Goal: Information Seeking & Learning: Learn about a topic

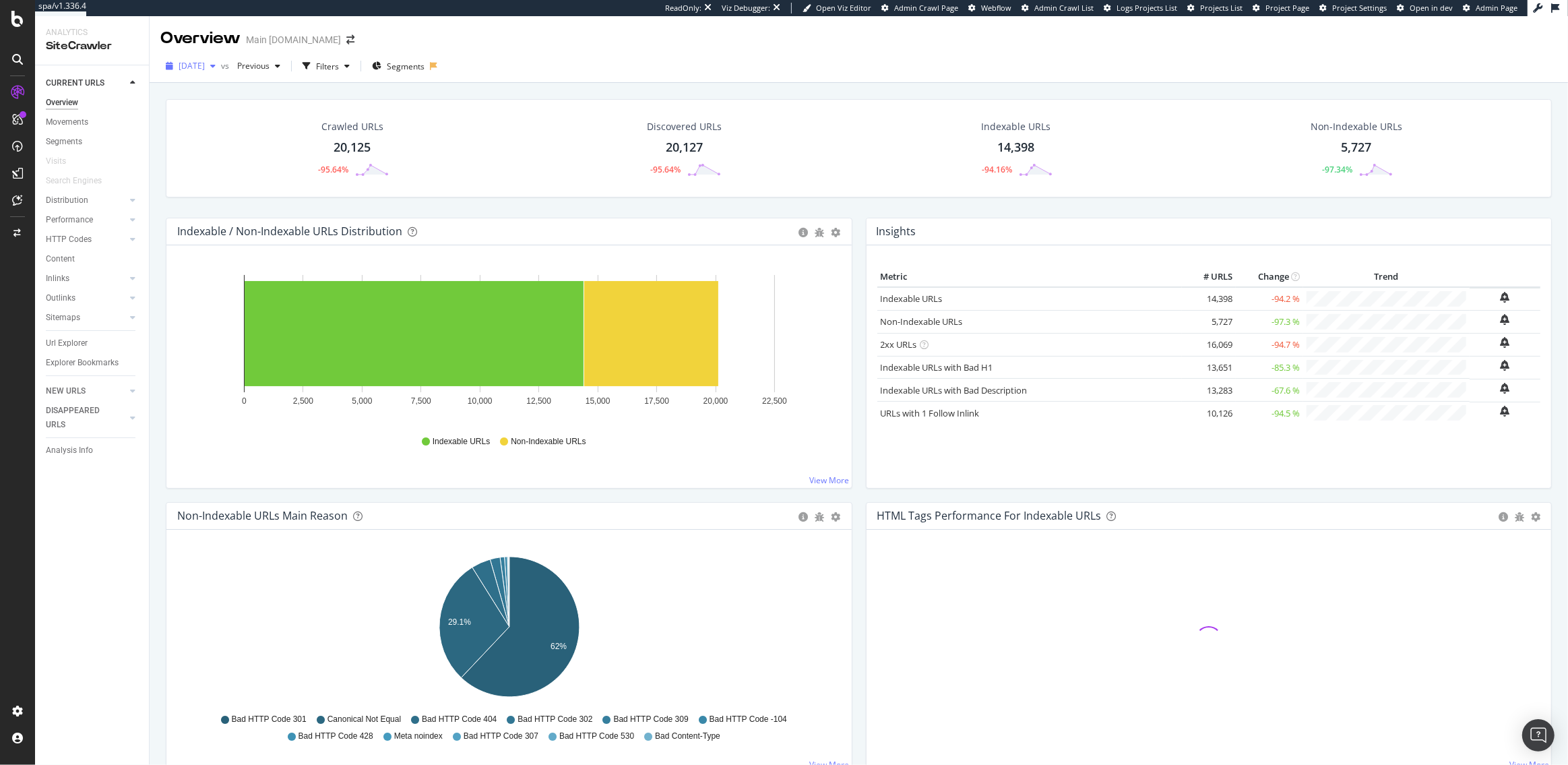
click at [192, 68] on span "[DATE]" at bounding box center [192, 66] width 26 height 12
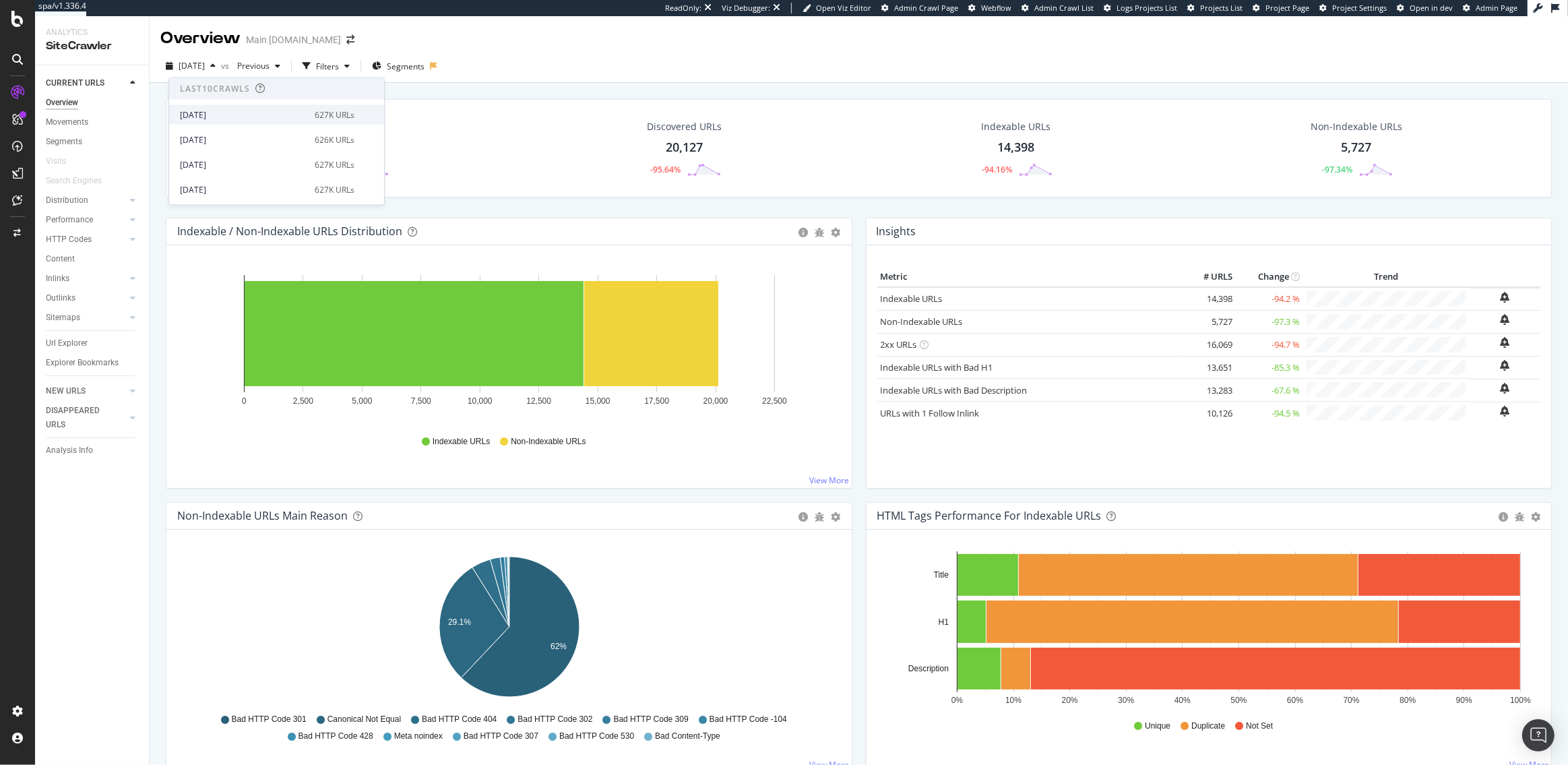
click at [214, 117] on div "2025 Aug. 10th" at bounding box center [243, 114] width 126 height 12
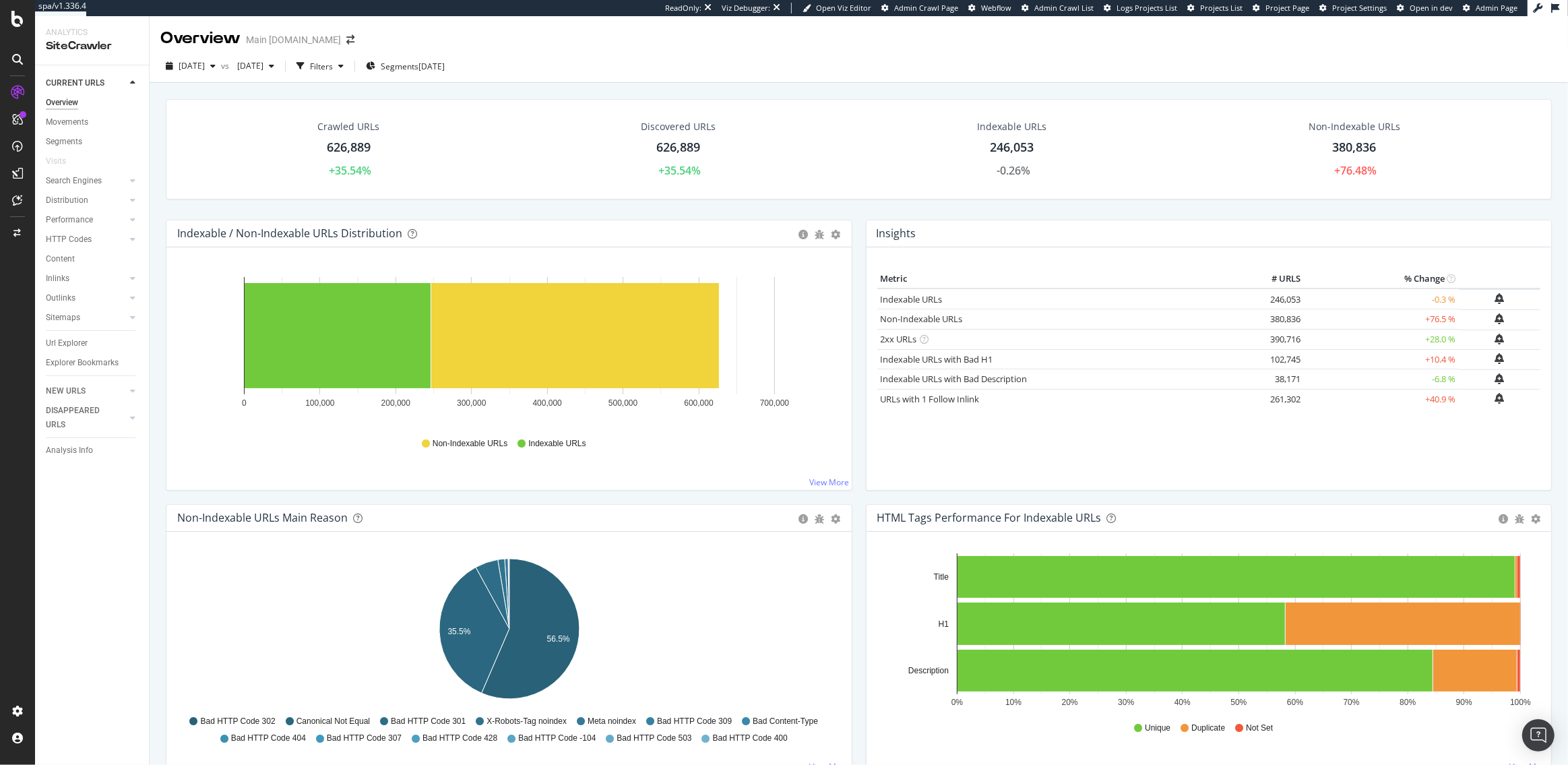
click at [14, 28] on div at bounding box center [17, 382] width 35 height 765
click at [14, 21] on icon at bounding box center [17, 19] width 12 height 17
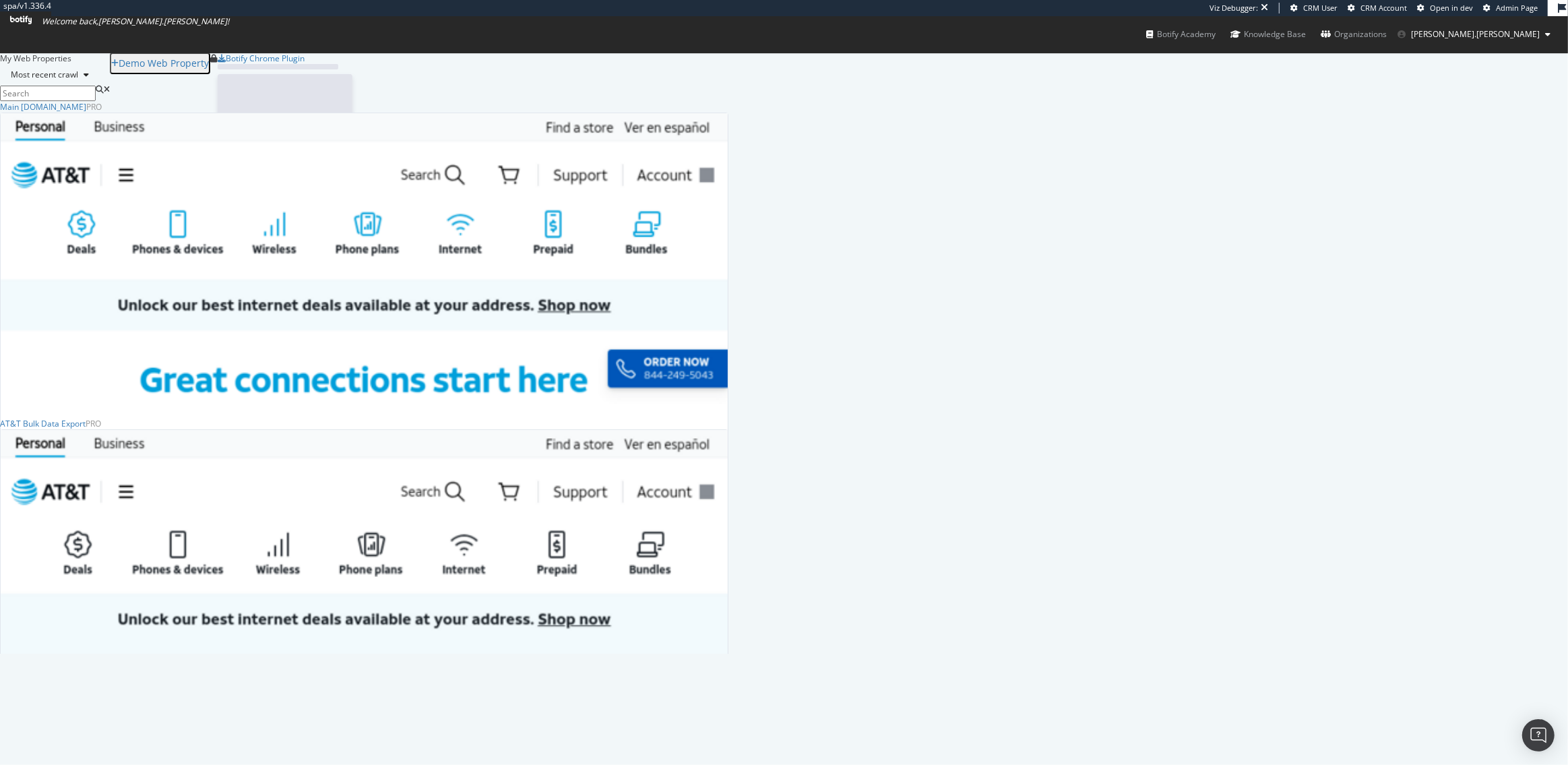
scroll to position [553, 727]
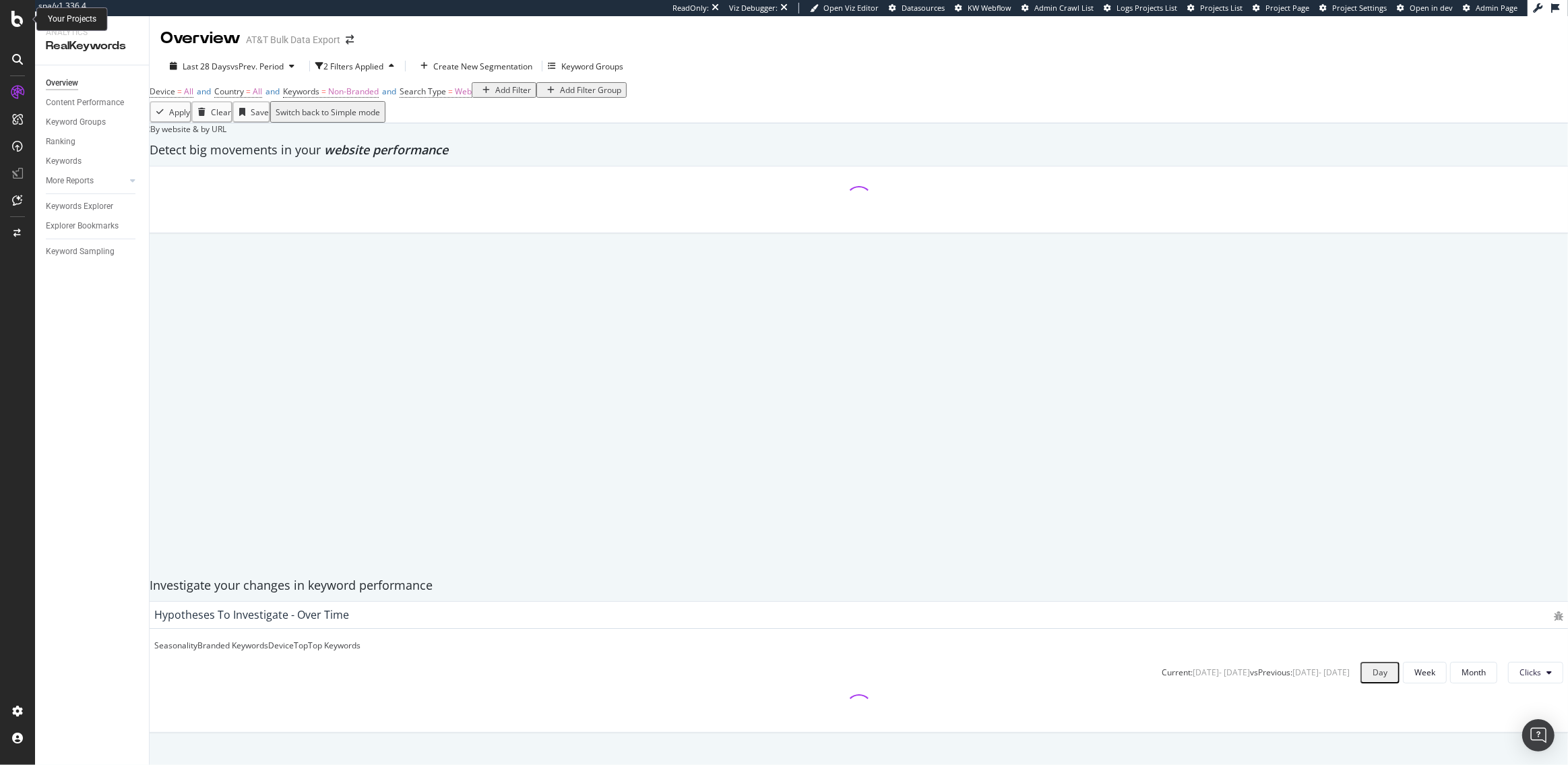
click at [12, 19] on icon at bounding box center [17, 19] width 12 height 17
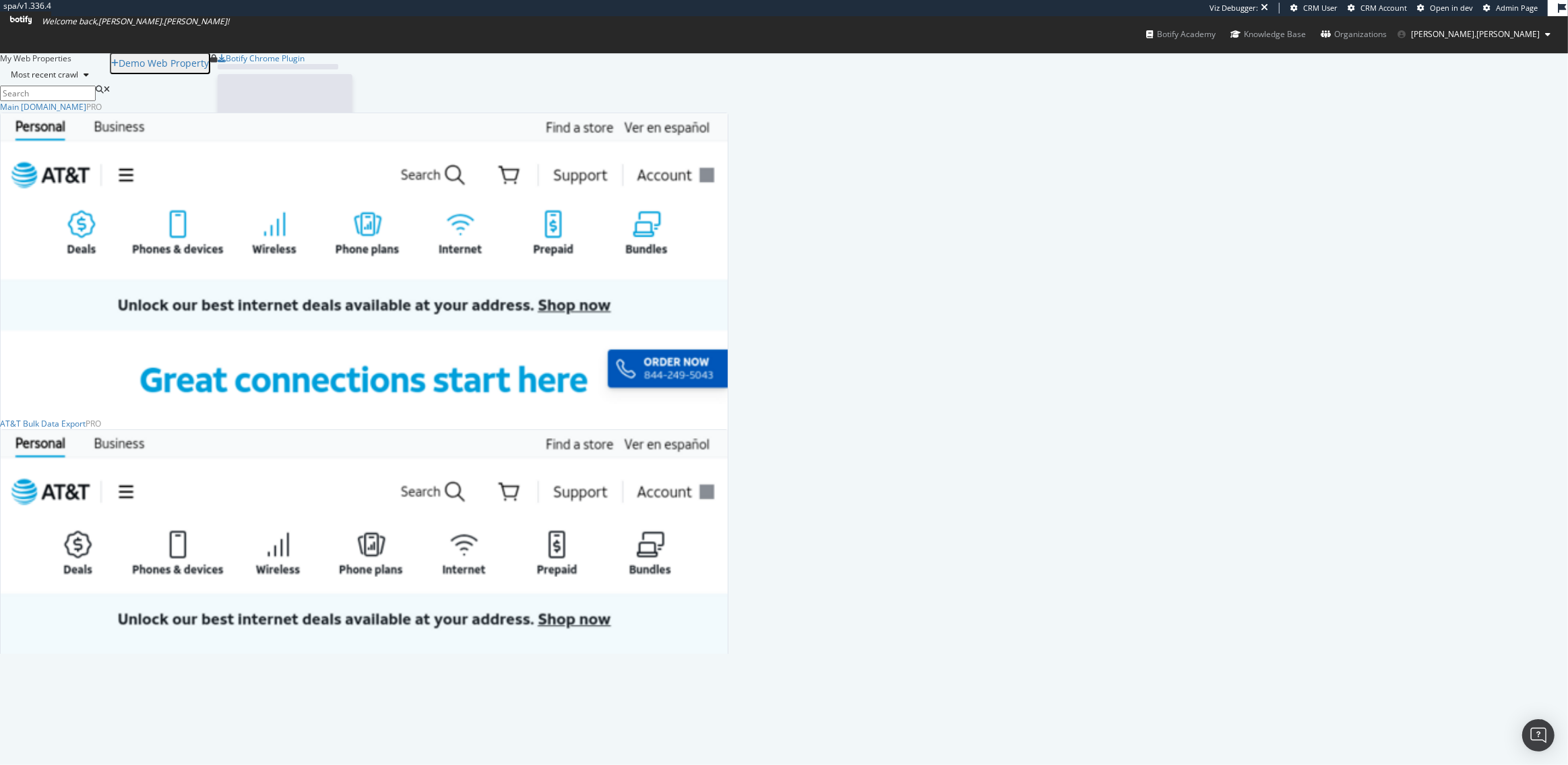
scroll to position [553, 727]
click at [97, 736] on div "SiteCrawler" at bounding box center [71, 743] width 52 height 13
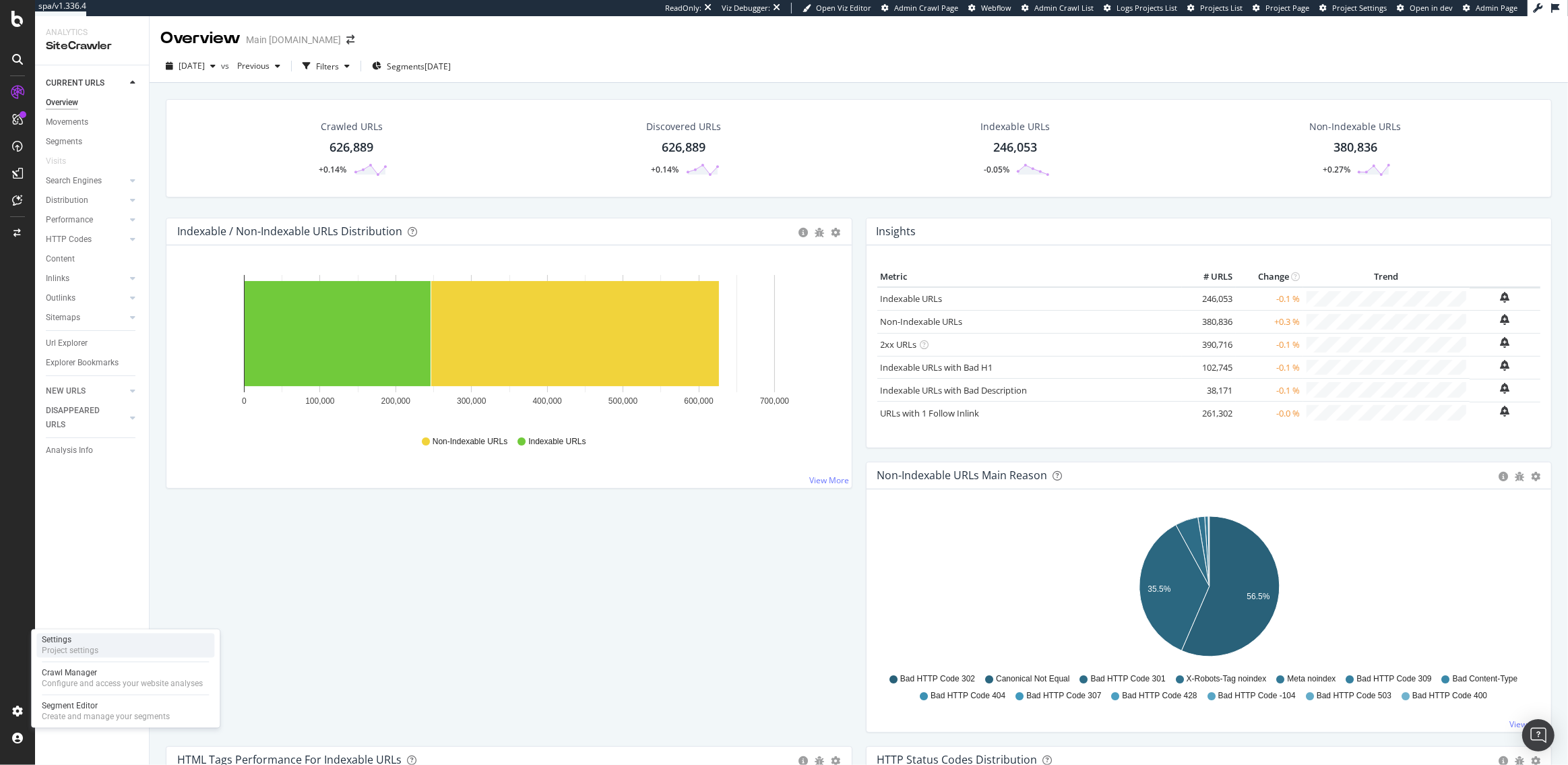
click at [66, 646] on div "Project settings" at bounding box center [70, 651] width 57 height 11
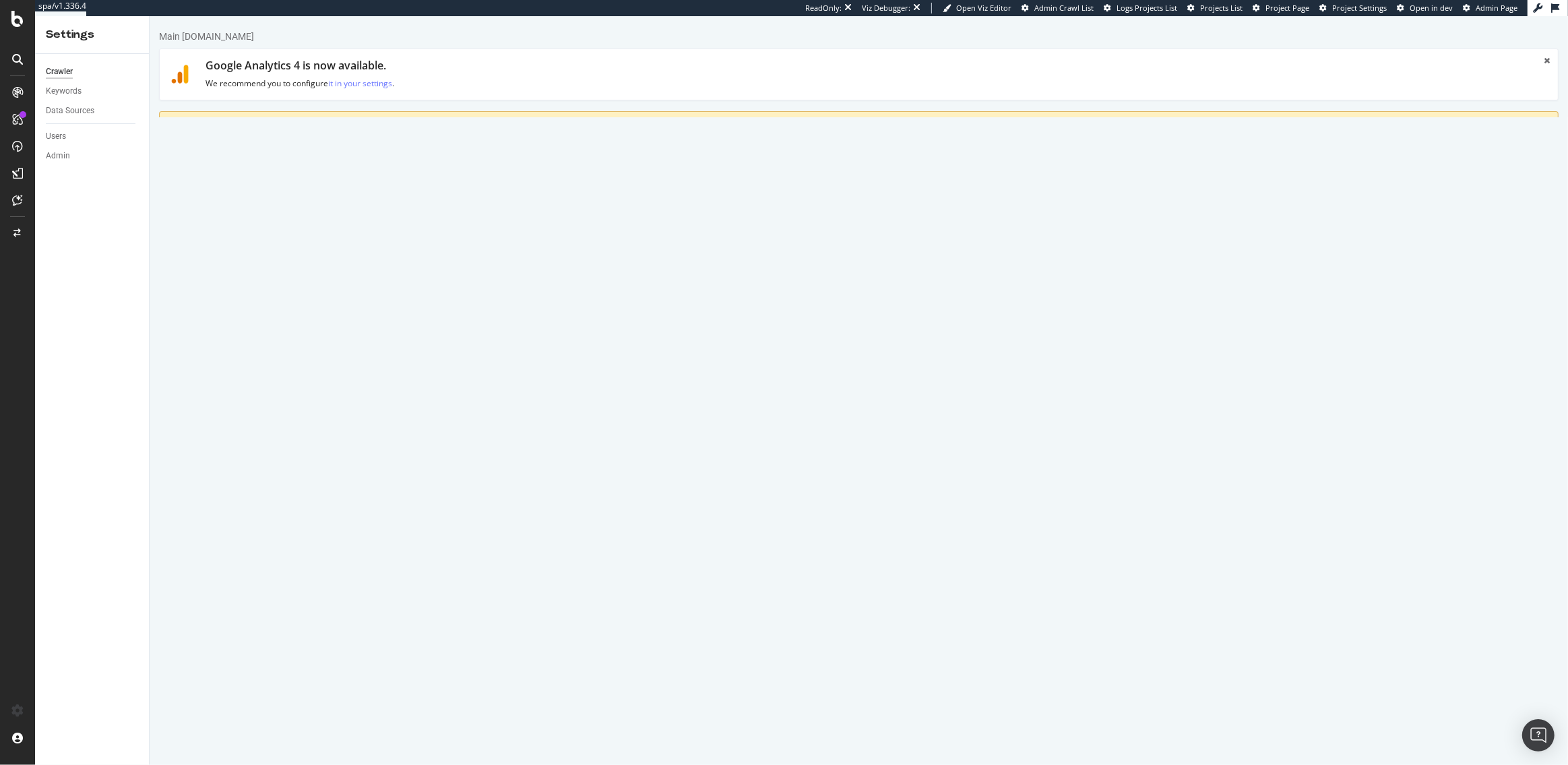
click at [463, 198] on link "HTML Extract" at bounding box center [466, 197] width 79 height 37
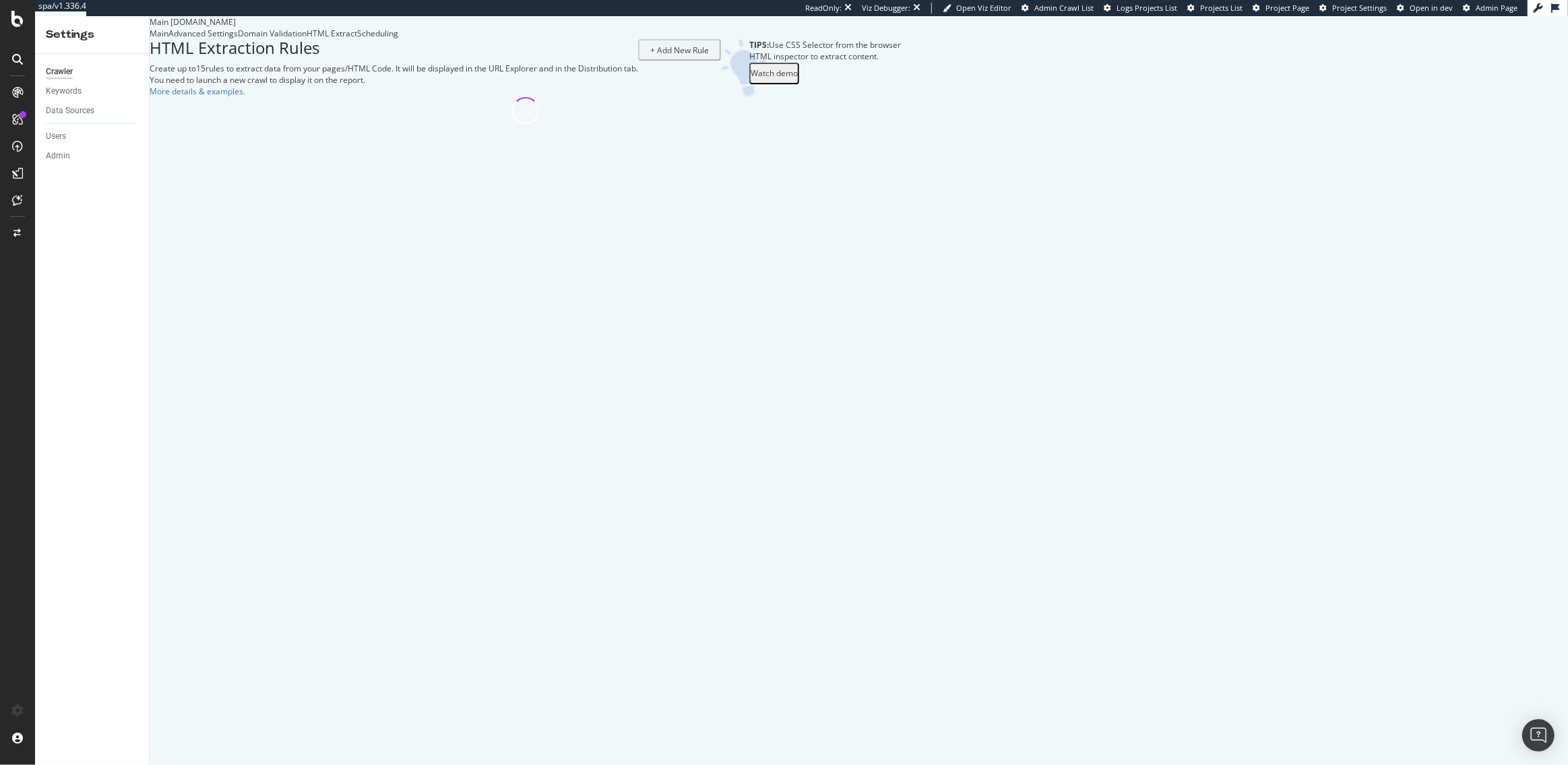
select select "list"
select select "count"
select select "exist"
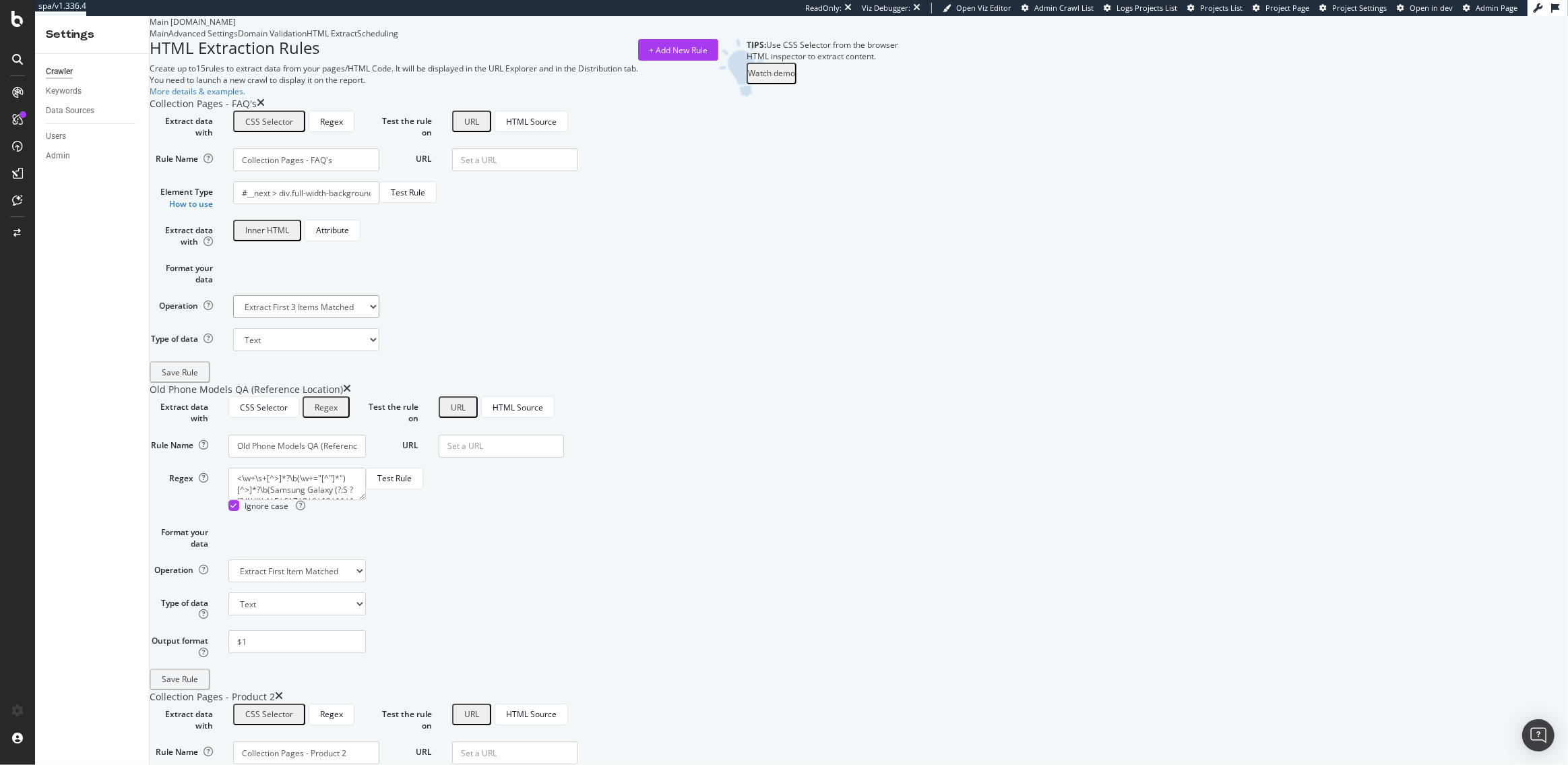
click at [379, 318] on select "Extract First Item Matched Extract First 3 Items Matched Count Number of Occure…" at bounding box center [306, 306] width 146 height 23
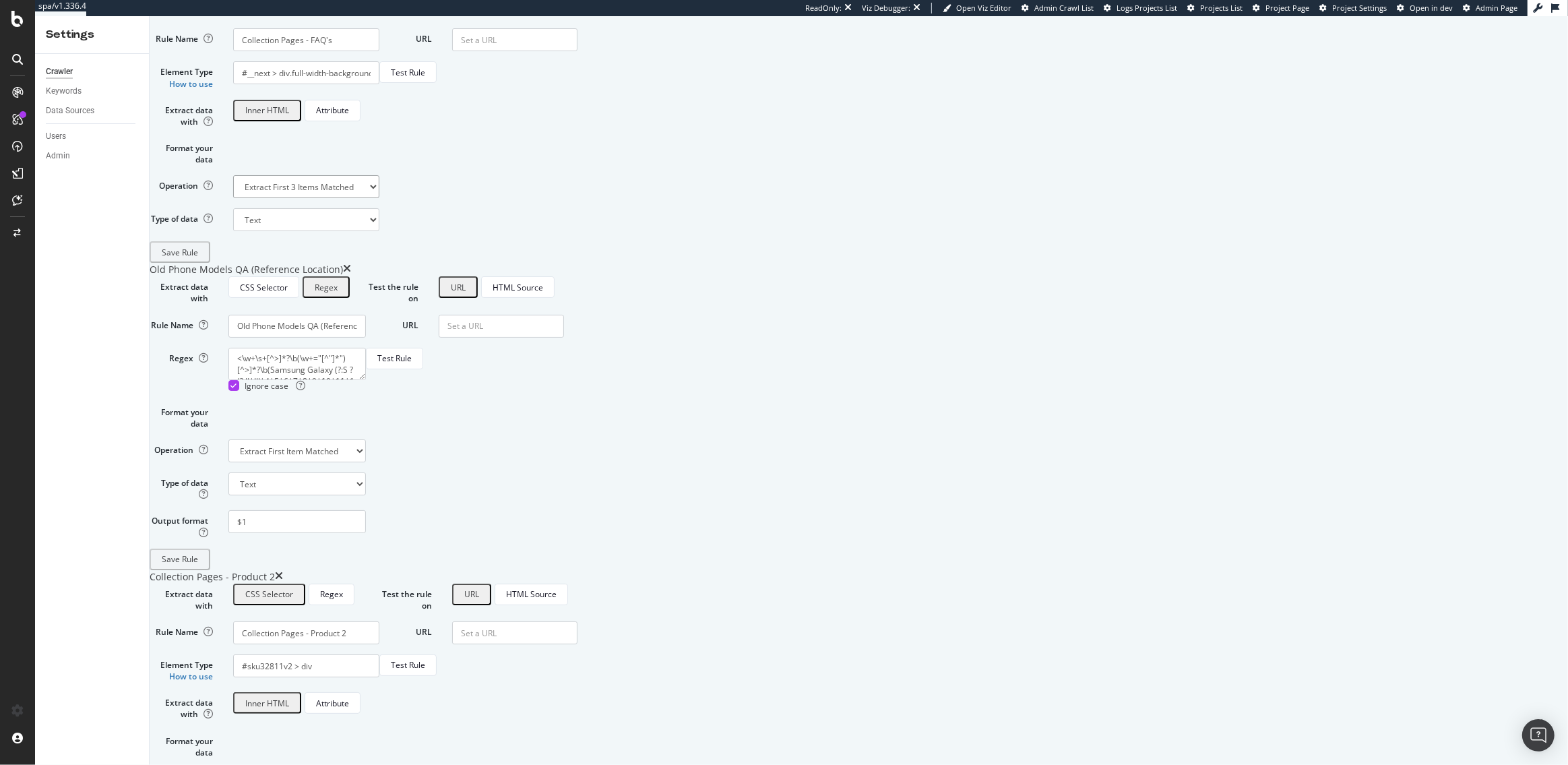
scroll to position [148, 0]
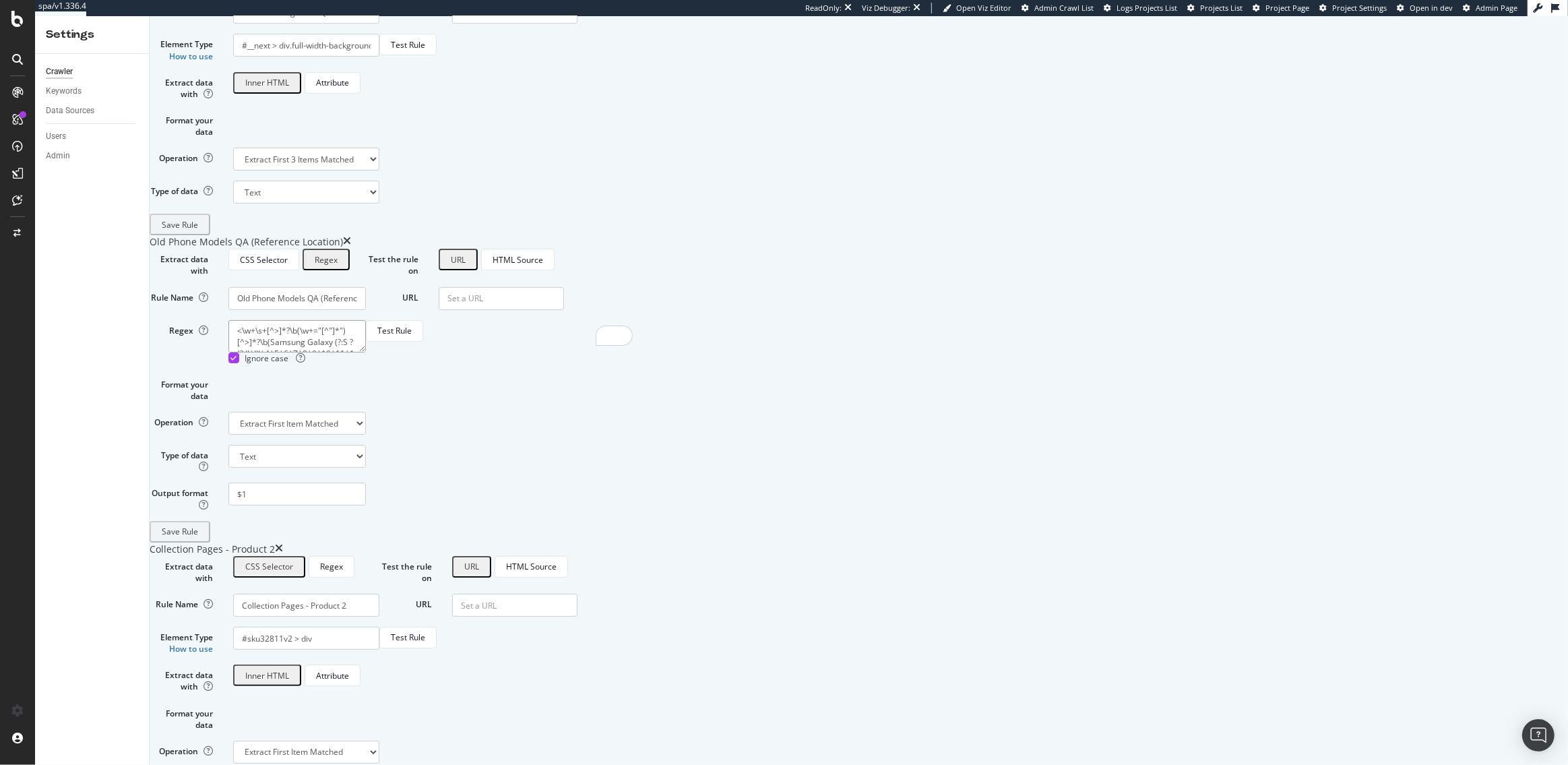
drag, startPoint x: 575, startPoint y: 537, endPoint x: 433, endPoint y: 536, distance: 142.0
click at [366, 353] on textarea "<\w+\s+[^>]*?\b(\w+="[^"]*")[^>]*?\b(Samsung Galaxy (?:S ?(?:II|III|4|5|6|7|8|9…" at bounding box center [297, 336] width 137 height 32
drag, startPoint x: 587, startPoint y: 535, endPoint x: 590, endPoint y: 549, distance: 14.3
click at [366, 353] on textarea "<\w+\s+[^>]*?\b(\w+="[^"]*")[^>]*?\b(Samsung Galaxy (?:S ?(?:II|III|4|5|6|7|8|9…" at bounding box center [297, 336] width 137 height 32
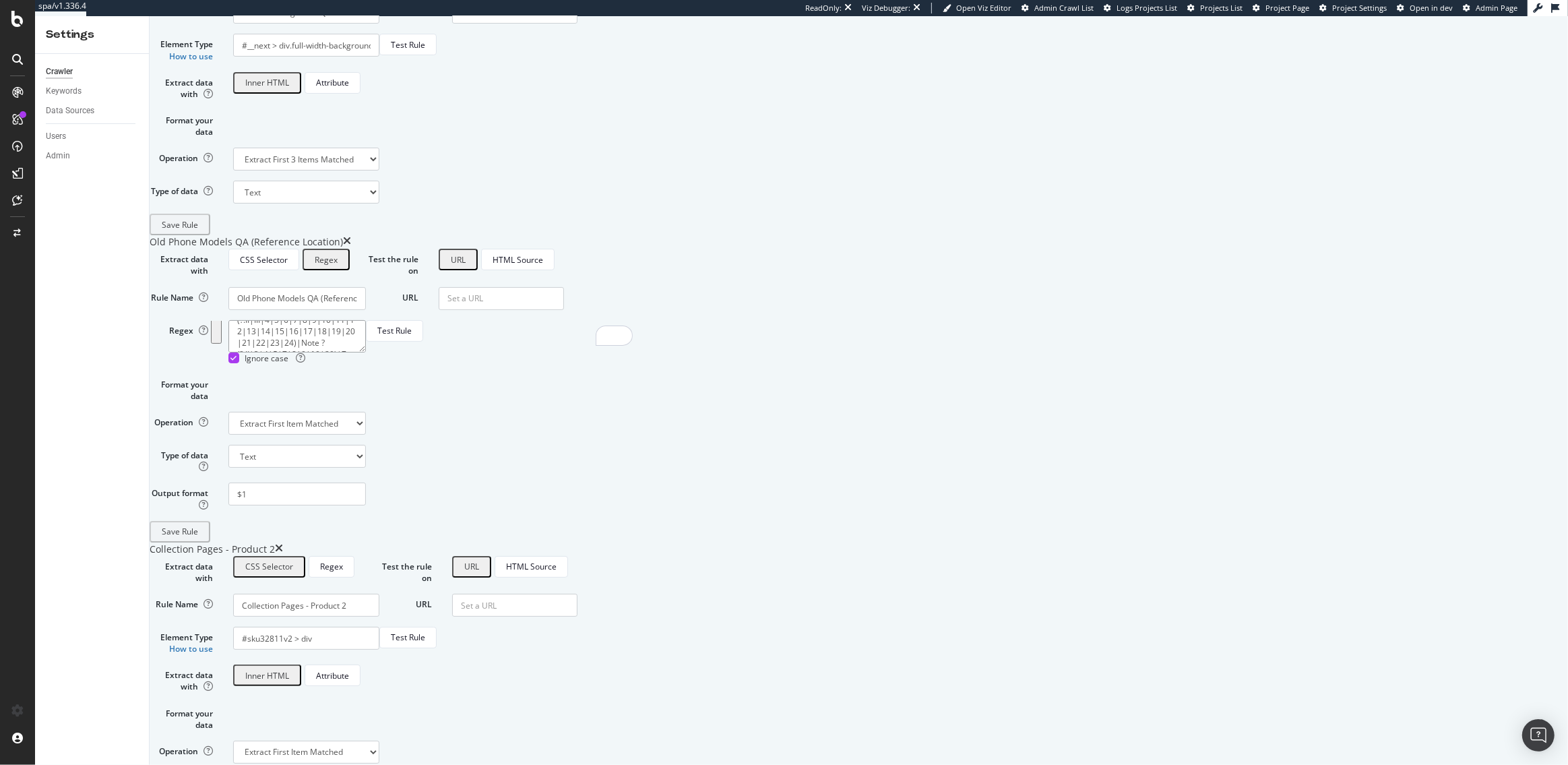
click at [366, 353] on textarea "<\w+\s+[^>]*?\b(\w+="[^"]*")[^>]*?\b(Samsung Galaxy (?:S ?(?:II|III|4|5|6|7|8|9…" at bounding box center [297, 336] width 137 height 32
drag, startPoint x: 601, startPoint y: 504, endPoint x: 524, endPoint y: 505, distance: 77.0
click at [379, 24] on input "Old Phone Models QA (Reference Location)" at bounding box center [306, 12] width 146 height 23
drag, startPoint x: 576, startPoint y: 537, endPoint x: 416, endPoint y: 538, distance: 160.0
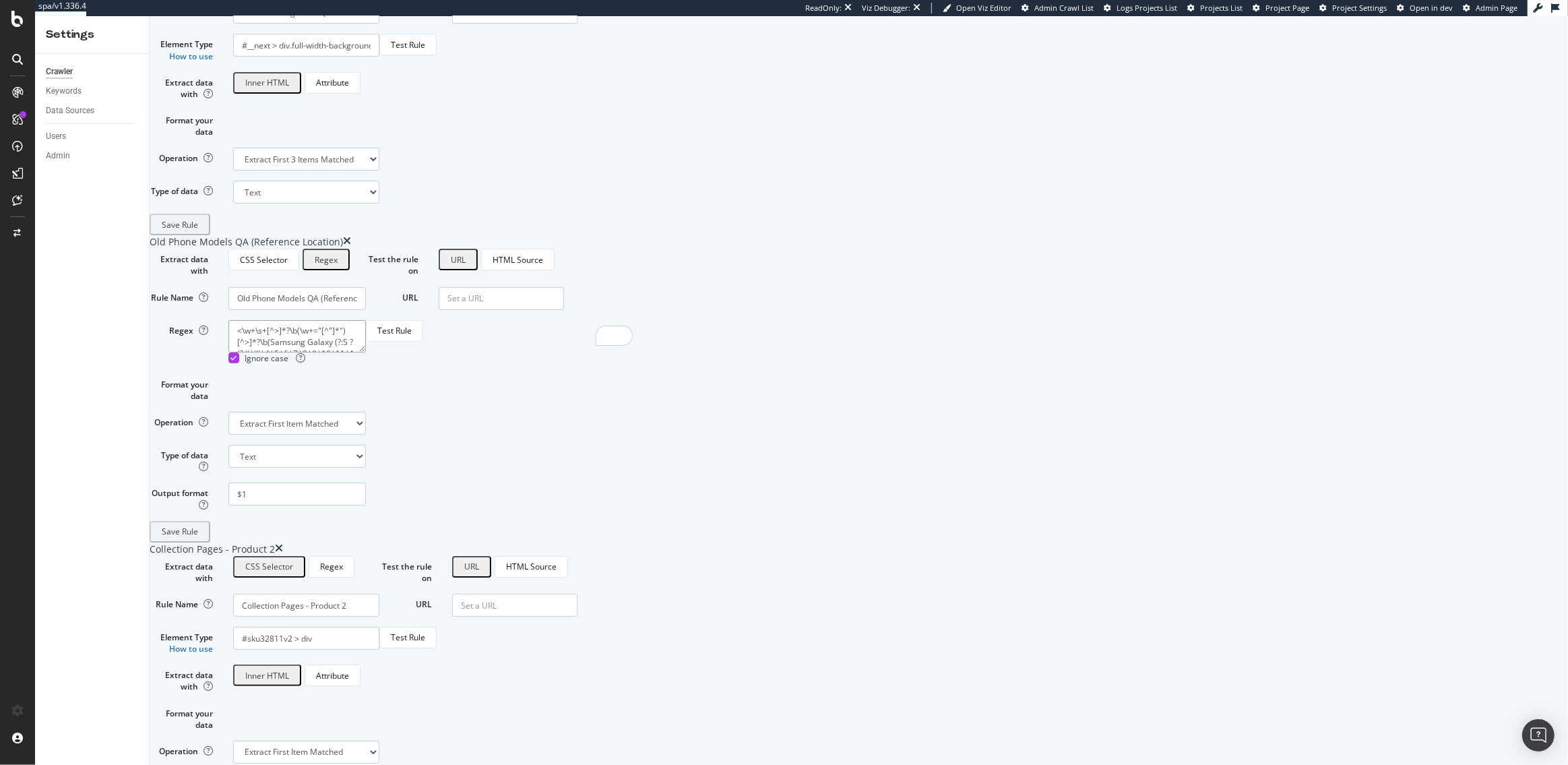
click at [376, 364] on div "Regex <\w+\s+[^>]*?\b(\w+="[^"]*")[^>]*?\b(Samsung Galaxy (?:S ?(?:II|III|4|5|6…" at bounding box center [258, 342] width 236 height 44
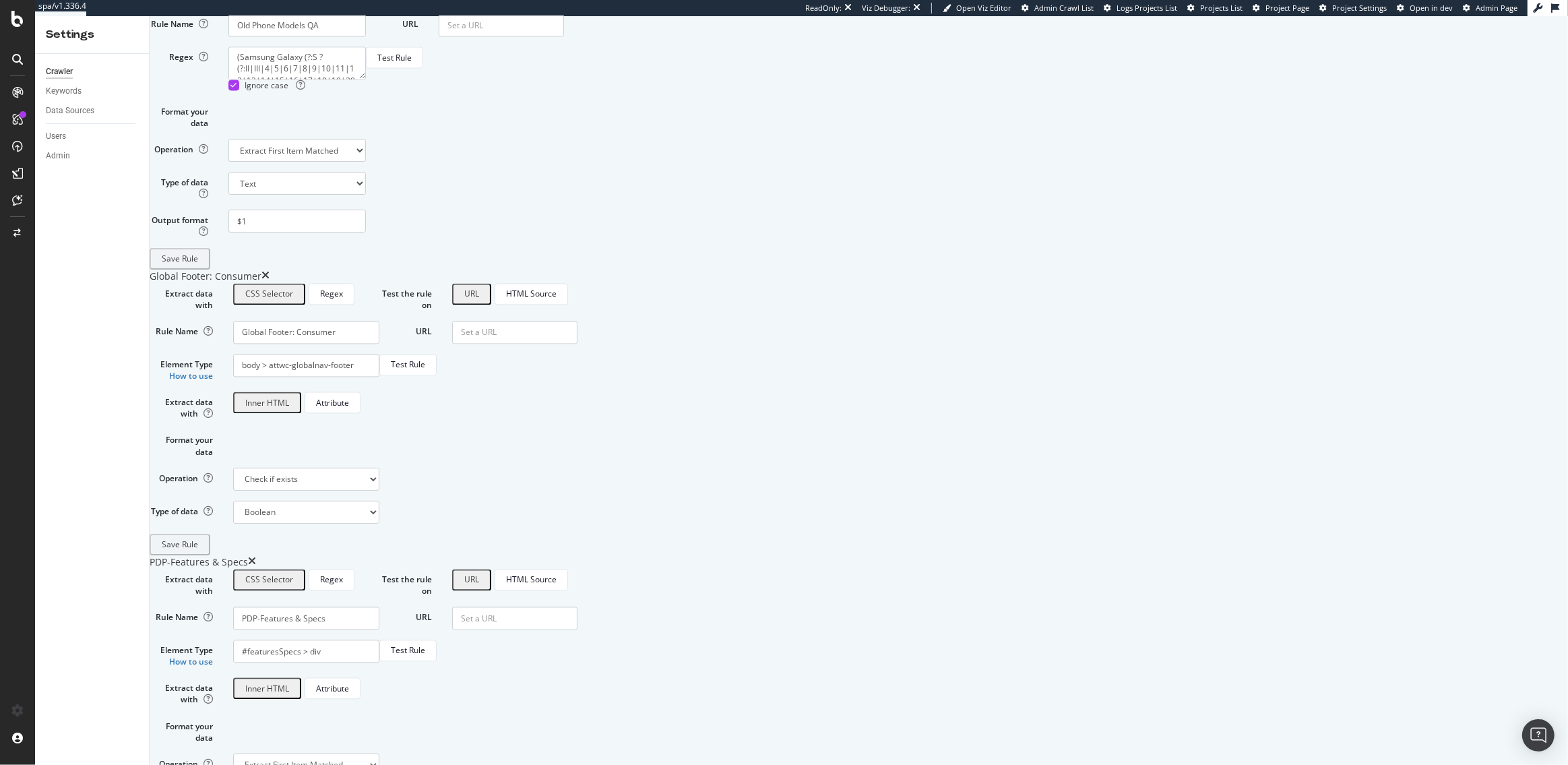
scroll to position [3053, 0]
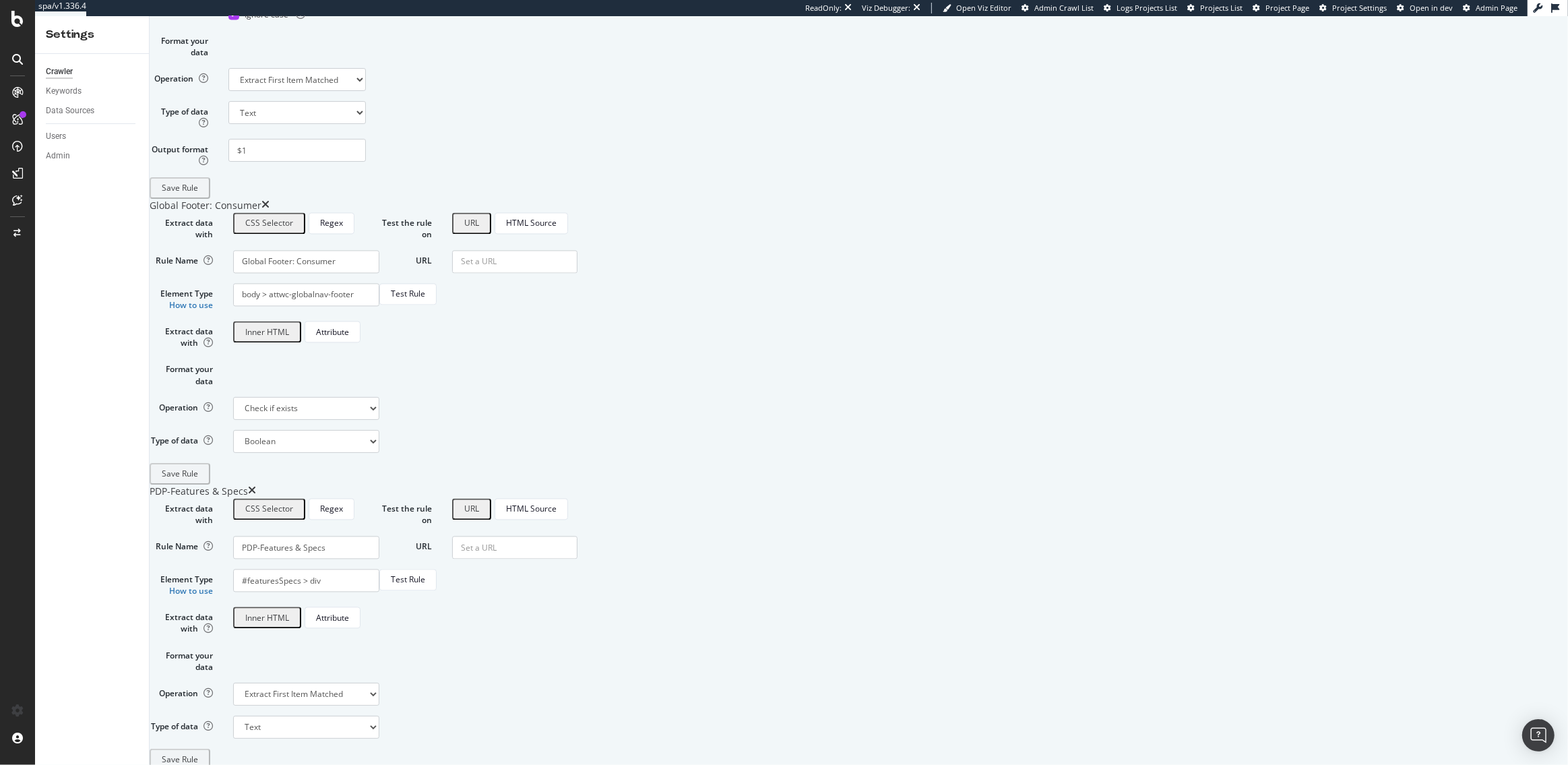
drag, startPoint x: 529, startPoint y: 563, endPoint x: 430, endPoint y: 558, distance: 99.1
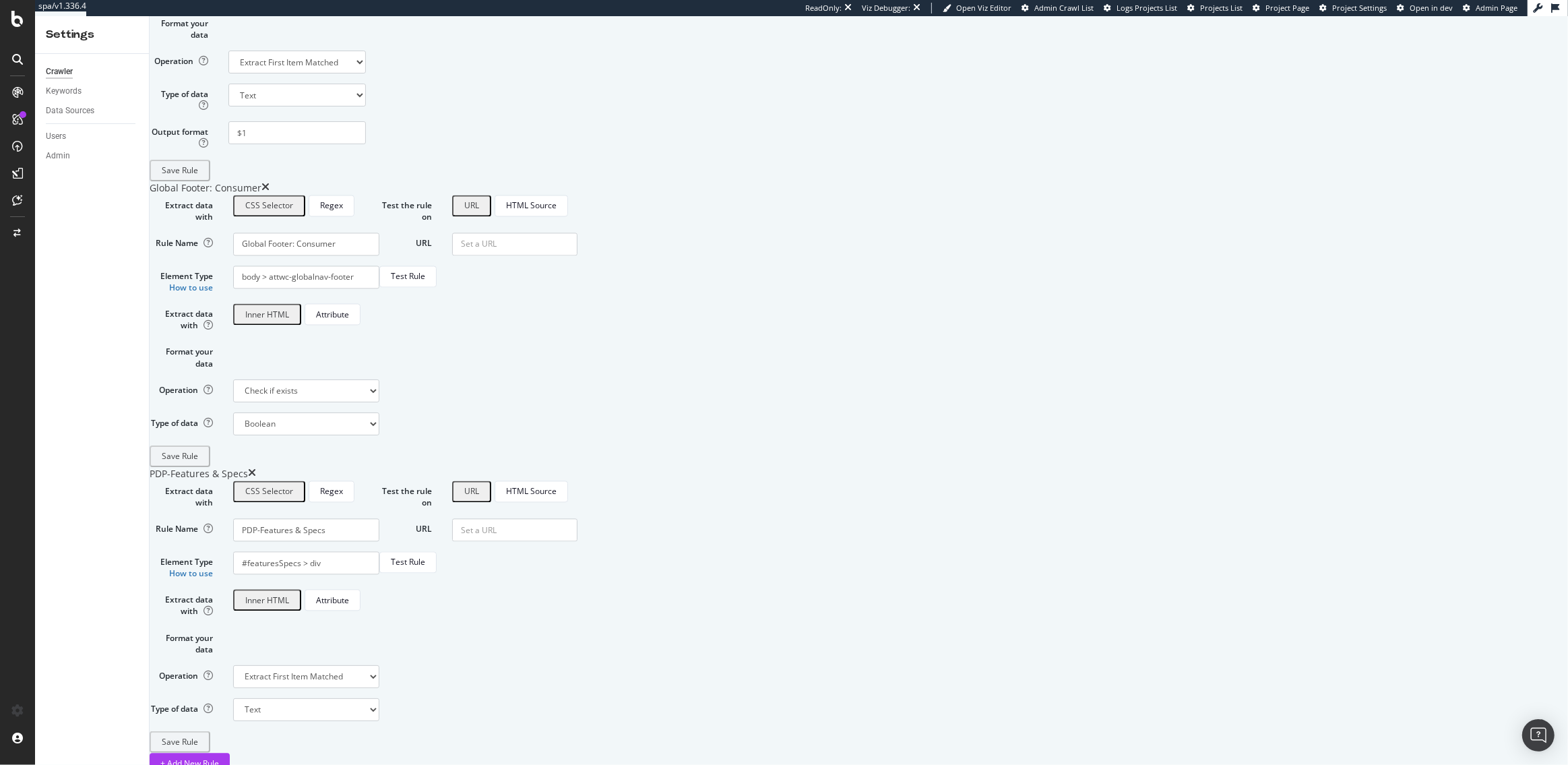
scroll to position [3075, 0]
drag, startPoint x: 504, startPoint y: 566, endPoint x: 443, endPoint y: 566, distance: 61.0
drag, startPoint x: 685, startPoint y: 567, endPoint x: 704, endPoint y: 568, distance: 19.0
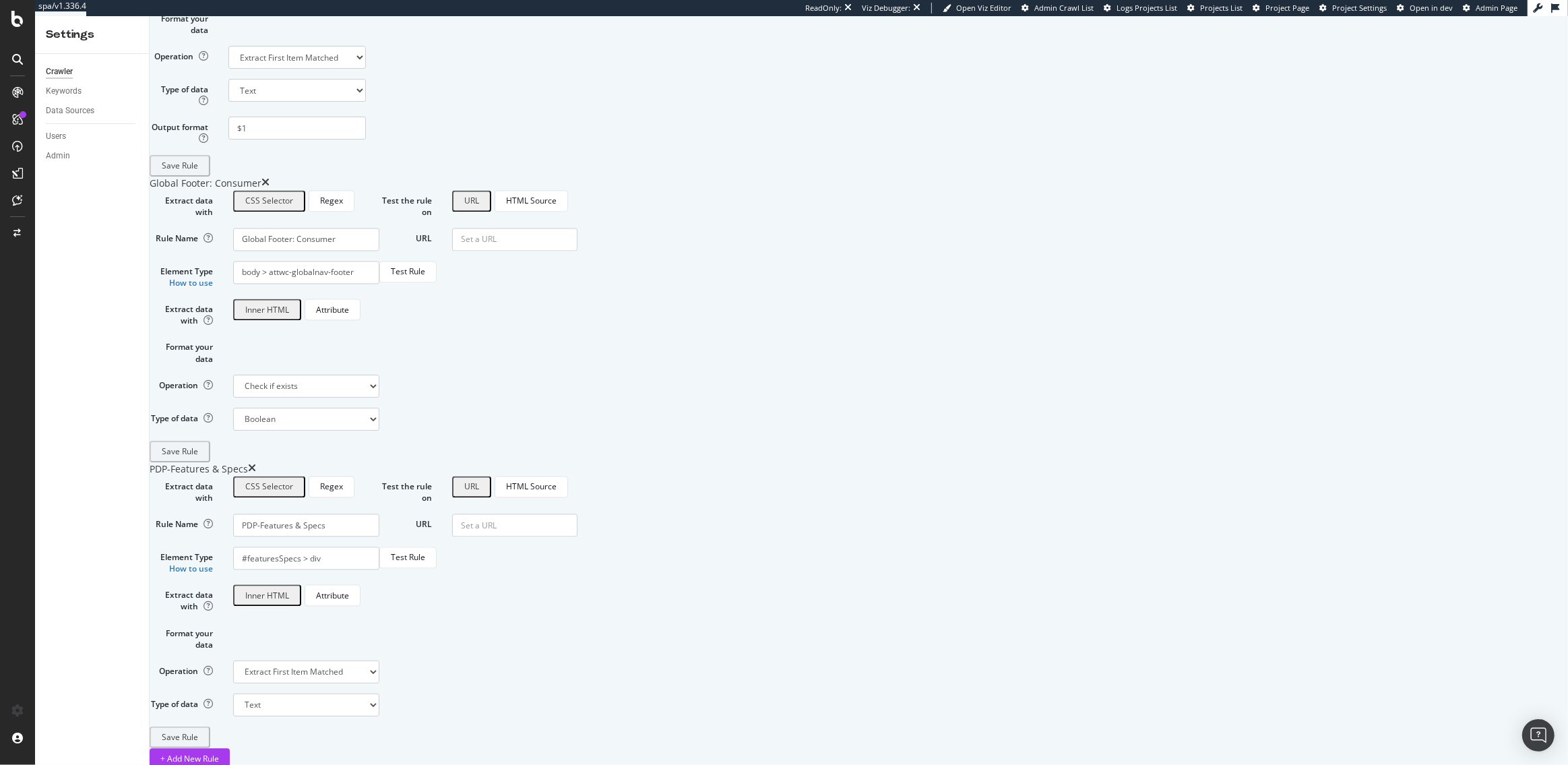
click at [564, 177] on form "Test the rule on URL HTML Source URL Test Rule" at bounding box center [465, 30] width 198 height 294
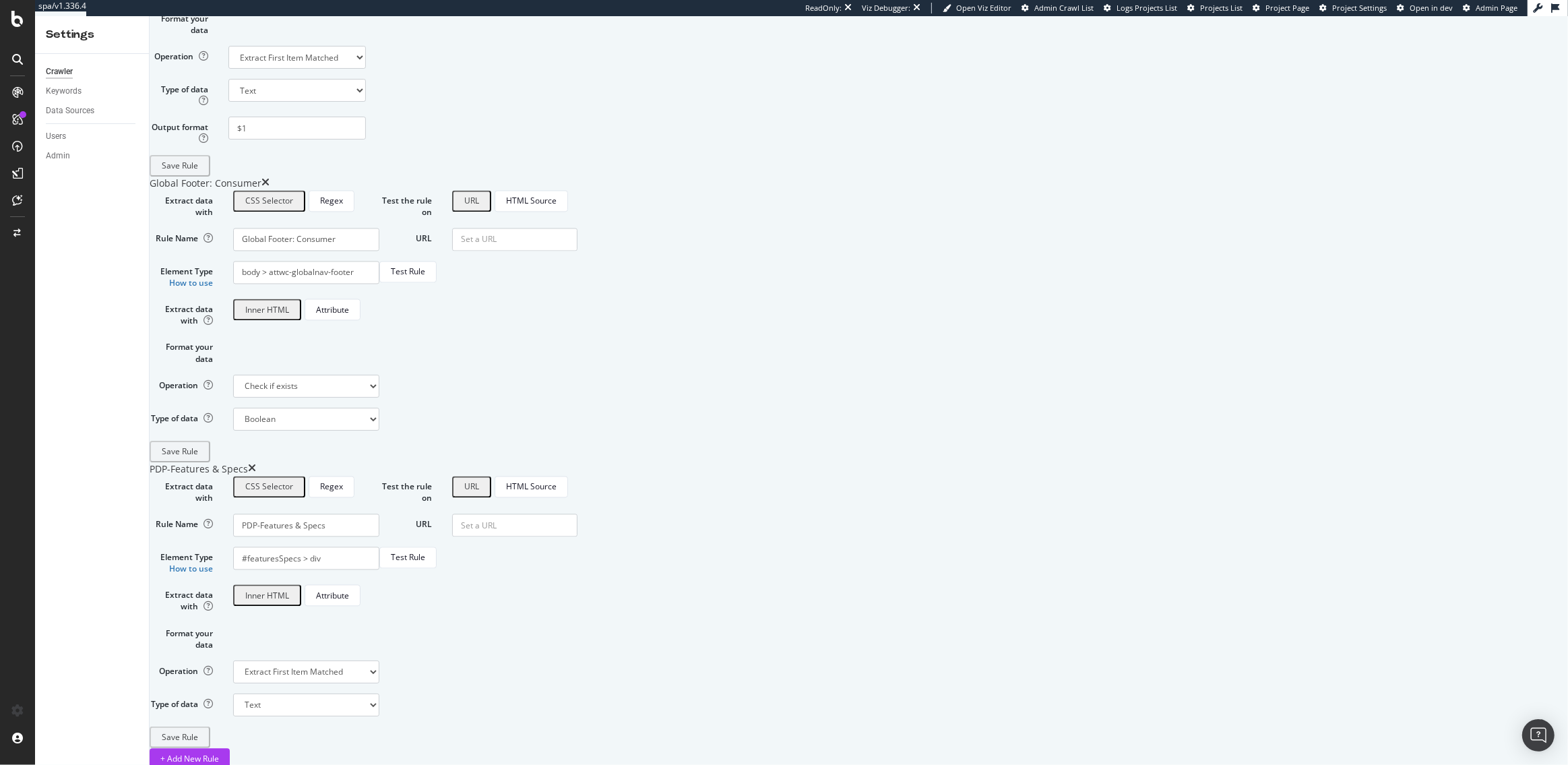
paste input "https://www.att.com/"
type input "https://www.att.com/"
drag, startPoint x: 1143, startPoint y: 445, endPoint x: 1091, endPoint y: 444, distance: 52.0
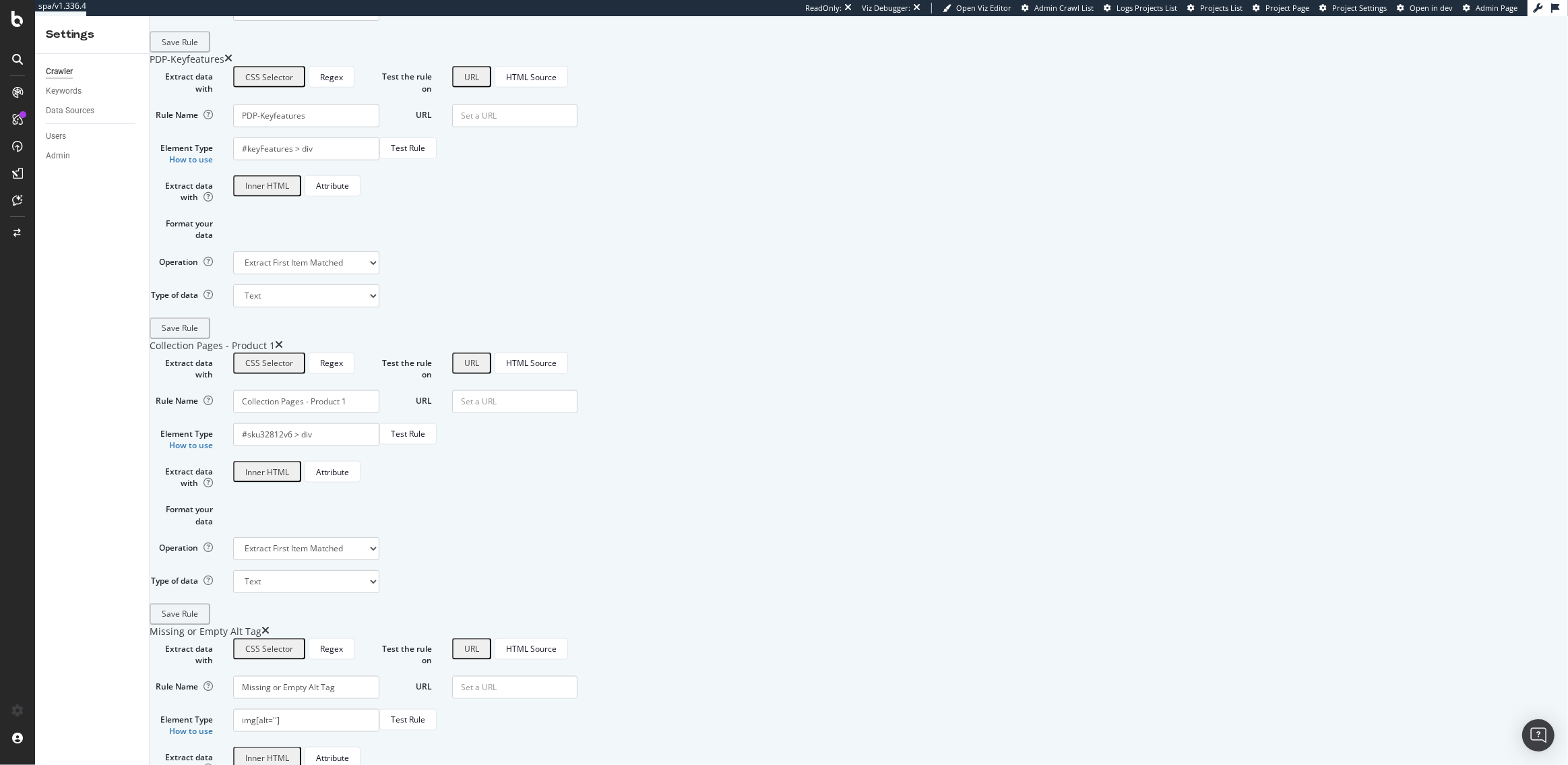
scroll to position [1764, 0]
click at [75, 152] on div "SiteCrawler" at bounding box center [73, 151] width 48 height 13
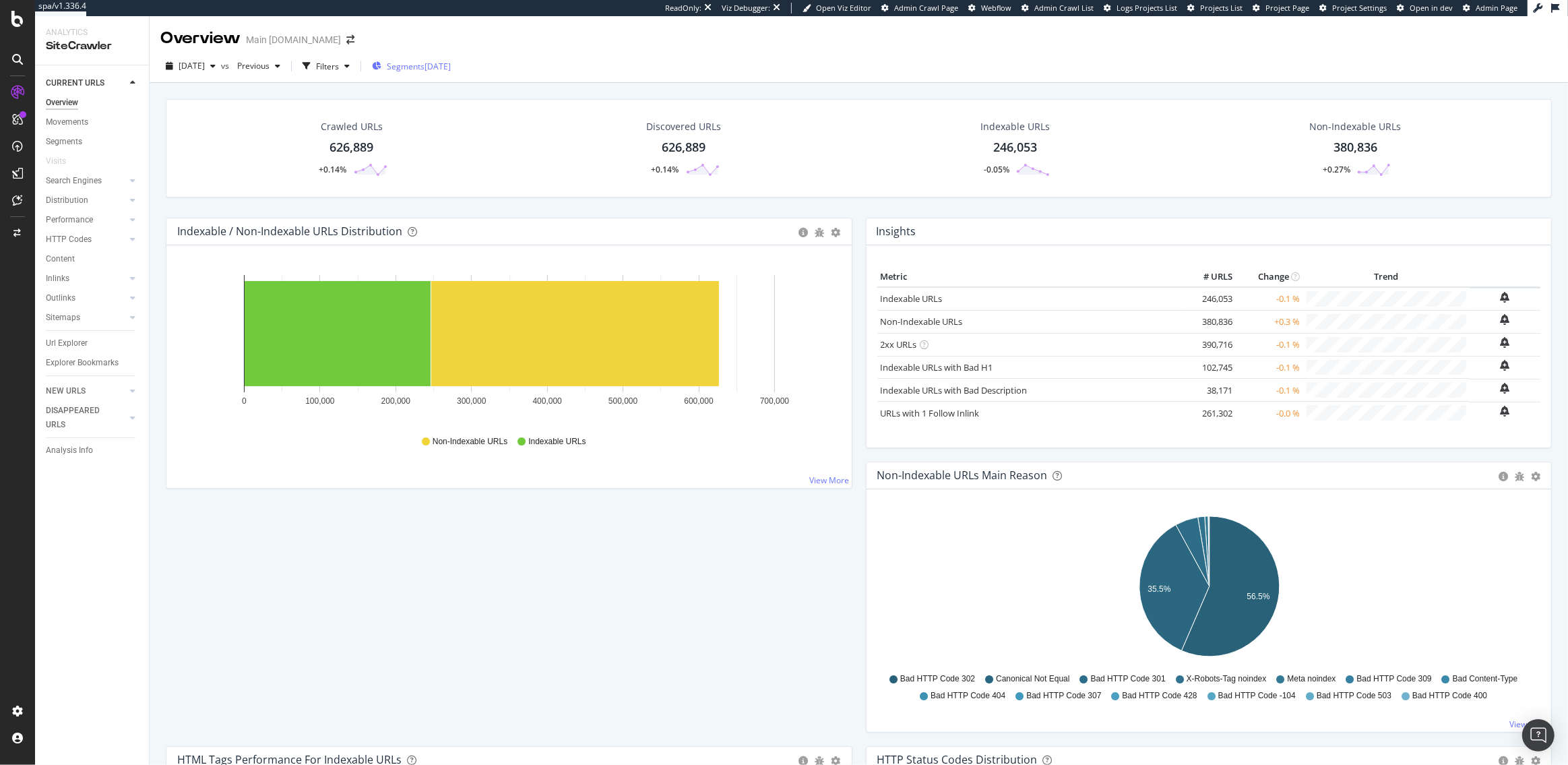
click at [451, 69] on div "2025-08-07" at bounding box center [438, 66] width 26 height 12
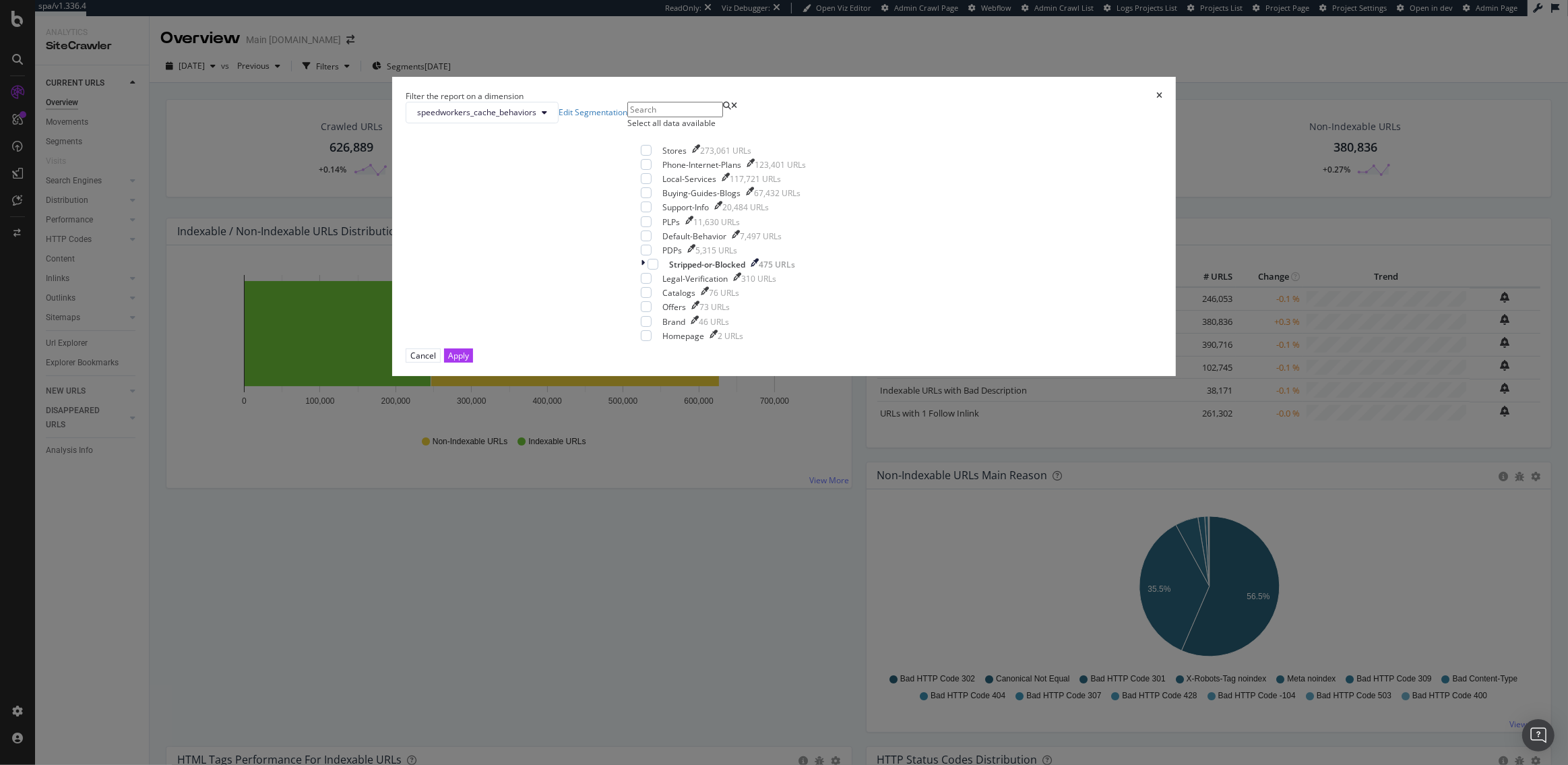
click at [1156, 100] on icon "times" at bounding box center [1158, 96] width 6 height 8
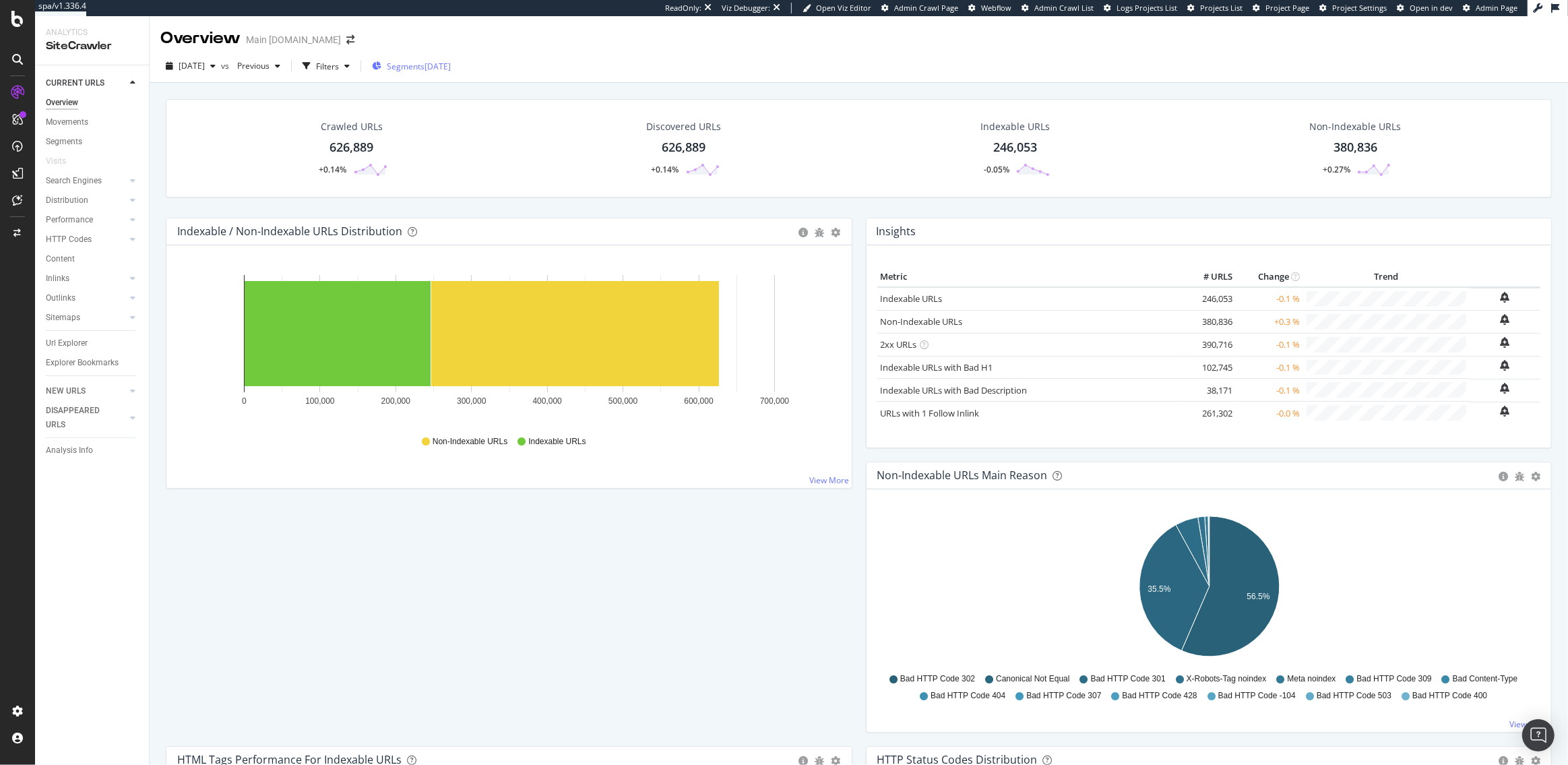
click at [424, 65] on span "Segments" at bounding box center [405, 66] width 38 height 12
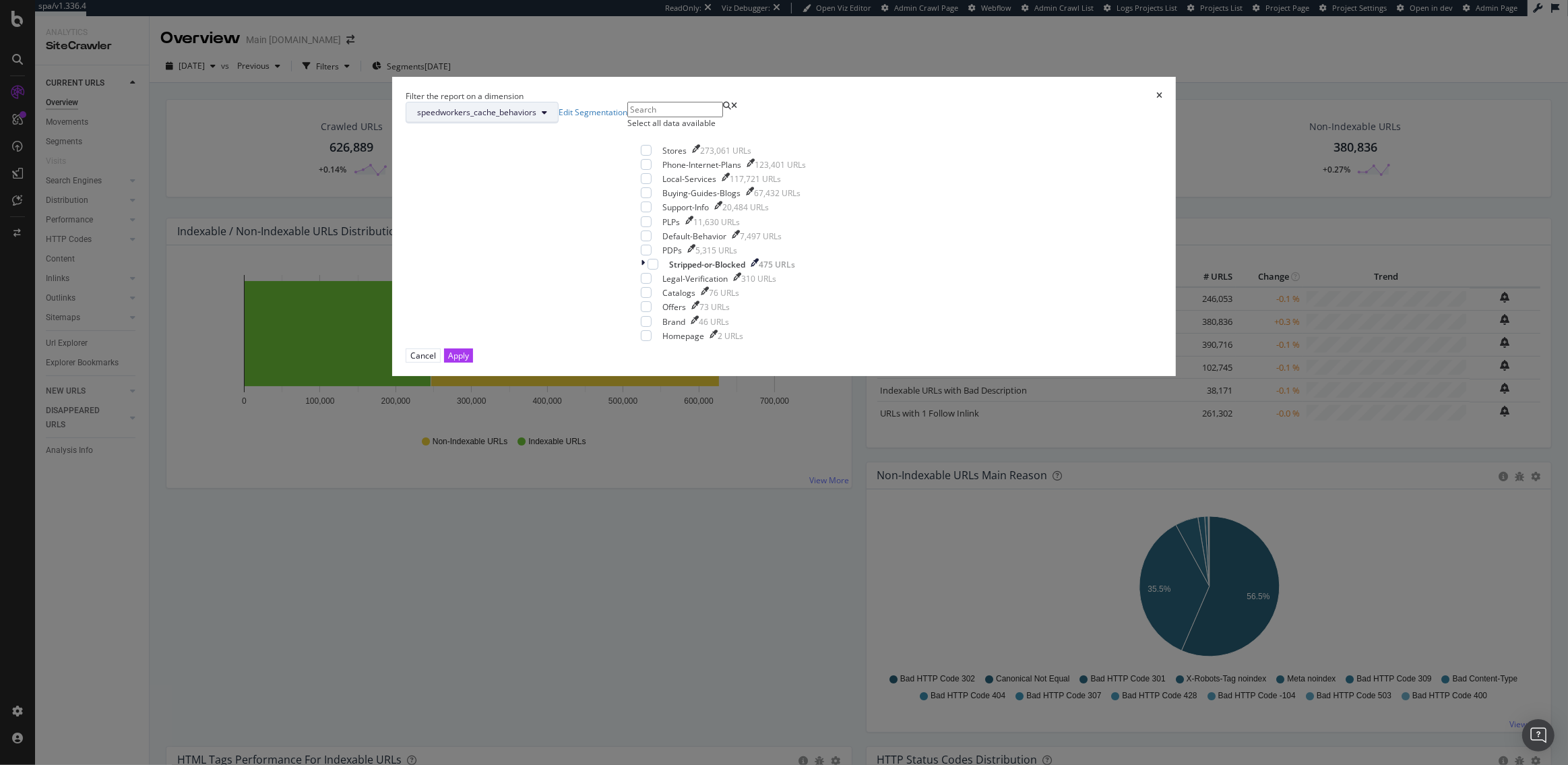
click at [537, 118] on span "speedworkers_cache_behaviors" at bounding box center [476, 112] width 119 height 12
click at [695, 283] on span "pagetype" at bounding box center [724, 288] width 122 height 12
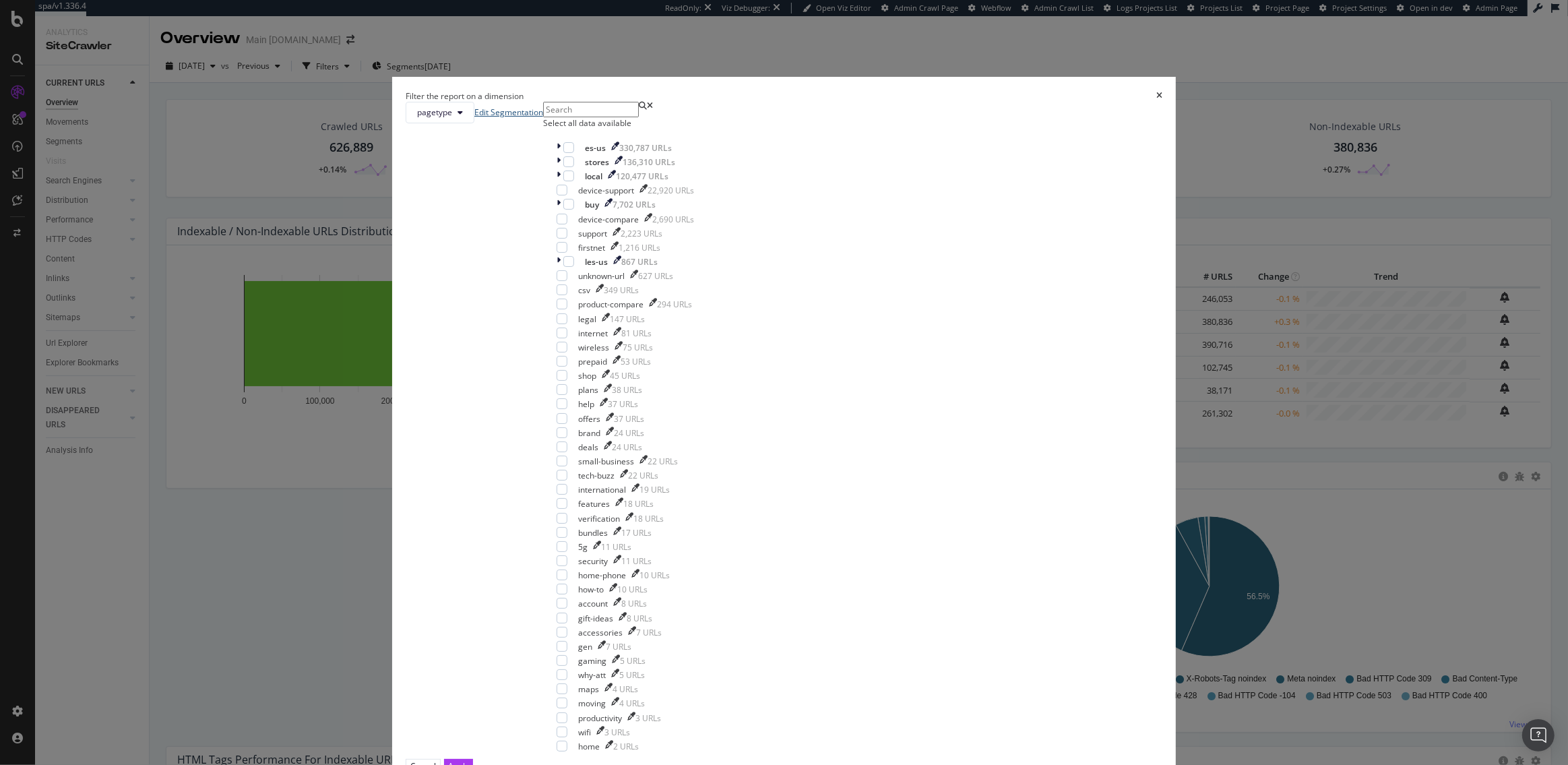
click at [543, 118] on link "Edit Segmentation" at bounding box center [508, 112] width 69 height 12
click at [561, 154] on icon "modal" at bounding box center [558, 148] width 4 height 12
click at [562, 154] on icon "modal" at bounding box center [559, 148] width 6 height 12
click at [574, 167] on div "modal" at bounding box center [568, 161] width 11 height 11
click at [469, 760] on div "Apply" at bounding box center [458, 767] width 21 height 13
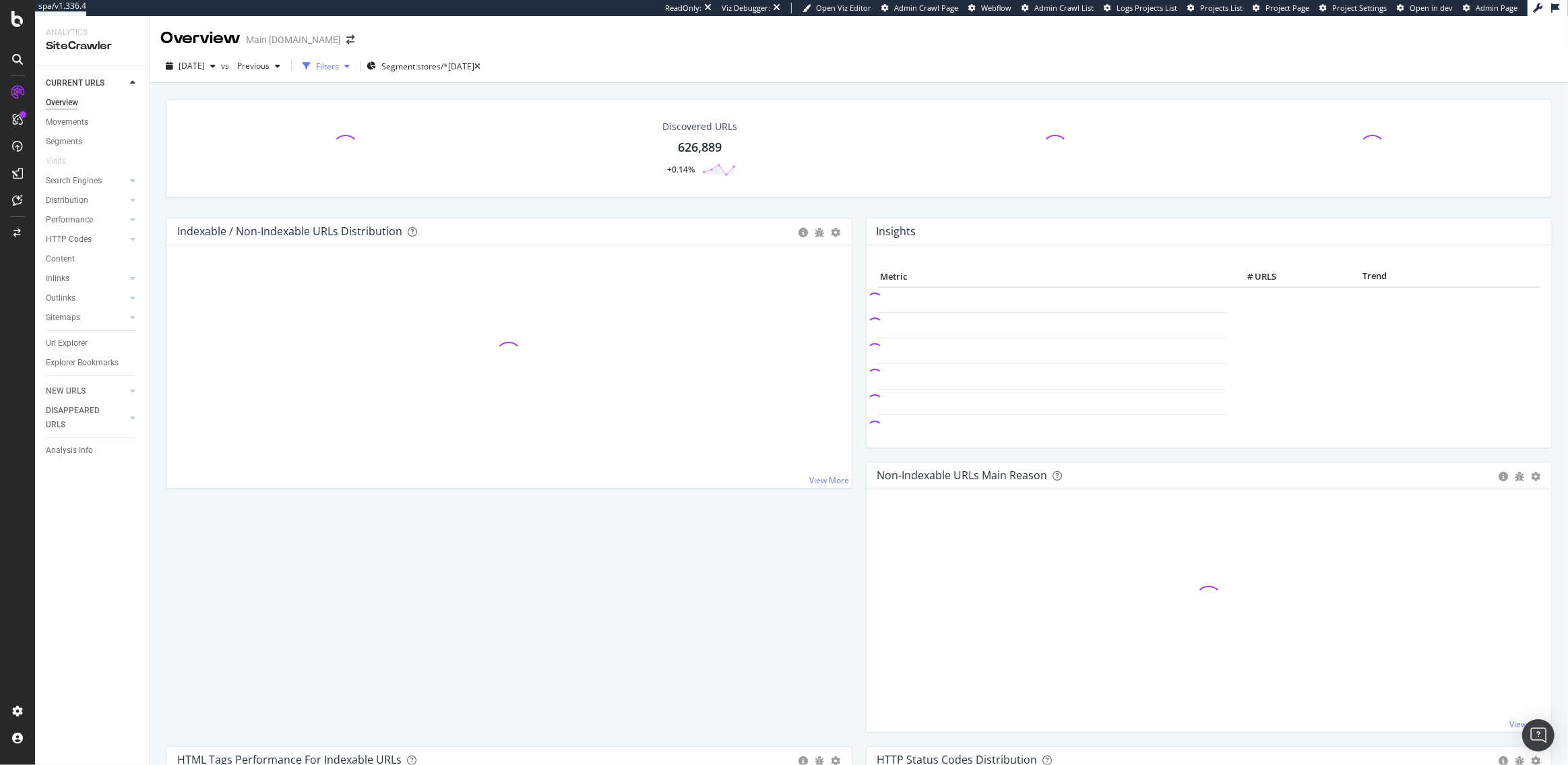
click at [339, 63] on div "Filters" at bounding box center [328, 66] width 23 height 12
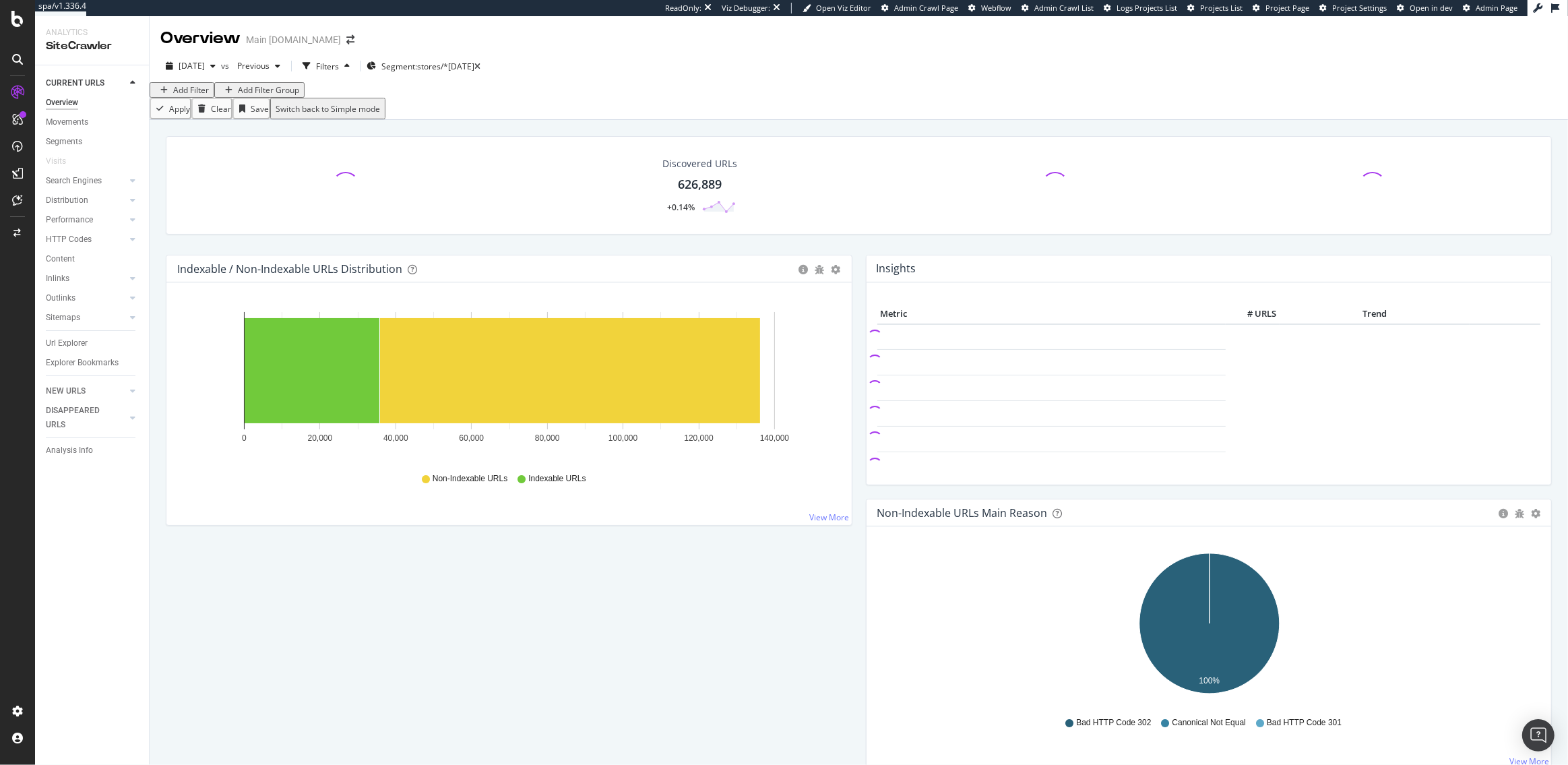
click at [187, 96] on div "Add Filter" at bounding box center [191, 90] width 36 height 12
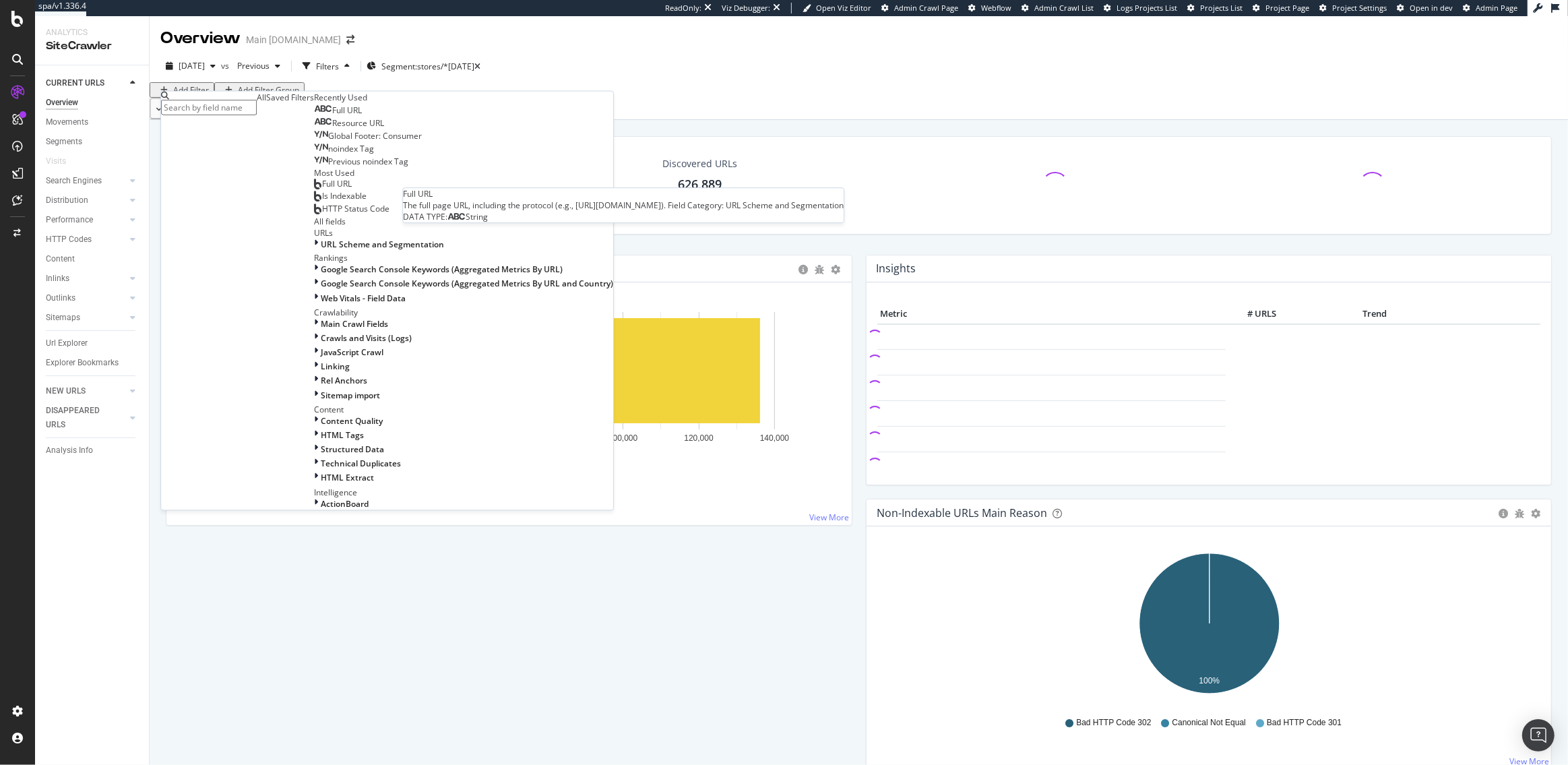
click at [314, 116] on div "Full URL" at bounding box center [338, 110] width 48 height 11
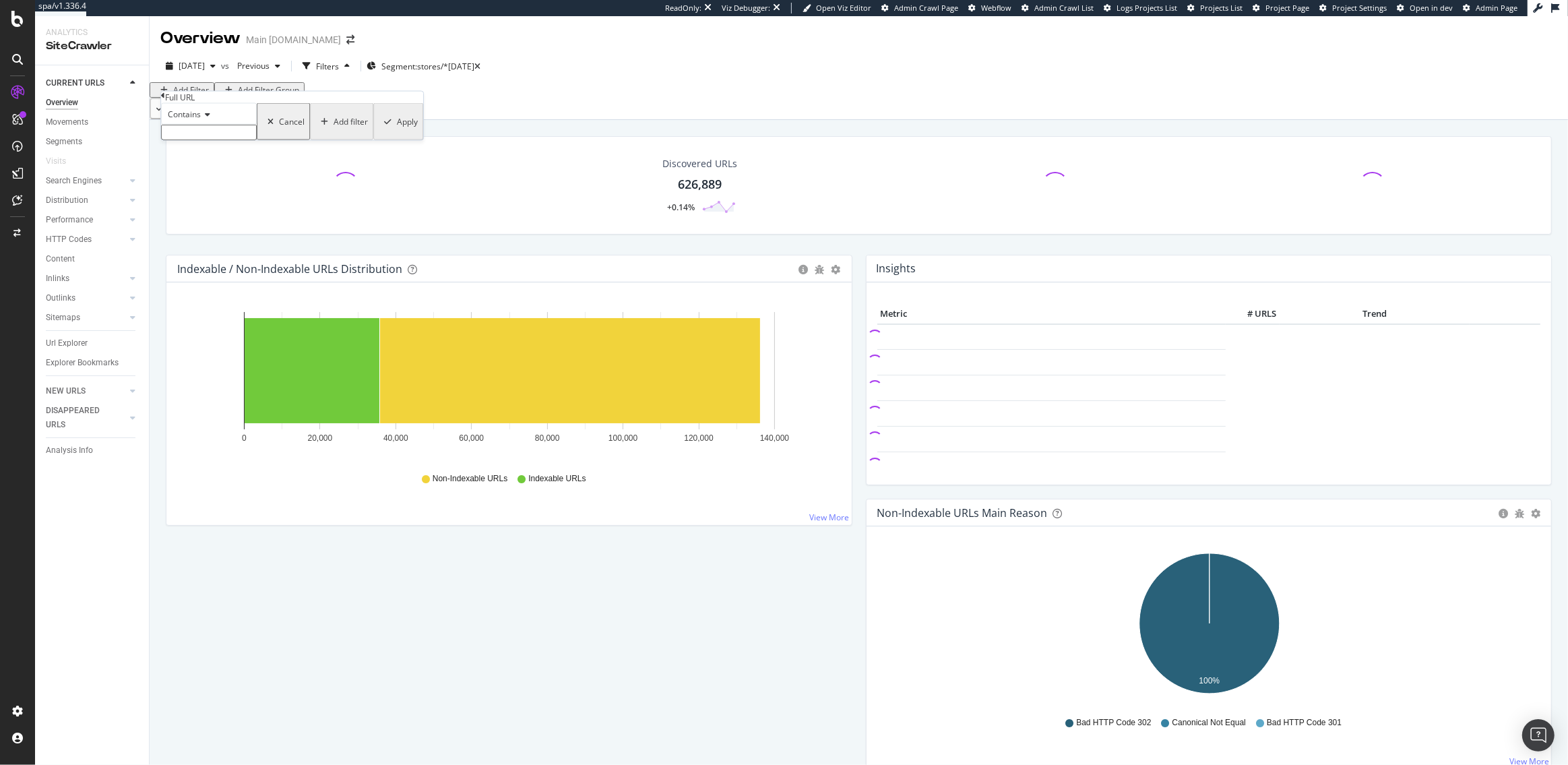
click at [214, 125] on div "Contains" at bounding box center [209, 114] width 96 height 21
click at [222, 253] on div "Matches regex" at bounding box center [209, 245] width 94 height 14
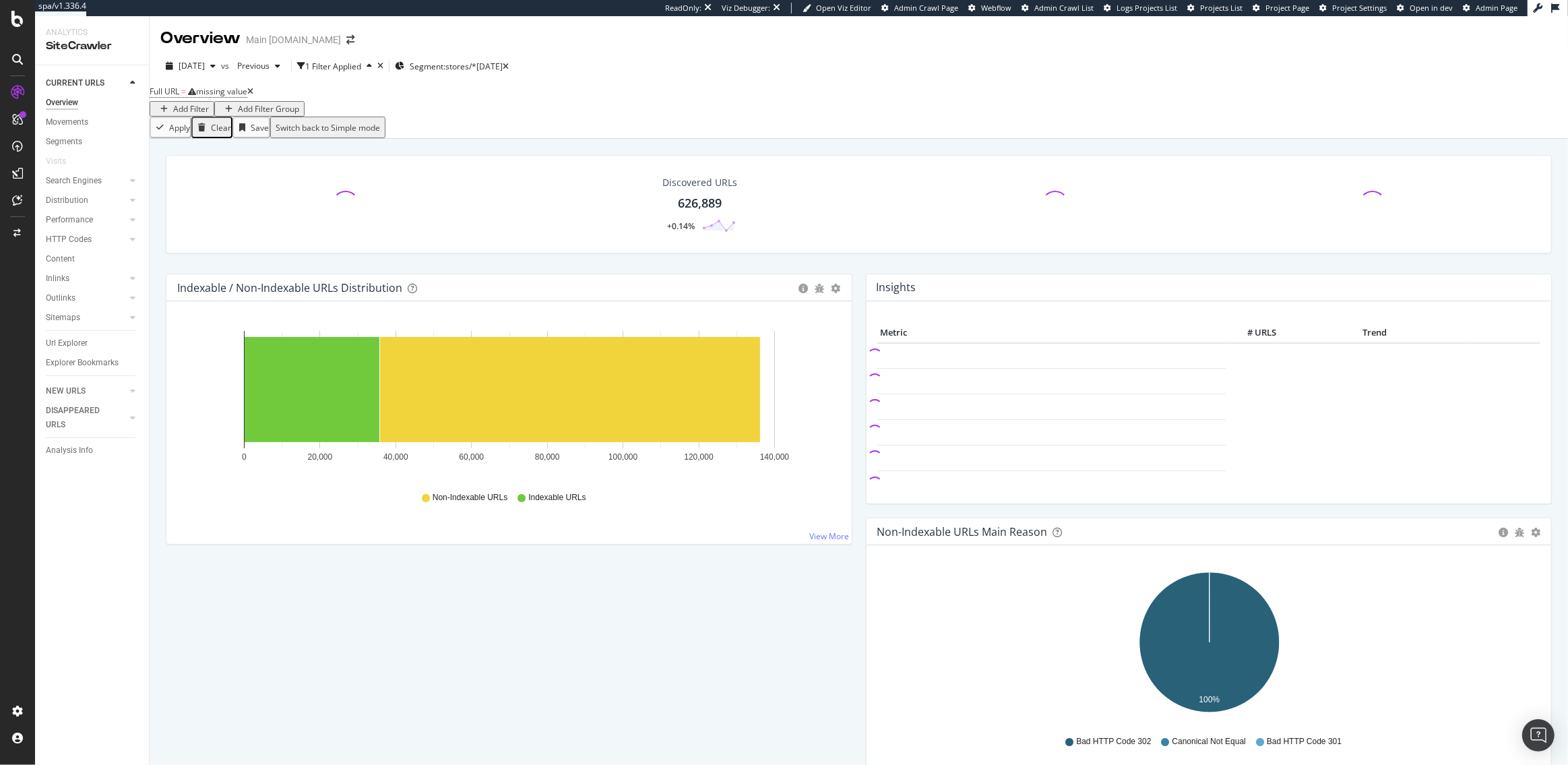
click at [519, 150] on div "Discovered URLs 626,889 +0.14% Indexable / Non-Indexable URLs Distribution Bar …" at bounding box center [859, 513] width 1419 height 749
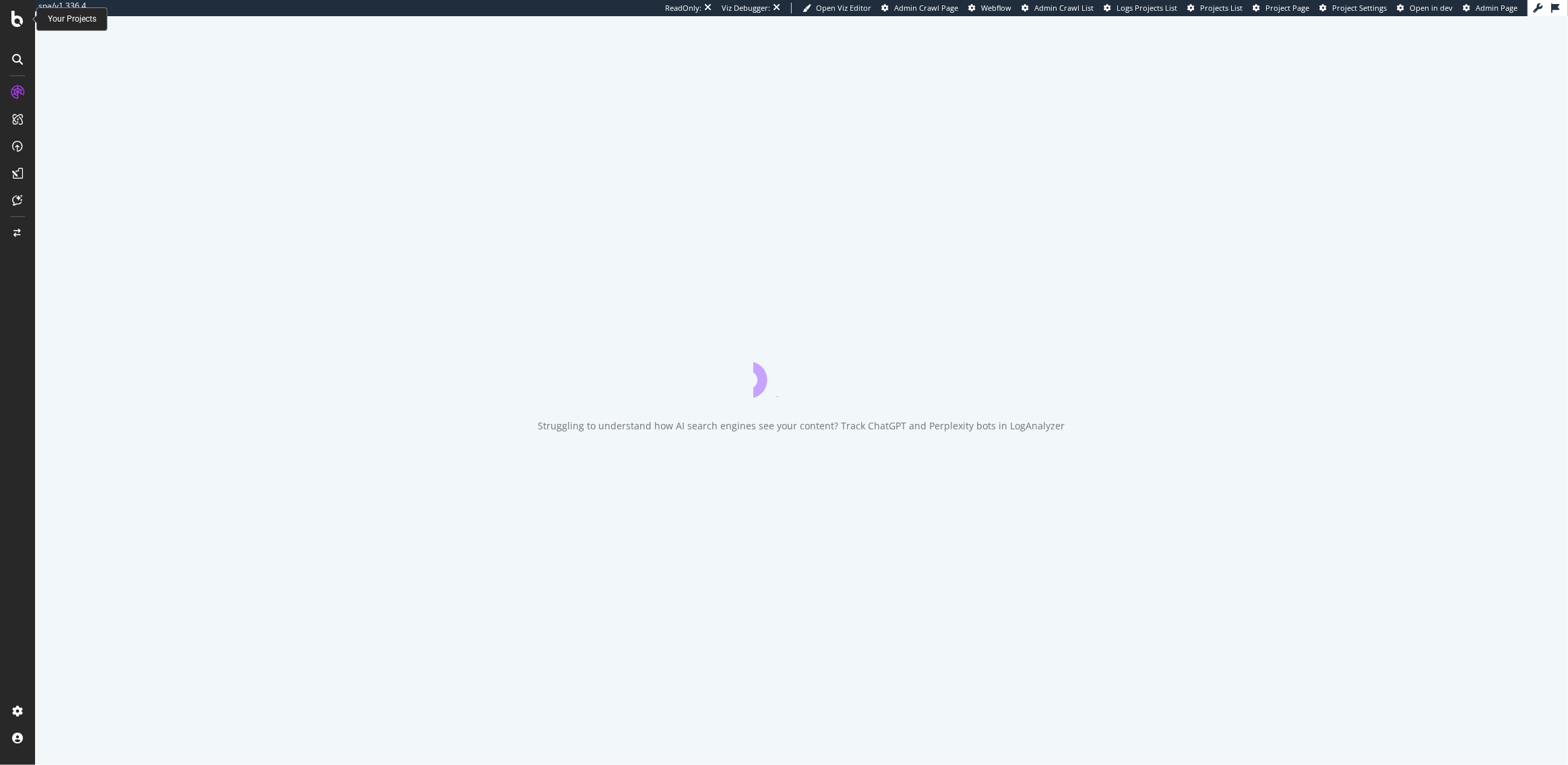
click at [26, 14] on div at bounding box center [17, 19] width 32 height 17
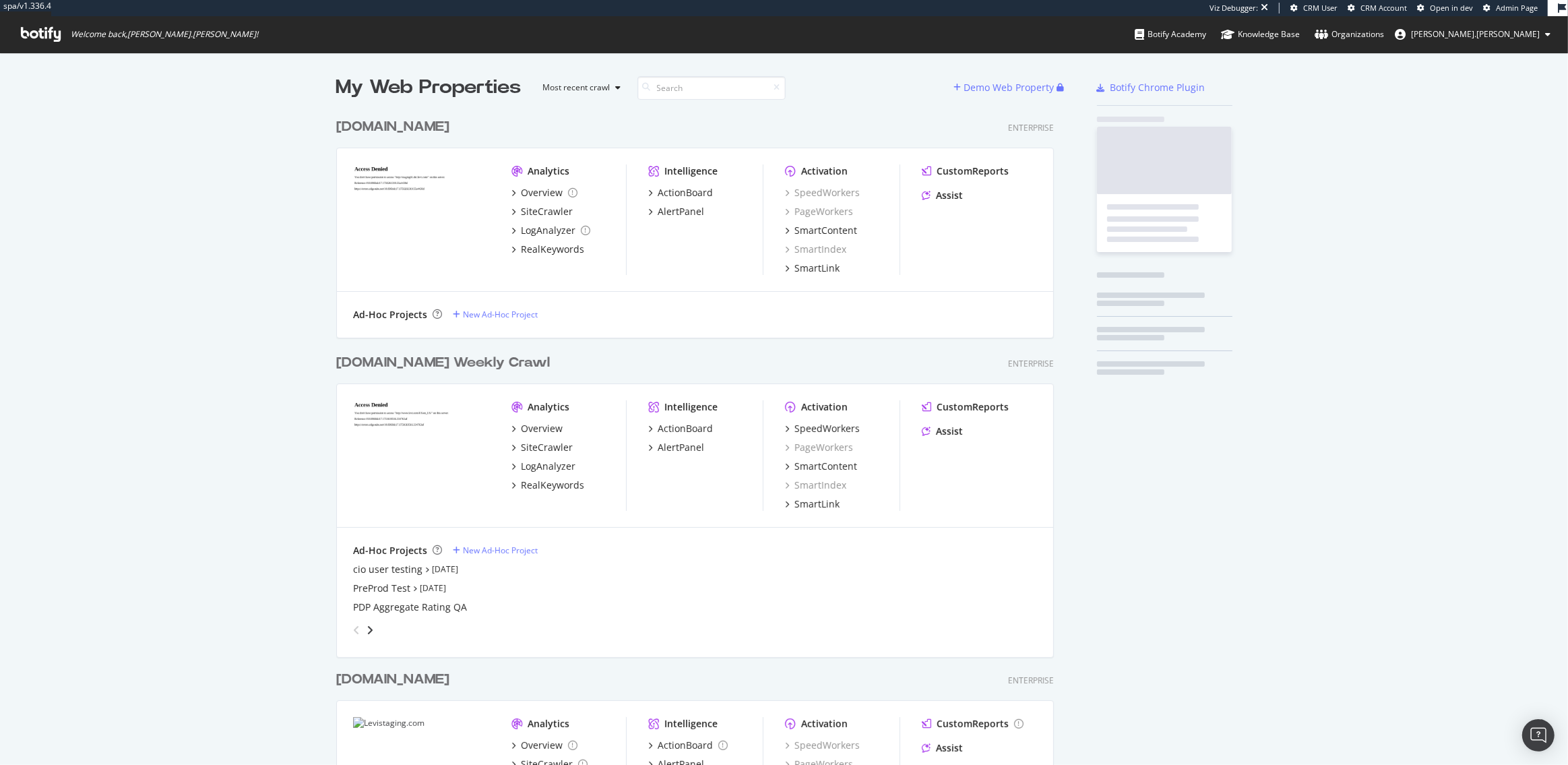
scroll to position [1024, 727]
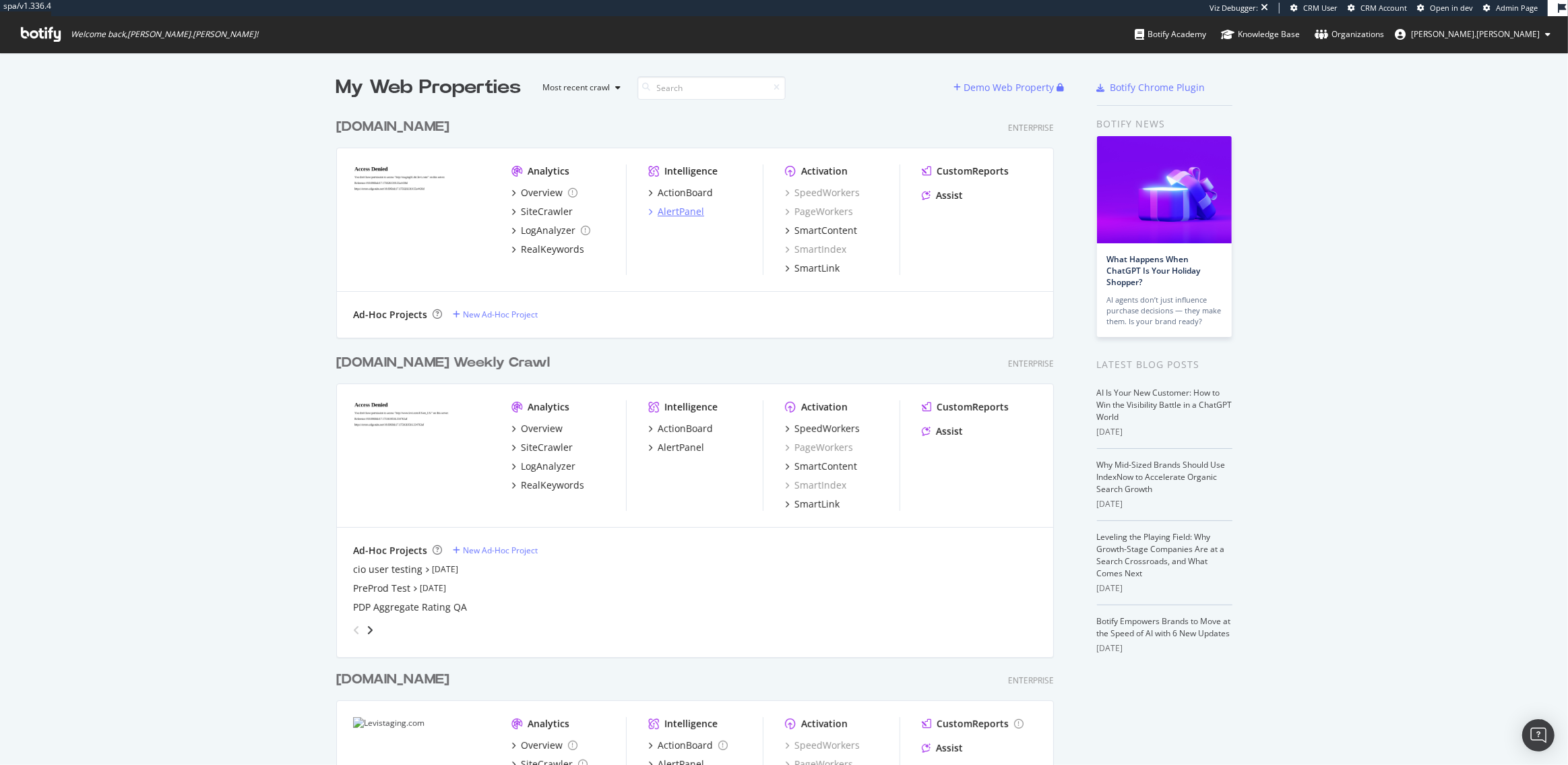
click at [686, 211] on div "AlertPanel" at bounding box center [680, 211] width 46 height 13
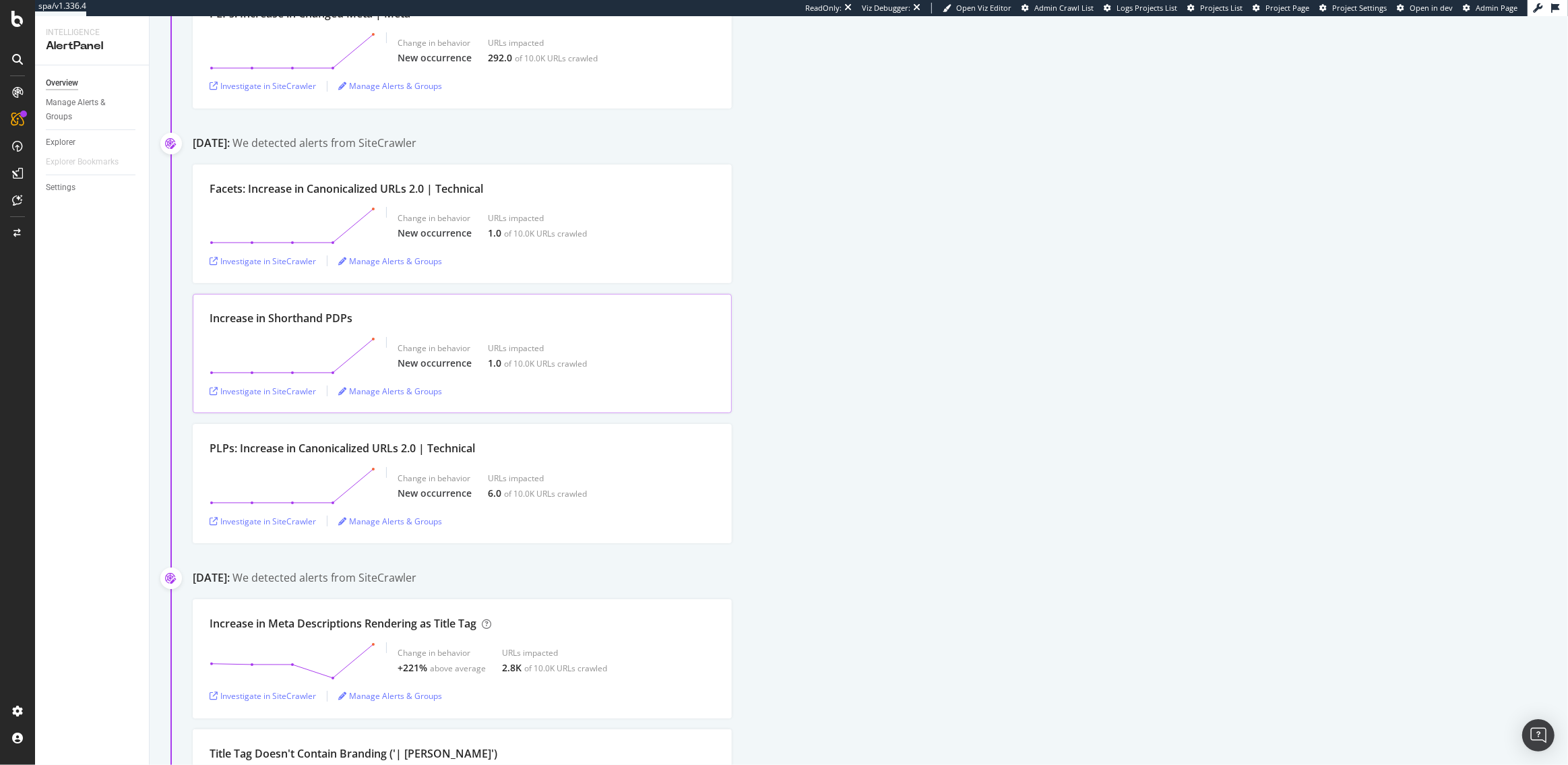
scroll to position [1903, 0]
click at [258, 696] on div "Investigate in SiteCrawler" at bounding box center [263, 696] width 107 height 12
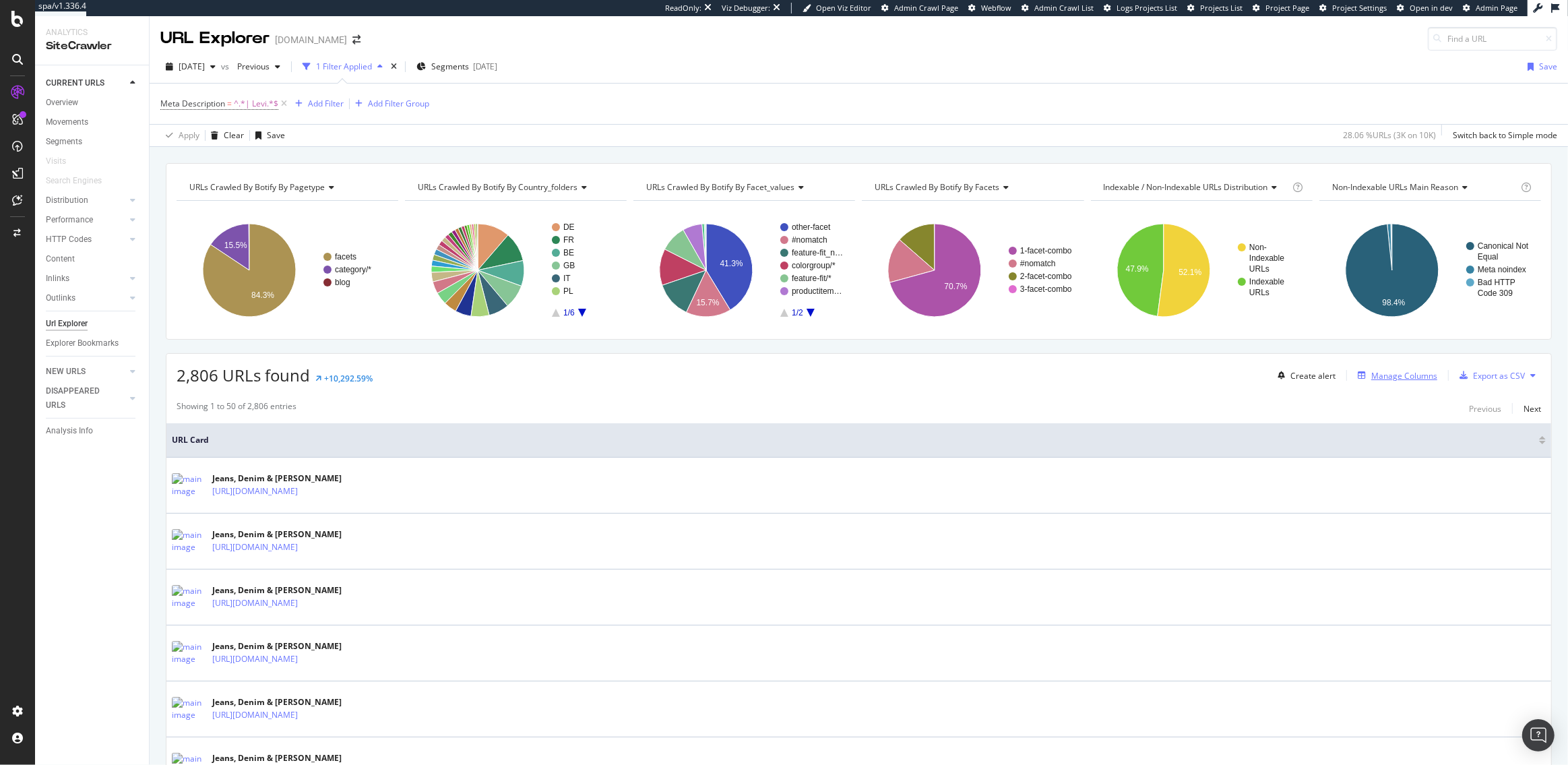
click at [1407, 375] on div "Manage Columns" at bounding box center [1405, 376] width 66 height 12
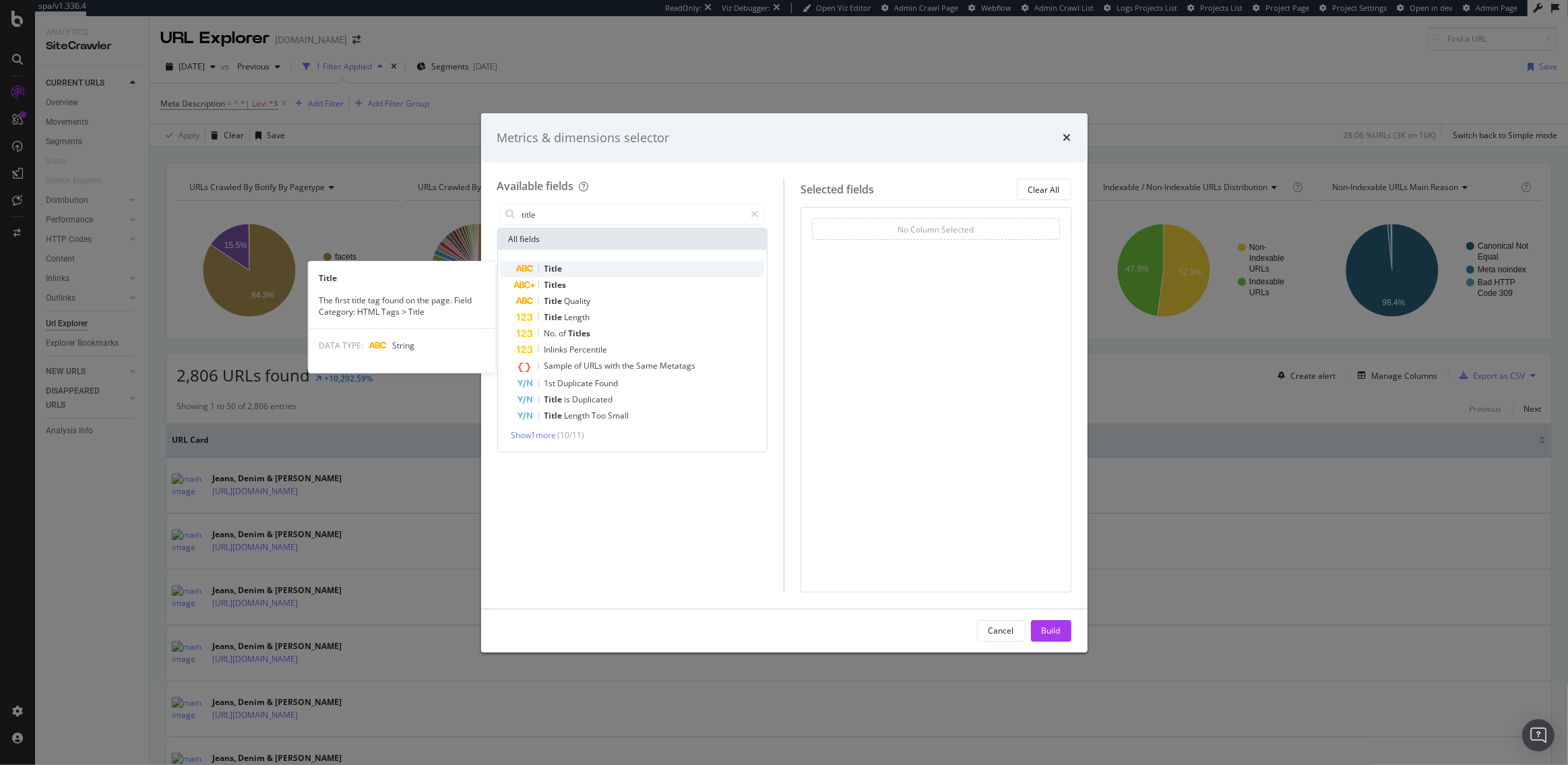
click at [575, 265] on div "Title" at bounding box center [641, 269] width 248 height 17
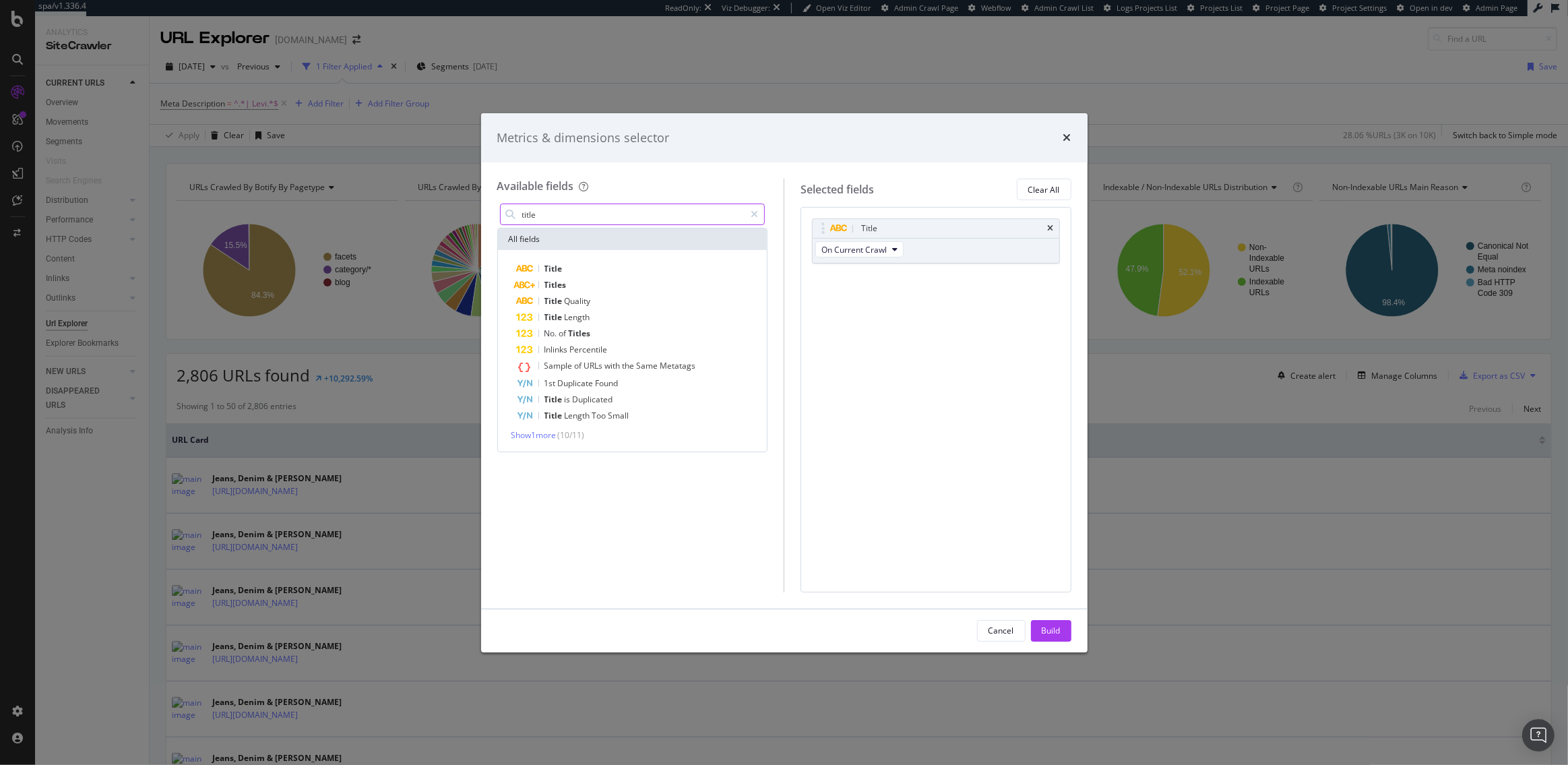
click at [573, 216] on input "title" at bounding box center [633, 214] width 225 height 20
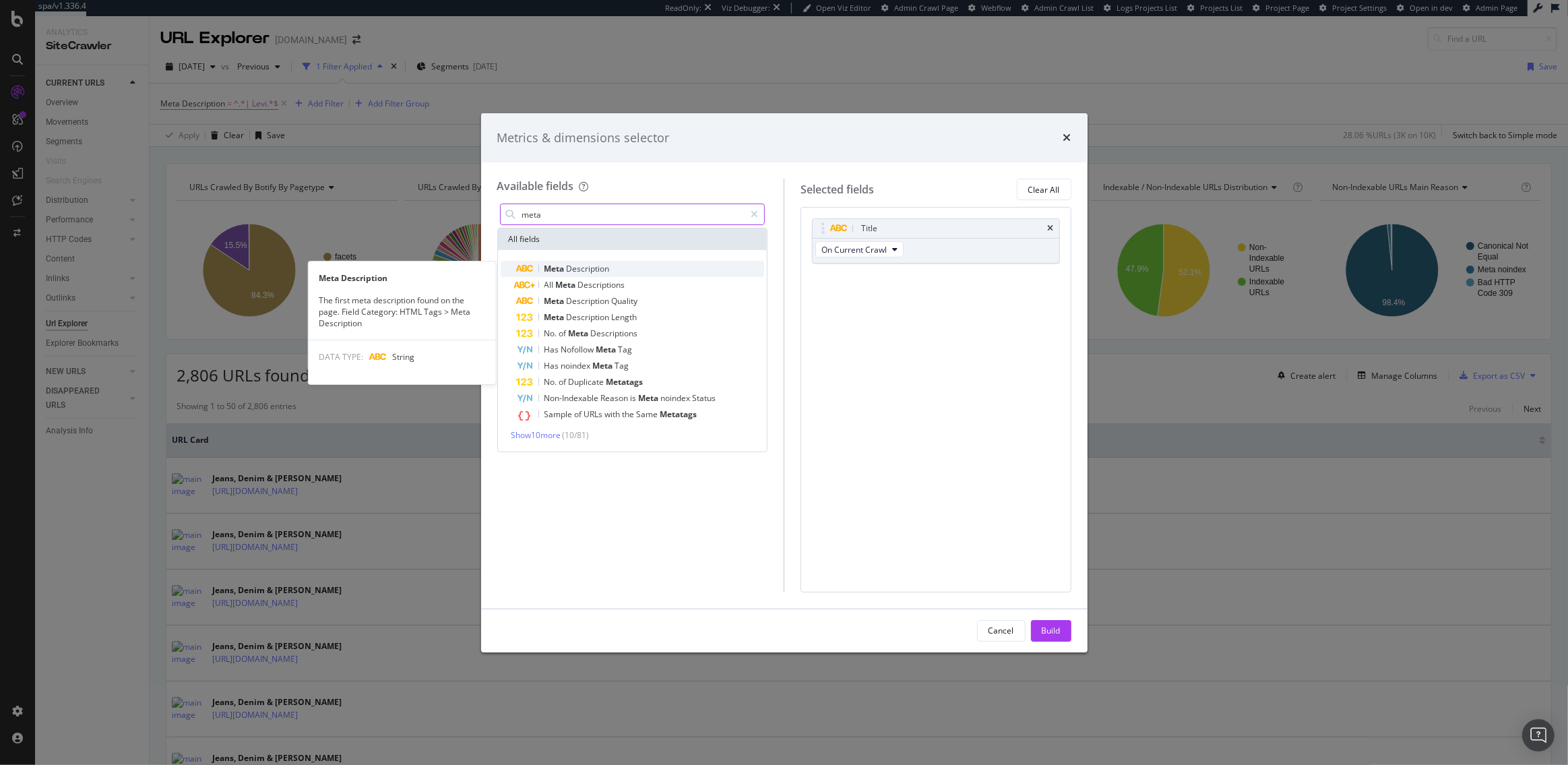
type input "meta"
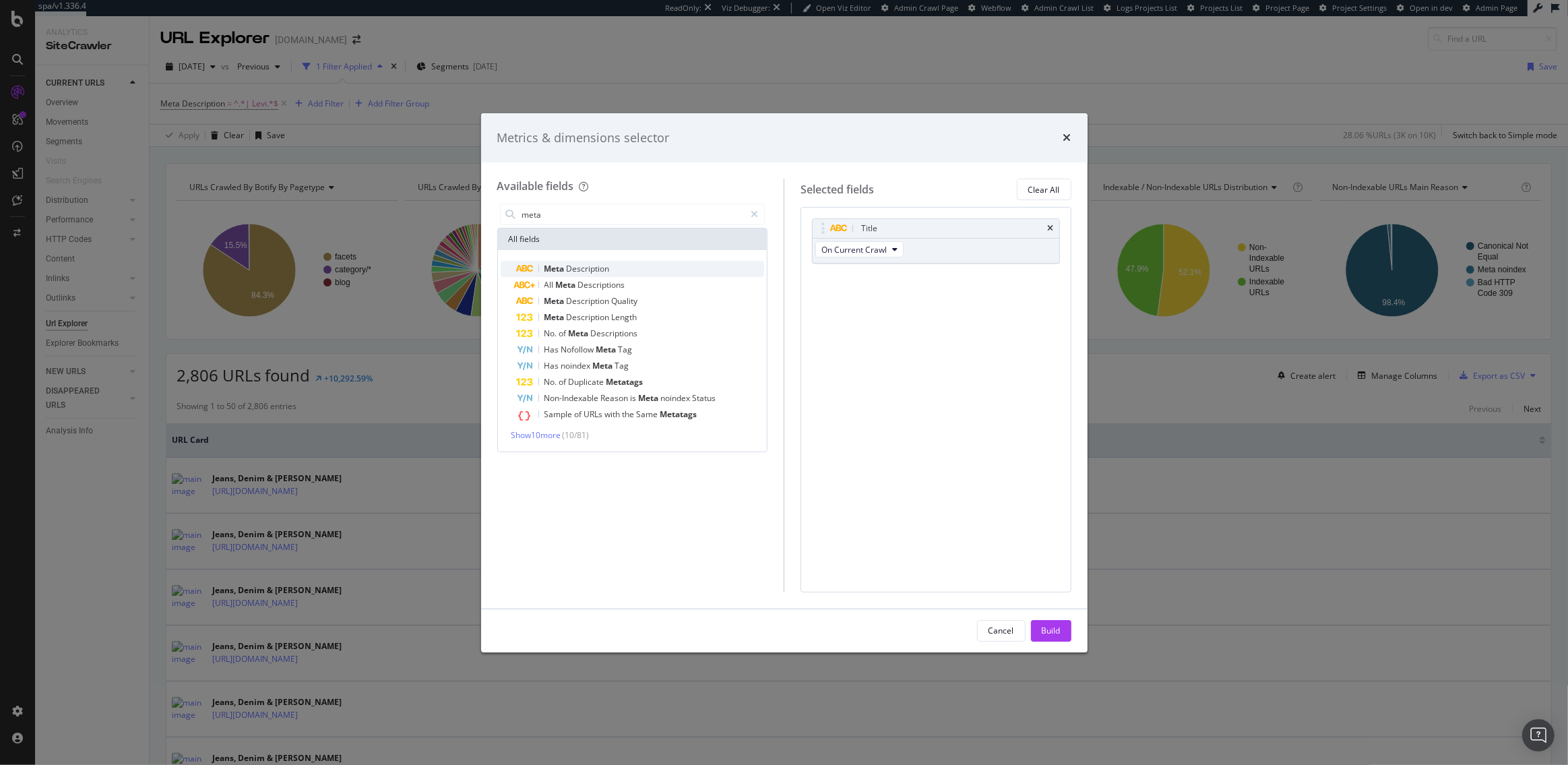
click at [583, 272] on span "Description" at bounding box center [588, 268] width 43 height 12
click at [1059, 623] on div "Build" at bounding box center [1050, 631] width 19 height 20
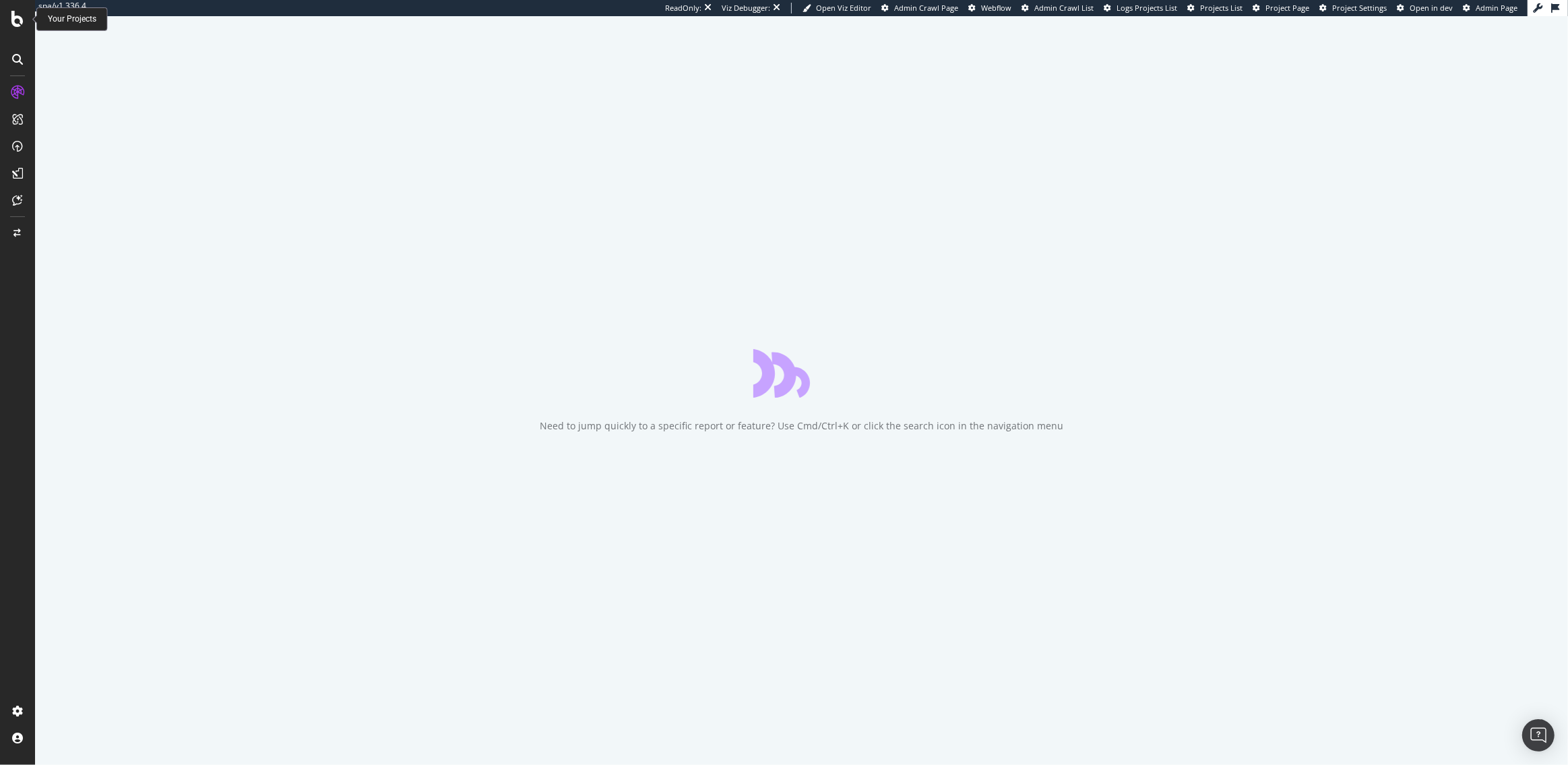
click at [8, 17] on div at bounding box center [17, 19] width 32 height 17
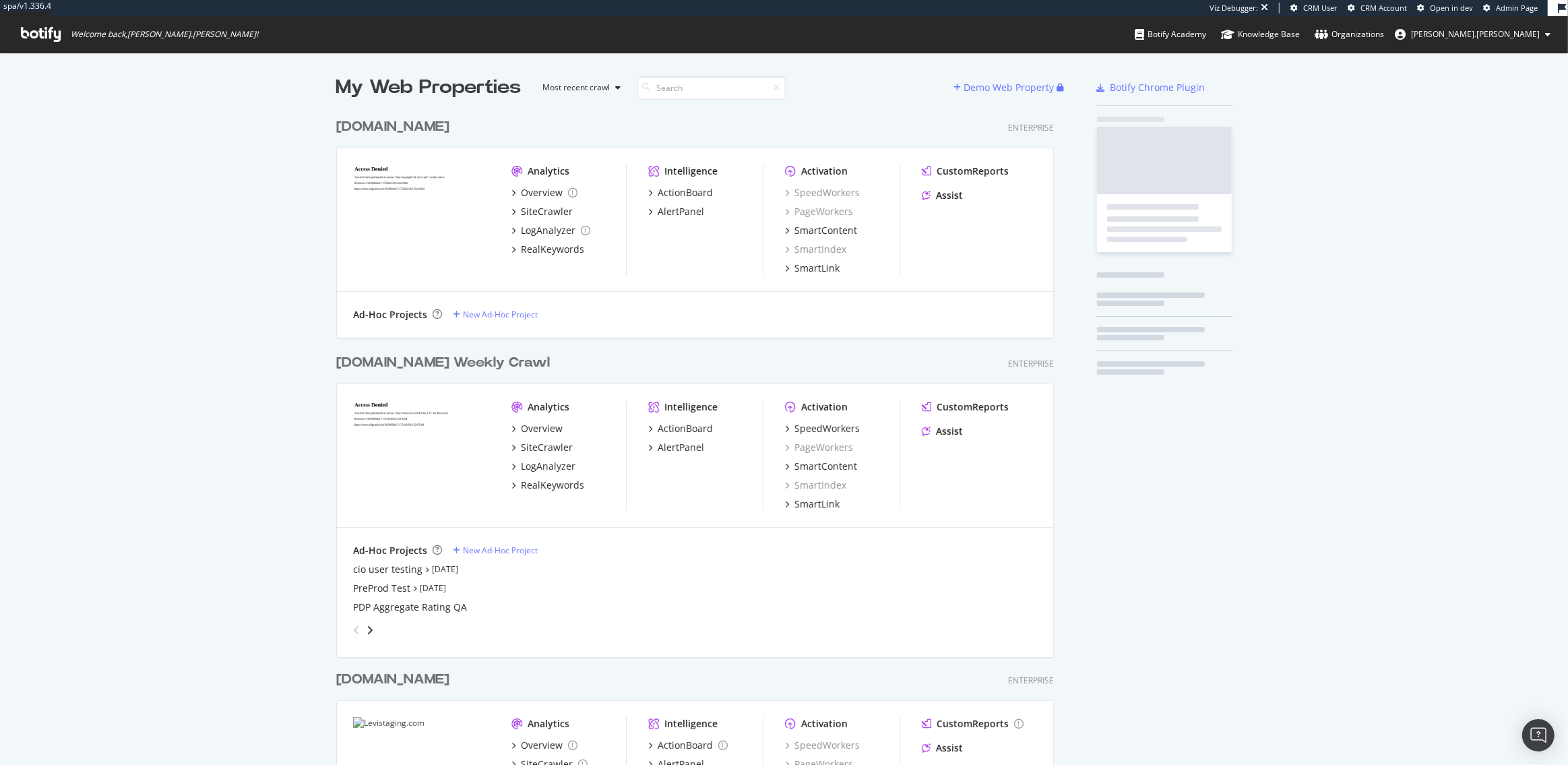
scroll to position [1024, 727]
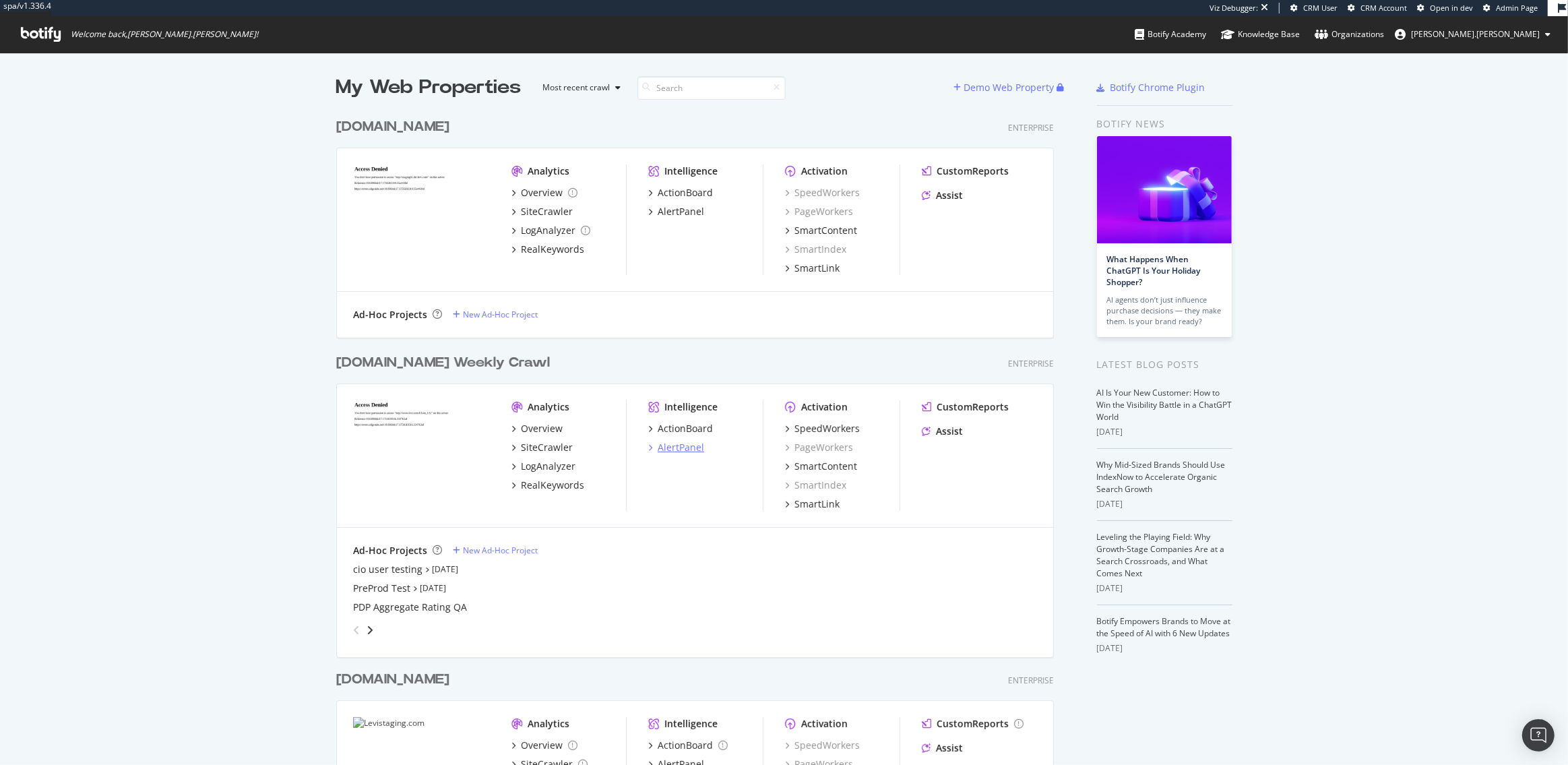
click at [684, 450] on div "AlertPanel" at bounding box center [680, 448] width 46 height 13
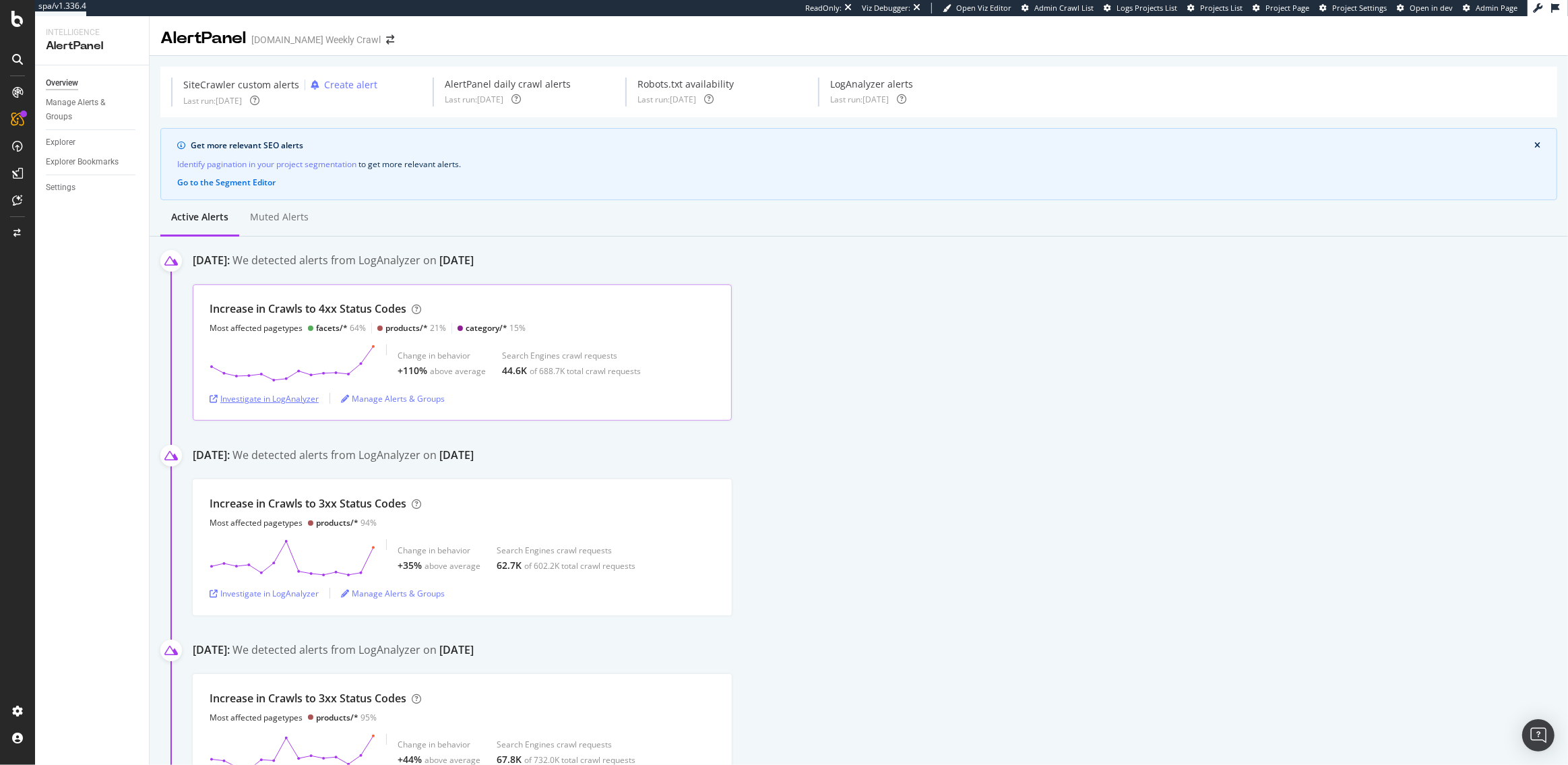
click at [278, 397] on div "Investigate in LogAnalyzer" at bounding box center [264, 399] width 109 height 12
click at [75, 150] on div "SiteCrawler" at bounding box center [73, 151] width 48 height 13
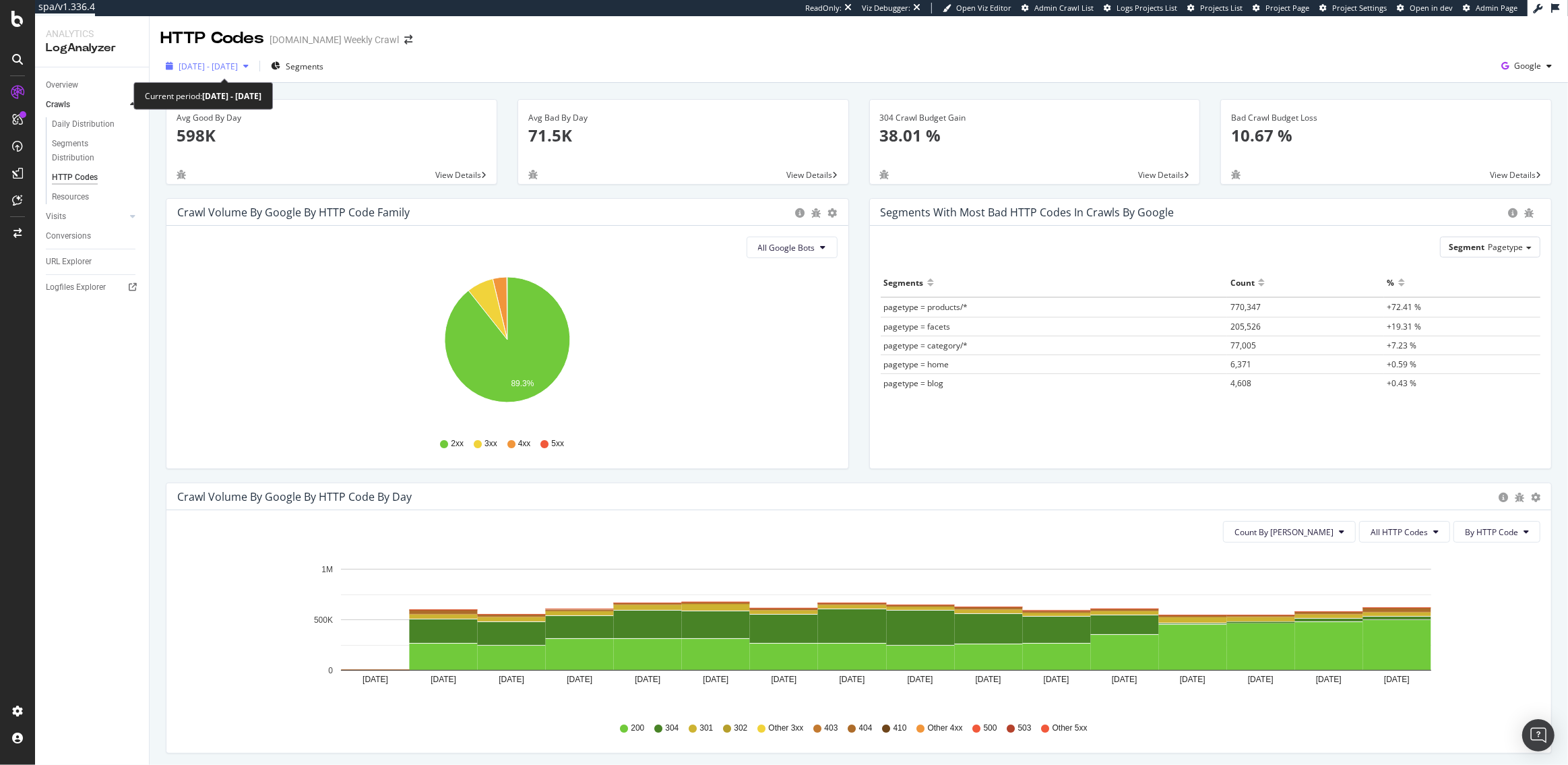
click at [215, 62] on span "[DATE] - [DATE]" at bounding box center [208, 66] width 59 height 12
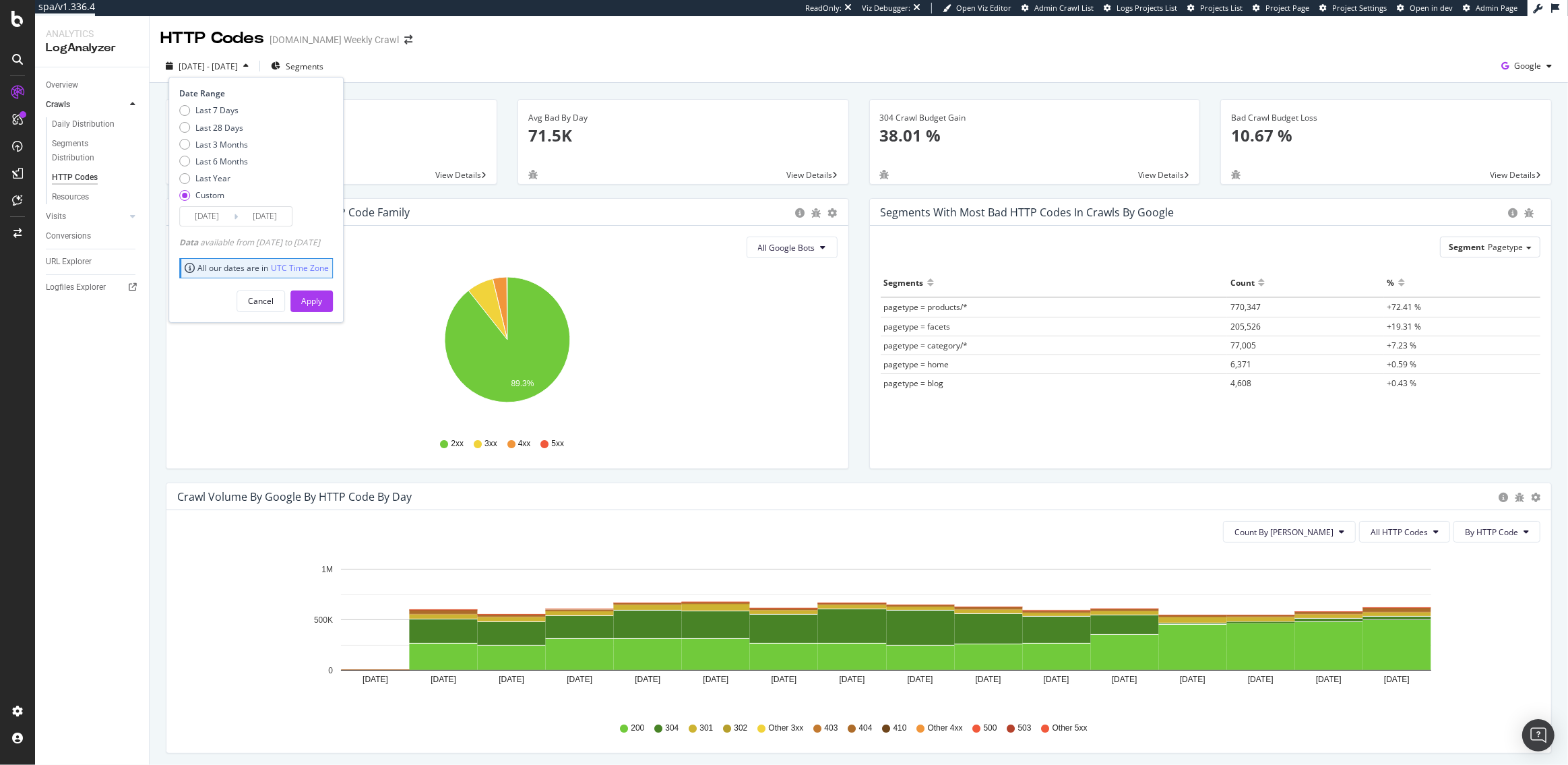
click at [208, 214] on input "[DATE]" at bounding box center [206, 216] width 54 height 19
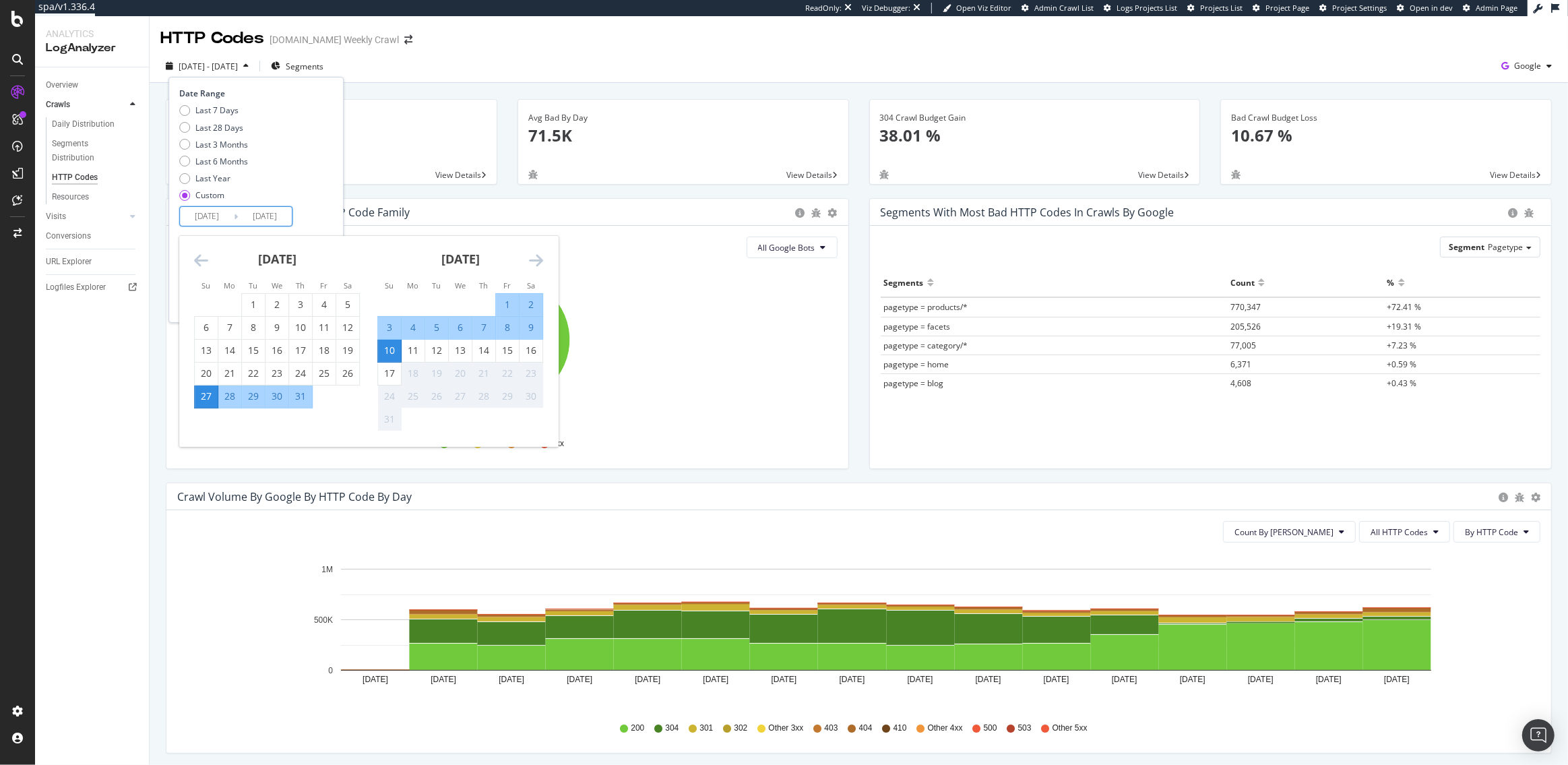
click at [389, 346] on div "10" at bounding box center [390, 350] width 23 height 13
type input "[DATE]"
click at [386, 368] on div "17" at bounding box center [390, 373] width 23 height 13
type input "2025/08/17"
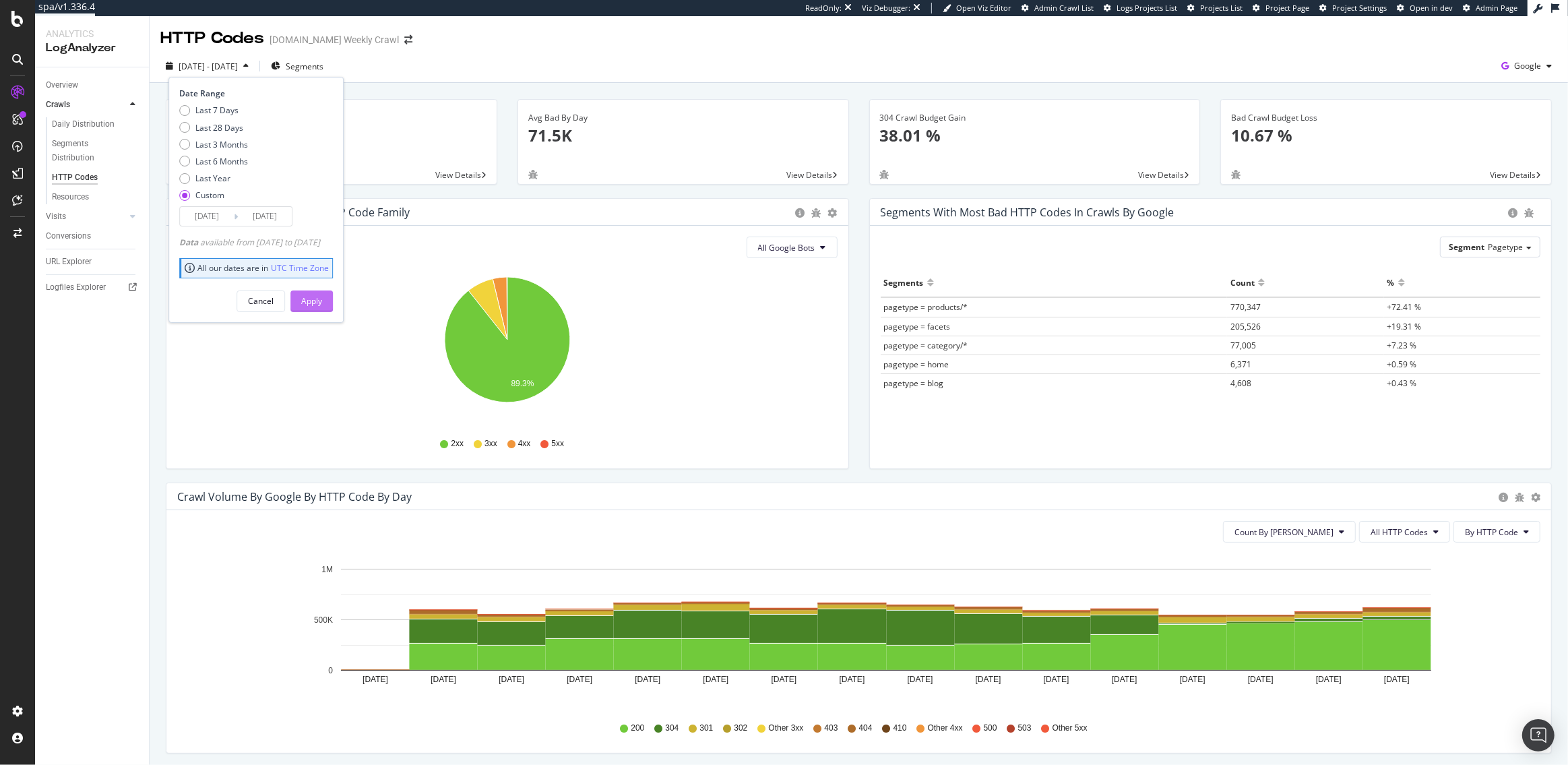
click at [322, 297] on div "Apply" at bounding box center [311, 301] width 21 height 12
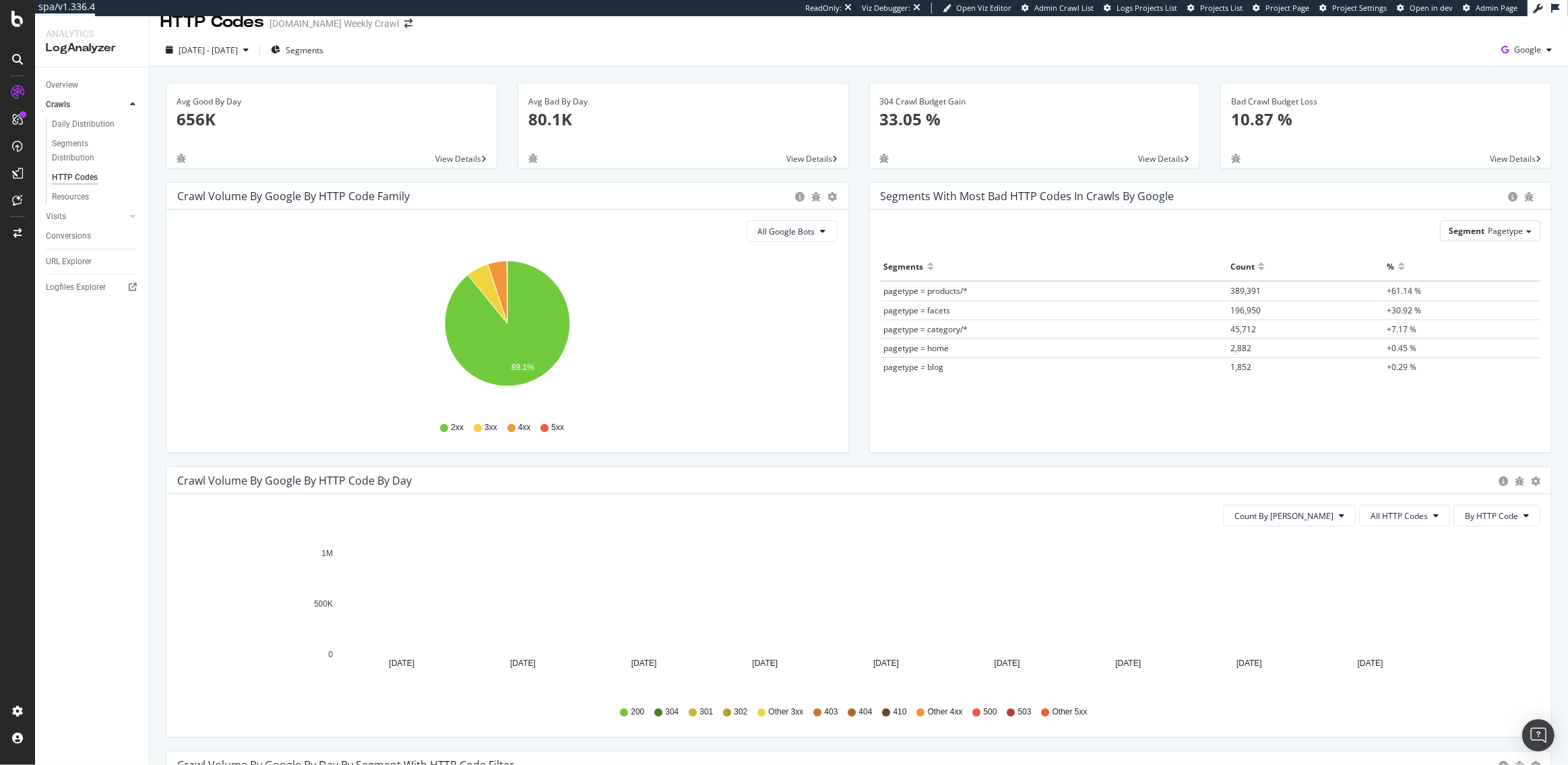
scroll to position [20, 0]
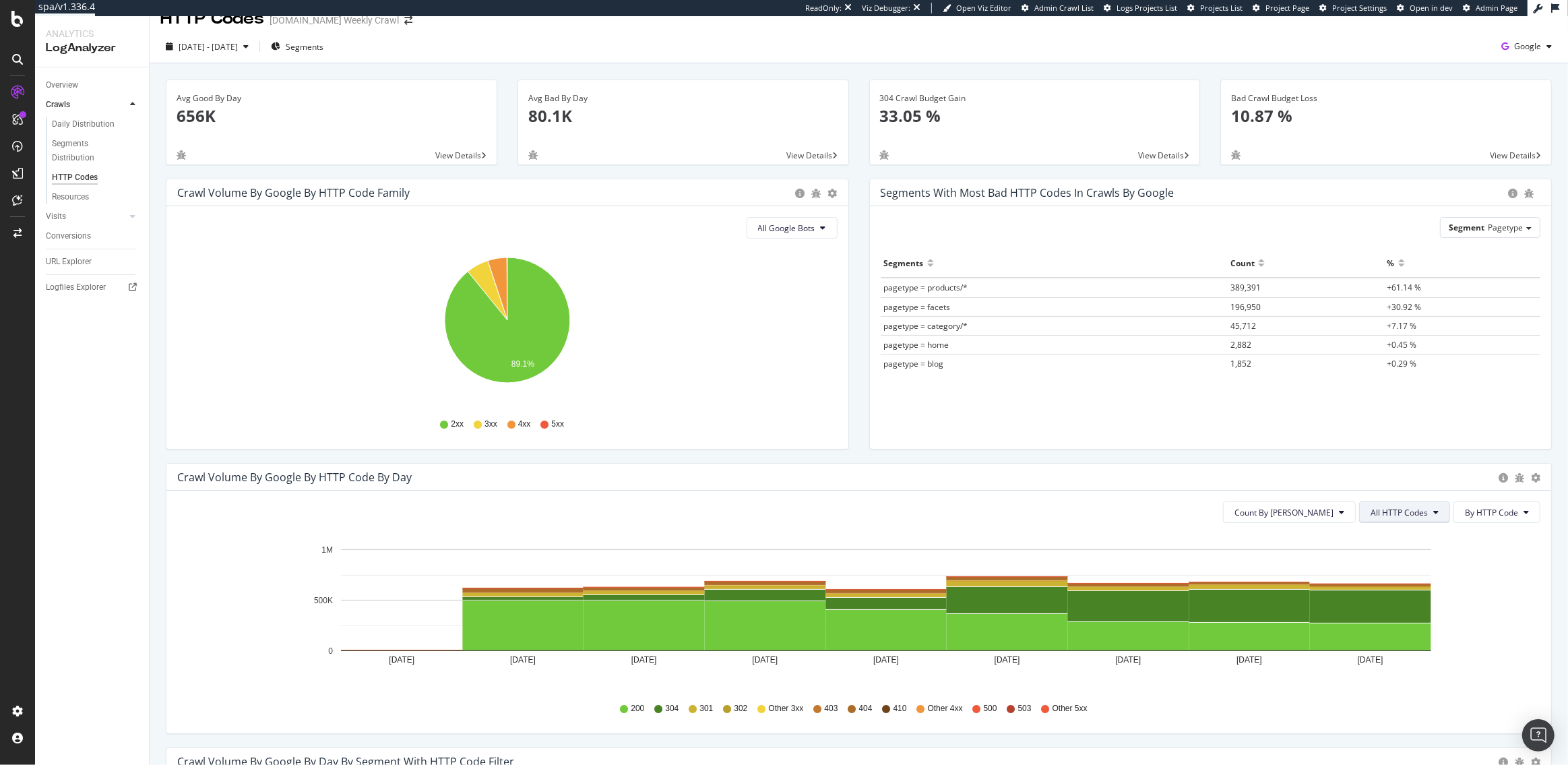
click at [1391, 516] on span "All HTTP Codes" at bounding box center [1399, 513] width 57 height 12
click at [1379, 636] on span "4xx family" at bounding box center [1407, 638] width 68 height 12
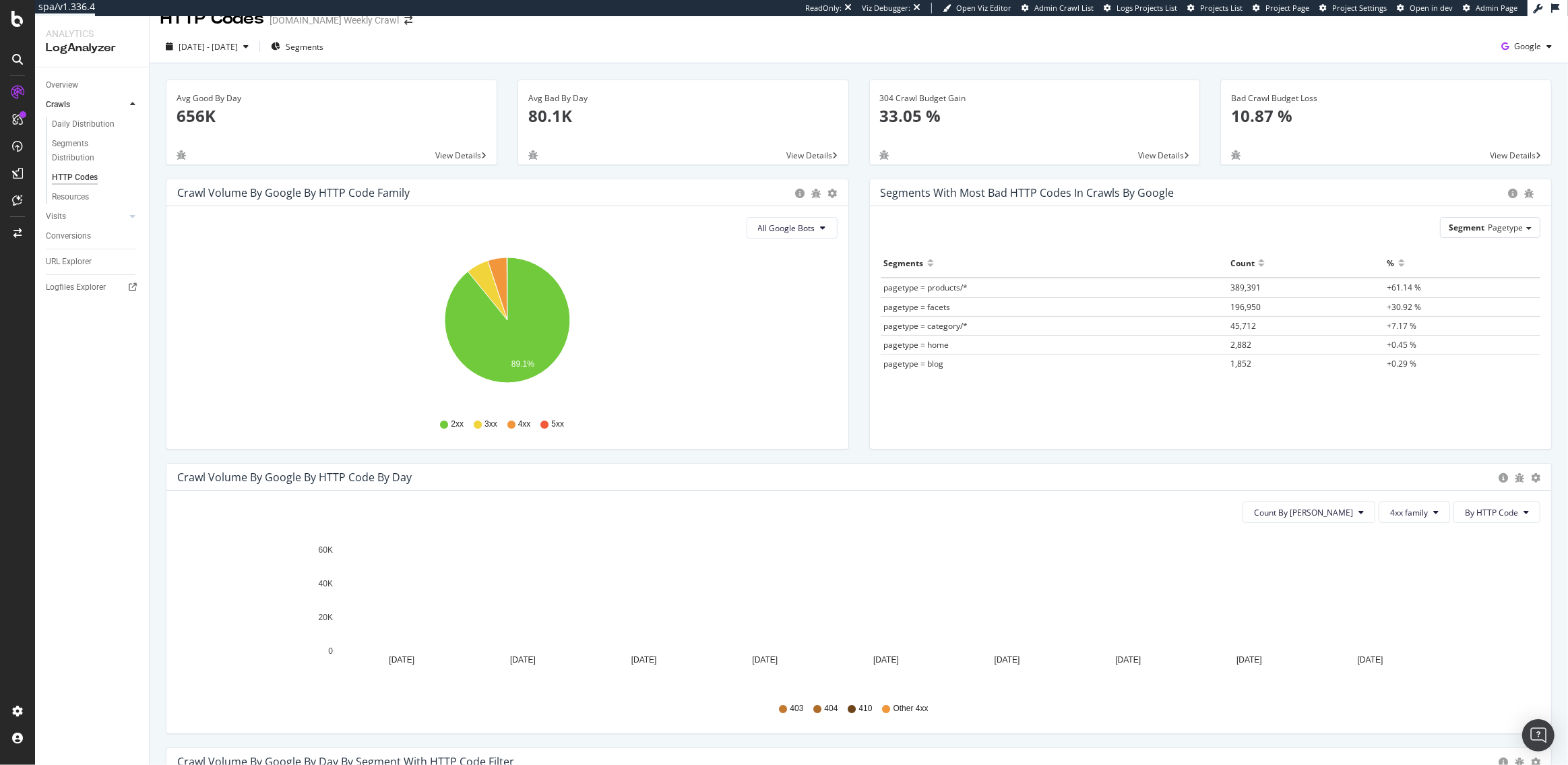
scroll to position [391, 0]
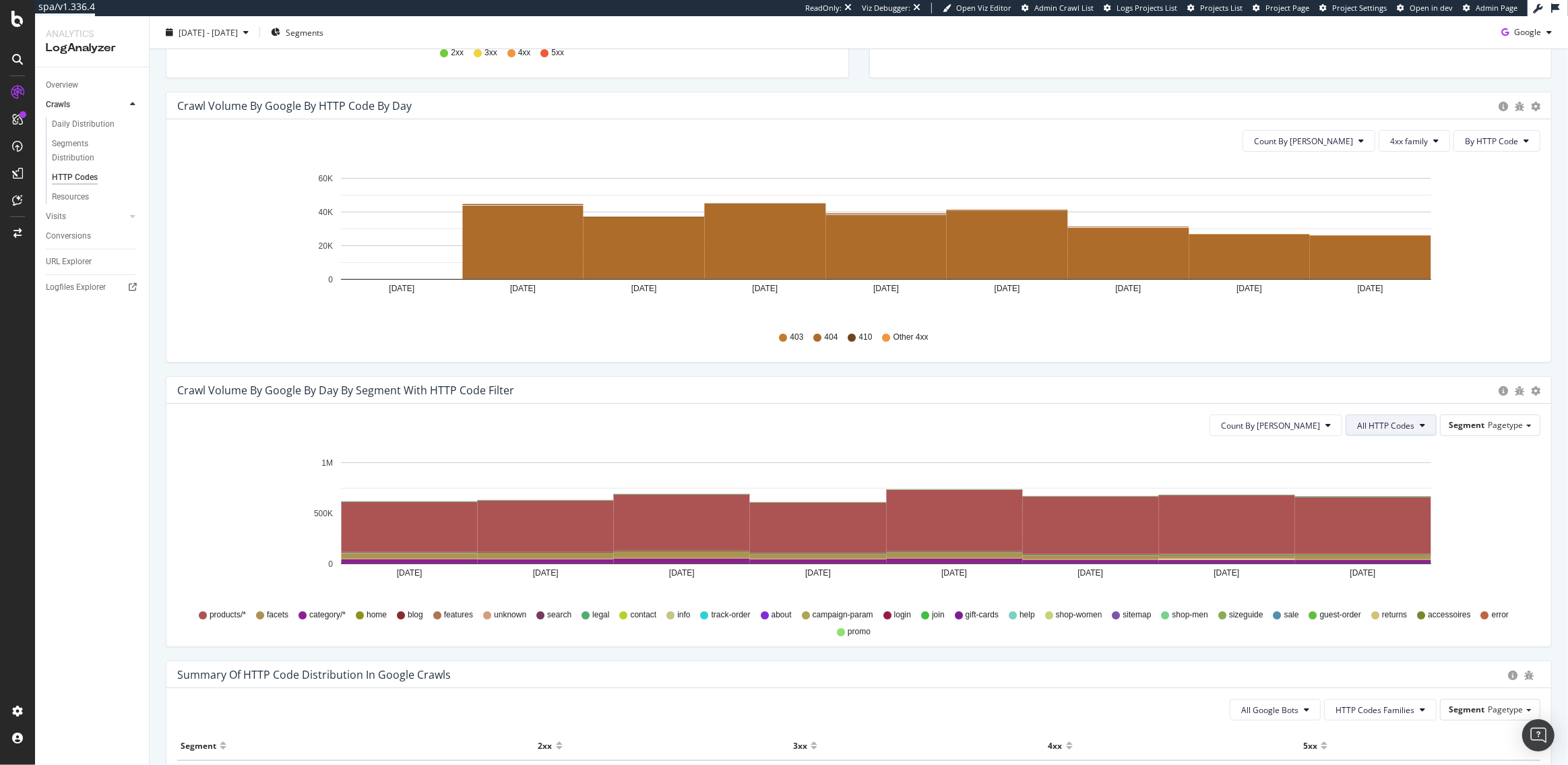
click at [1422, 426] on icon at bounding box center [1422, 425] width 6 height 8
click at [1386, 548] on span "Bad HTTP Codes" at bounding box center [1394, 550] width 68 height 12
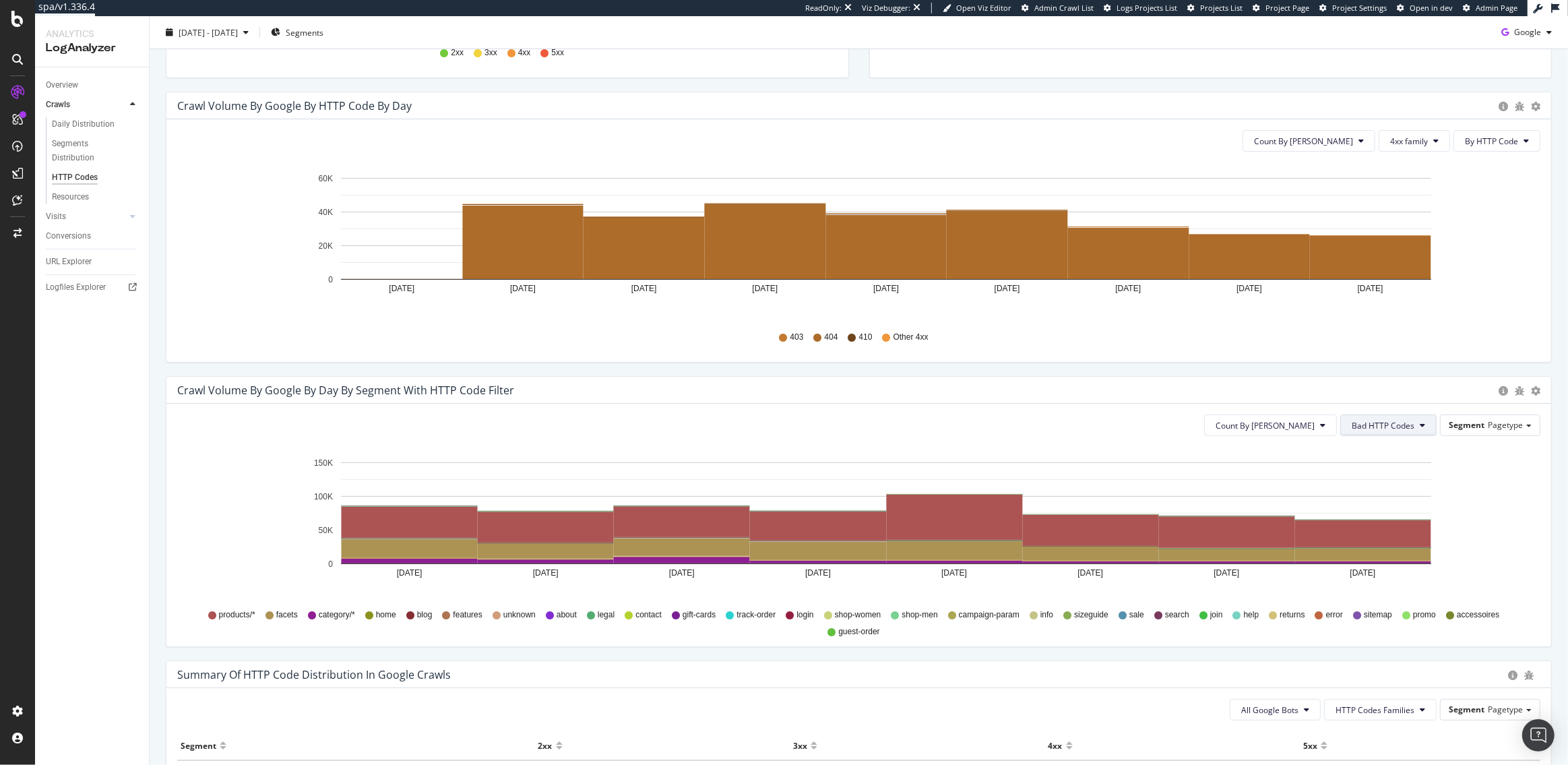
click at [1363, 424] on span "Bad HTTP Codes" at bounding box center [1383, 425] width 63 height 12
click at [1377, 563] on span "4xx family" at bounding box center [1388, 565] width 68 height 12
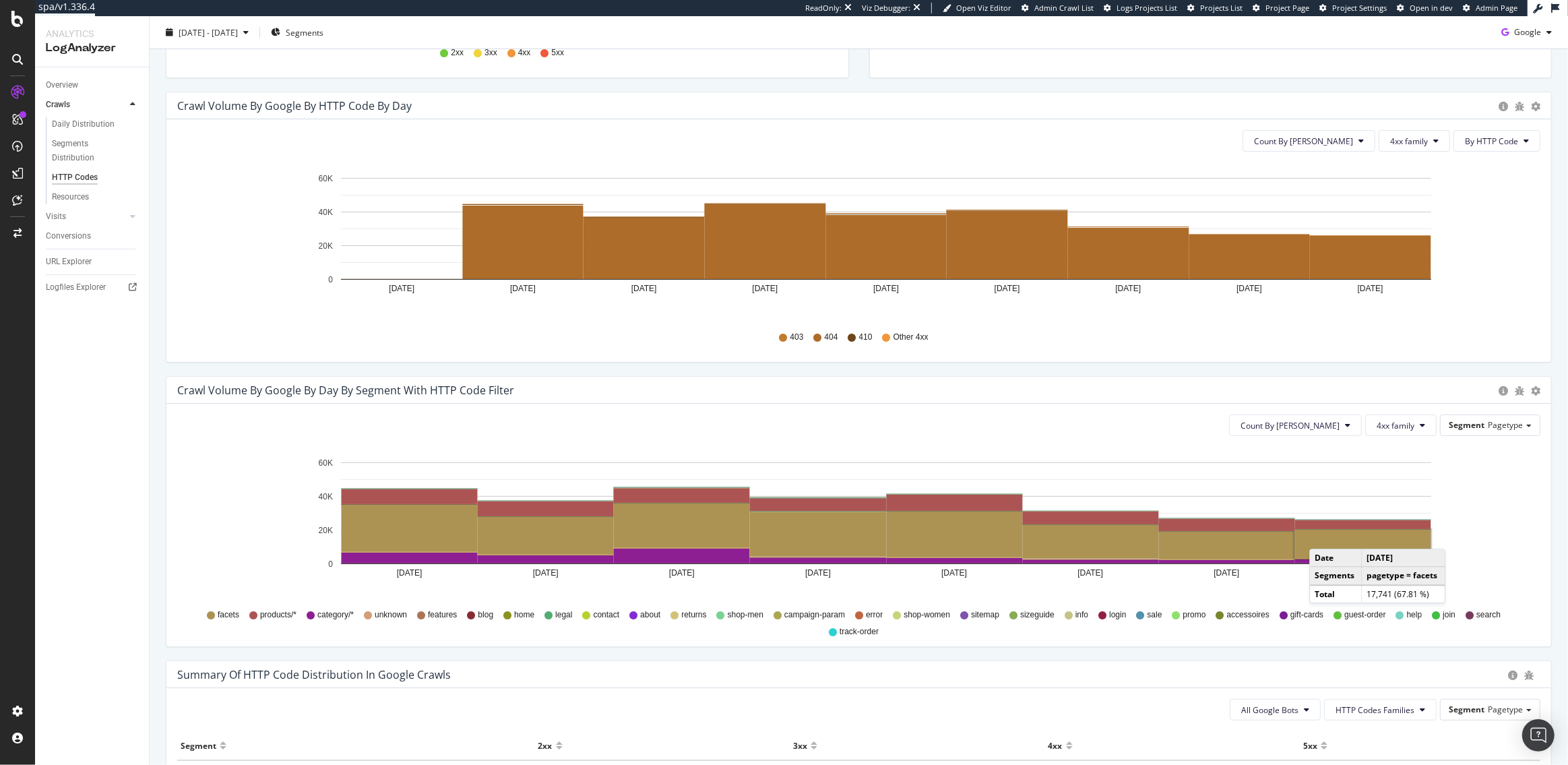
click at [1323, 535] on rect "A chart." at bounding box center [1362, 544] width 136 height 29
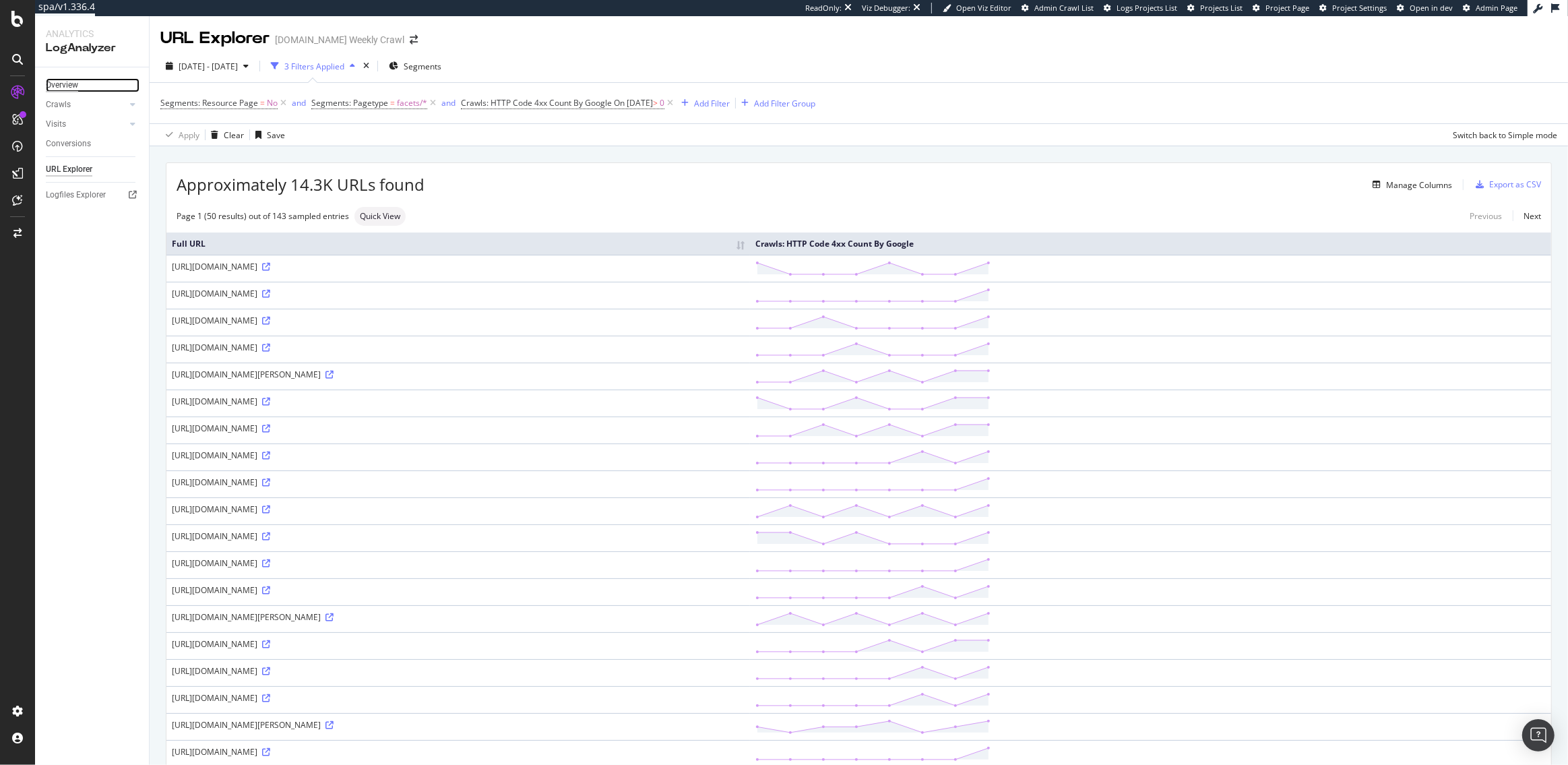
click at [69, 90] on div "Overview" at bounding box center [61, 85] width 32 height 14
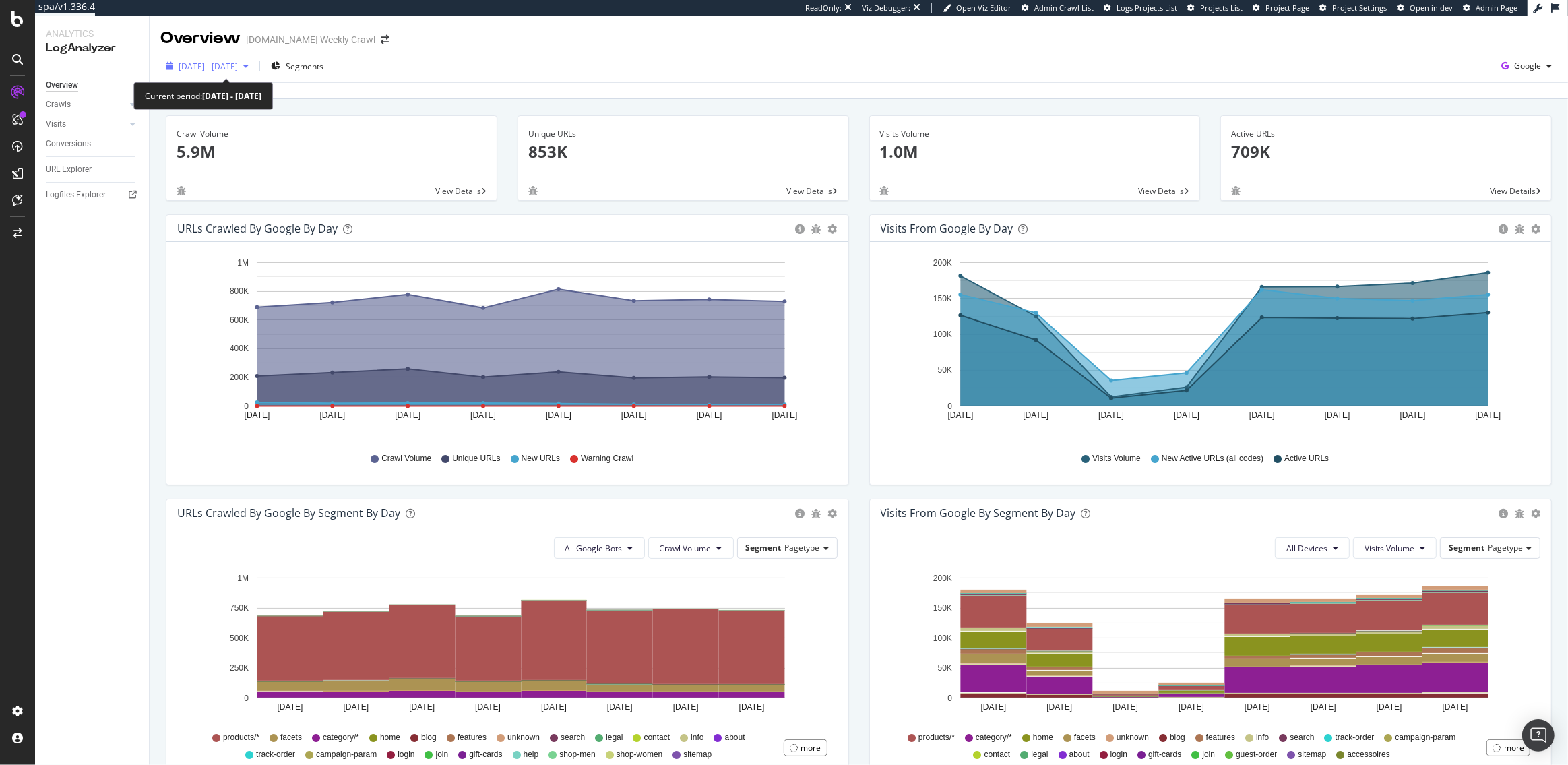
click at [209, 64] on span "2025 Aug. 10th - Aug. 17th" at bounding box center [208, 66] width 59 height 12
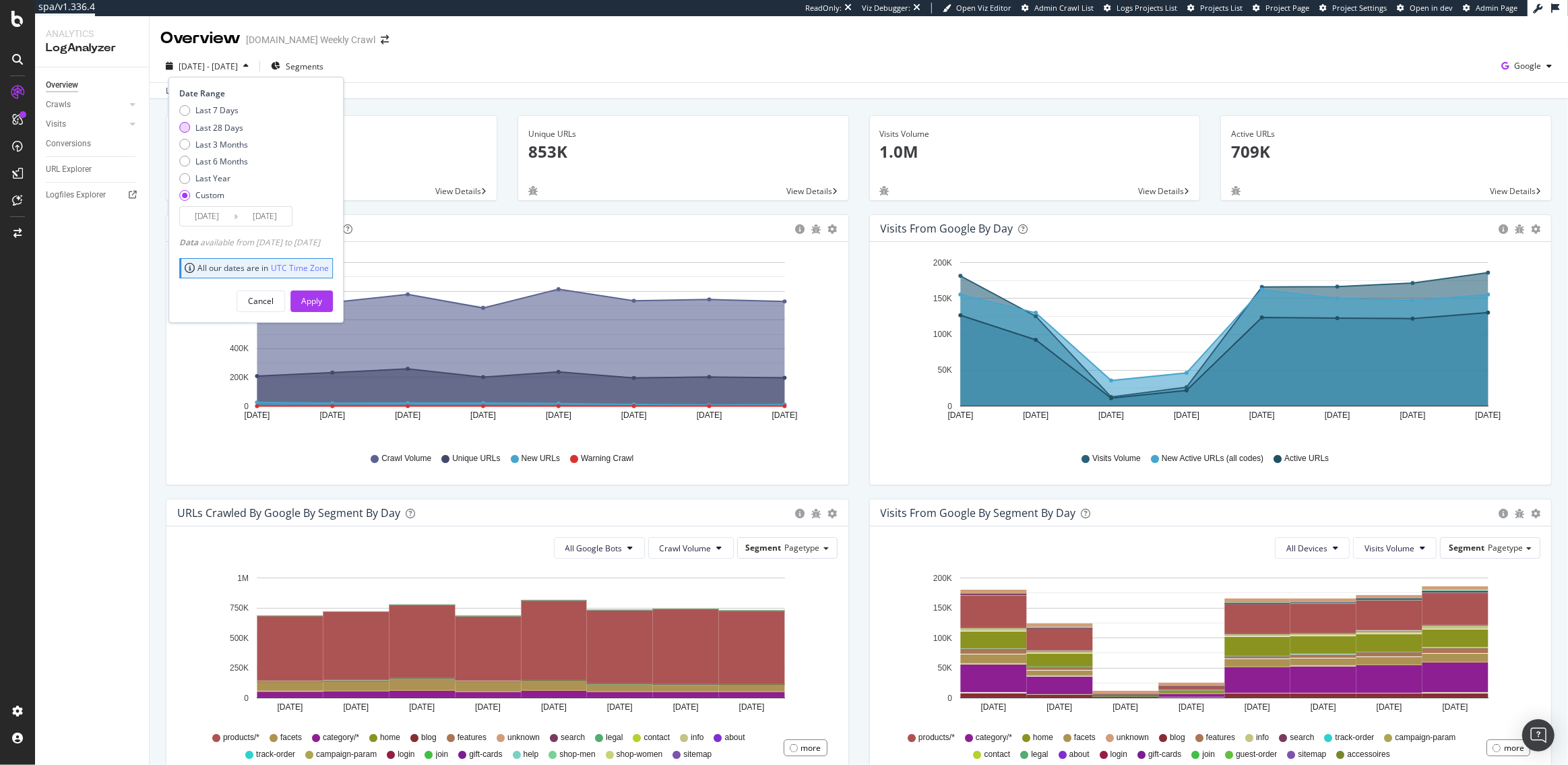
click at [205, 124] on div "Last 28 Days" at bounding box center [220, 128] width 48 height 12
type input "2025/07/21"
click at [322, 293] on div "Apply" at bounding box center [311, 302] width 21 height 20
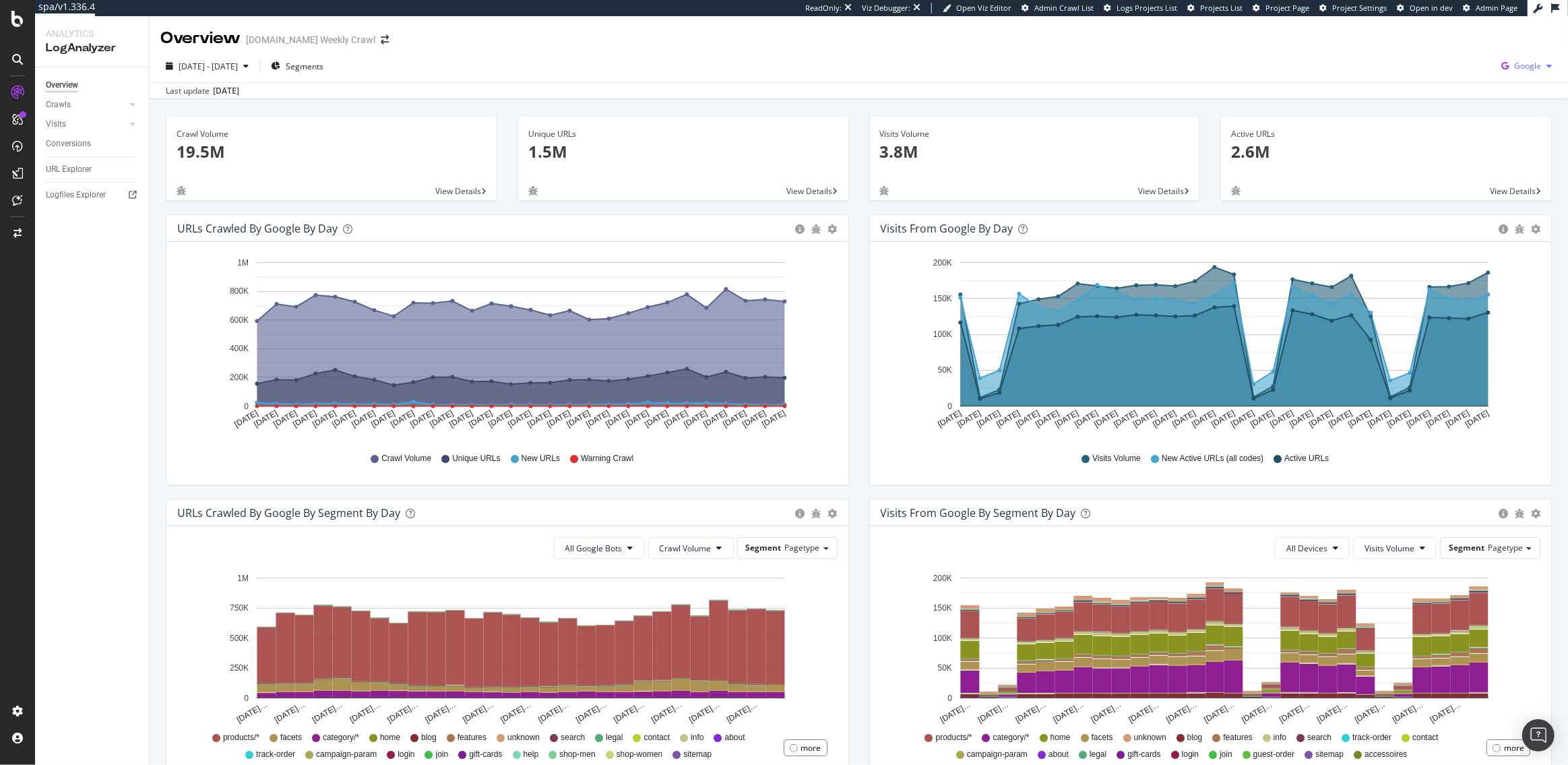
click at [1515, 73] on div "Google" at bounding box center [1526, 66] width 61 height 20
click at [1449, 81] on span "OpenAI" at bounding box center [1460, 78] width 50 height 12
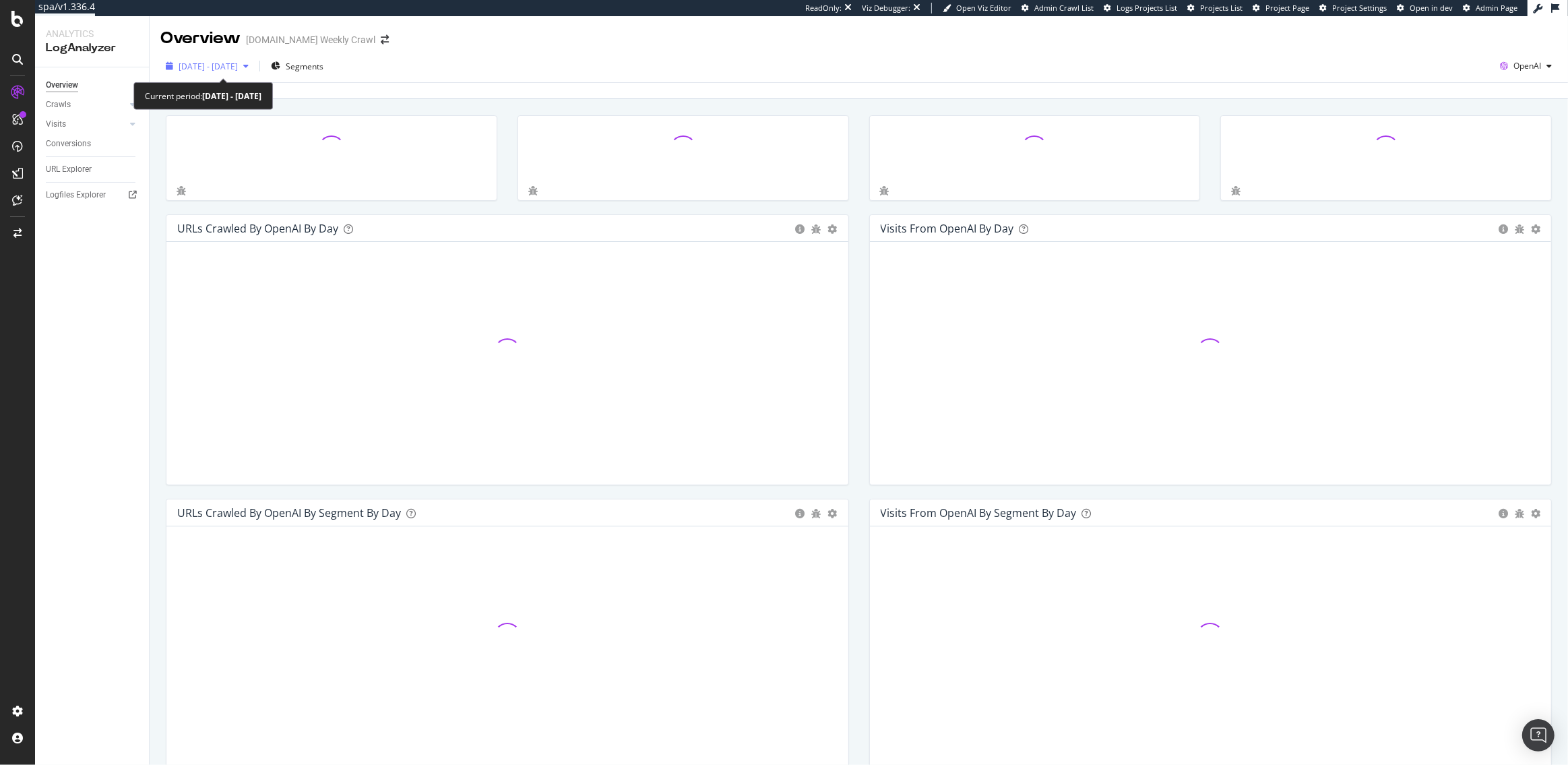
click at [233, 69] on span "2025 Jul. 21st - Aug. 17th" at bounding box center [208, 66] width 59 height 12
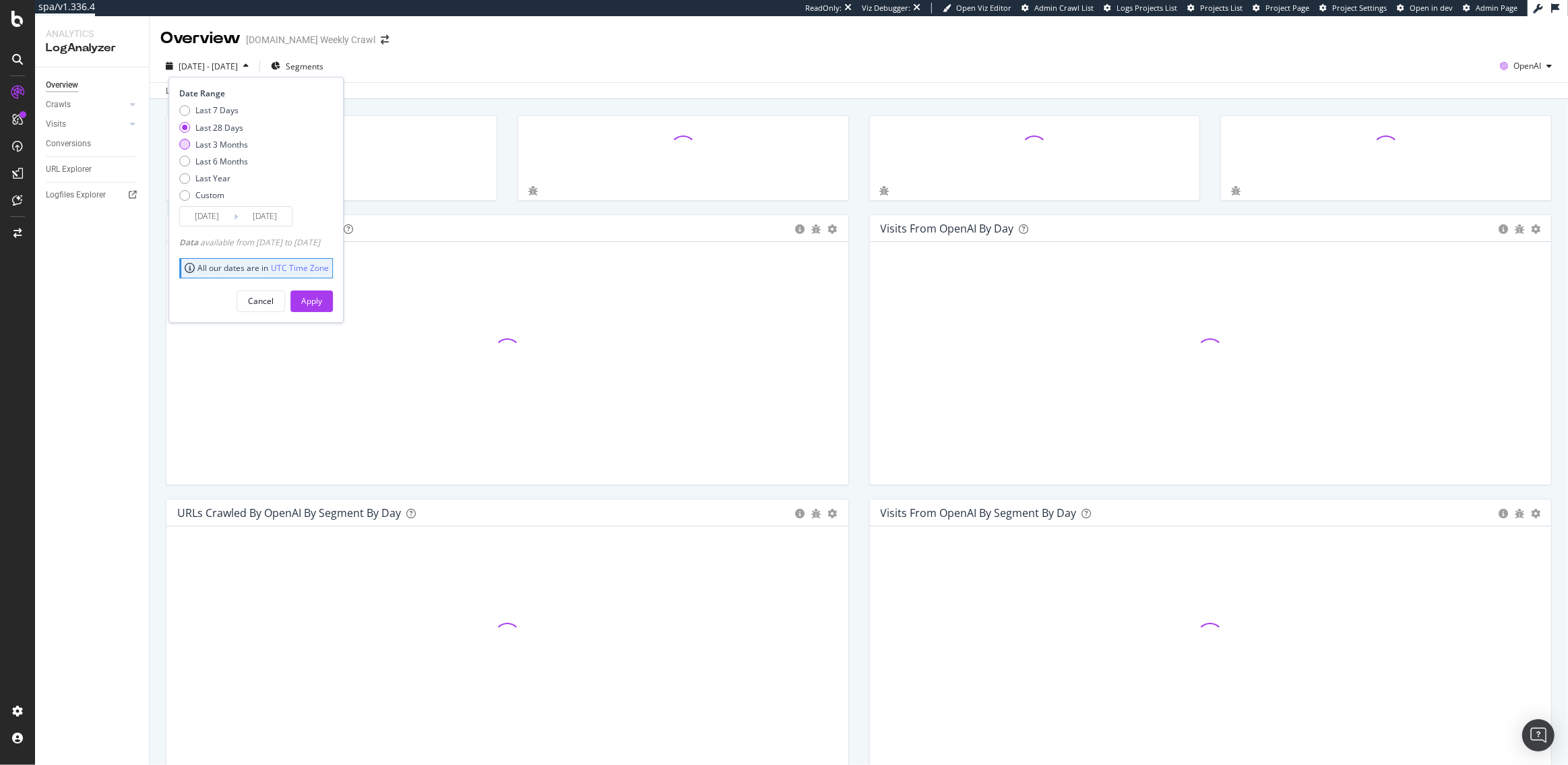
click at [216, 142] on div "Last 3 Months" at bounding box center [222, 145] width 53 height 12
type input "2025/05/18"
click at [322, 298] on div "Apply" at bounding box center [311, 301] width 21 height 12
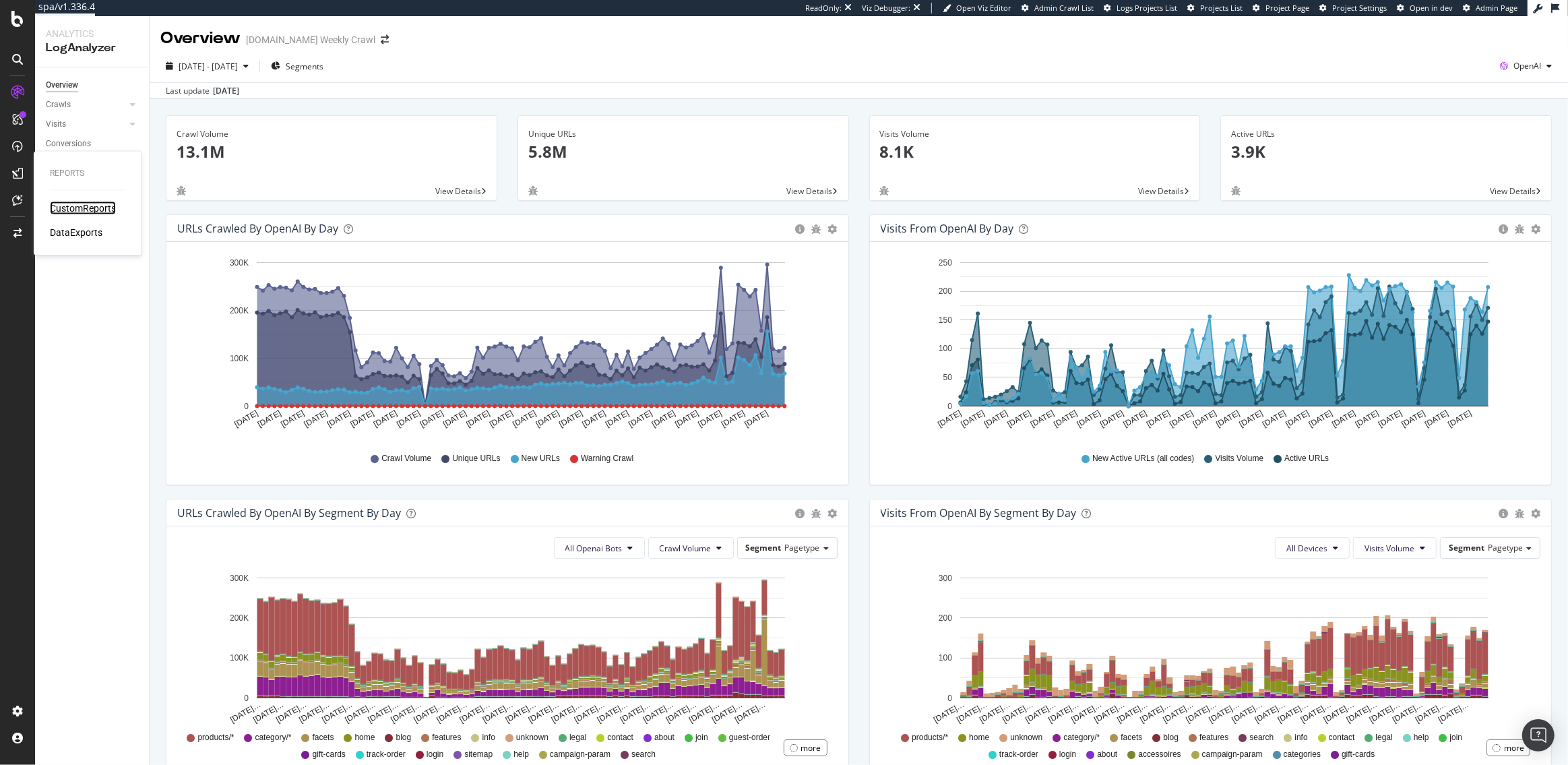
click at [92, 203] on div "CustomReports" at bounding box center [83, 208] width 66 height 13
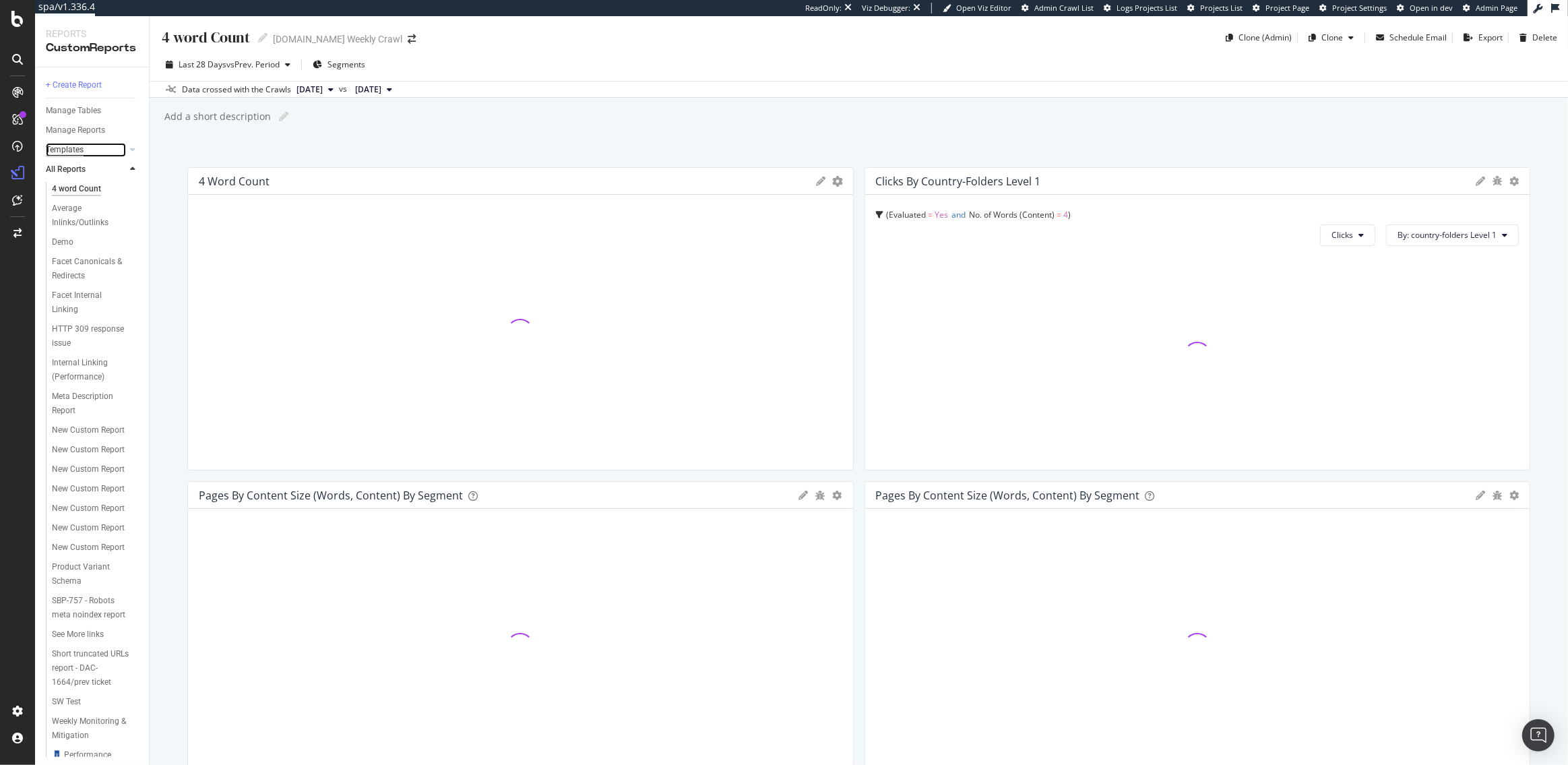
click at [68, 148] on div "Templates" at bounding box center [64, 150] width 38 height 14
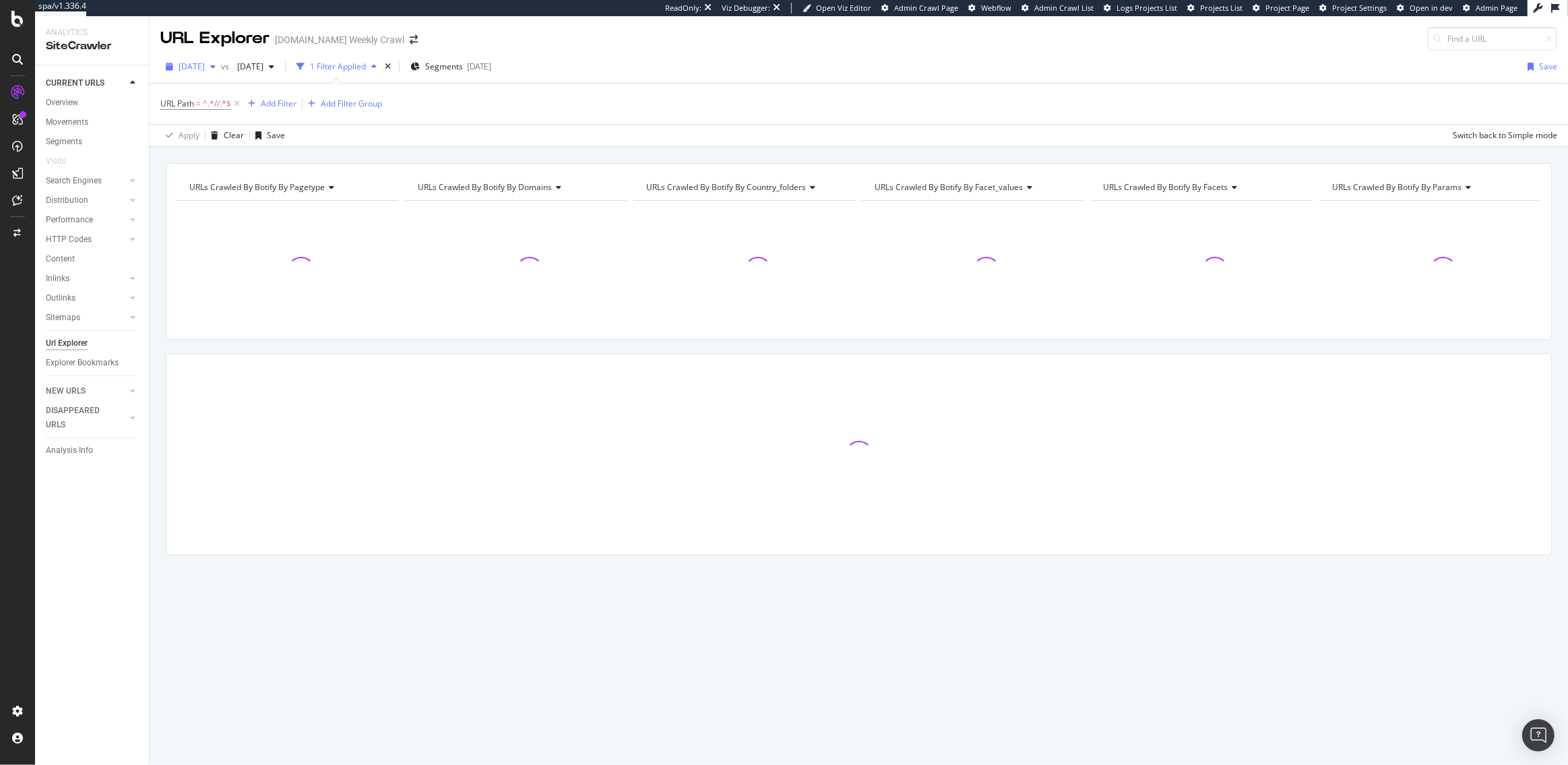
click at [205, 64] on span "[DATE]" at bounding box center [192, 66] width 26 height 12
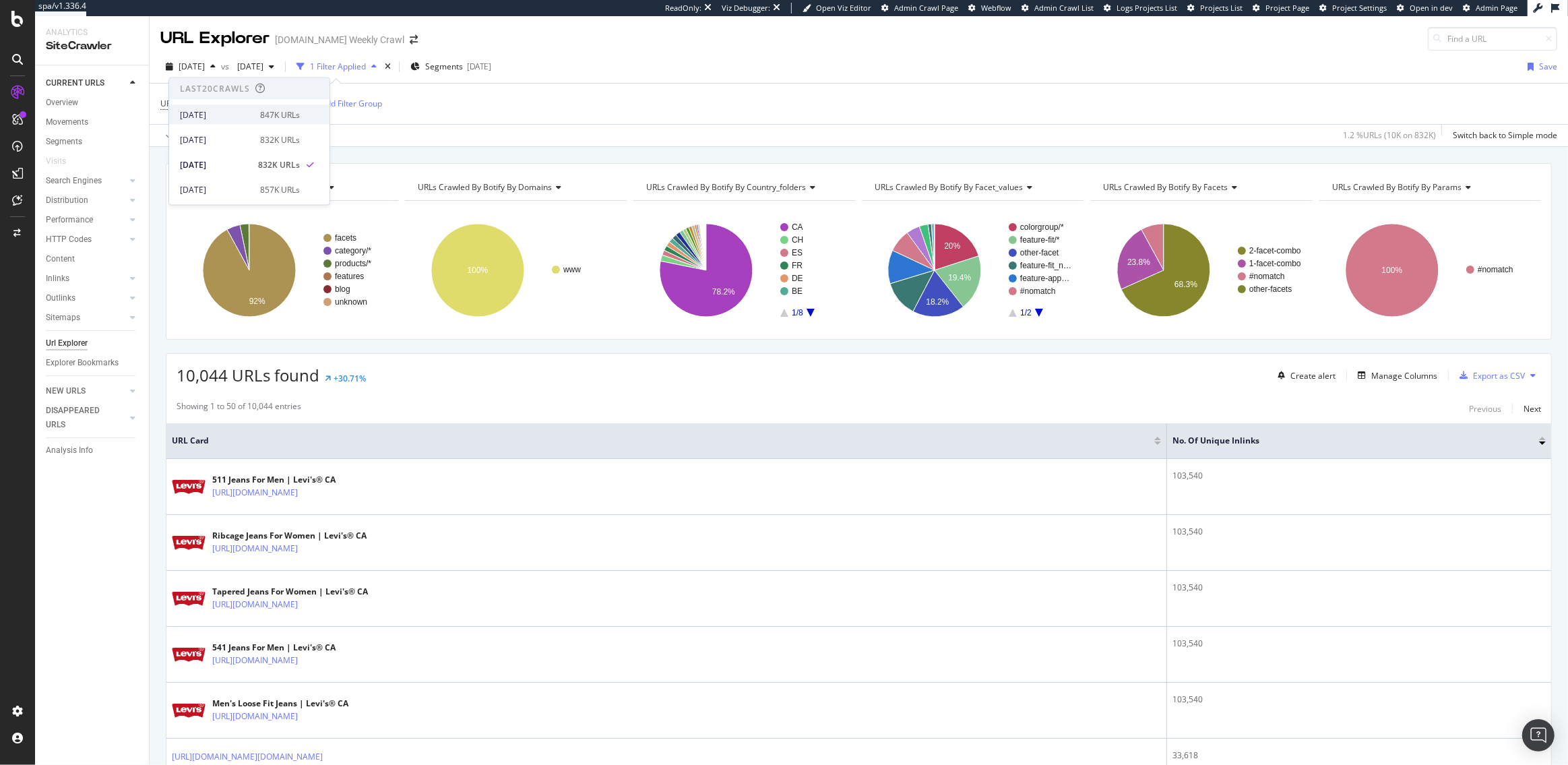
click at [232, 110] on div "[DATE]" at bounding box center [216, 114] width 72 height 12
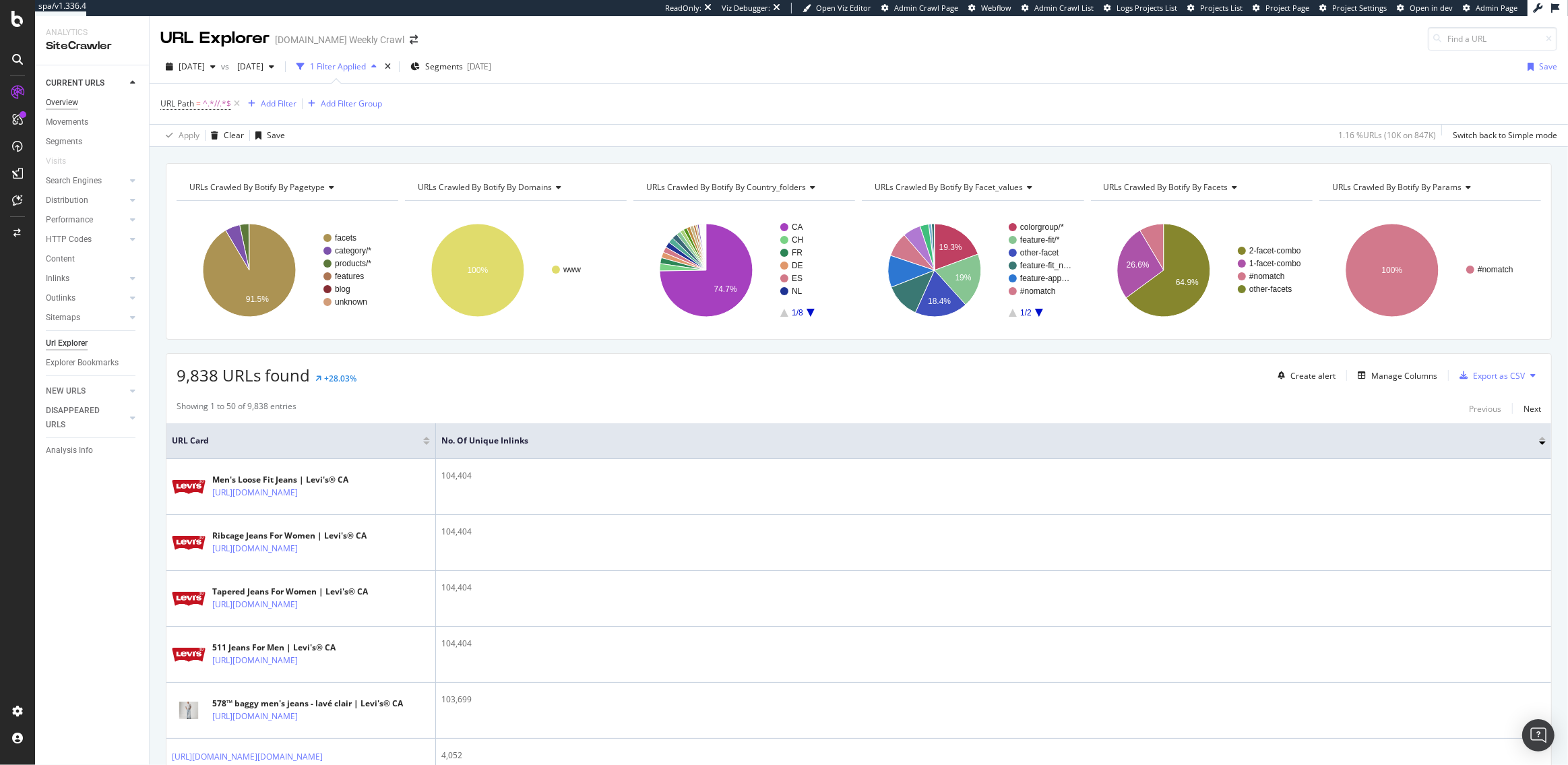
click at [71, 103] on div "Overview" at bounding box center [61, 102] width 32 height 14
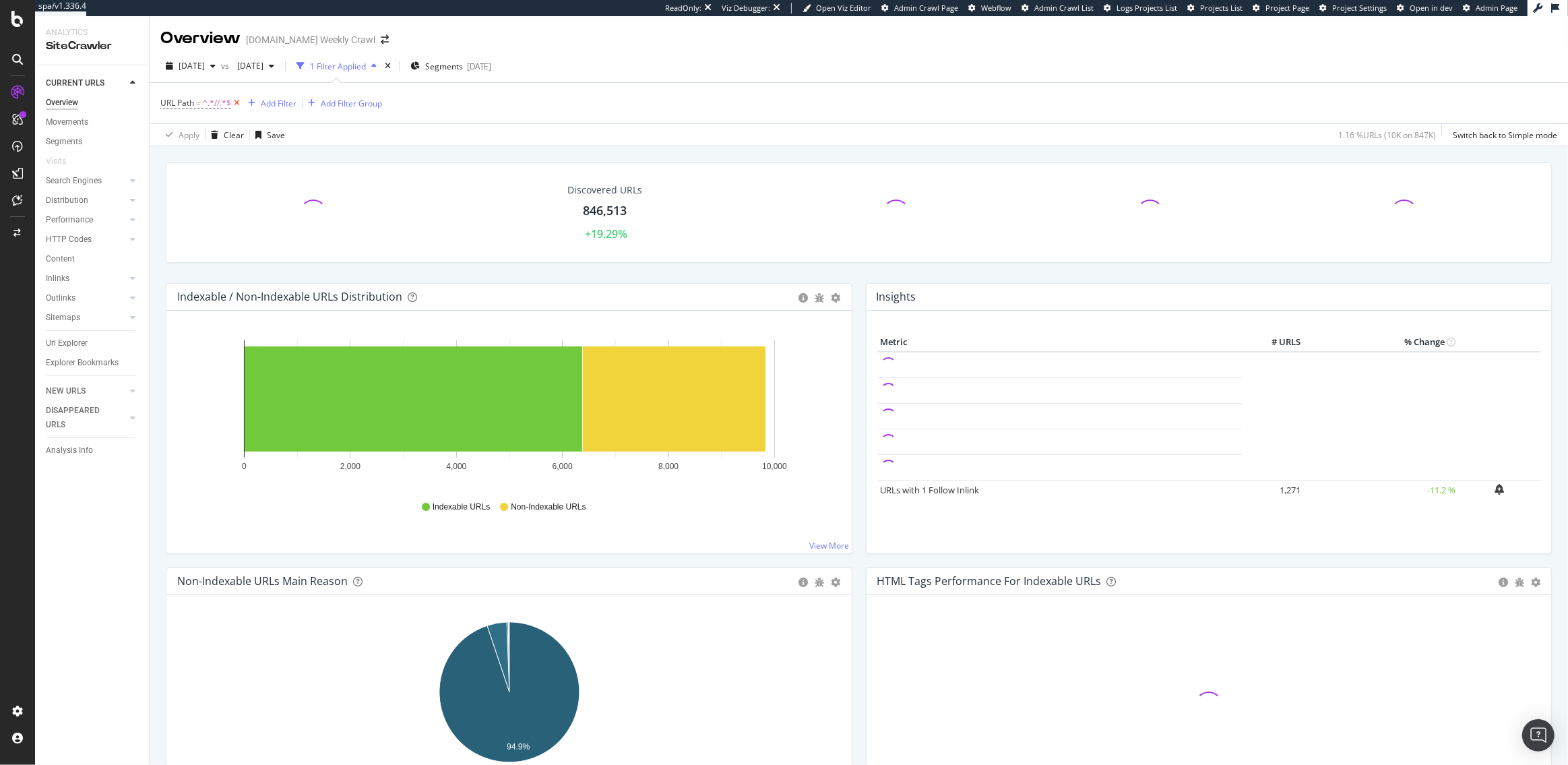
click at [235, 102] on icon at bounding box center [237, 103] width 12 height 13
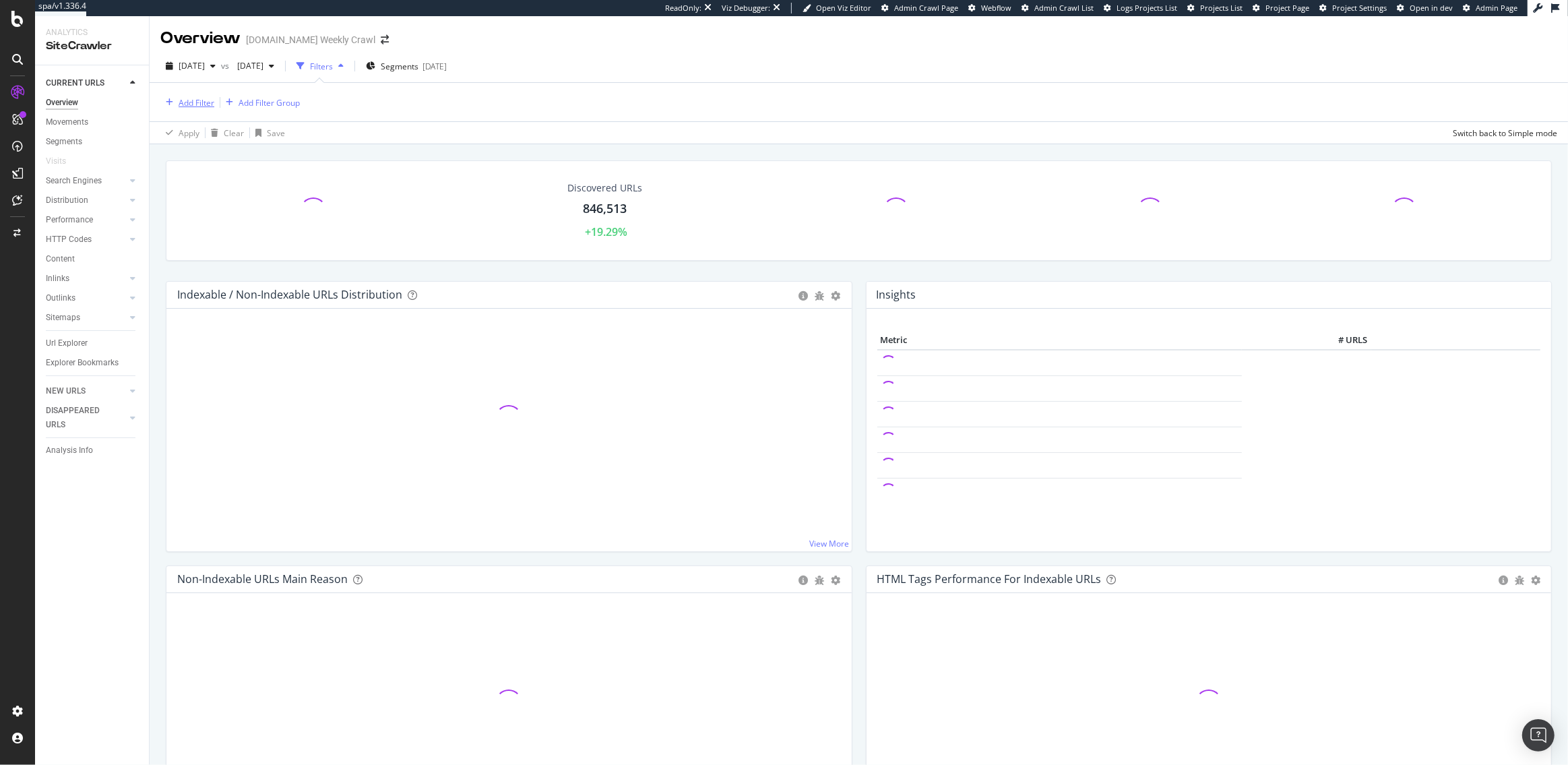
click at [193, 101] on div "Add Filter" at bounding box center [196, 103] width 36 height 12
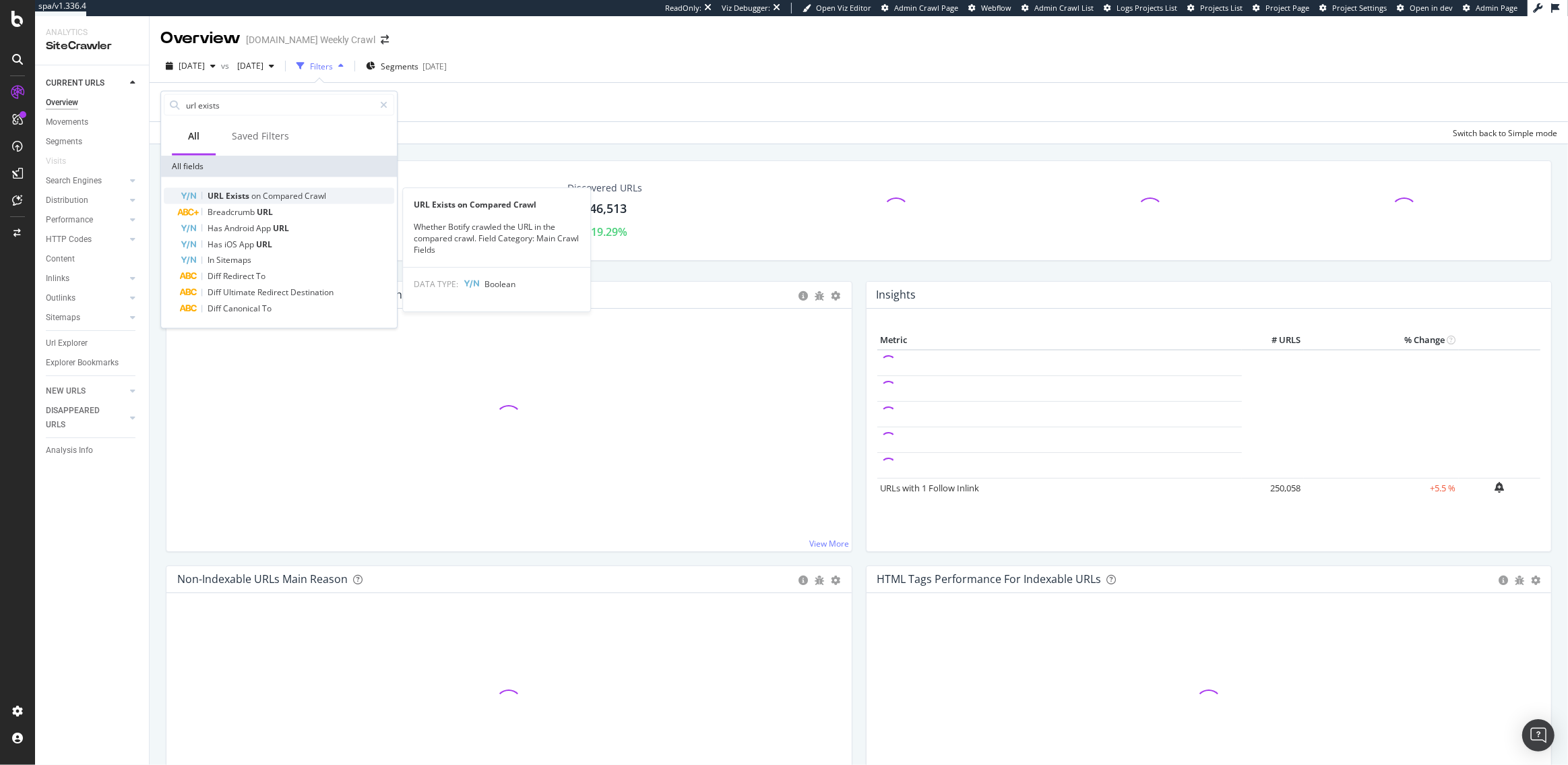
type input "url exists"
click at [241, 195] on span "Exists" at bounding box center [238, 196] width 26 height 12
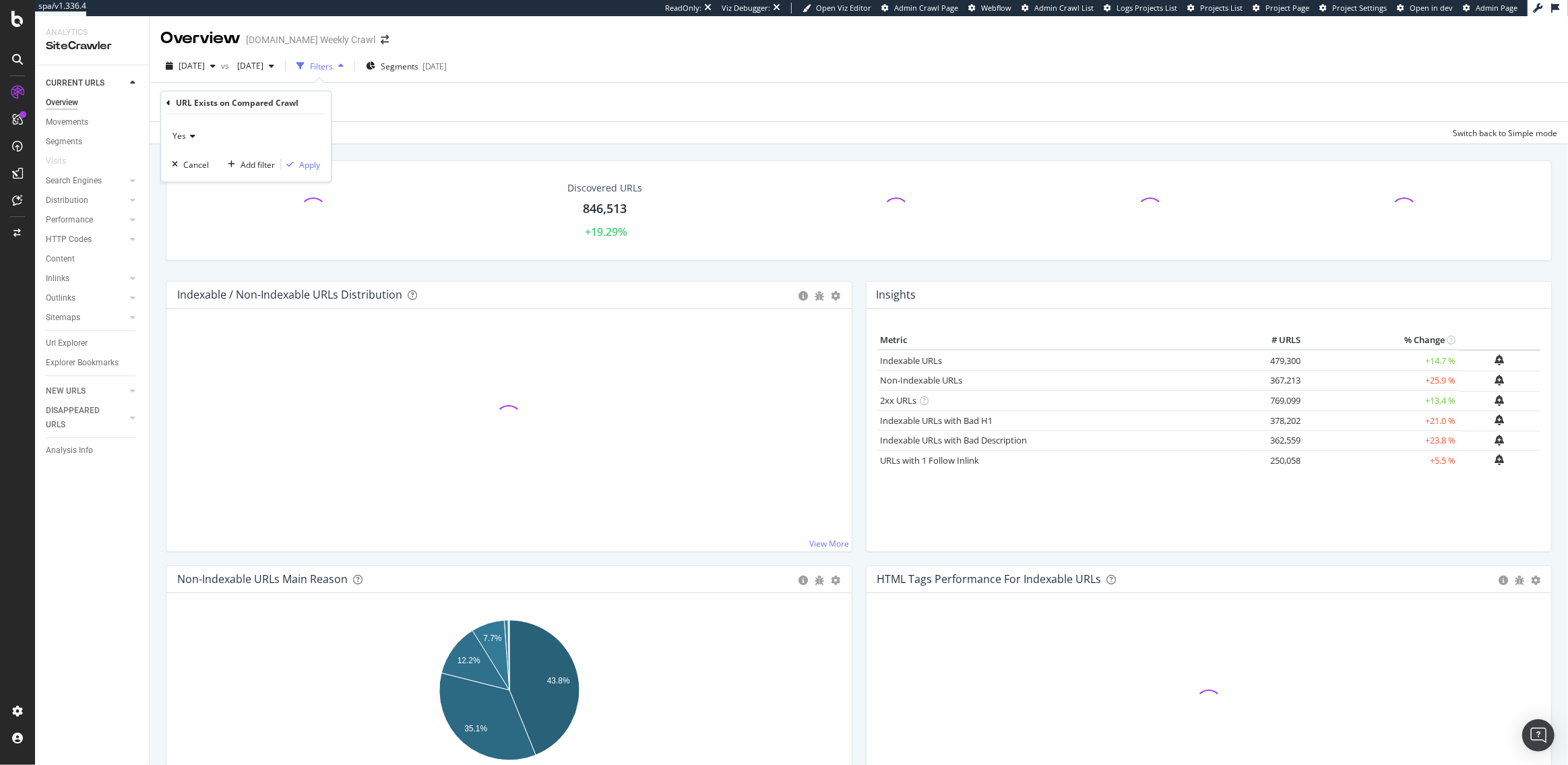
click at [191, 141] on div "Yes" at bounding box center [246, 136] width 149 height 21
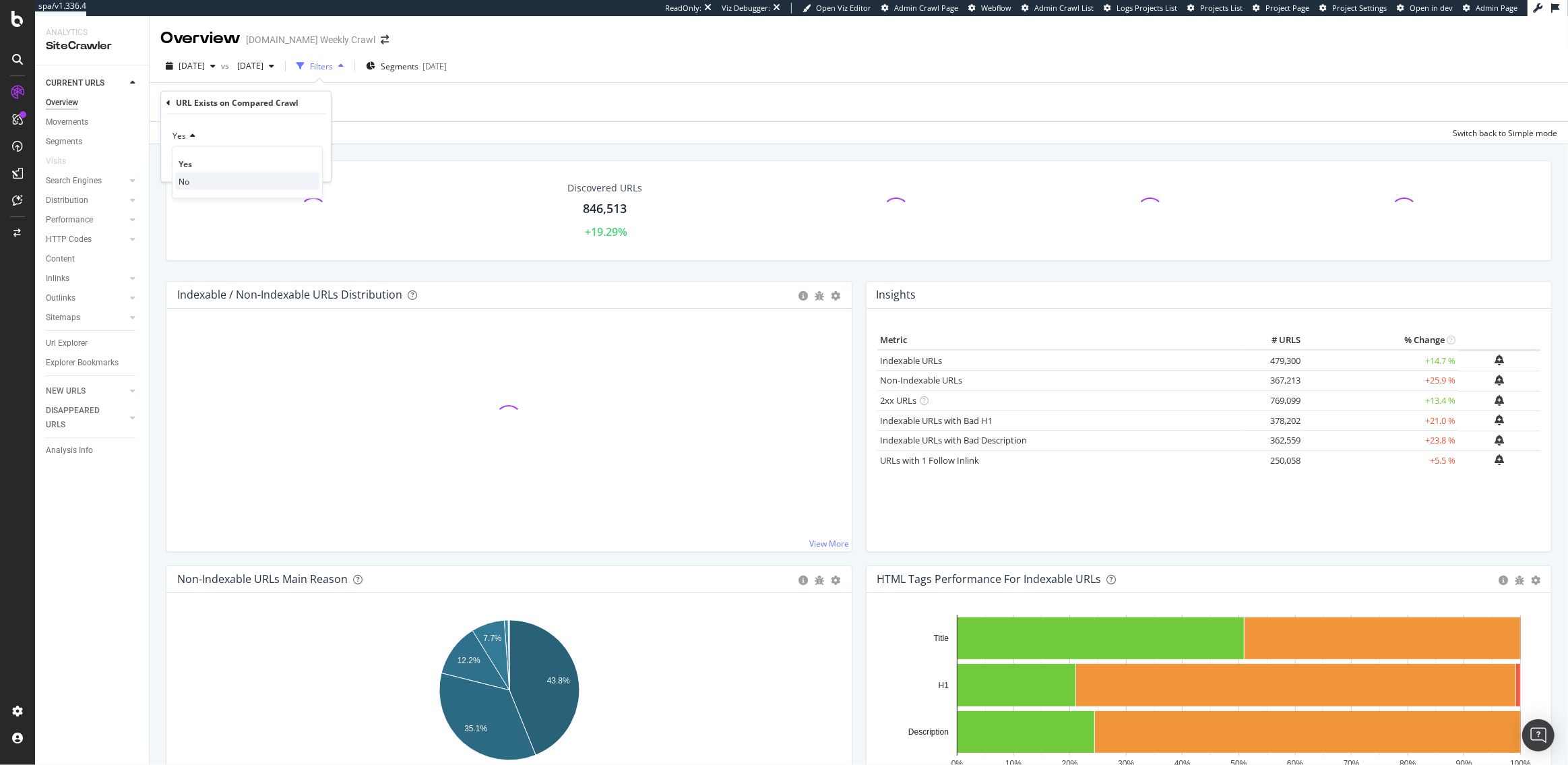
click at [189, 181] on div "No" at bounding box center [247, 181] width 144 height 17
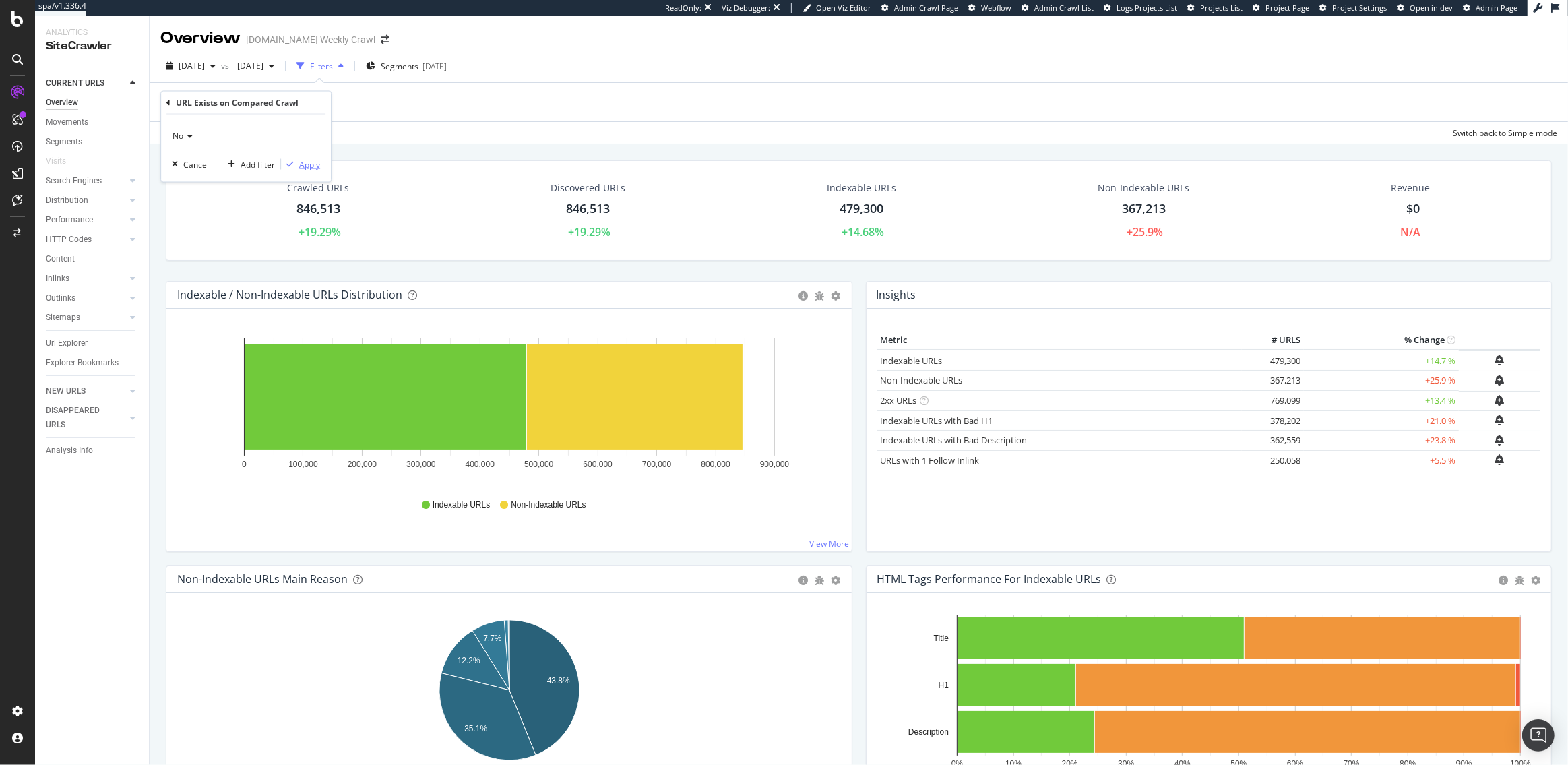
click at [304, 165] on div "Apply" at bounding box center [309, 164] width 21 height 12
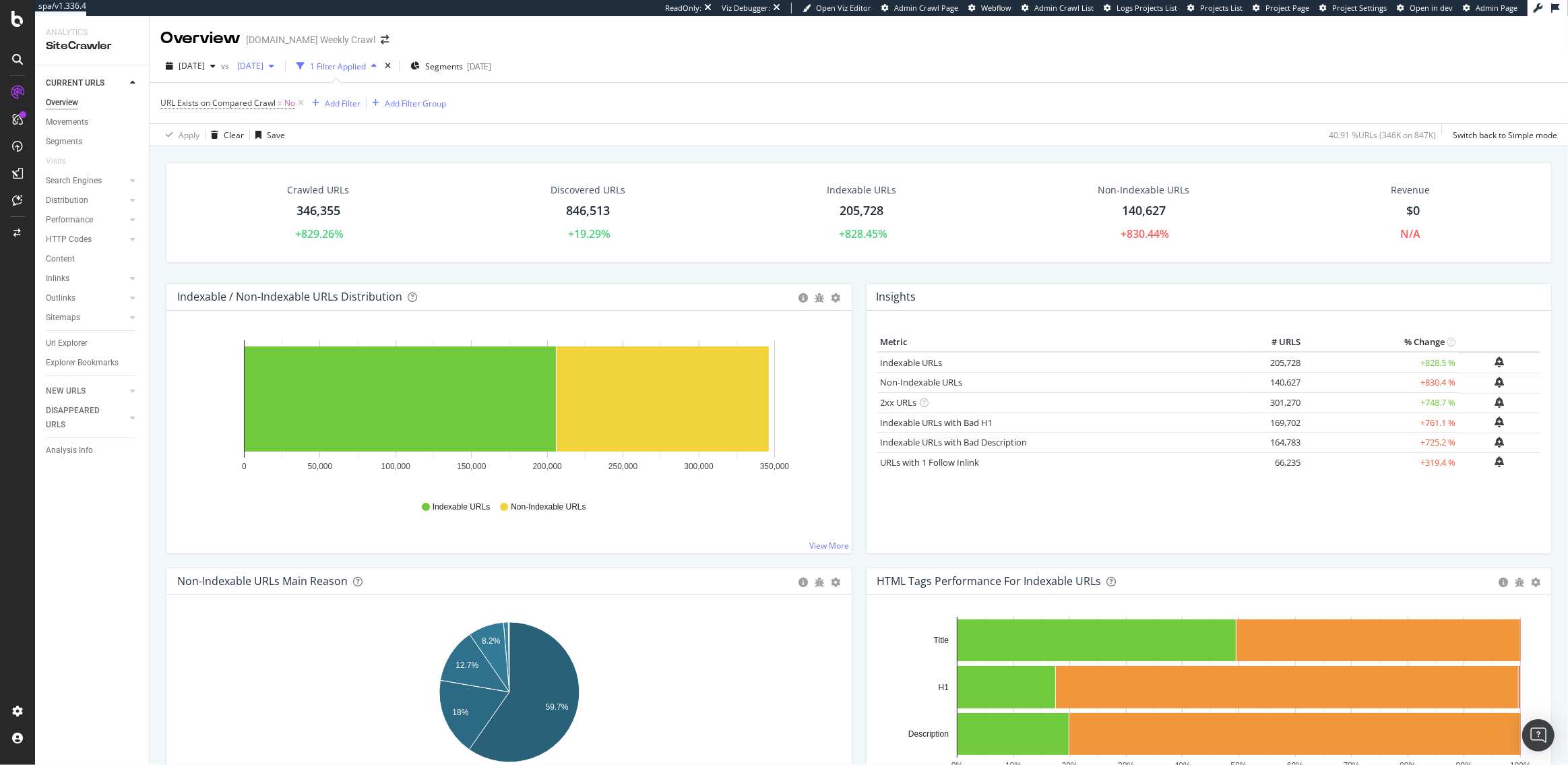
click at [263, 67] on span "2025 Apr. 17th" at bounding box center [248, 66] width 31 height 12
click at [310, 135] on div "2025 Aug. 7th" at bounding box center [299, 140] width 72 height 12
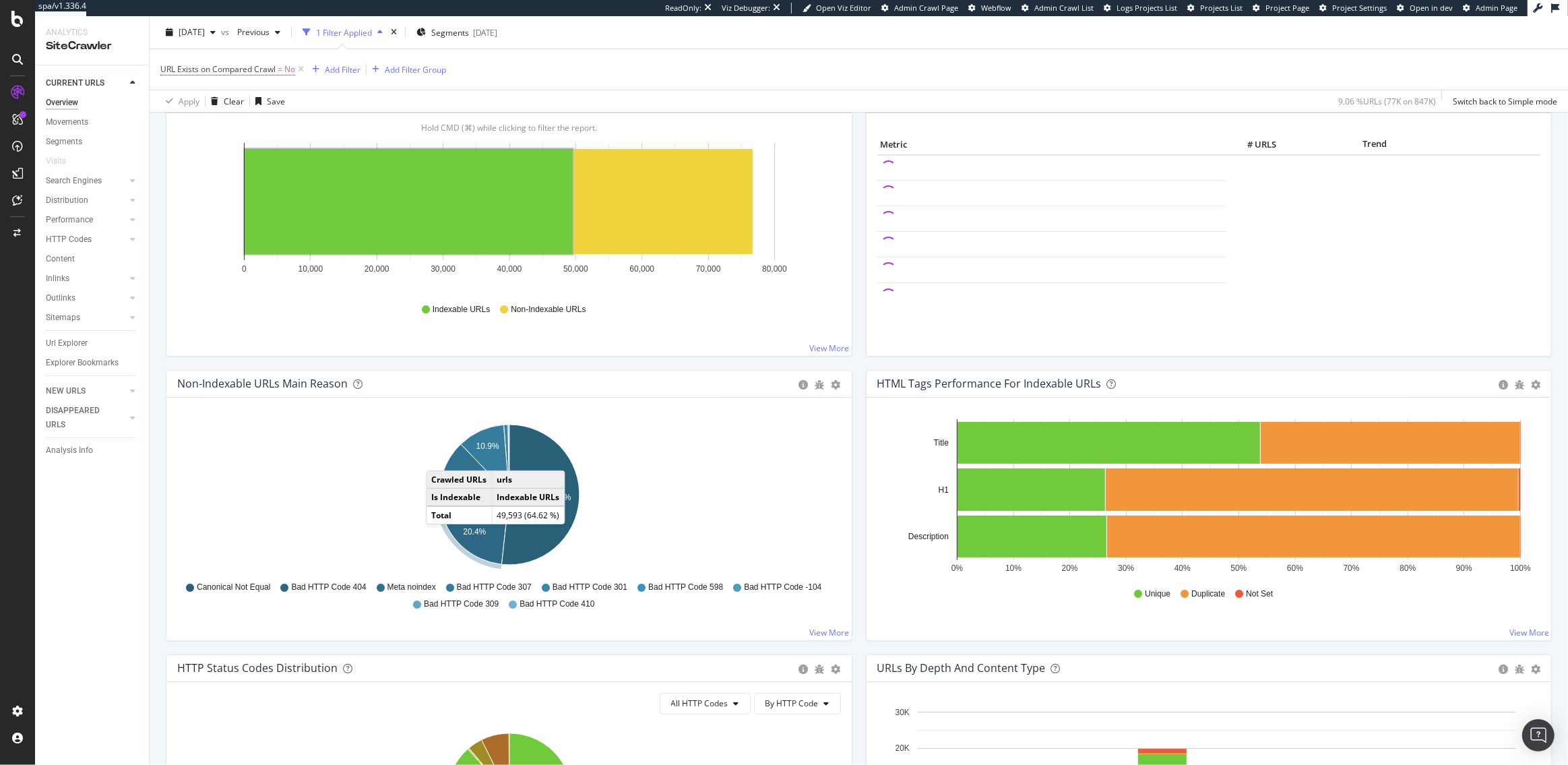
scroll to position [215, 0]
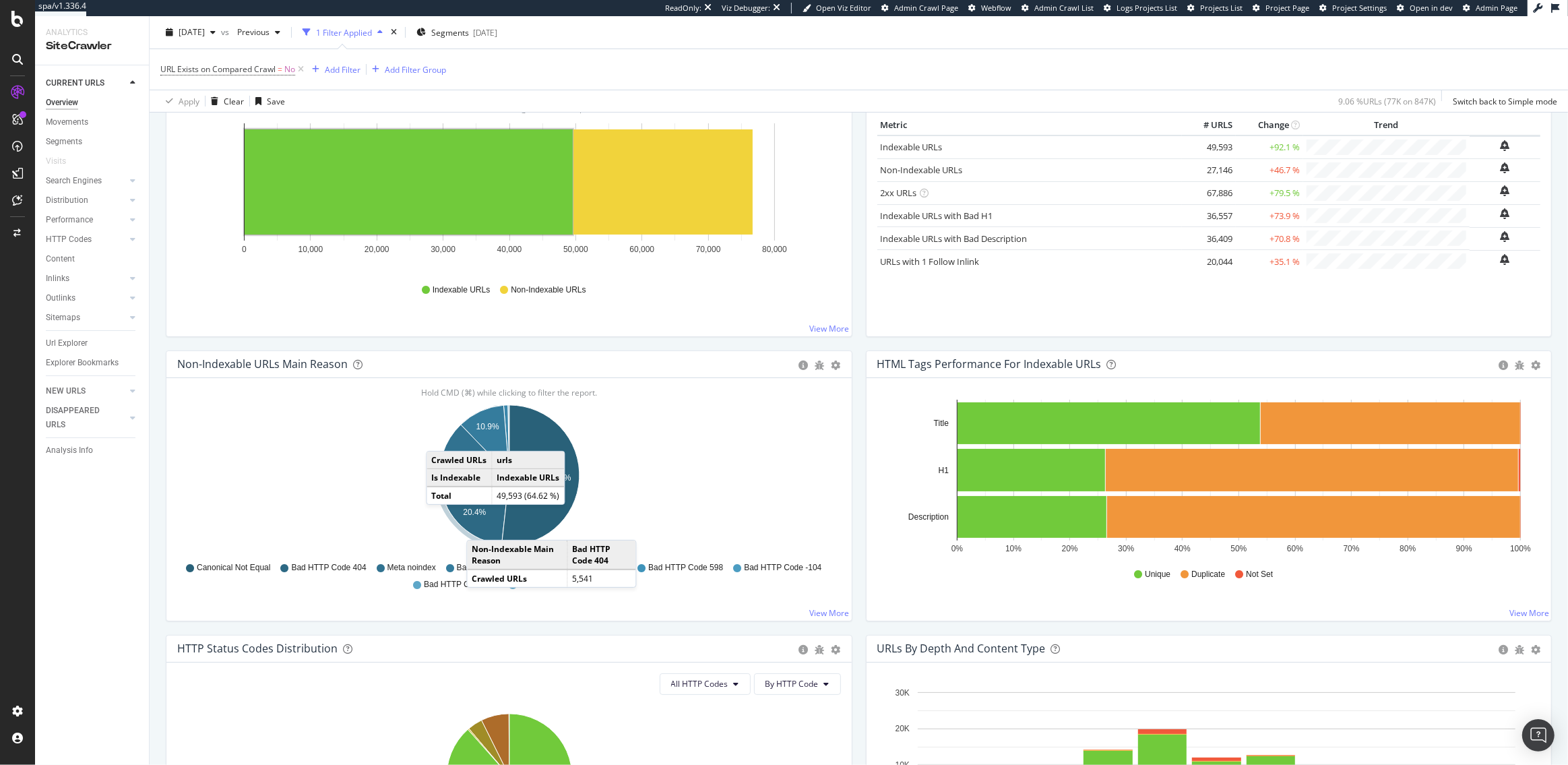
click at [480, 526] on icon "A chart." at bounding box center [475, 510] width 69 height 69
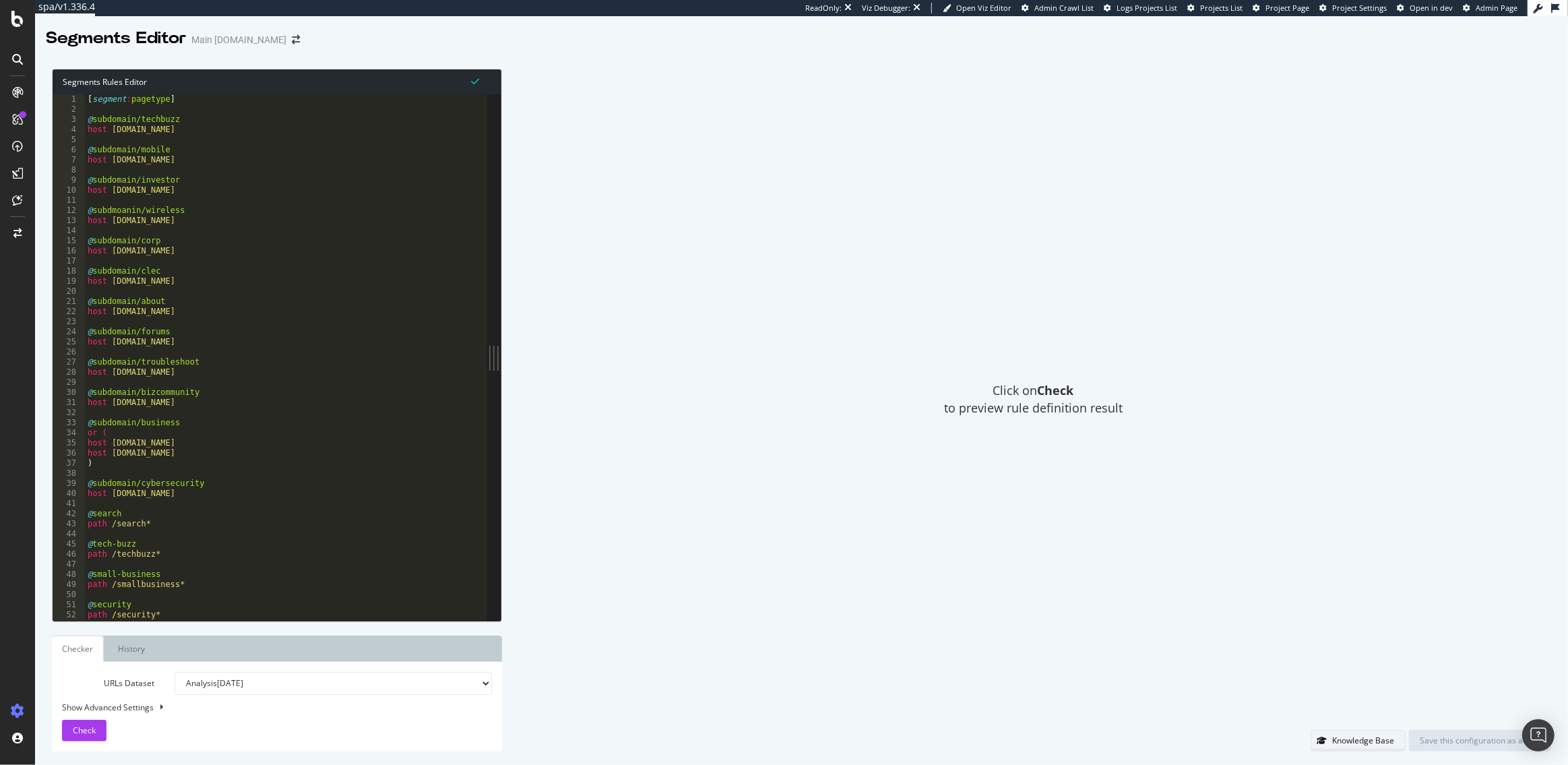
click at [1347, 739] on div "Knowledge Base" at bounding box center [1362, 740] width 62 height 12
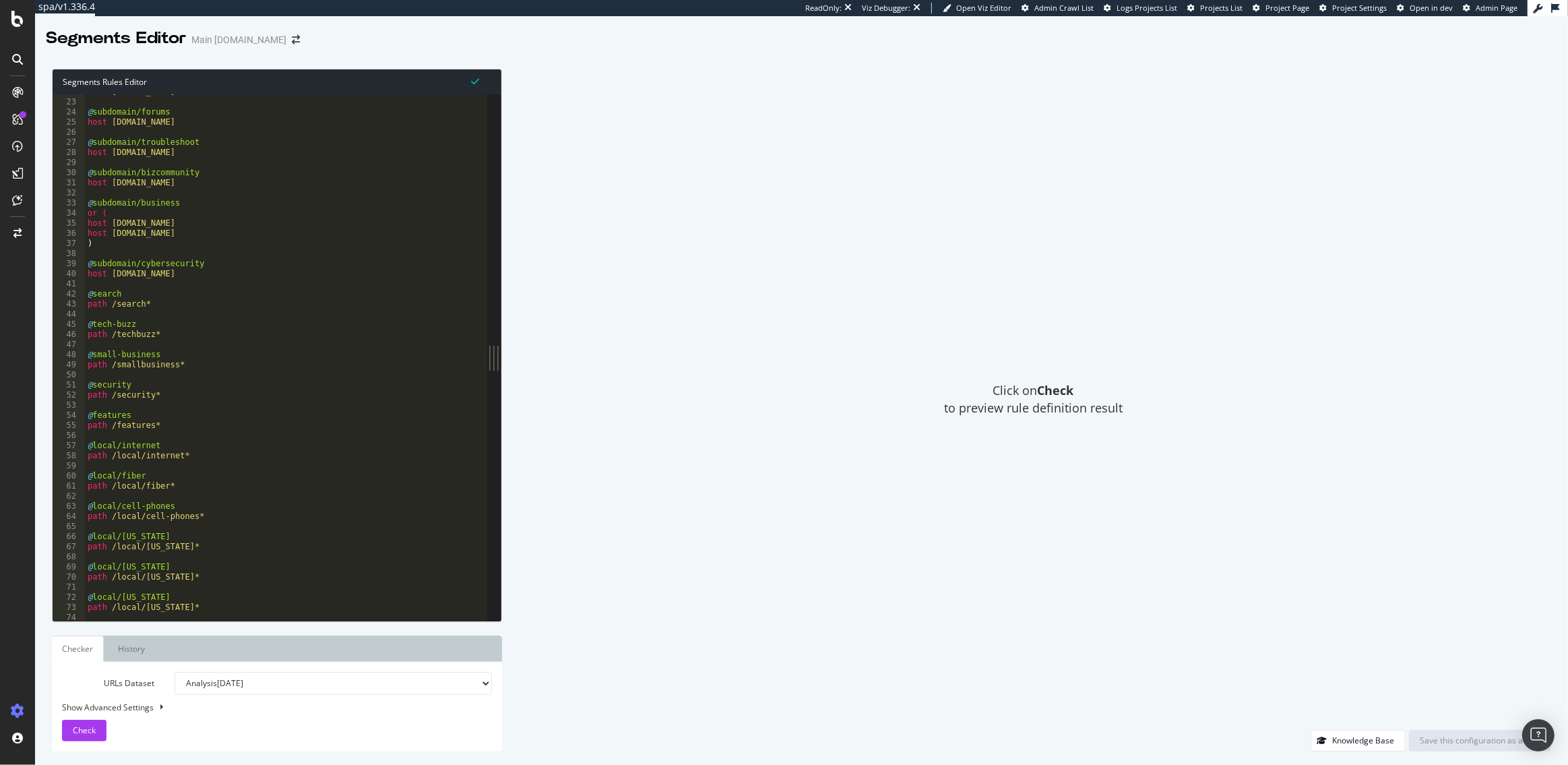
scroll to position [219, 0]
click at [115, 484] on div "host [DOMAIN_NAME] @ subdomain/forums host [DOMAIN_NAME] @ subdomain/troublesho…" at bounding box center [286, 360] width 401 height 548
click at [163, 484] on div "host [DOMAIN_NAME] @ subdomain/forums host [DOMAIN_NAME] @ subdomain/troublesho…" at bounding box center [286, 360] width 401 height 548
drag, startPoint x: 176, startPoint y: 486, endPoint x: 113, endPoint y: 486, distance: 63.0
click at [113, 486] on div "host [DOMAIN_NAME] @ subdomain/forums host [DOMAIN_NAME] @ subdomain/troublesho…" at bounding box center [286, 360] width 401 height 548
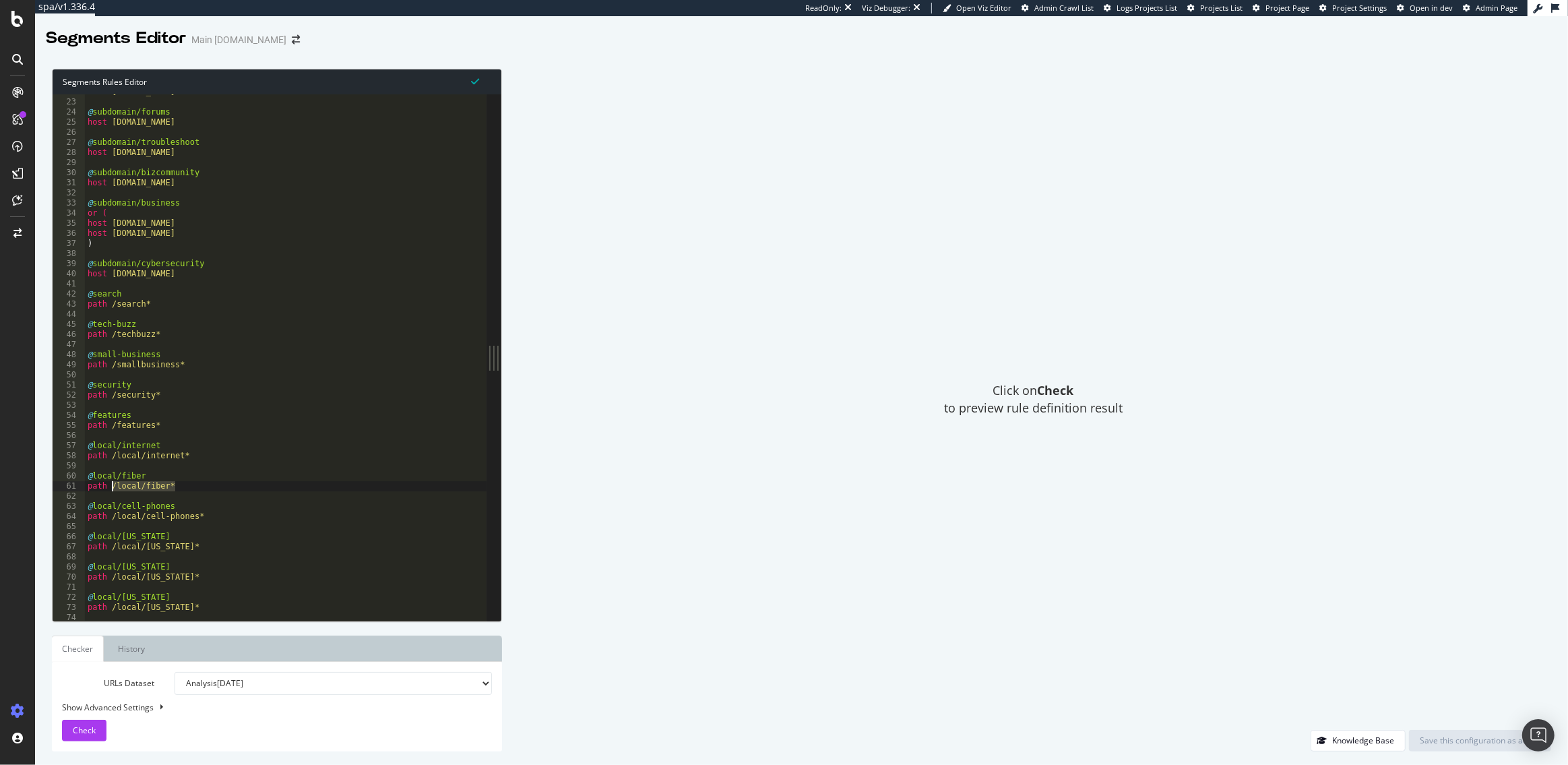
click at [178, 485] on div "host [DOMAIN_NAME] @ subdomain/forums host [DOMAIN_NAME] @ subdomain/troublesho…" at bounding box center [286, 360] width 401 height 548
drag, startPoint x: 176, startPoint y: 486, endPoint x: 78, endPoint y: 474, distance: 98.7
click at [78, 475] on div "path /local/fiber* 22 23 24 25 26 27 28 29 30 31 32 33 34 35 36 37 38 39 40 41 …" at bounding box center [269, 357] width 433 height 526
click at [182, 516] on div "host [DOMAIN_NAME] @ subdomain/forums host [DOMAIN_NAME] @ subdomain/troublesho…" at bounding box center [286, 360] width 401 height 548
drag, startPoint x: 202, startPoint y: 518, endPoint x: 108, endPoint y: 505, distance: 94.9
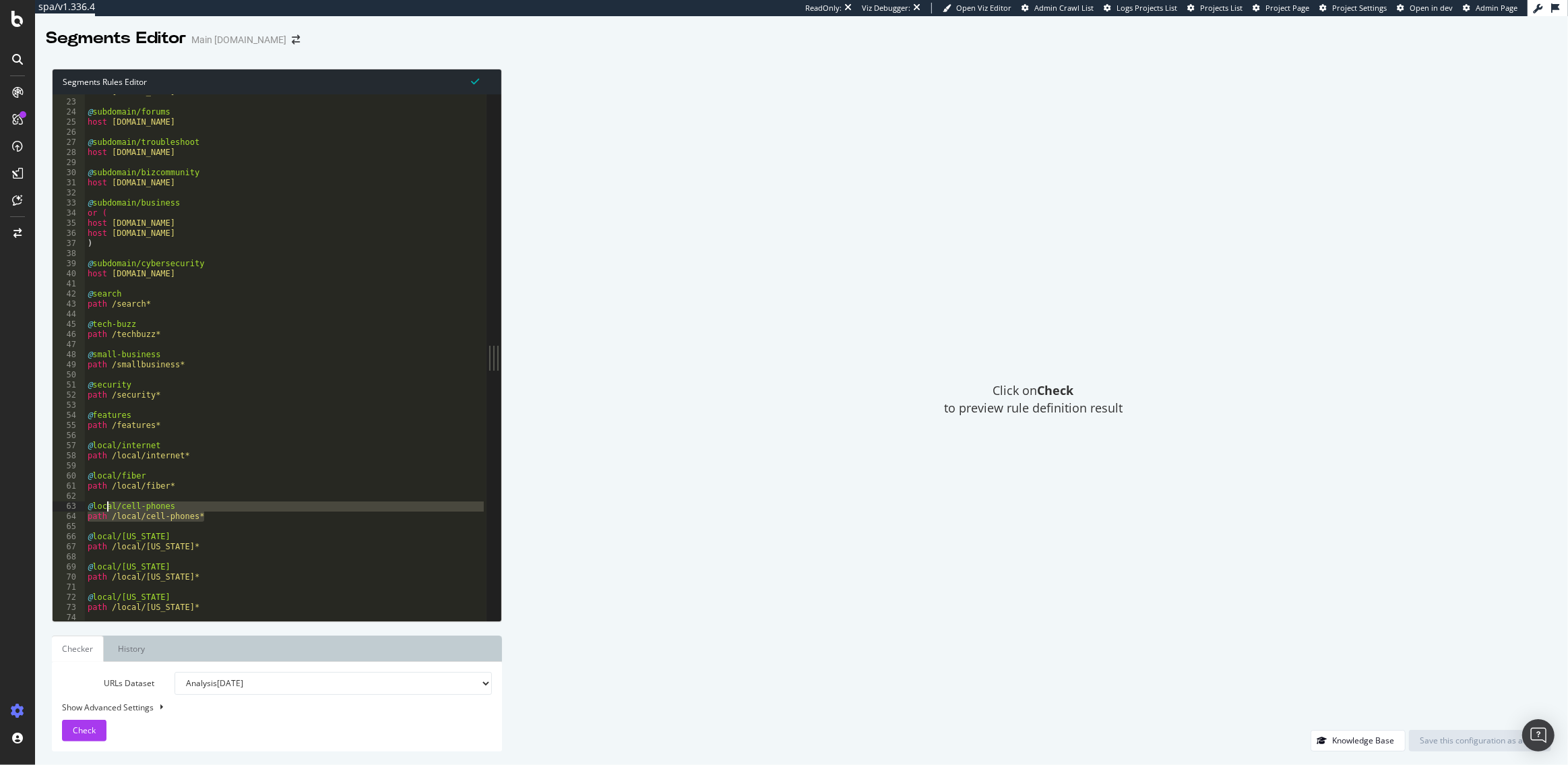
click at [108, 505] on div "host [DOMAIN_NAME] @ subdomain/forums host [DOMAIN_NAME] @ subdomain/troublesho…" at bounding box center [286, 360] width 401 height 548
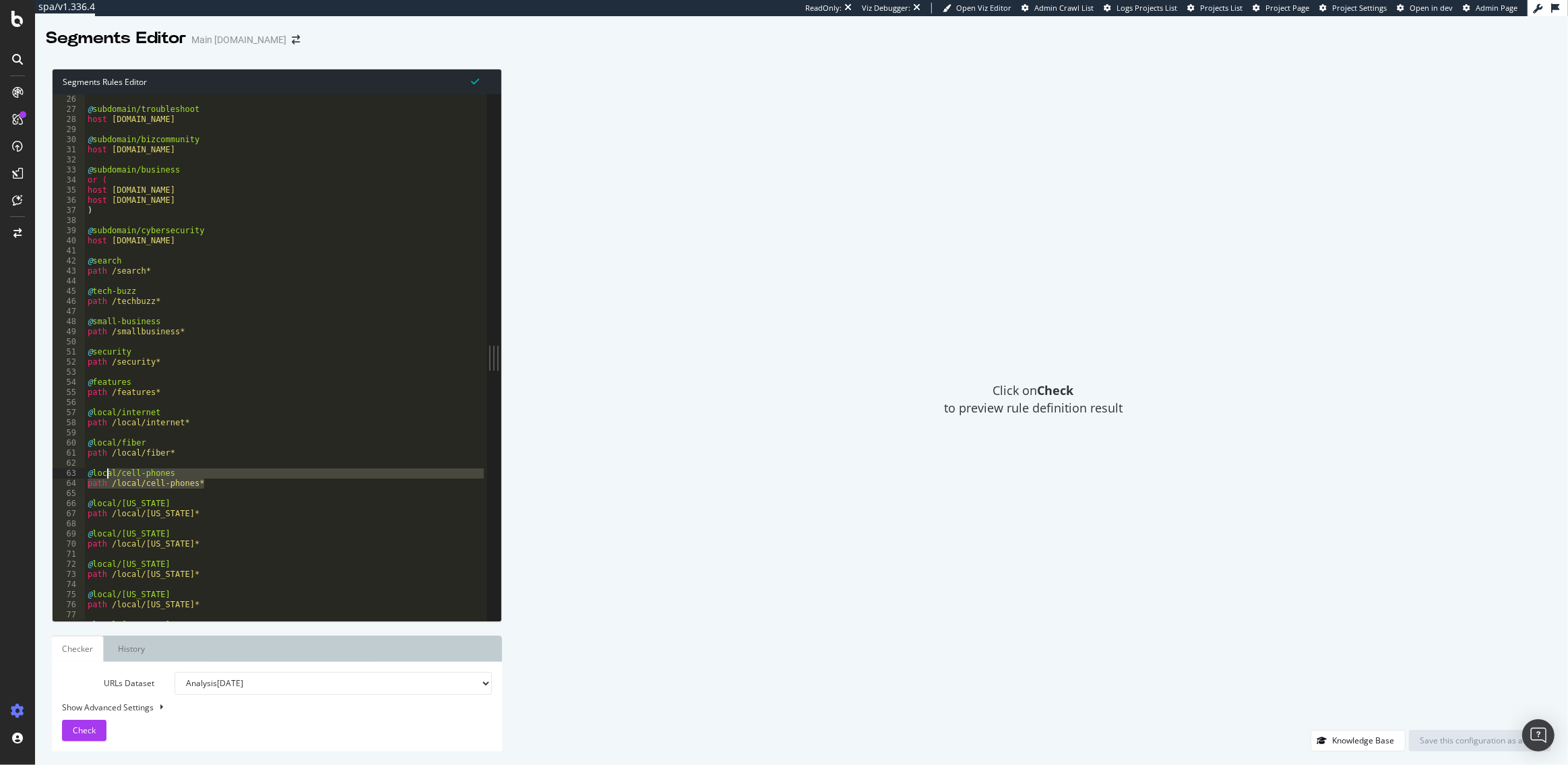
scroll to position [267, 0]
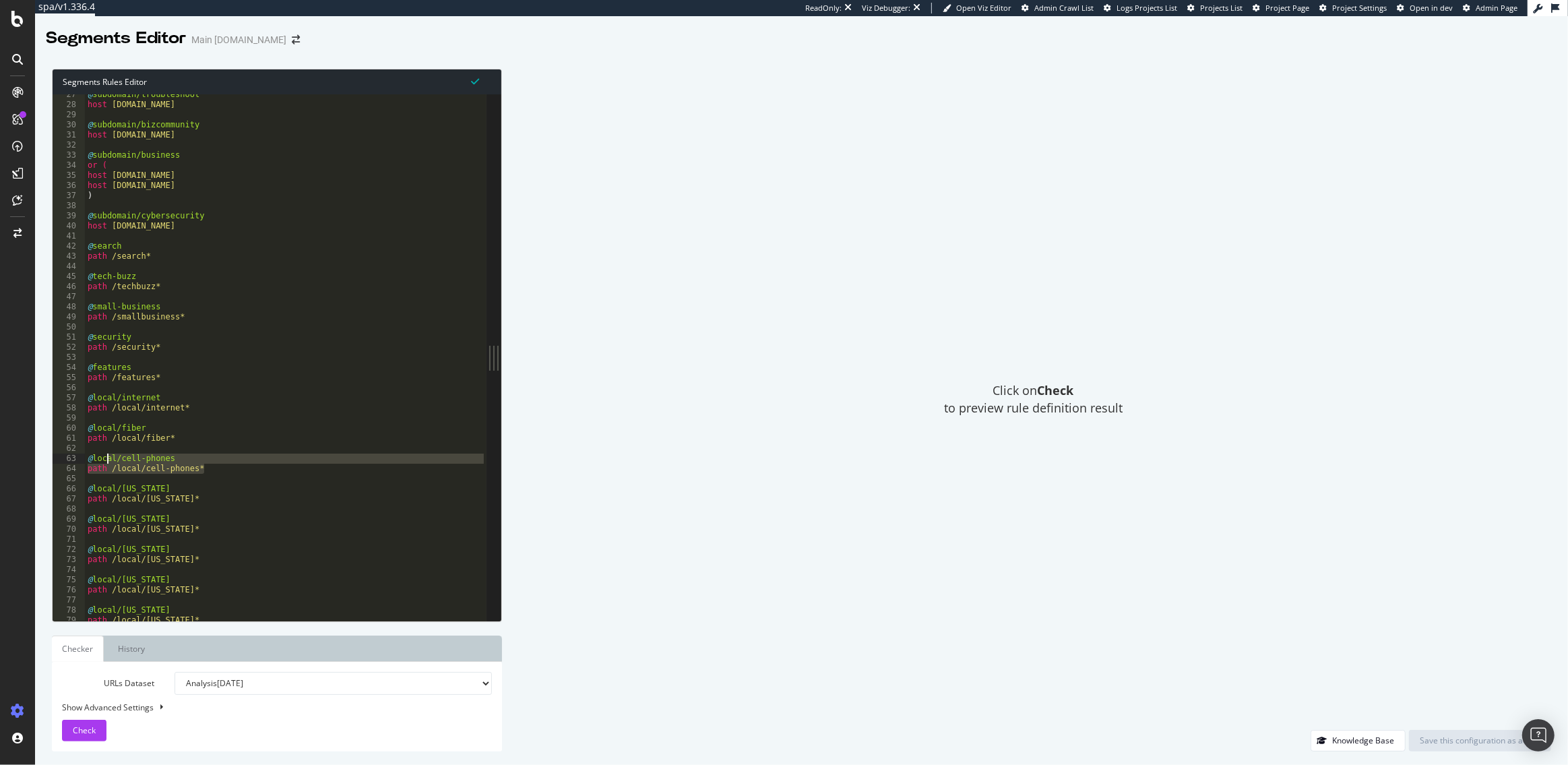
click at [205, 468] on div "@ subdomain/troubleshoot host [DOMAIN_NAME] @ subdomain/bizcommunity host [DOMA…" at bounding box center [286, 363] width 401 height 548
type textarea "path /local/cell-phones*"
click at [189, 465] on div "@ subdomain/troubleshoot host [DOMAIN_NAME] @ subdomain/bizcommunity host [DOMA…" at bounding box center [286, 363] width 401 height 548
click at [173, 454] on div "@ subdomain/troubleshoot host [DOMAIN_NAME] @ subdomain/bizcommunity host [DOMA…" at bounding box center [286, 363] width 401 height 548
click at [174, 457] on div "@ subdomain/troubleshoot host [DOMAIN_NAME] @ subdomain/bizcommunity host [DOMA…" at bounding box center [286, 363] width 401 height 548
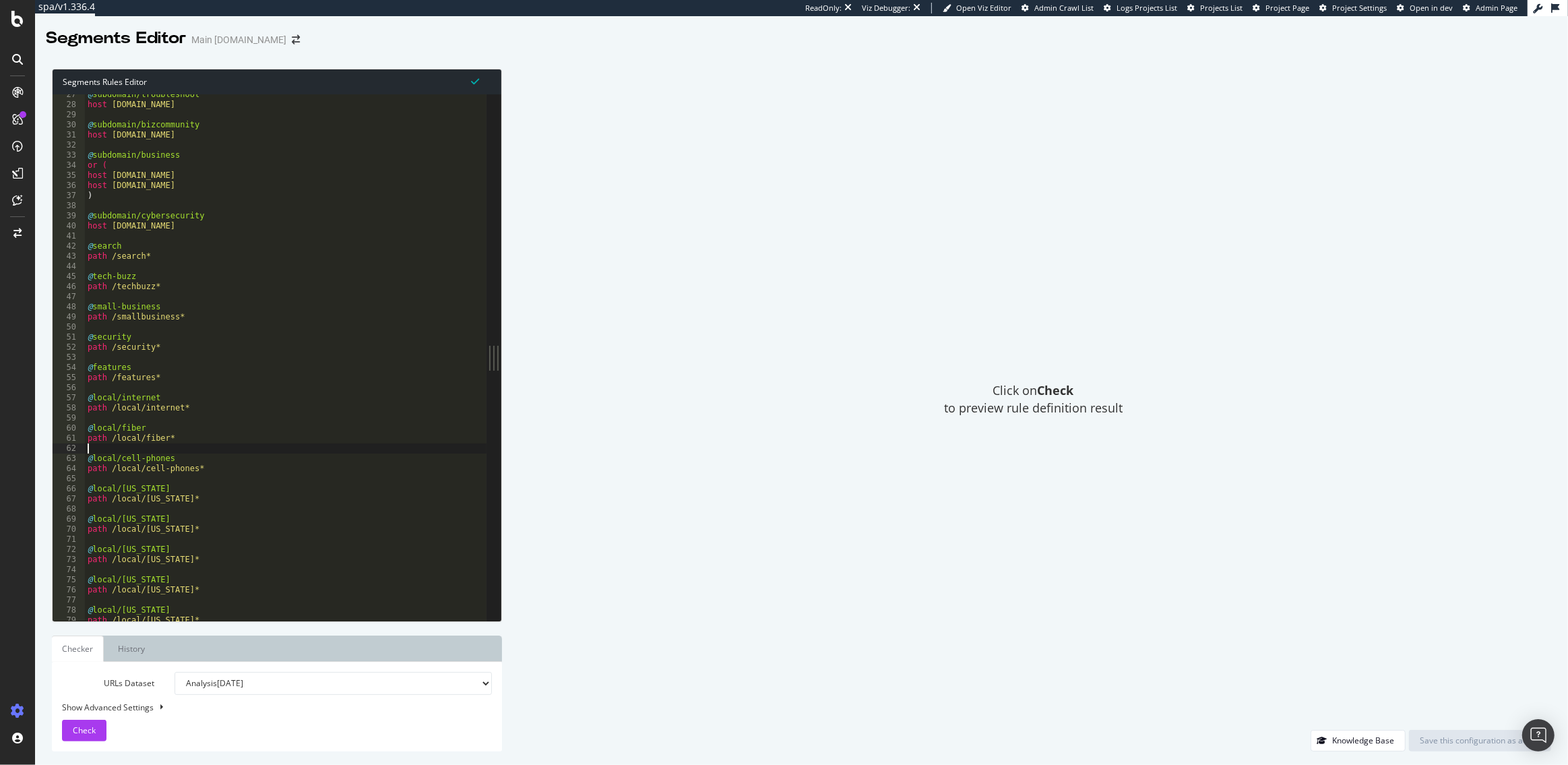
type textarea "@local/cell-phones"
click at [110, 478] on div "@ subdomain/troubleshoot host [DOMAIN_NAME] @ subdomain/bizcommunity host [DOMA…" at bounding box center [286, 363] width 401 height 548
click at [123, 463] on div "@ subdomain/troubleshoot host [DOMAIN_NAME] @ subdomain/bizcommunity host [DOMA…" at bounding box center [286, 363] width 401 height 548
type textarea "@local/cell-phones"
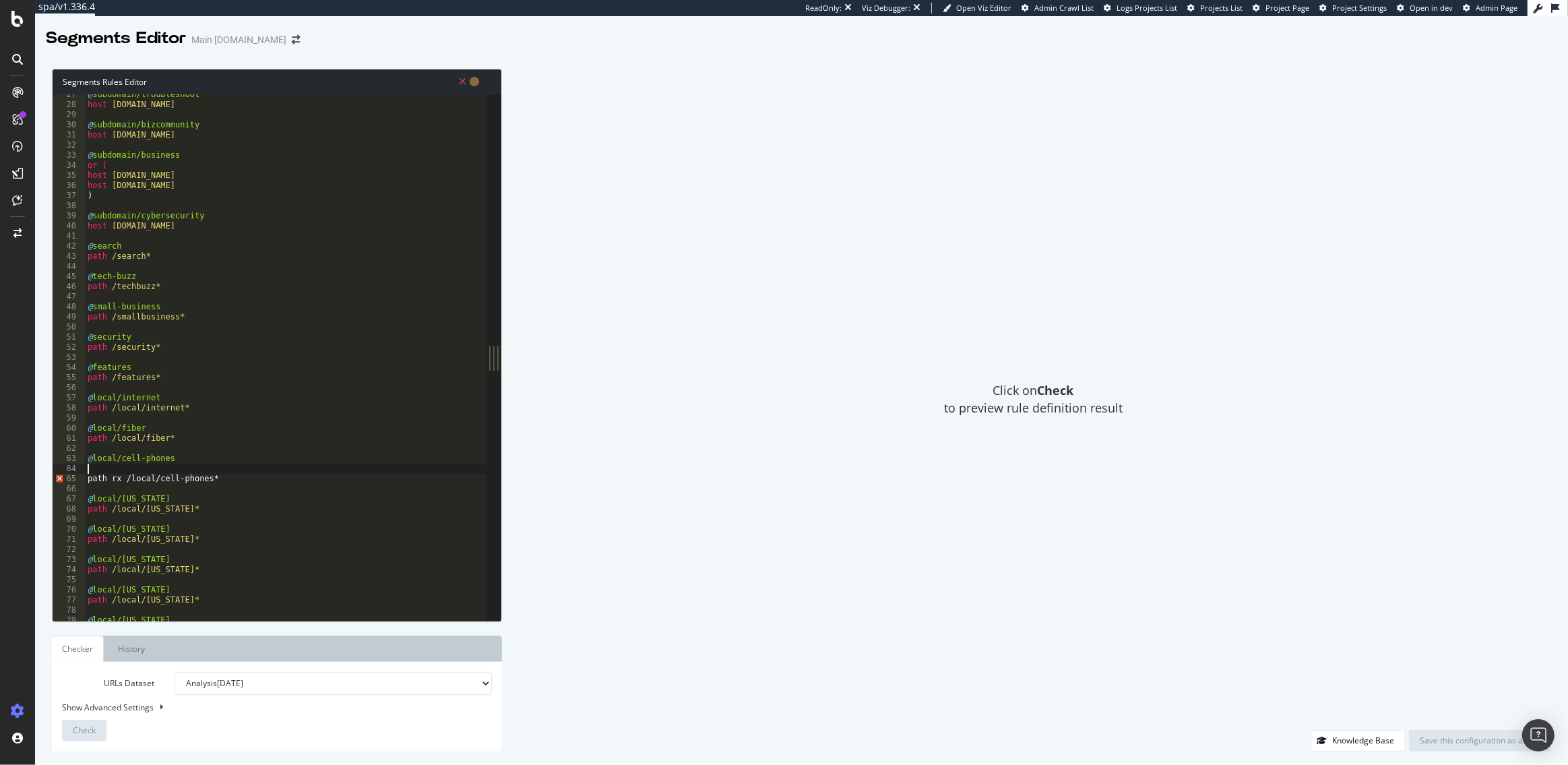
click at [112, 467] on div "@ subdomain/troubleshoot host [DOMAIN_NAME] @ subdomain/bizcommunity host [DOMA…" at bounding box center [286, 363] width 401 height 548
drag, startPoint x: 222, startPoint y: 467, endPoint x: 127, endPoint y: 468, distance: 95.0
click at [127, 468] on div "@ subdomain/troubleshoot host [DOMAIN_NAME] @ subdomain/bizcommunity host [DOMA…" at bounding box center [286, 363] width 401 height 548
click at [119, 471] on div "@ subdomain/troubleshoot host [DOMAIN_NAME] @ subdomain/bizcommunity host [DOMA…" at bounding box center [286, 363] width 401 height 548
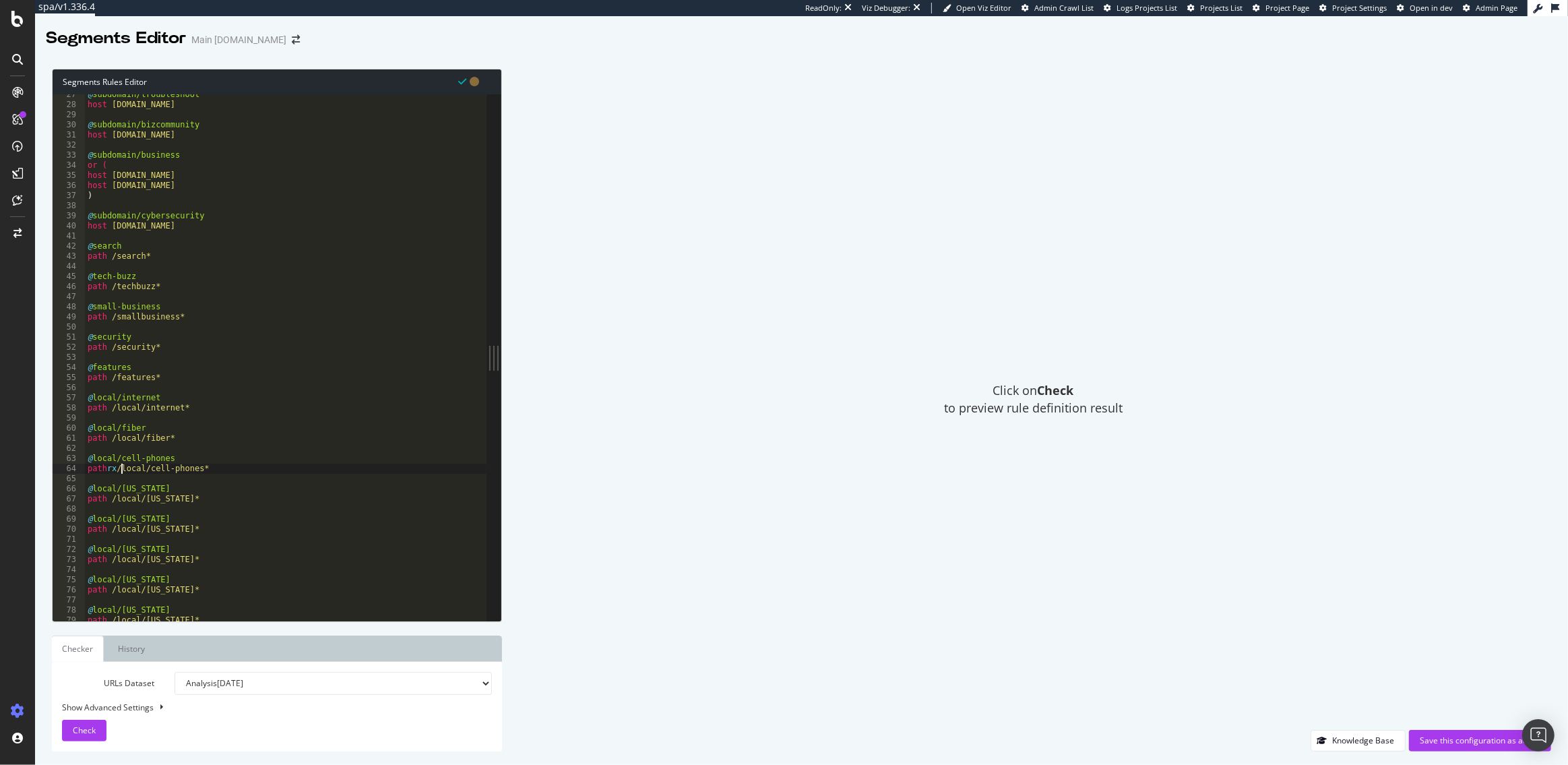
click at [121, 470] on div "@ subdomain/troubleshoot host [DOMAIN_NAME] @ subdomain/bizcommunity host [DOMA…" at bounding box center [286, 363] width 401 height 548
drag, startPoint x: 106, startPoint y: 468, endPoint x: 86, endPoint y: 469, distance: 20.0
click at [86, 469] on div "@ subdomain/troubleshoot host [DOMAIN_NAME] @ subdomain/bizcommunity host [DOMA…" at bounding box center [286, 363] width 401 height 548
type textarea "url rx /local/cell-phones*"
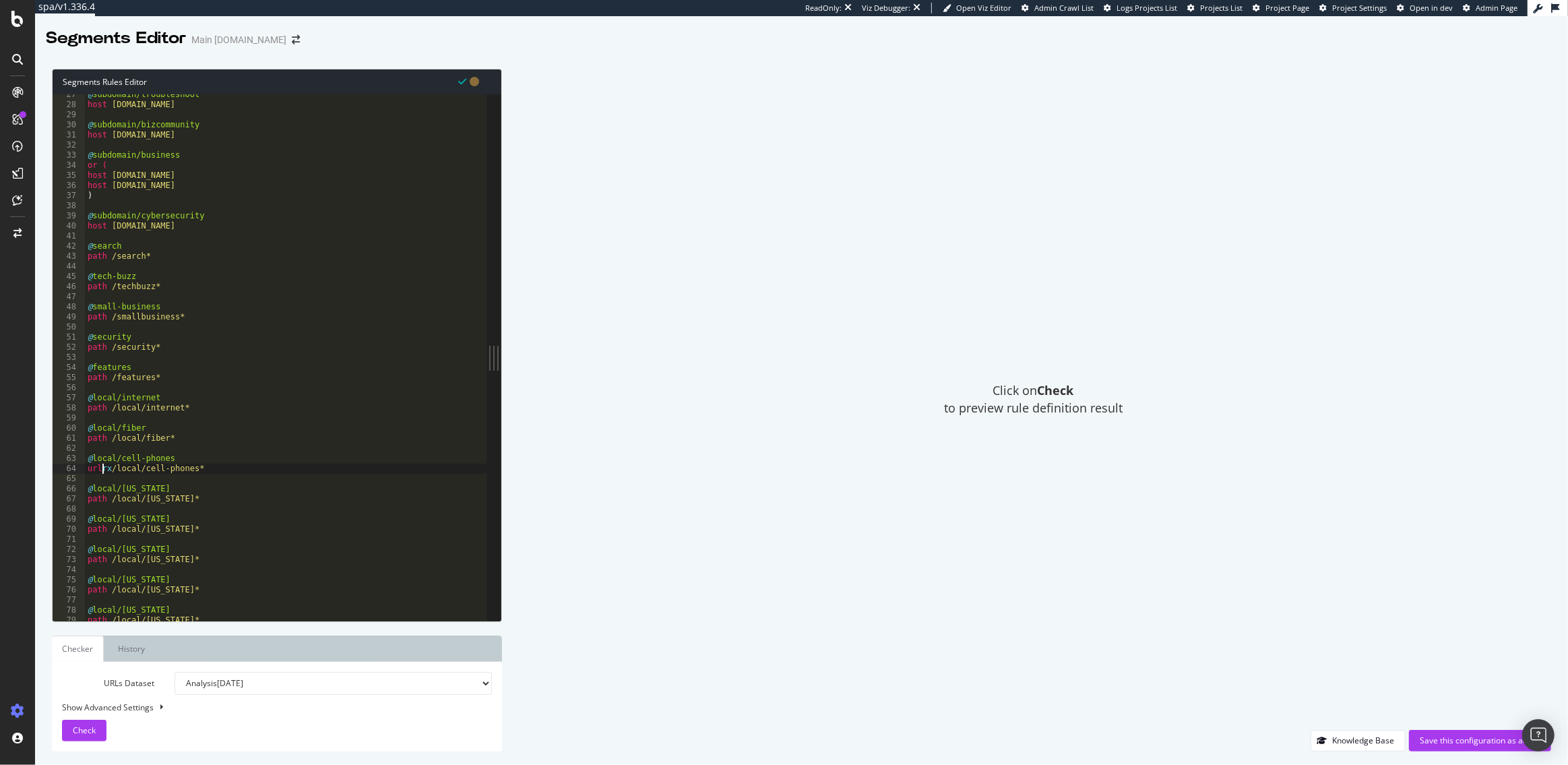
click at [137, 478] on div "@ subdomain/troubleshoot host [DOMAIN_NAME] @ subdomain/bizcommunity host [DOMA…" at bounding box center [286, 363] width 401 height 548
click at [109, 469] on div "@ subdomain/troubleshoot host [DOMAIN_NAME] @ subdomain/bizcommunity host [DOMA…" at bounding box center [286, 363] width 401 height 548
click at [92, 470] on div "@ subdomain/troubleshoot host [DOMAIN_NAME] @ subdomain/bizcommunity host [DOMA…" at bounding box center [286, 363] width 401 height 548
click at [105, 470] on div "@ subdomain/troubleshoot host [DOMAIN_NAME] @ subdomain/bizcommunity host [DOMA…" at bounding box center [286, 363] width 401 height 548
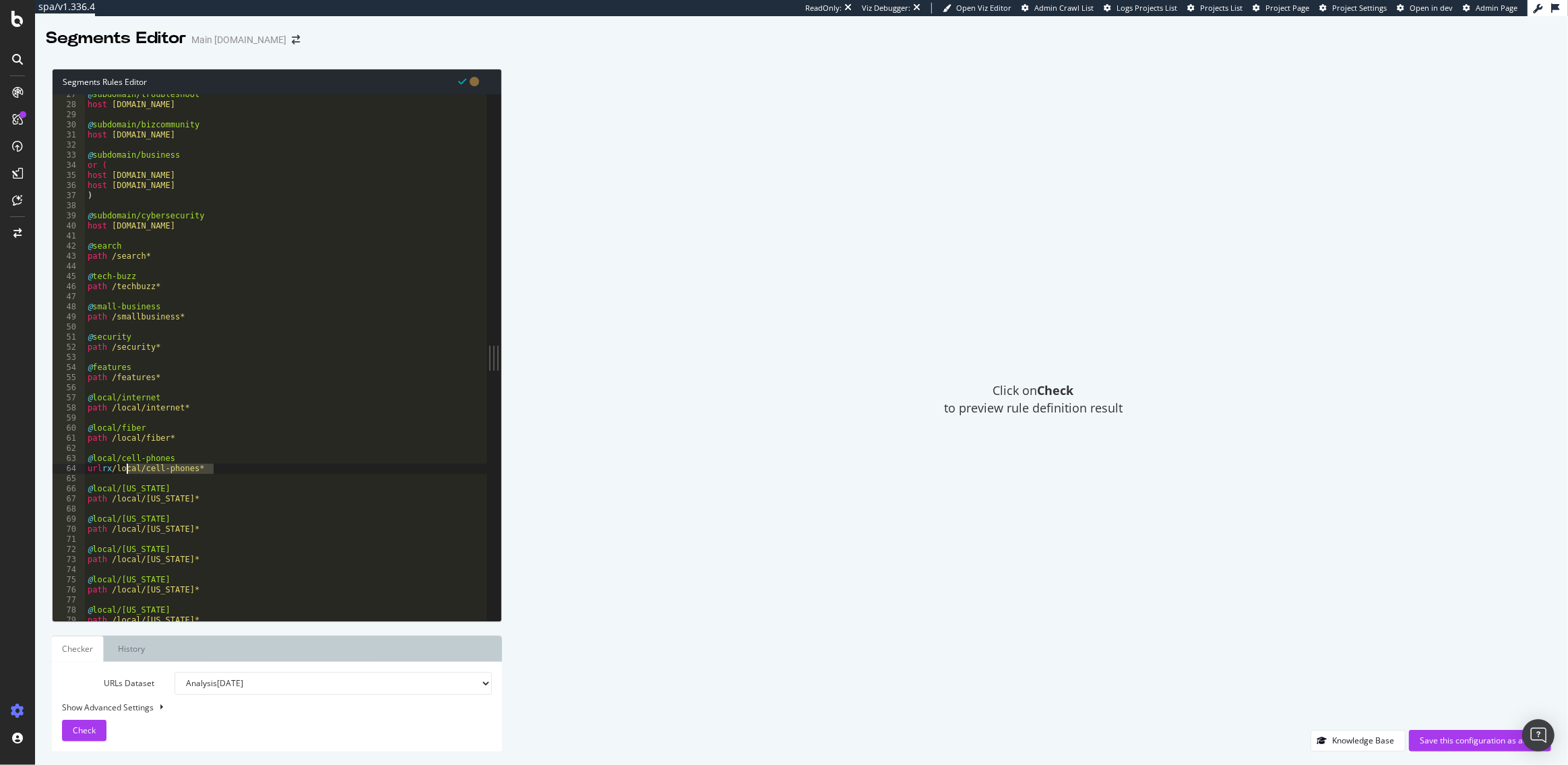
drag, startPoint x: 216, startPoint y: 470, endPoint x: 126, endPoint y: 467, distance: 90.0
click at [126, 467] on div "@ subdomain/troubleshoot host [DOMAIN_NAME] @ subdomain/bizcommunity host [DOMA…" at bounding box center [286, 363] width 401 height 548
click at [182, 463] on div "@ subdomain/troubleshoot host [DOMAIN_NAME] @ subdomain/bizcommunity host [DOMA…" at bounding box center [286, 363] width 401 height 548
type textarea "@local/cell-phones"
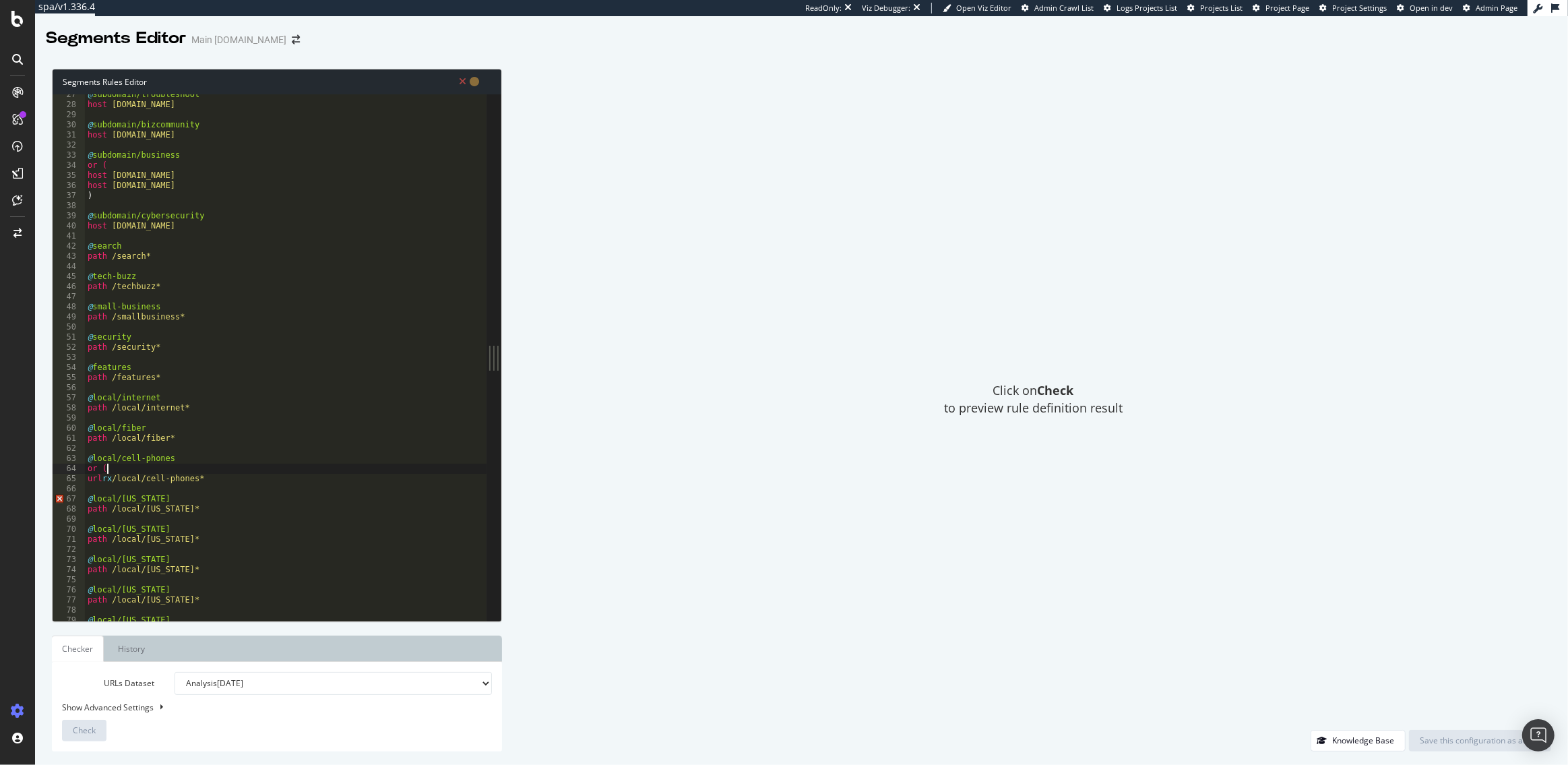
click at [214, 480] on div "@ subdomain/troubleshoot host [DOMAIN_NAME] @ subdomain/bizcommunity host [DOMA…" at bounding box center [286, 363] width 401 height 548
click at [116, 480] on div "@ subdomain/troubleshoot host [DOMAIN_NAME] @ subdomain/bizcommunity host [DOMA…" at bounding box center [286, 363] width 401 height 548
type textarea "path /local/cell-phones*"
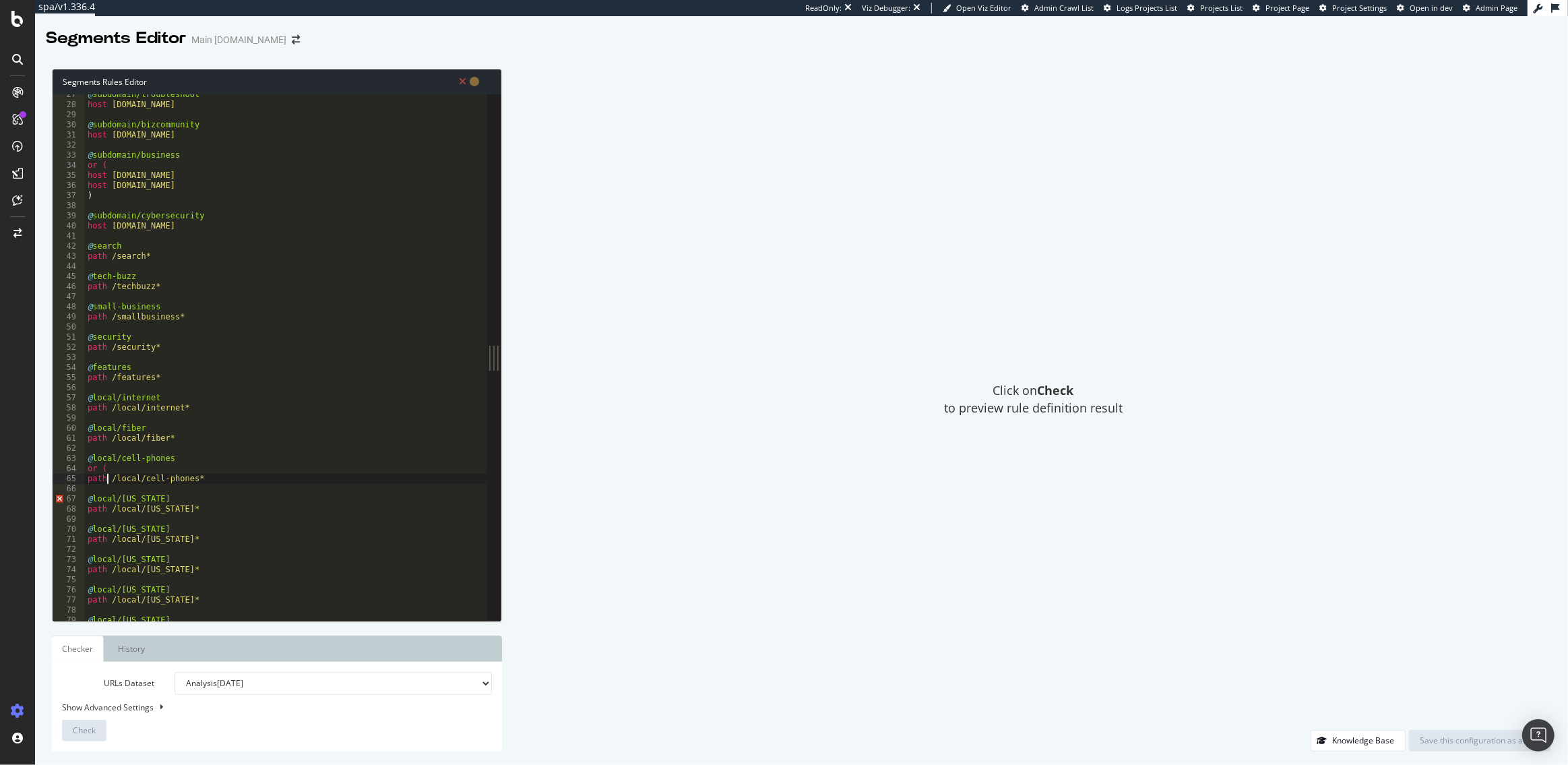
click at [218, 479] on div "@ subdomain/troubleshoot host troubleshoot.att.com @ subdomain/bizcommunity hos…" at bounding box center [286, 363] width 401 height 548
type textarea "path /c"
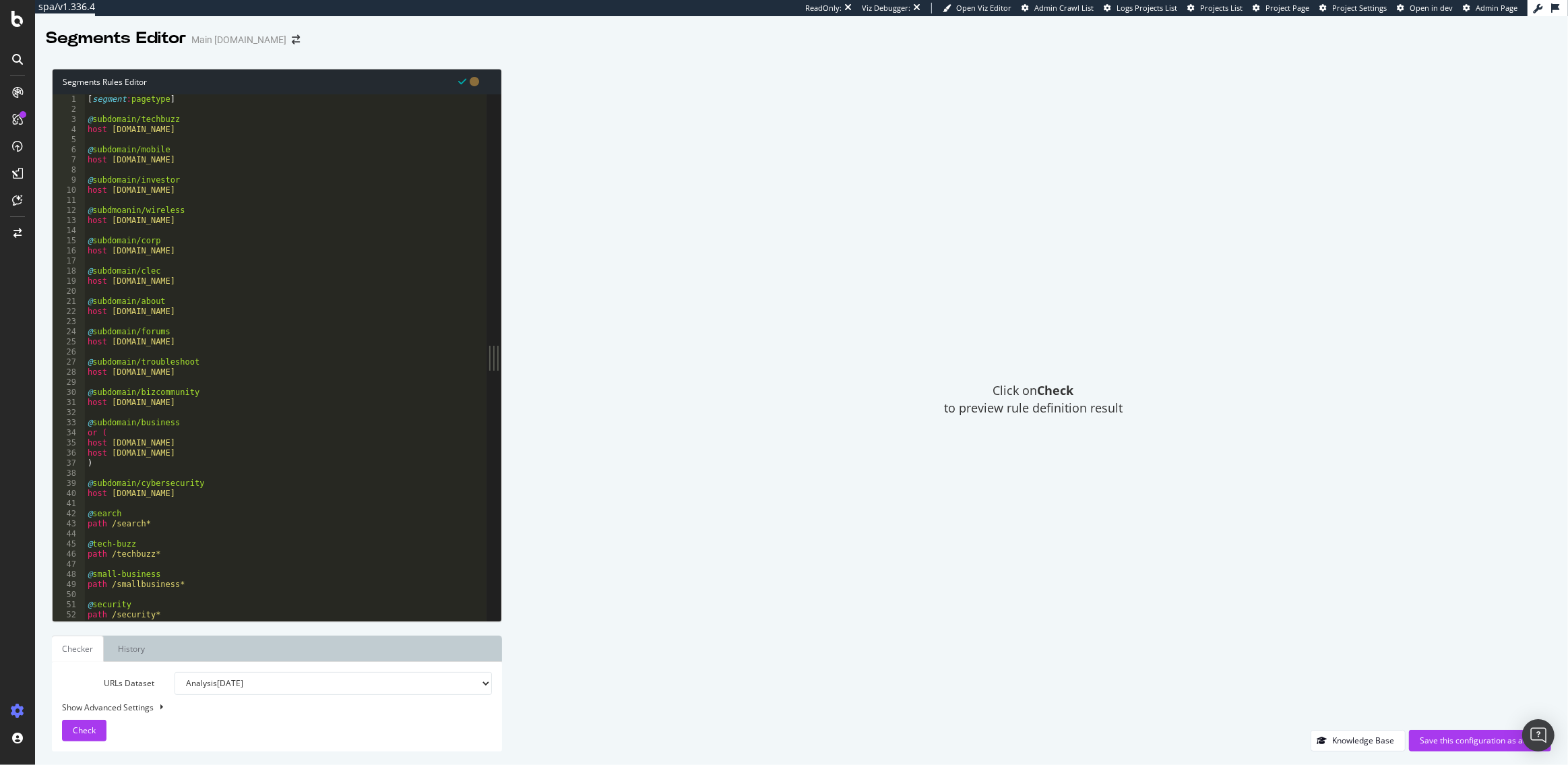
scroll to position [0, 0]
click at [204, 407] on div "[ segment : pagetype ] @ subdomain/techbuzz host techbuzz.att.com @ subdomain/m…" at bounding box center [286, 368] width 401 height 548
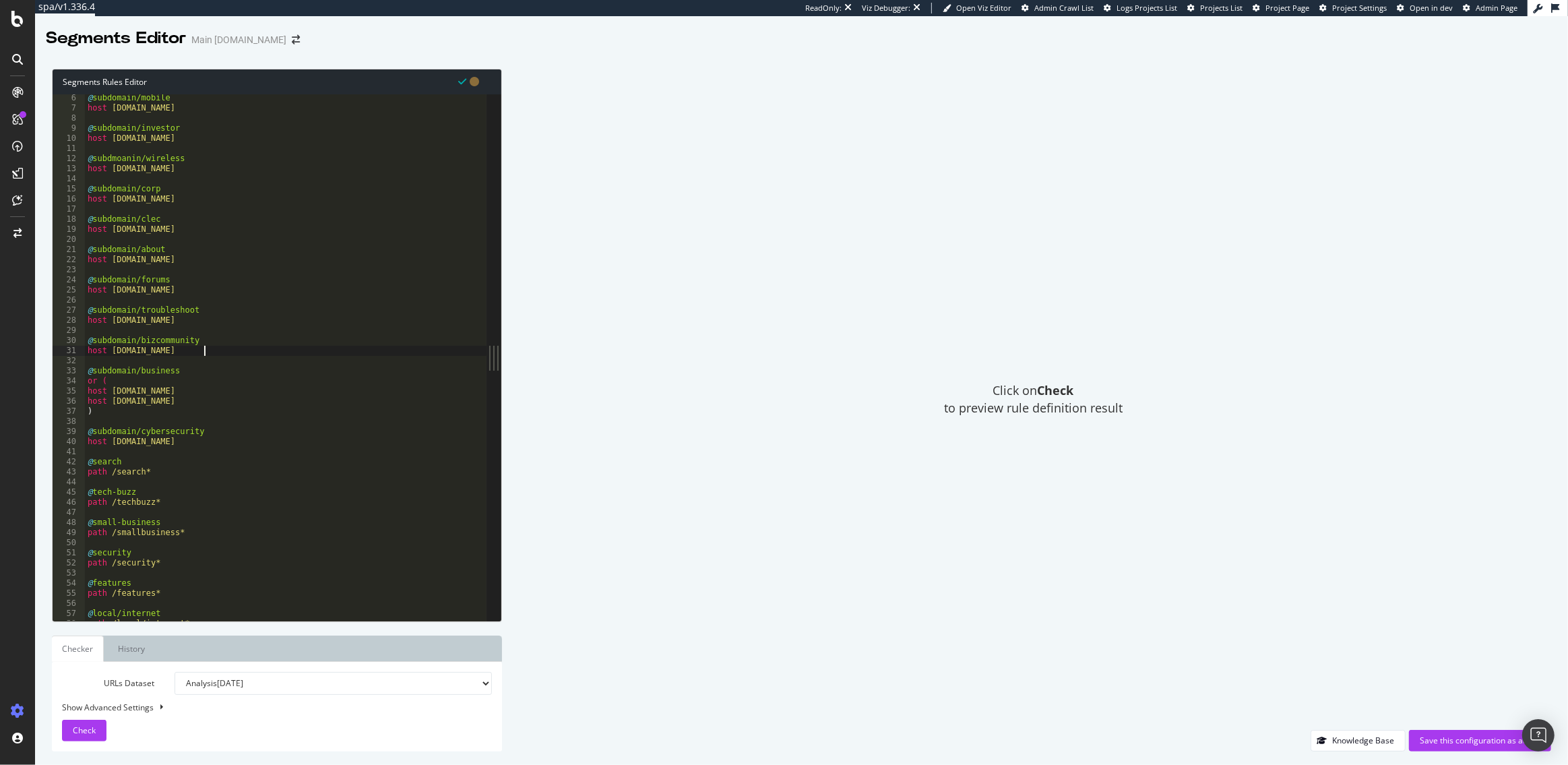
scroll to position [87, 0]
type textarea "host bizcommunity.att.com"
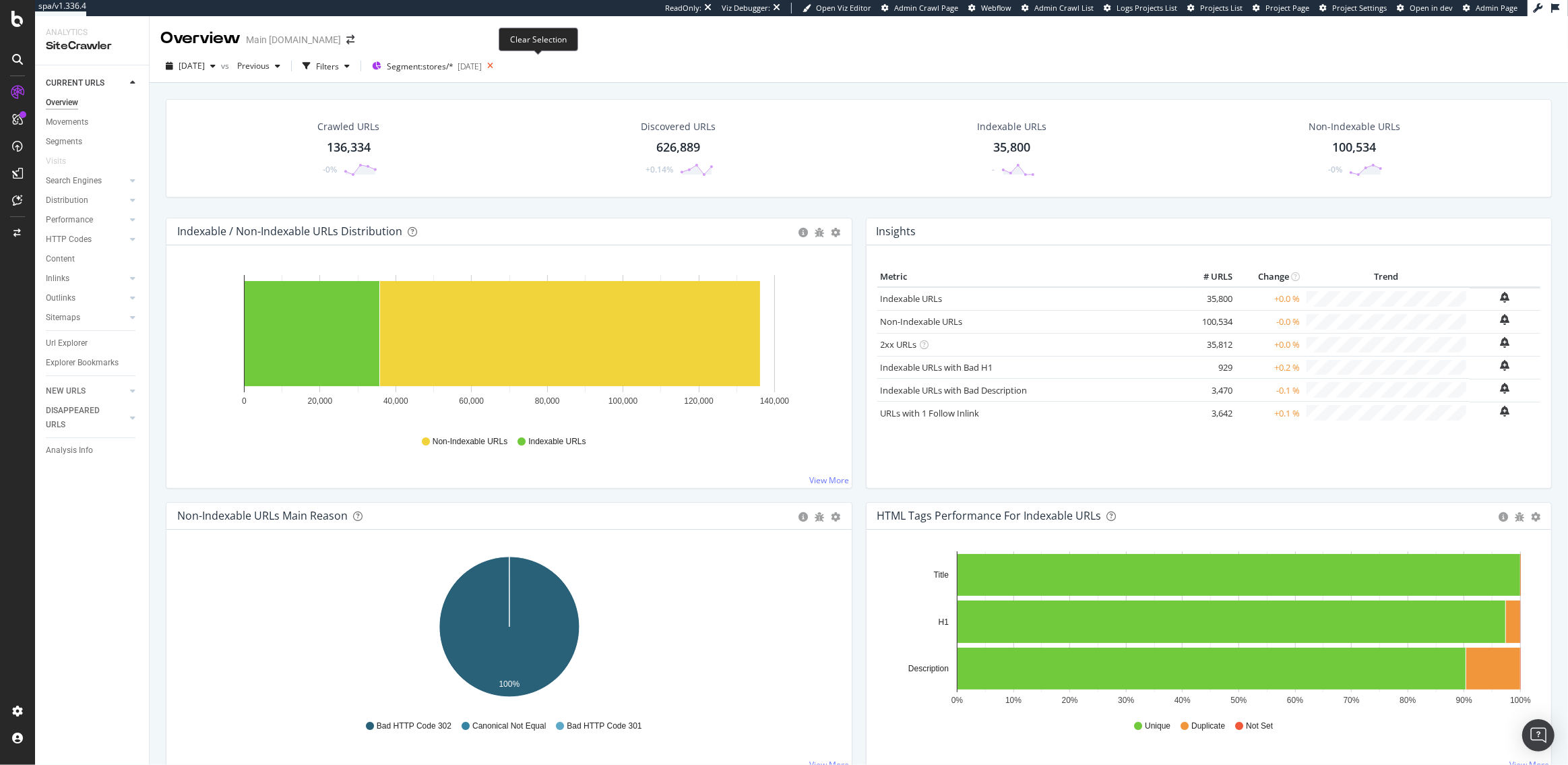
click at [499, 67] on icon at bounding box center [490, 66] width 17 height 19
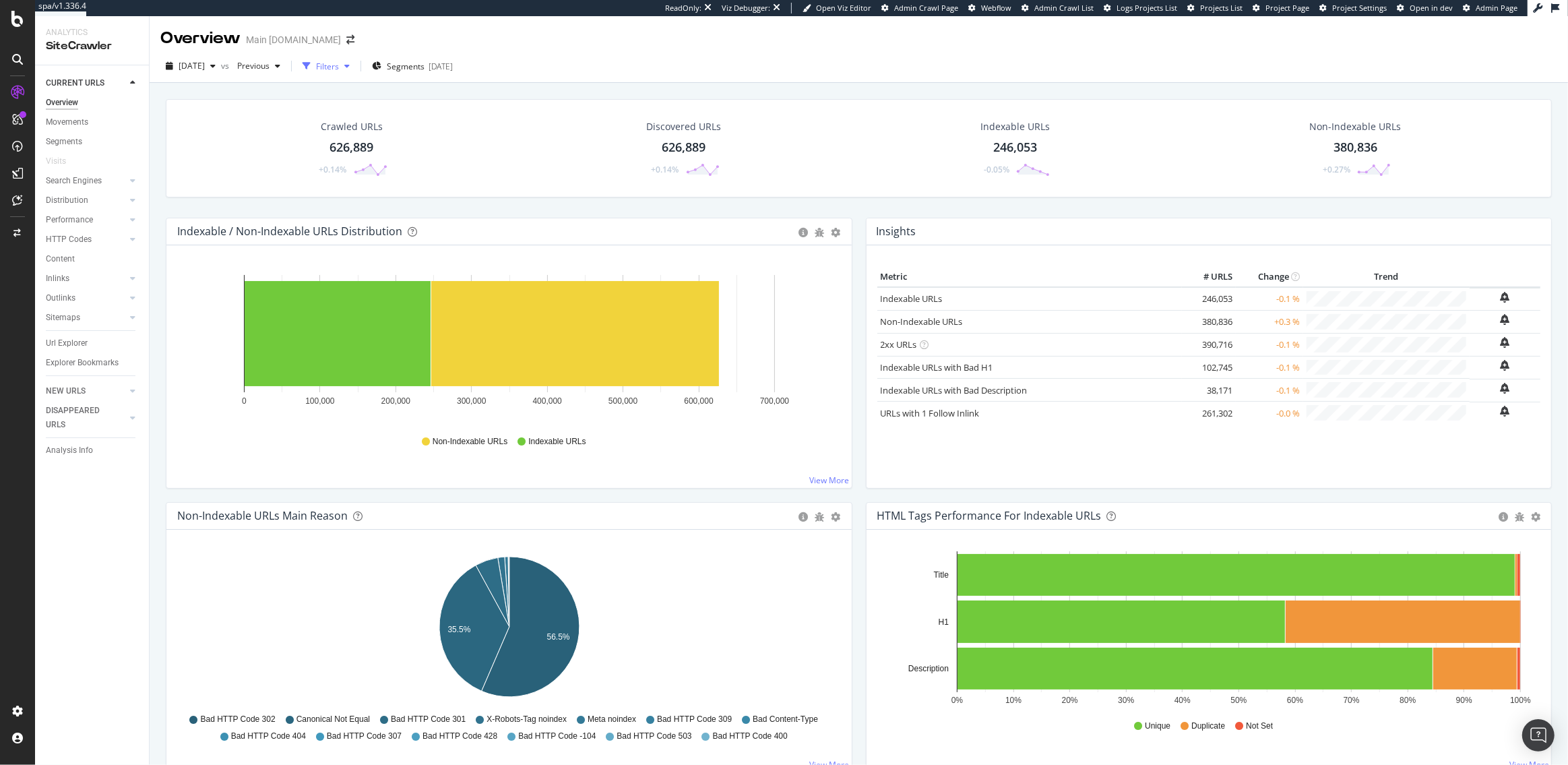
click at [339, 60] on div "Filters" at bounding box center [328, 66] width 23 height 12
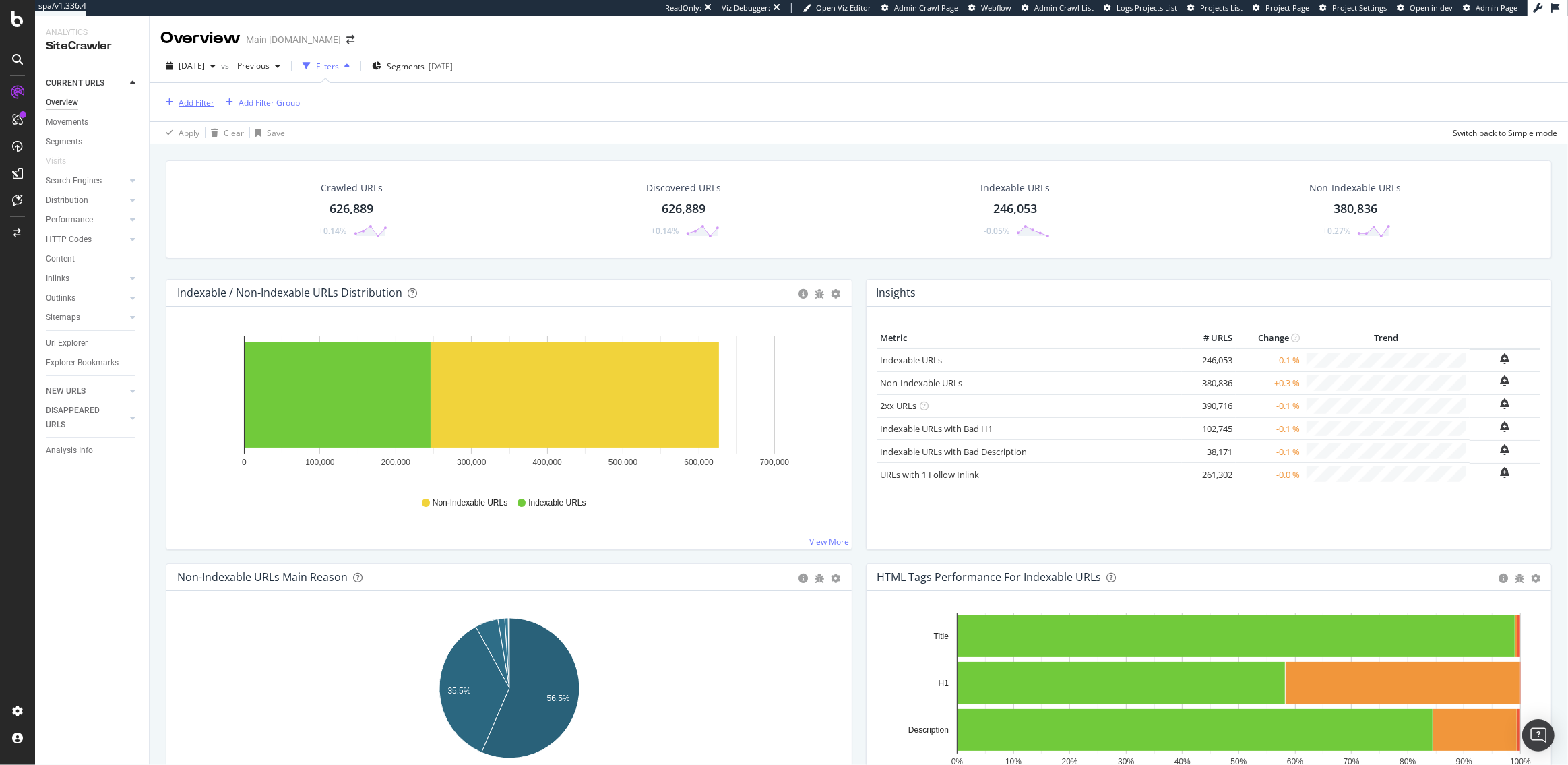
click at [189, 108] on div "Add Filter" at bounding box center [187, 102] width 54 height 15
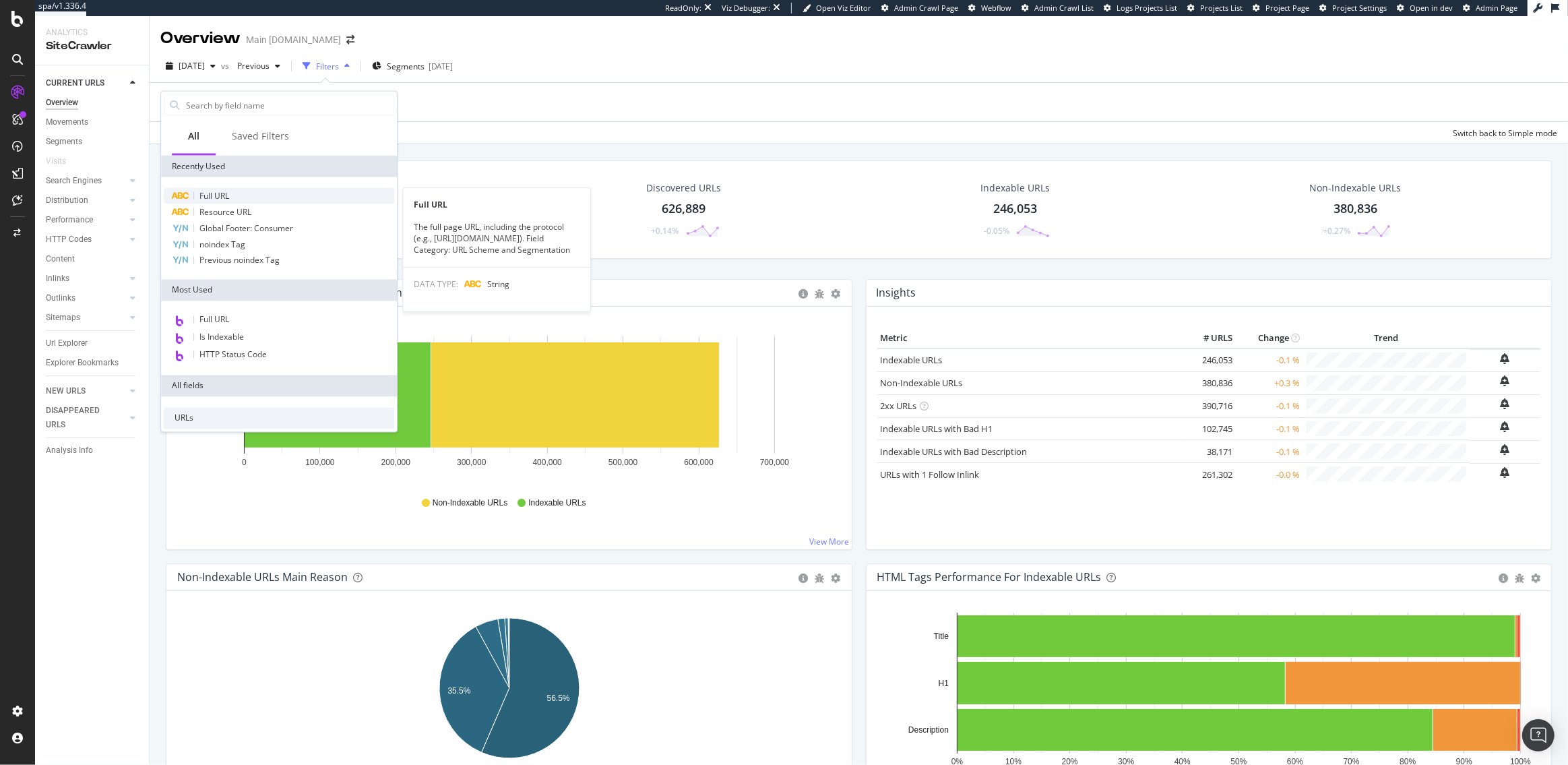
click at [227, 193] on span "Full URL" at bounding box center [215, 196] width 30 height 12
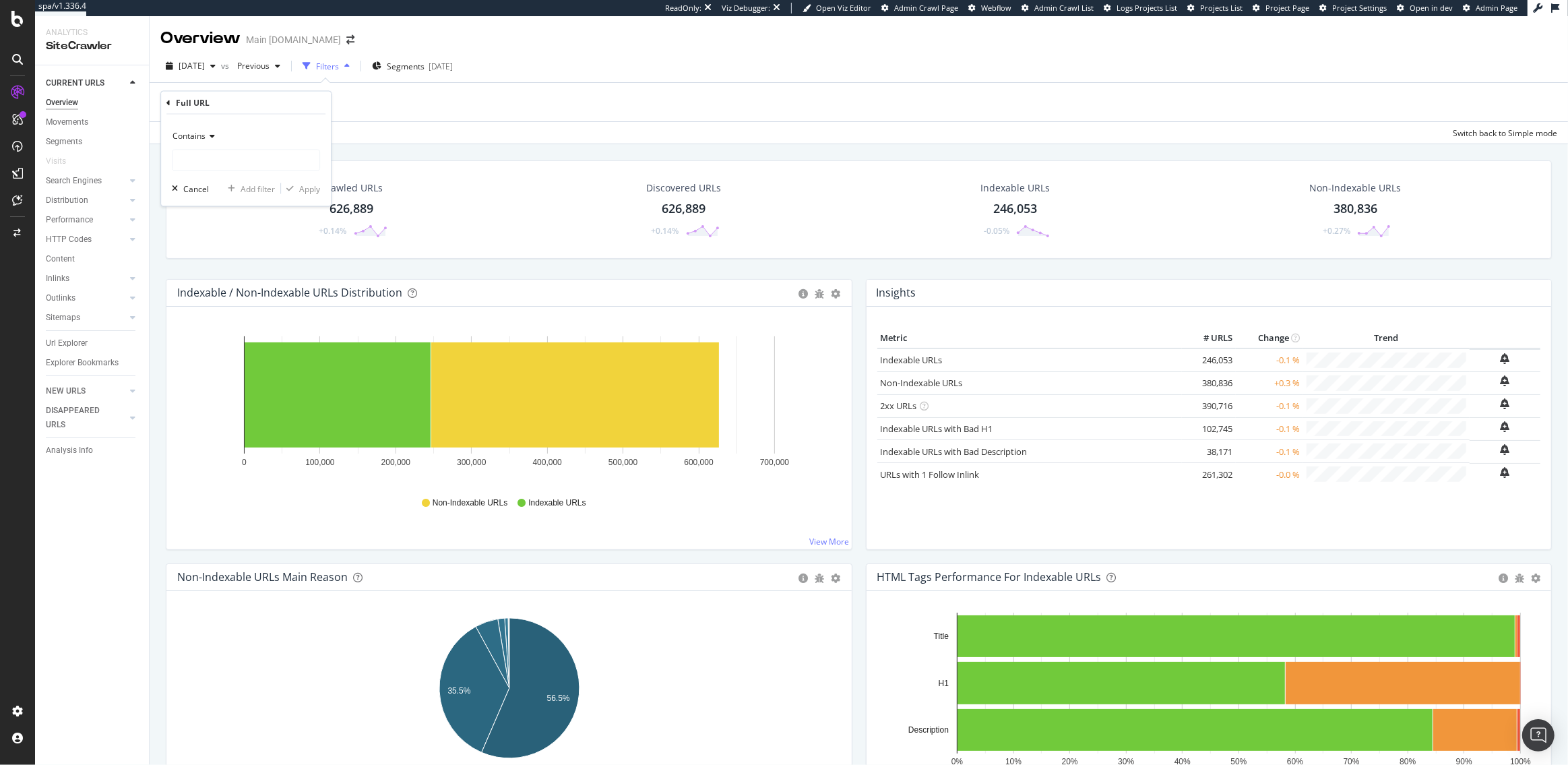
click at [197, 134] on span "Contains" at bounding box center [189, 135] width 33 height 12
click at [207, 169] on span "Equal to" at bounding box center [193, 164] width 31 height 12
click at [207, 163] on input "text" at bounding box center [246, 160] width 147 height 21
paste input "https://www.att.com/internet/best-internet-speed/"
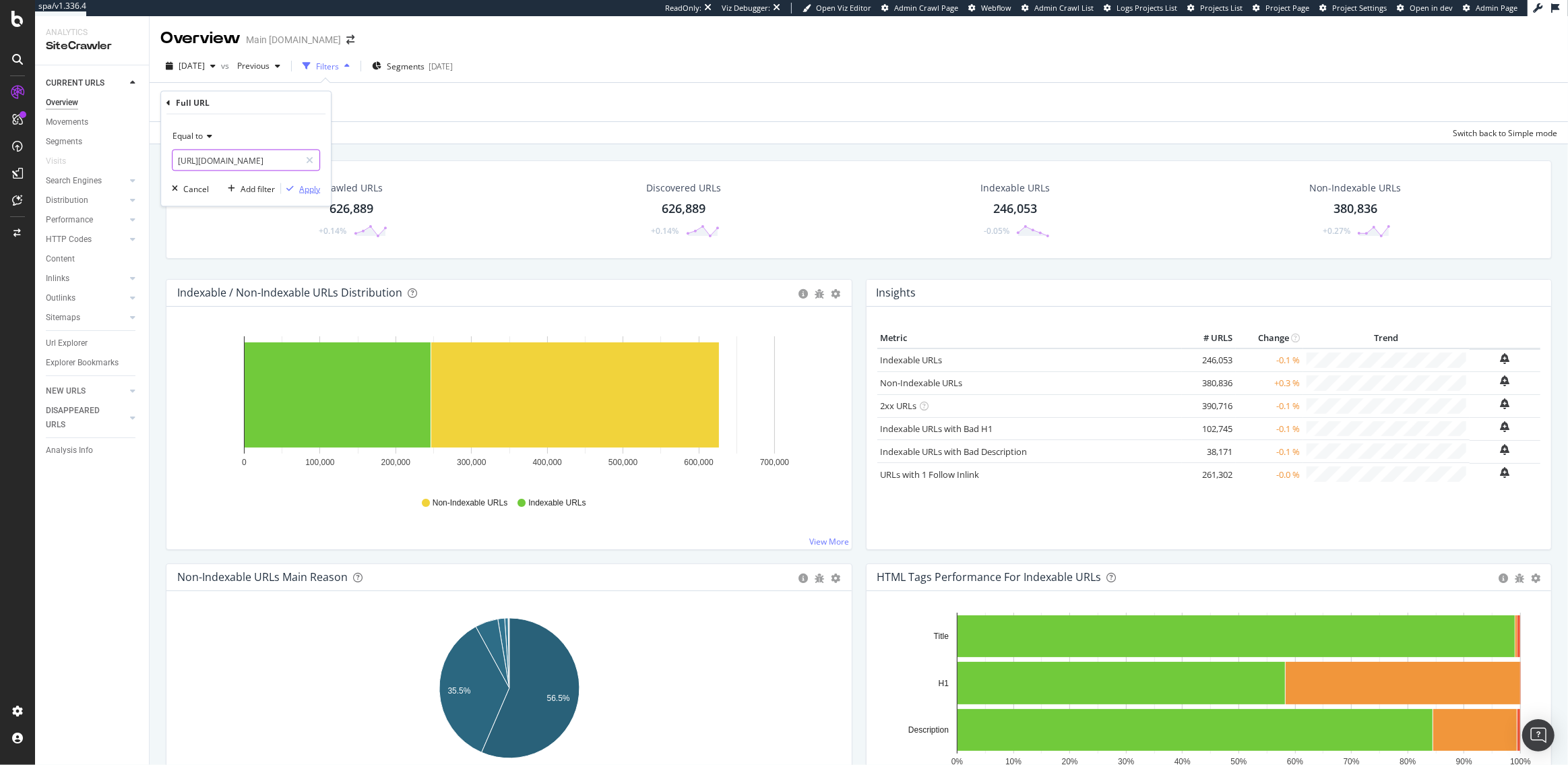
type input "https://www.att.com/internet/best-internet-speed/"
click at [318, 187] on div "Apply" at bounding box center [309, 188] width 21 height 12
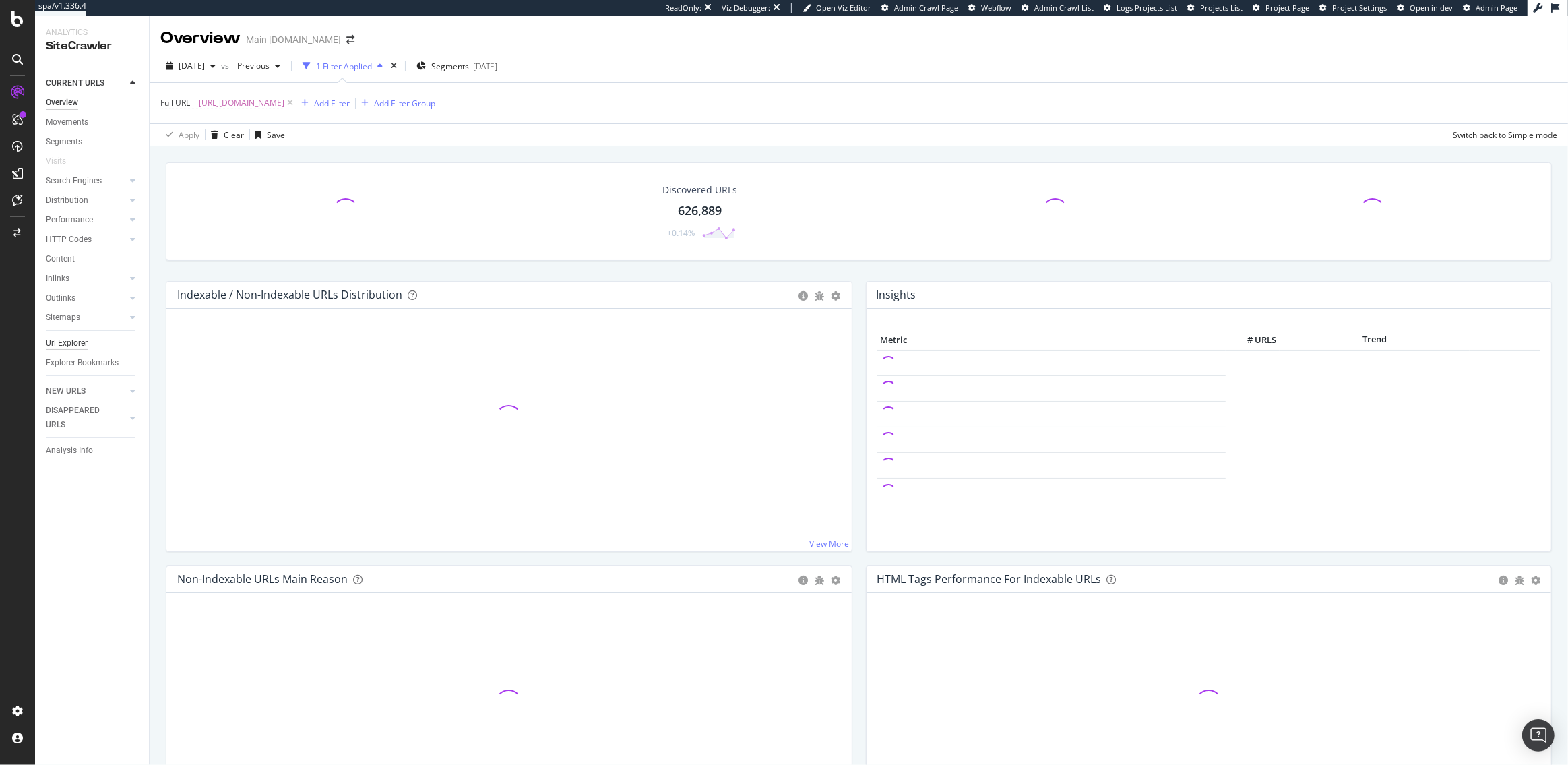
click at [68, 344] on div "Url Explorer" at bounding box center [66, 343] width 42 height 14
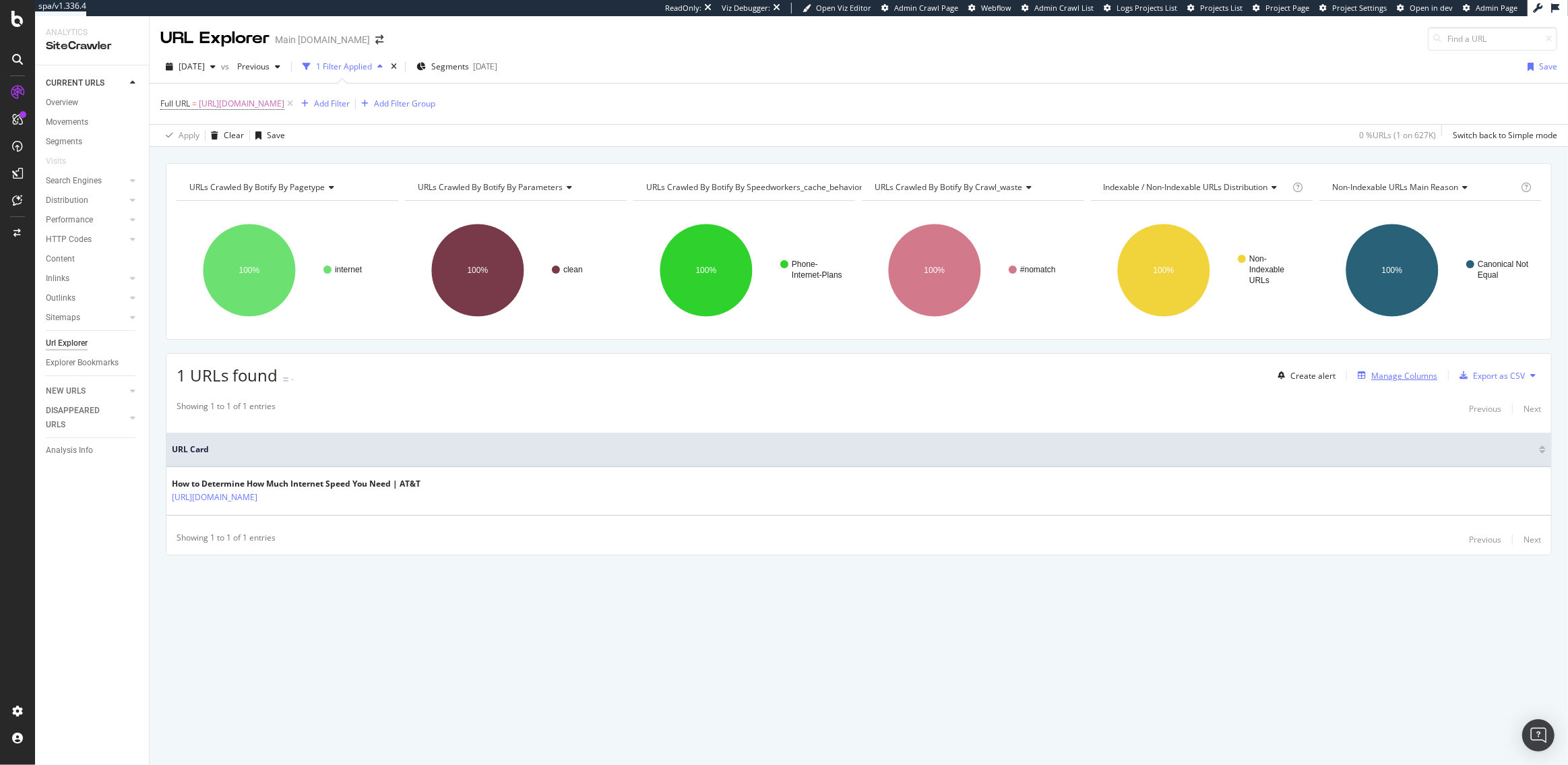
click at [1403, 378] on div "Manage Columns" at bounding box center [1405, 376] width 66 height 12
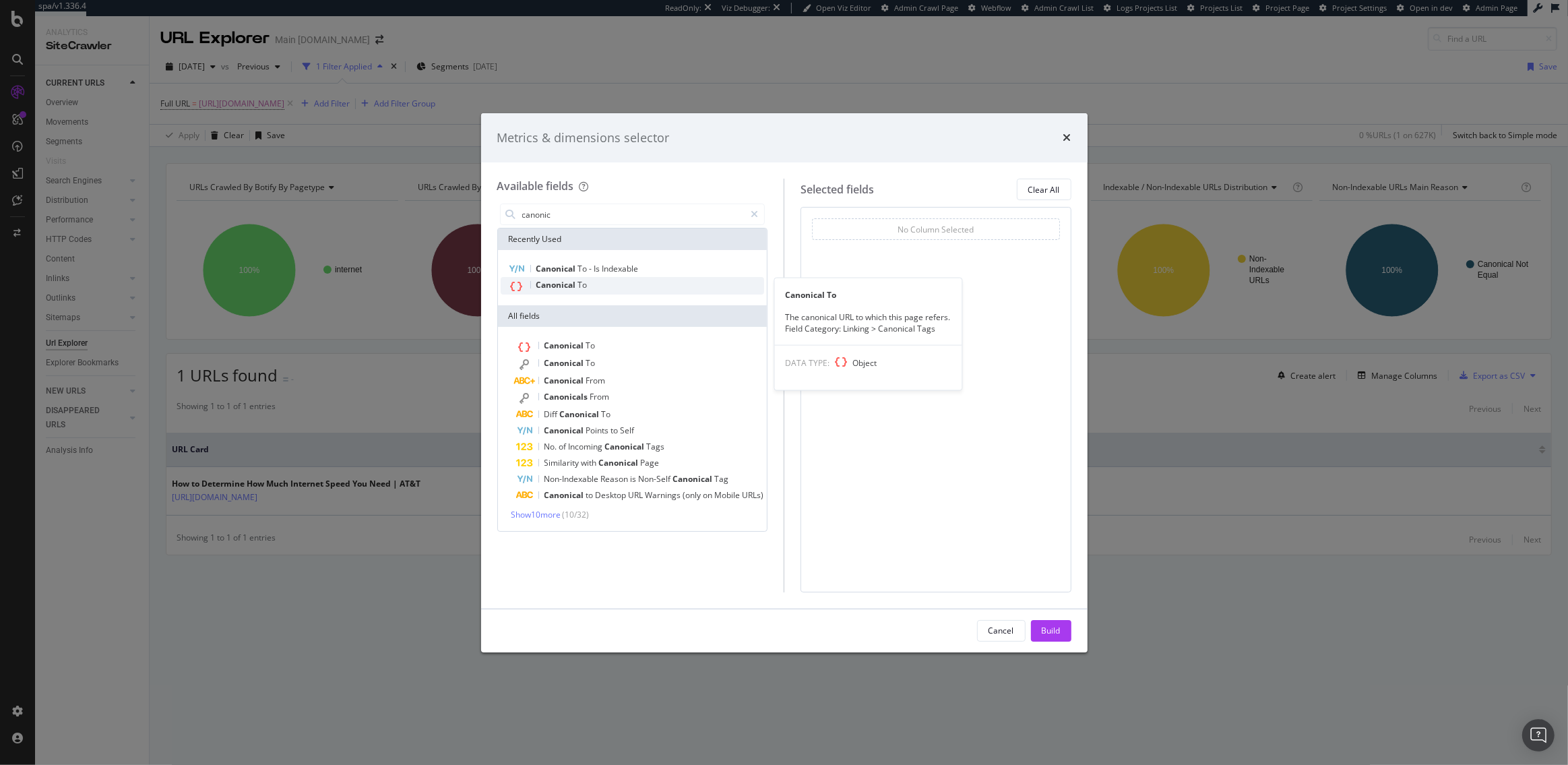
type input "canonic"
click at [597, 286] on div "Canonical To" at bounding box center [632, 285] width 264 height 17
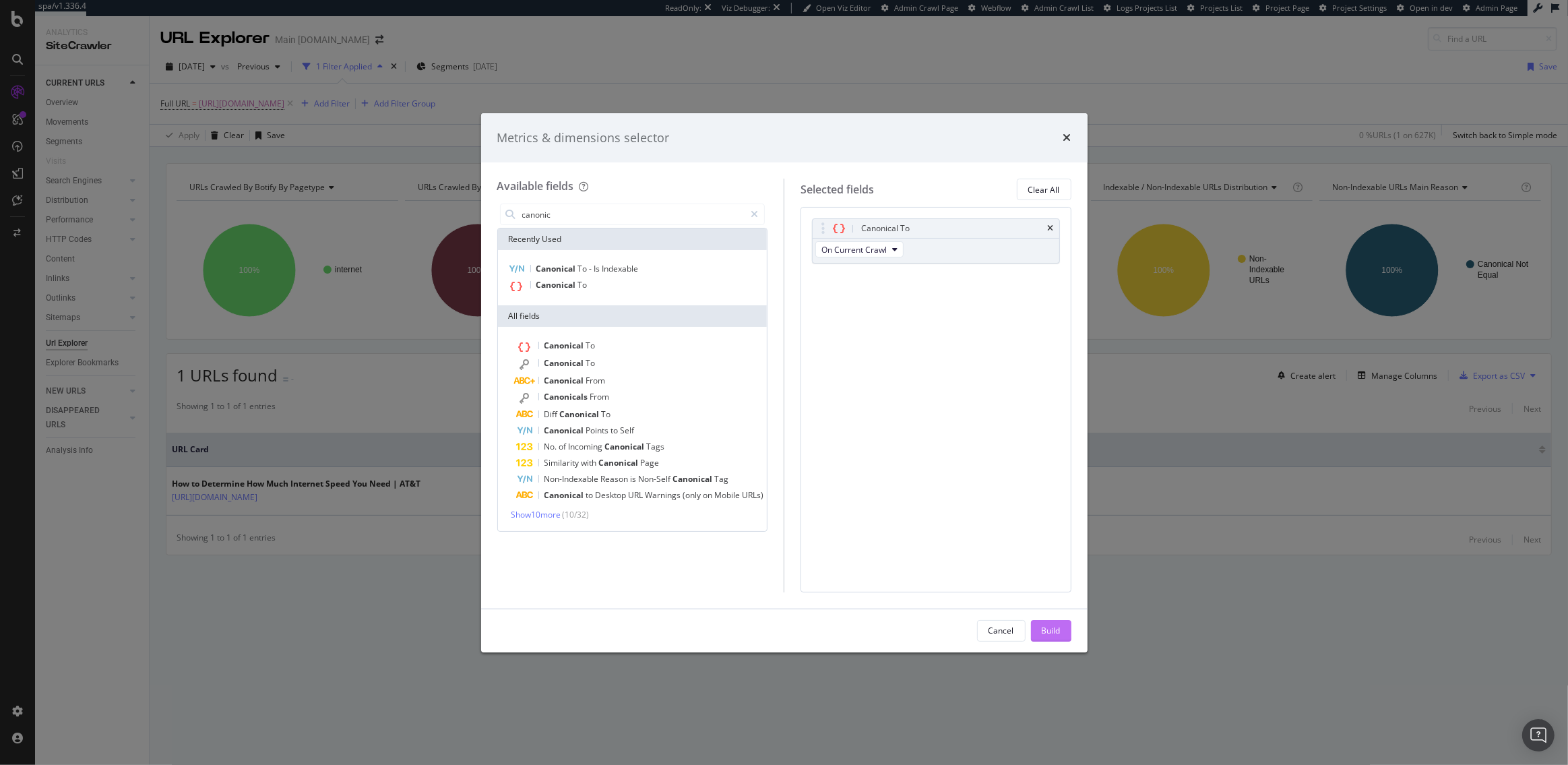
click at [1051, 629] on div "Build" at bounding box center [1050, 630] width 19 height 12
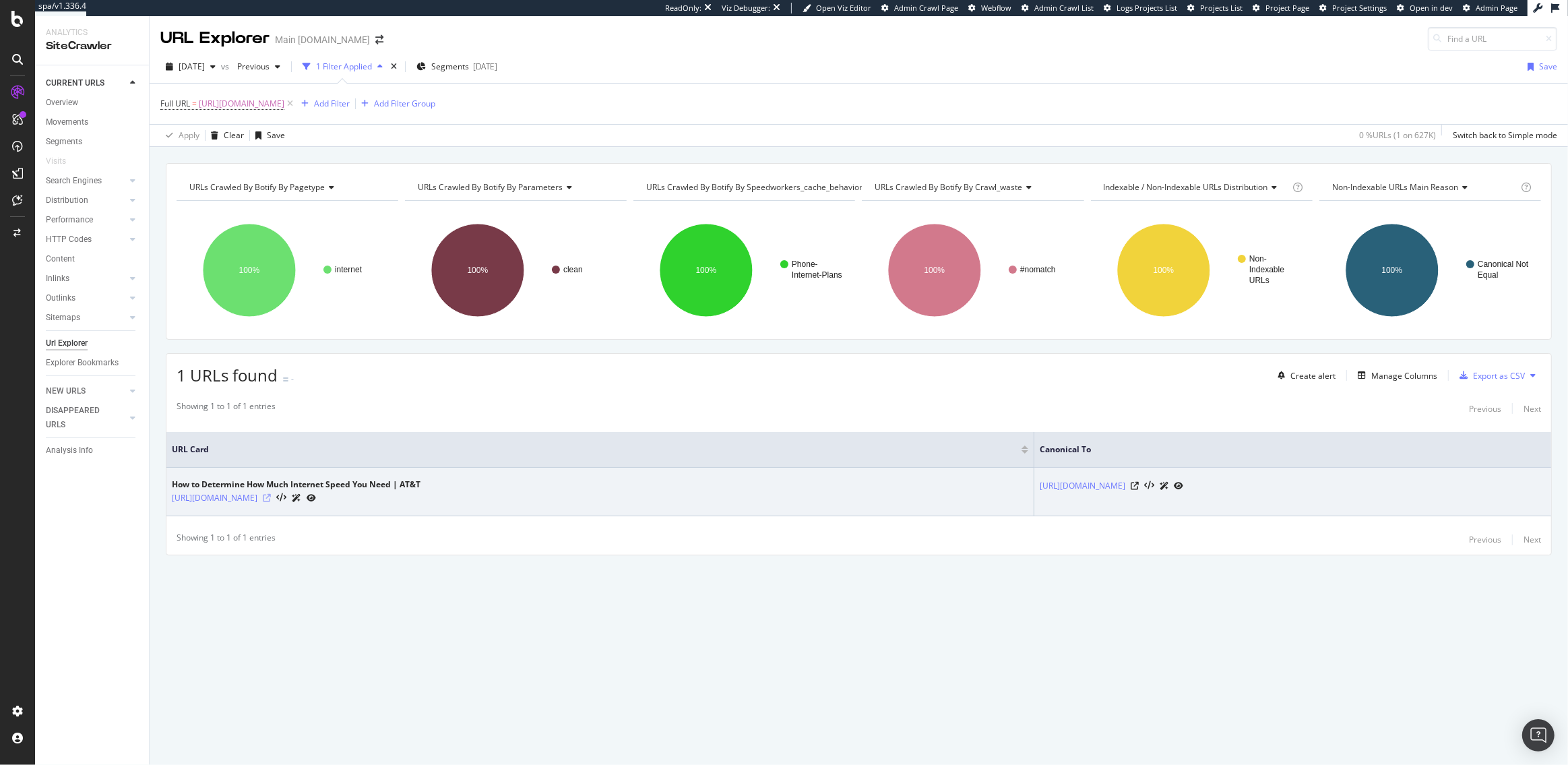
click at [271, 501] on icon at bounding box center [267, 498] width 8 height 8
drag, startPoint x: 364, startPoint y: 496, endPoint x: 174, endPoint y: 497, distance: 190.0
click at [174, 497] on div "https://www.att.com/internet/best-internet-speed/" at bounding box center [296, 497] width 249 height 14
copy link "https://www.att.com/internet/best-internet-speed/"
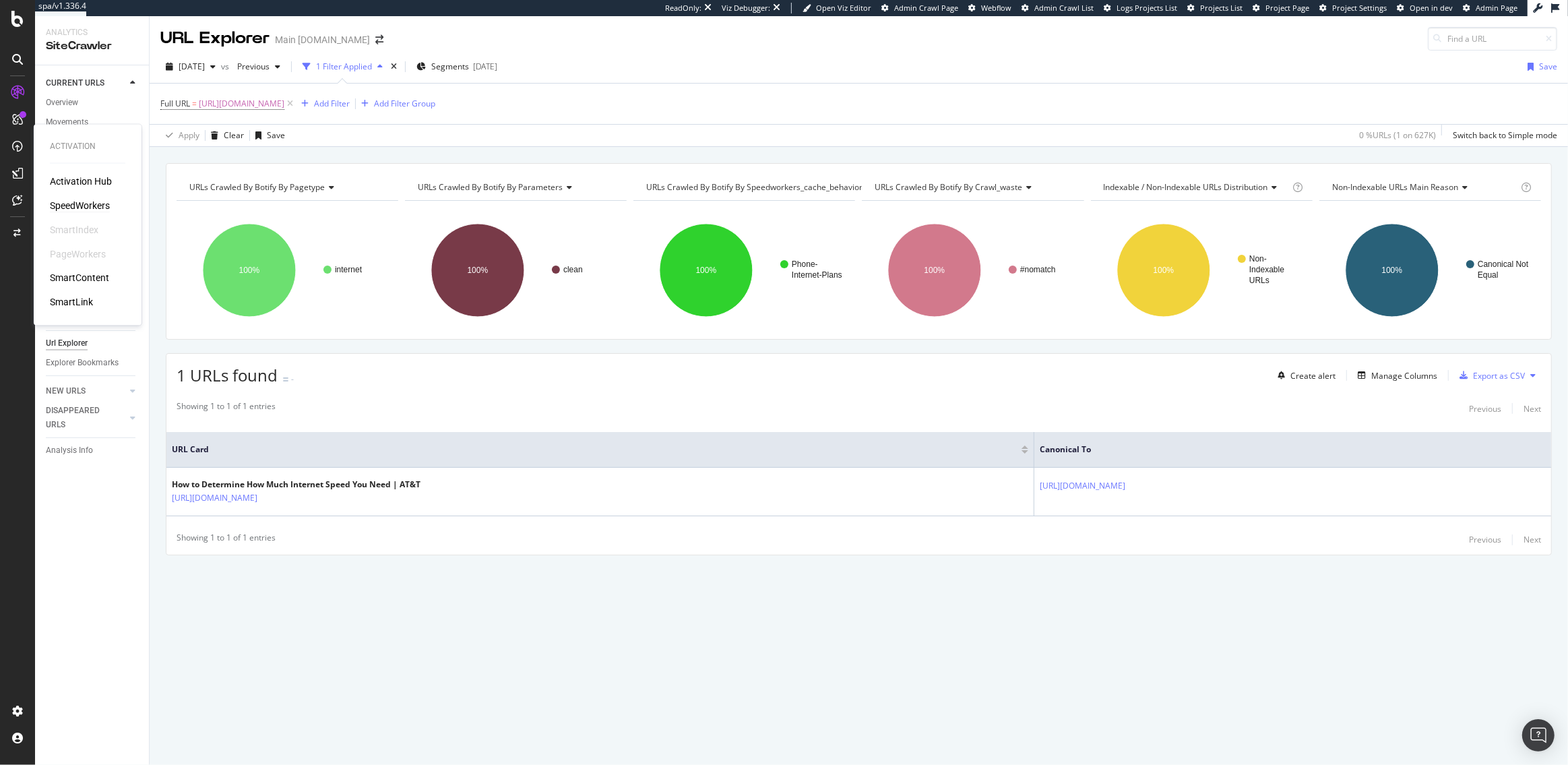
click at [78, 206] on div "SpeedWorkers" at bounding box center [79, 206] width 60 height 13
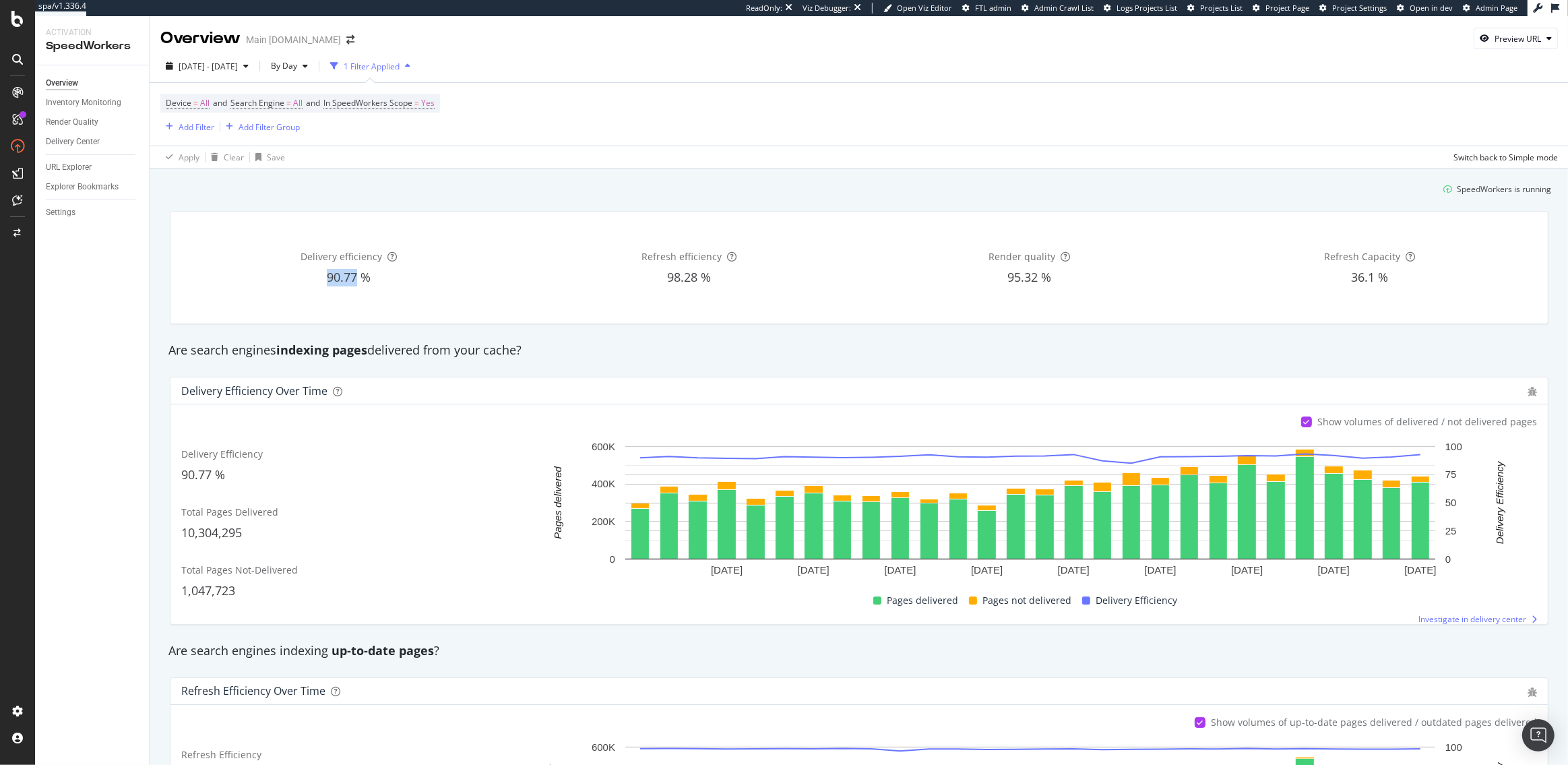
drag, startPoint x: 357, startPoint y: 280, endPoint x: 329, endPoint y: 280, distance: 28.0
click at [329, 280] on span "90.77 %" at bounding box center [348, 278] width 44 height 17
click at [438, 195] on div "SpeedWorkers is running" at bounding box center [859, 188] width 1395 height 22
click at [21, 18] on icon at bounding box center [17, 19] width 12 height 17
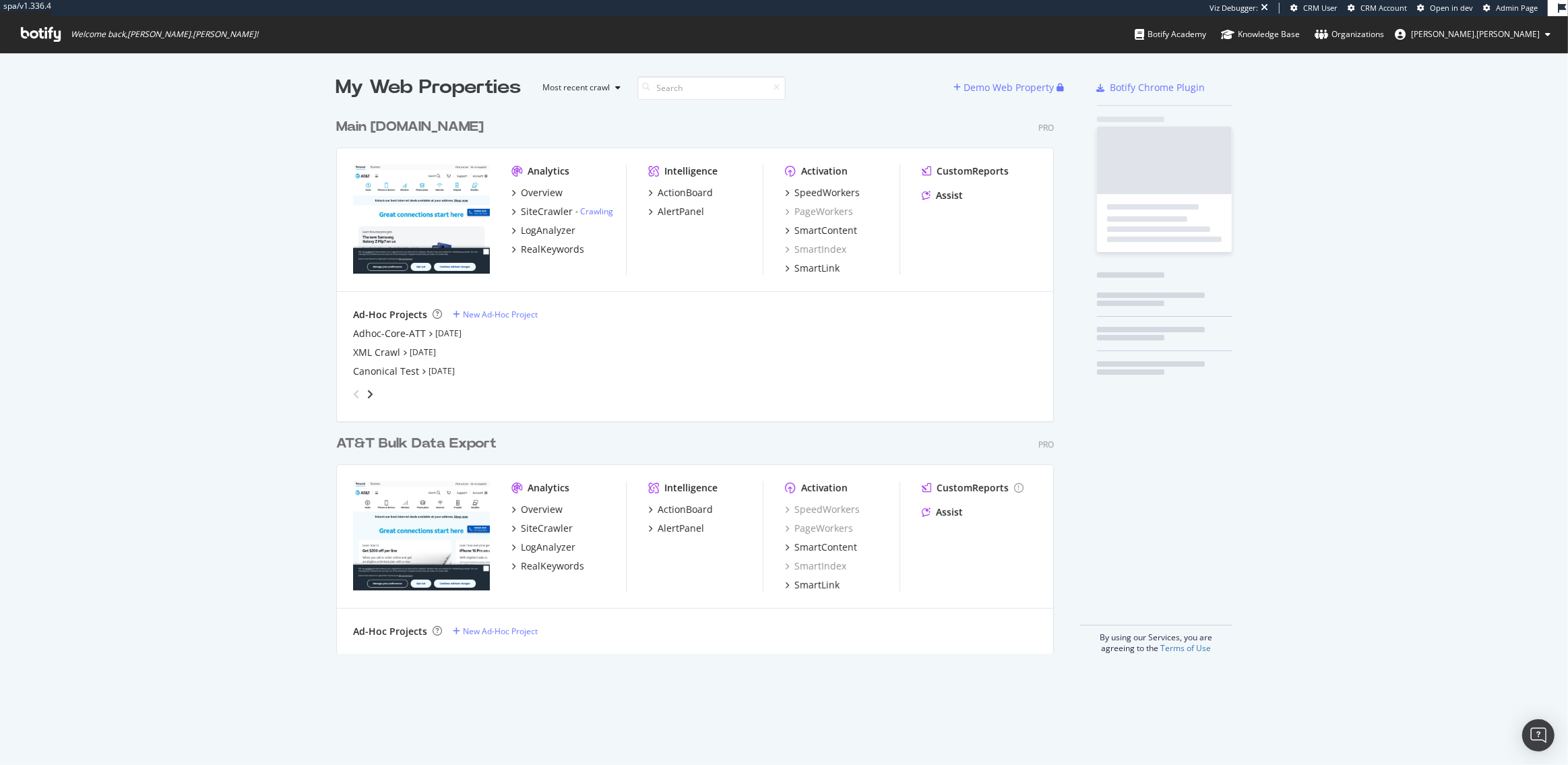
scroll to position [553, 727]
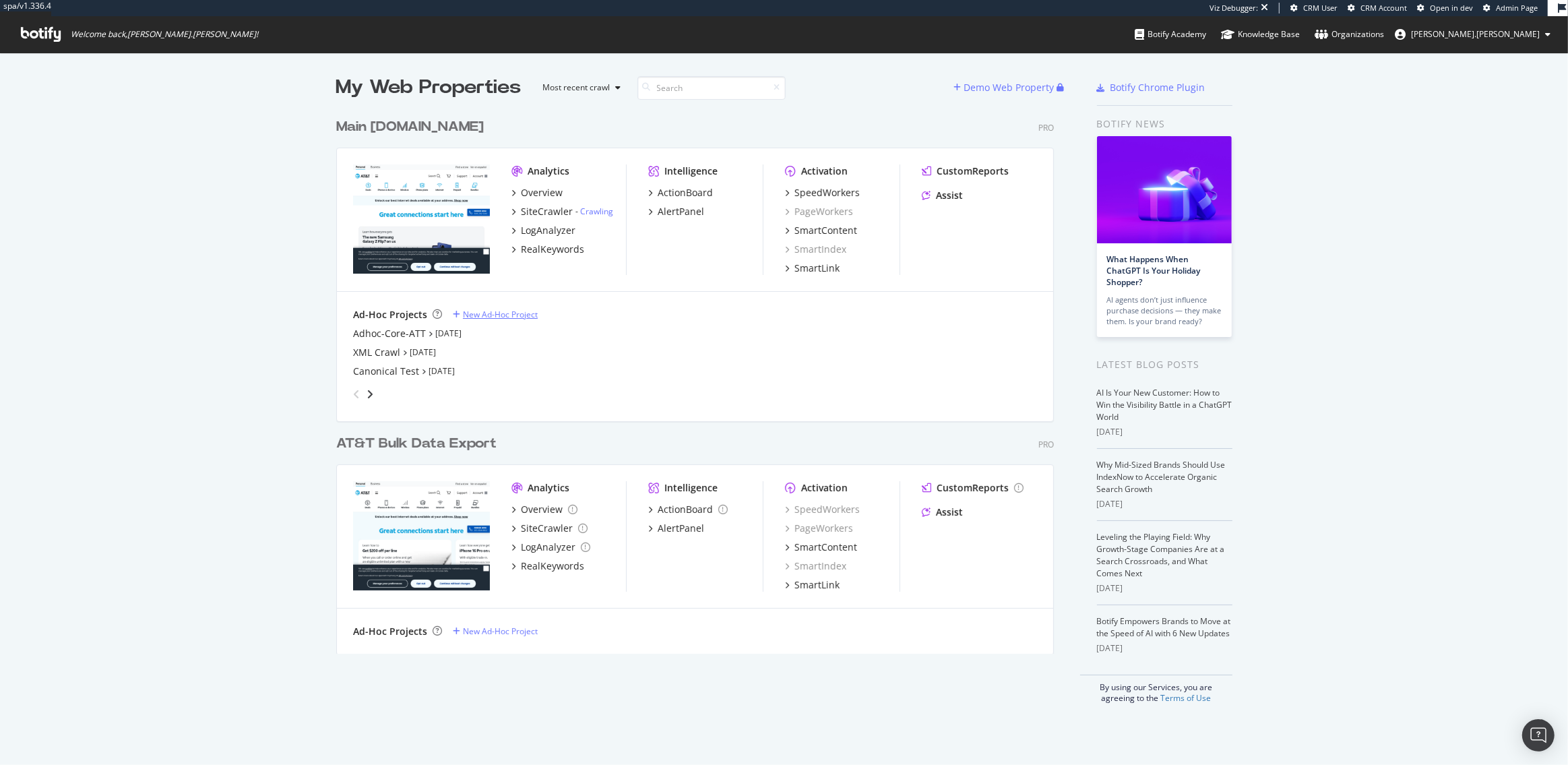
click at [494, 316] on div "New Ad-Hoc Project" at bounding box center [500, 315] width 75 height 12
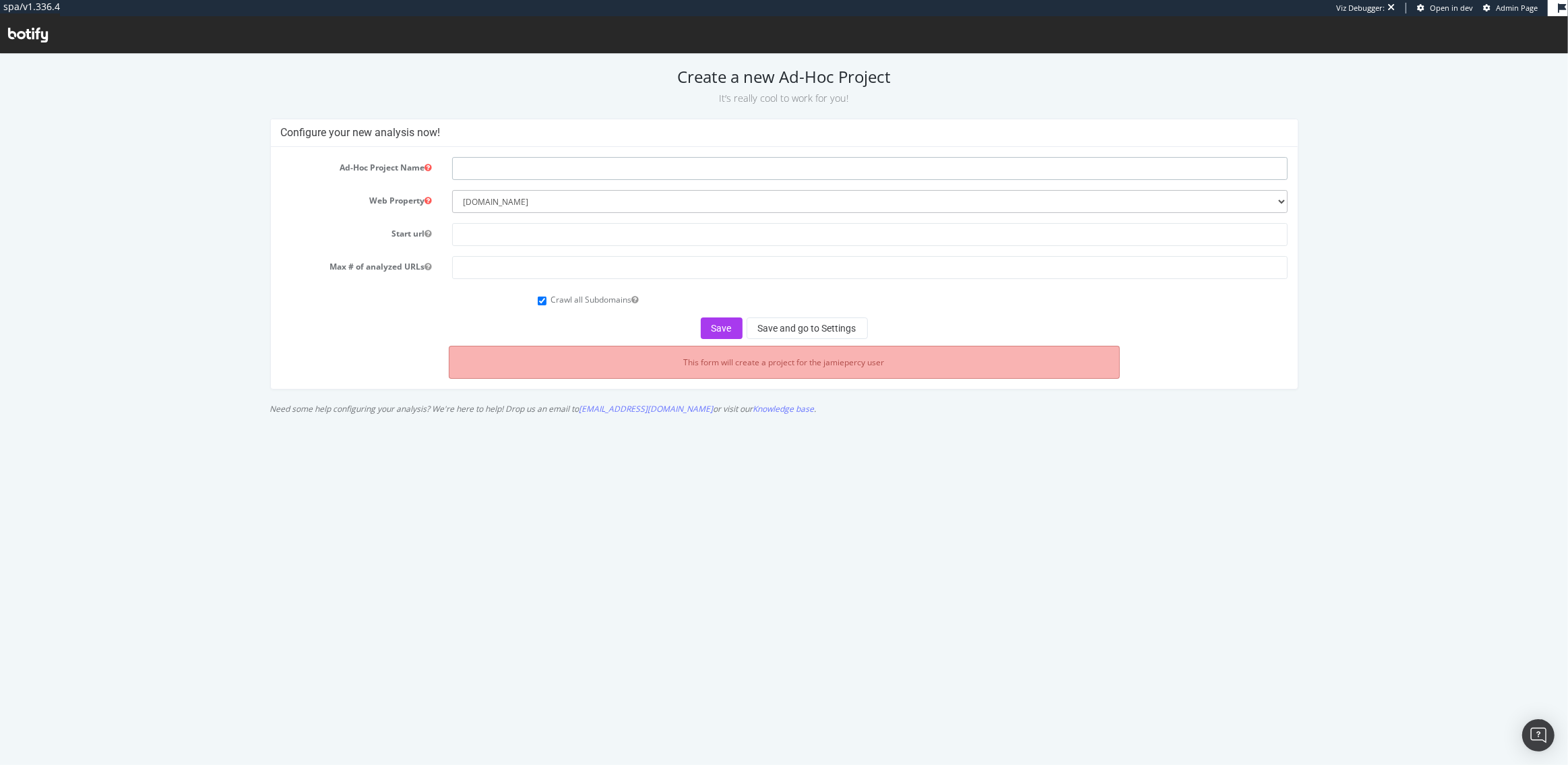
click at [535, 166] on input "text" at bounding box center [870, 168] width 836 height 23
click at [381, 259] on label "Max # of analyzed URLs" at bounding box center [356, 264] width 171 height 17
click at [332, 216] on form "Ad-Hoc Project Name Web Property --------- att.com attbulkexport.com Start url …" at bounding box center [784, 247] width 1007 height 182
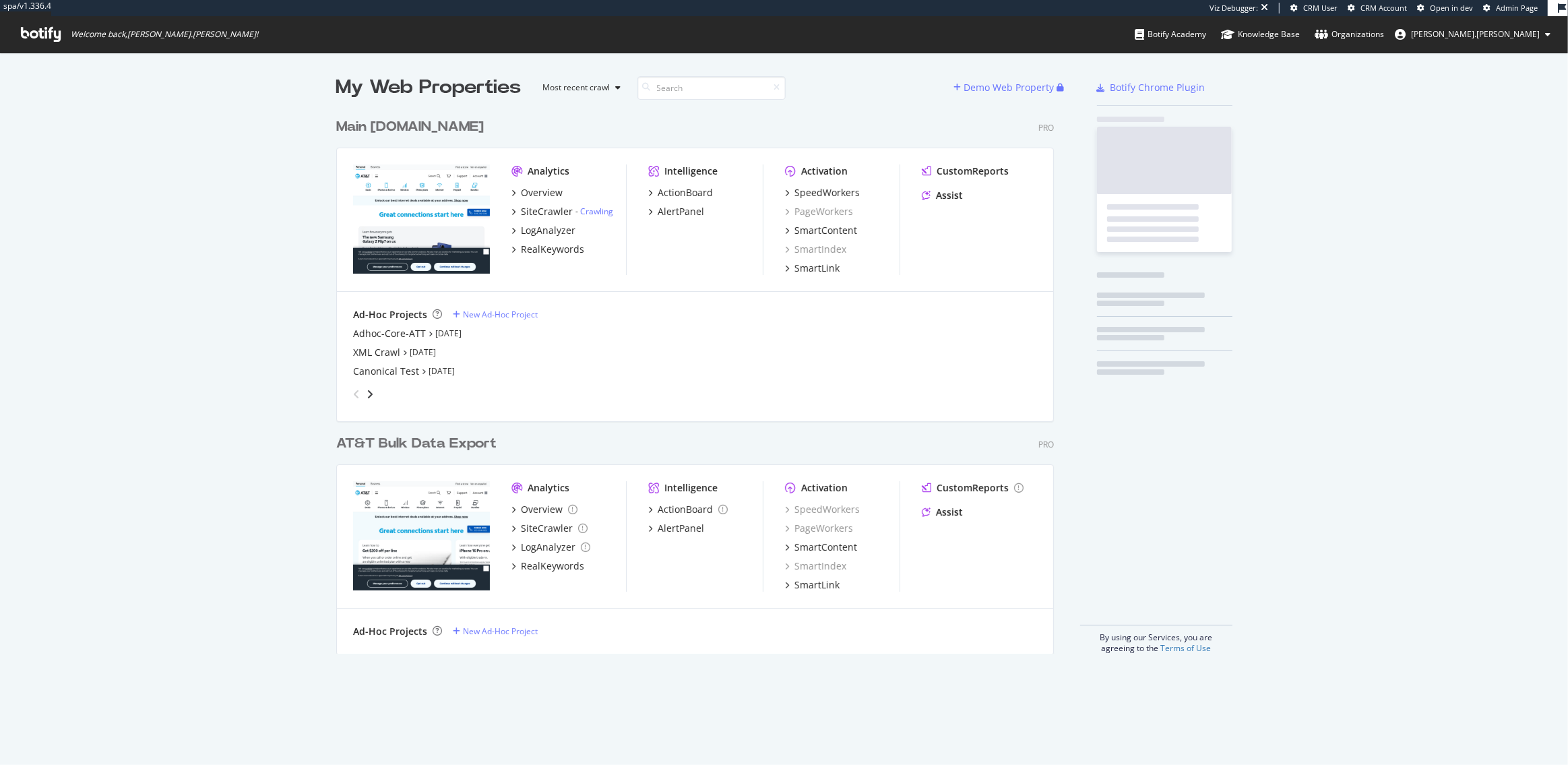
scroll to position [553, 727]
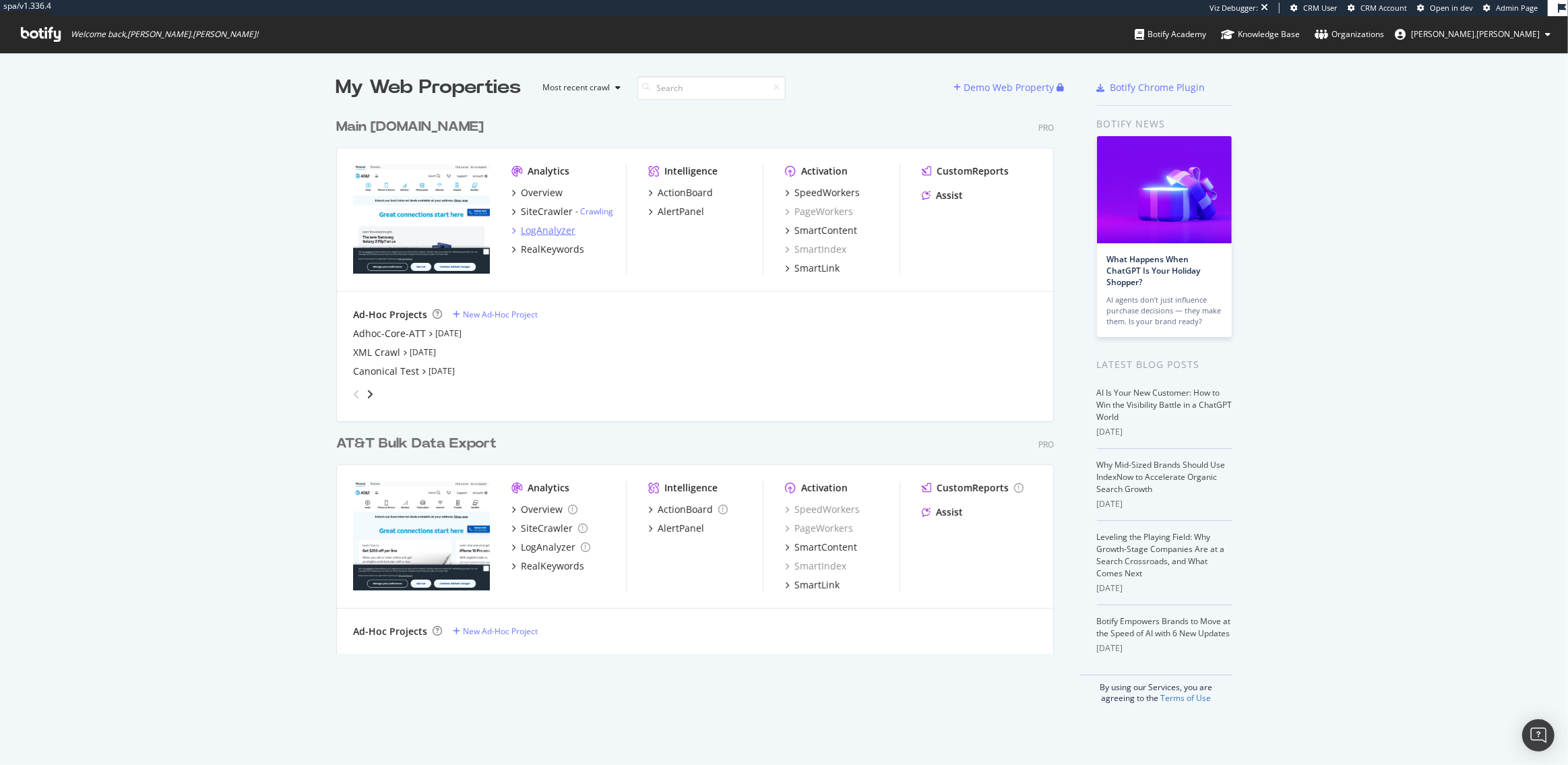
click at [546, 232] on div "LogAnalyzer" at bounding box center [548, 230] width 54 height 13
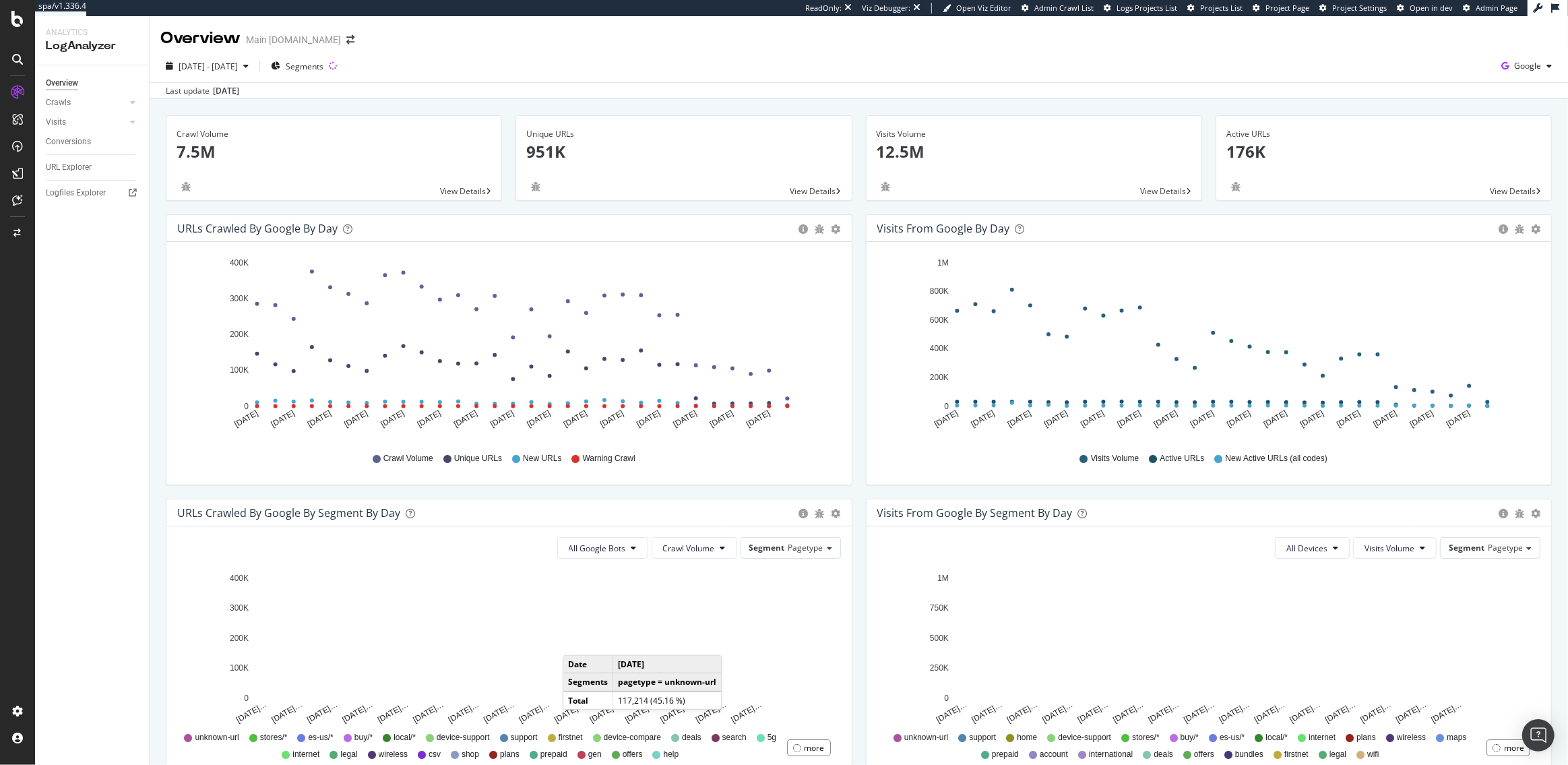
scroll to position [55, 0]
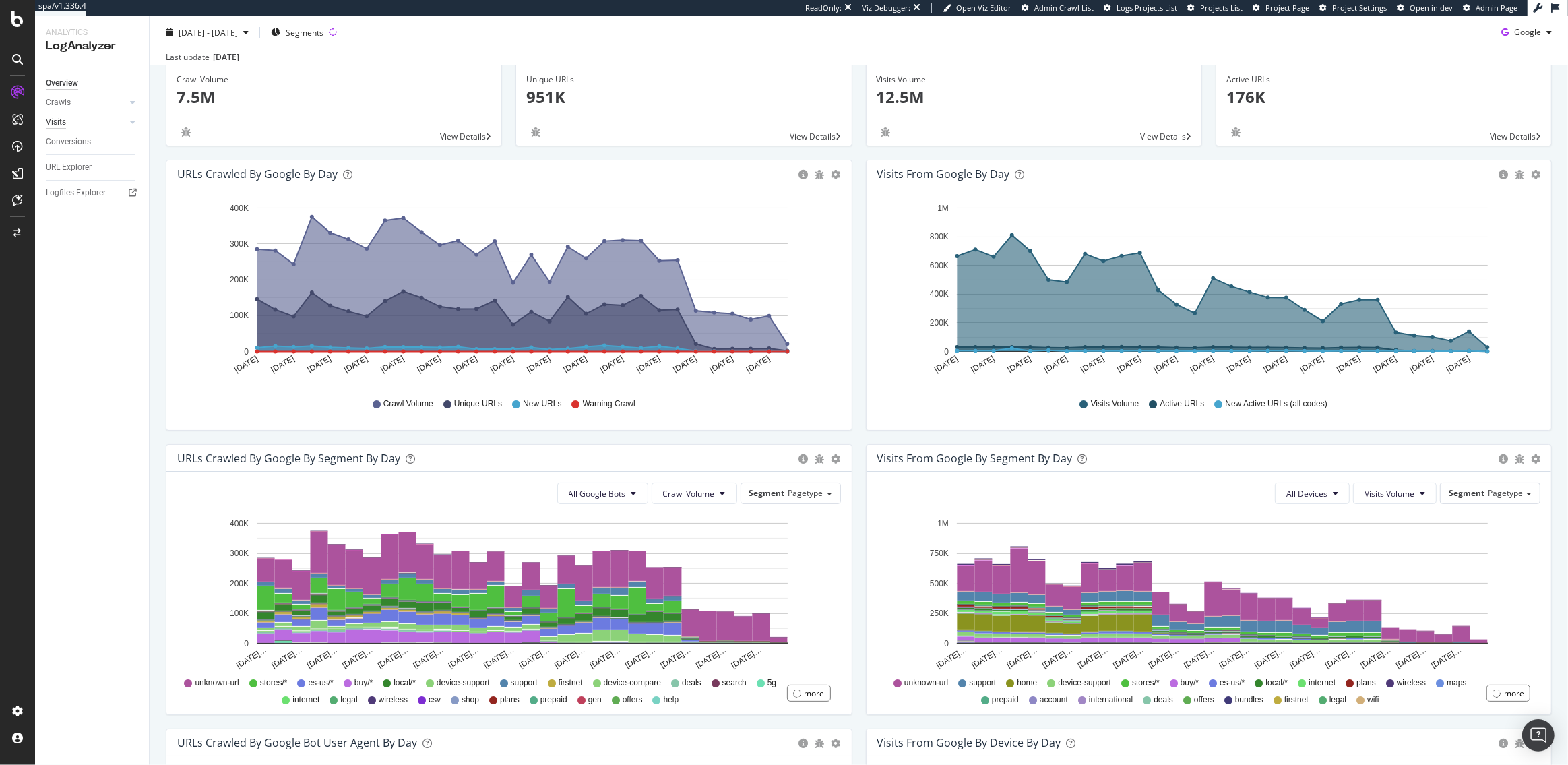
click at [61, 123] on div "Visits" at bounding box center [55, 122] width 20 height 14
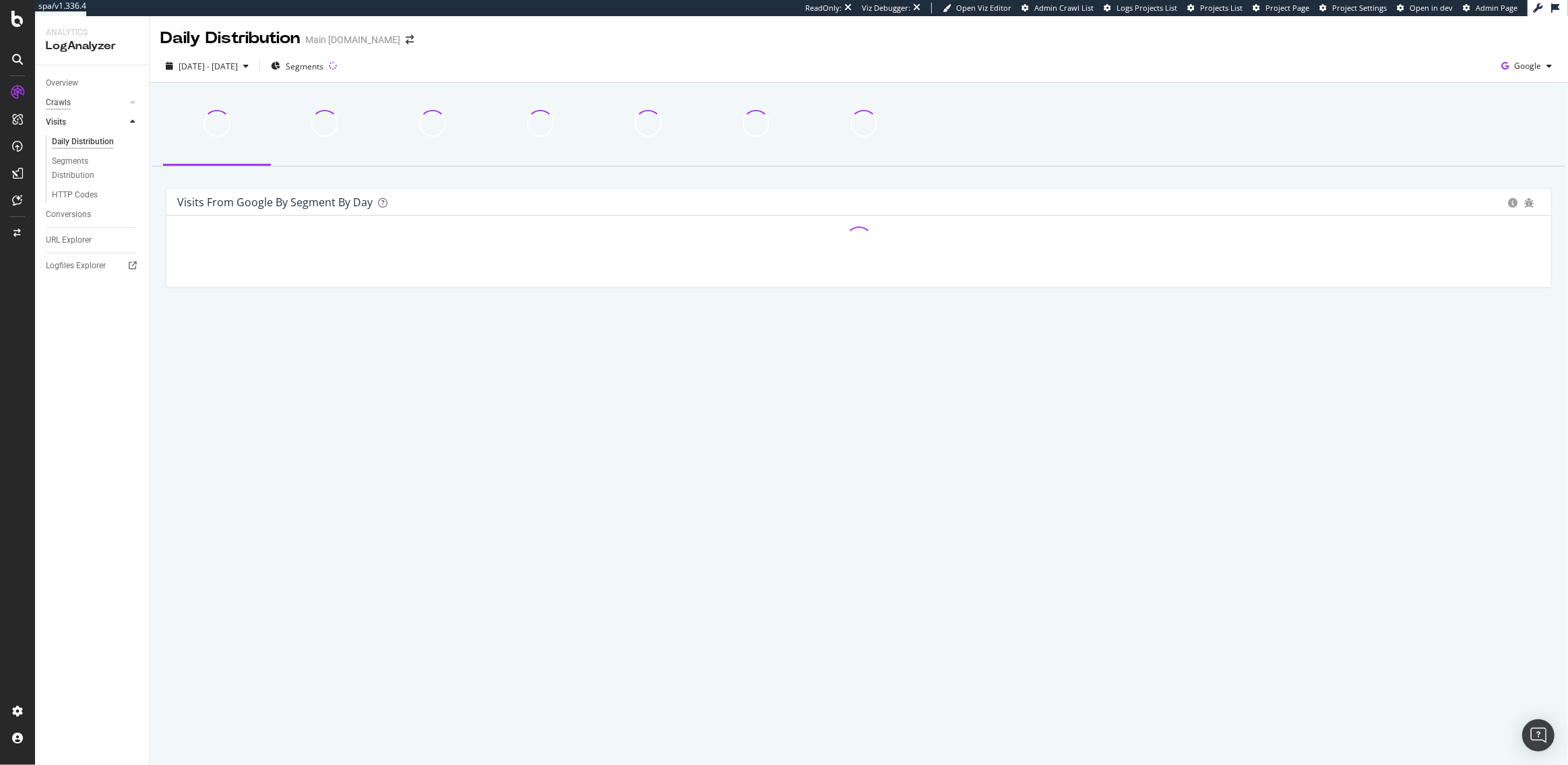
click at [59, 102] on div "Crawls" at bounding box center [58, 102] width 25 height 14
click at [67, 170] on div "HTTP Codes" at bounding box center [74, 175] width 45 height 14
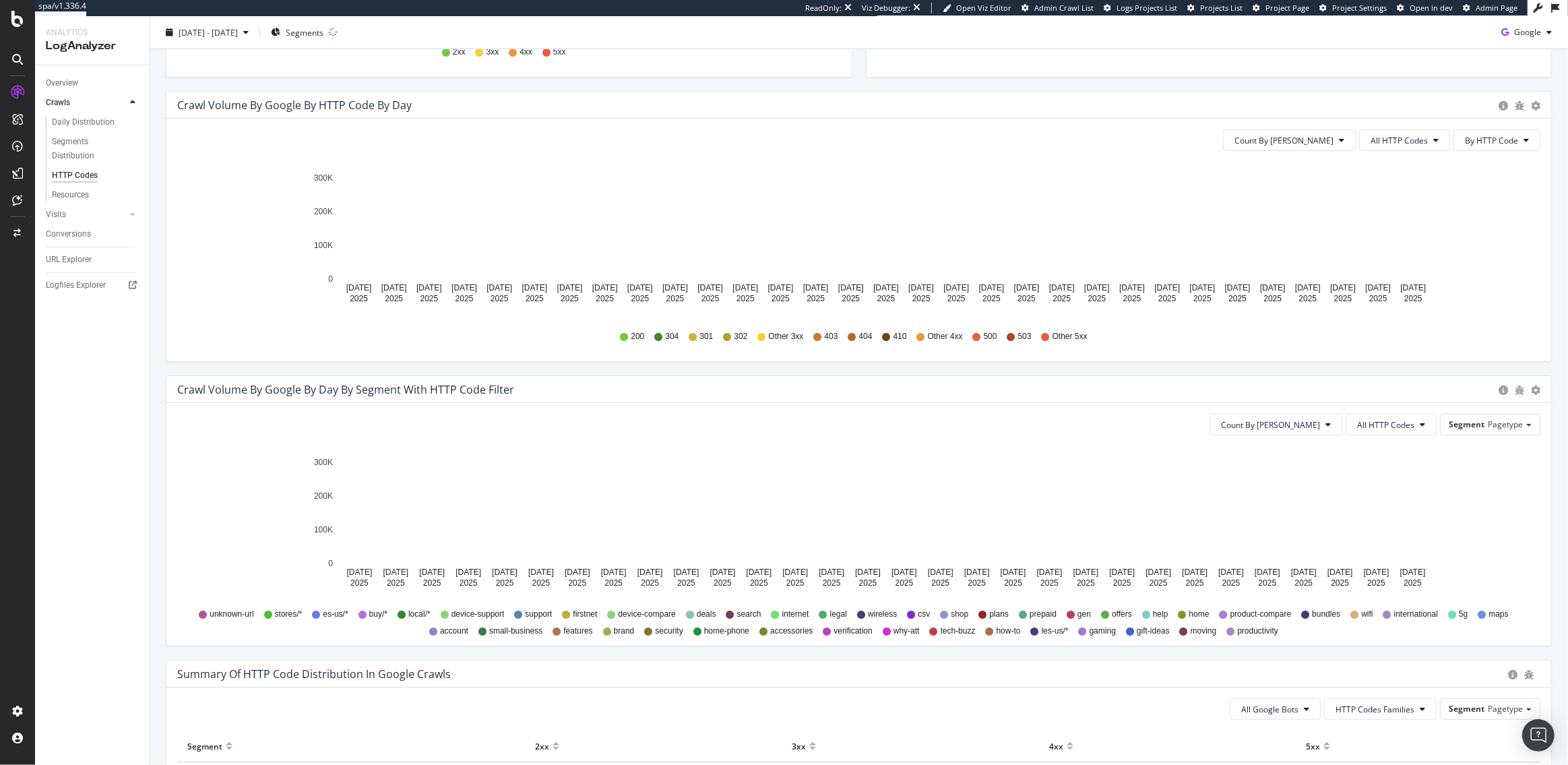
scroll to position [459, 0]
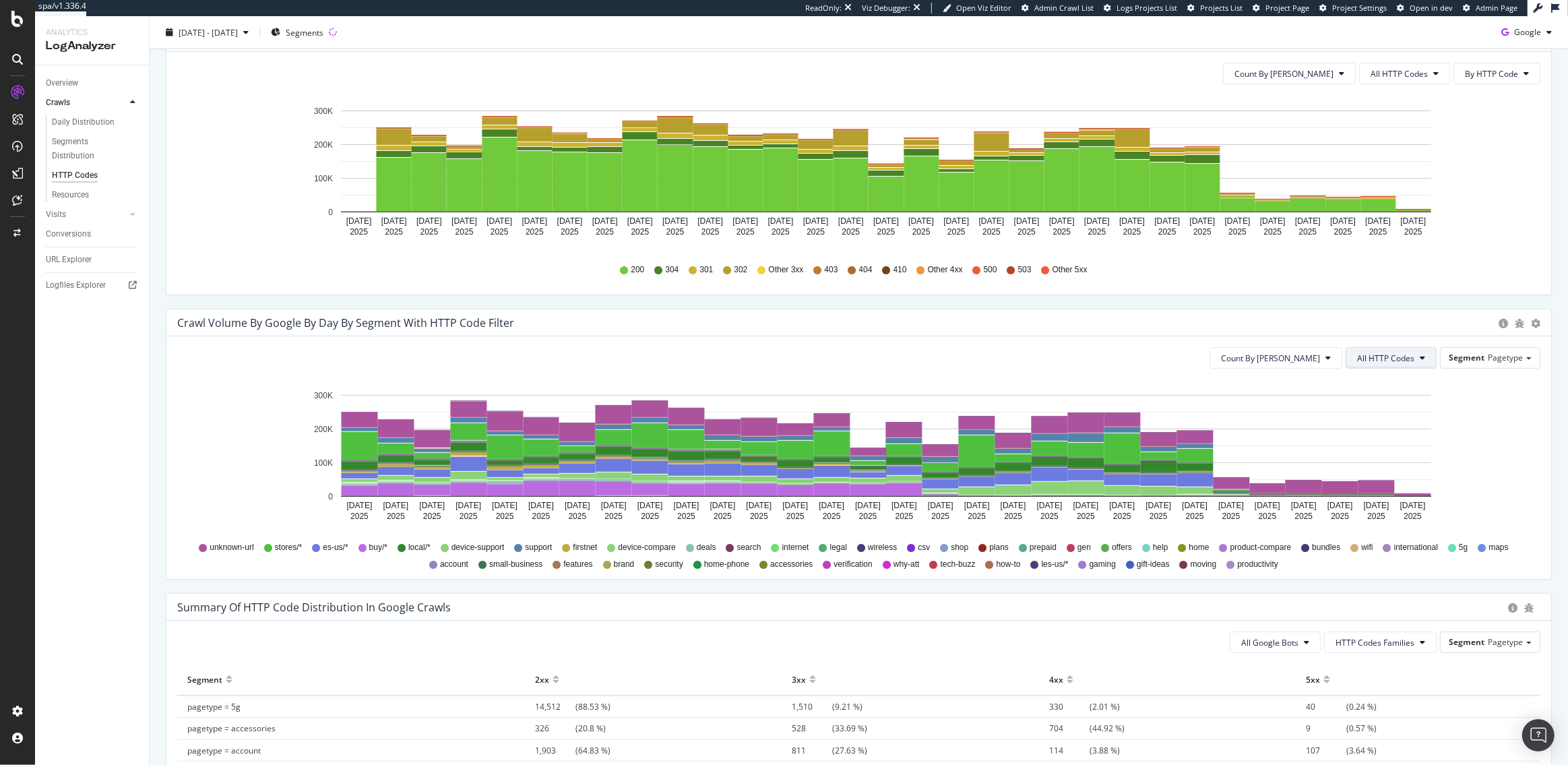
click at [1377, 358] on span "All HTTP Codes" at bounding box center [1385, 359] width 57 height 12
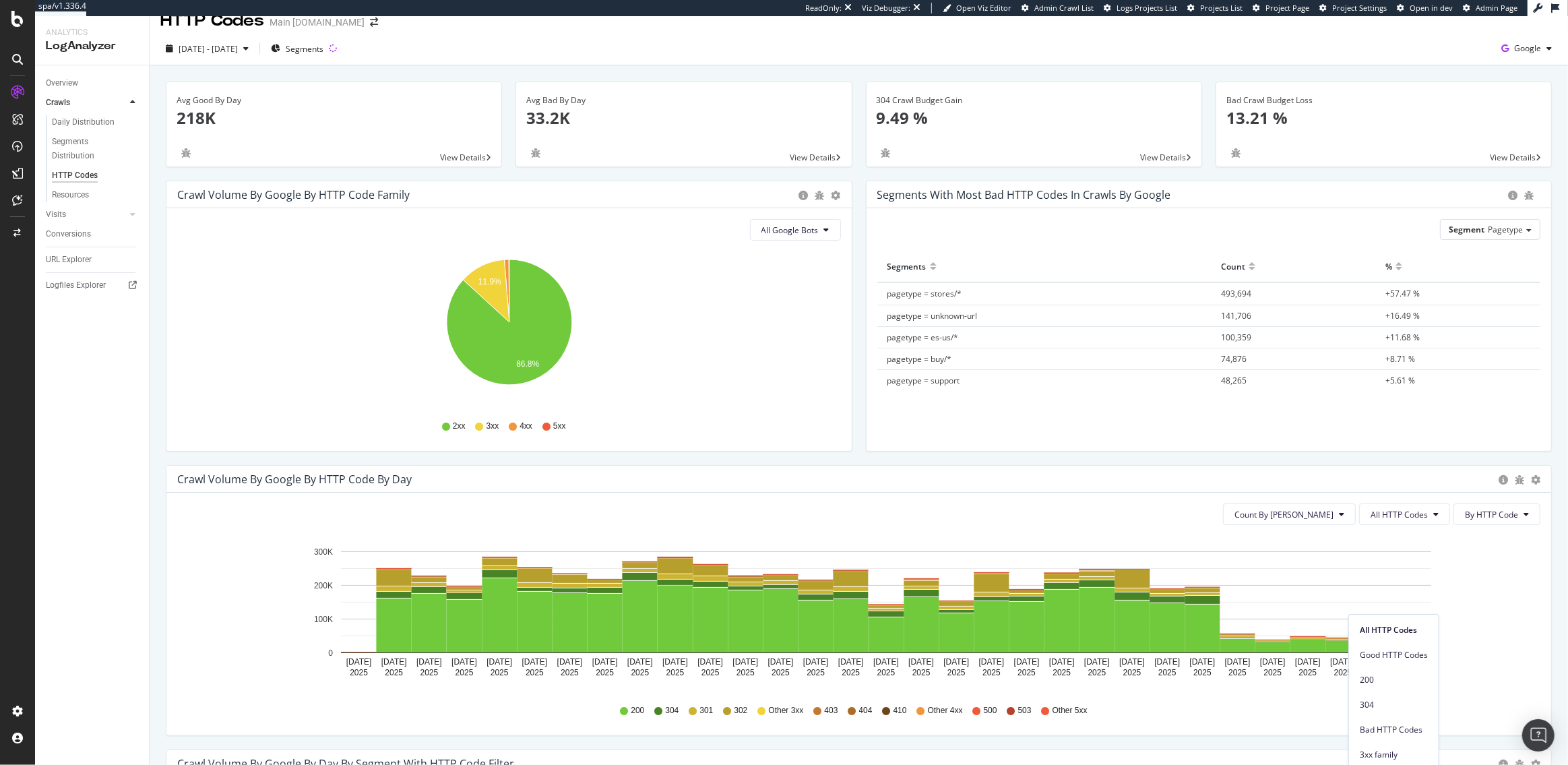
scroll to position [0, 0]
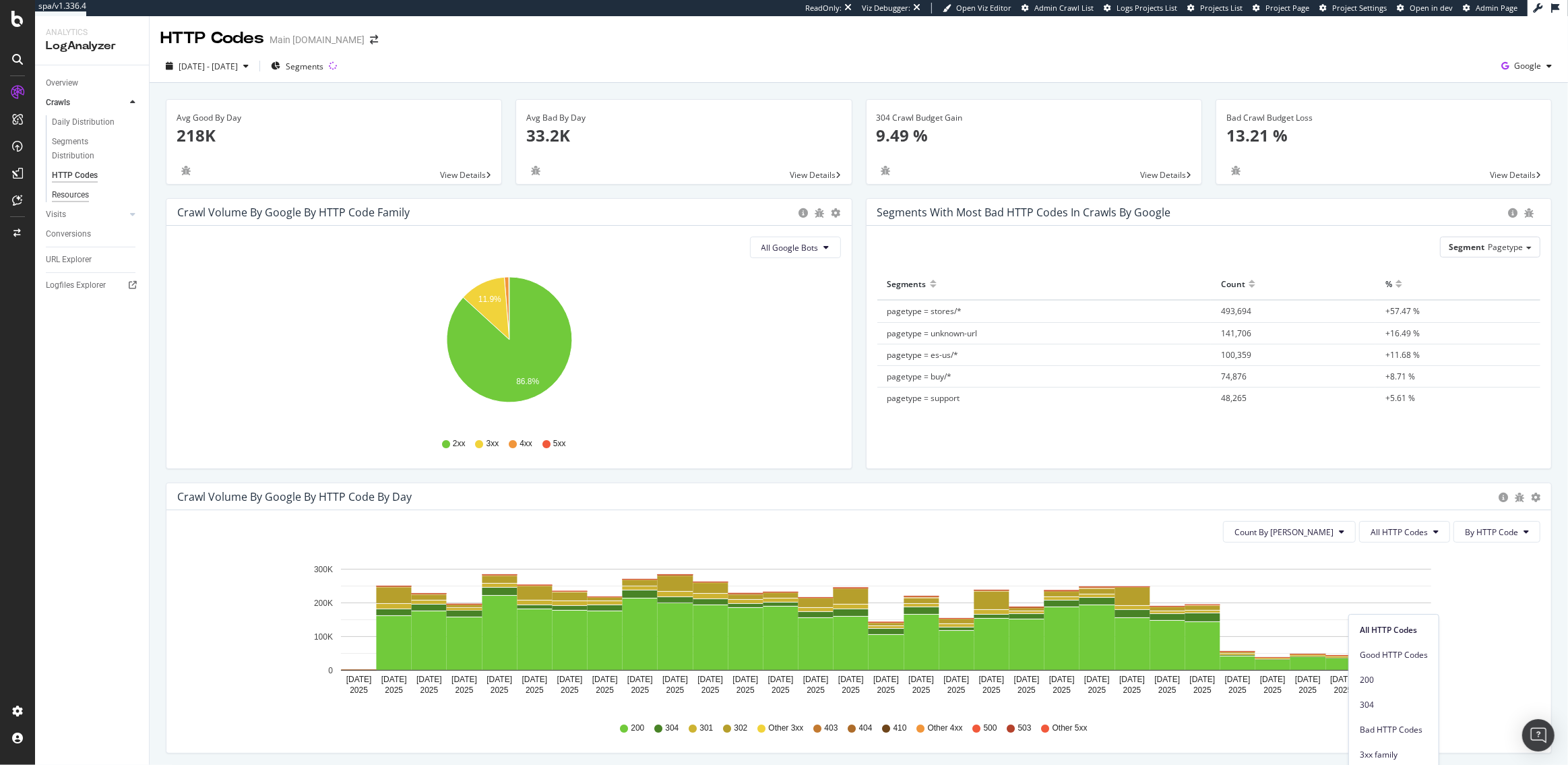
click at [76, 196] on div "Resources" at bounding box center [70, 195] width 37 height 14
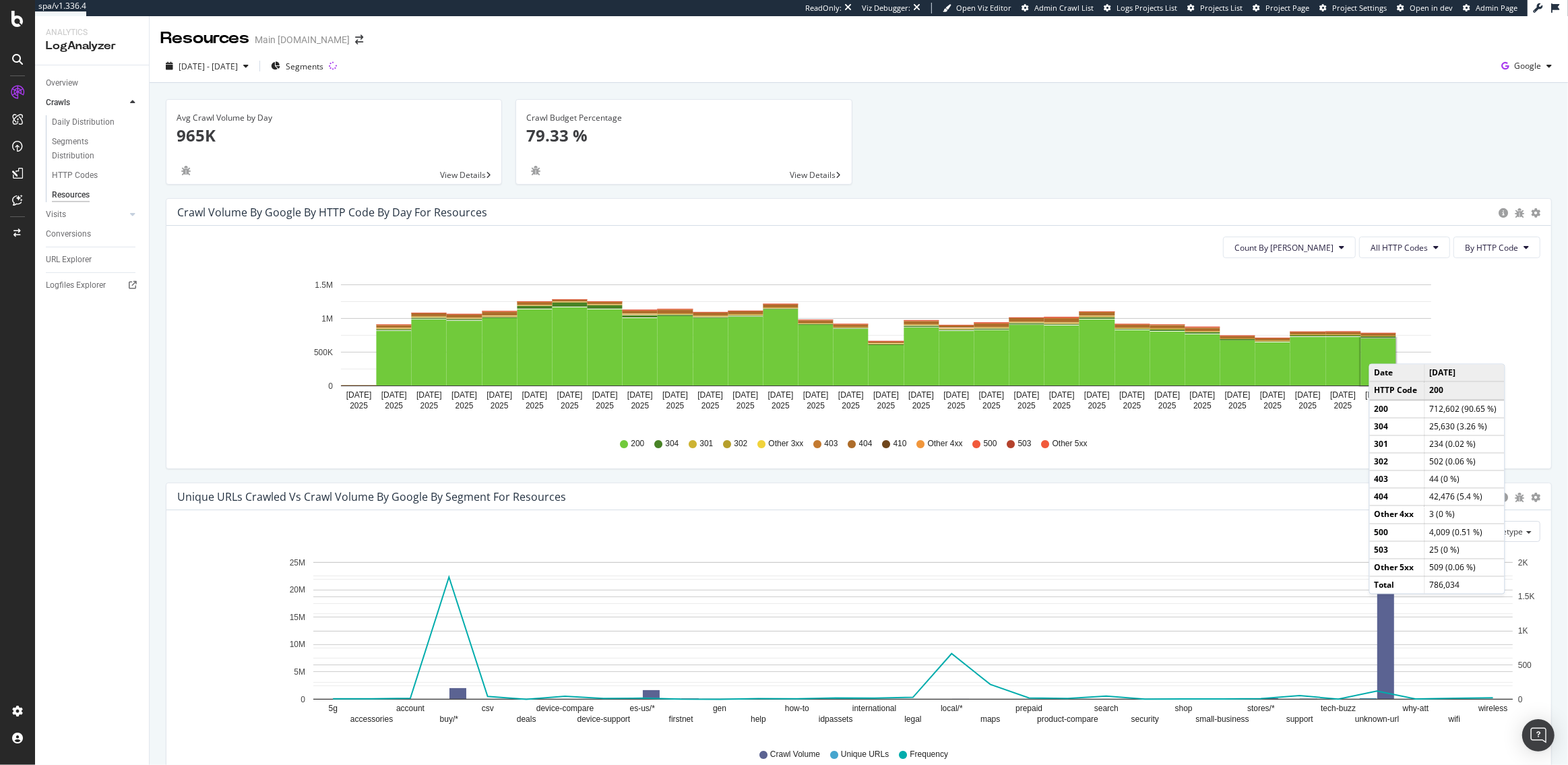
click at [1382, 350] on rect "A chart." at bounding box center [1378, 362] width 35 height 47
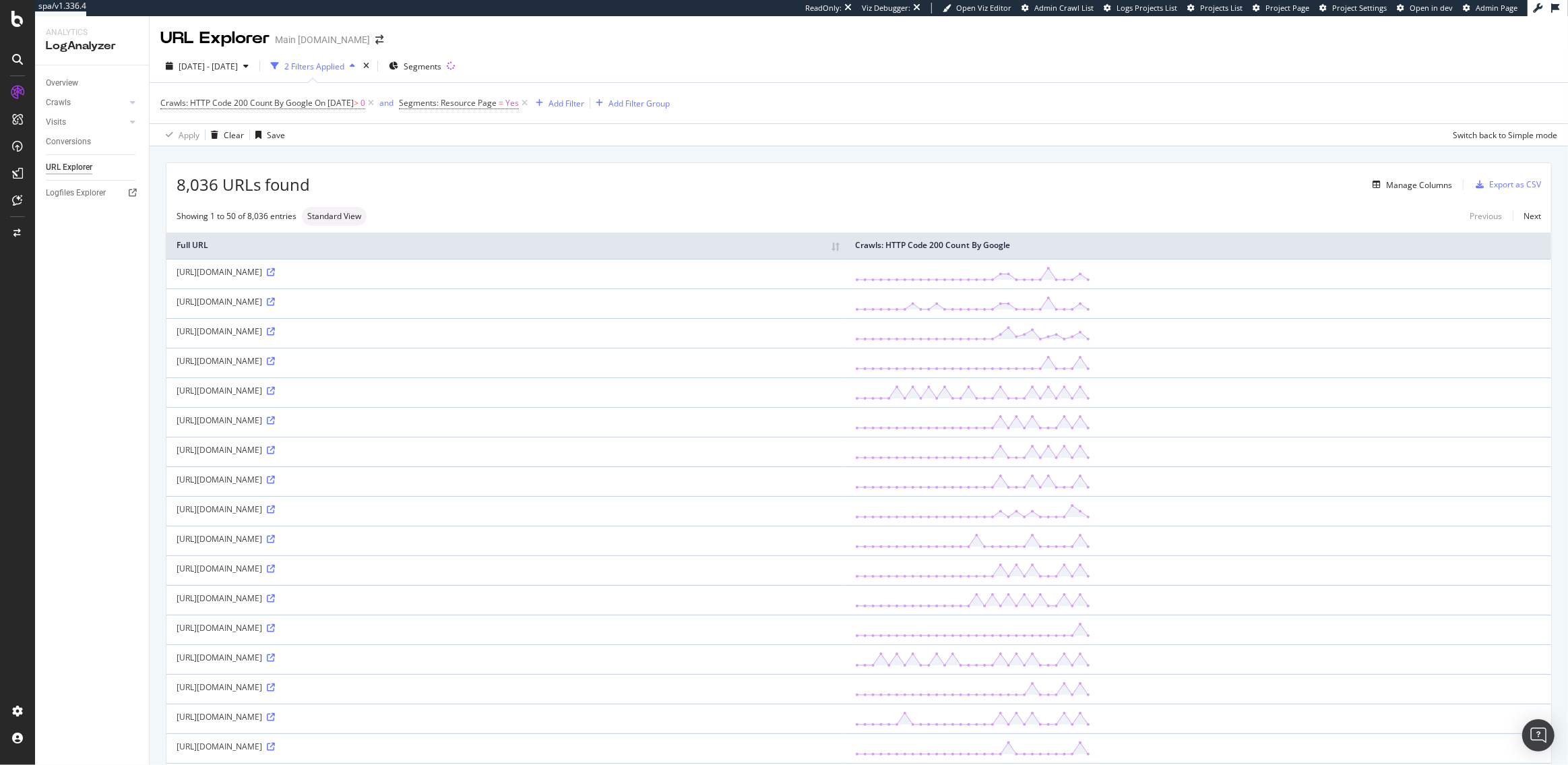
drag, startPoint x: 511, startPoint y: 390, endPoint x: 462, endPoint y: 390, distance: 49.0
click at [462, 390] on div "https://akastage-www.att.com/devicehowtomedia/image/2652/devdiagram-desktop.png" at bounding box center [505, 391] width 658 height 12
click at [1423, 185] on div "Manage Columns" at bounding box center [1419, 185] width 66 height 12
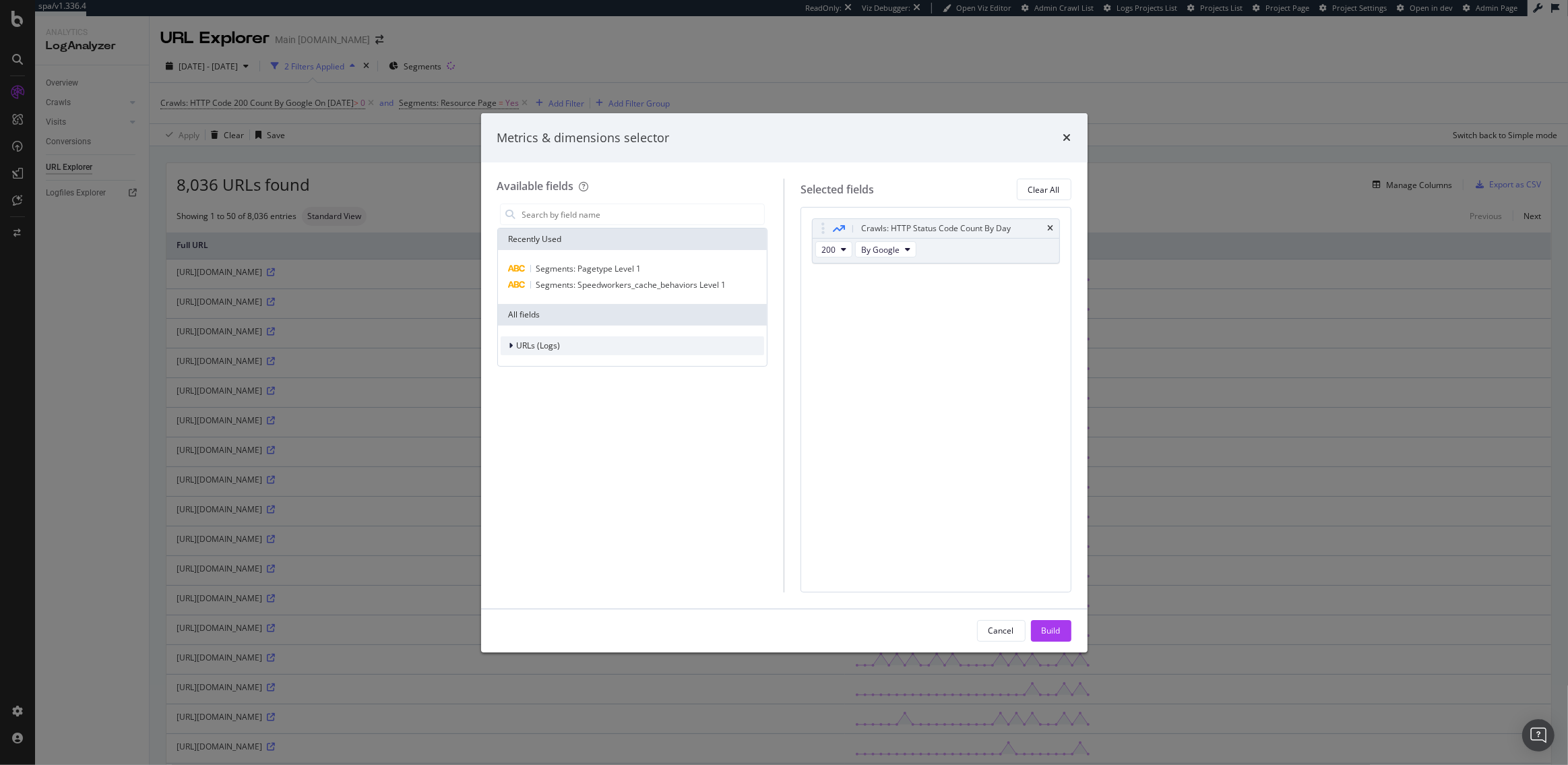
click at [545, 340] on span "URLs (Logs)" at bounding box center [538, 345] width 44 height 12
click at [535, 408] on span "Crawls" at bounding box center [538, 407] width 26 height 12
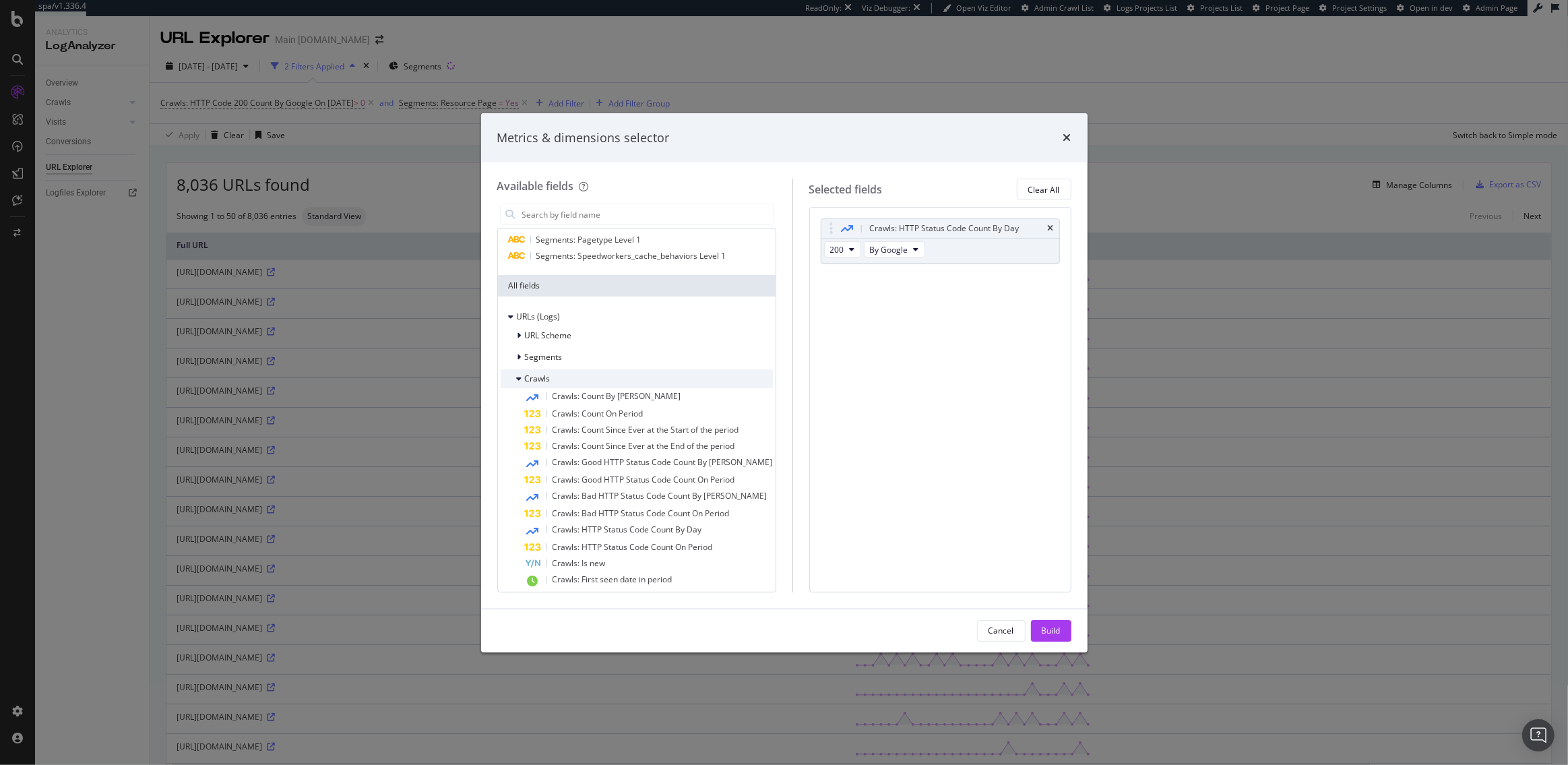
scroll to position [31, 0]
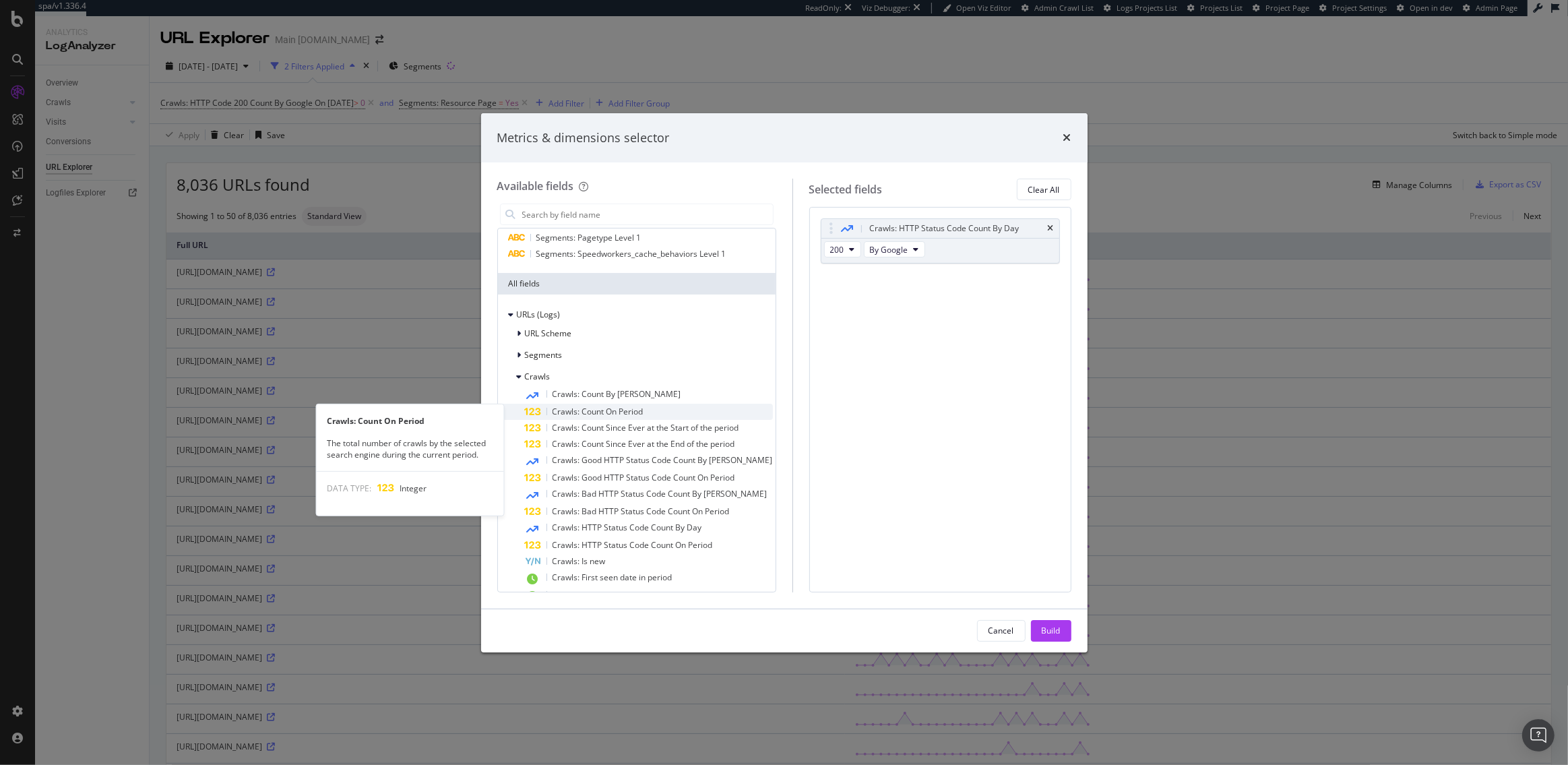
click at [580, 407] on span "Crawls: Count On Period" at bounding box center [598, 411] width 91 height 12
click at [606, 408] on span "Crawls: Count On Period" at bounding box center [598, 411] width 91 height 12
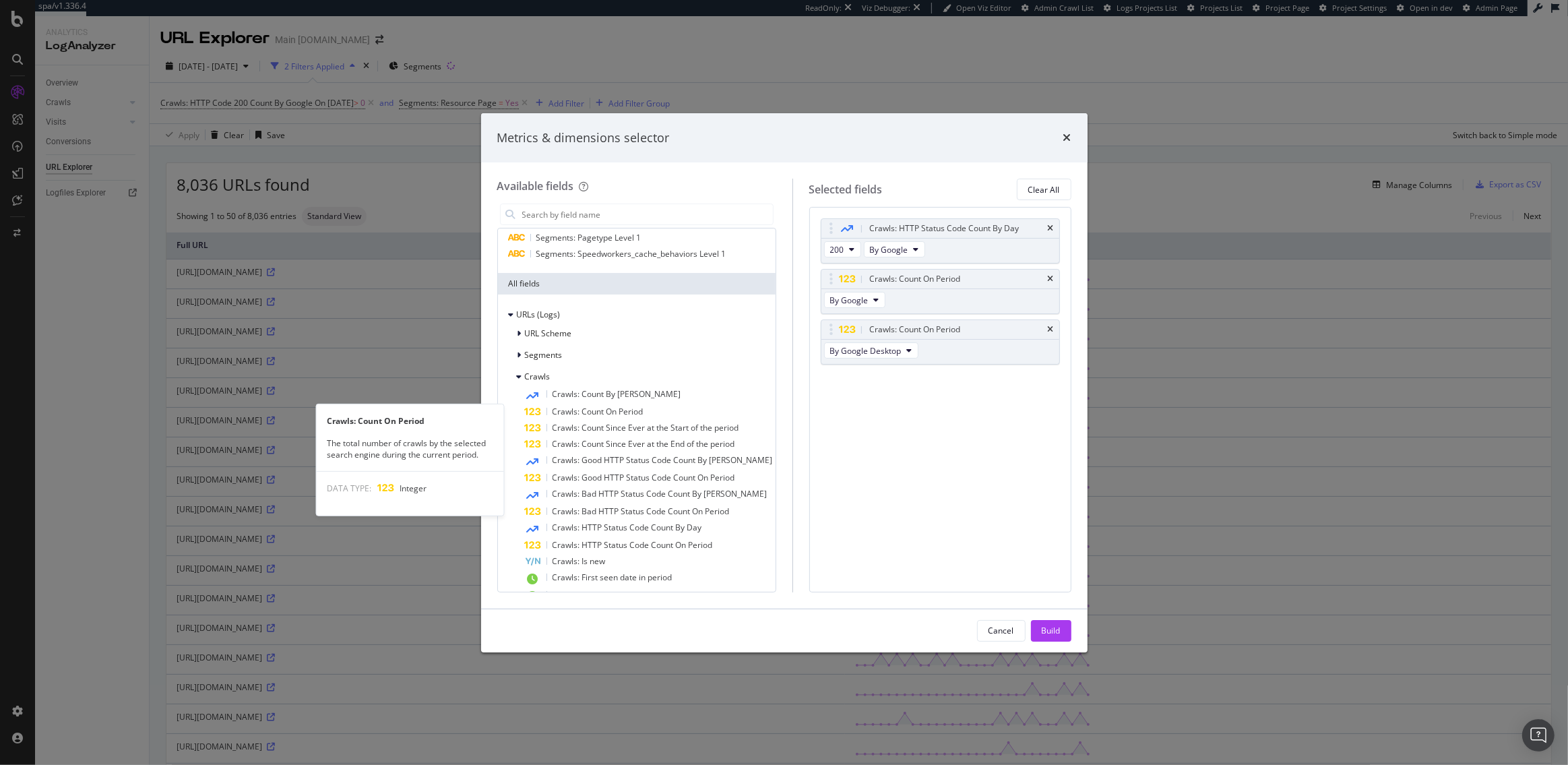
click at [606, 408] on span "Crawls: Count On Period" at bounding box center [598, 411] width 91 height 12
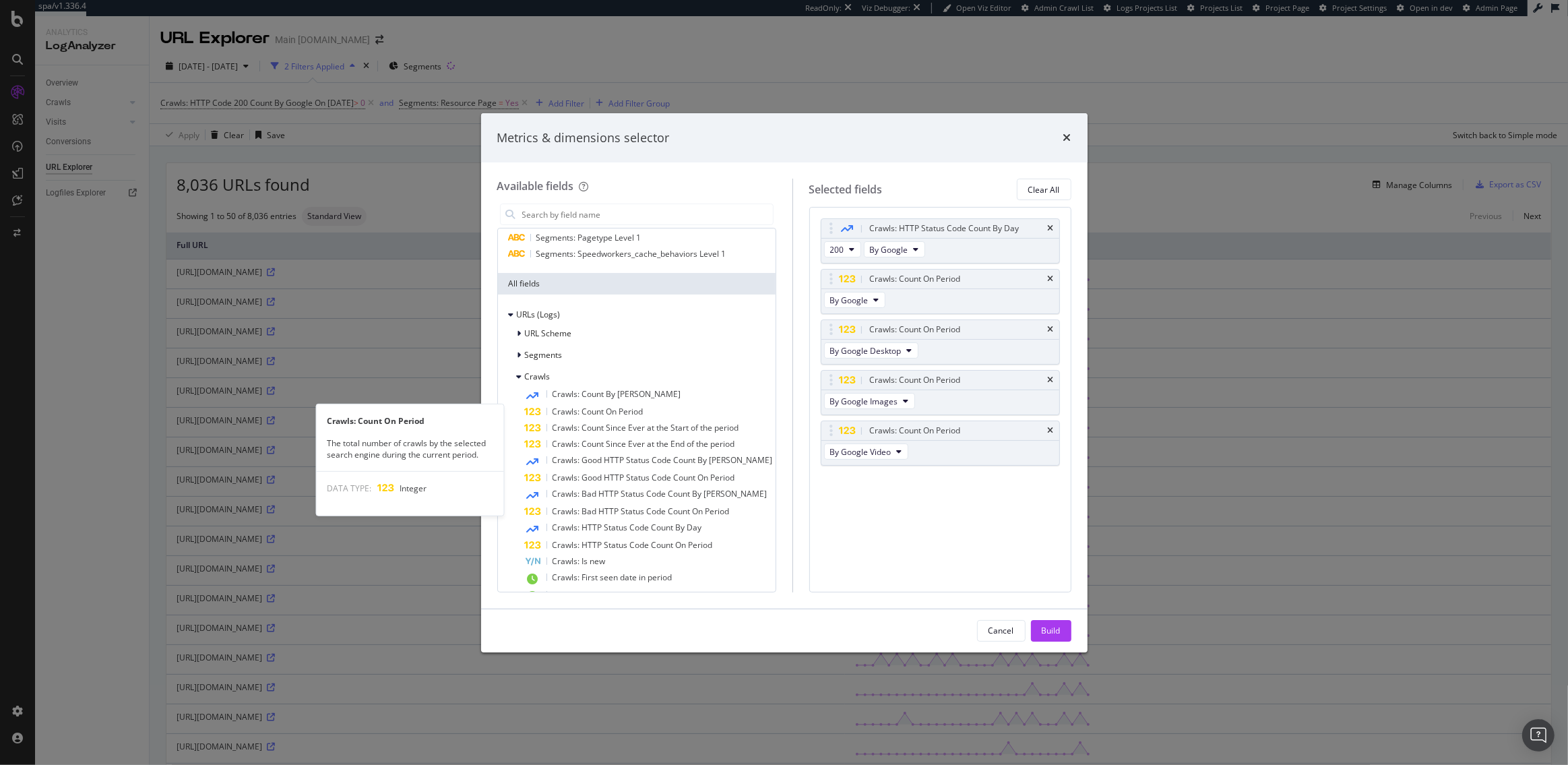
click at [606, 408] on span "Crawls: Count On Period" at bounding box center [598, 411] width 91 height 12
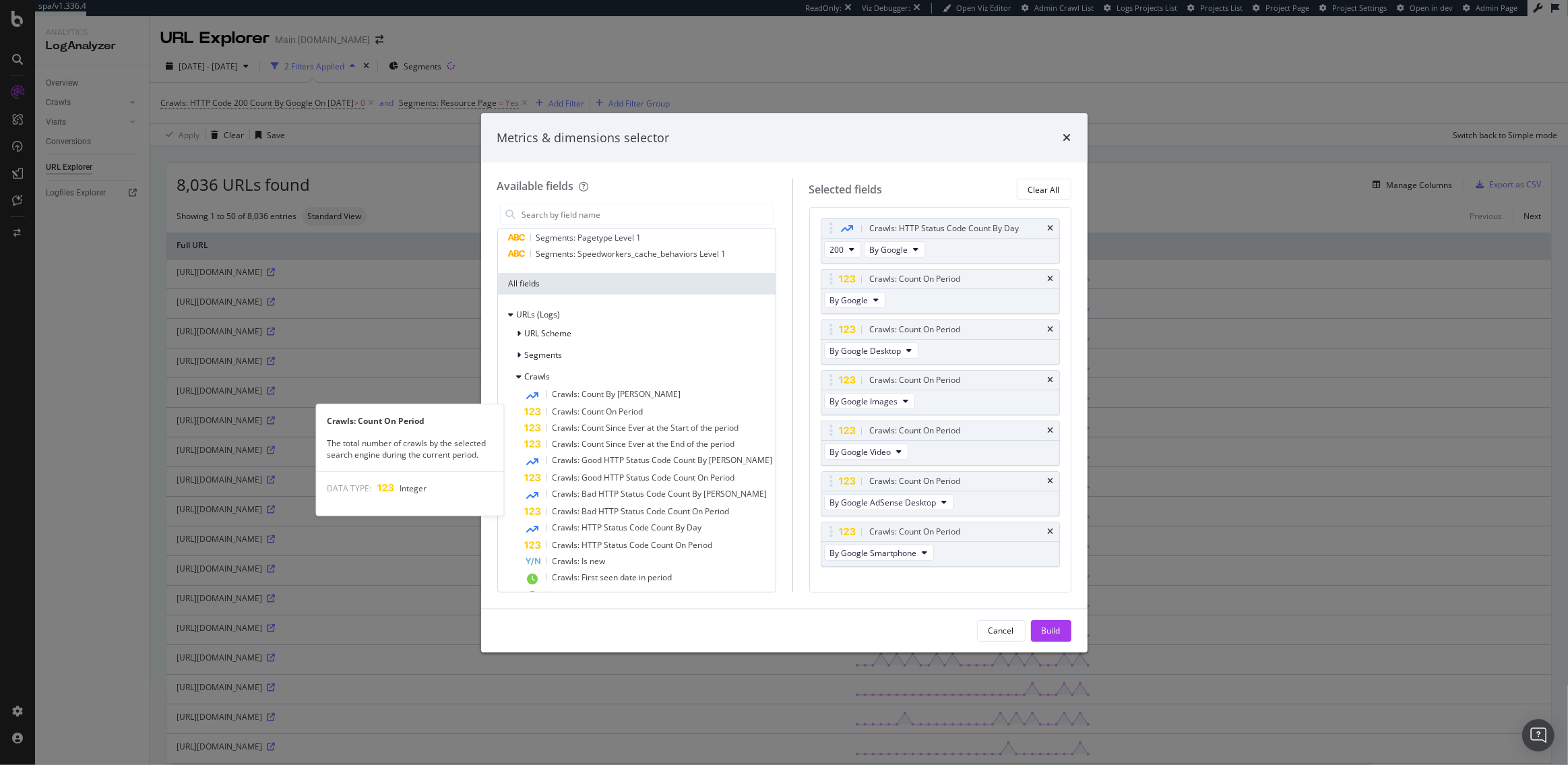
click at [606, 408] on span "Crawls: Count On Period" at bounding box center [598, 411] width 91 height 12
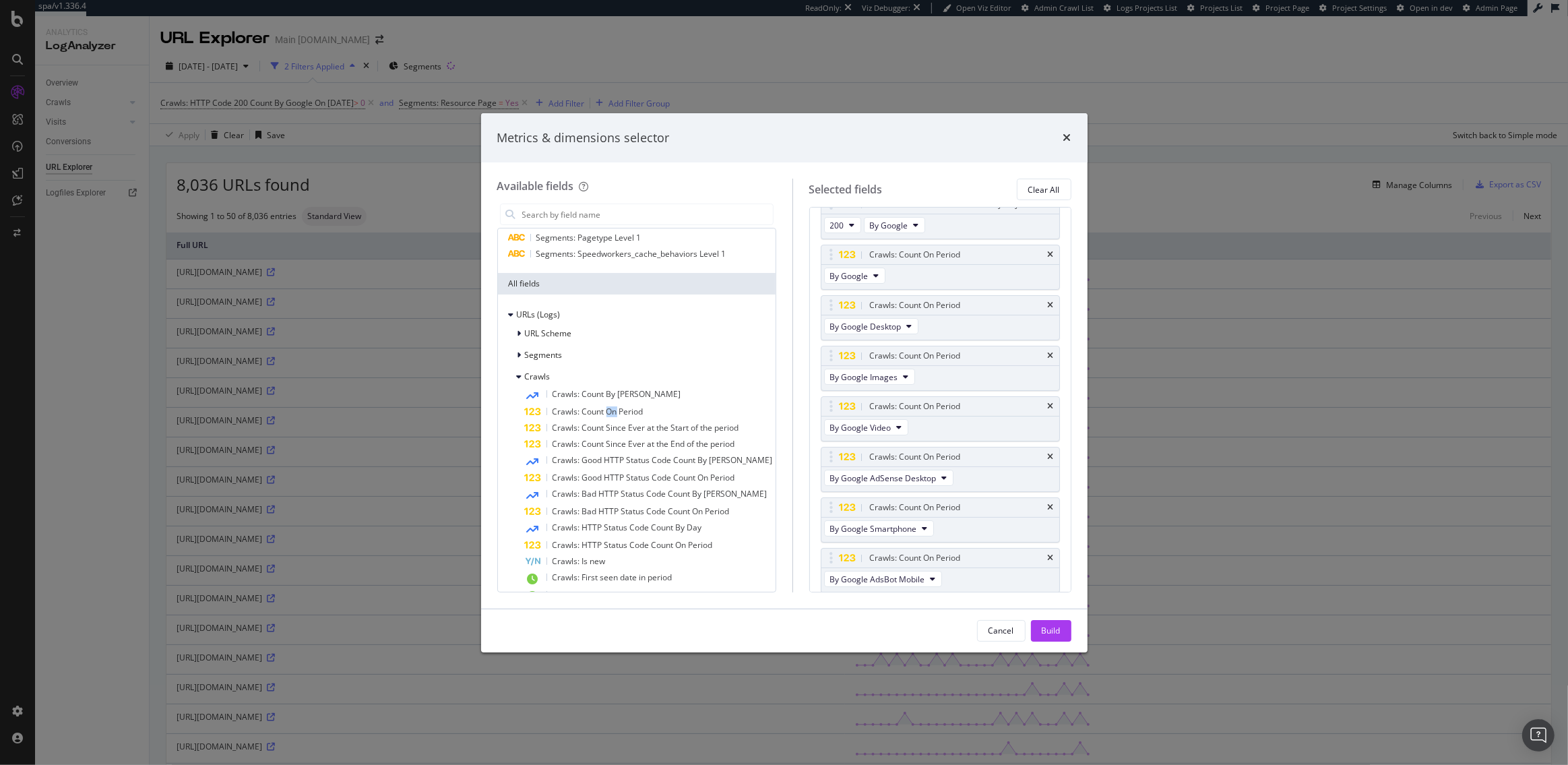
click at [606, 408] on span "Crawls: Count On Period" at bounding box center [598, 411] width 91 height 12
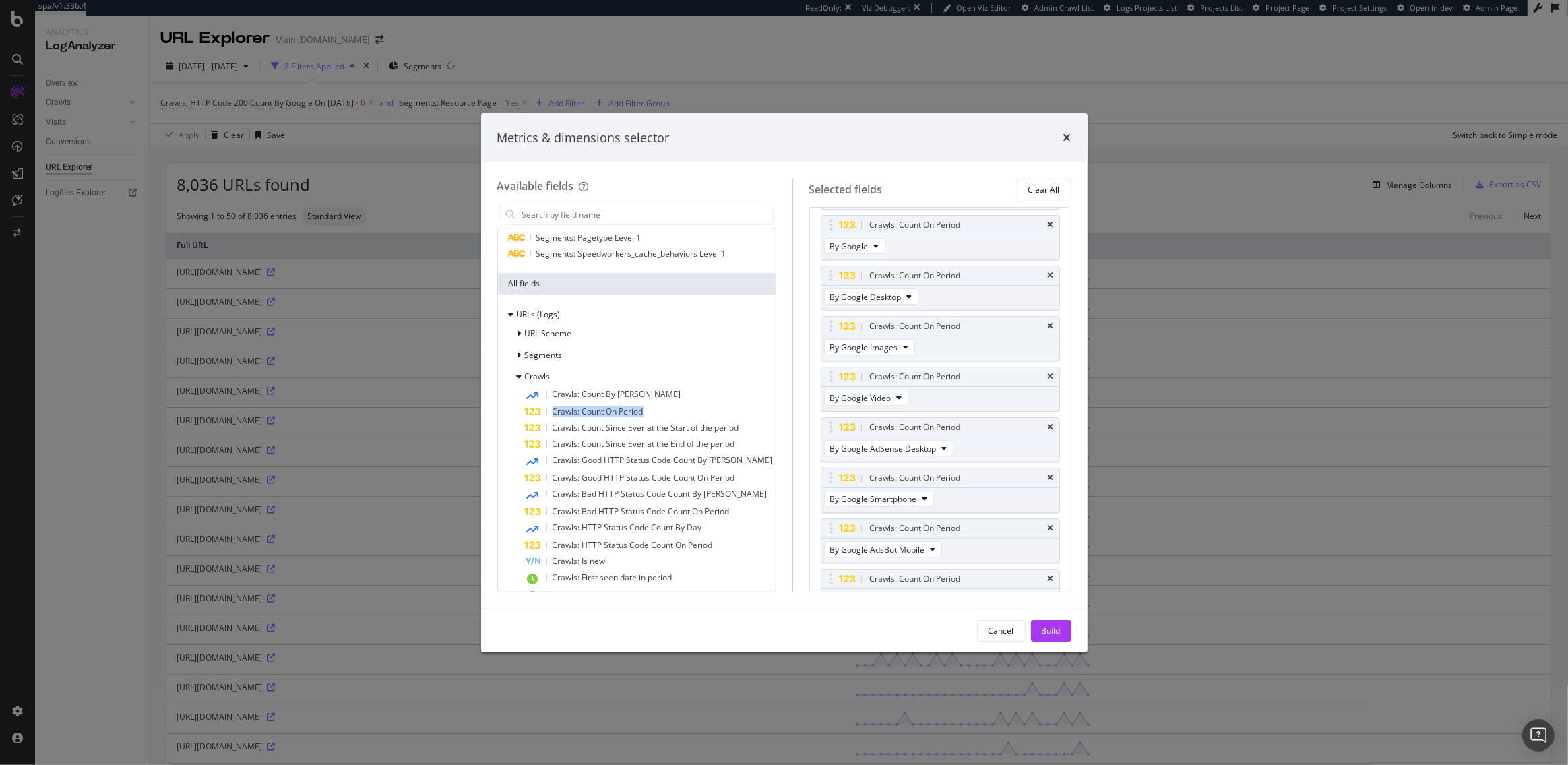
click at [606, 408] on span "Crawls: Count On Period" at bounding box center [598, 411] width 91 height 12
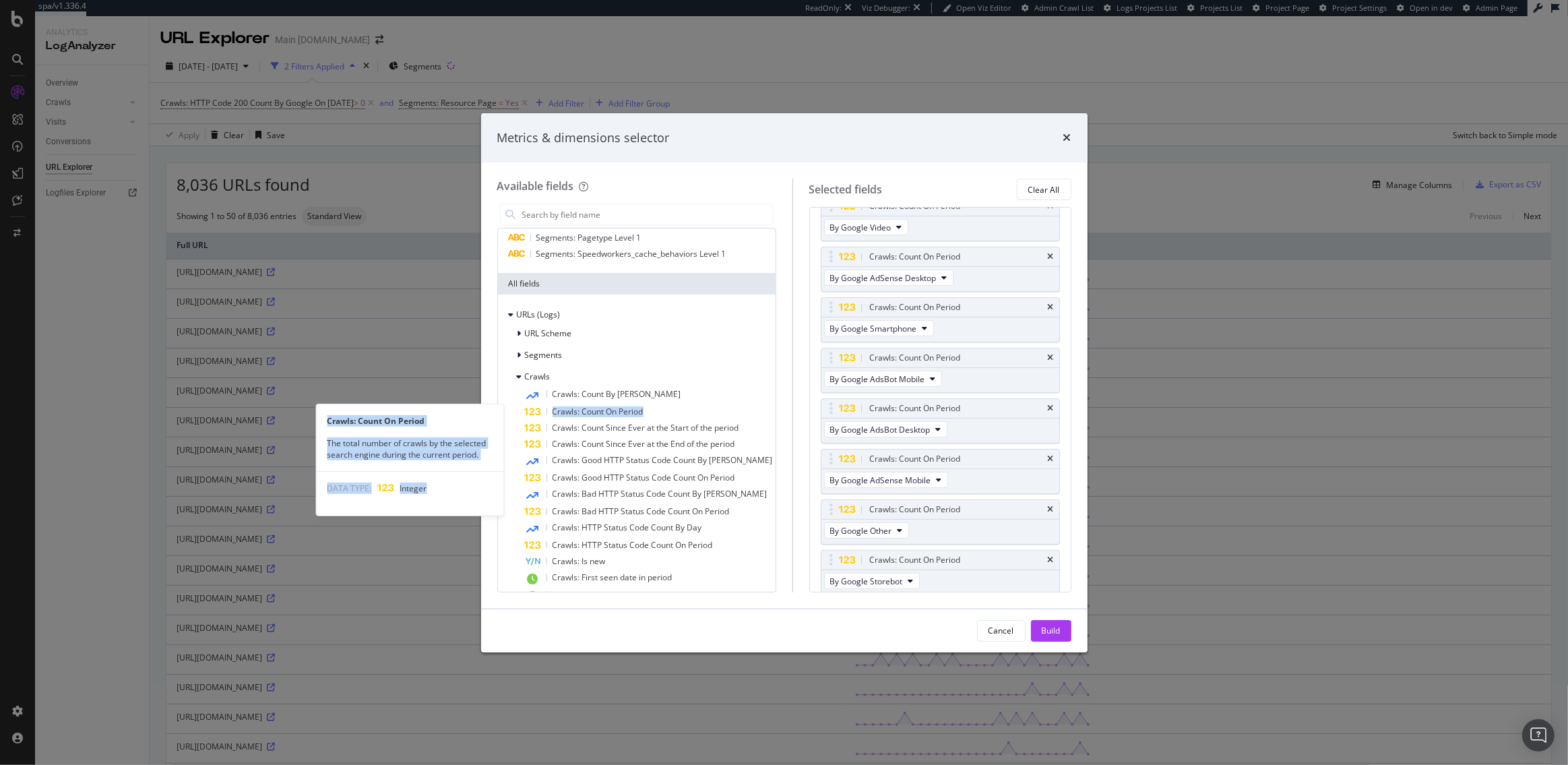
scroll to position [226, 0]
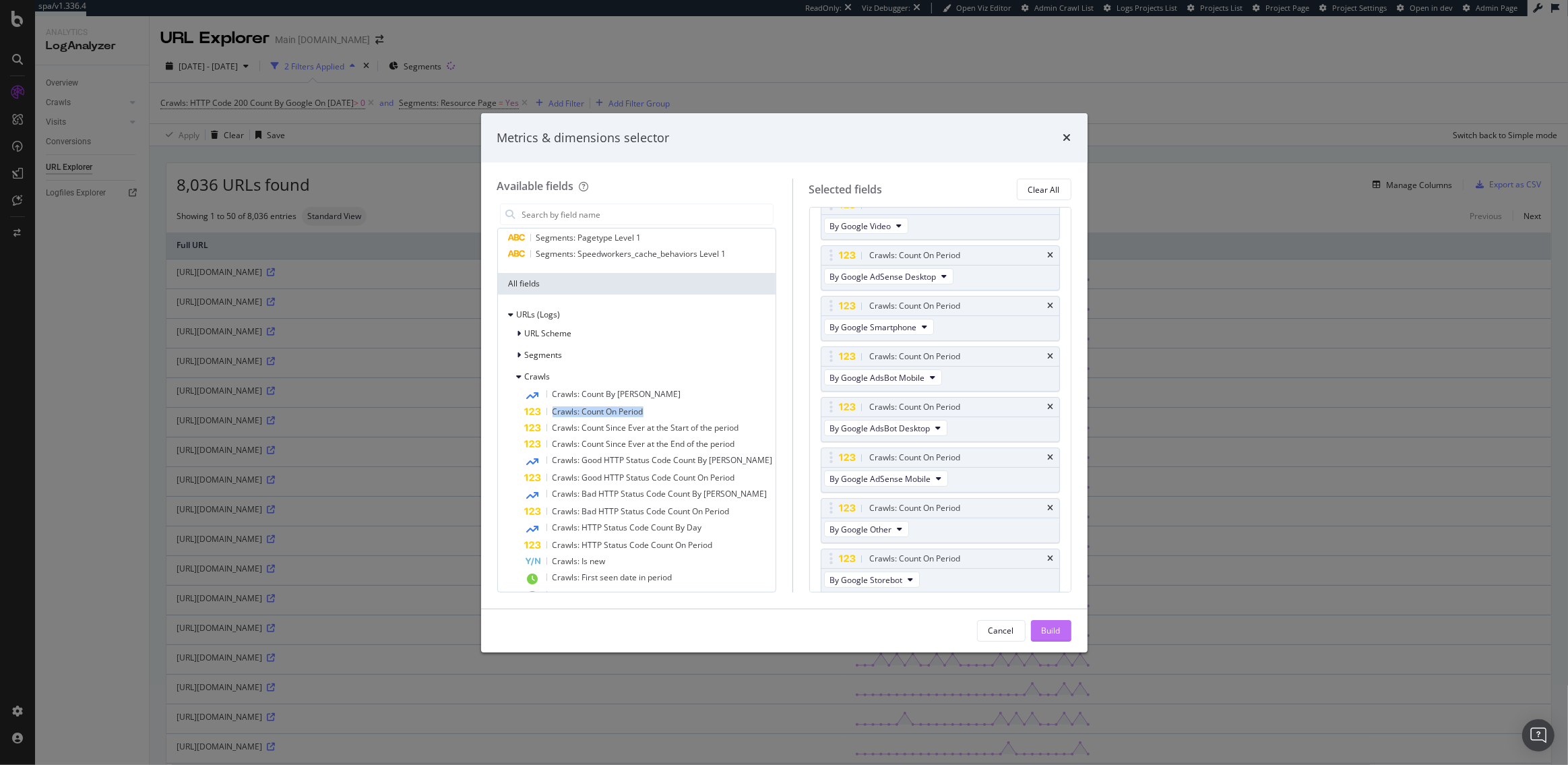
click at [1060, 628] on button "Build" at bounding box center [1050, 631] width 40 height 21
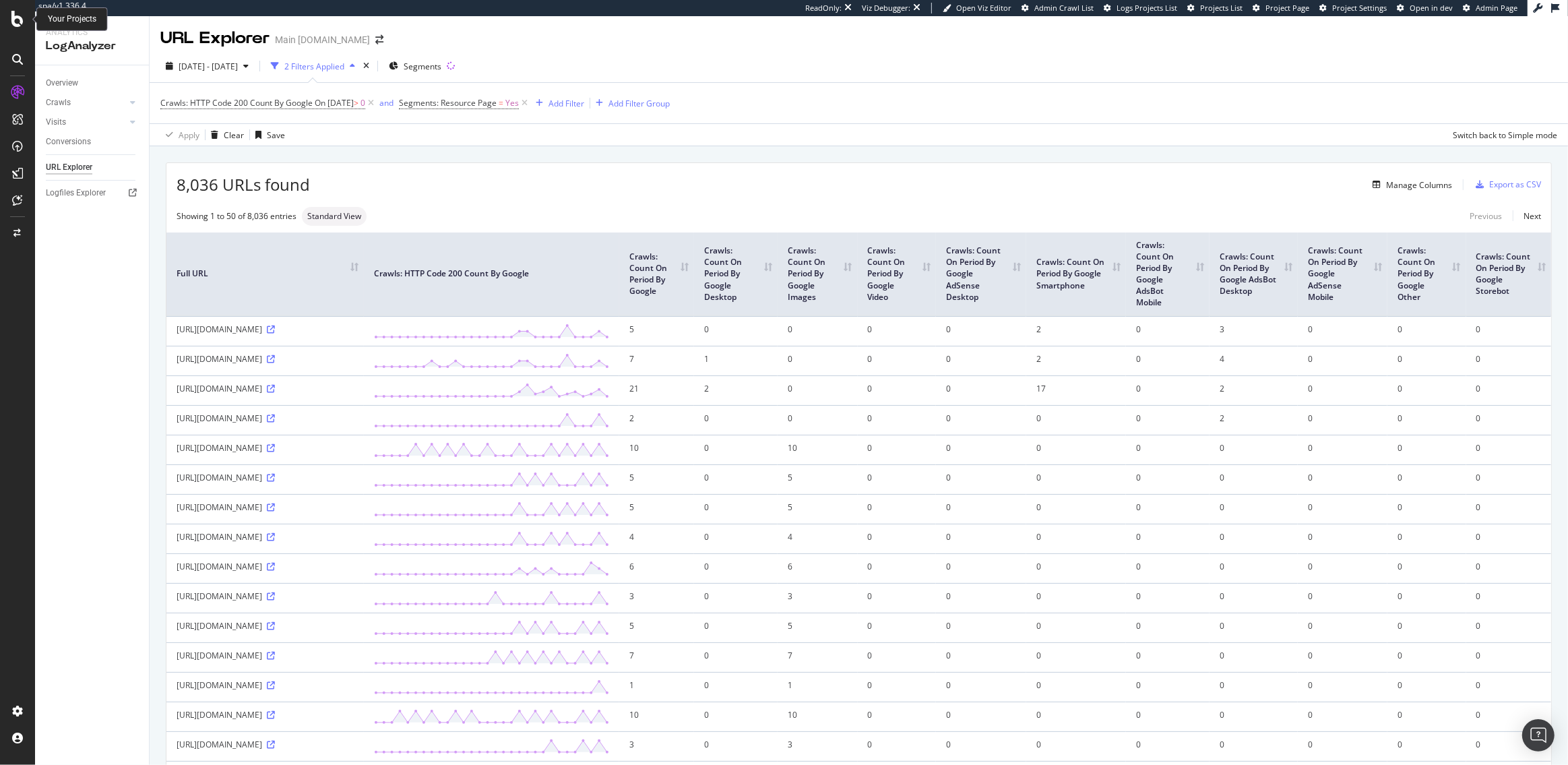
click at [19, 18] on icon at bounding box center [17, 19] width 12 height 17
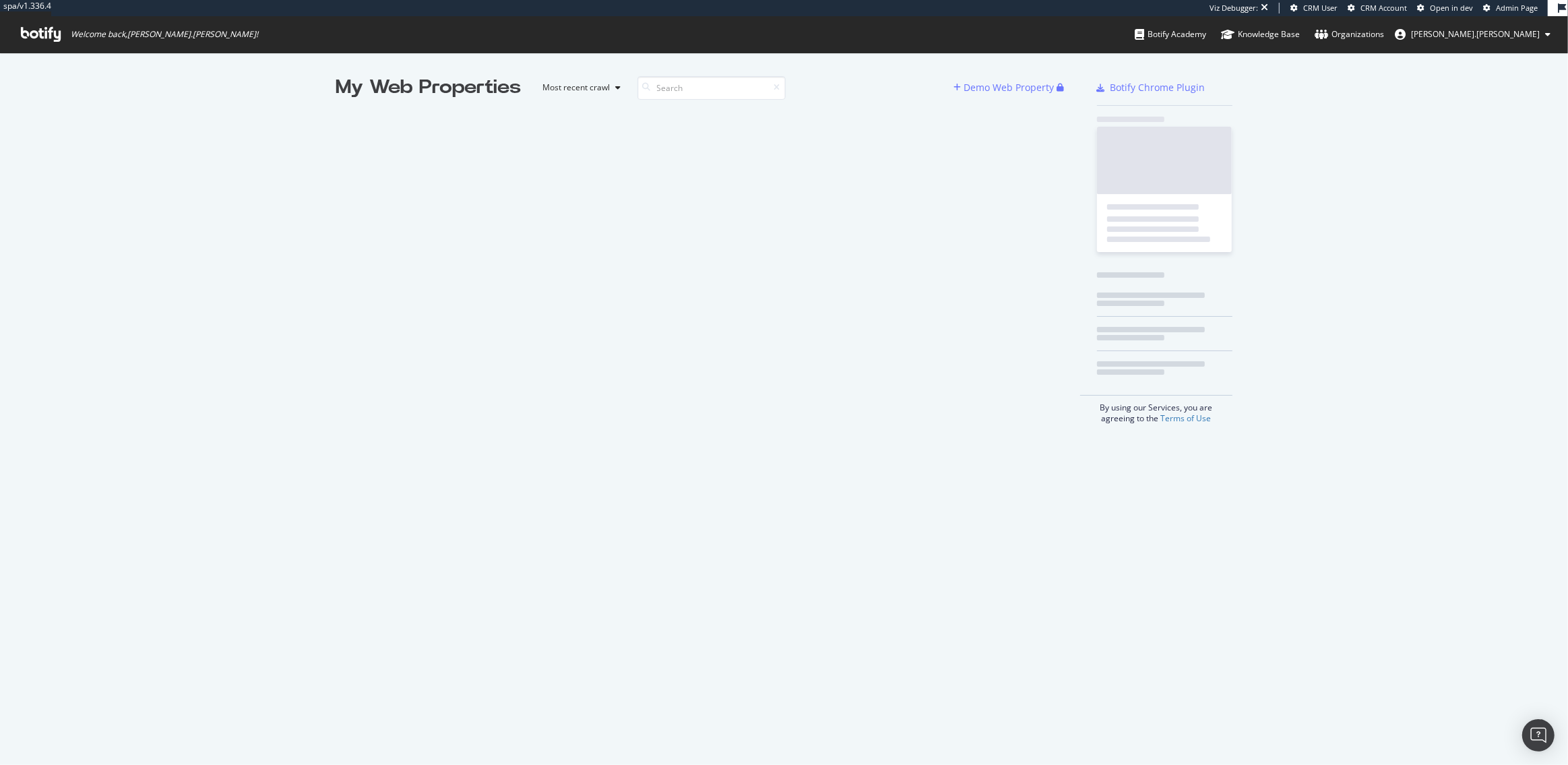
scroll to position [765, 1568]
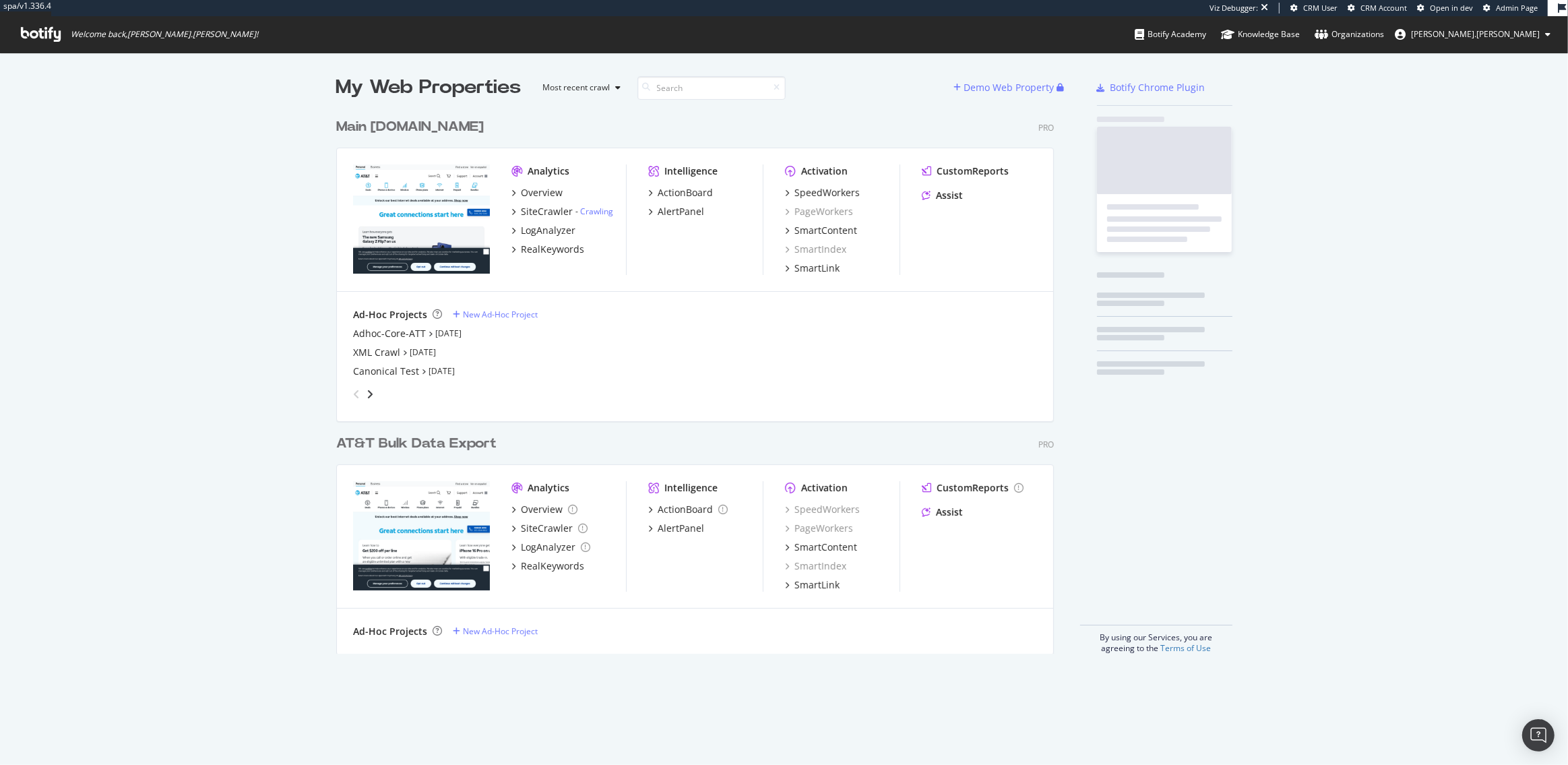
scroll to position [553, 727]
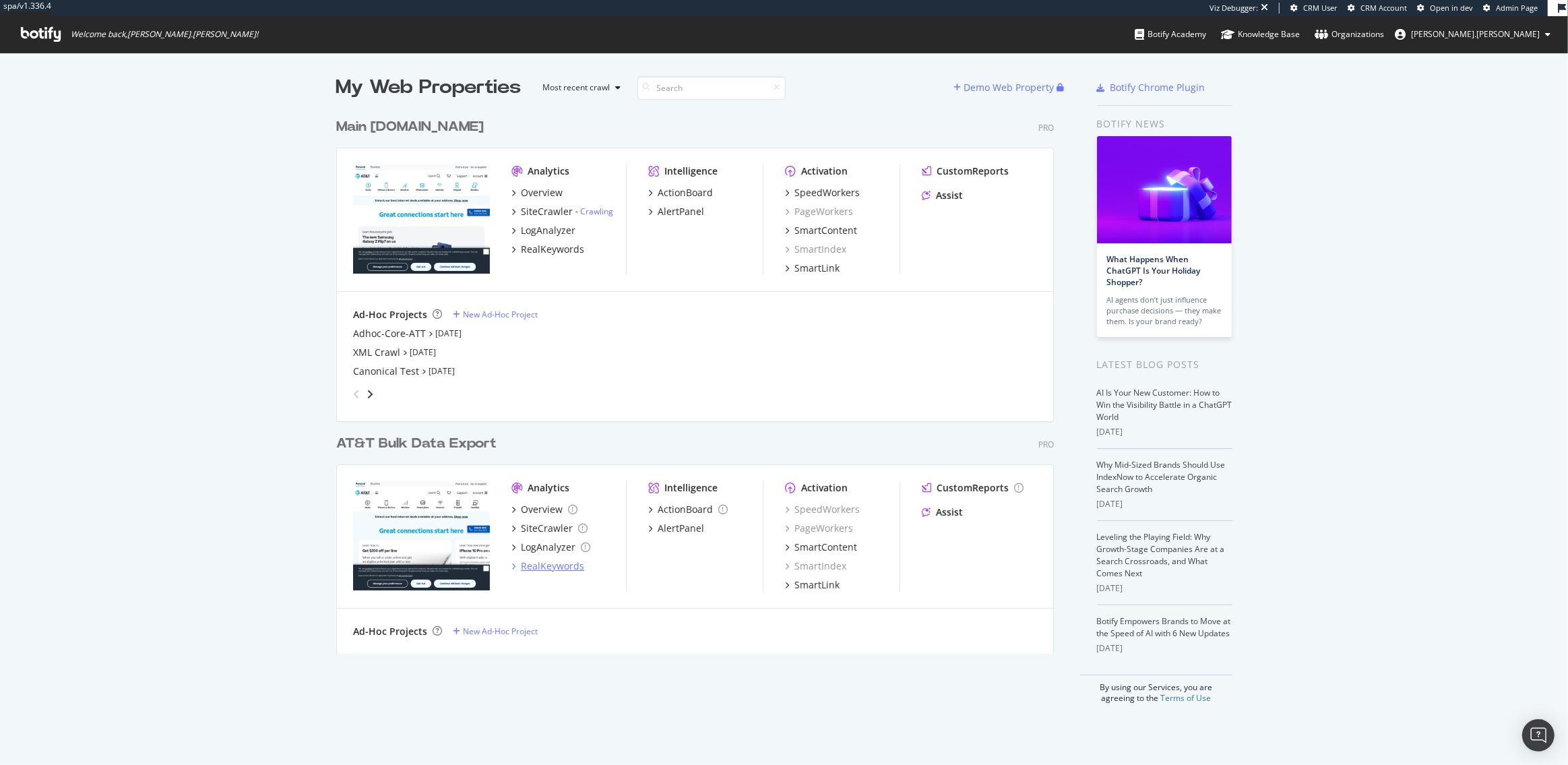
click at [551, 568] on div "RealKeywords" at bounding box center [552, 566] width 64 height 13
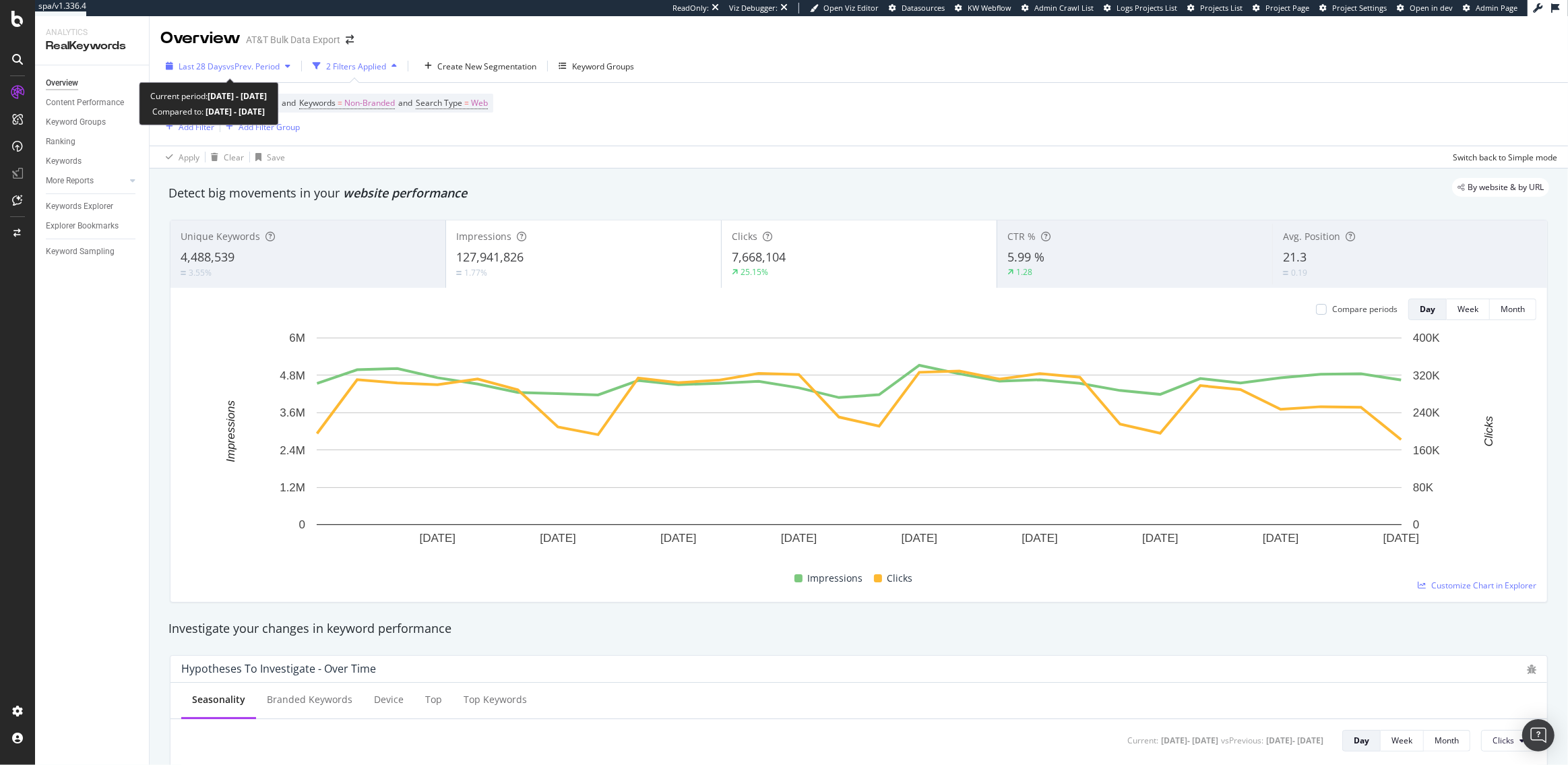
click at [209, 63] on span "Last 28 Days" at bounding box center [202, 66] width 48 height 12
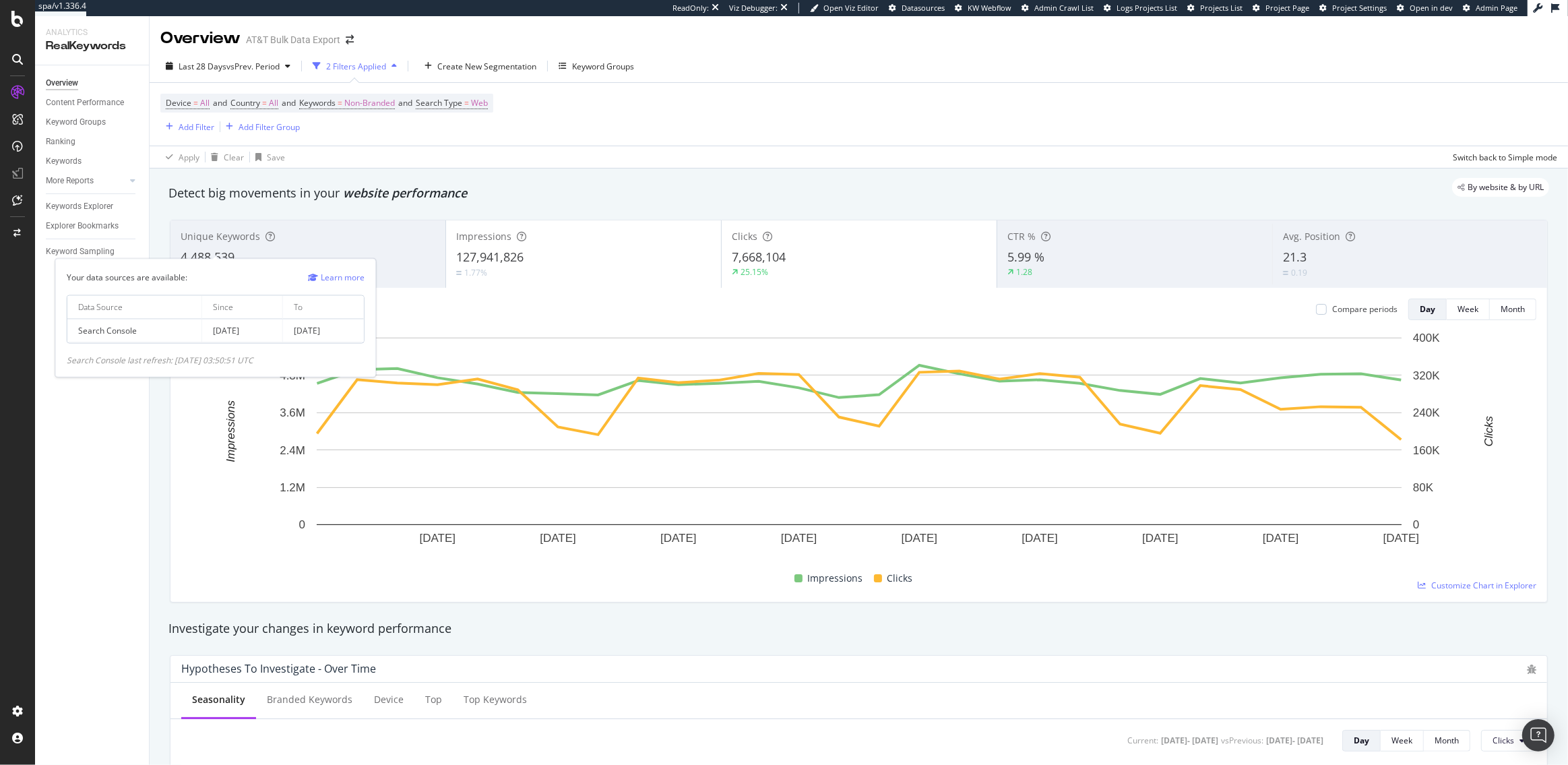
drag, startPoint x: 262, startPoint y: 331, endPoint x: 214, endPoint y: 327, distance: 48.2
click at [214, 327] on td "2024 Jan. 26th" at bounding box center [243, 331] width 81 height 24
click at [273, 42] on div "AT&T Bulk Data Export" at bounding box center [293, 40] width 94 height 13
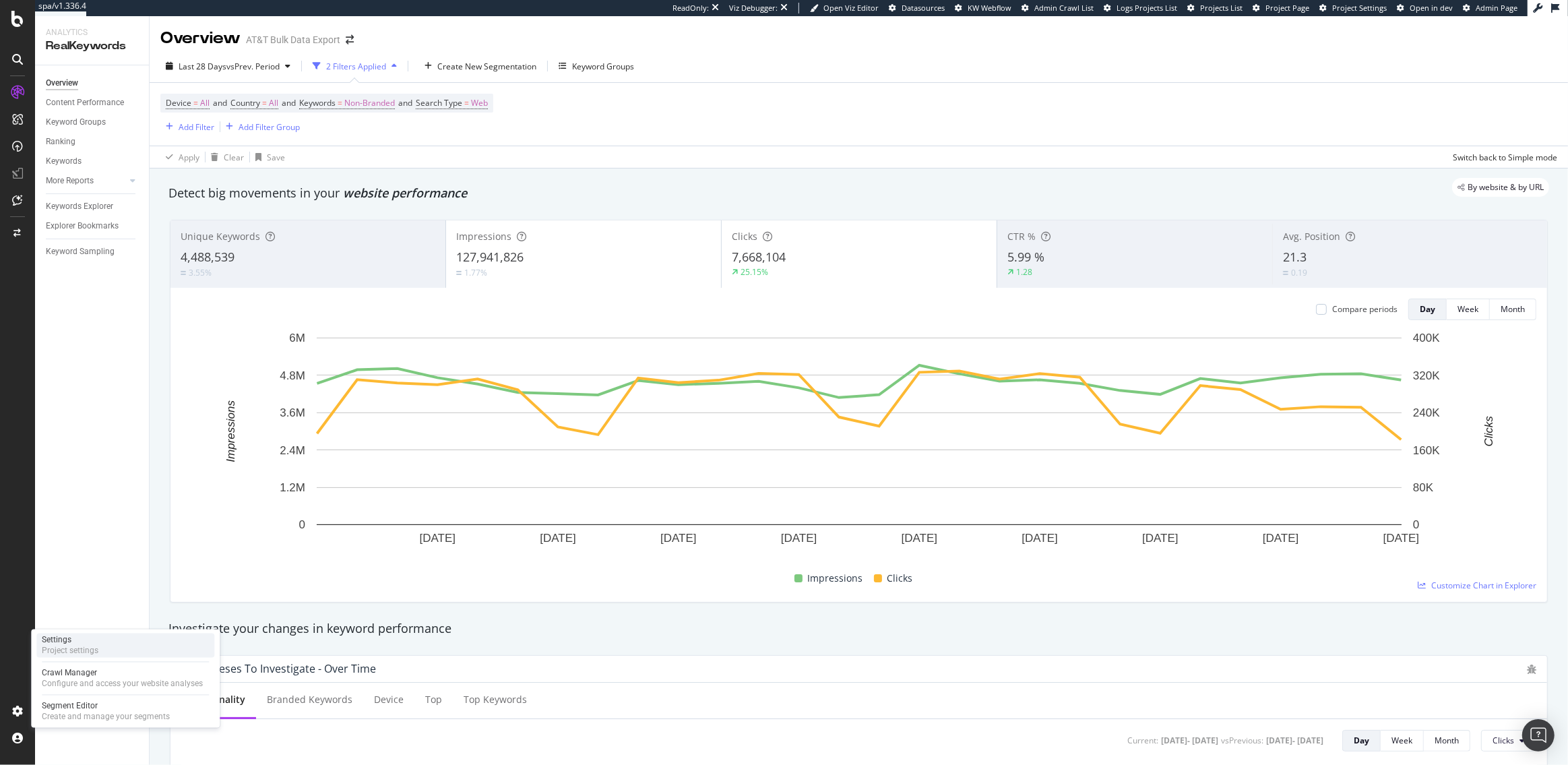
click at [60, 643] on div "Settings" at bounding box center [70, 640] width 57 height 11
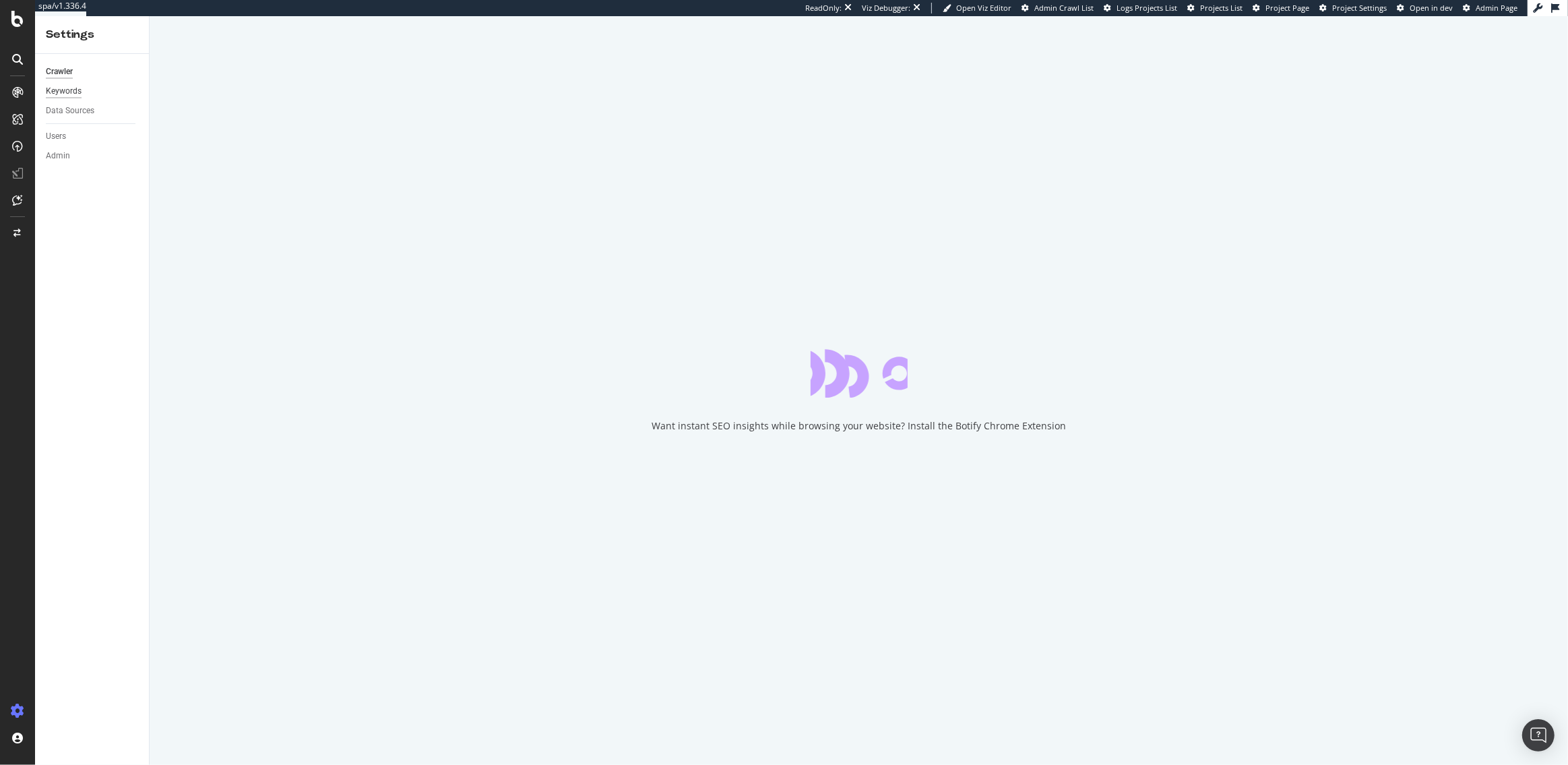
click at [68, 88] on div "Keywords" at bounding box center [63, 91] width 36 height 14
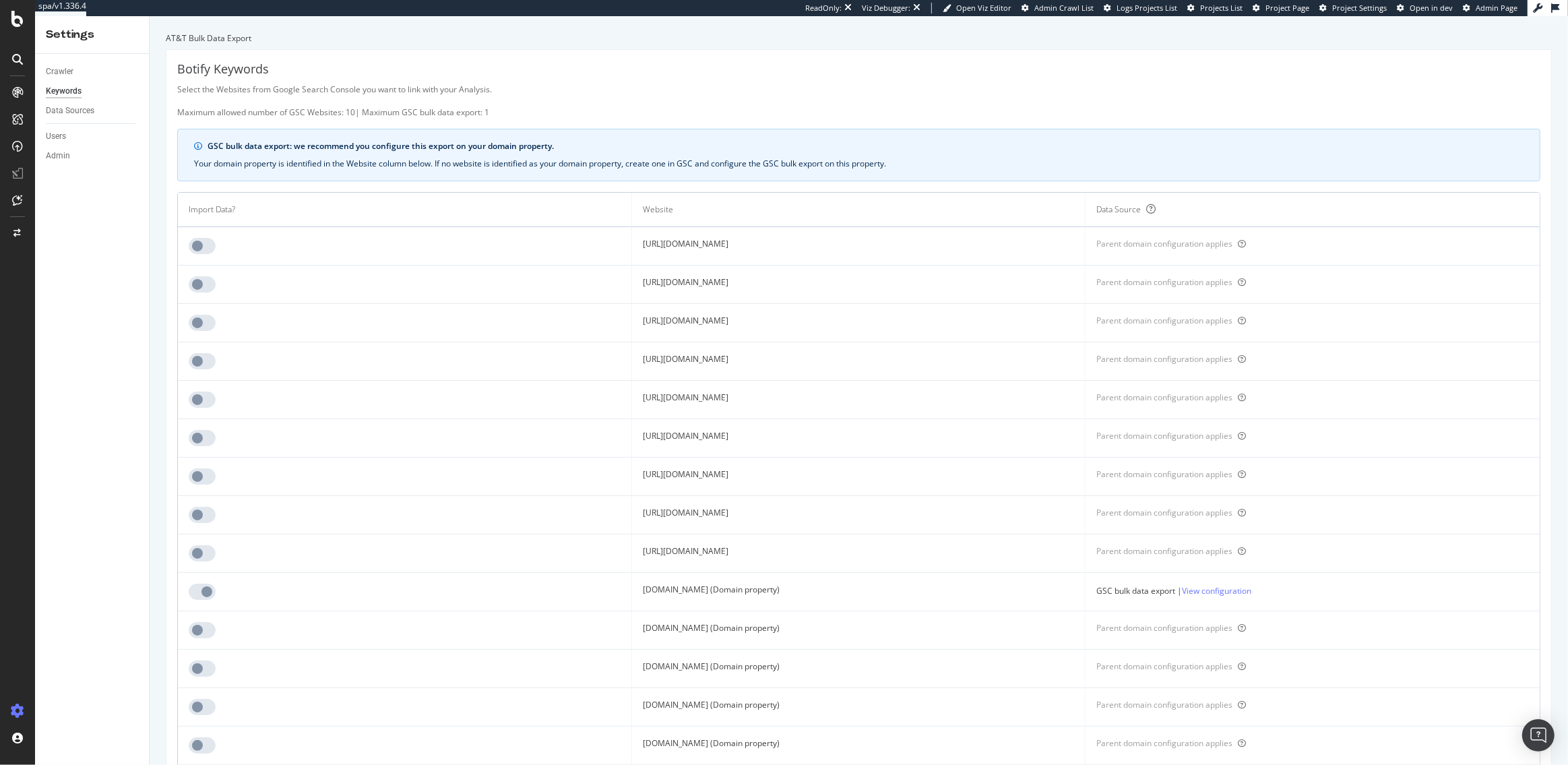
scroll to position [543, 0]
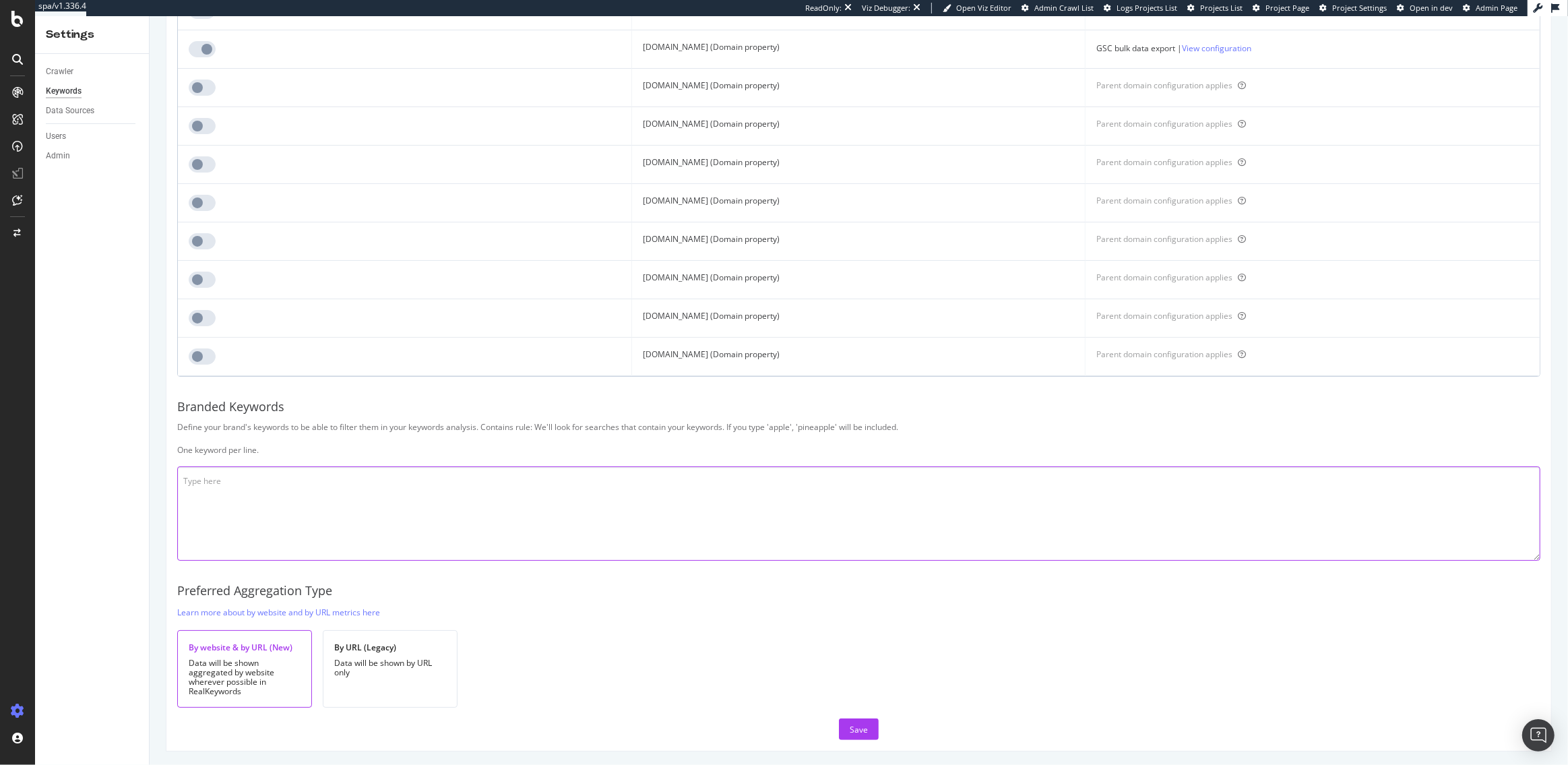
click at [216, 482] on textarea at bounding box center [859, 514] width 1363 height 94
paste textarea "att AT&T A&TT AT and T atnt at & t atat at t atandt at@t a t and t atyt at$t at…"
type textarea "att AT&T A&TT AT and T atnt at & t atat at t atandt at@t a t and t atyt at$t at…"
click at [865, 727] on div "Save" at bounding box center [859, 729] width 18 height 12
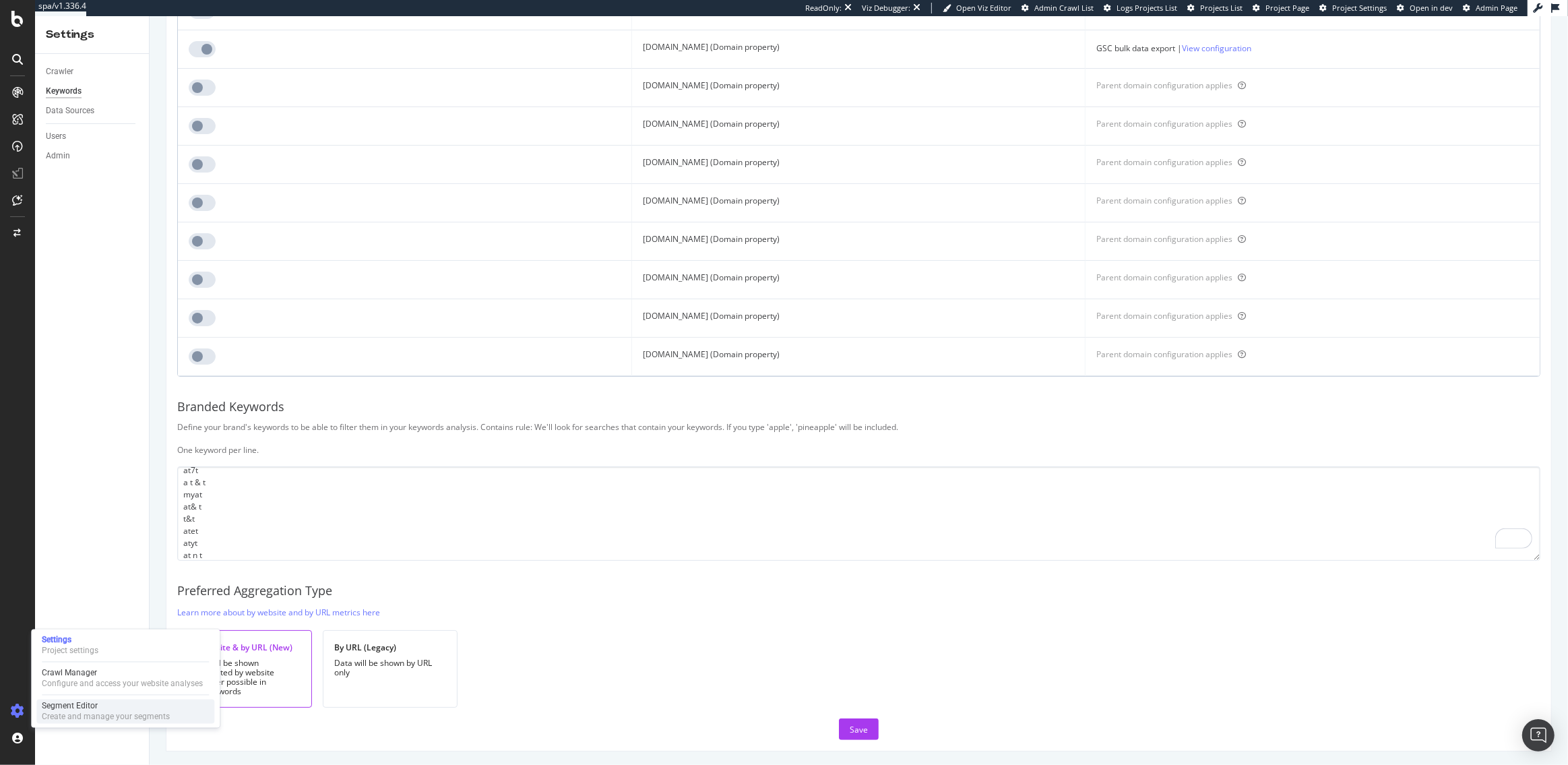
click at [85, 706] on div "Segment Editor" at bounding box center [106, 706] width 128 height 11
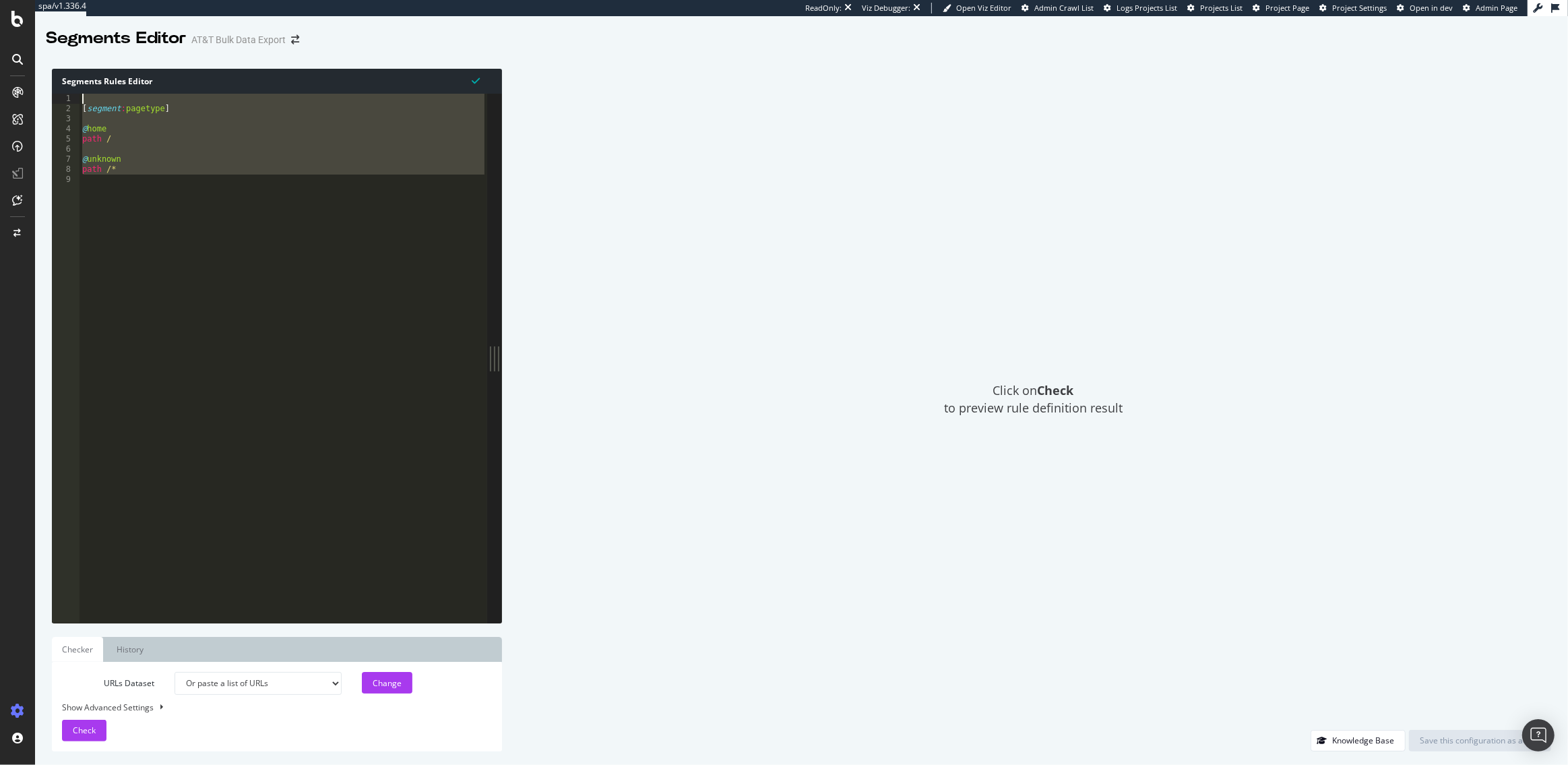
drag, startPoint x: 93, startPoint y: 198, endPoint x: 87, endPoint y: 95, distance: 103.2
click at [87, 95] on div "[ segment : pagetype ] @ home path / @ unknown path /*" at bounding box center [283, 368] width 408 height 550
paste textarea "path not *msapi*"
type textarea "path not *msapi*"
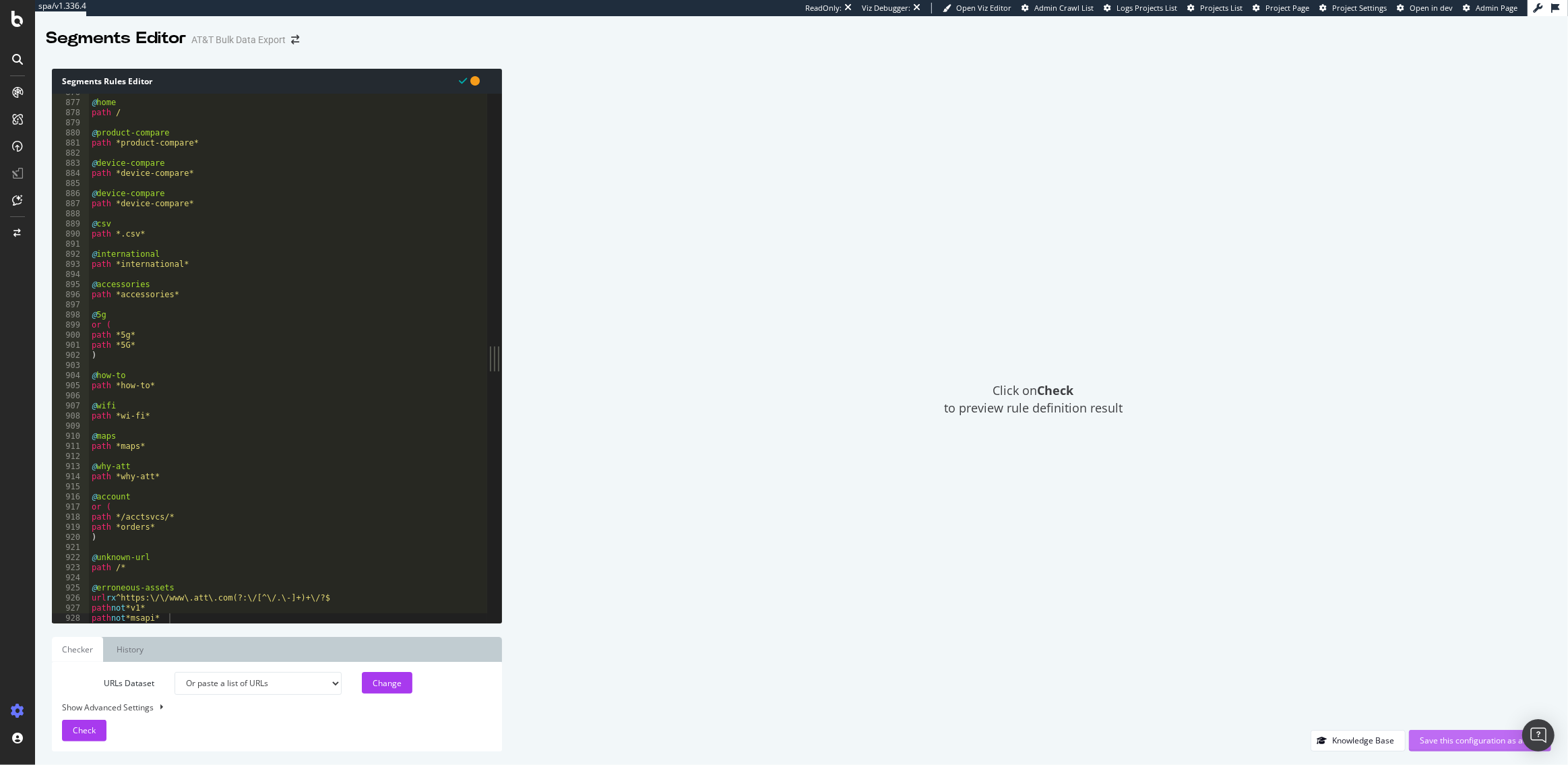
click at [1429, 731] on div "Save this configuration as active" at bounding box center [1480, 741] width 121 height 20
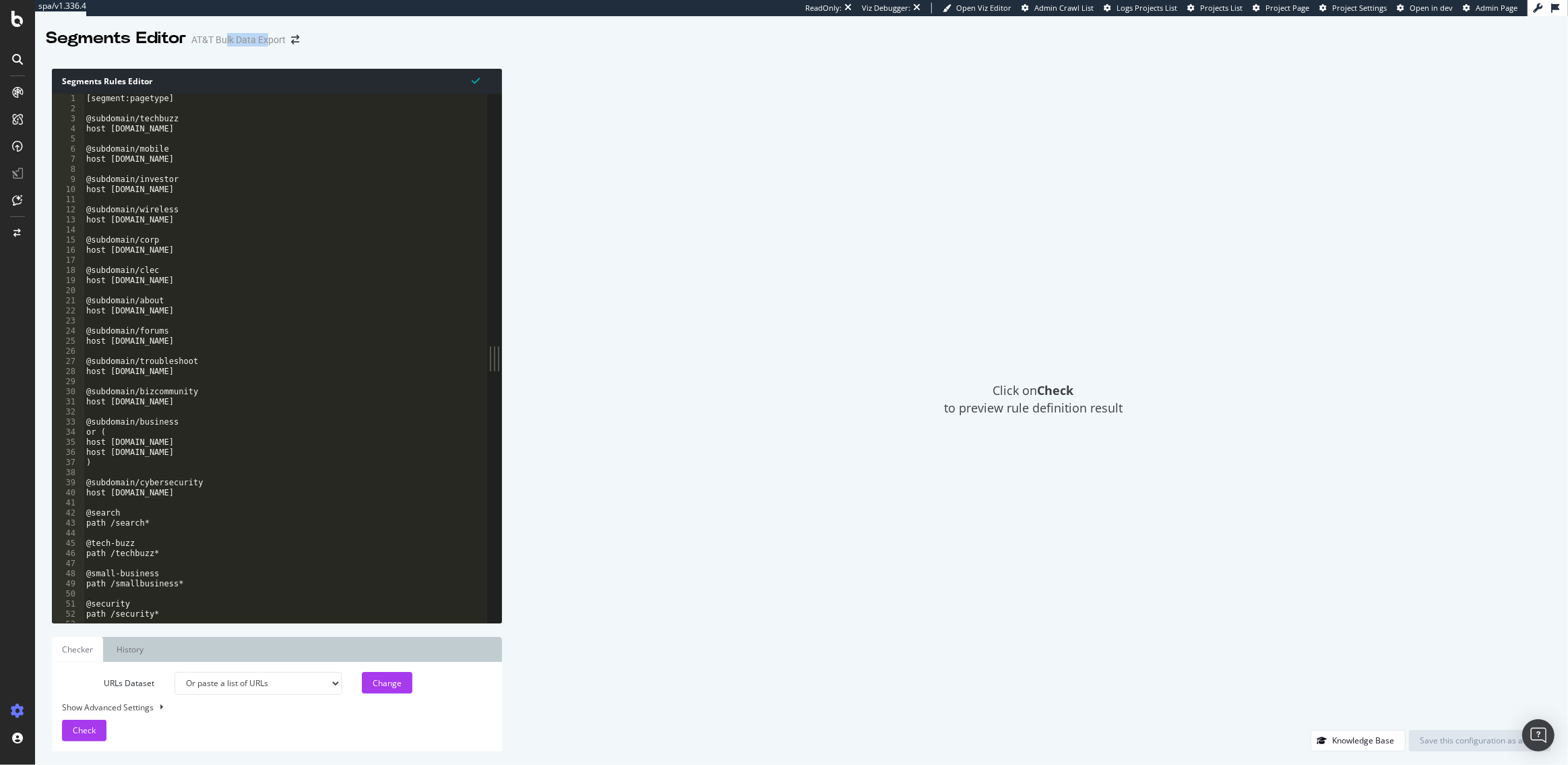
drag, startPoint x: 266, startPoint y: 40, endPoint x: 225, endPoint y: 38, distance: 41.0
click at [225, 38] on div "AT&T Bulk Data Export" at bounding box center [239, 40] width 94 height 13
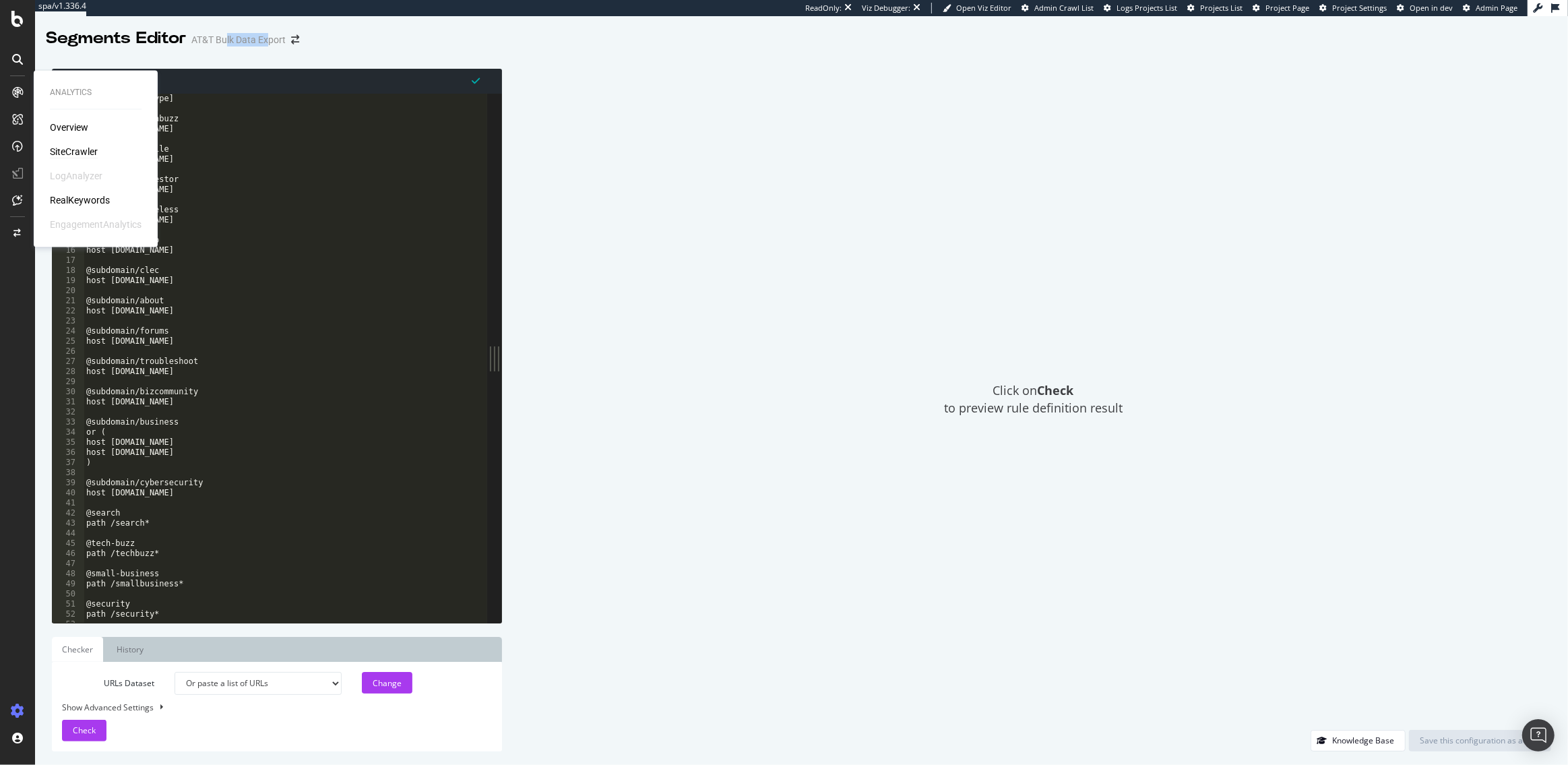
click at [78, 150] on div "SiteCrawler" at bounding box center [73, 151] width 48 height 13
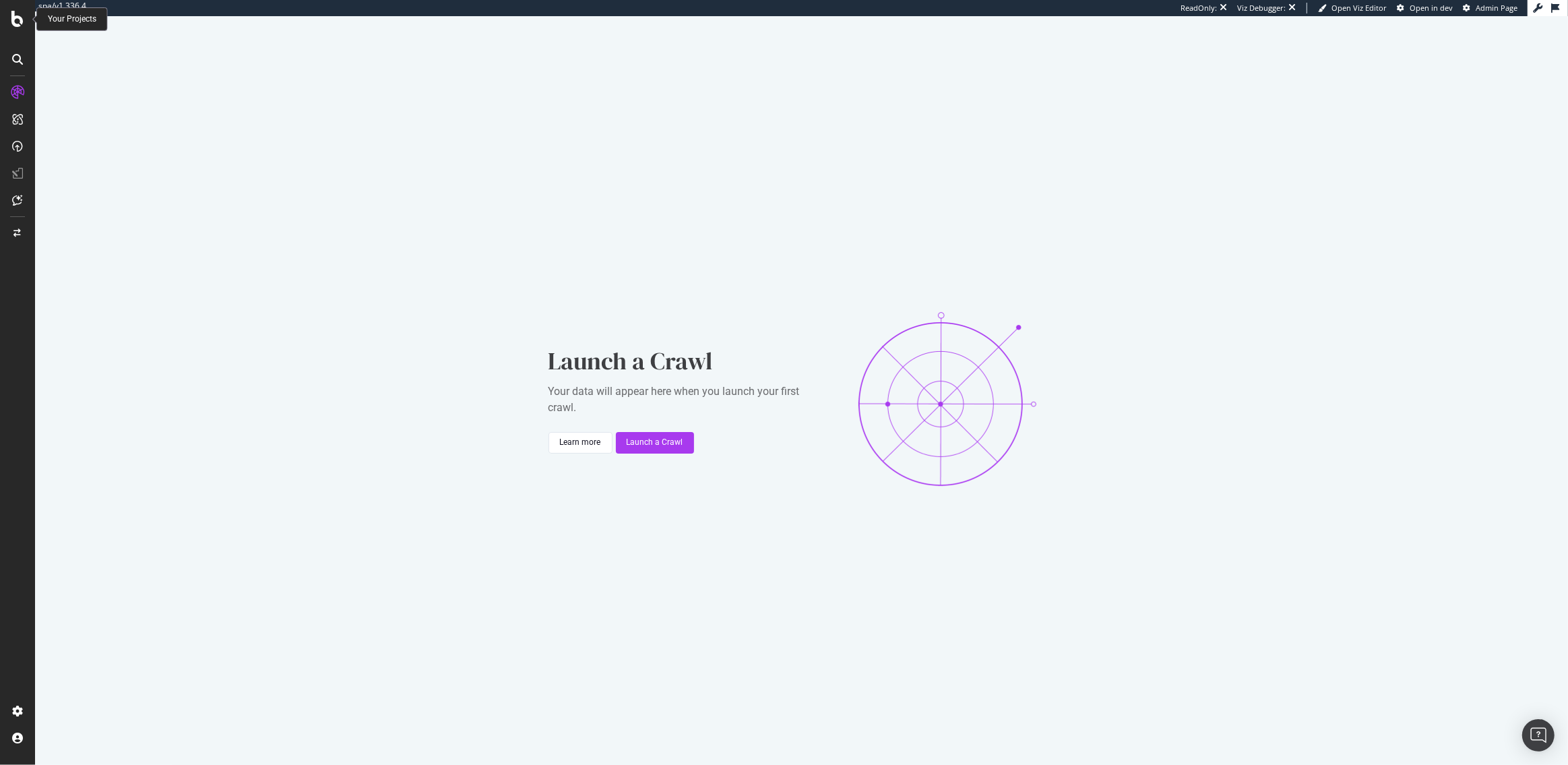
click at [17, 17] on icon at bounding box center [17, 19] width 12 height 17
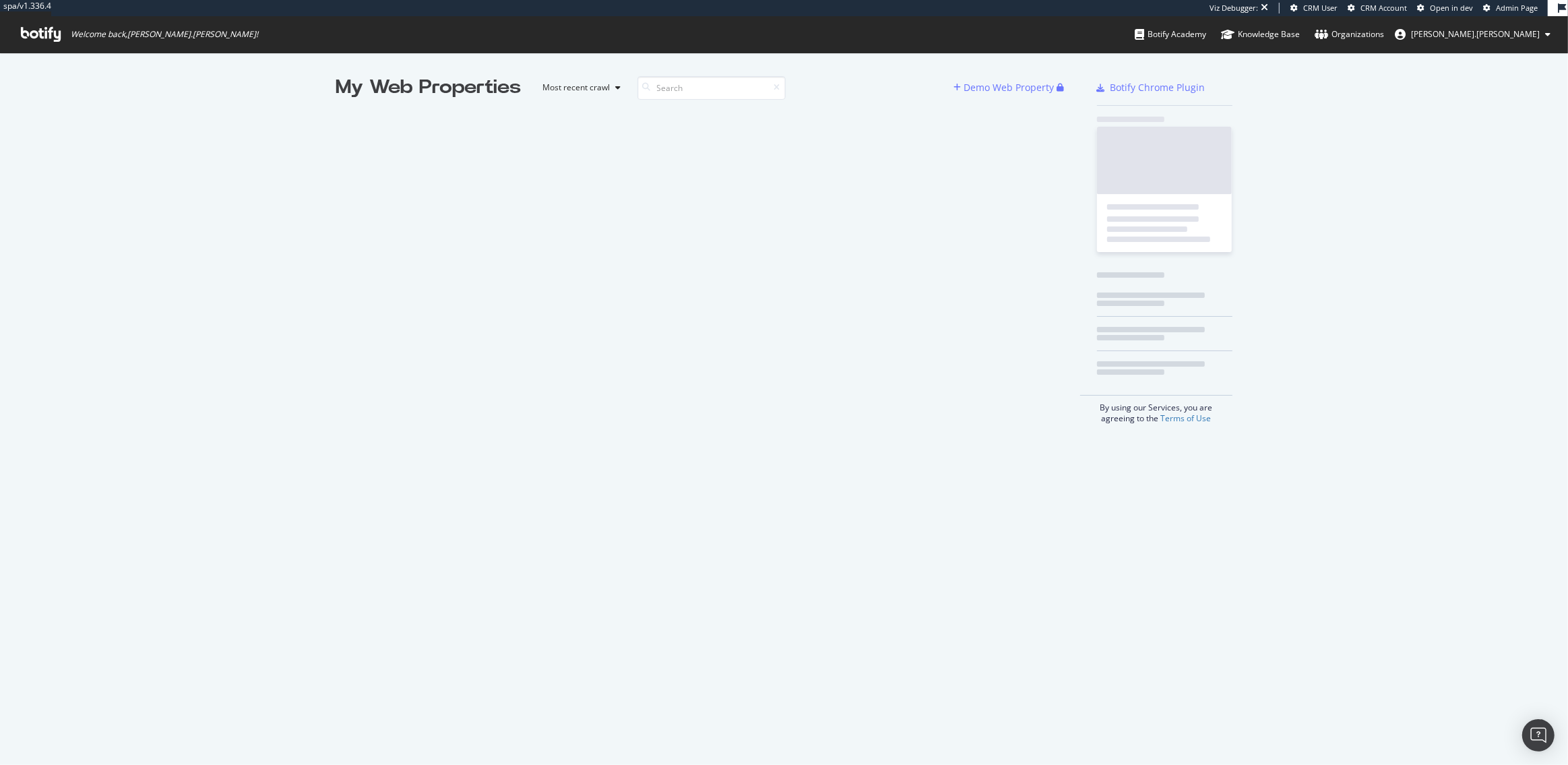
scroll to position [765, 1568]
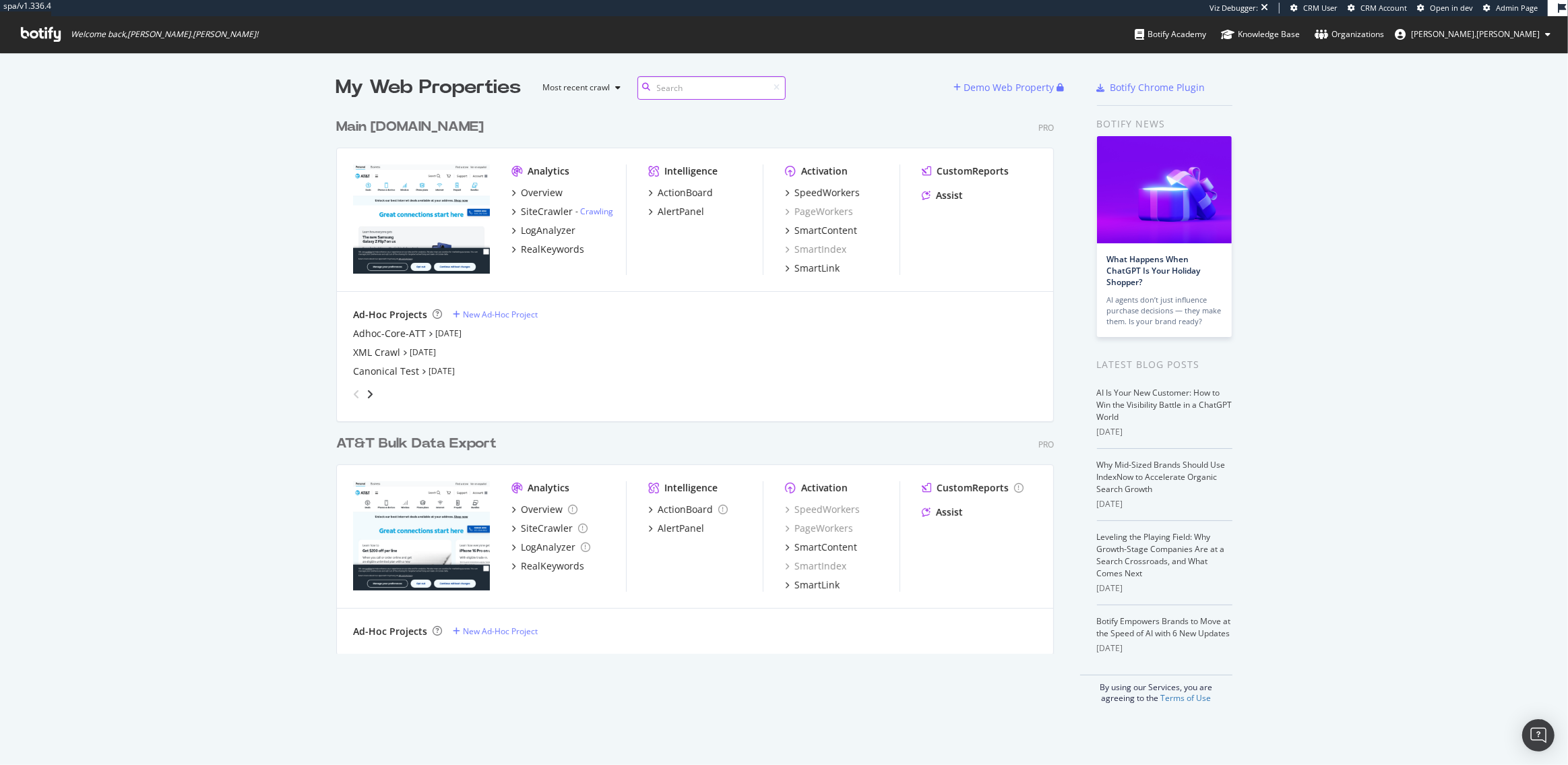
scroll to position [553, 727]
click at [555, 250] on div "RealKeywords" at bounding box center [552, 249] width 64 height 13
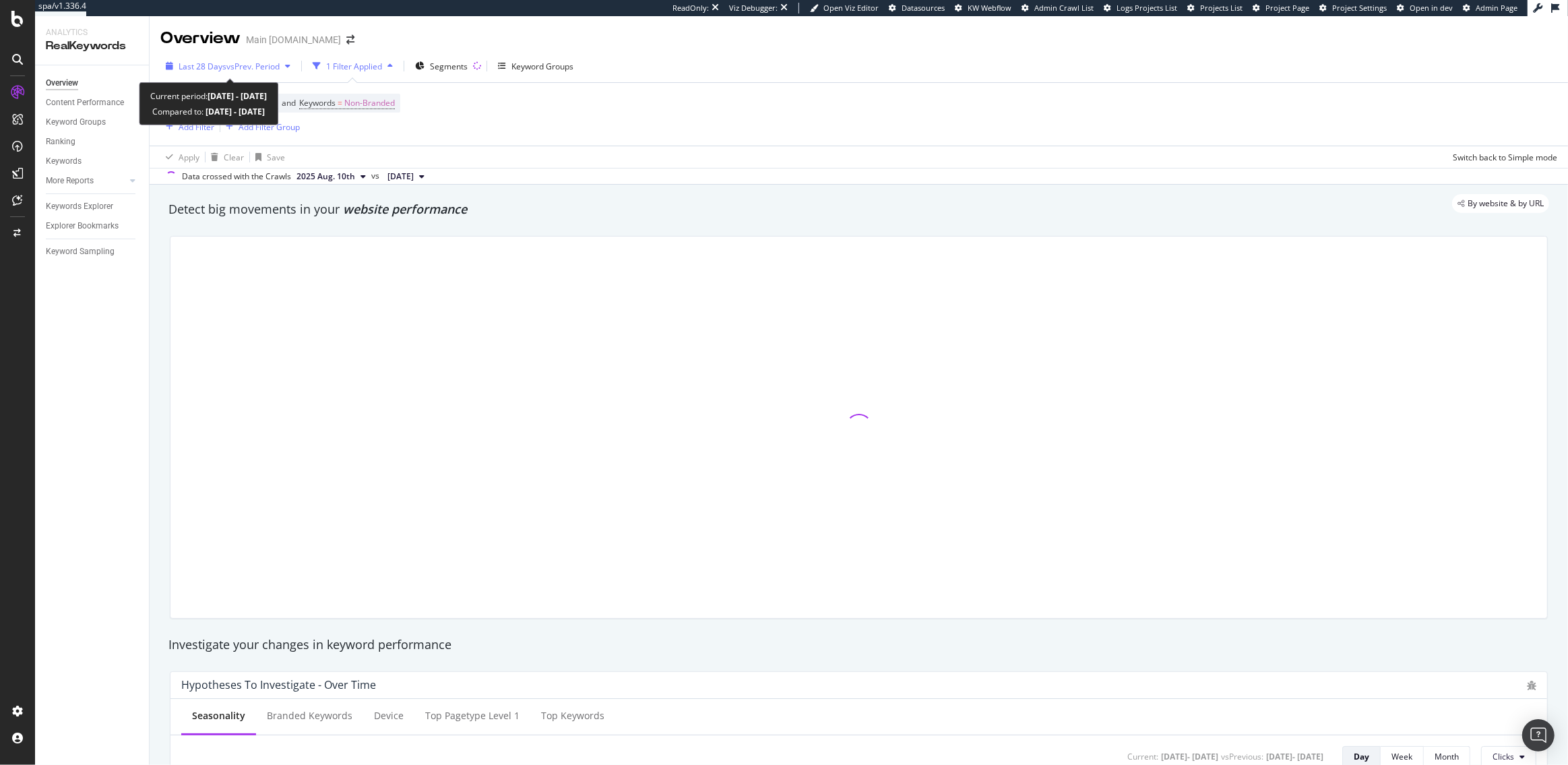
click at [219, 66] on span "Last 28 Days" at bounding box center [202, 66] width 48 height 12
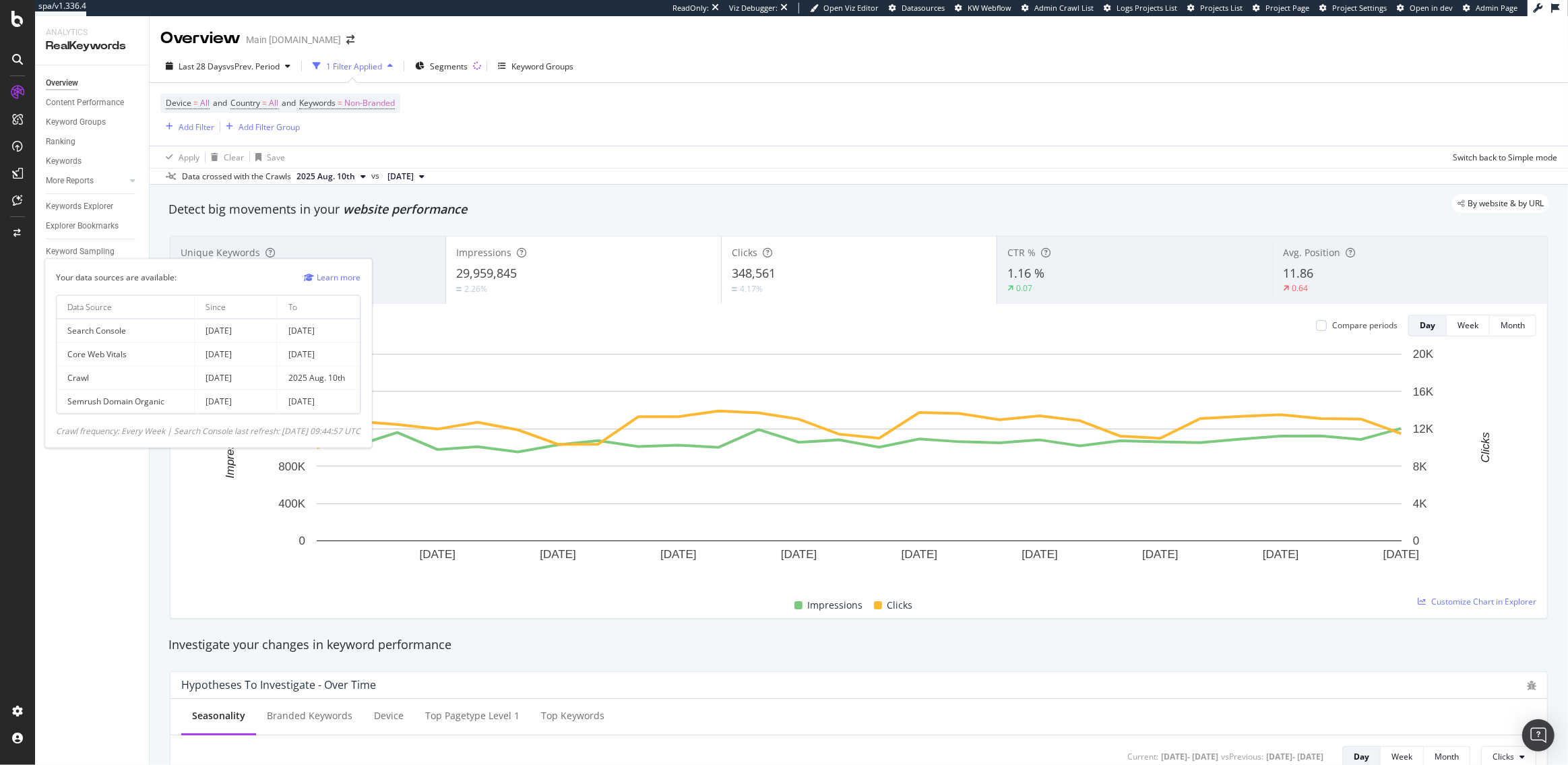
drag, startPoint x: 262, startPoint y: 330, endPoint x: 219, endPoint y: 330, distance: 43.0
click at [219, 330] on td "[DATE]" at bounding box center [236, 331] width 83 height 24
click at [235, 335] on td "[DATE]" at bounding box center [236, 331] width 83 height 24
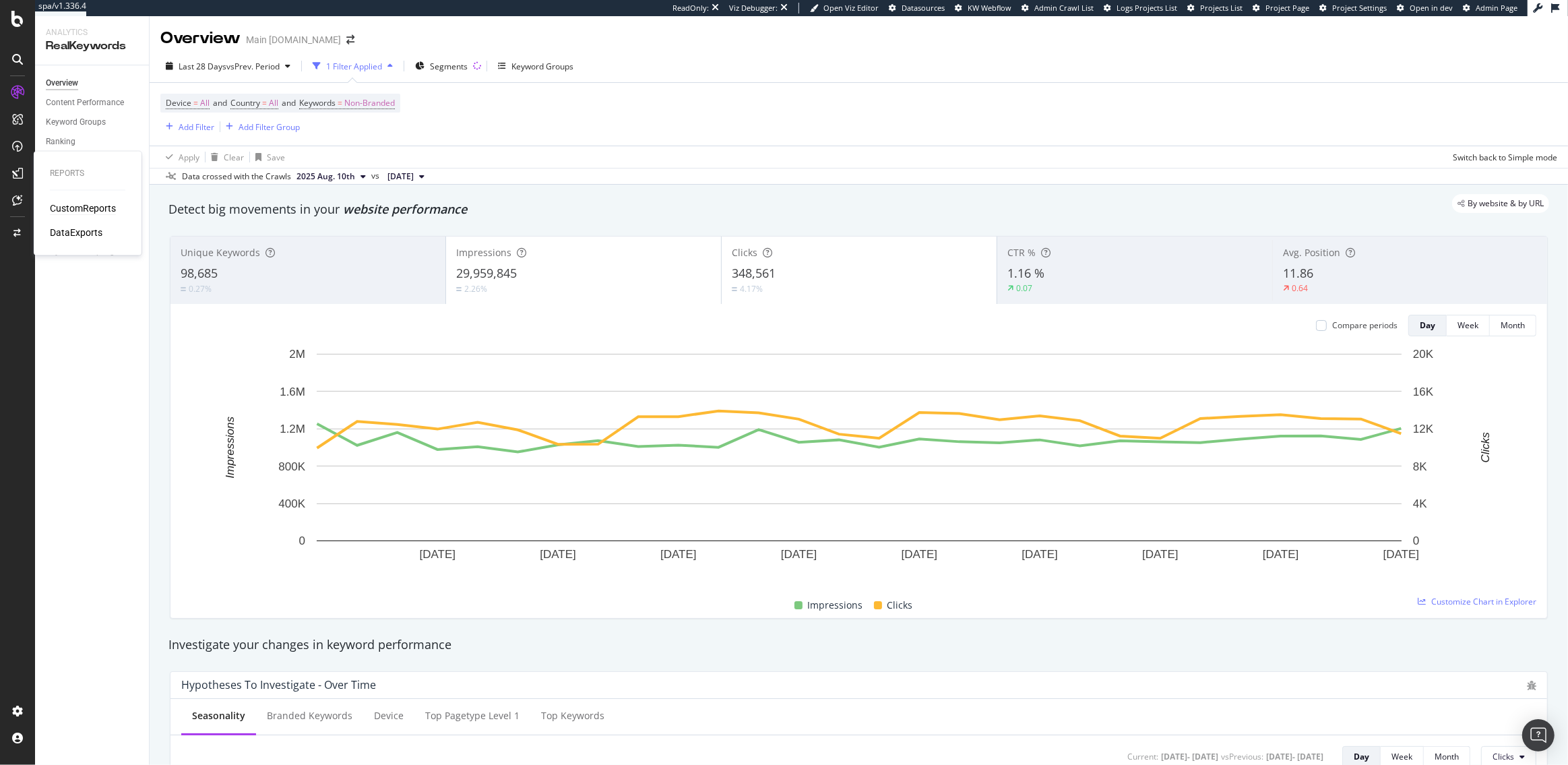
click at [68, 208] on div "CustomReports" at bounding box center [83, 208] width 66 height 13
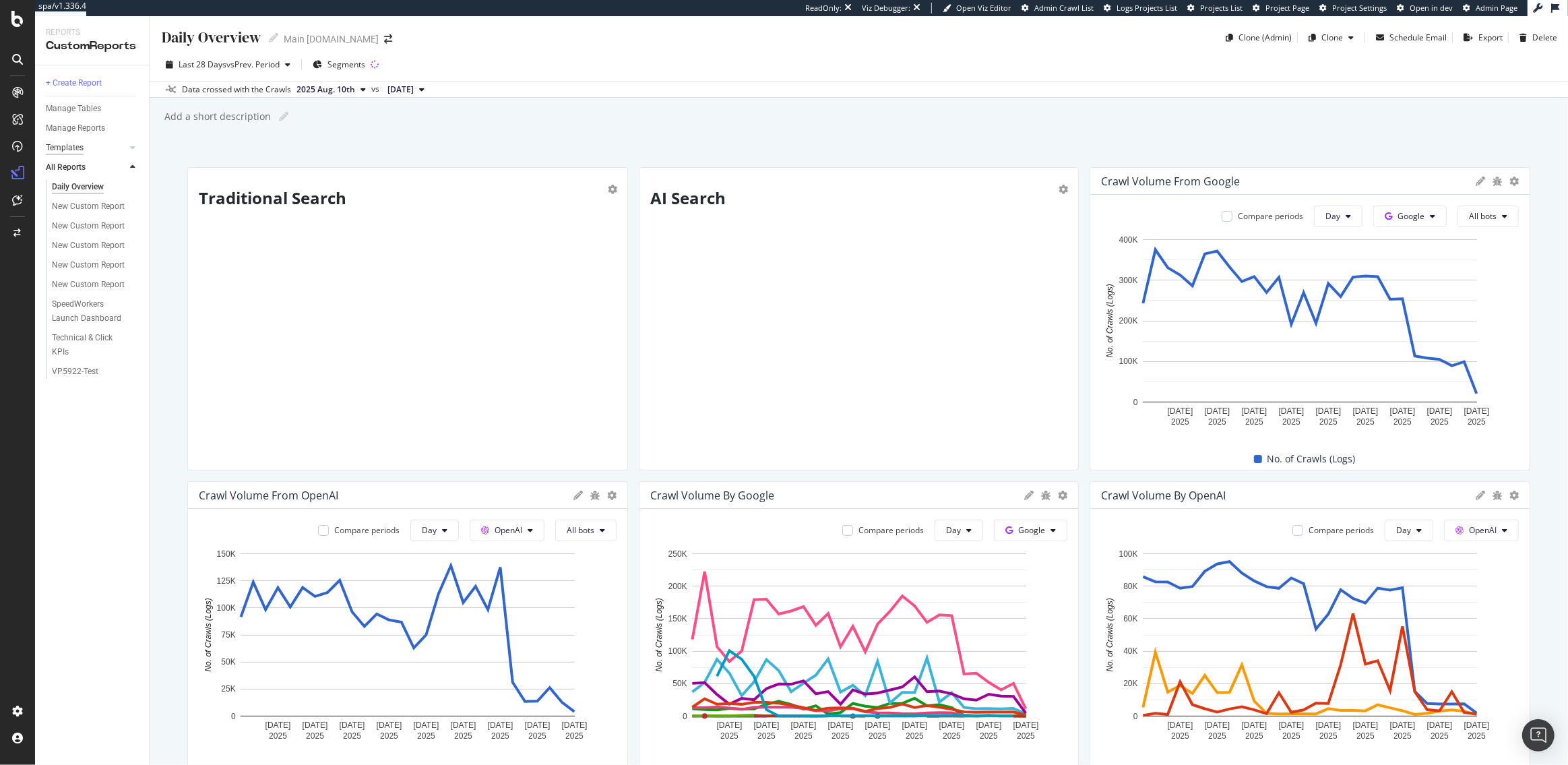
click at [65, 150] on div "Templates" at bounding box center [64, 148] width 38 height 14
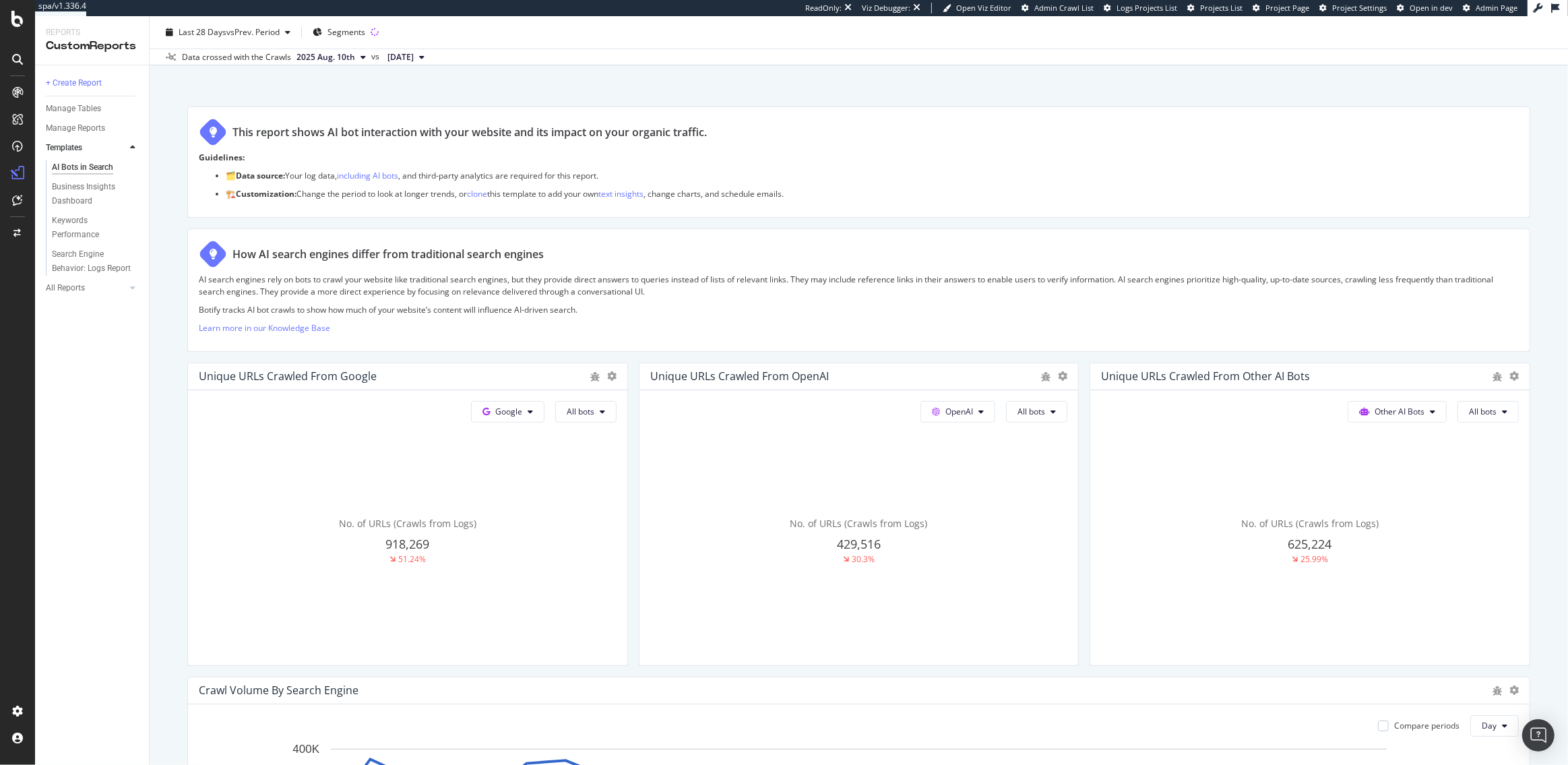
scroll to position [601, 0]
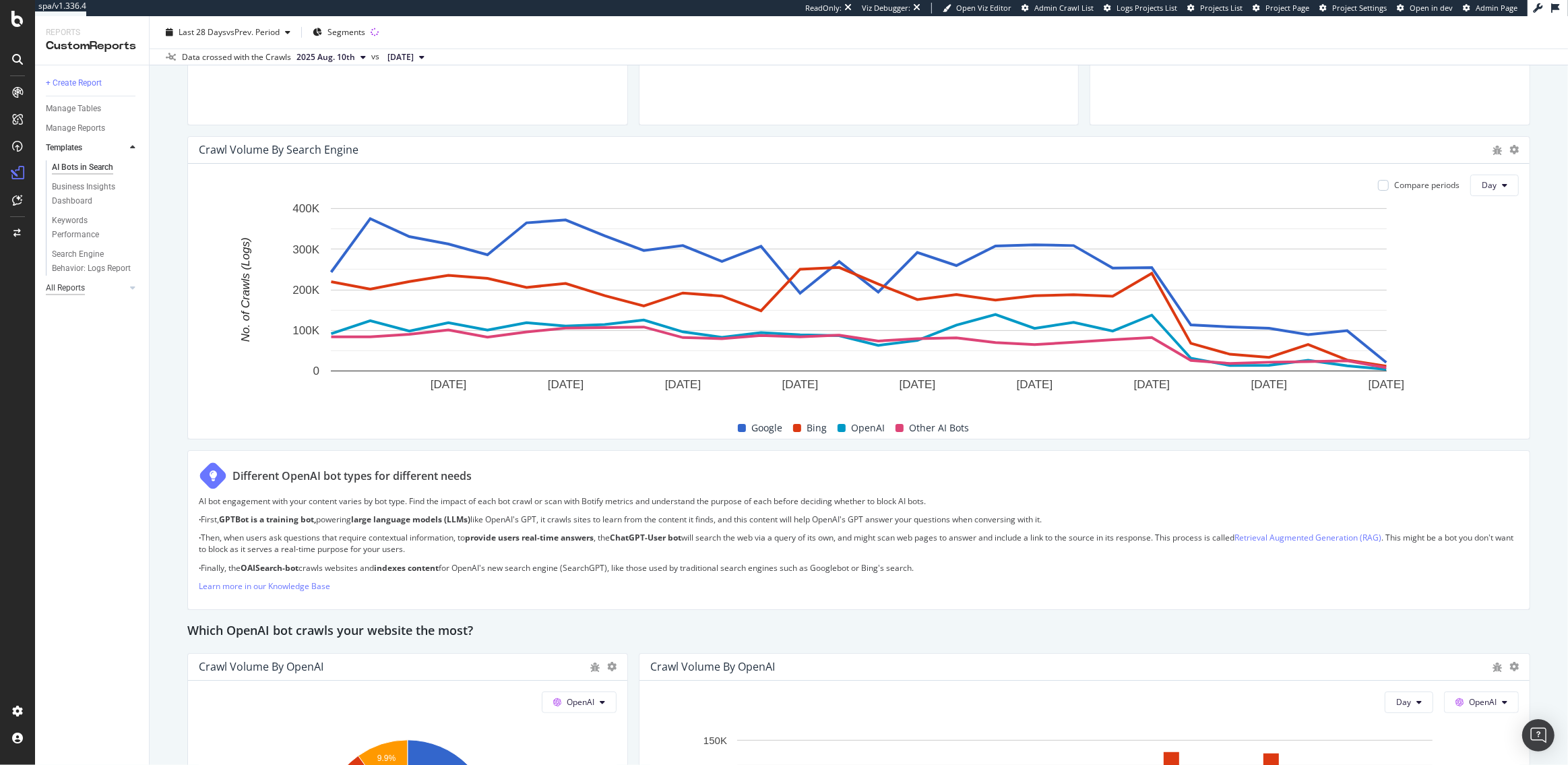
click at [76, 290] on div "All Reports" at bounding box center [64, 287] width 39 height 14
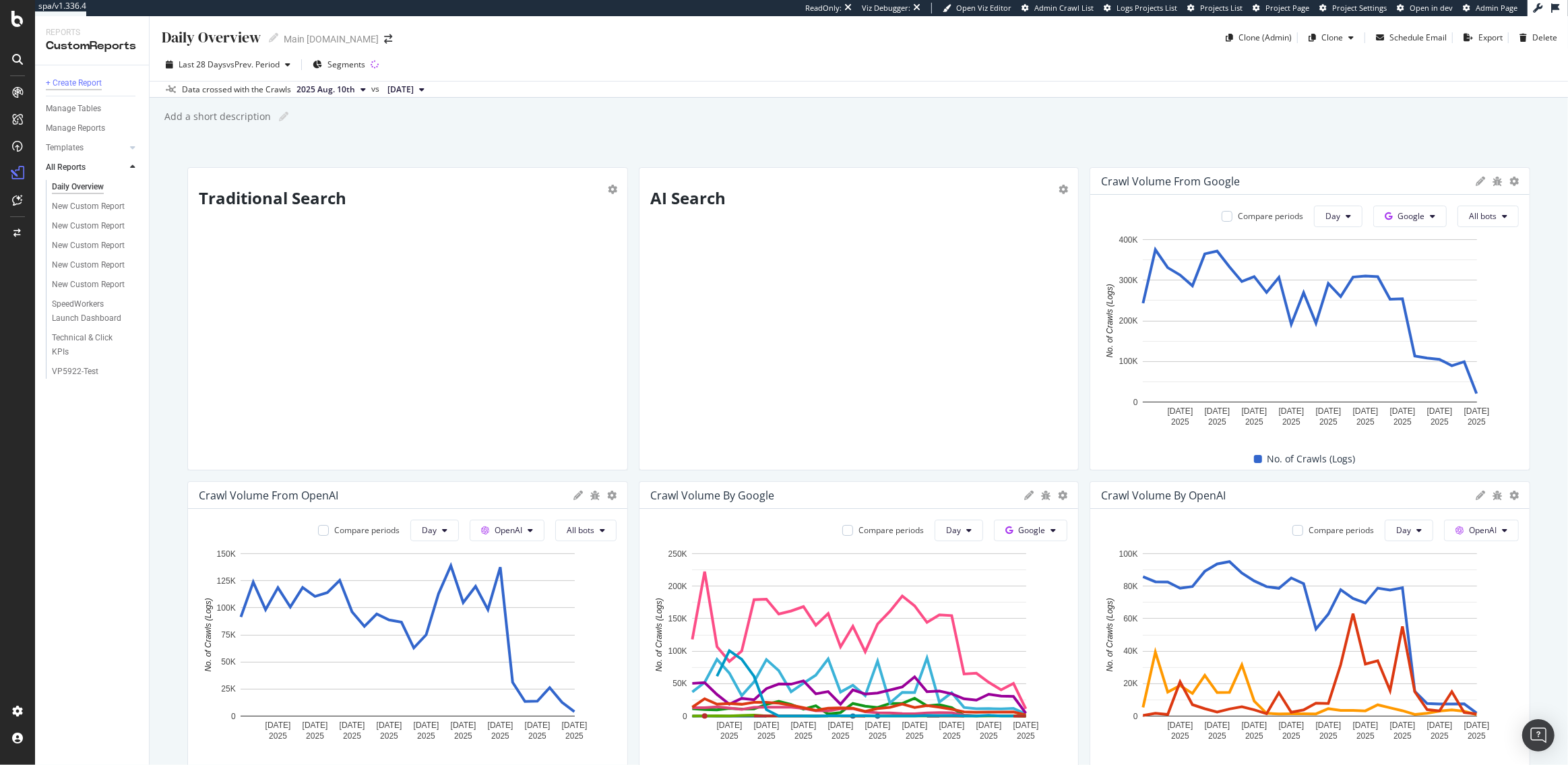
click at [86, 88] on div "+ Create Report" at bounding box center [73, 83] width 56 height 14
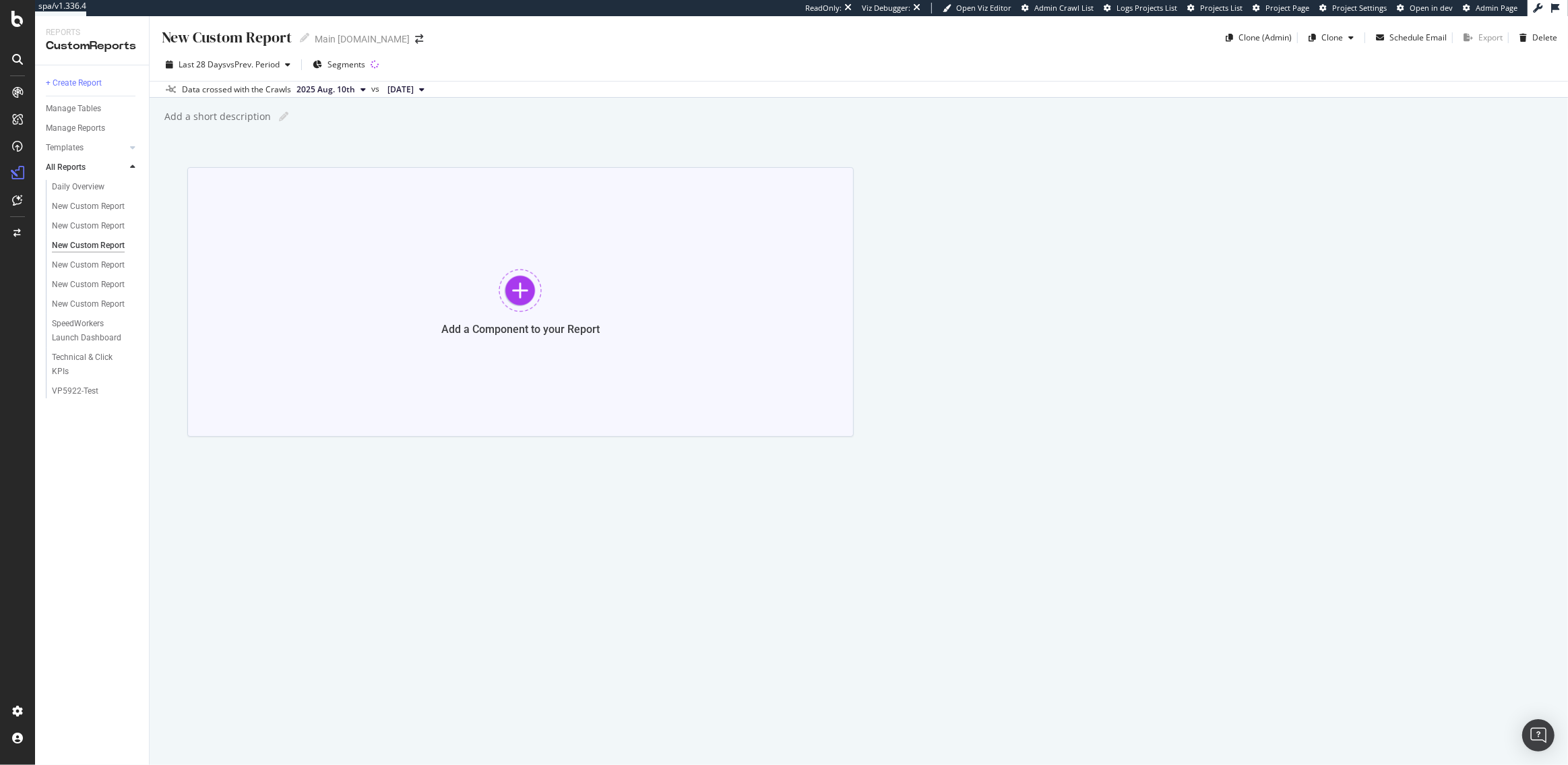
click at [514, 279] on div at bounding box center [520, 291] width 43 height 43
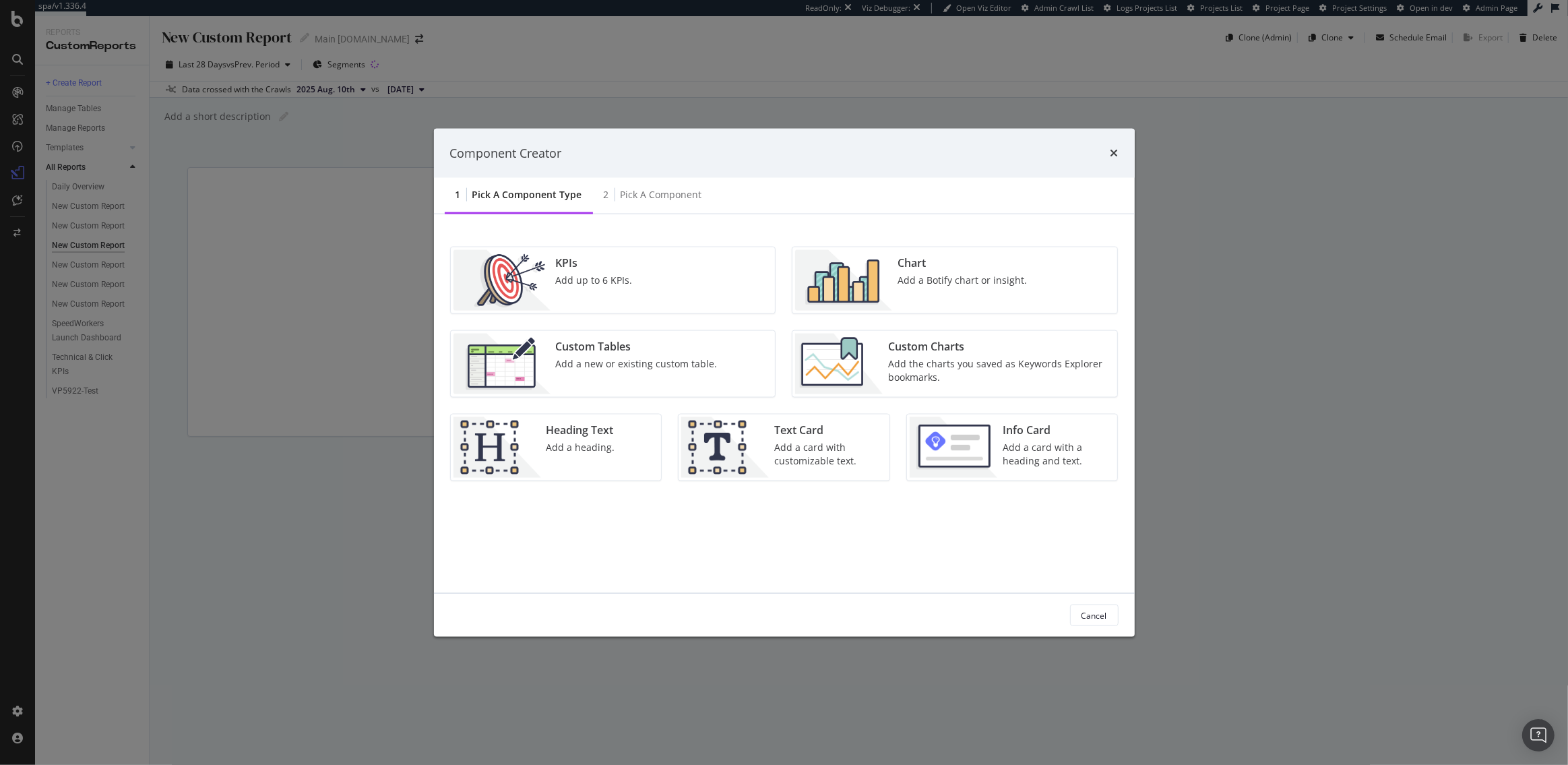
click at [874, 273] on img "modal" at bounding box center [844, 280] width 97 height 60
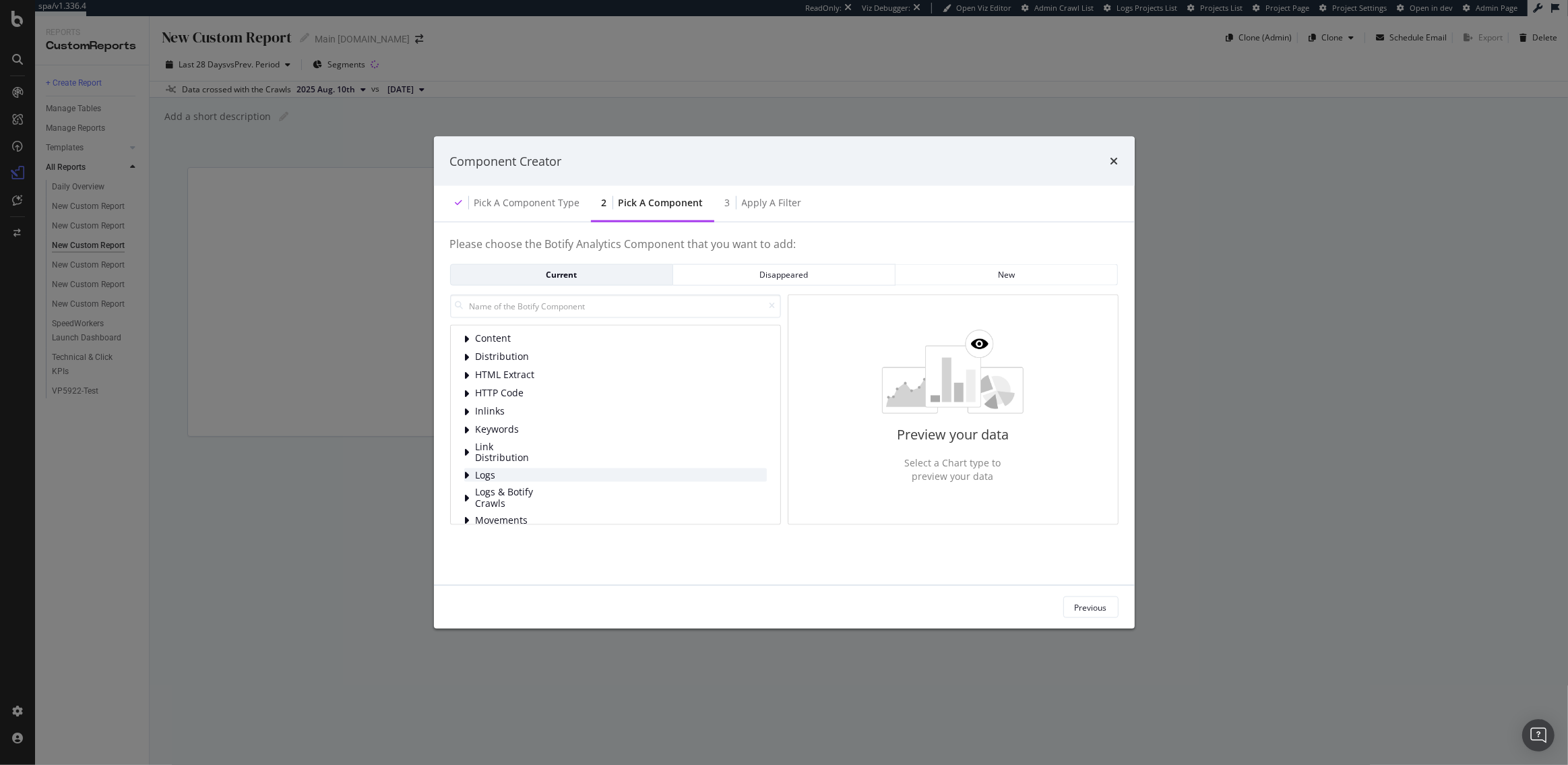
click at [489, 477] on span "Logs" at bounding box center [505, 475] width 60 height 12
click at [525, 402] on span "Bot Behavior" at bounding box center [536, 400] width 60 height 12
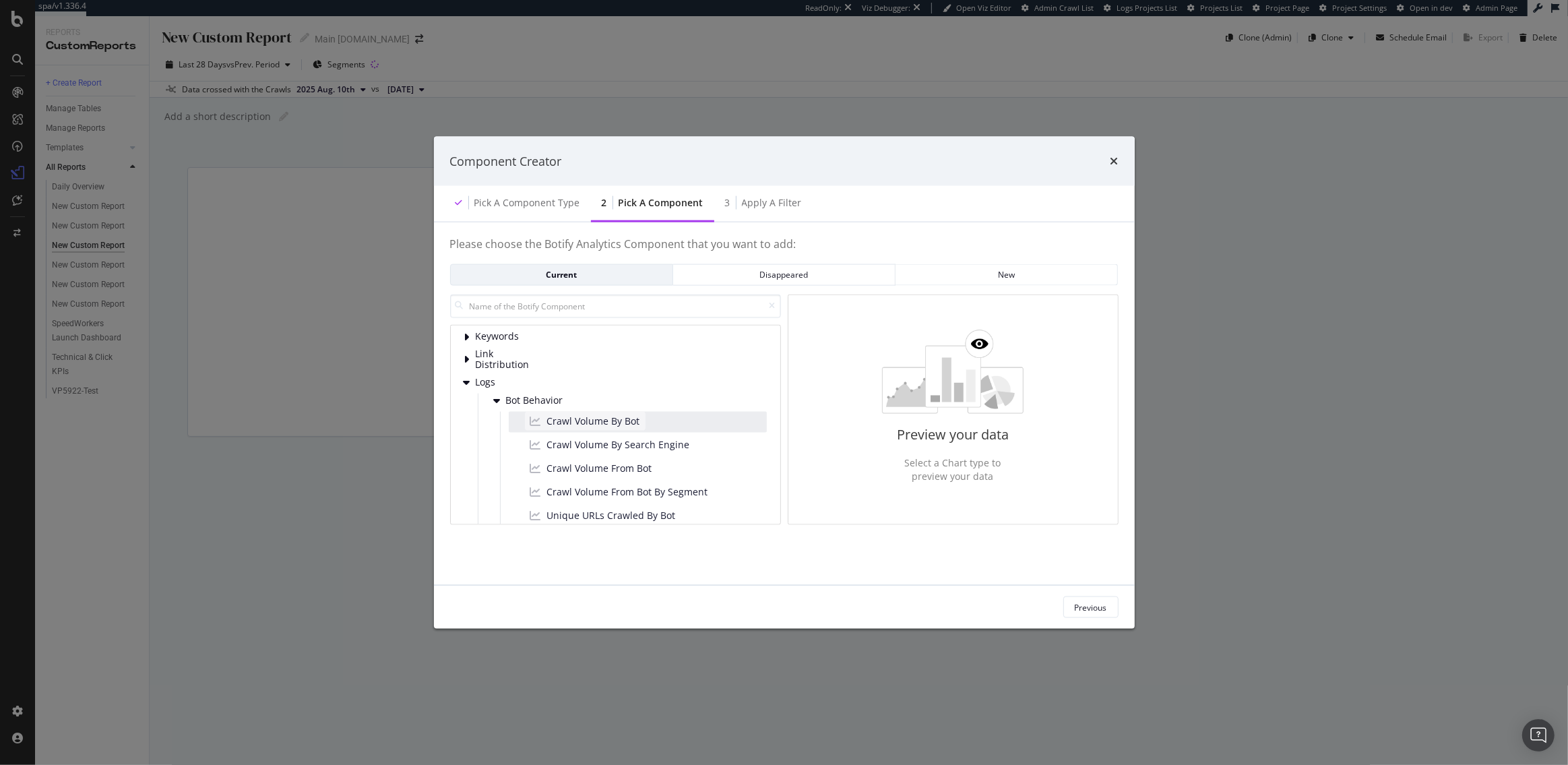
click at [556, 421] on span "Crawl Volume By Bot" at bounding box center [594, 421] width 93 height 13
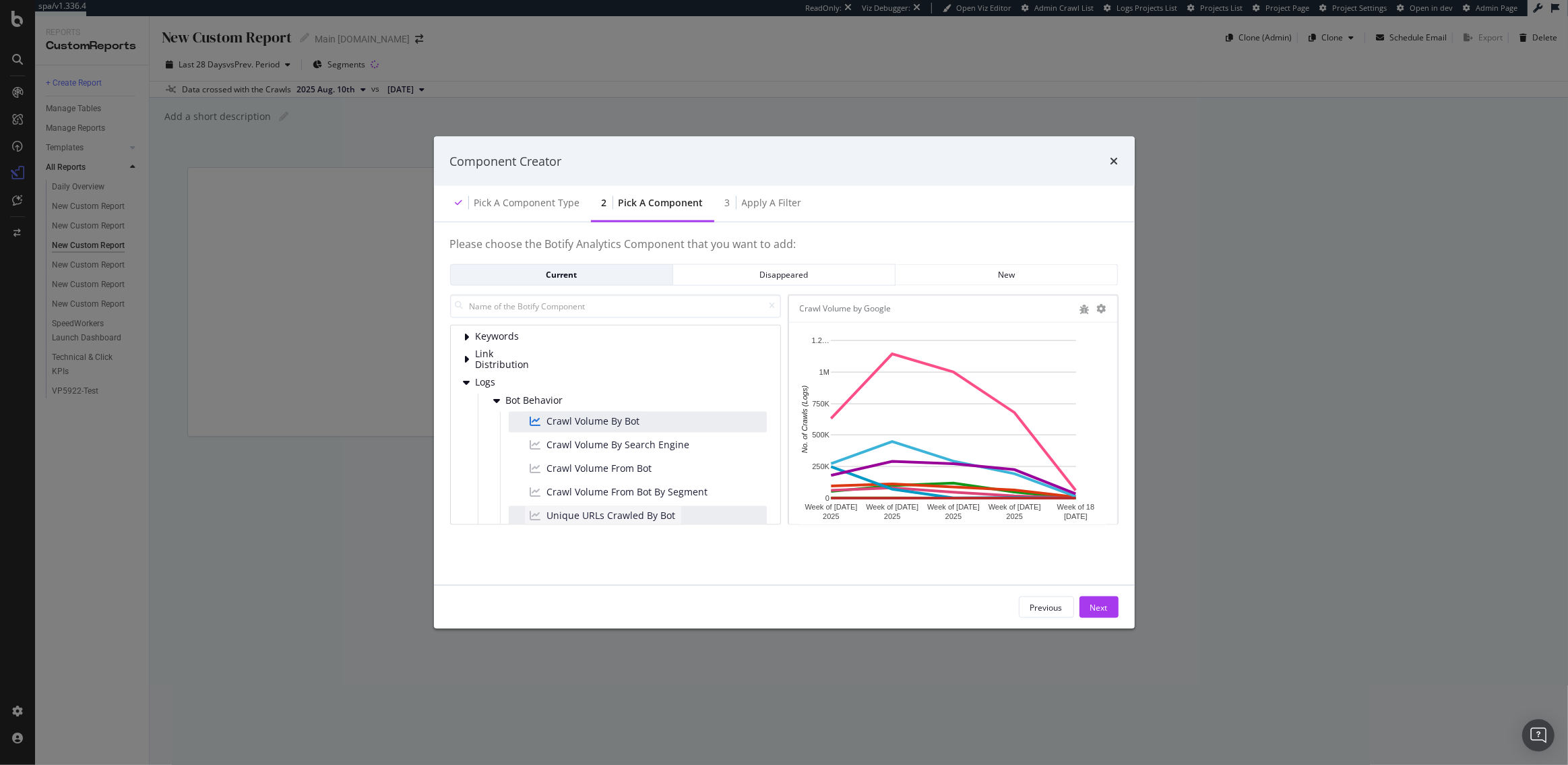
click at [585, 511] on span "Unique URLs Crawled By Bot" at bounding box center [612, 516] width 129 height 13
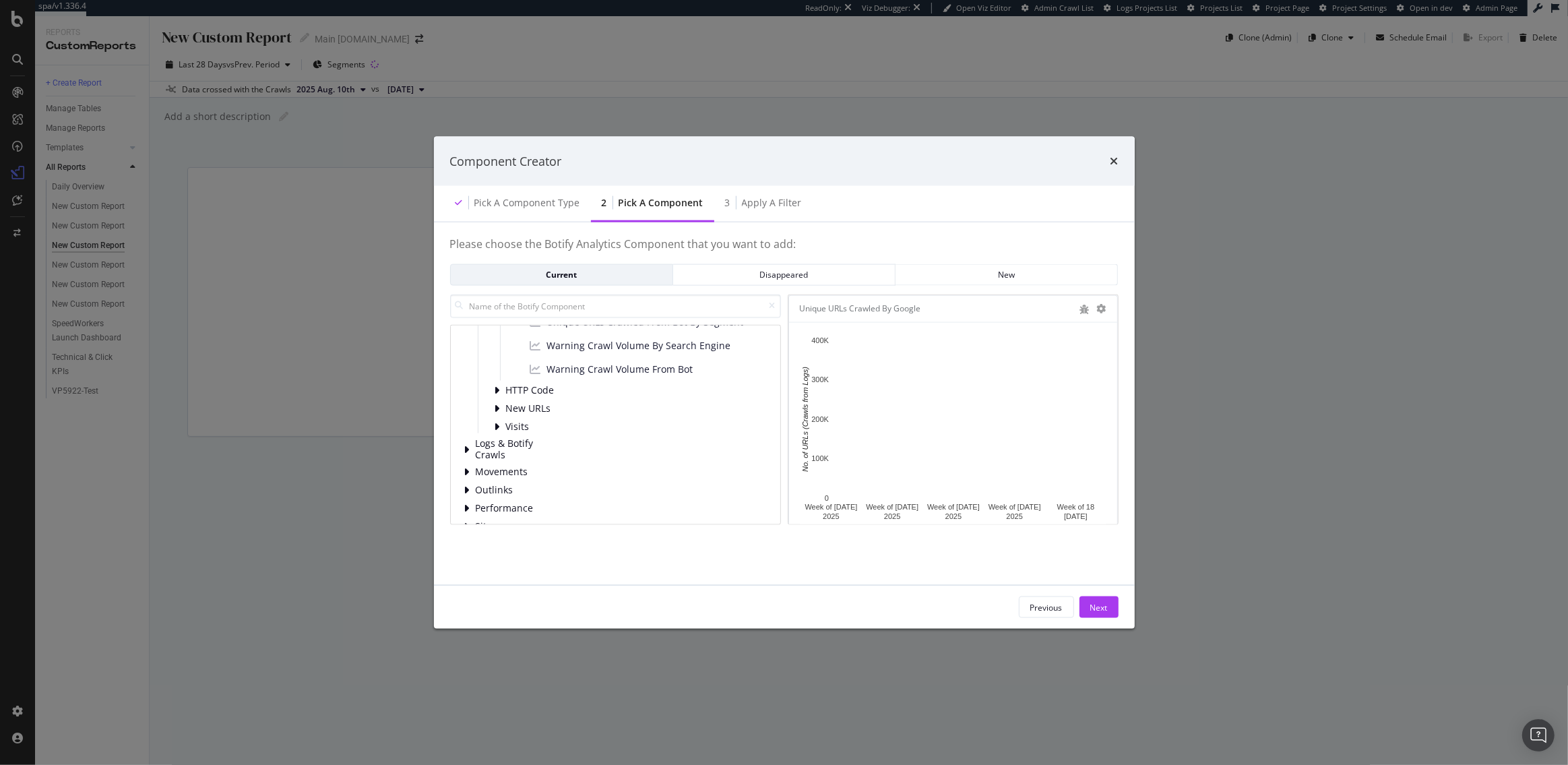
scroll to position [371, 0]
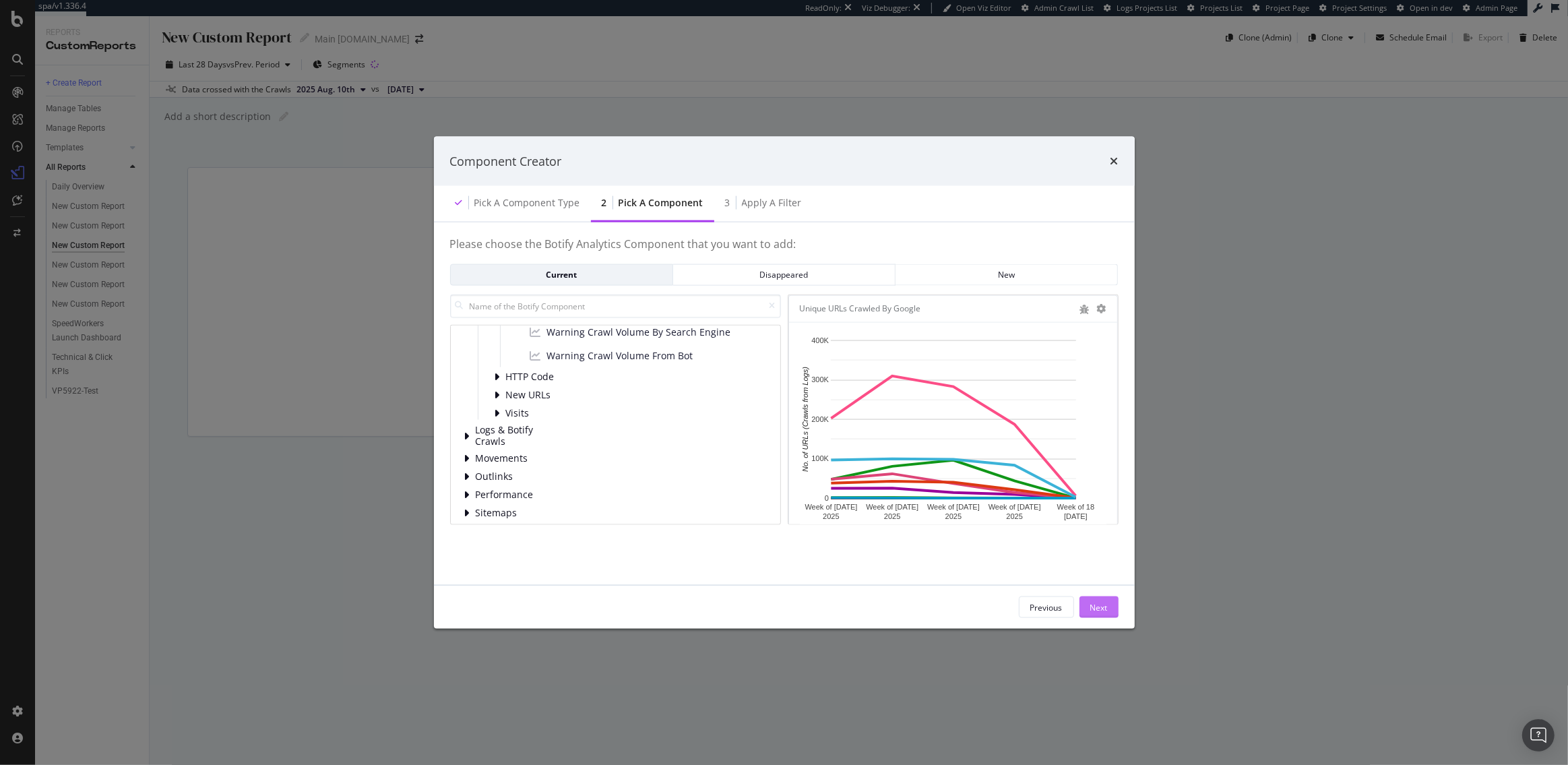
click at [1102, 607] on div "Next" at bounding box center [1098, 607] width 17 height 12
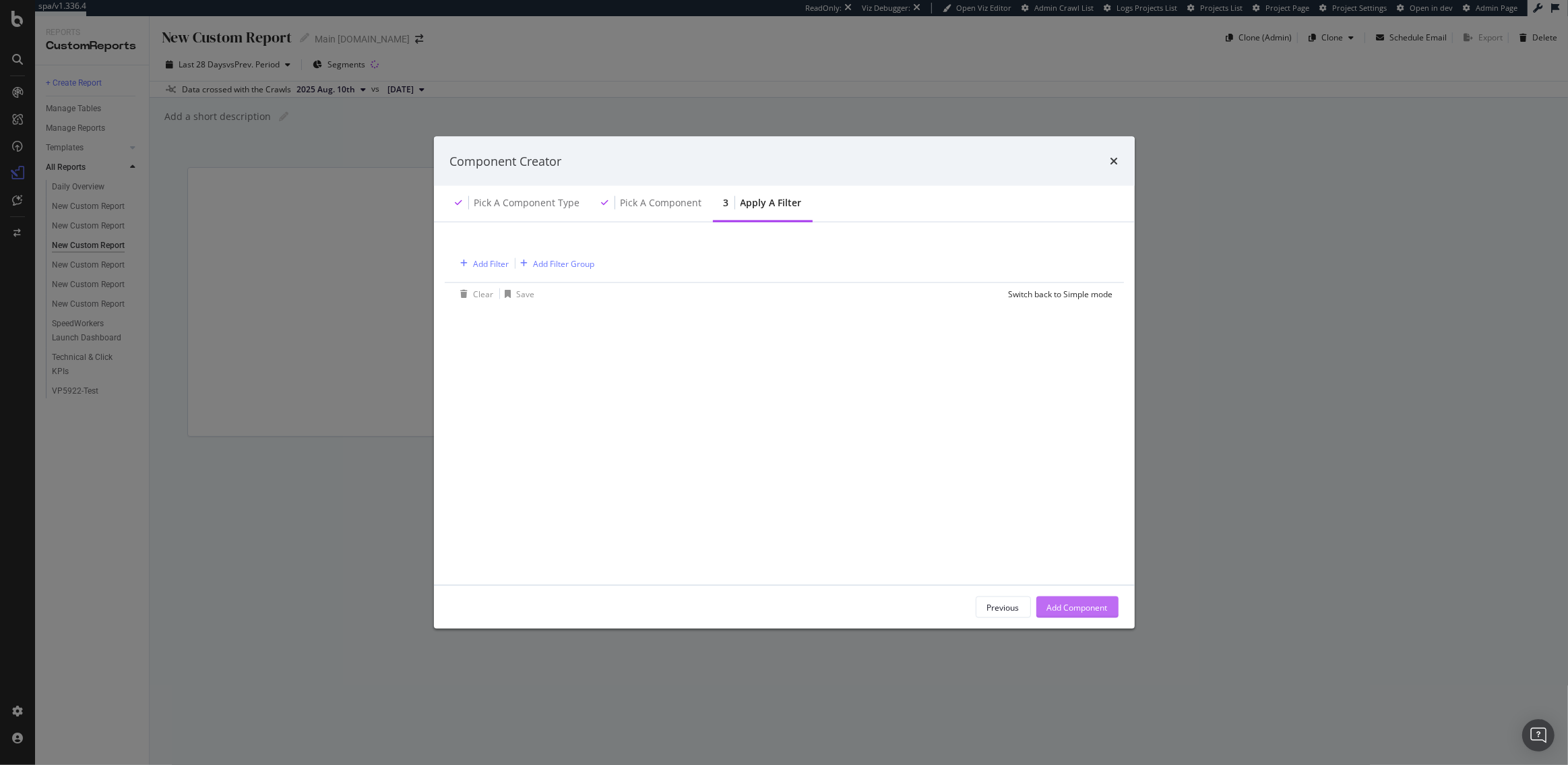
click at [1101, 607] on div "Add Component" at bounding box center [1077, 607] width 60 height 12
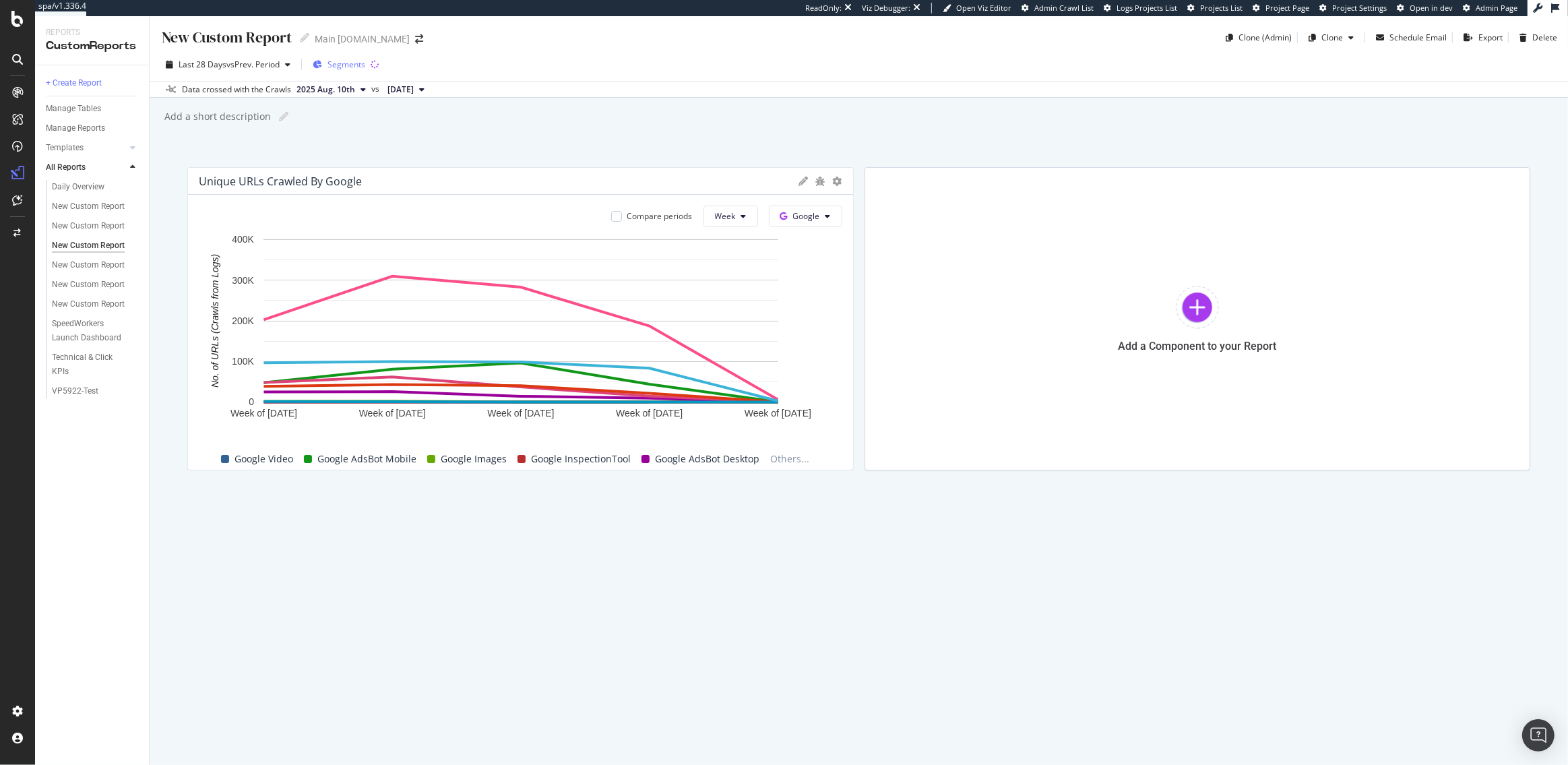
click at [358, 62] on span "Segments" at bounding box center [347, 64] width 38 height 12
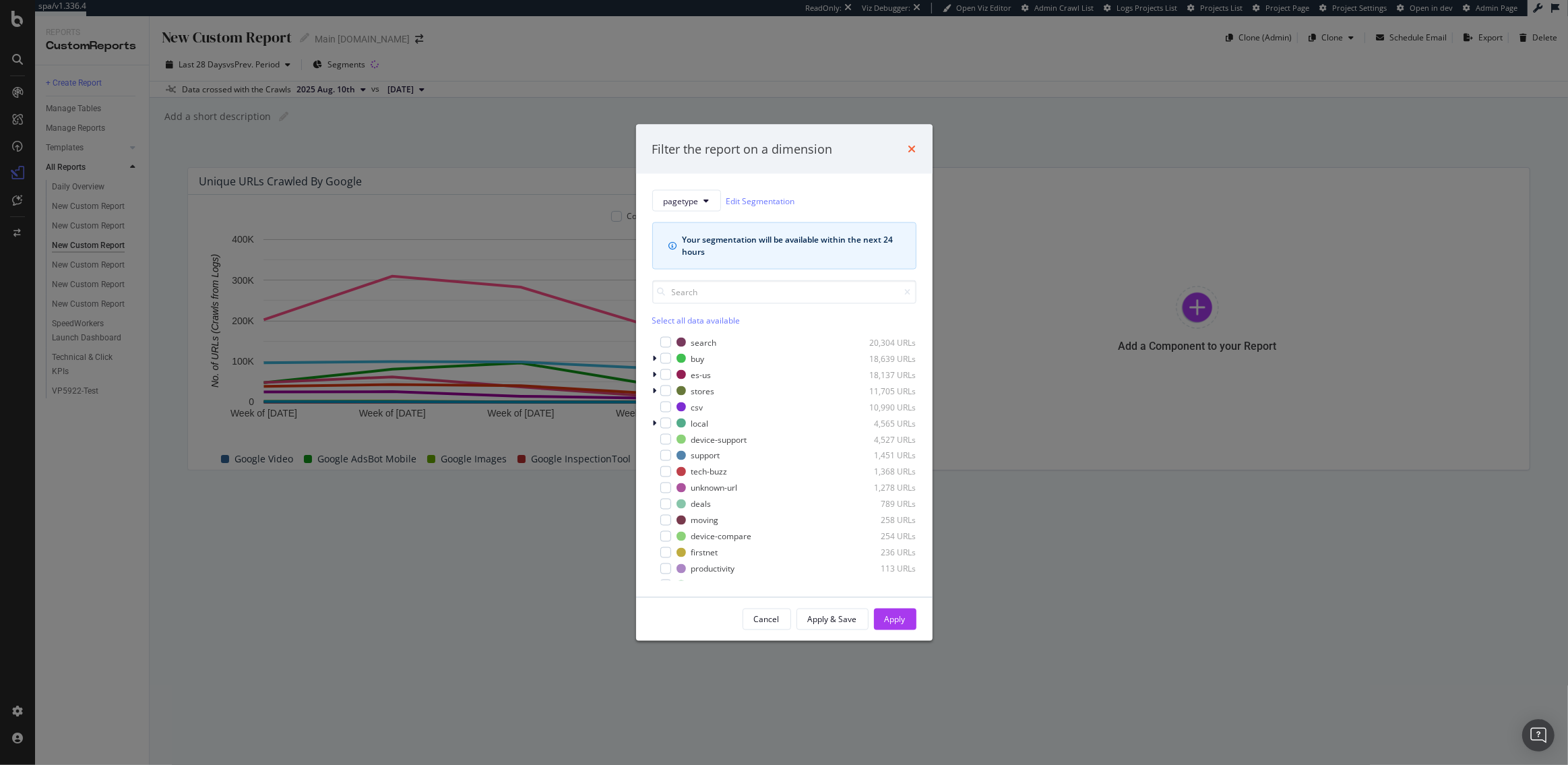
click at [910, 150] on icon "times" at bounding box center [912, 149] width 8 height 11
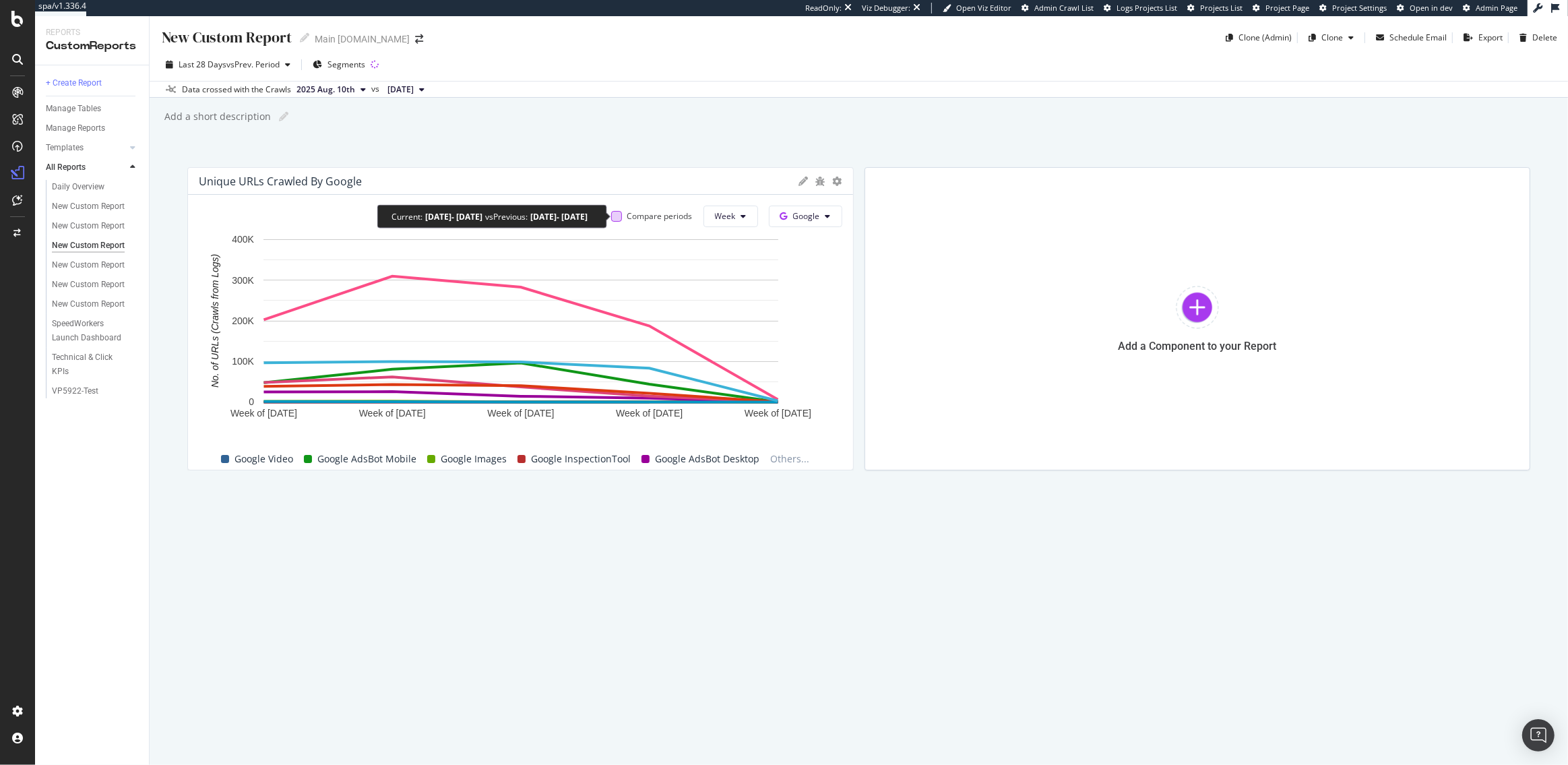
click at [614, 216] on div at bounding box center [616, 216] width 11 height 11
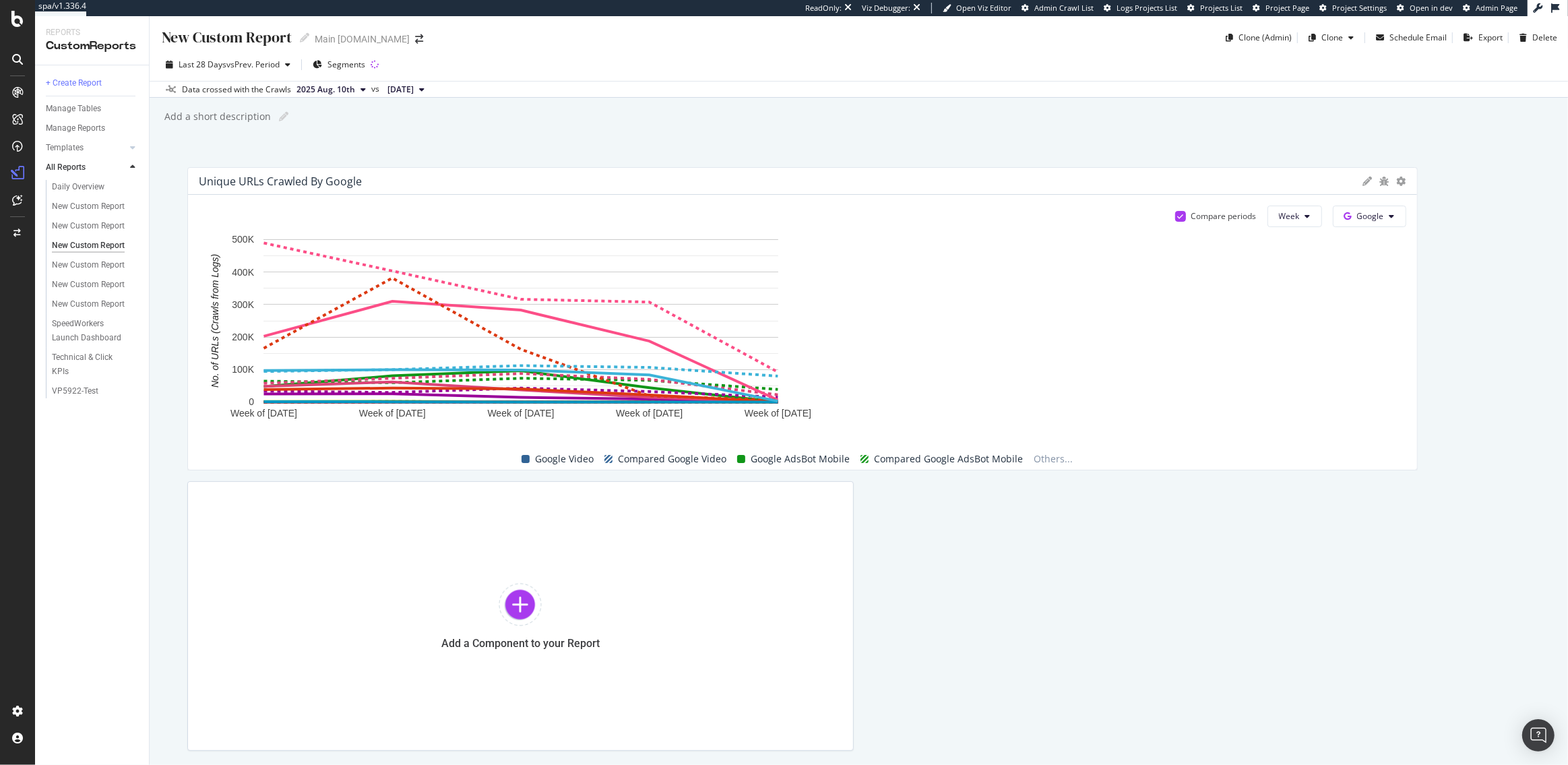
drag, startPoint x: 850, startPoint y: 349, endPoint x: 1568, endPoint y: 489, distance: 731.5
click at [1567, 489] on div "New Custom Report New Custom Report Main att.com Clone (Admin) Clone Schedule E…" at bounding box center [859, 391] width 1419 height 749
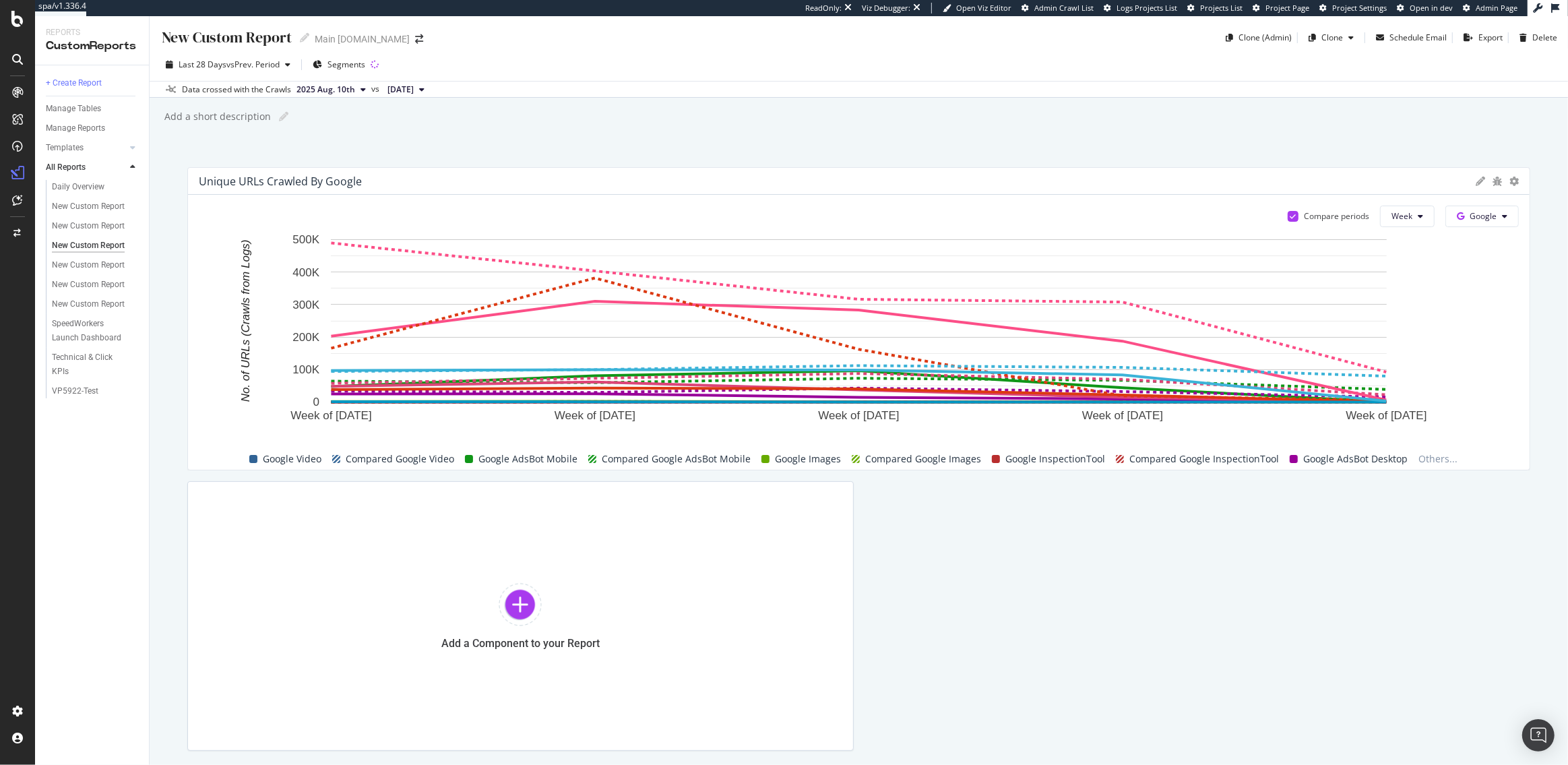
click at [1033, 620] on div "Unique URLs Crawled By Google Compare periods Week Google Week of 21 Jul. 2025 …" at bounding box center [859, 459] width 1343 height 584
click at [68, 643] on div "Settings" at bounding box center [70, 640] width 57 height 11
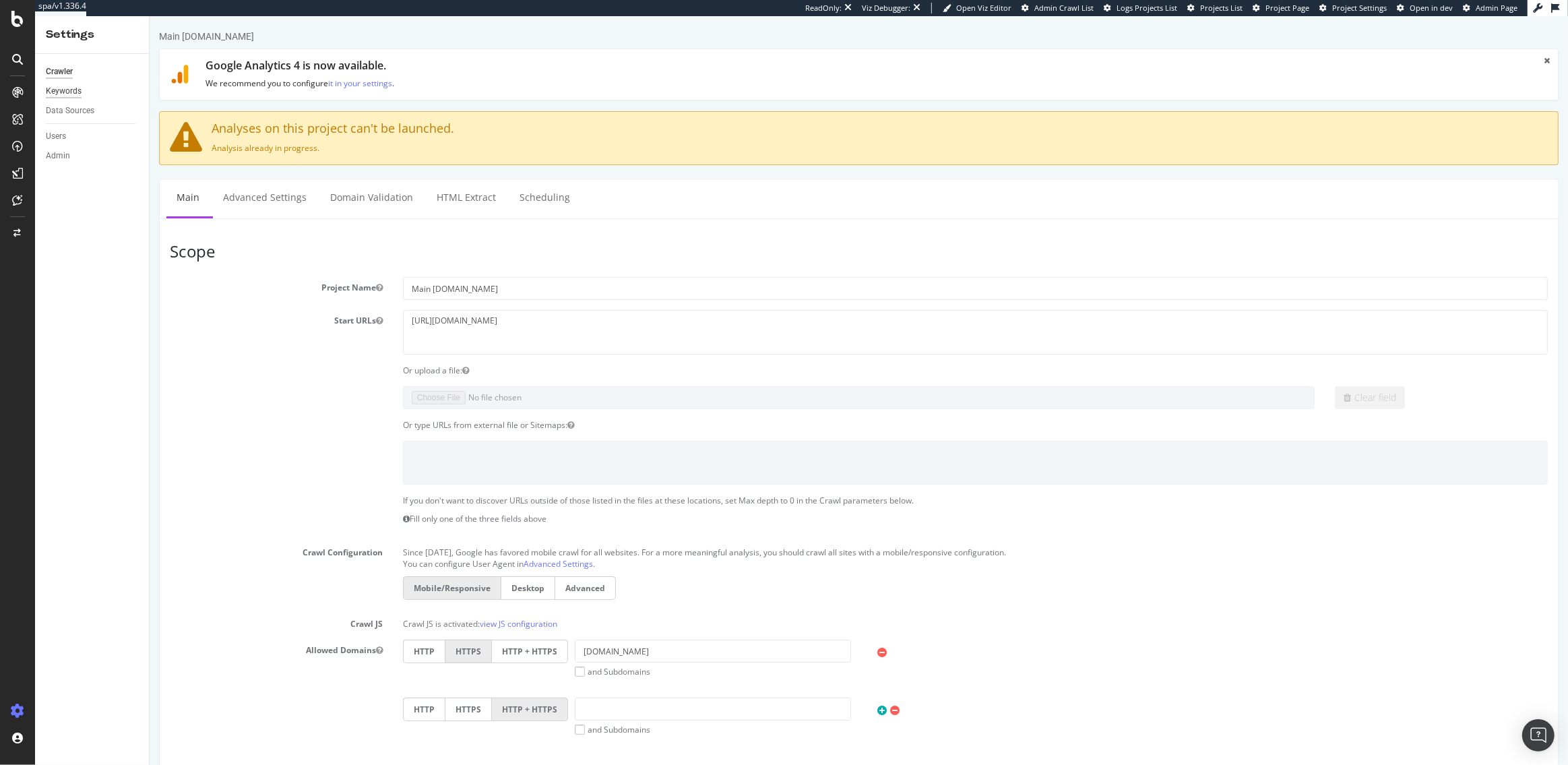
click at [64, 90] on div "Keywords" at bounding box center [63, 91] width 36 height 14
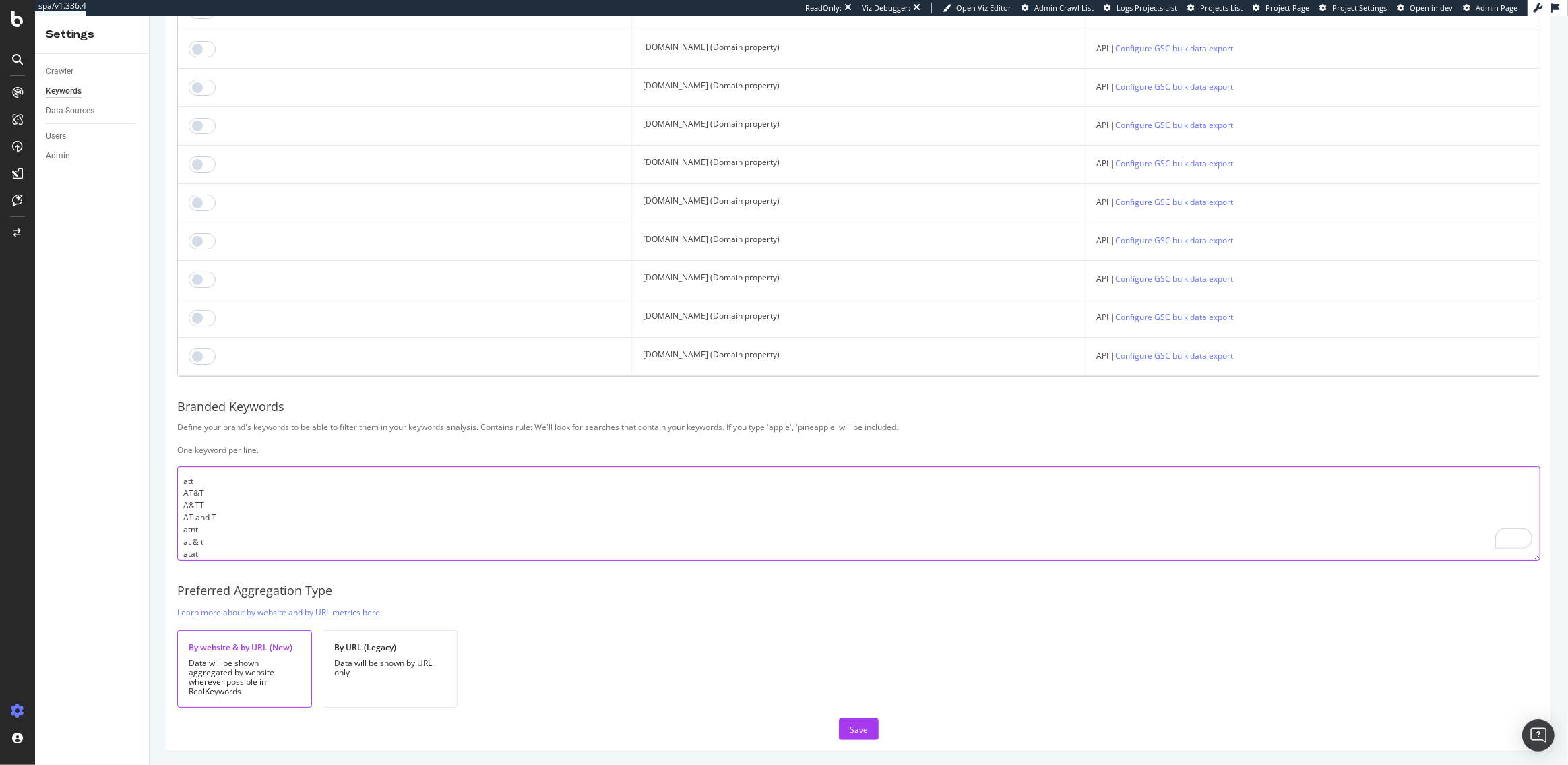
drag, startPoint x: 208, startPoint y: 548, endPoint x: 182, endPoint y: 454, distance: 97.5
click at [182, 454] on div "Botify Keywords Select the Websites from Google Search Console you want to link…" at bounding box center [859, 187] width 1385 height 1128
click at [73, 708] on div "Segment Editor" at bounding box center [106, 706] width 128 height 11
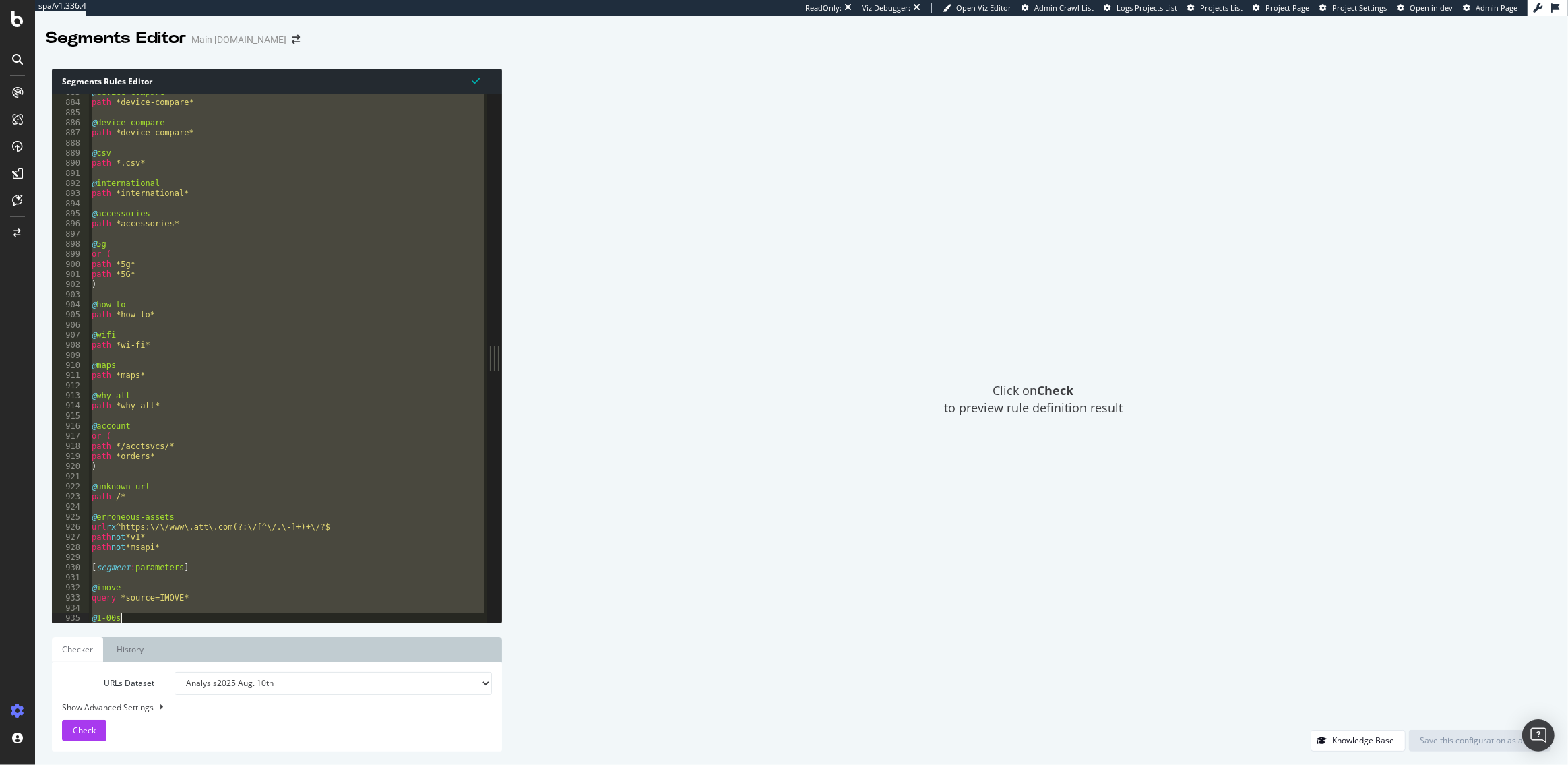
scroll to position [8985, 0]
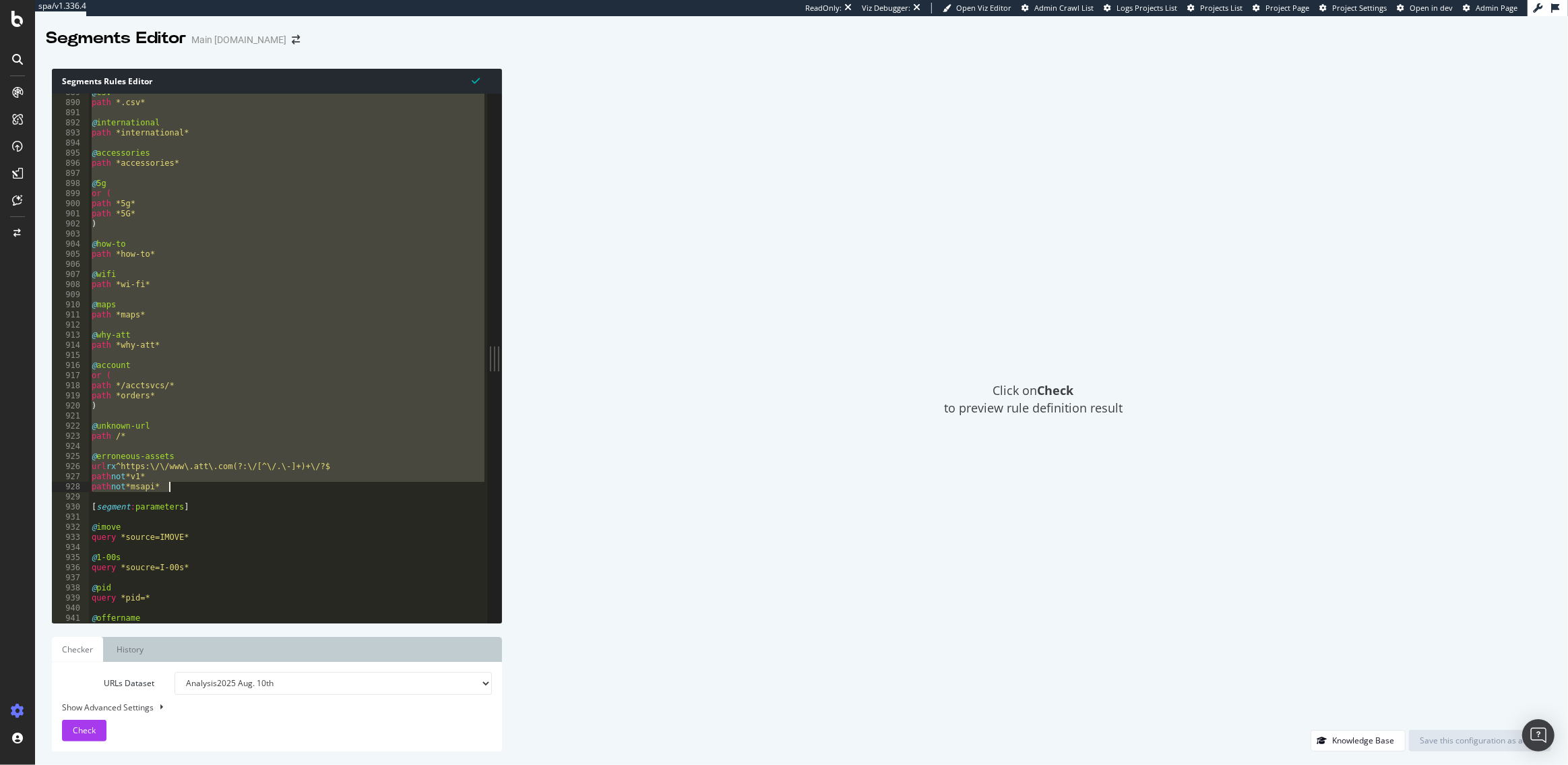
drag, startPoint x: 87, startPoint y: 97, endPoint x: 222, endPoint y: 489, distance: 414.6
click at [222, 489] on div "@ csv path *.csv* @ international path *international* @ accessories path *acce…" at bounding box center [288, 363] width 398 height 550
type textarea "path not *v1* path not *msapi*"
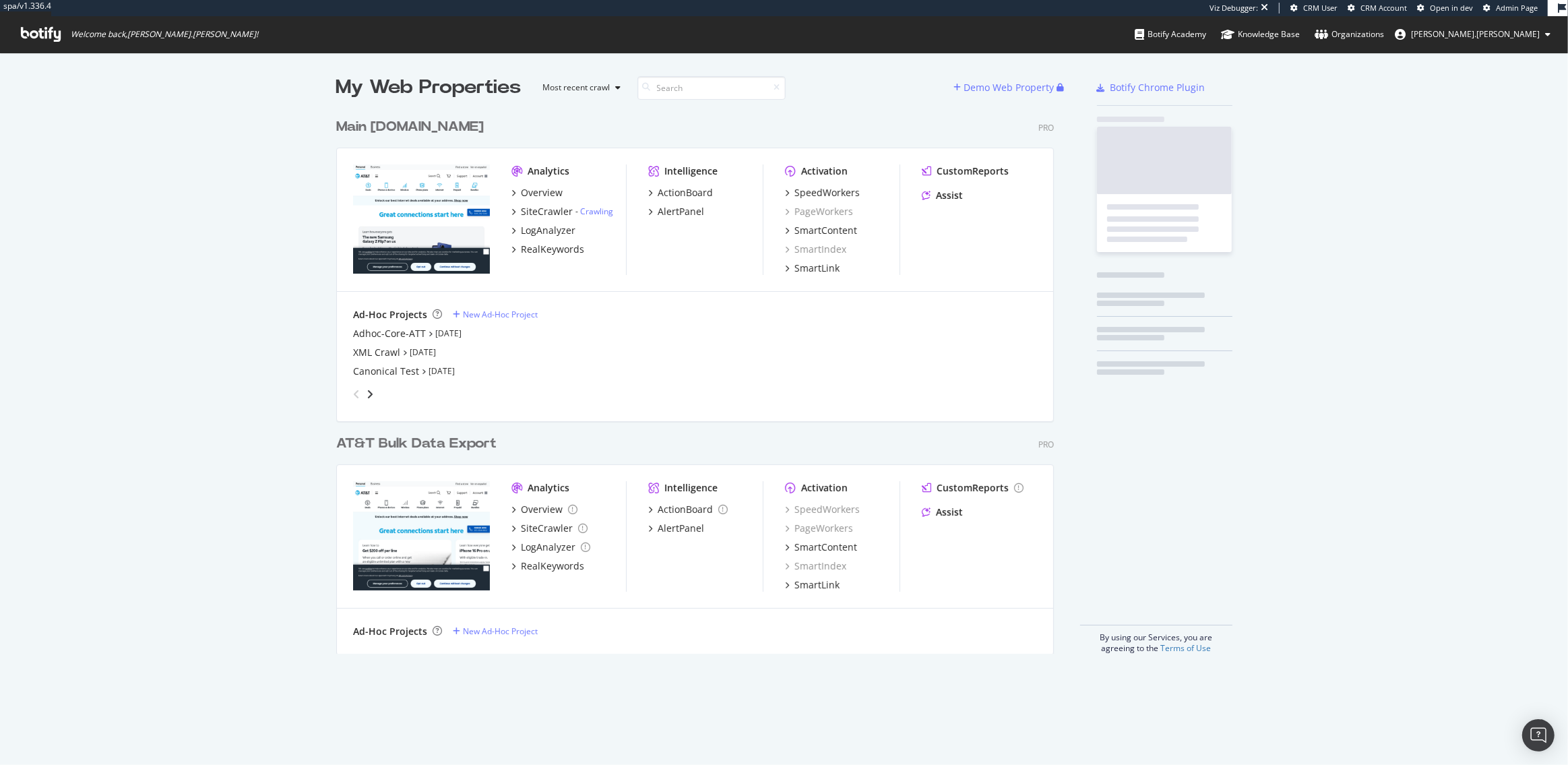
scroll to position [553, 727]
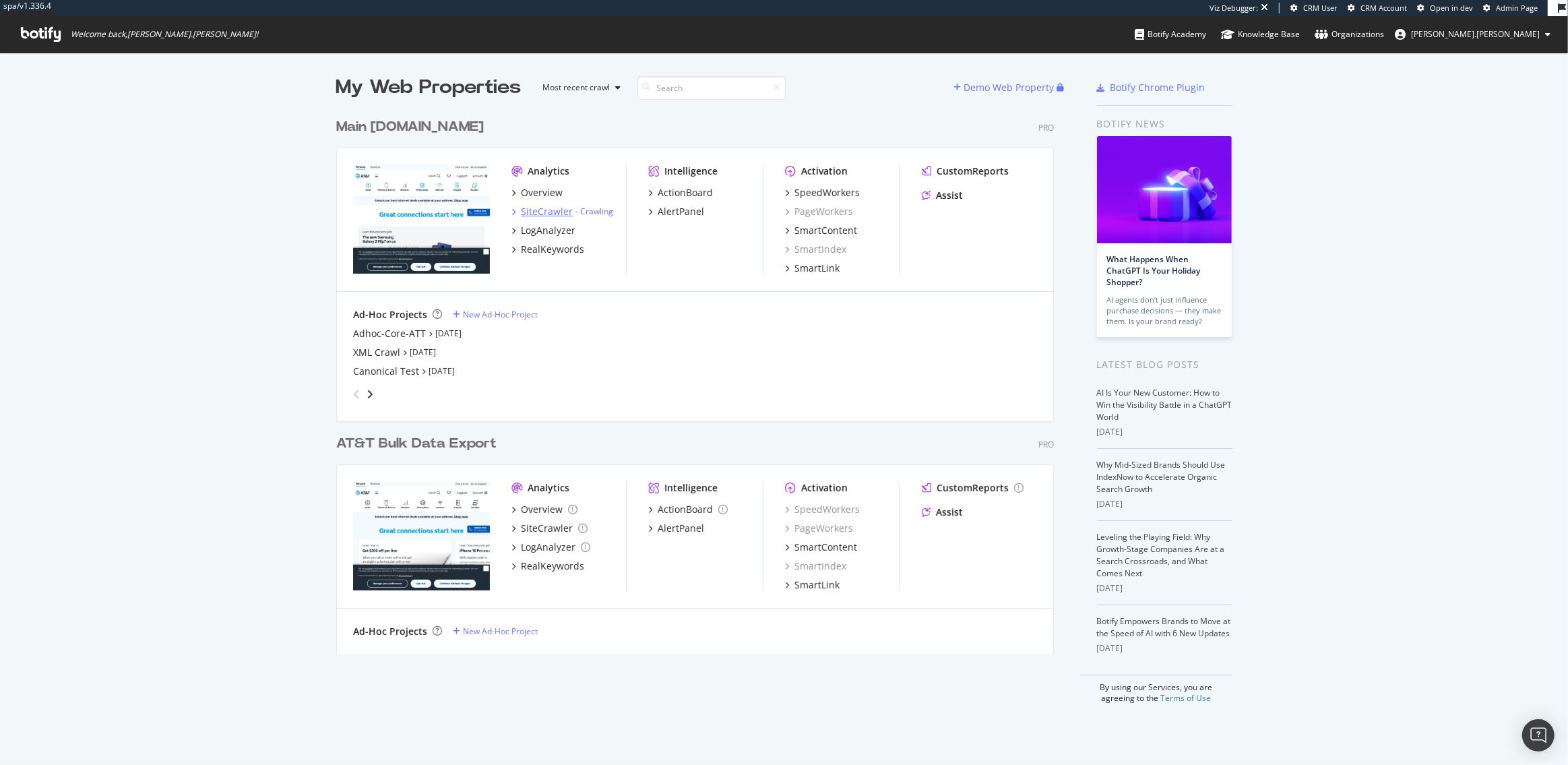
click at [543, 214] on div "SiteCrawler" at bounding box center [547, 211] width 52 height 13
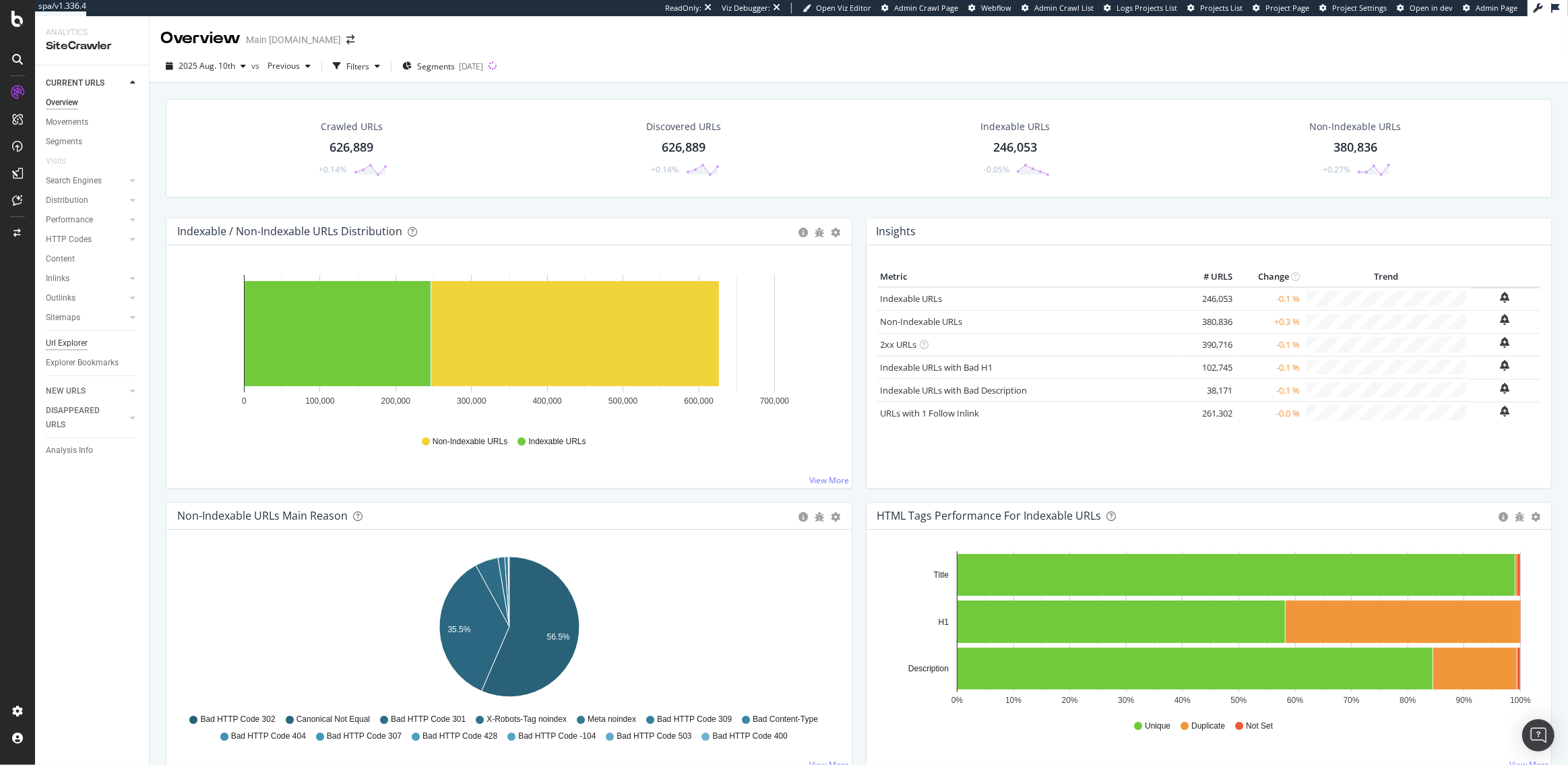
click at [78, 348] on div "Url Explorer" at bounding box center [66, 343] width 42 height 14
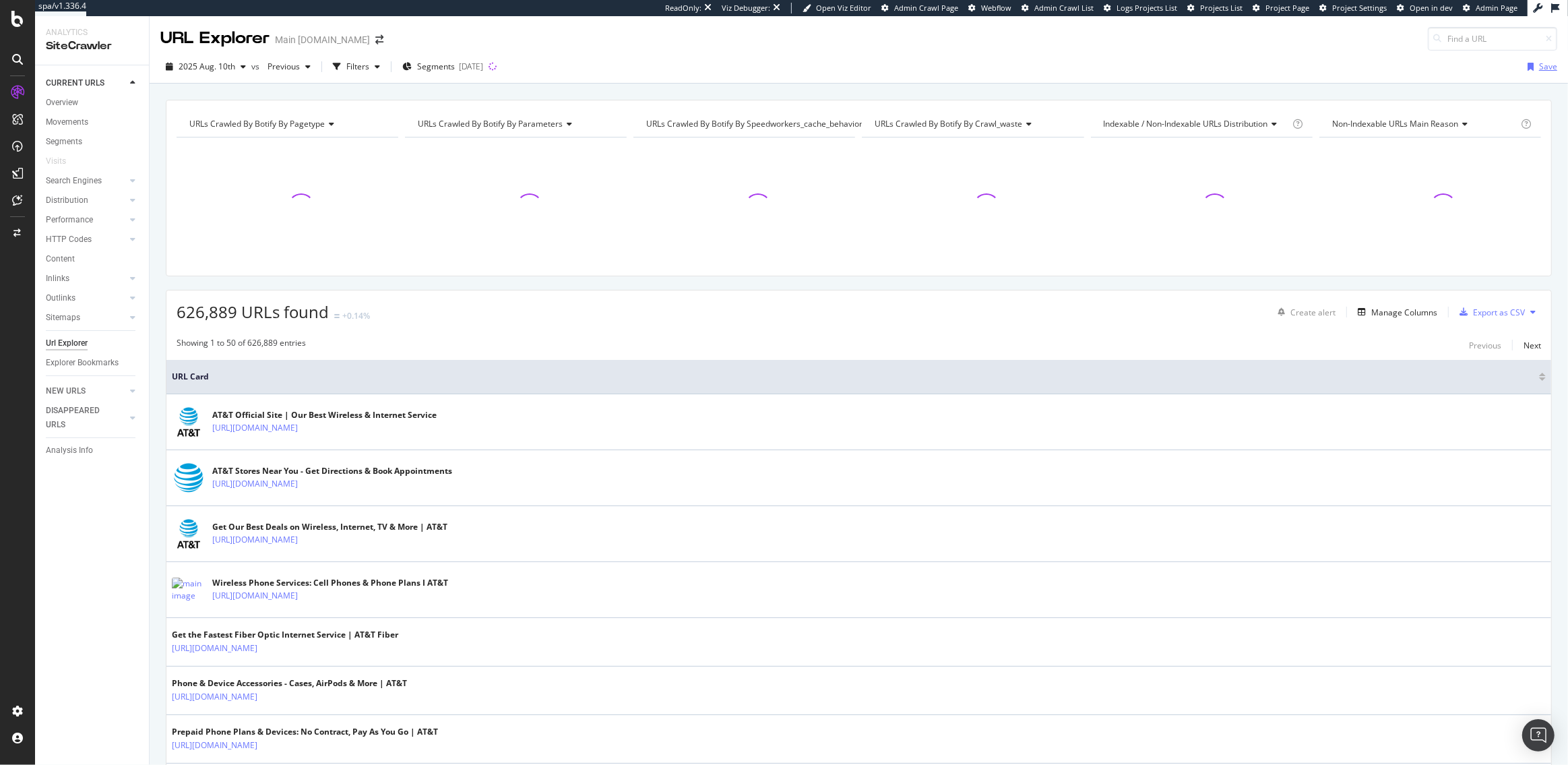
click at [1551, 69] on div "Save" at bounding box center [1548, 66] width 18 height 12
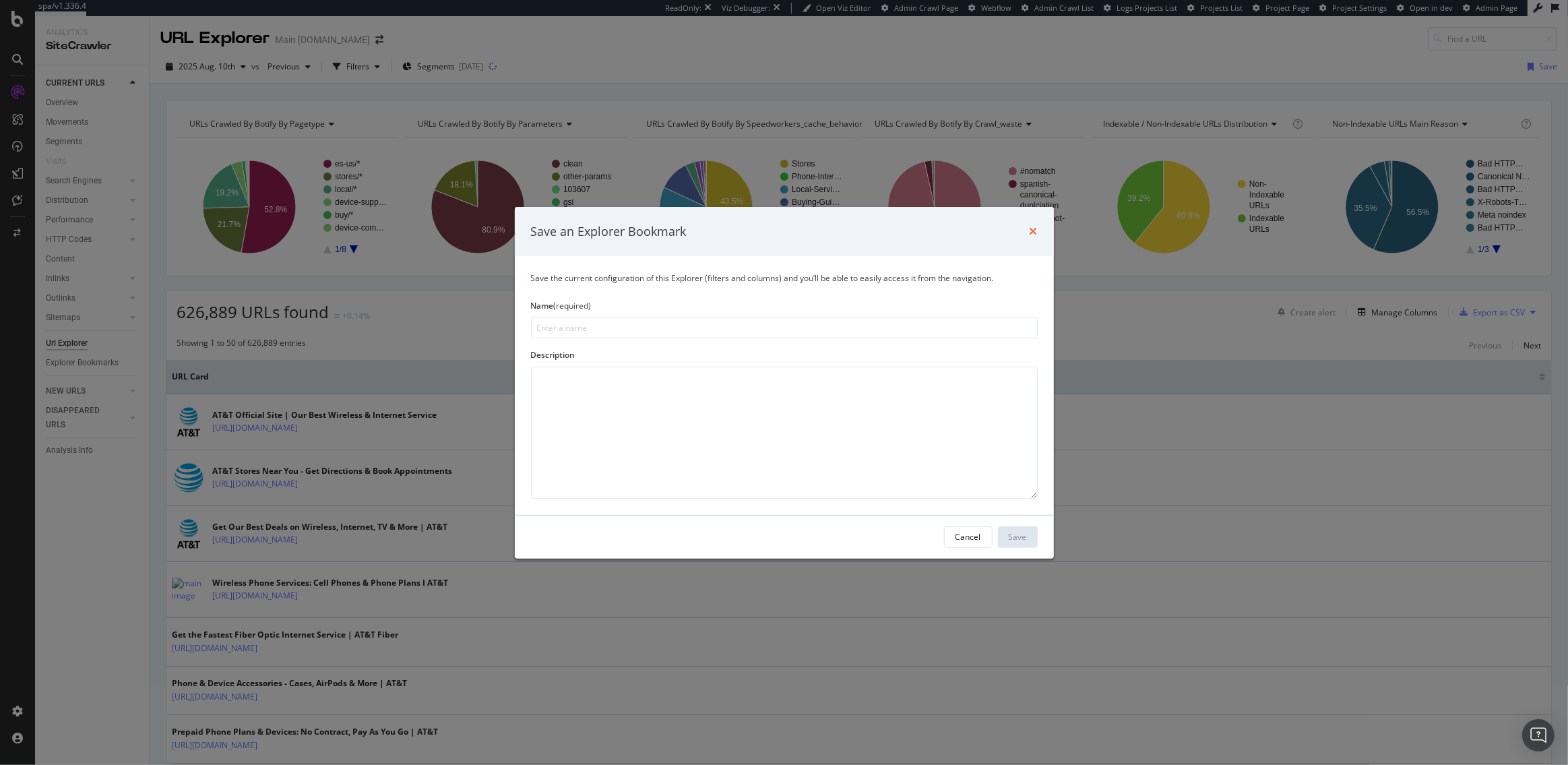
click at [1031, 233] on icon "times" at bounding box center [1034, 230] width 8 height 11
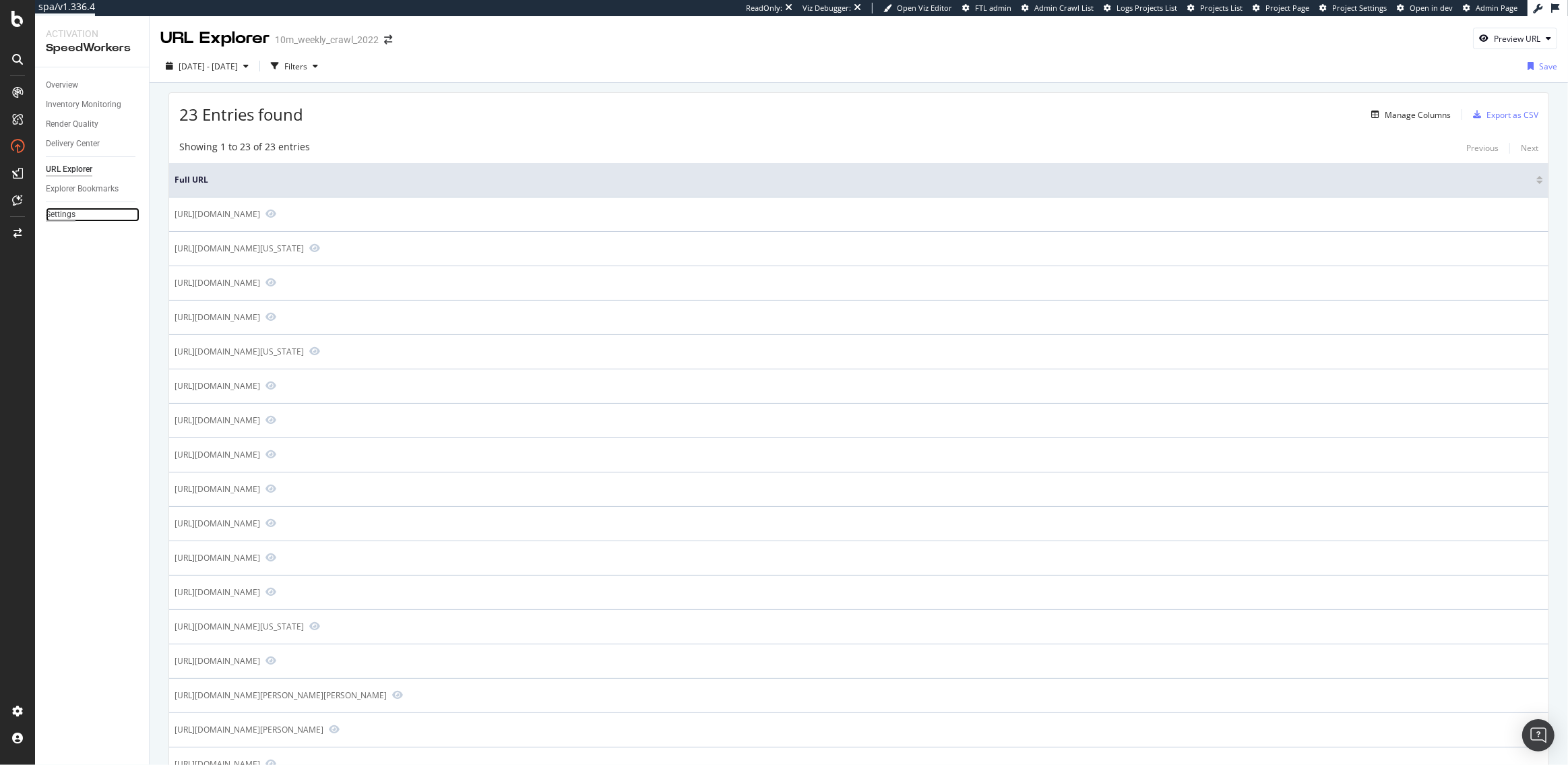
click at [62, 211] on div "Settings" at bounding box center [60, 214] width 30 height 14
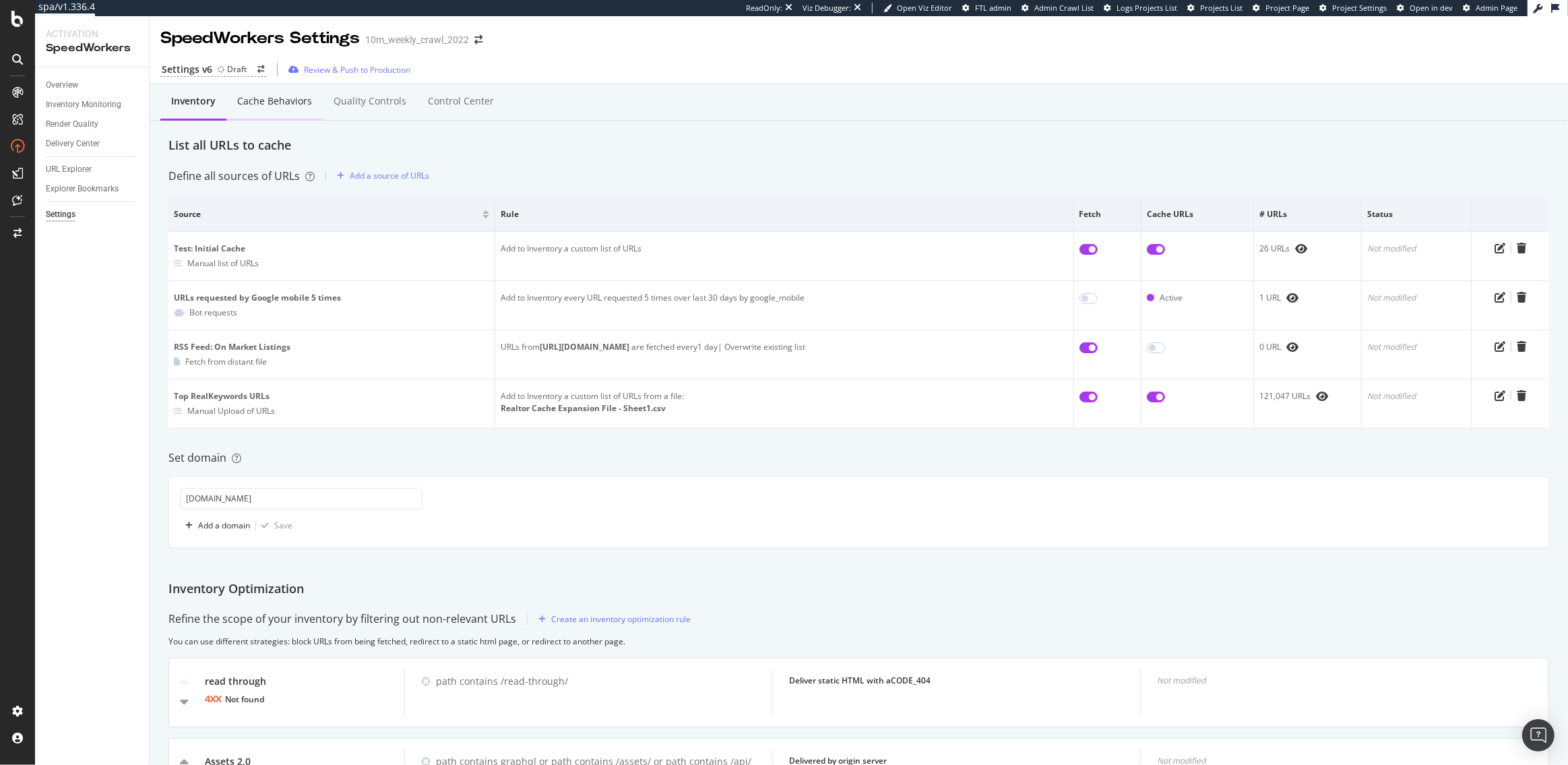
click at [272, 104] on div "Cache behaviors" at bounding box center [274, 101] width 75 height 13
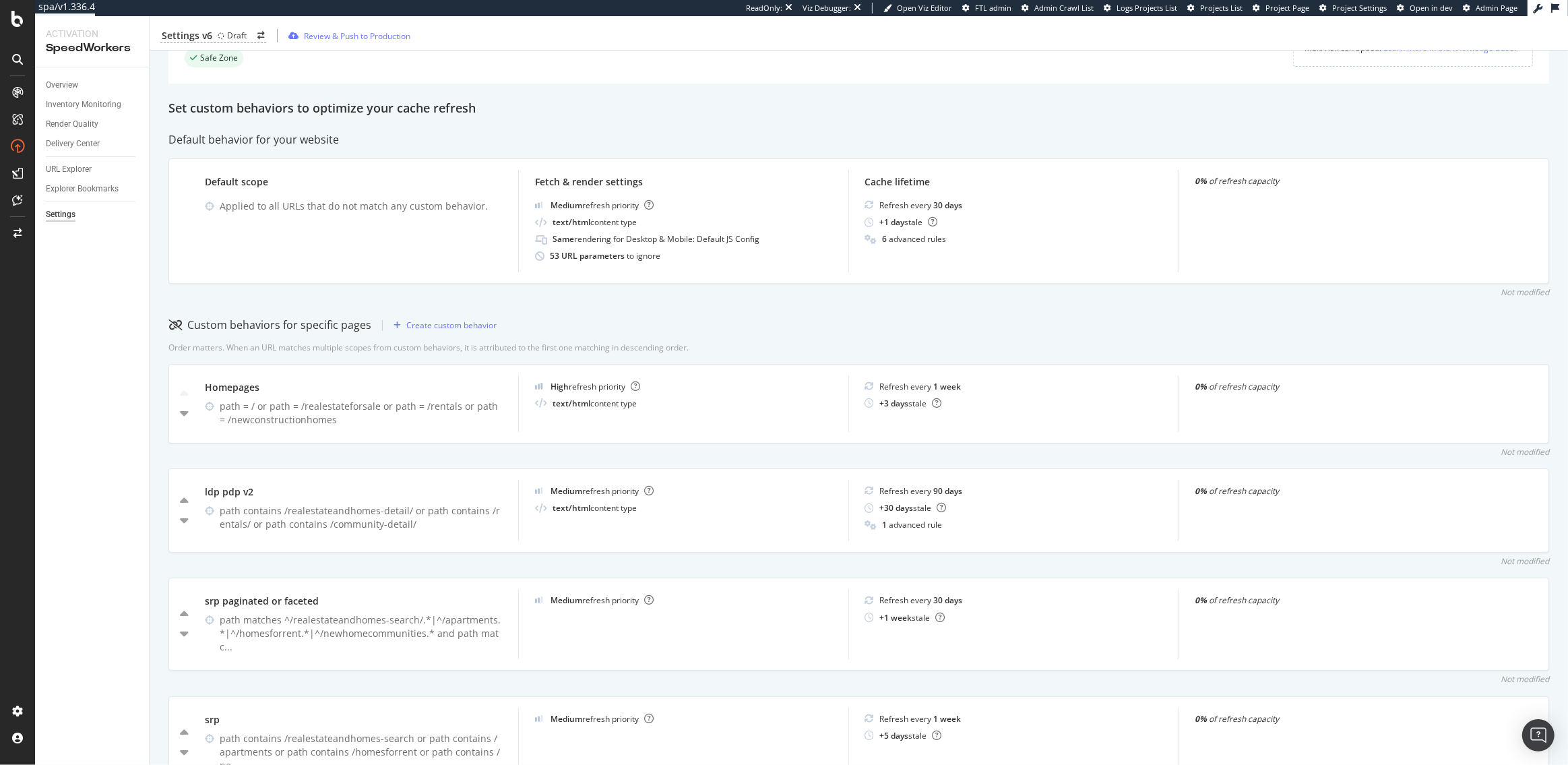
scroll to position [167, 0]
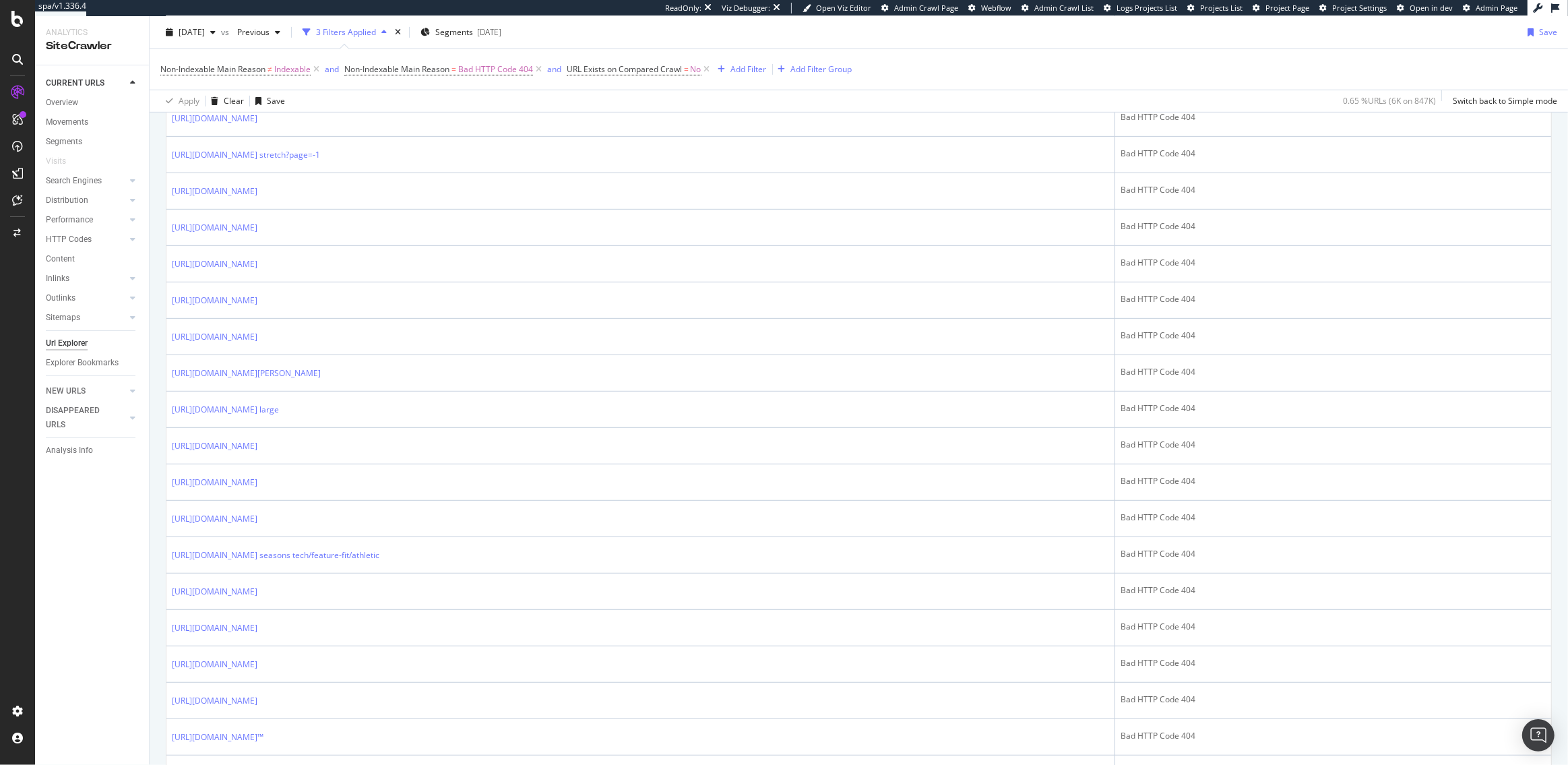
scroll to position [760, 0]
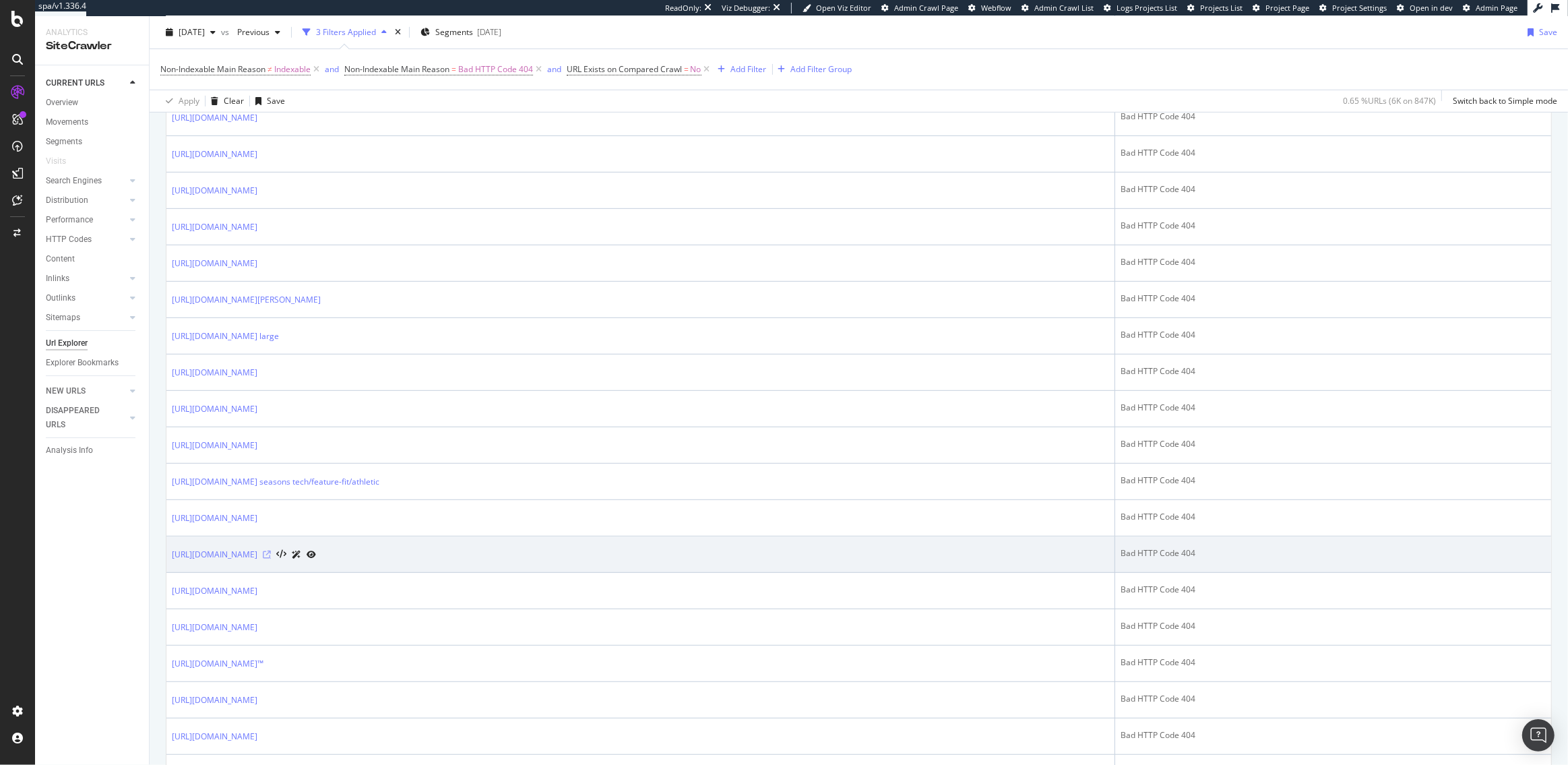
click at [271, 553] on icon at bounding box center [267, 555] width 8 height 8
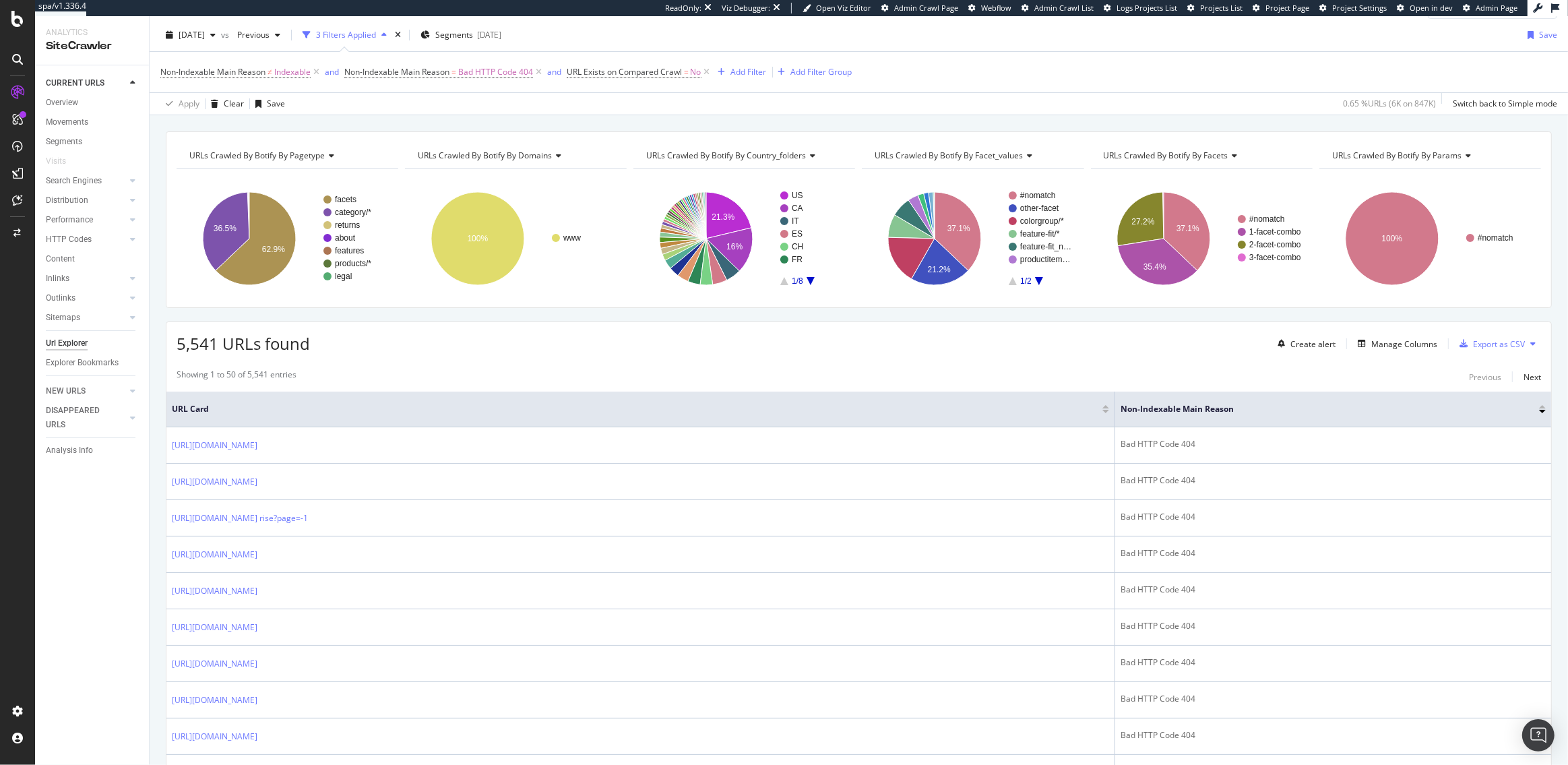
scroll to position [20, 0]
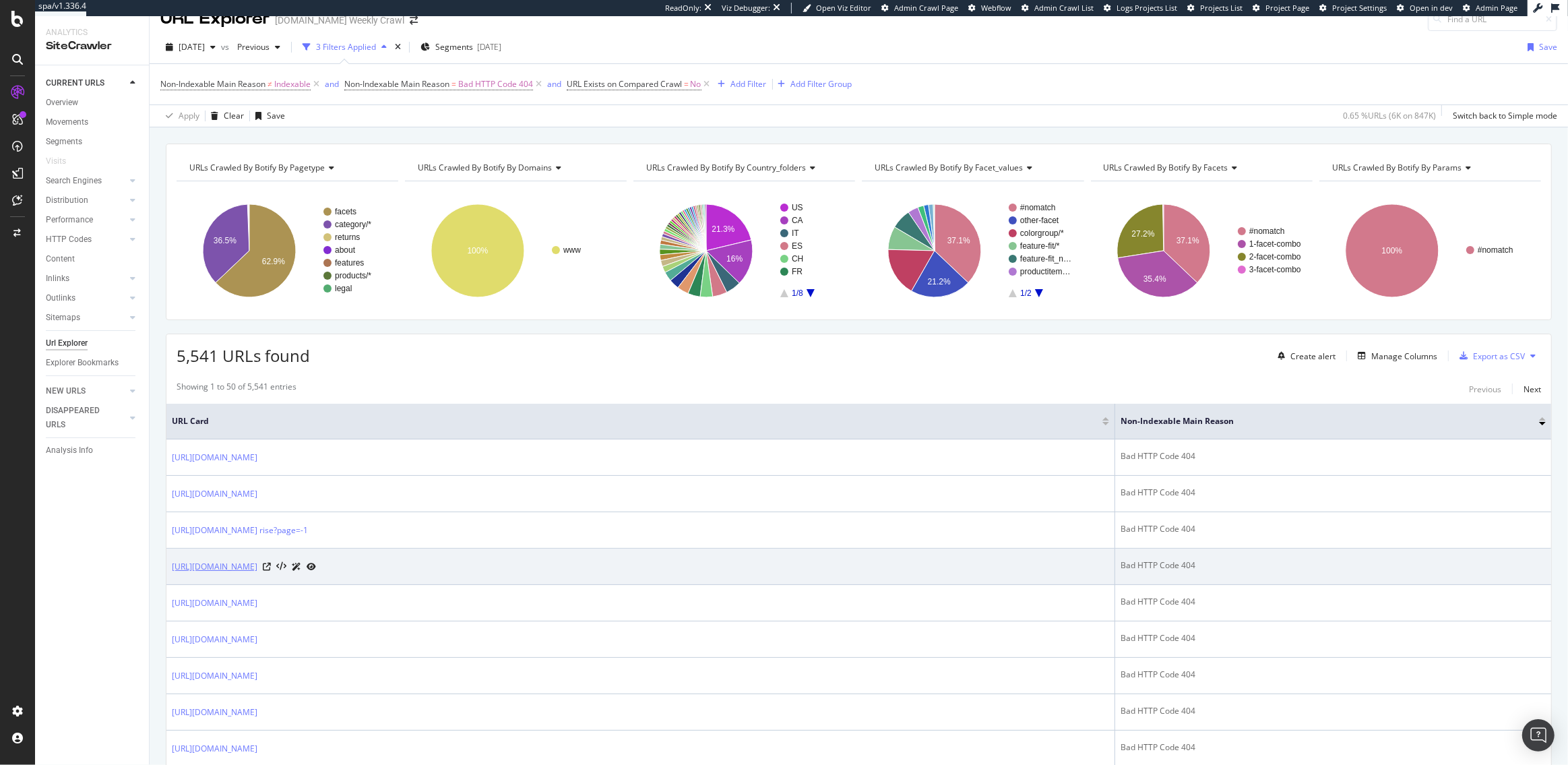
click at [258, 563] on link "[URL][DOMAIN_NAME]" at bounding box center [215, 567] width 86 height 13
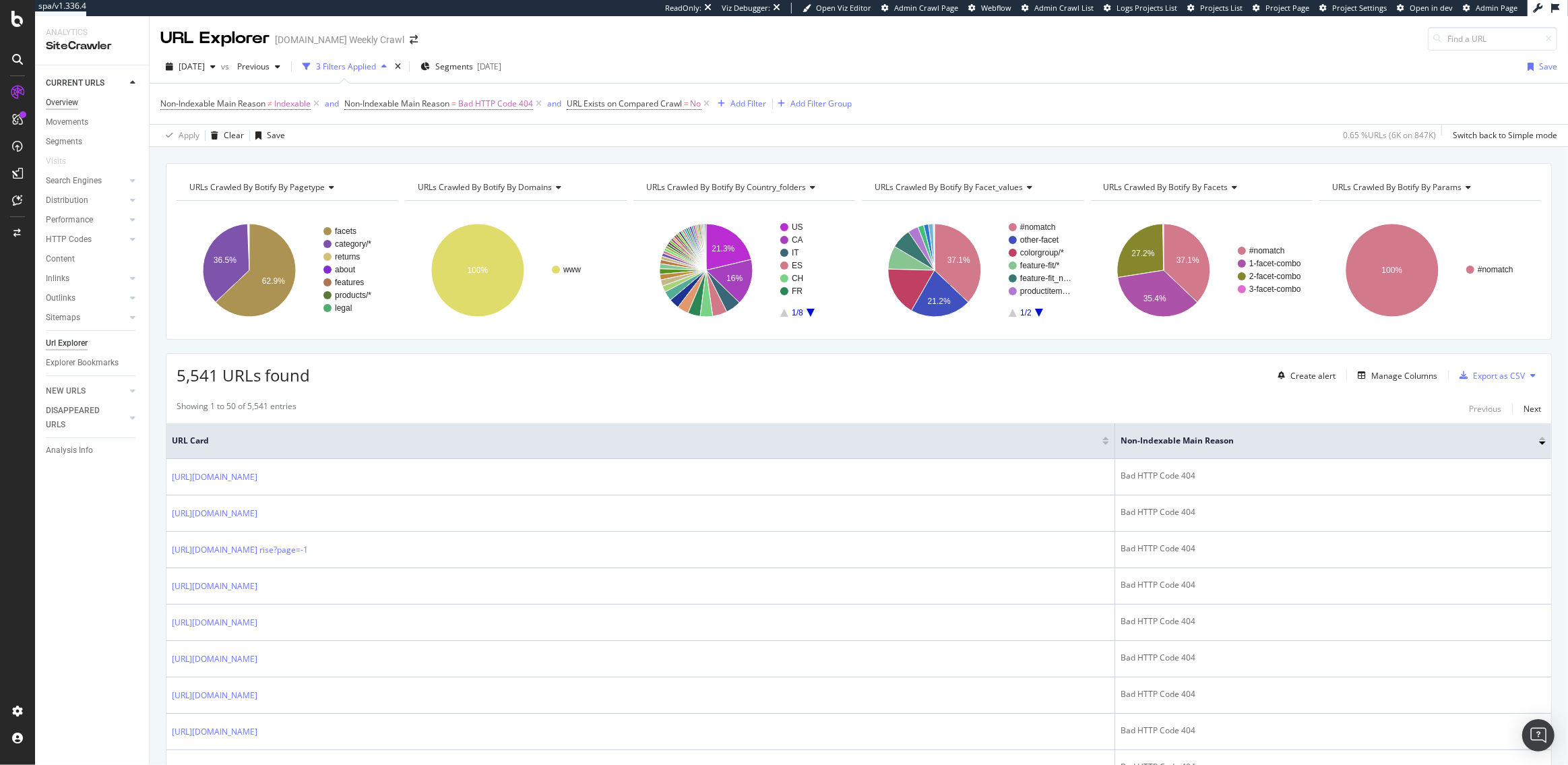
click at [68, 102] on div "Overview" at bounding box center [61, 102] width 32 height 14
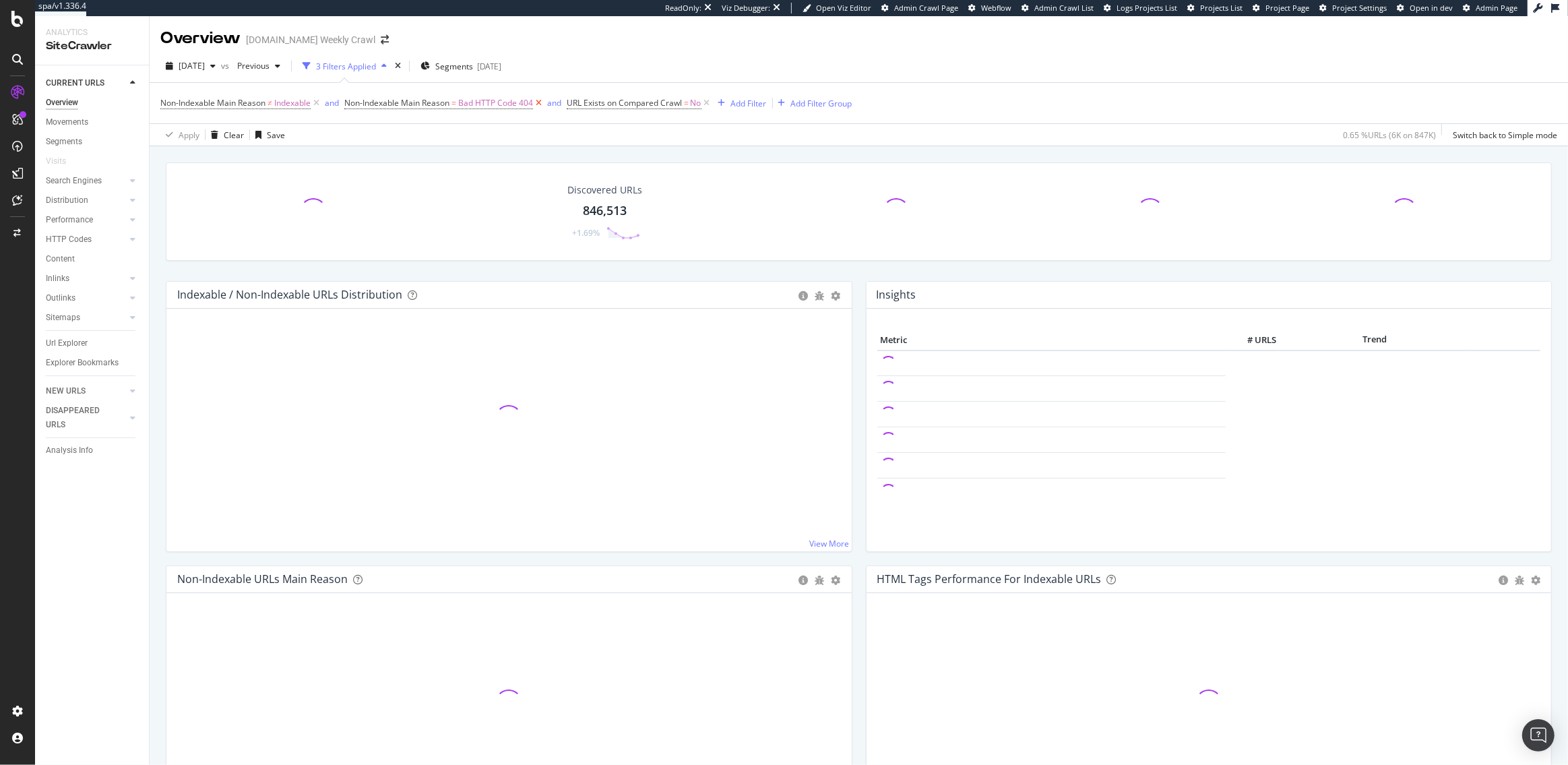
click at [540, 105] on icon at bounding box center [538, 103] width 12 height 13
click at [320, 104] on icon at bounding box center [316, 103] width 12 height 13
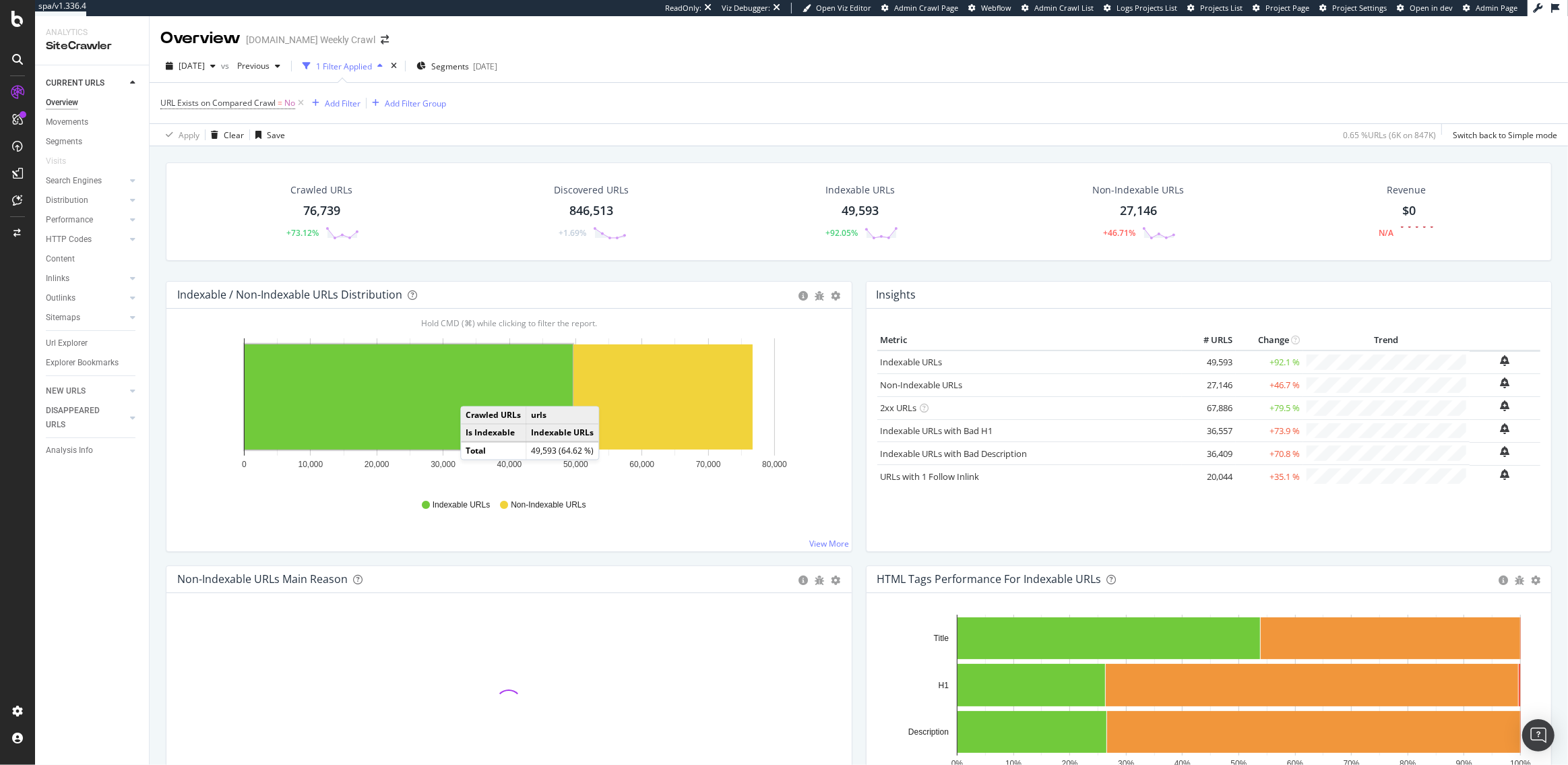
click at [474, 393] on rect "A chart." at bounding box center [408, 397] width 328 height 105
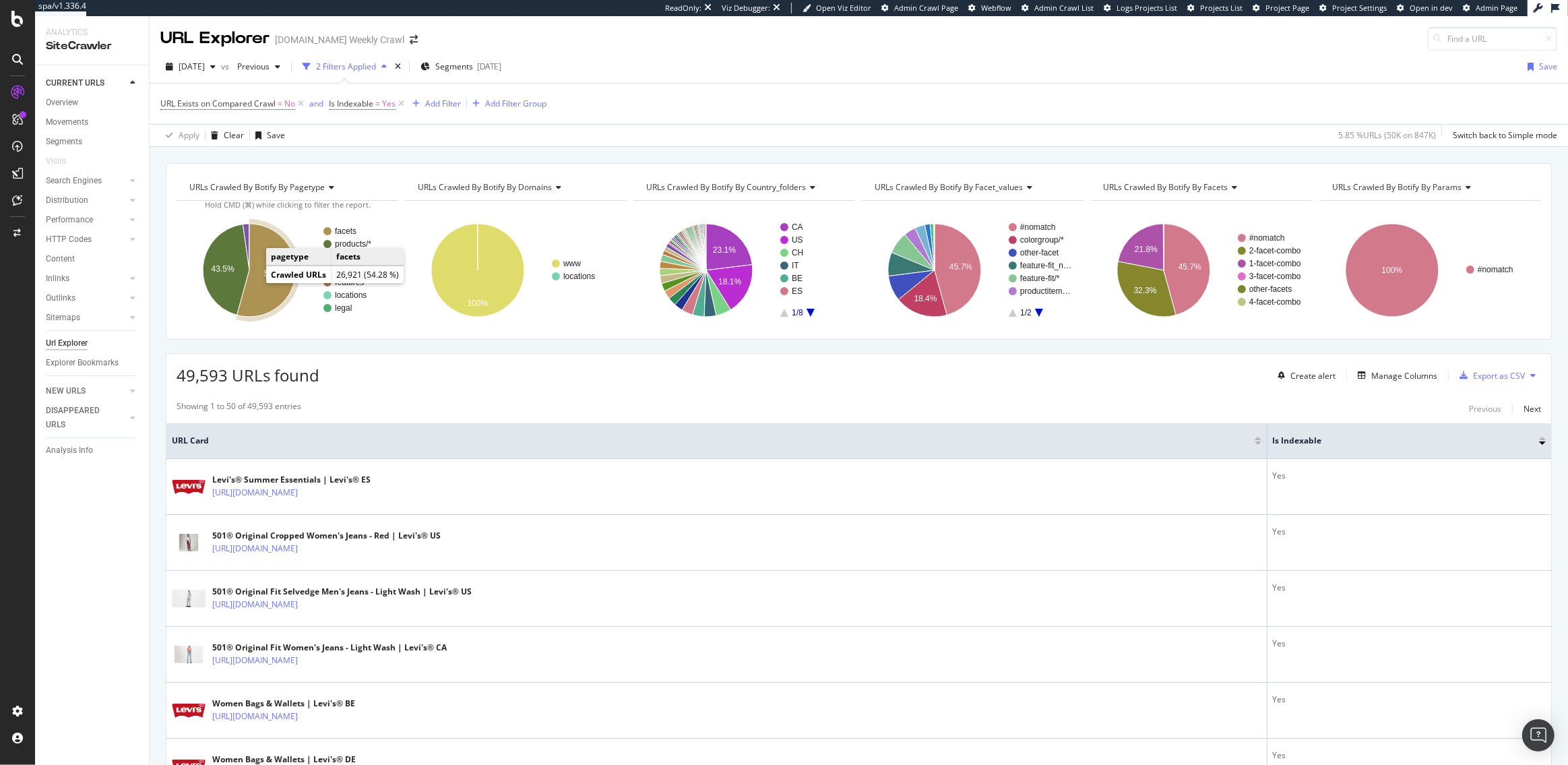
click at [254, 283] on icon "A chart." at bounding box center [266, 270] width 59 height 93
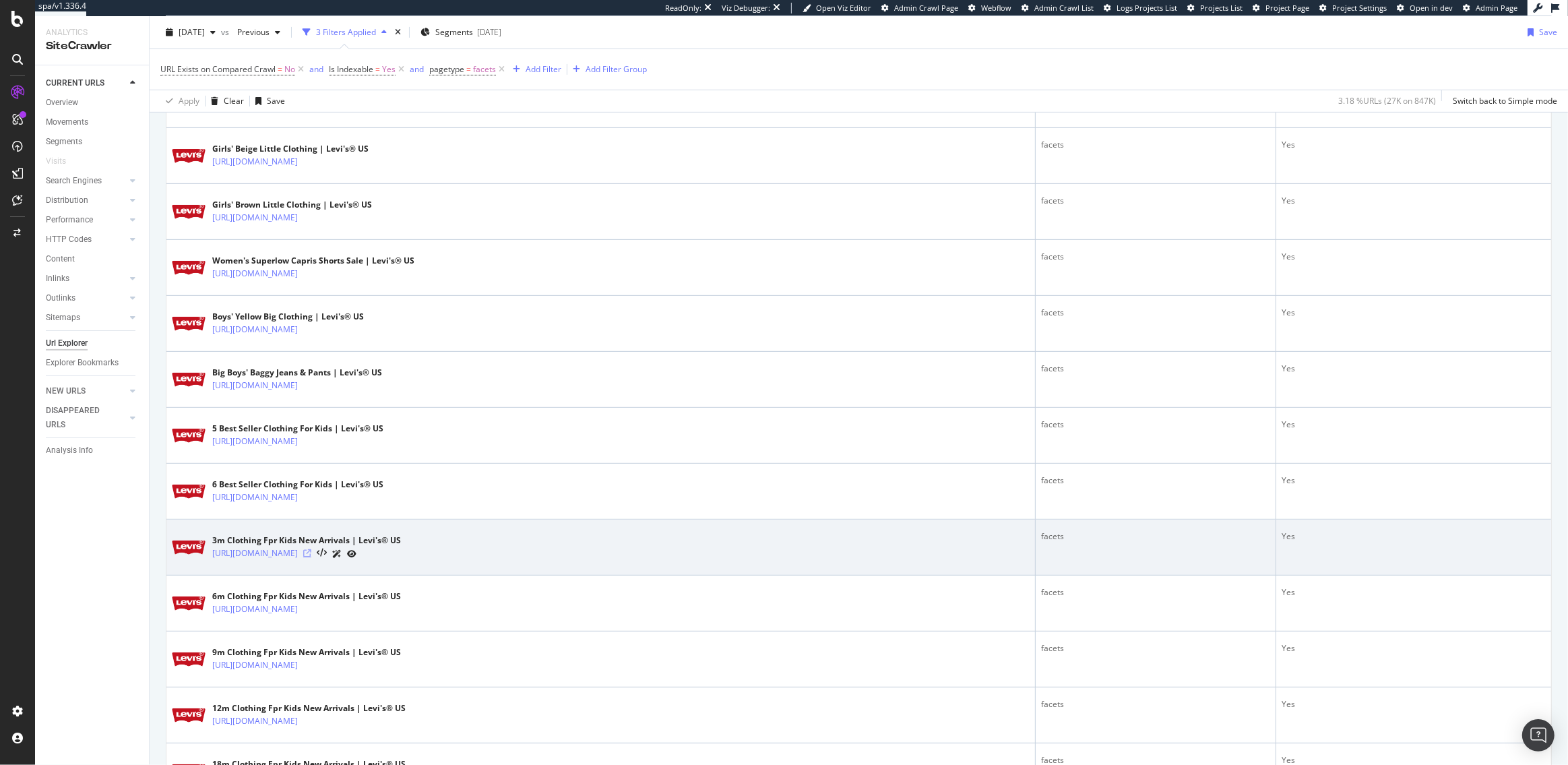
scroll to position [525, 0]
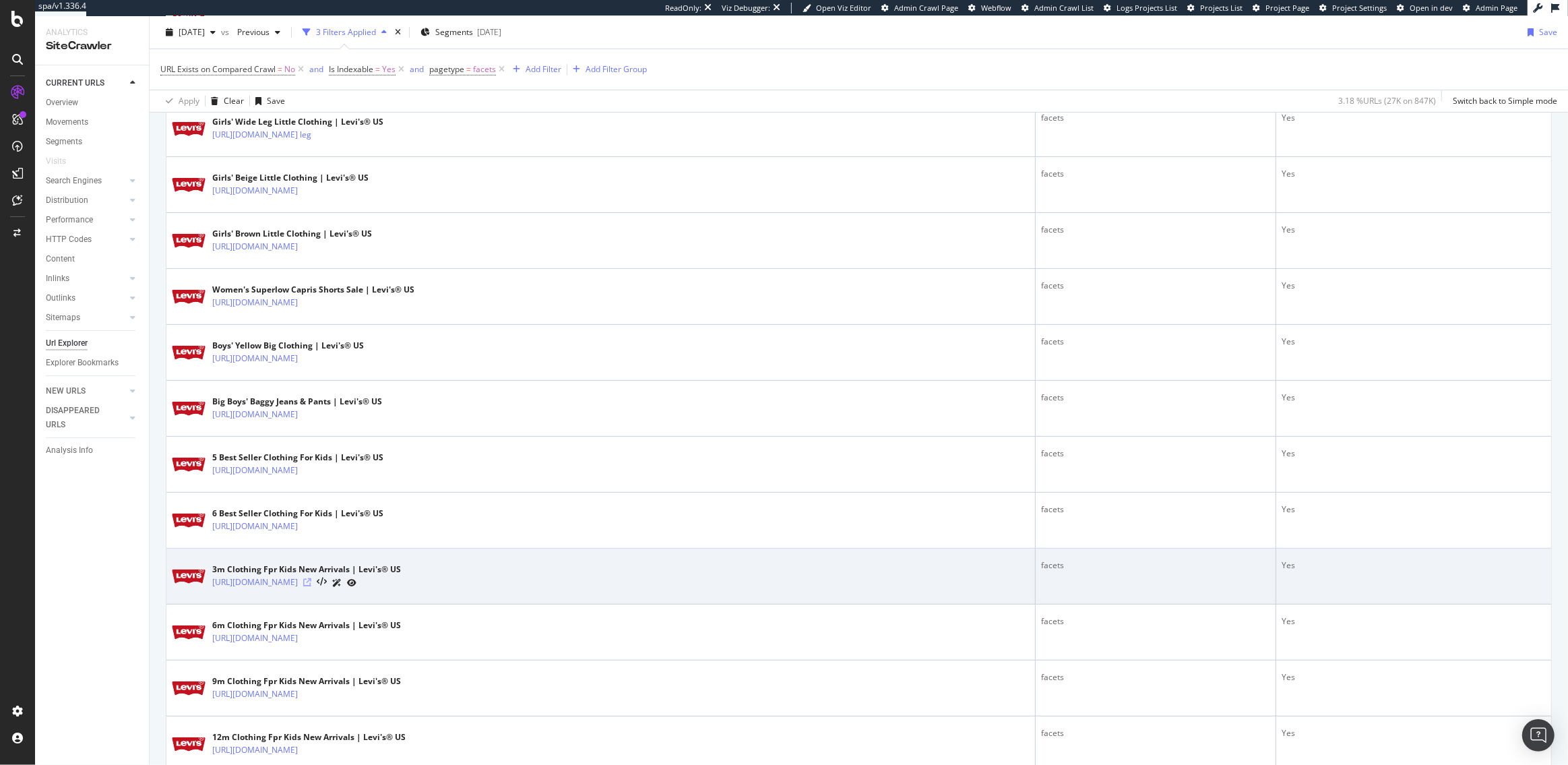
click at [311, 579] on icon at bounding box center [307, 582] width 8 height 8
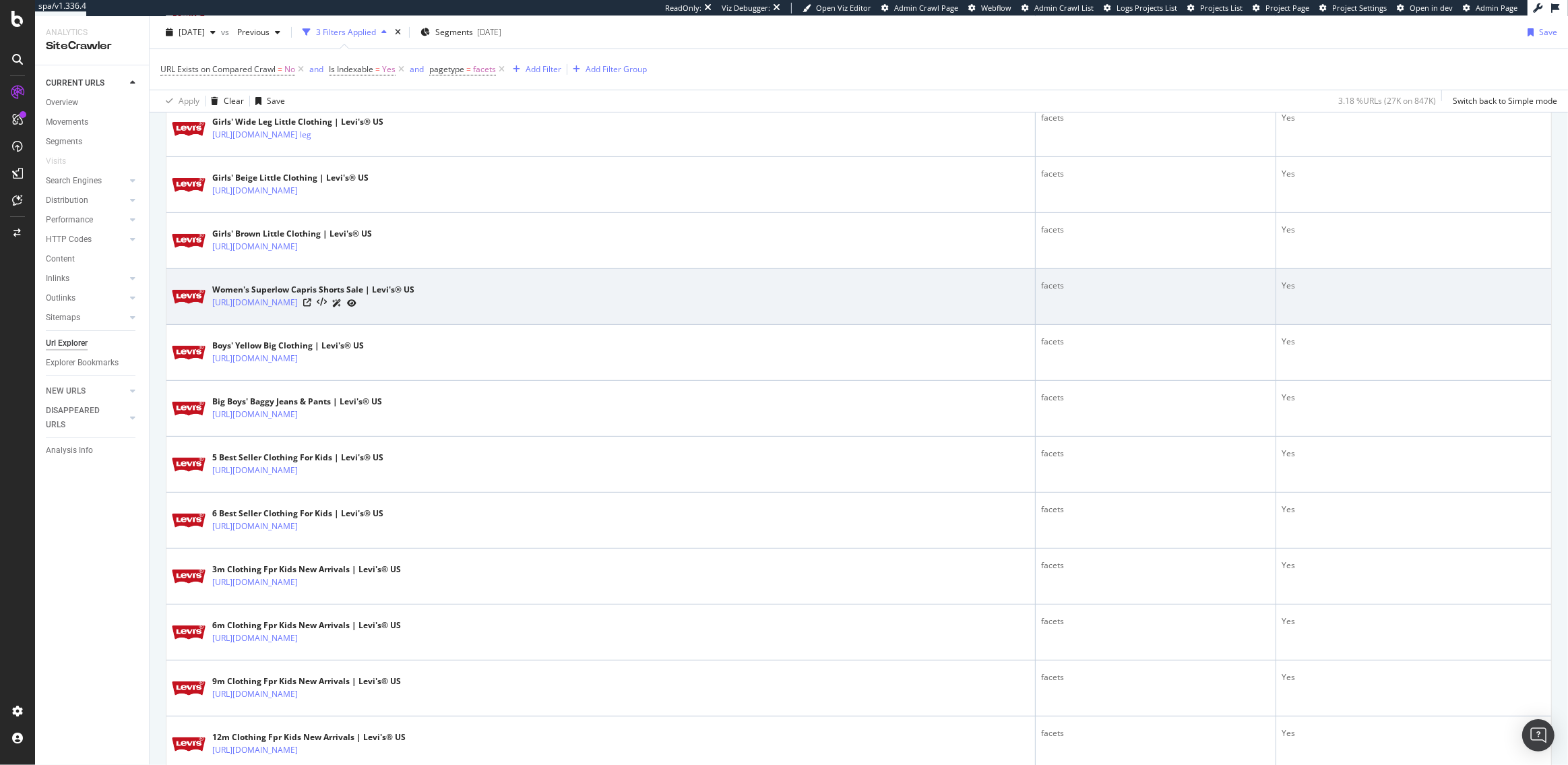
scroll to position [0, 0]
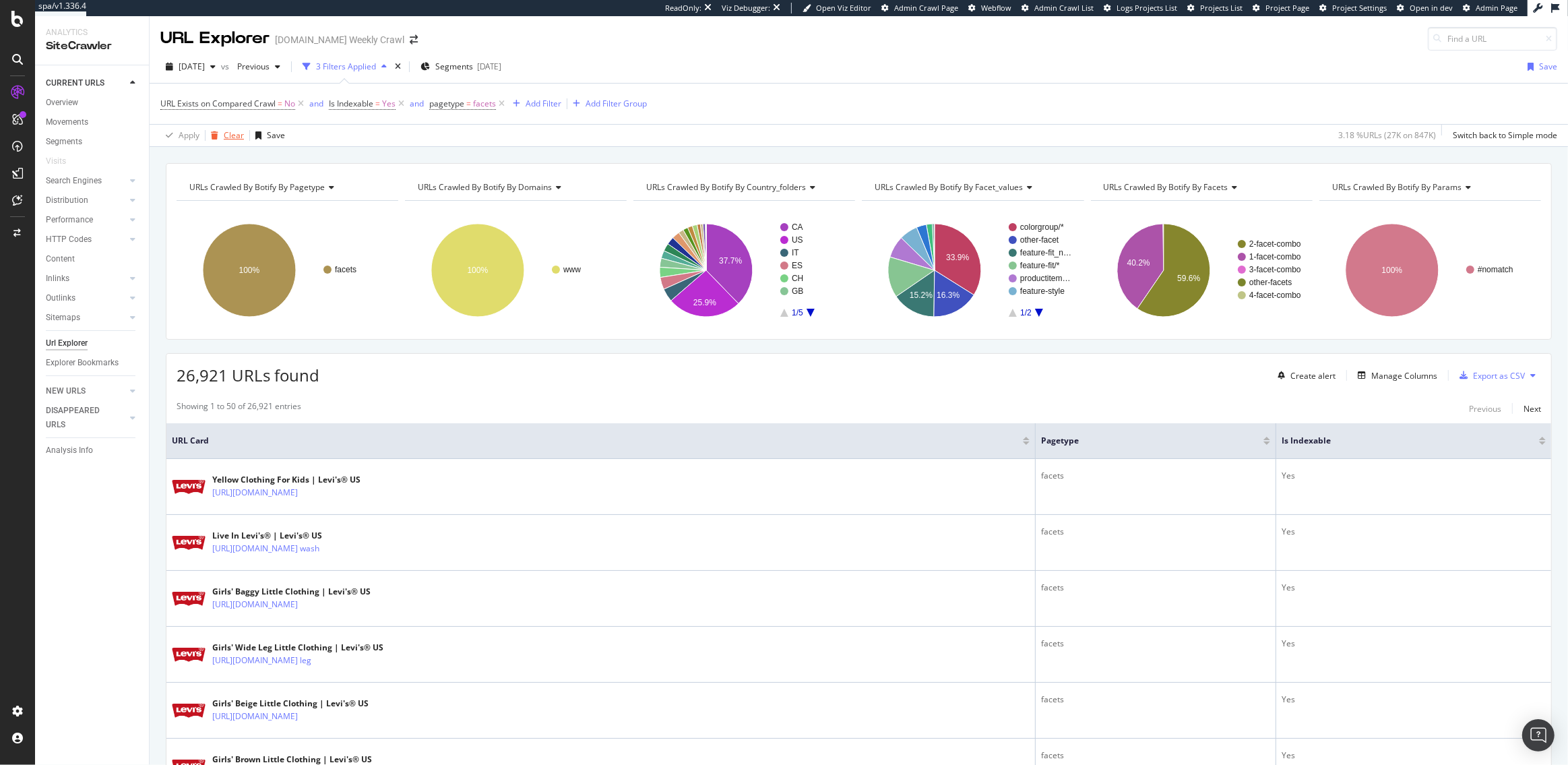
click at [230, 135] on div "Clear" at bounding box center [234, 135] width 20 height 12
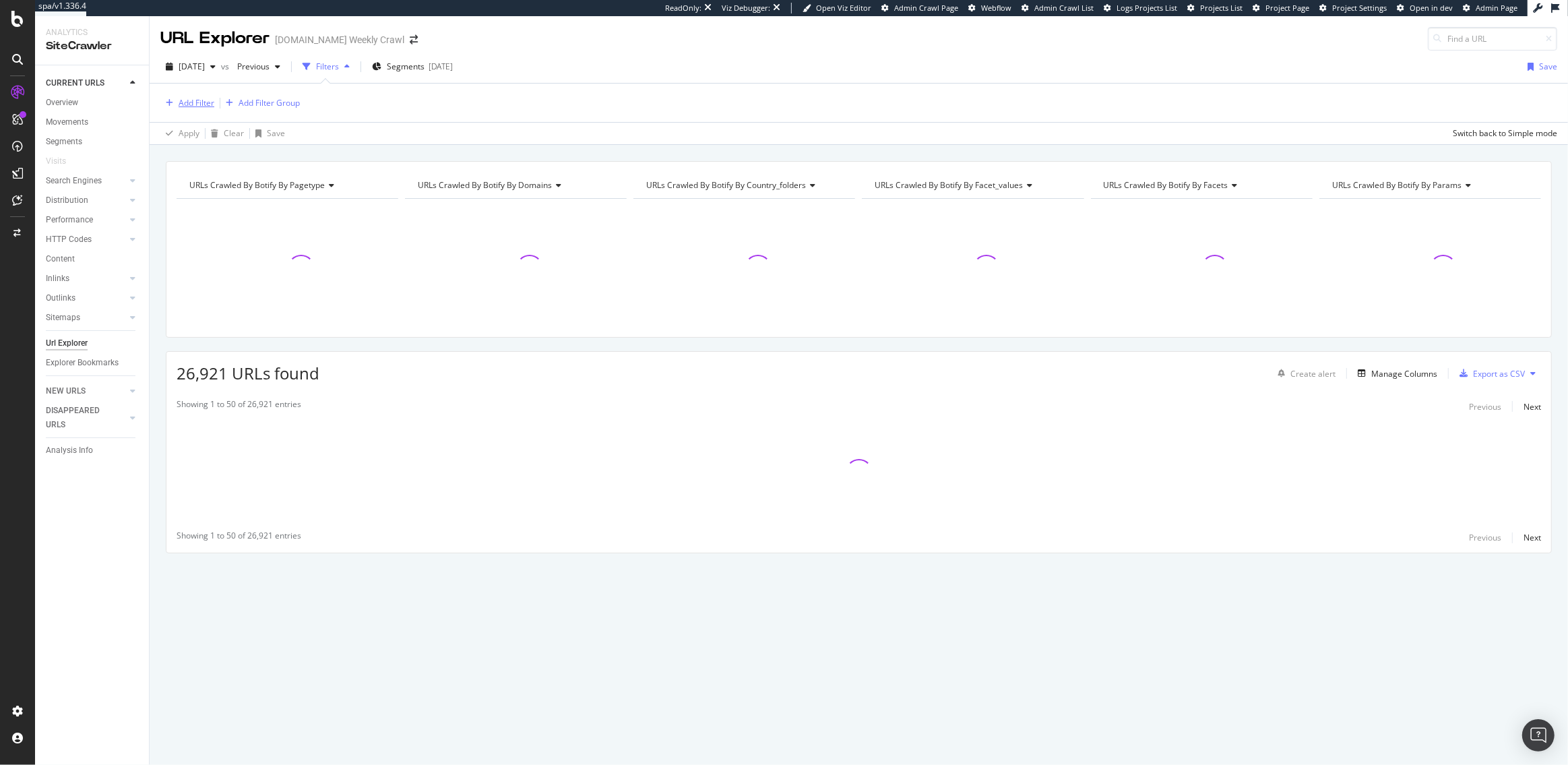
click at [206, 101] on div "Add Filter" at bounding box center [196, 103] width 36 height 12
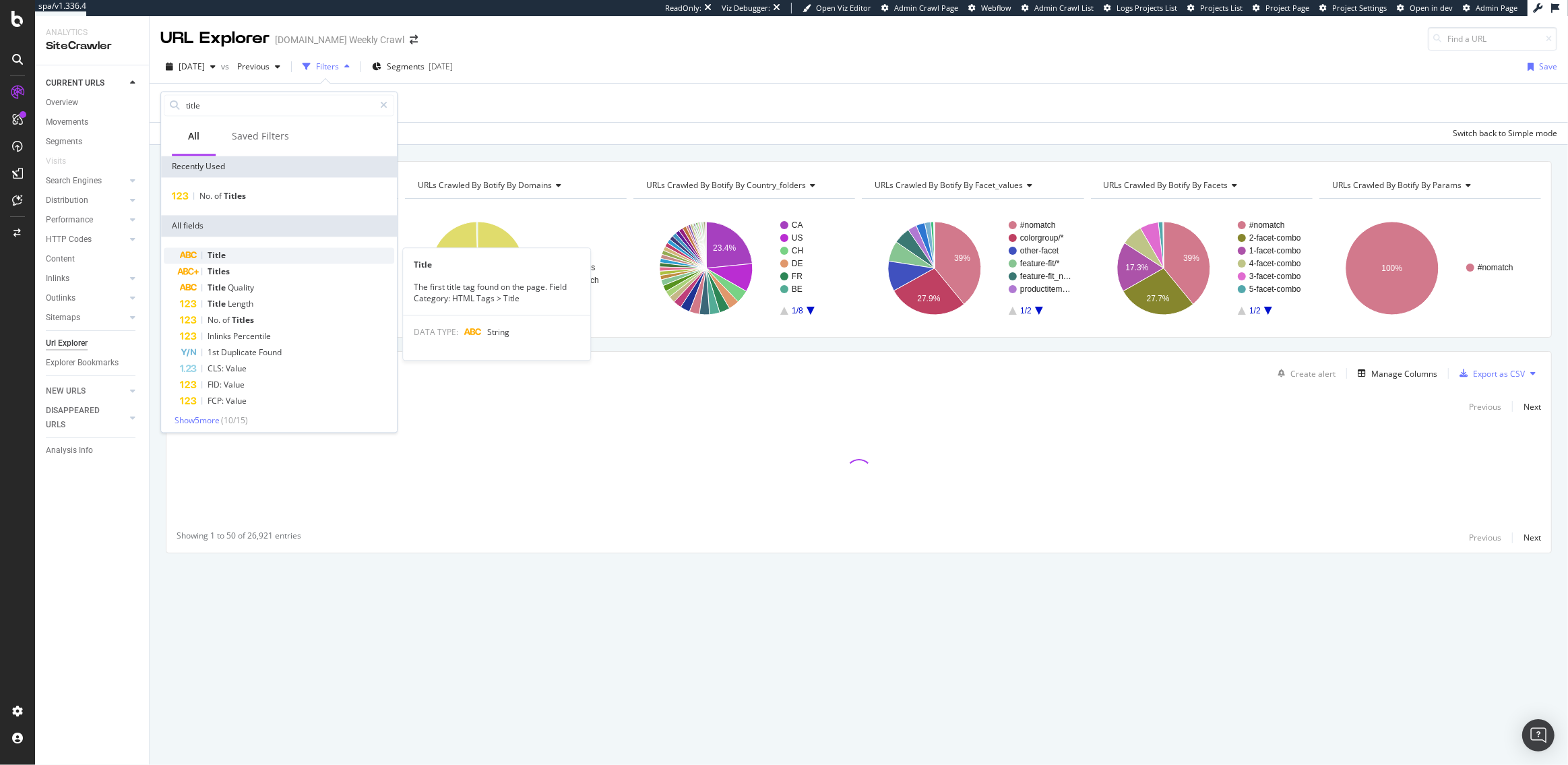
type input "title"
click at [244, 254] on div "Title" at bounding box center [287, 255] width 214 height 17
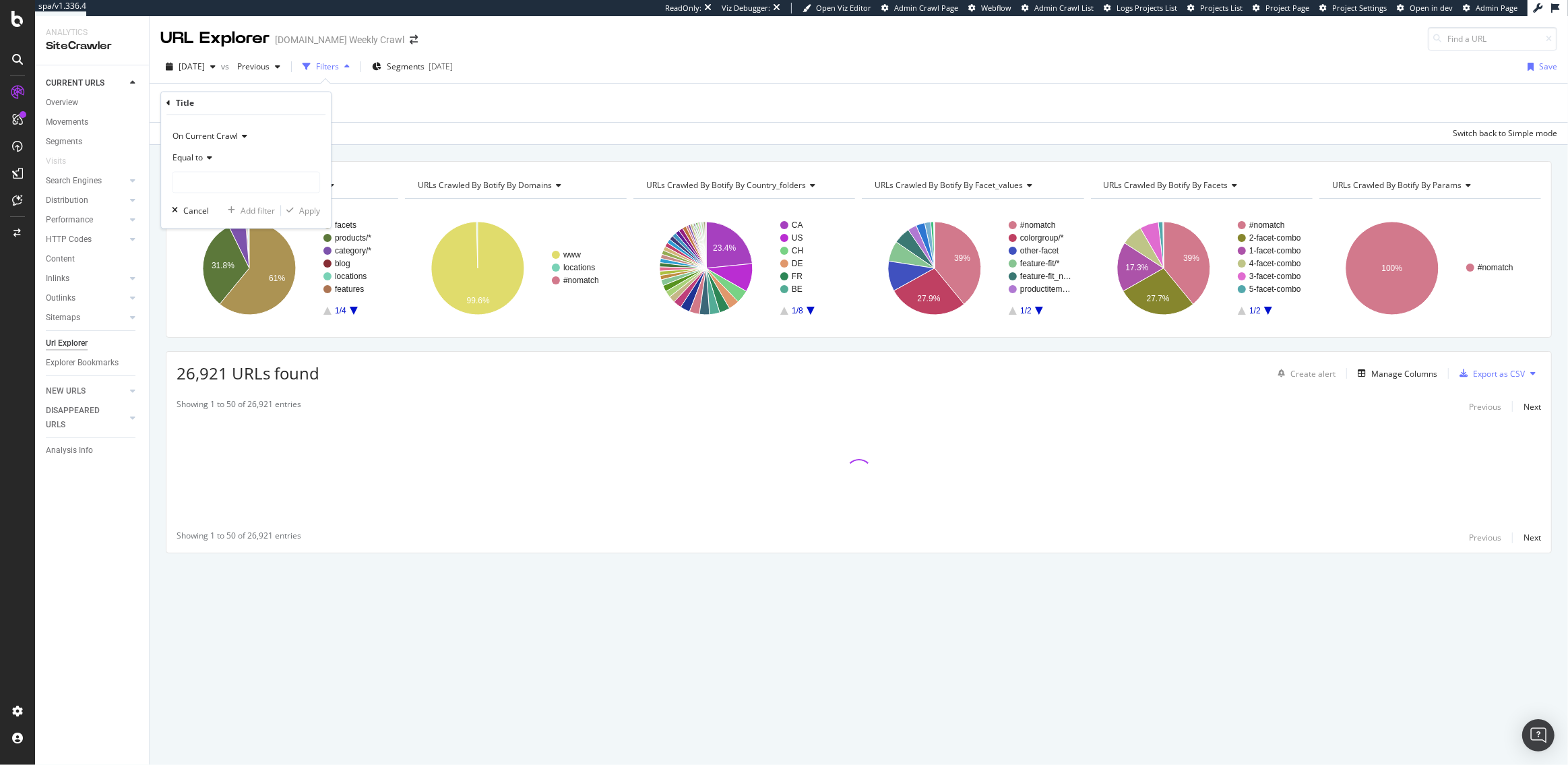
click at [204, 150] on div "Equal to" at bounding box center [246, 159] width 149 height 21
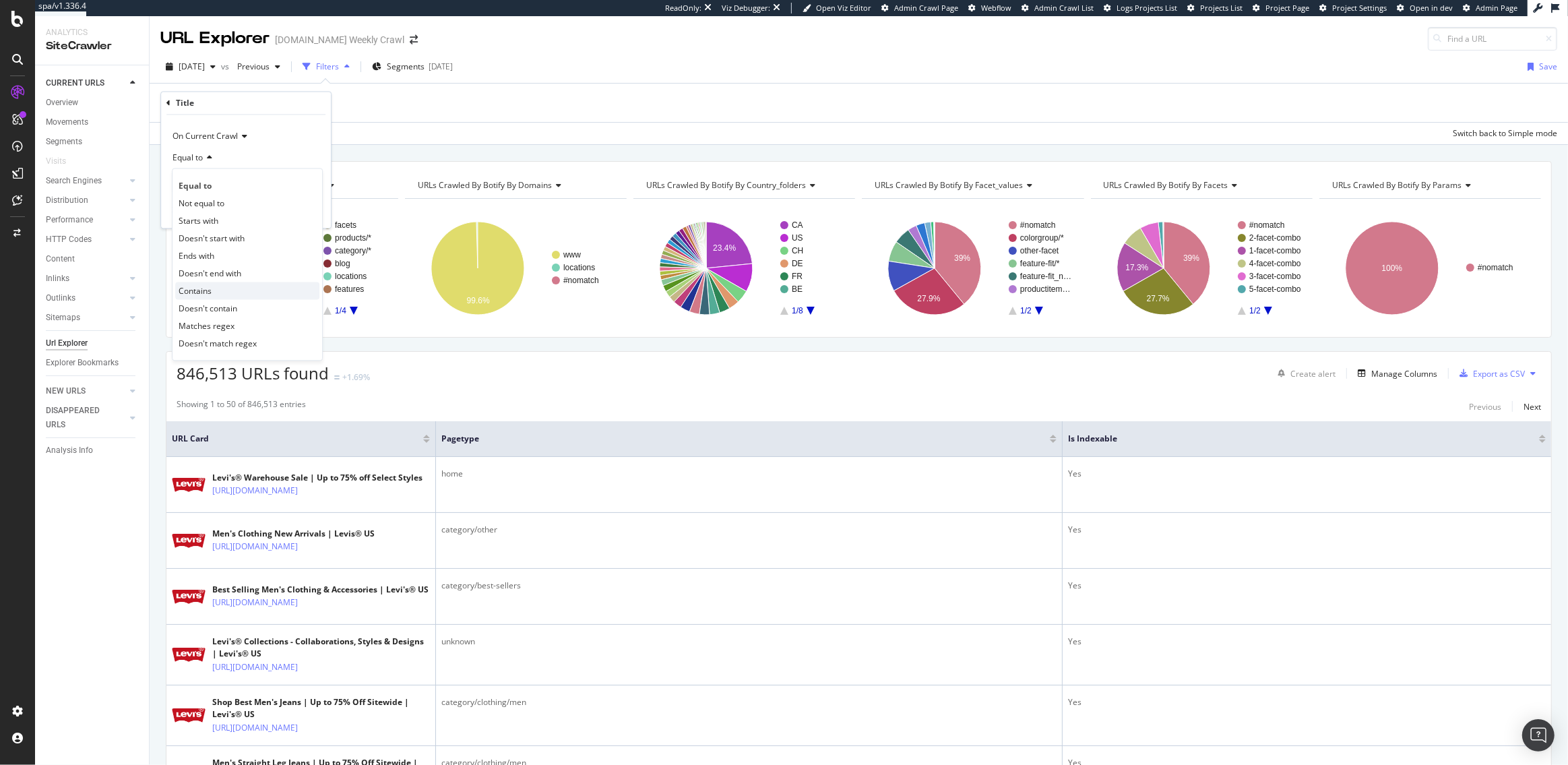
click at [206, 287] on span "Contains" at bounding box center [195, 291] width 33 height 12
click at [206, 190] on input "text" at bounding box center [246, 183] width 147 height 21
type input "Fpr"
click at [315, 210] on div "Apply" at bounding box center [309, 211] width 21 height 12
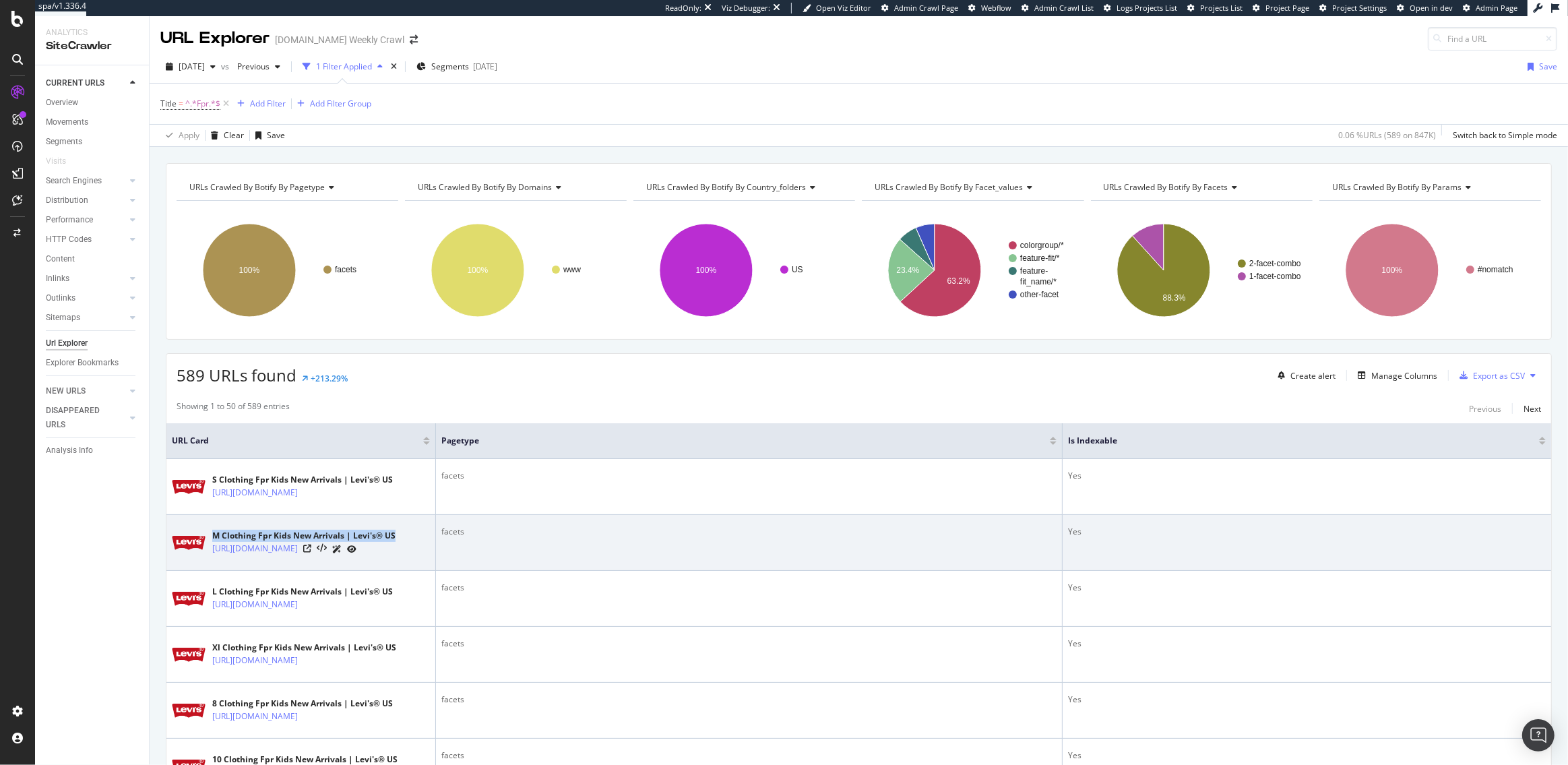
drag, startPoint x: 393, startPoint y: 550, endPoint x: 208, endPoint y: 546, distance: 185.0
click at [208, 546] on div "M Clothing Fpr Kids New Arrivals | Levi's® US https://www.levi.com/US/en_US/new…" at bounding box center [301, 542] width 258 height 34
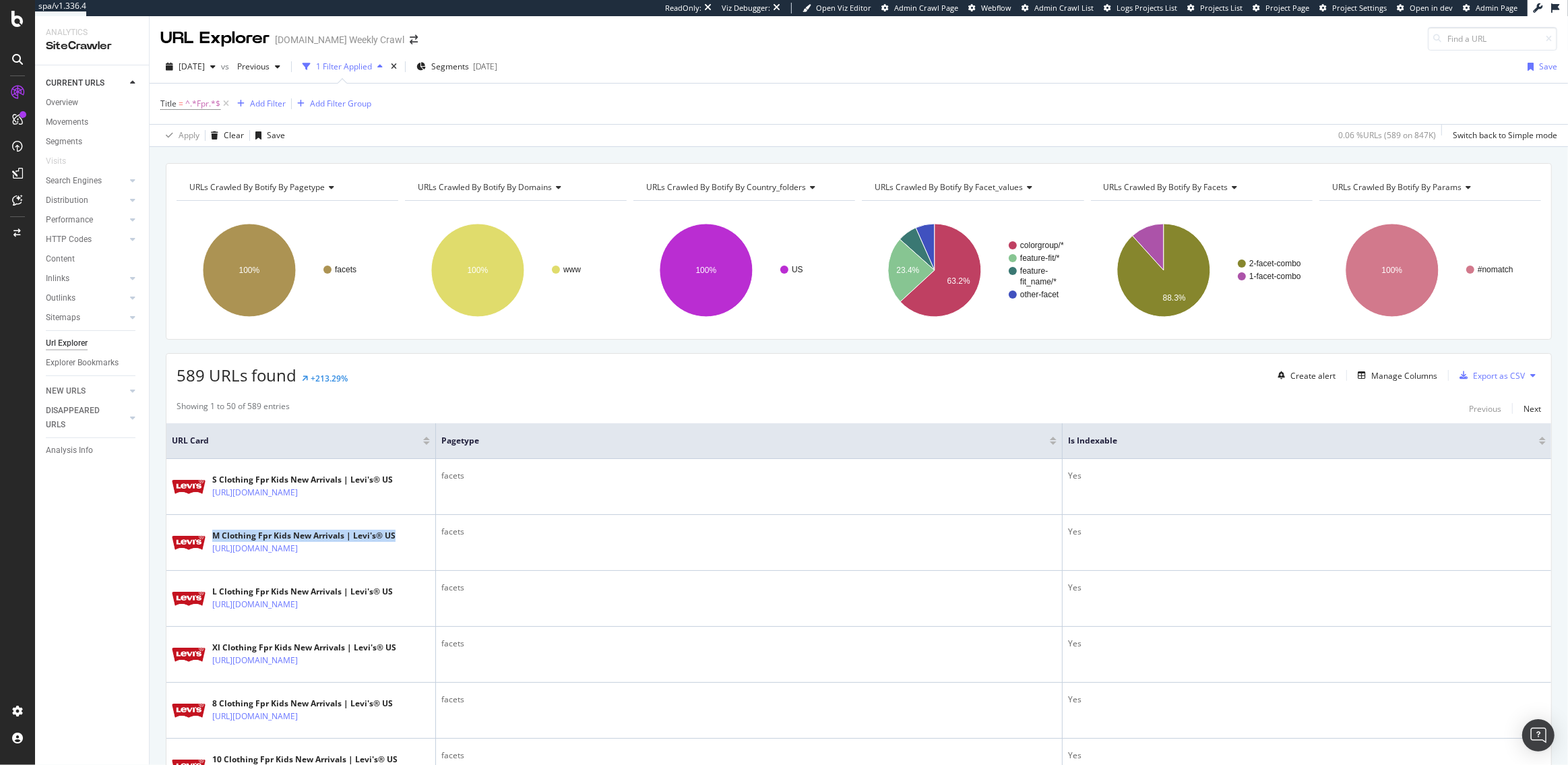
copy div "M Clothing Fpr Kids New Arrivals | Levi's® US"
click at [1419, 375] on div "Manage Columns" at bounding box center [1405, 376] width 66 height 12
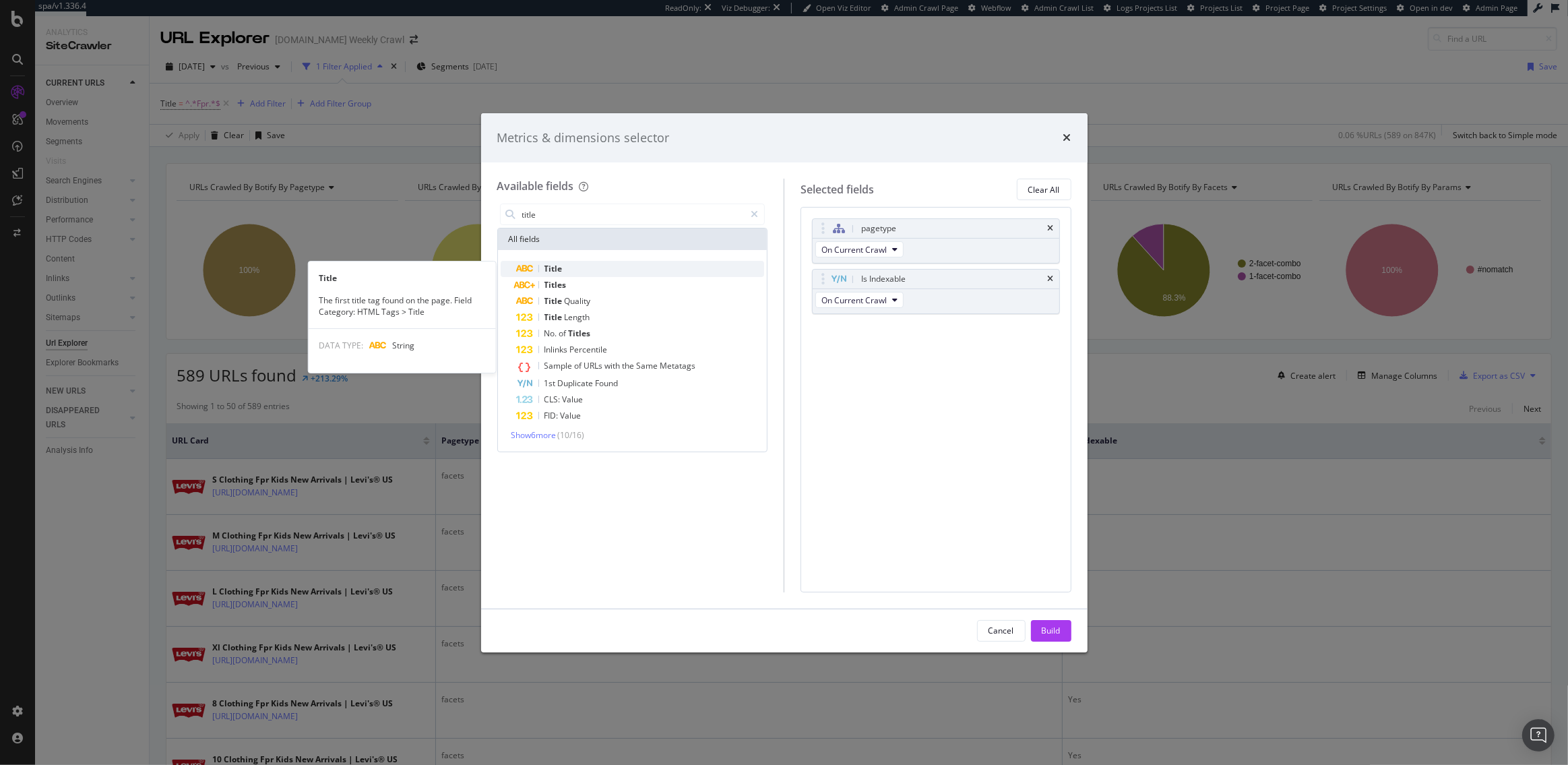
click at [564, 268] on div "Title" at bounding box center [641, 269] width 248 height 17
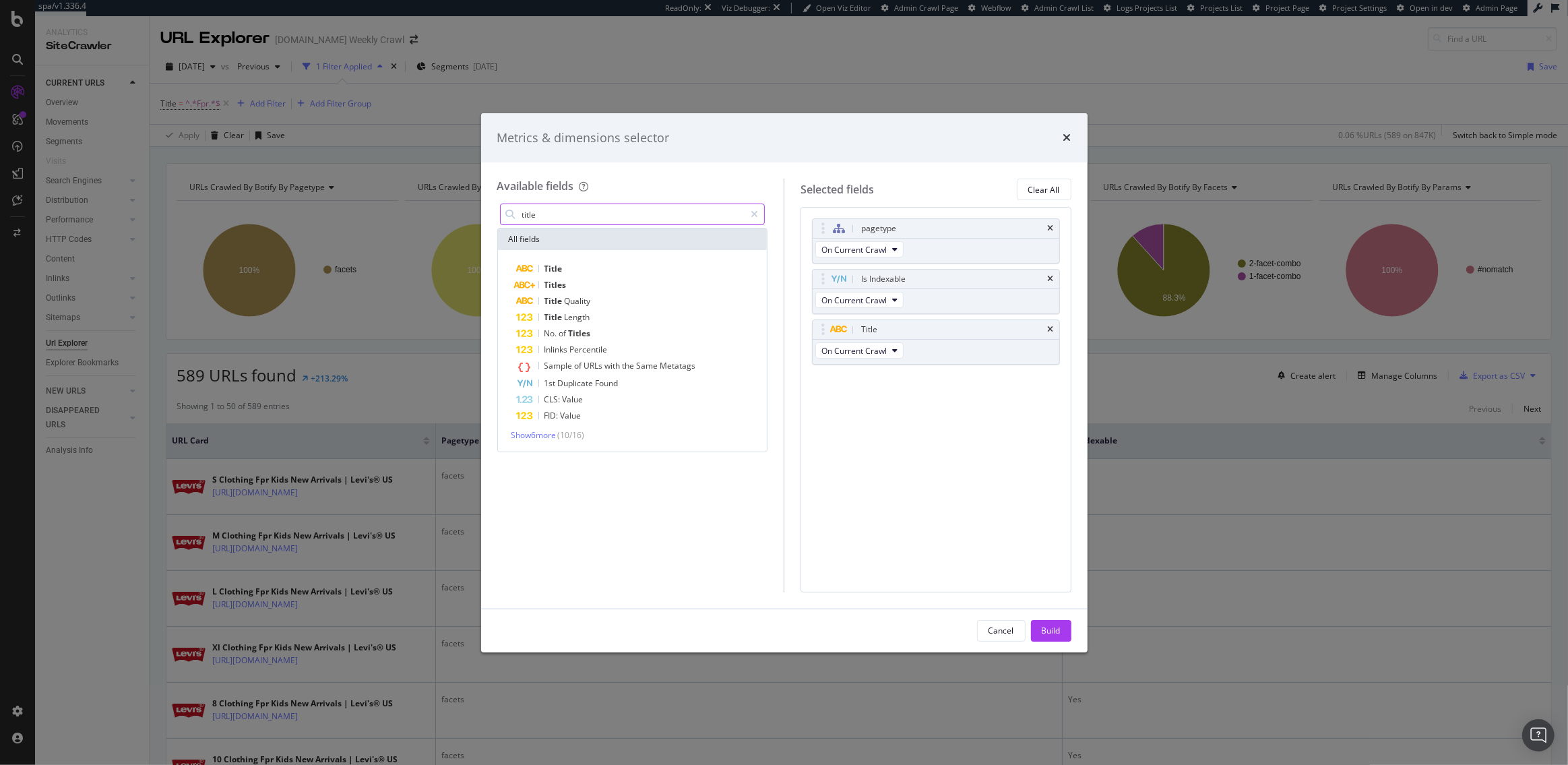
click at [556, 223] on input "title" at bounding box center [633, 214] width 225 height 20
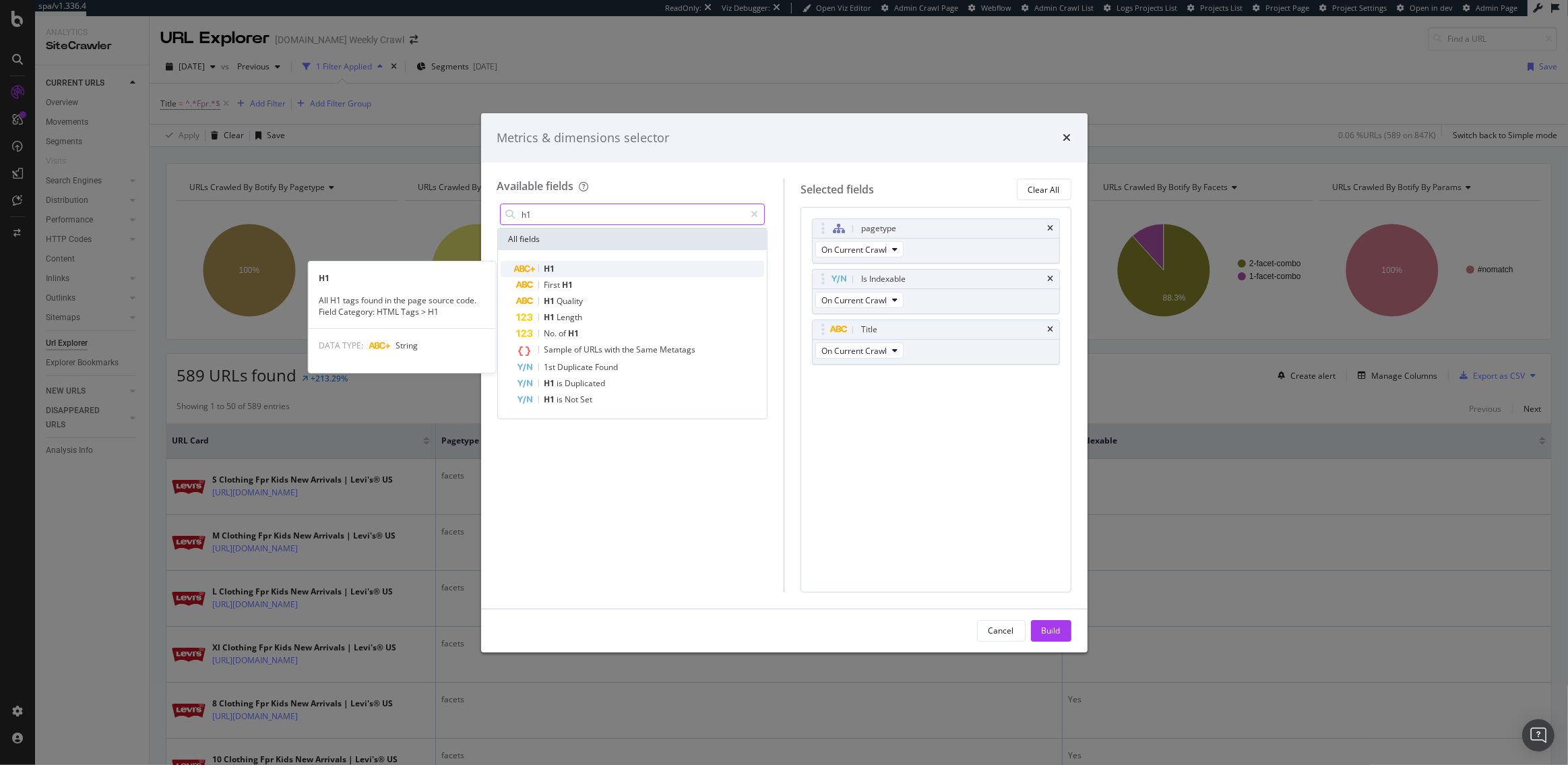
type input "h1"
click at [599, 270] on div "H1" at bounding box center [641, 269] width 248 height 17
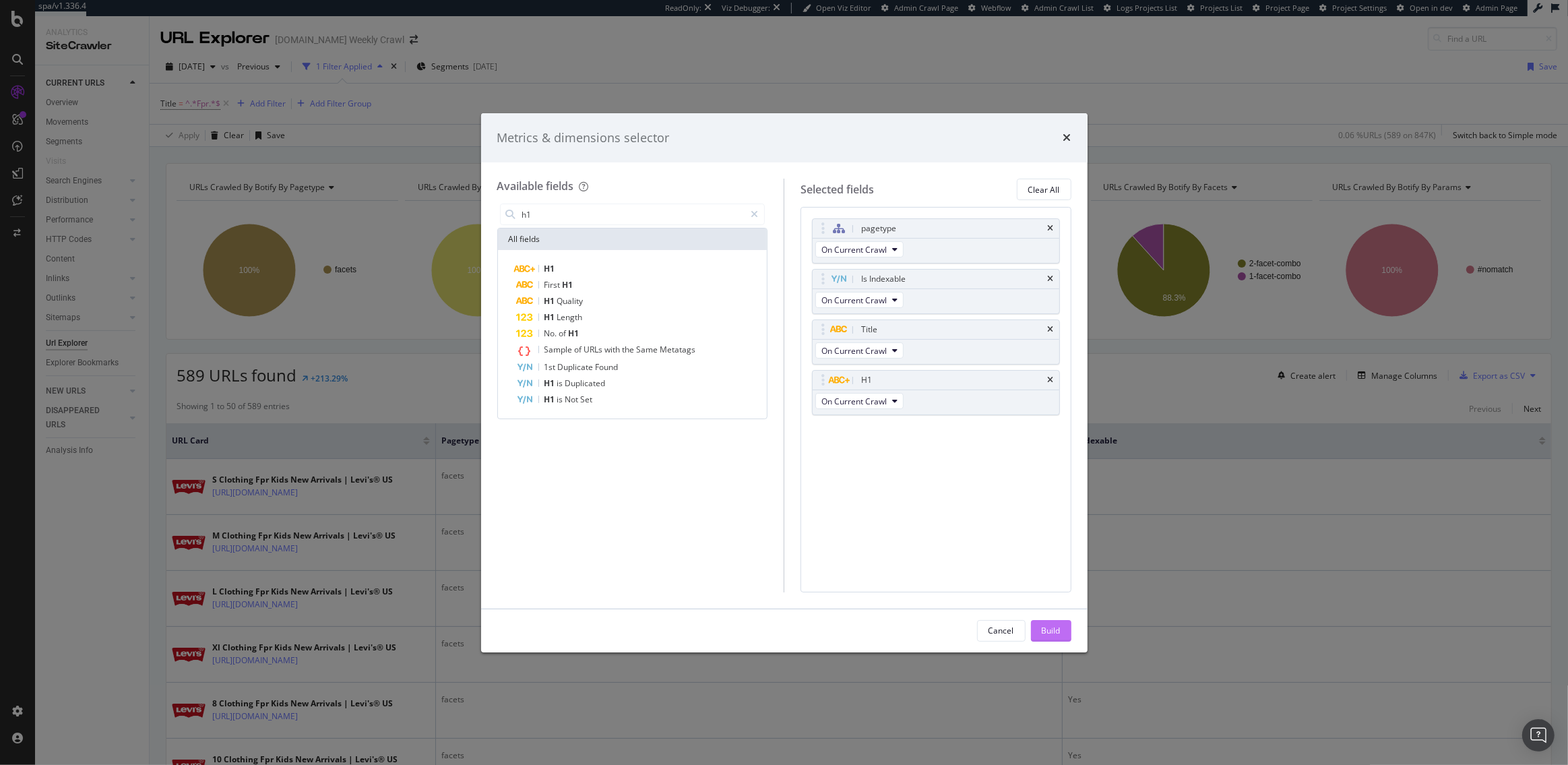
click at [1060, 630] on button "Build" at bounding box center [1050, 631] width 40 height 21
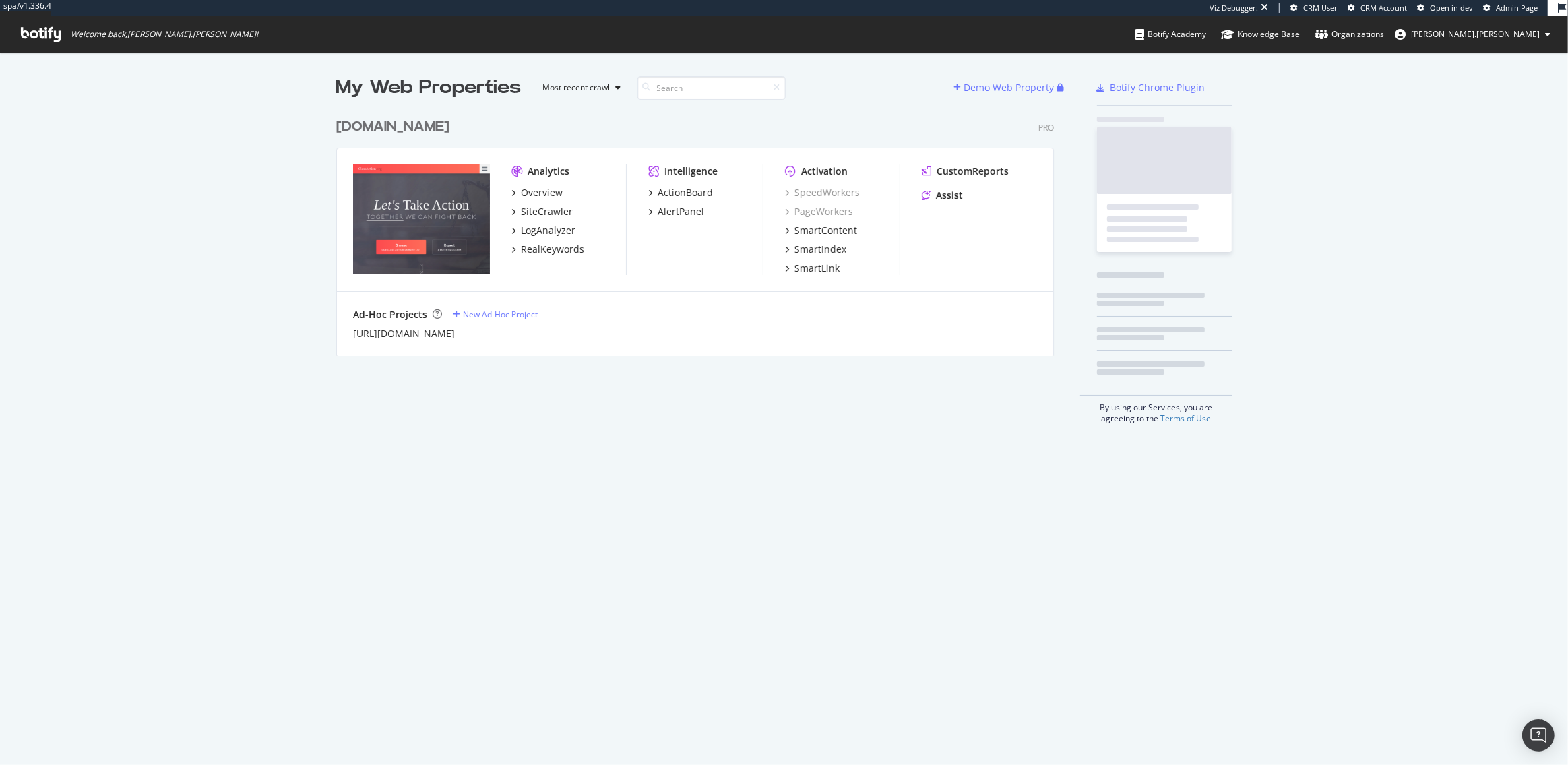
scroll to position [254, 727]
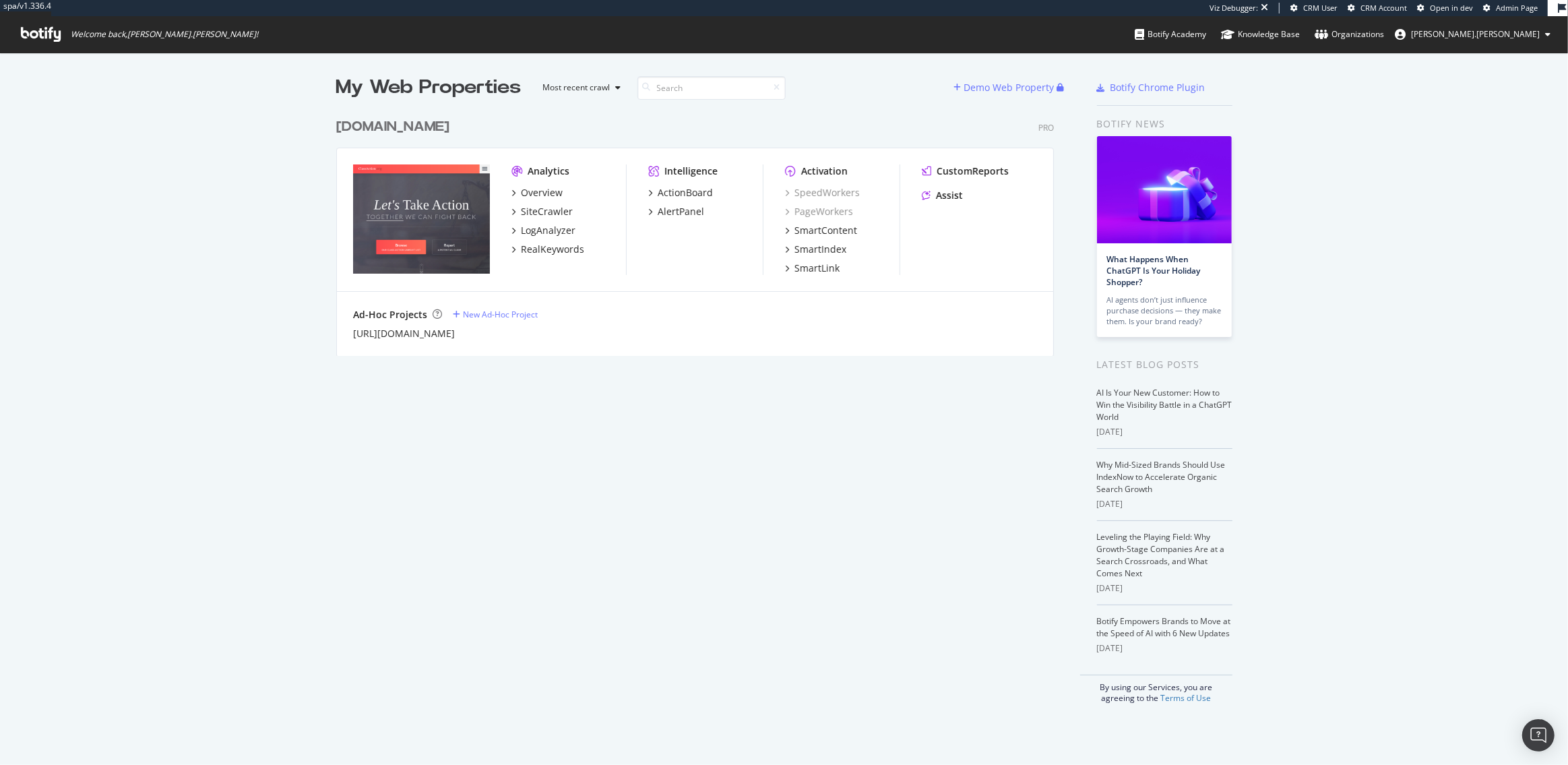
click at [555, 256] on div "Analytics Overview SiteCrawler LogAnalyzer RealKeywords" at bounding box center [568, 220] width 115 height 111
click at [555, 254] on div "RealKeywords" at bounding box center [552, 249] width 64 height 13
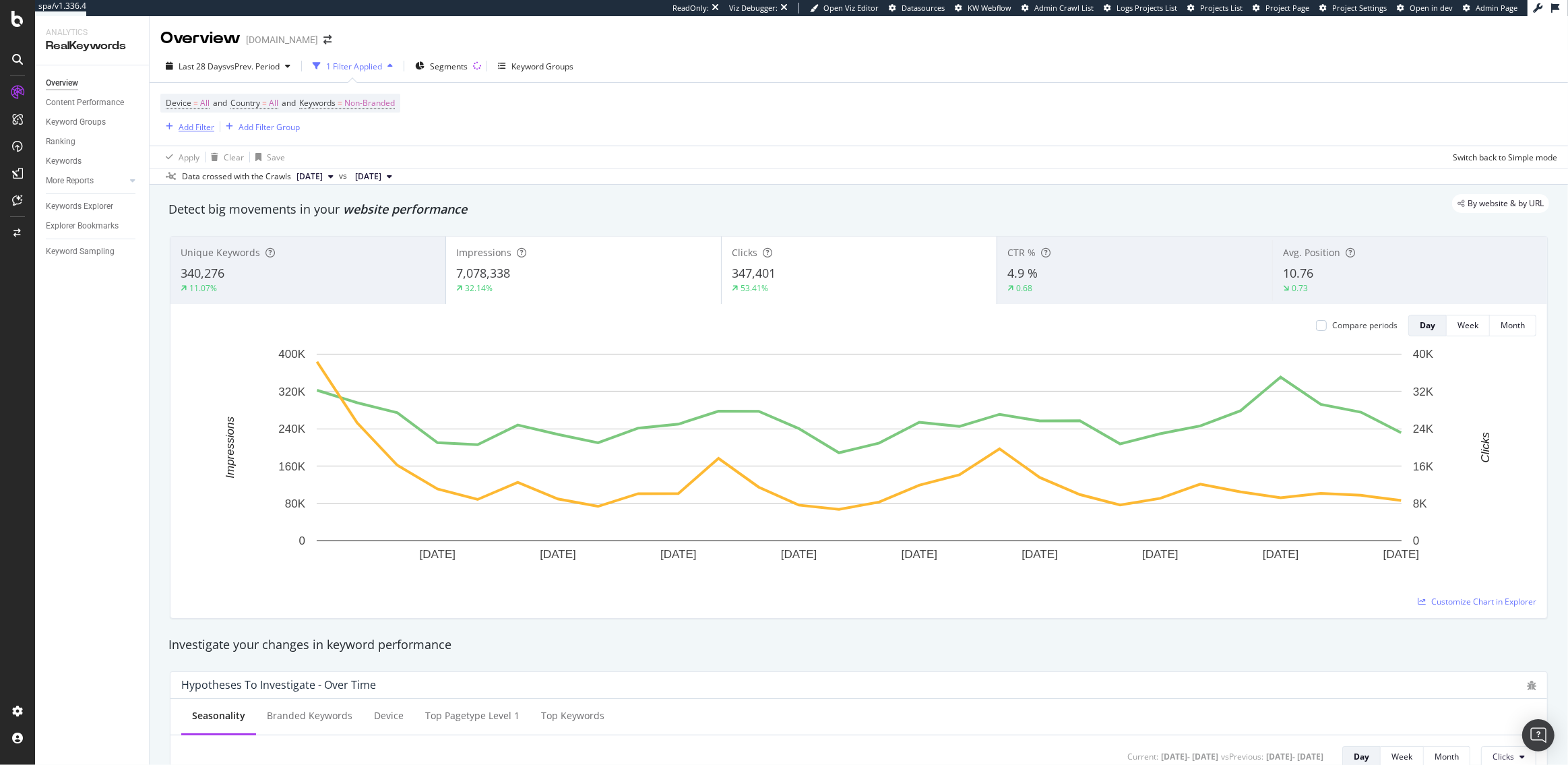
click at [184, 124] on div "Add Filter" at bounding box center [196, 127] width 36 height 12
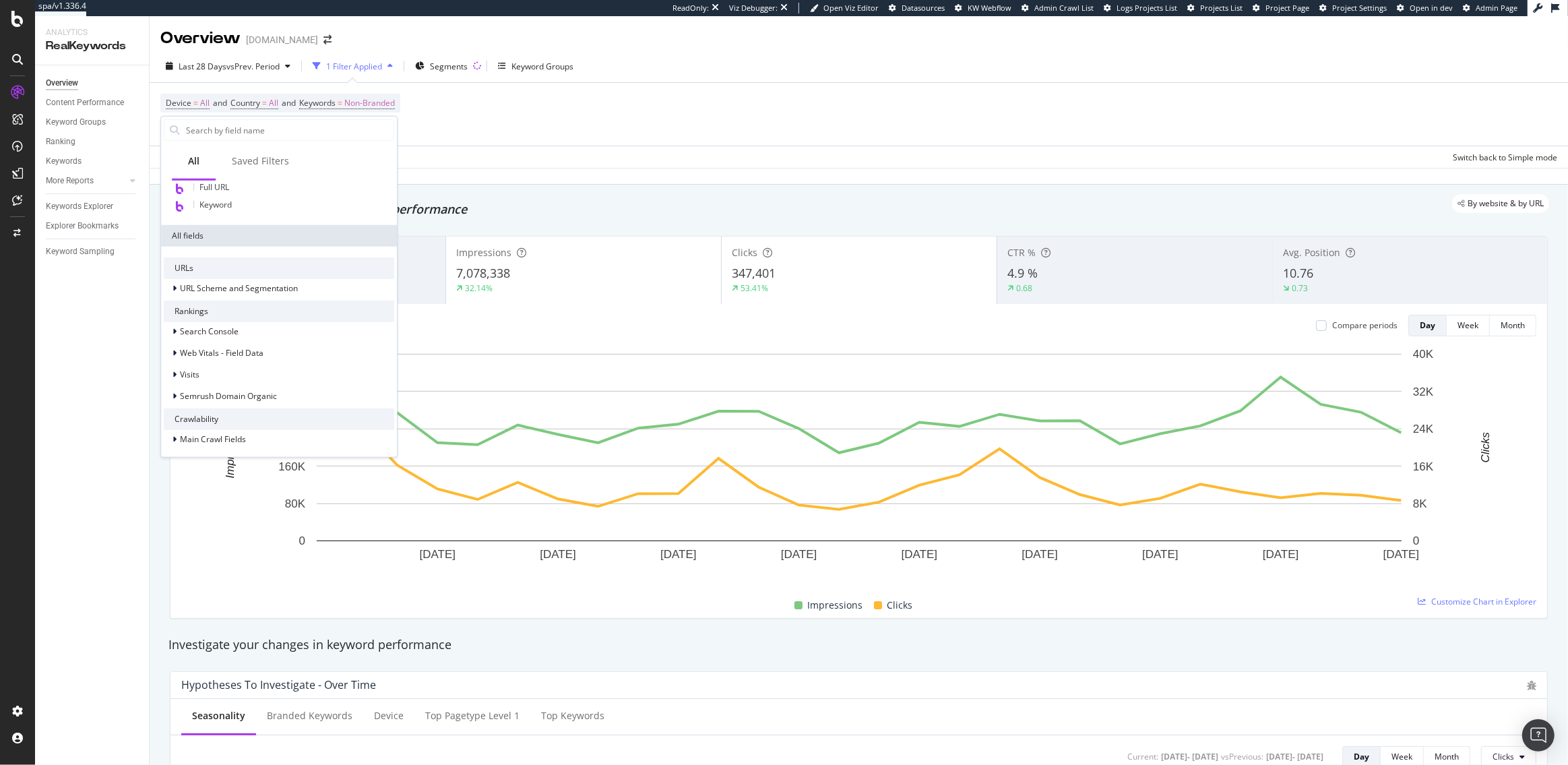
scroll to position [148, 0]
click at [211, 366] on div "Visits" at bounding box center [278, 368] width 230 height 19
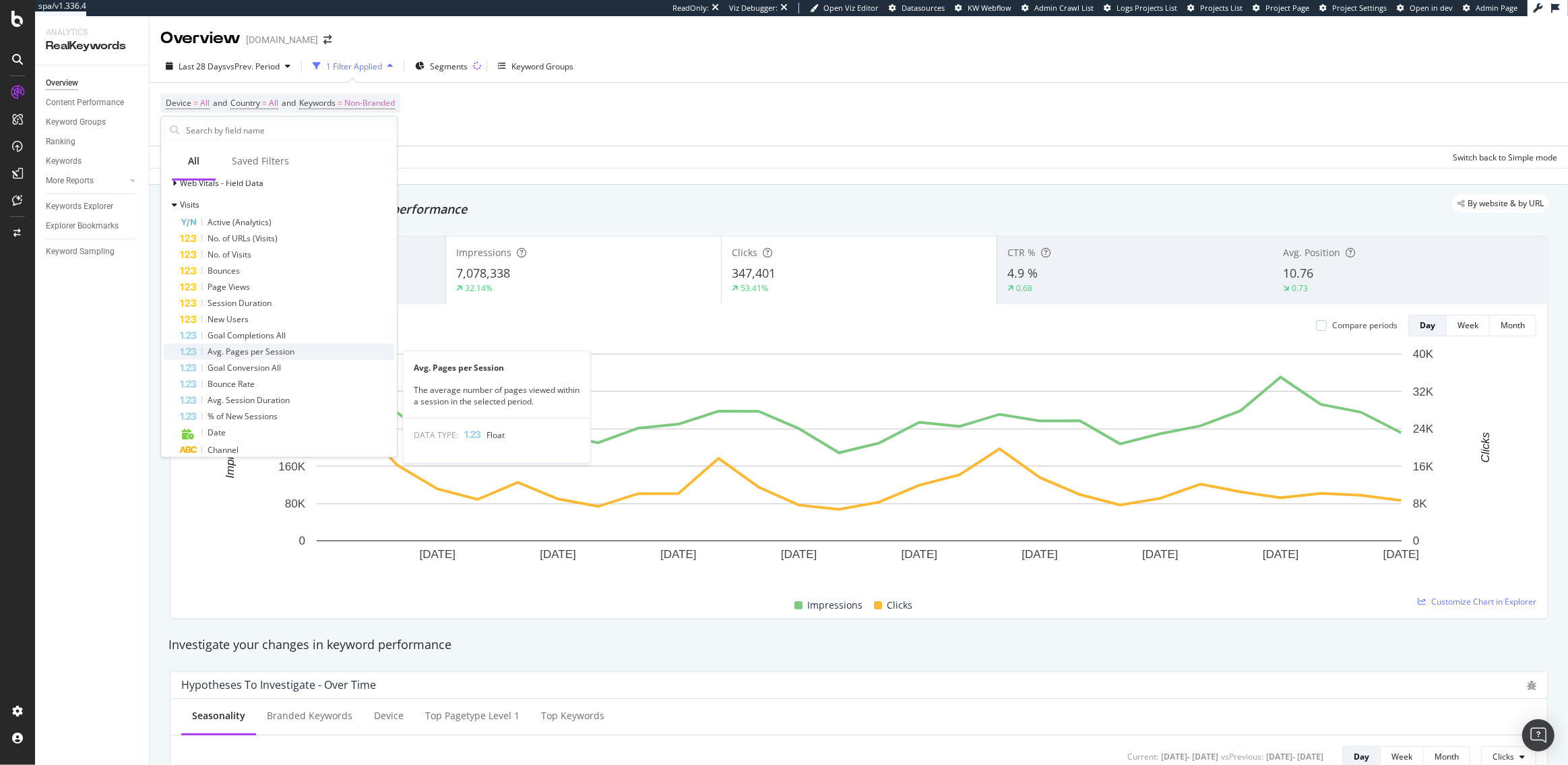
scroll to position [302, 0]
click at [90, 208] on div "Keywords Explorer" at bounding box center [79, 207] width 68 height 14
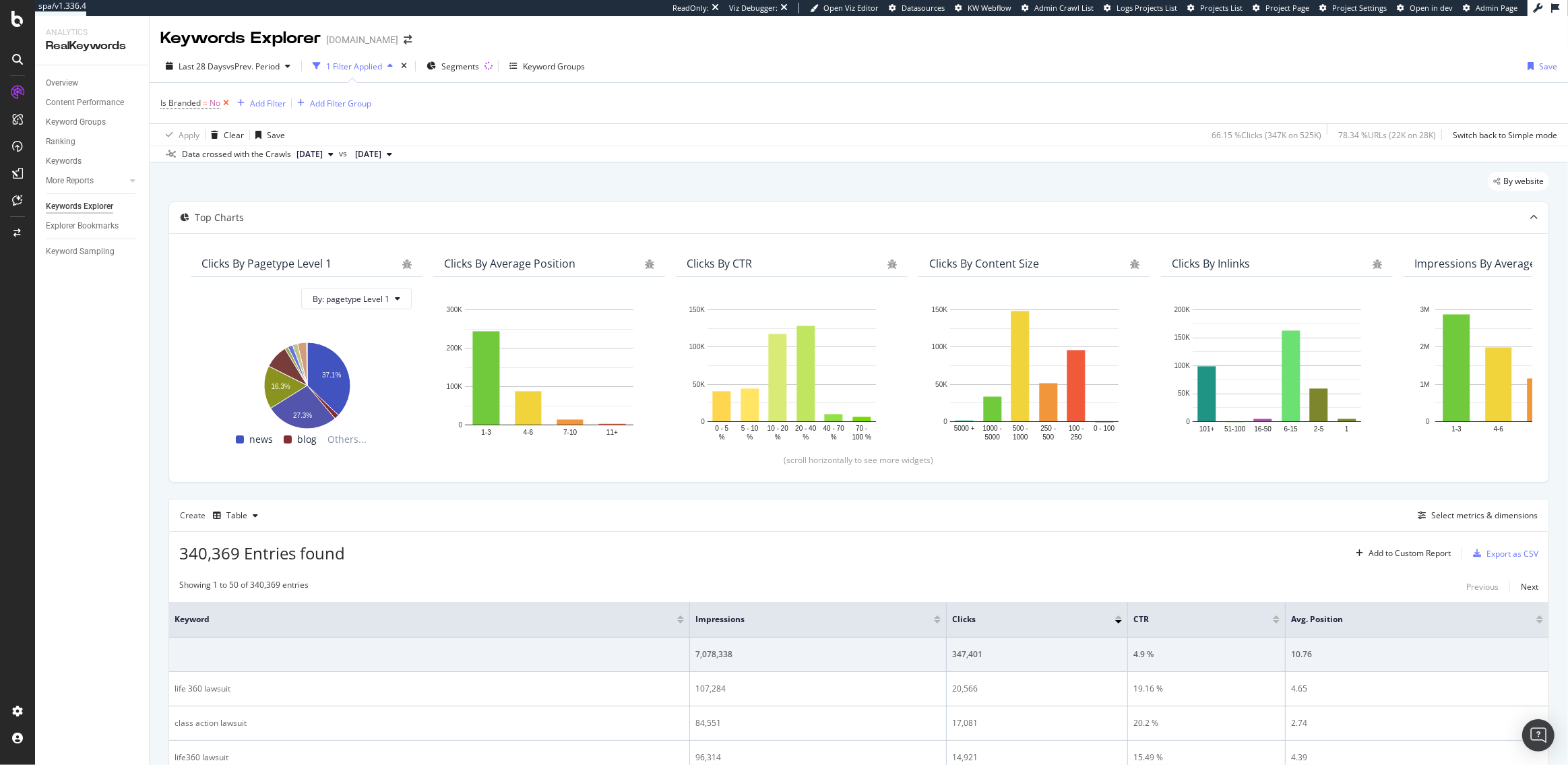
click at [226, 104] on icon at bounding box center [226, 103] width 12 height 13
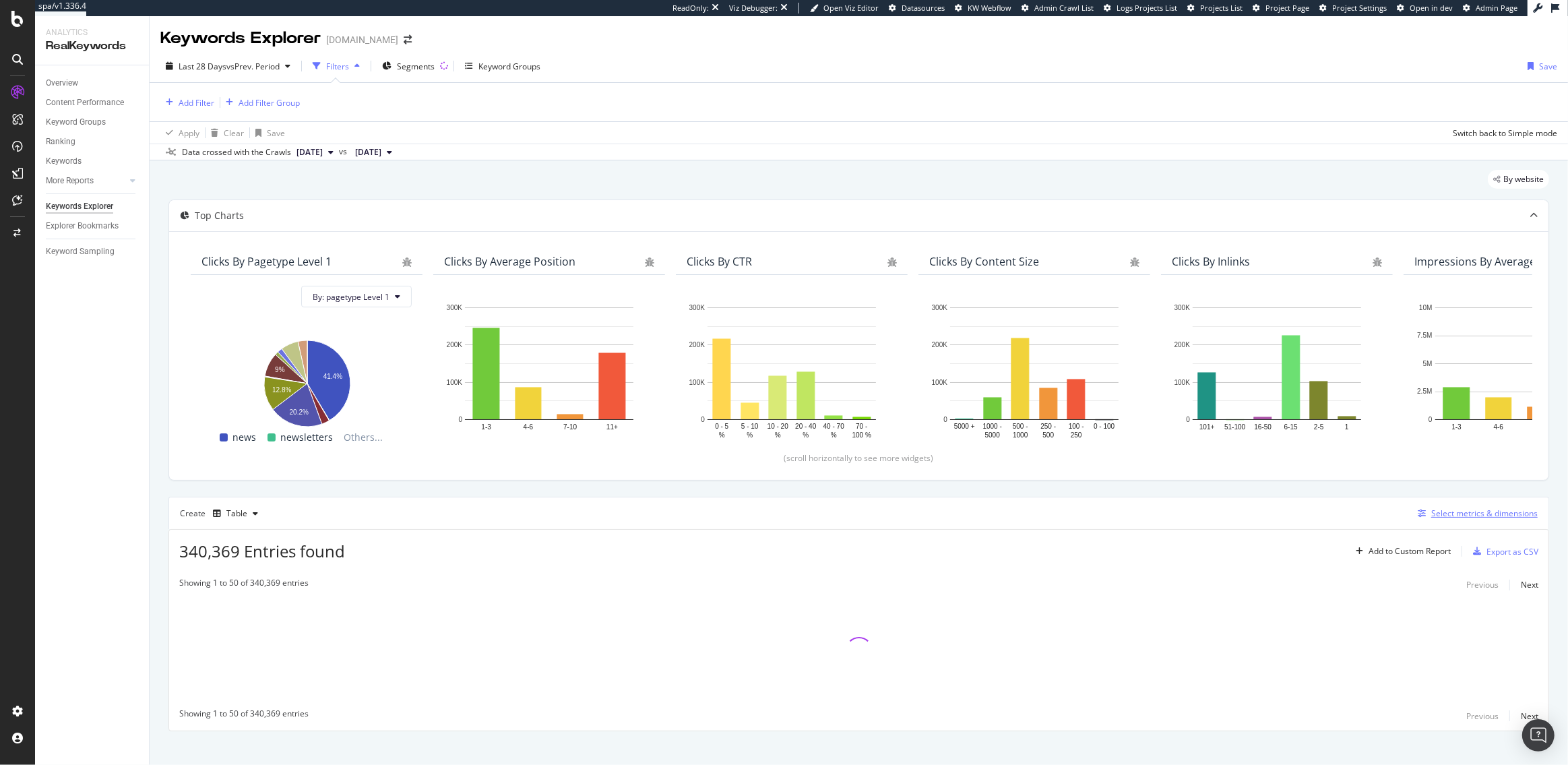
click at [1462, 511] on div "Select metrics & dimensions" at bounding box center [1484, 513] width 107 height 12
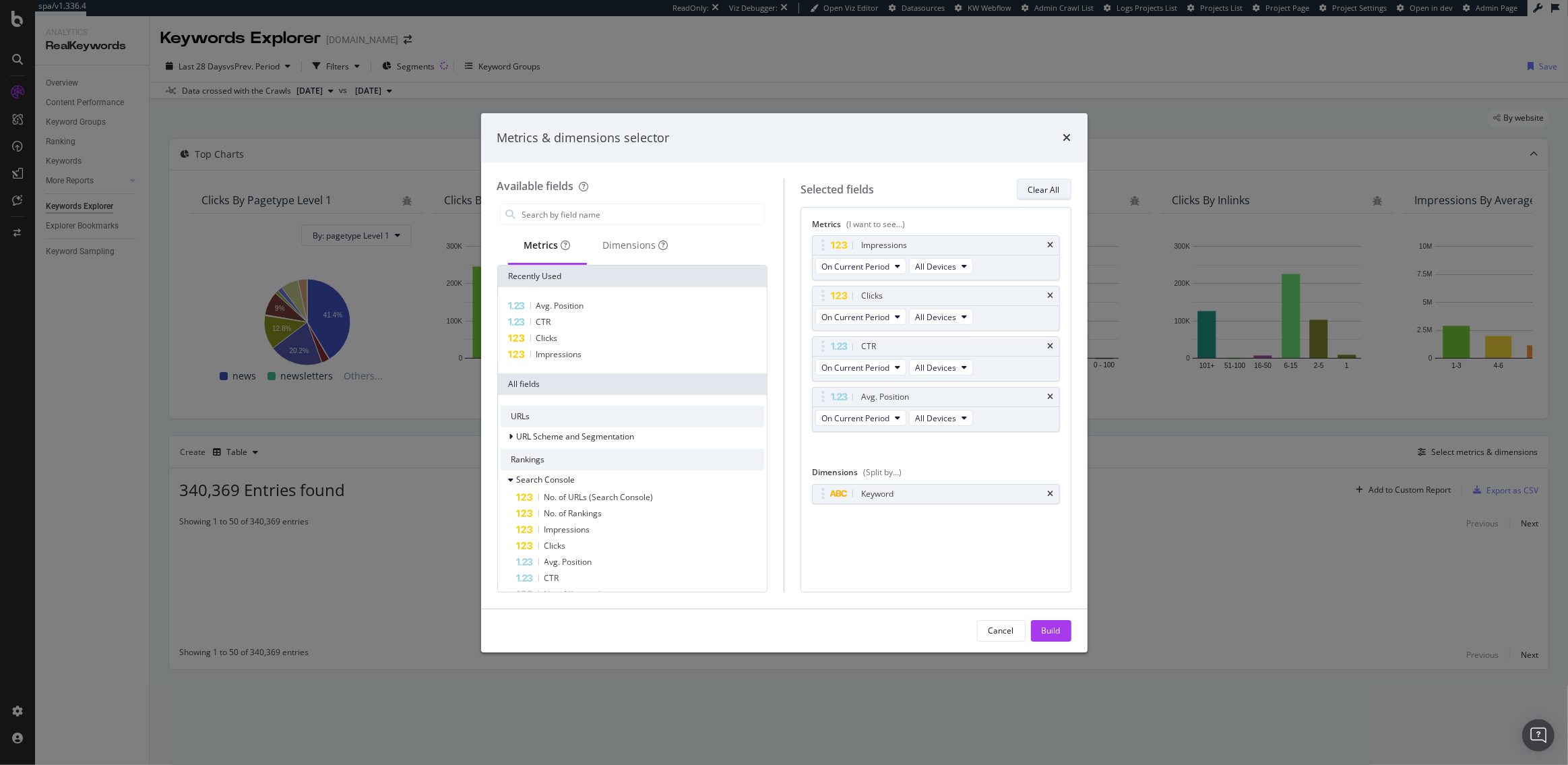
click at [1053, 192] on div "Clear All" at bounding box center [1044, 190] width 31 height 12
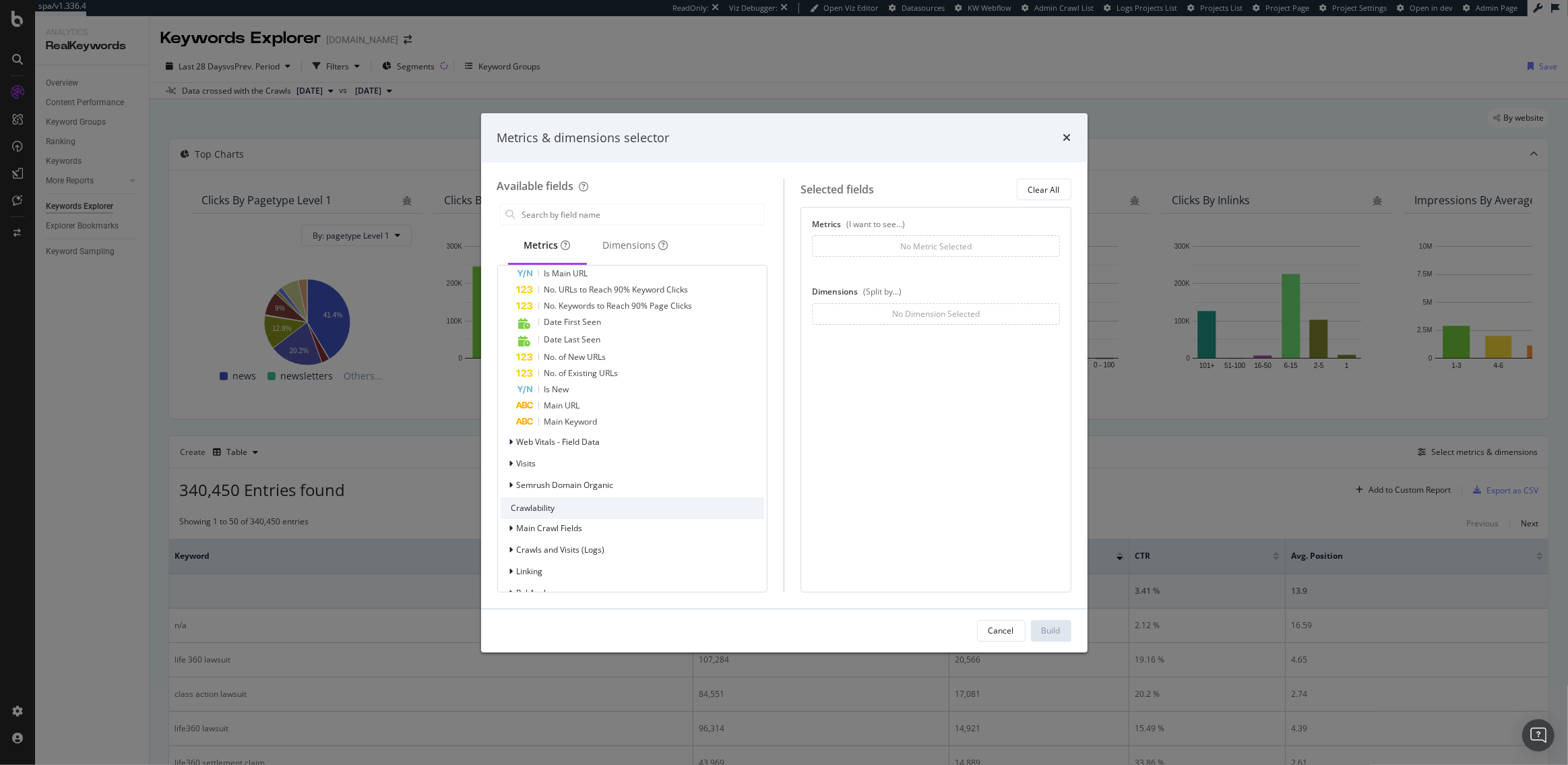
scroll to position [619, 0]
click at [543, 452] on div "Visits" at bounding box center [632, 453] width 264 height 19
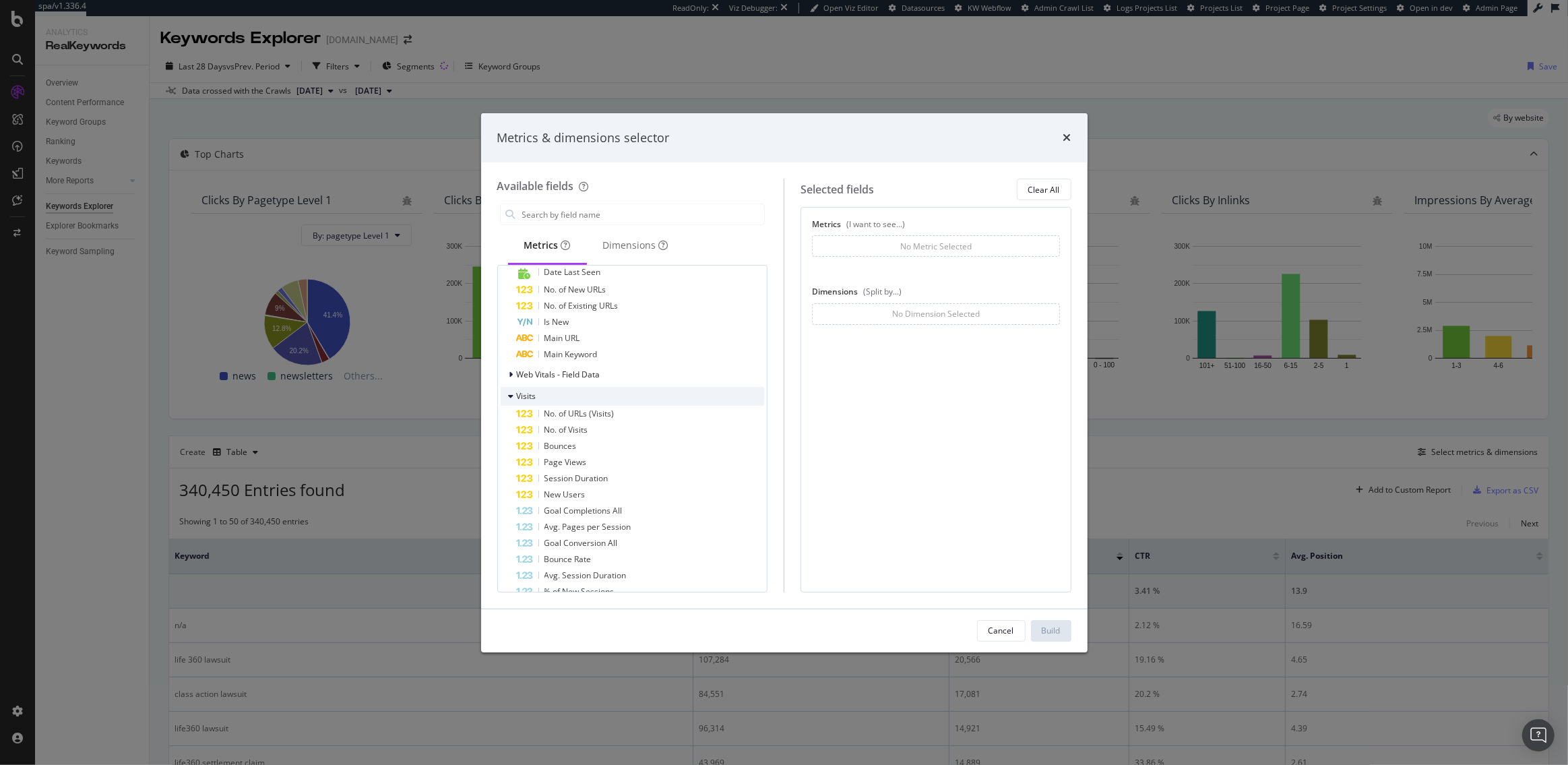
scroll to position [687, 0]
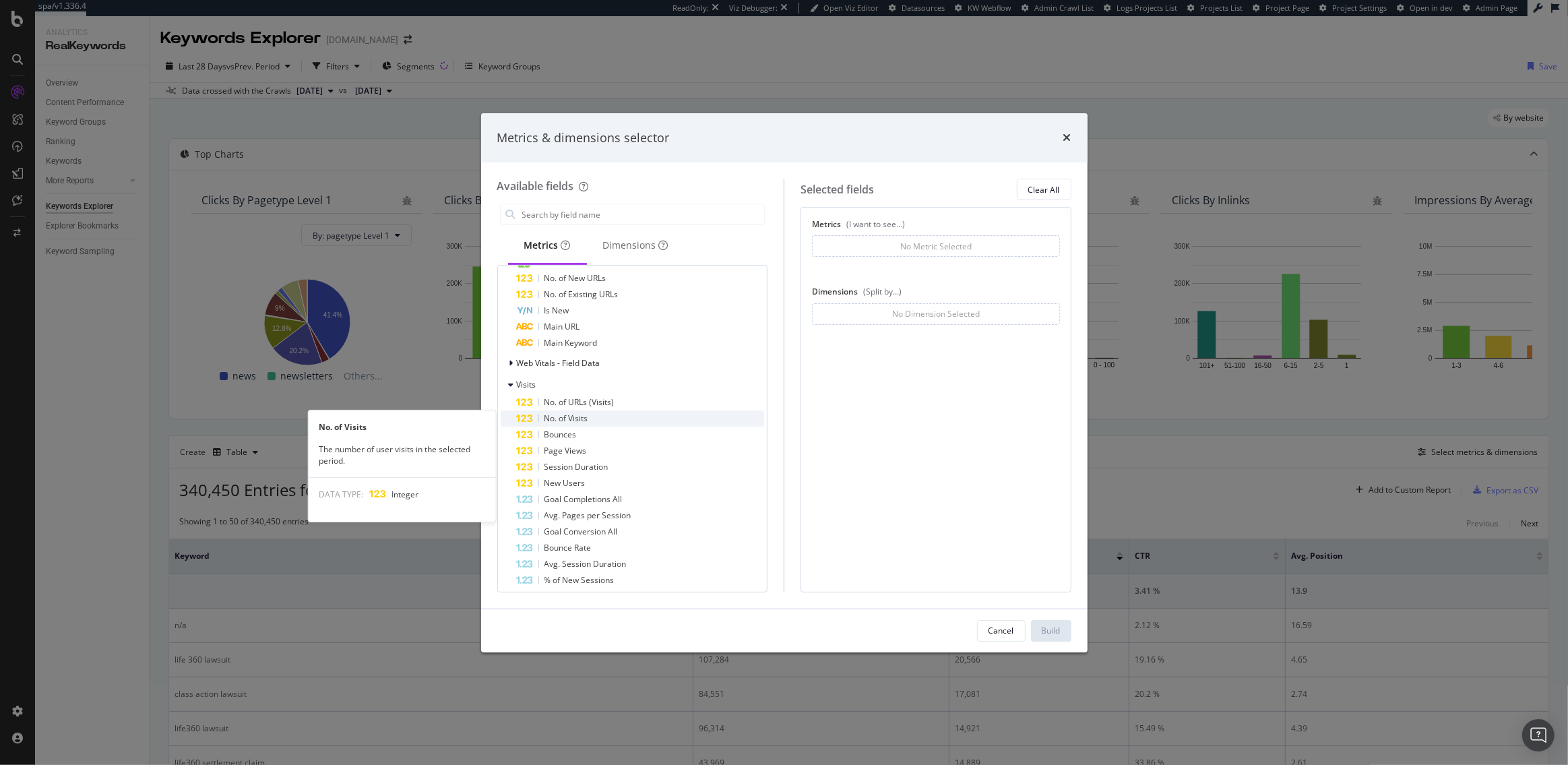
click at [571, 419] on span "No. of Visits" at bounding box center [566, 418] width 44 height 12
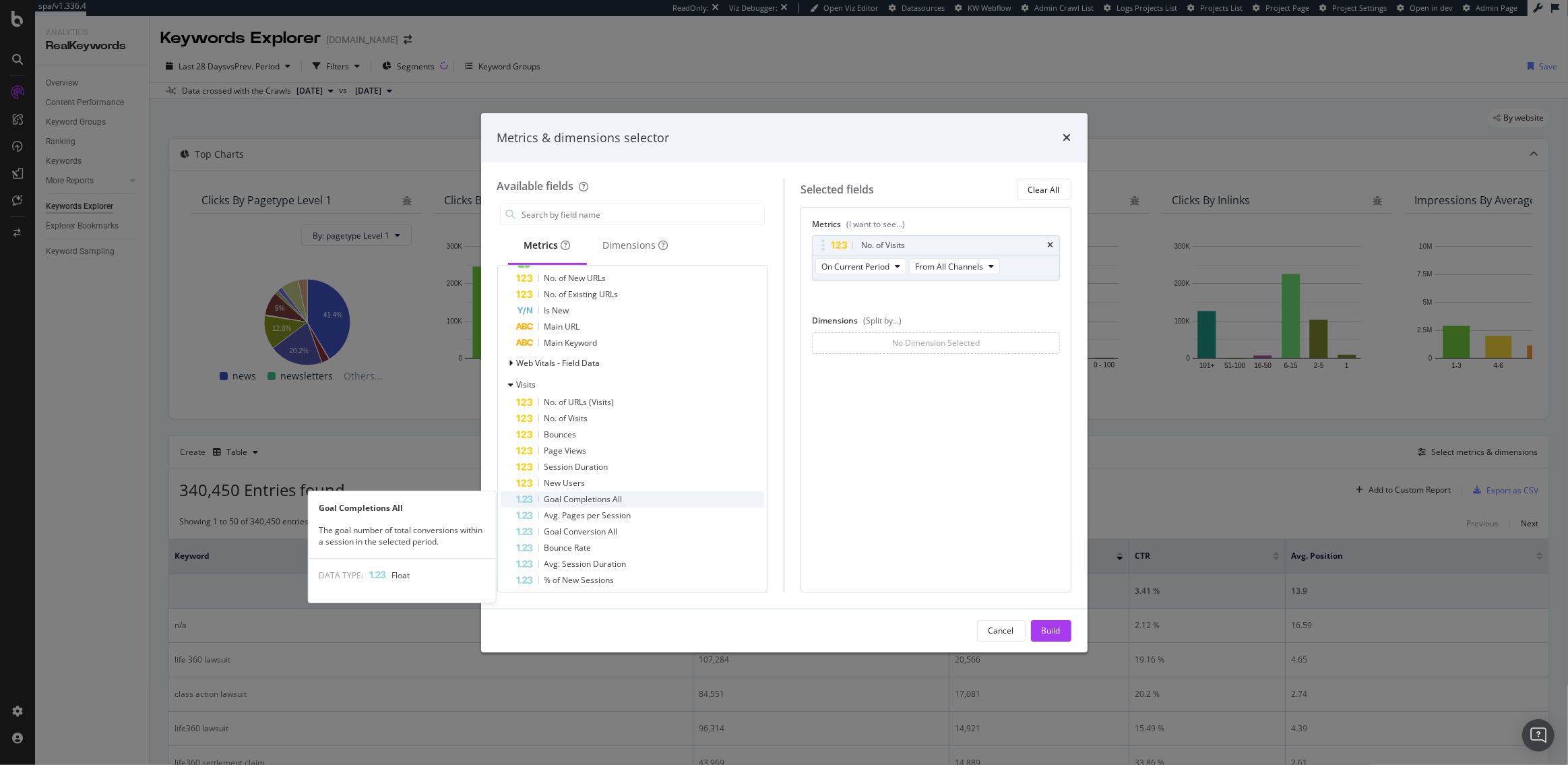
click at [593, 493] on span "Goal Completions All" at bounding box center [583, 499] width 78 height 12
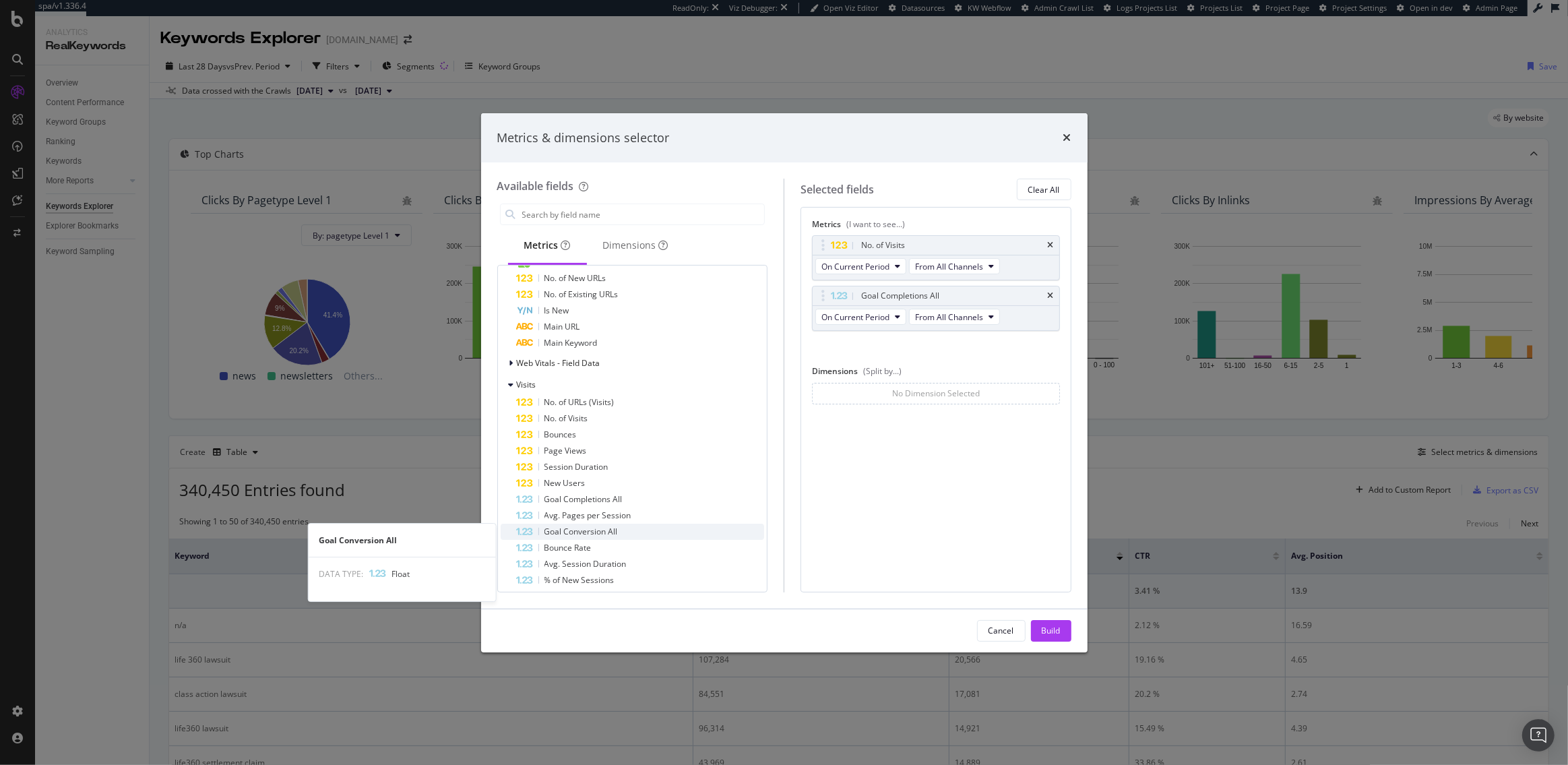
click at [615, 530] on span "Goal Conversion All" at bounding box center [580, 531] width 73 height 12
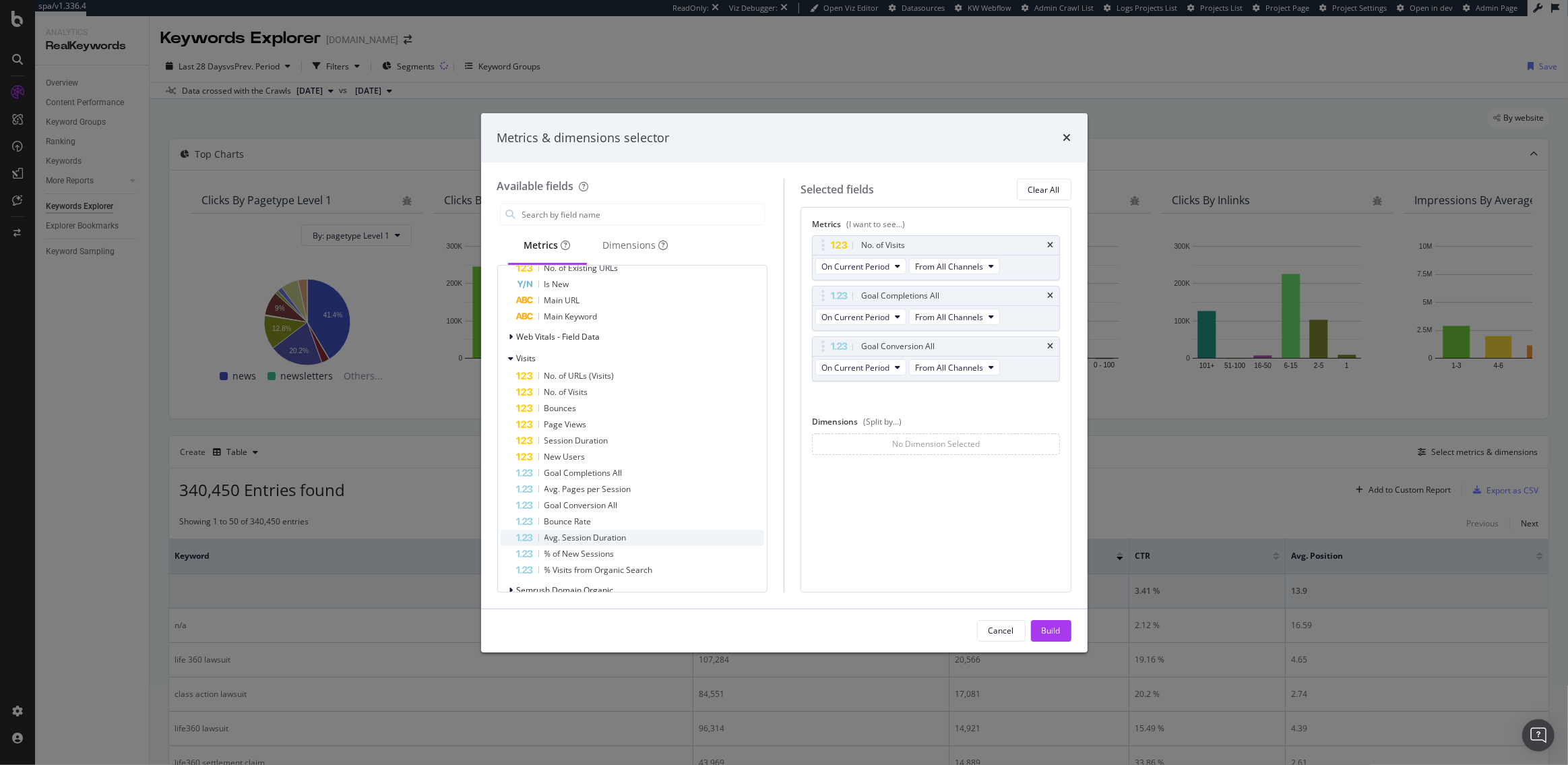
click at [624, 532] on span "Avg. Session Duration" at bounding box center [585, 538] width 83 height 12
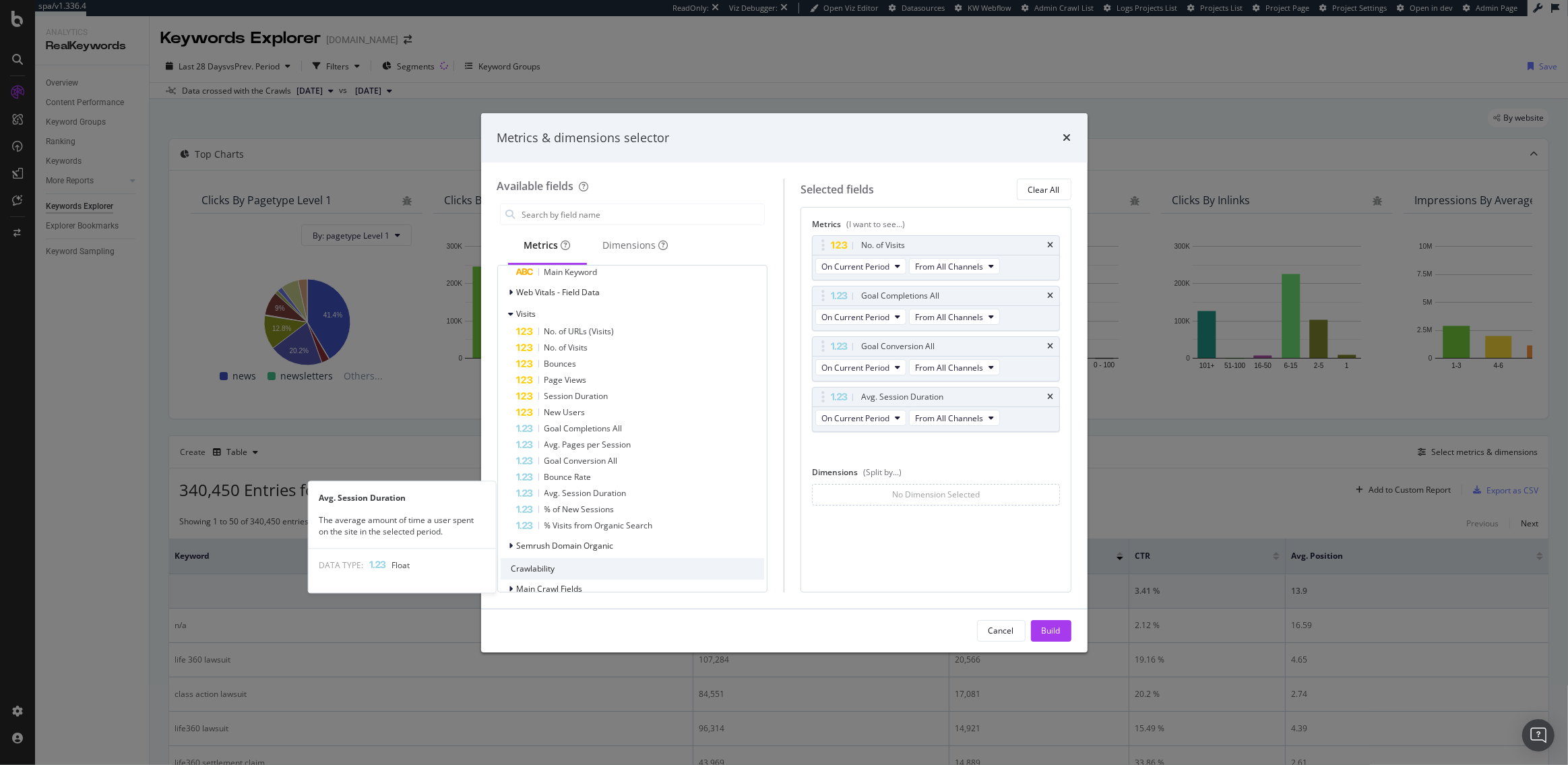
scroll to position [765, 0]
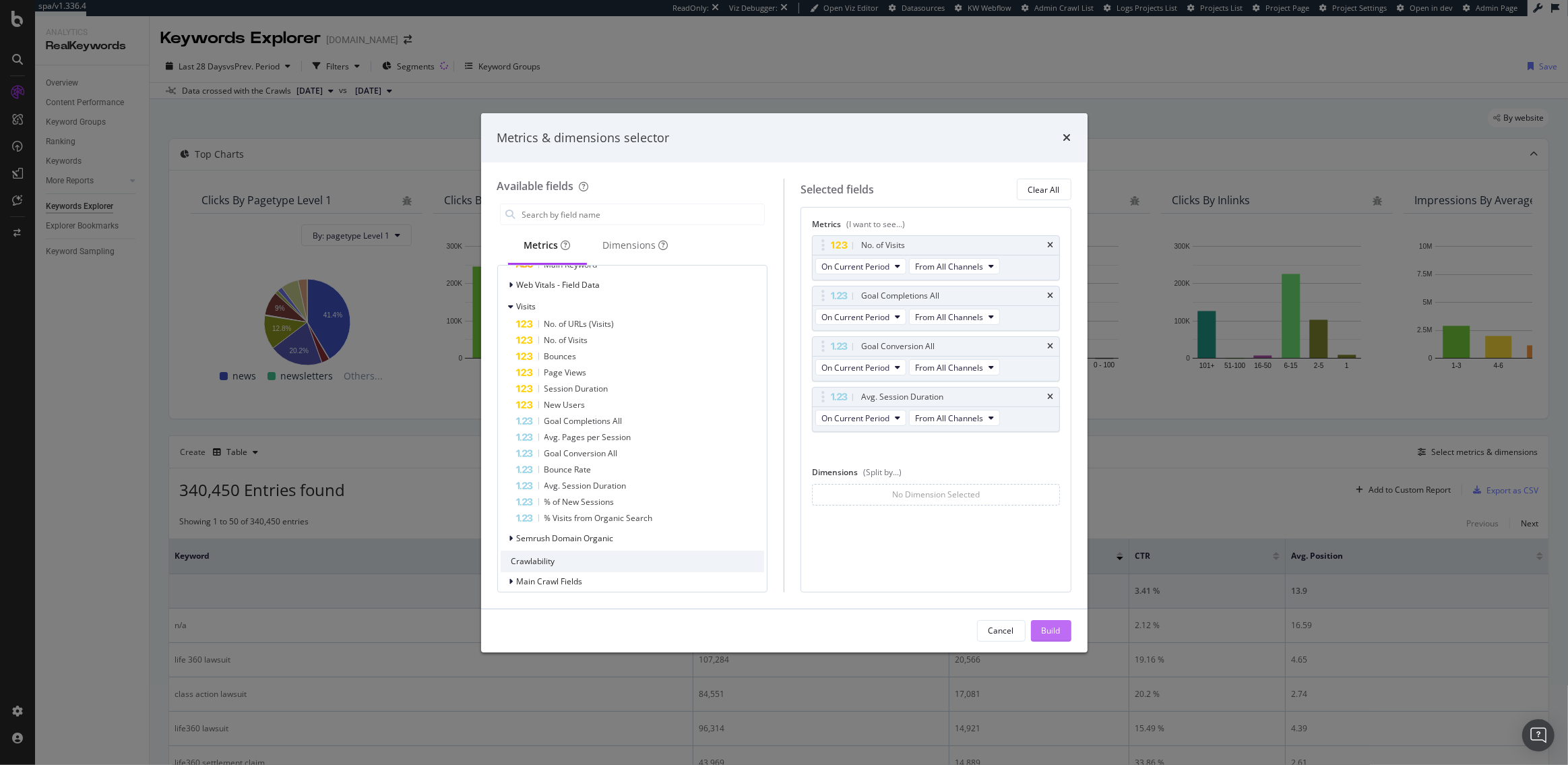
click at [1056, 633] on div "Build" at bounding box center [1050, 630] width 19 height 12
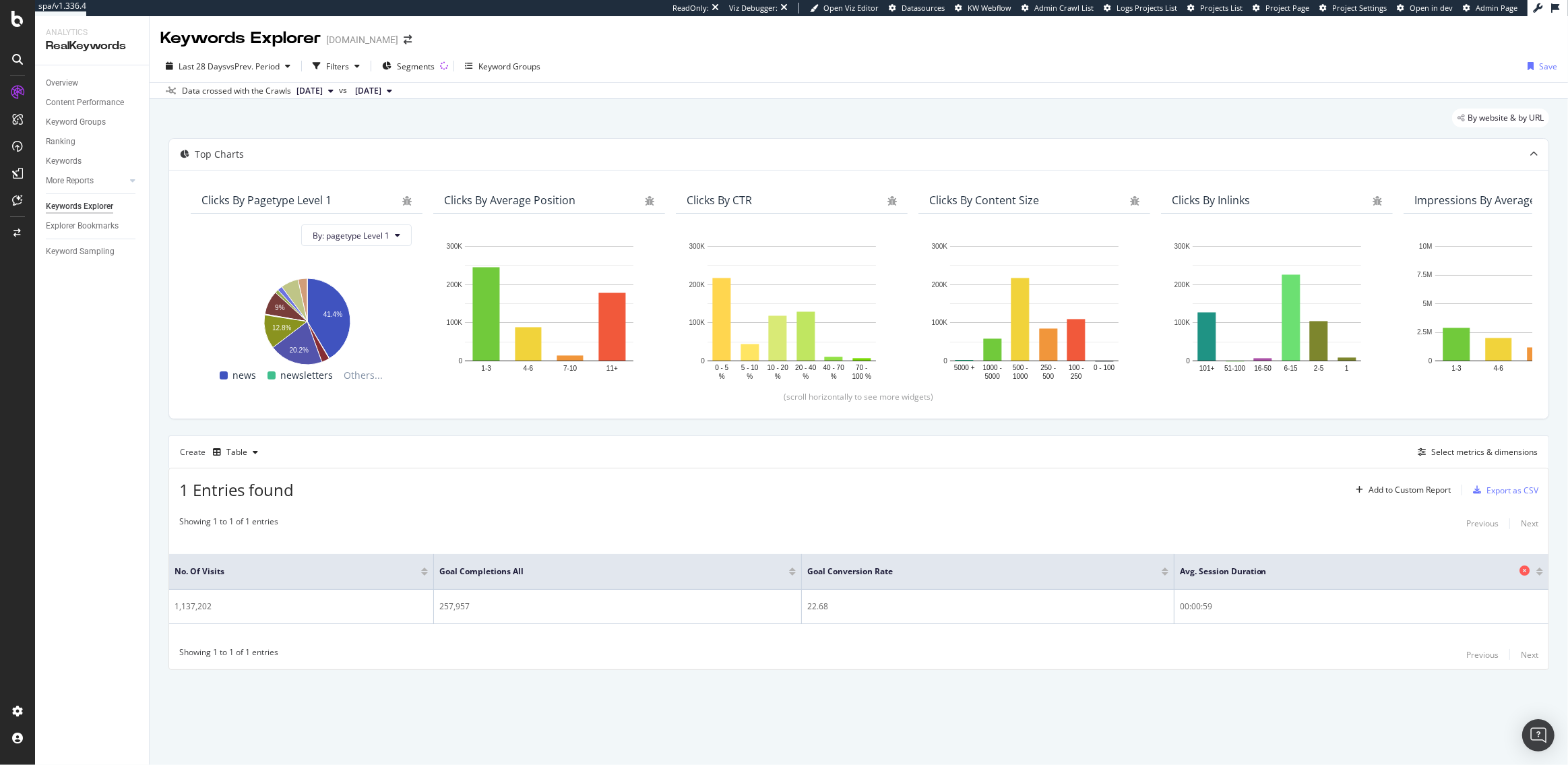
click at [1525, 572] on icon at bounding box center [1524, 571] width 10 height 10
click at [1526, 571] on icon at bounding box center [1524, 571] width 10 height 10
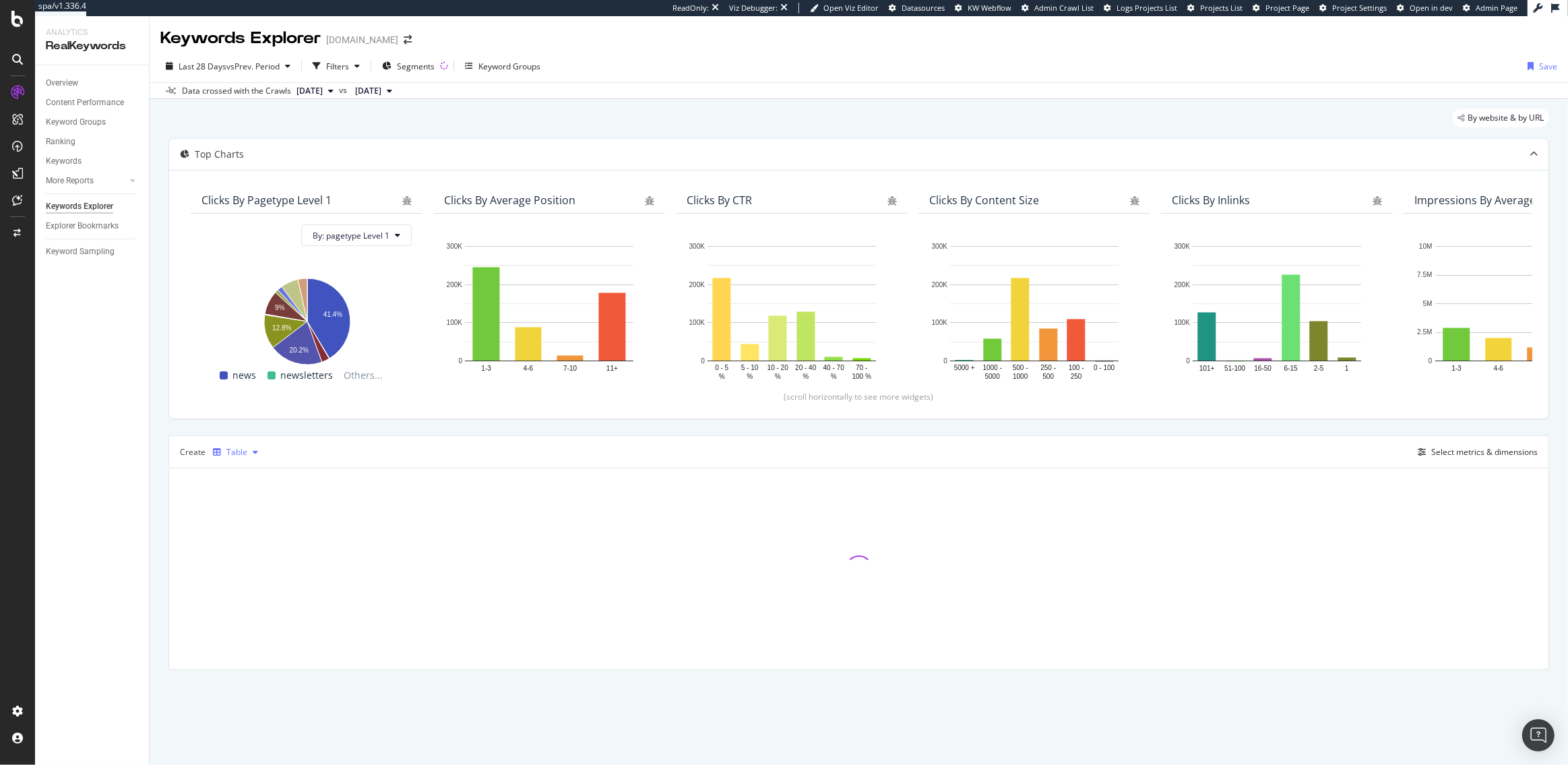
click at [244, 451] on div "Table" at bounding box center [236, 453] width 21 height 8
click at [244, 489] on div "Trend" at bounding box center [254, 497] width 83 height 17
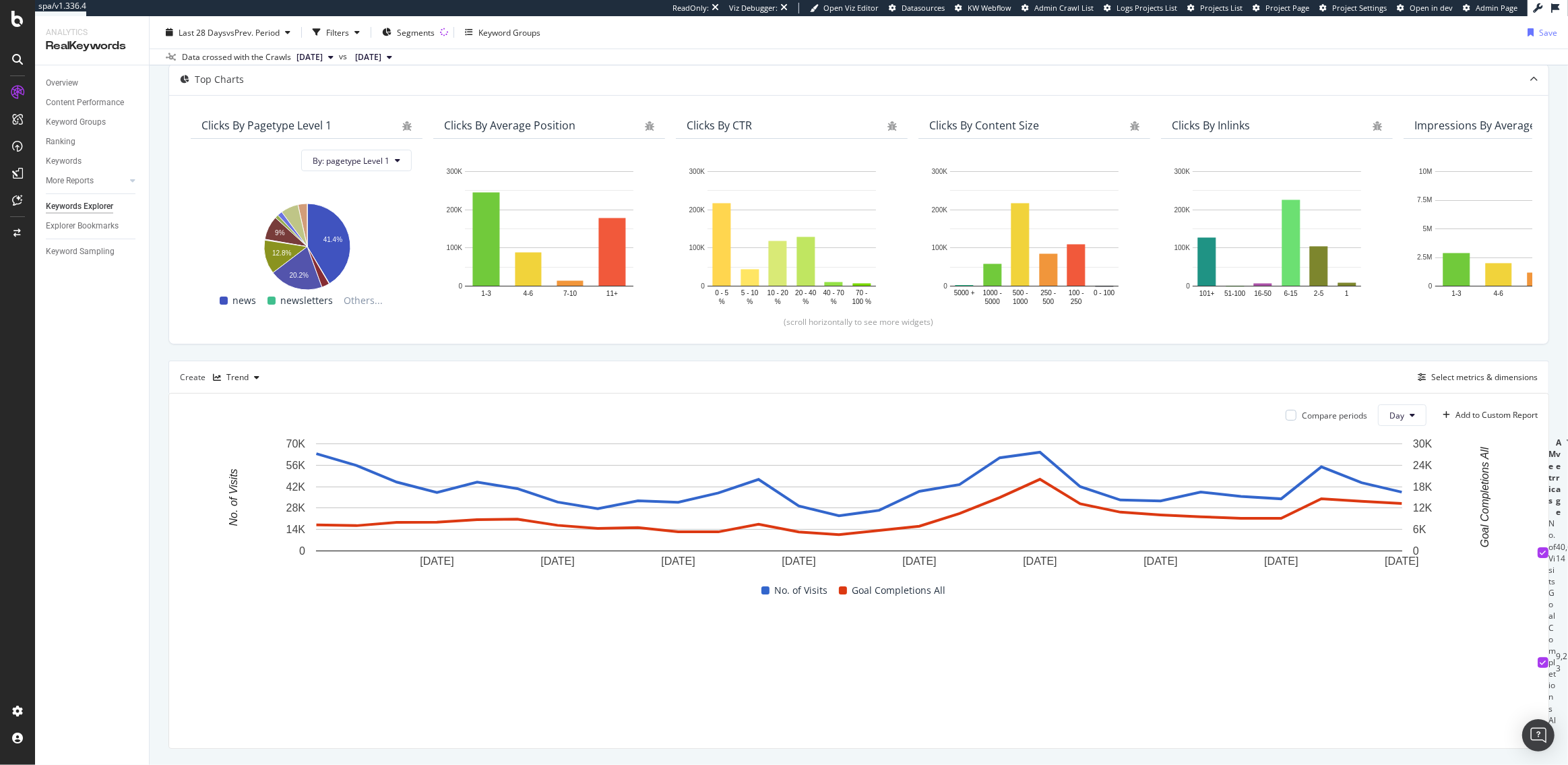
scroll to position [81, 0]
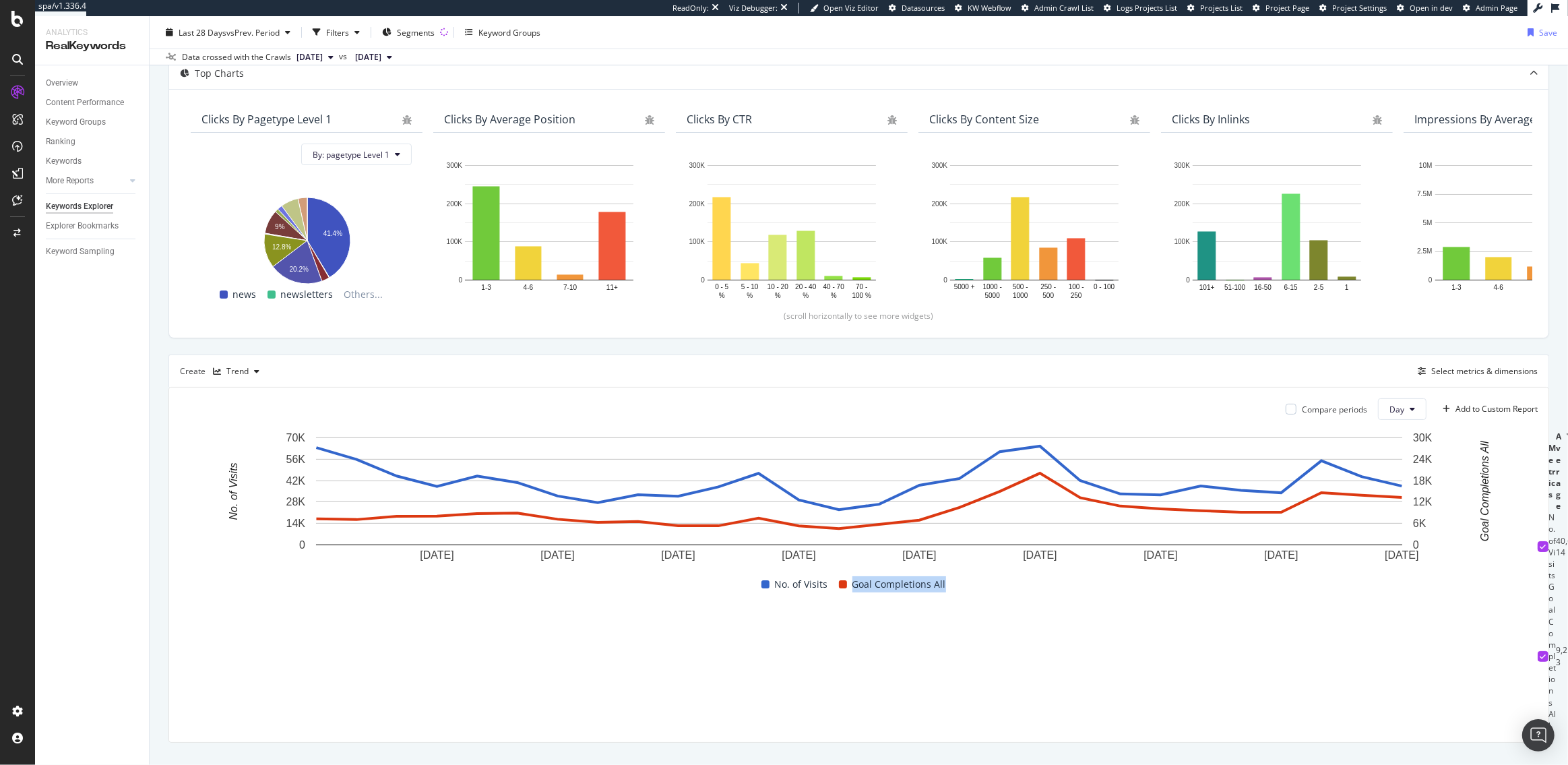
drag, startPoint x: 959, startPoint y: 584, endPoint x: 853, endPoint y: 585, distance: 106.0
click at [853, 585] on div "No. of Visits Goal Completions All" at bounding box center [853, 585] width 1357 height 17
click at [910, 586] on span "Goal Completions All" at bounding box center [898, 585] width 93 height 17
drag, startPoint x: 961, startPoint y: 584, endPoint x: 877, endPoint y: 572, distance: 84.9
click at [887, 573] on div "23 Jul. 2025 26 Jul. 2025 29 Jul. 2025 1 Aug. 2025 4 Aug. 2025 7 Aug. 2025 10 A…" at bounding box center [859, 511] width 1357 height 162
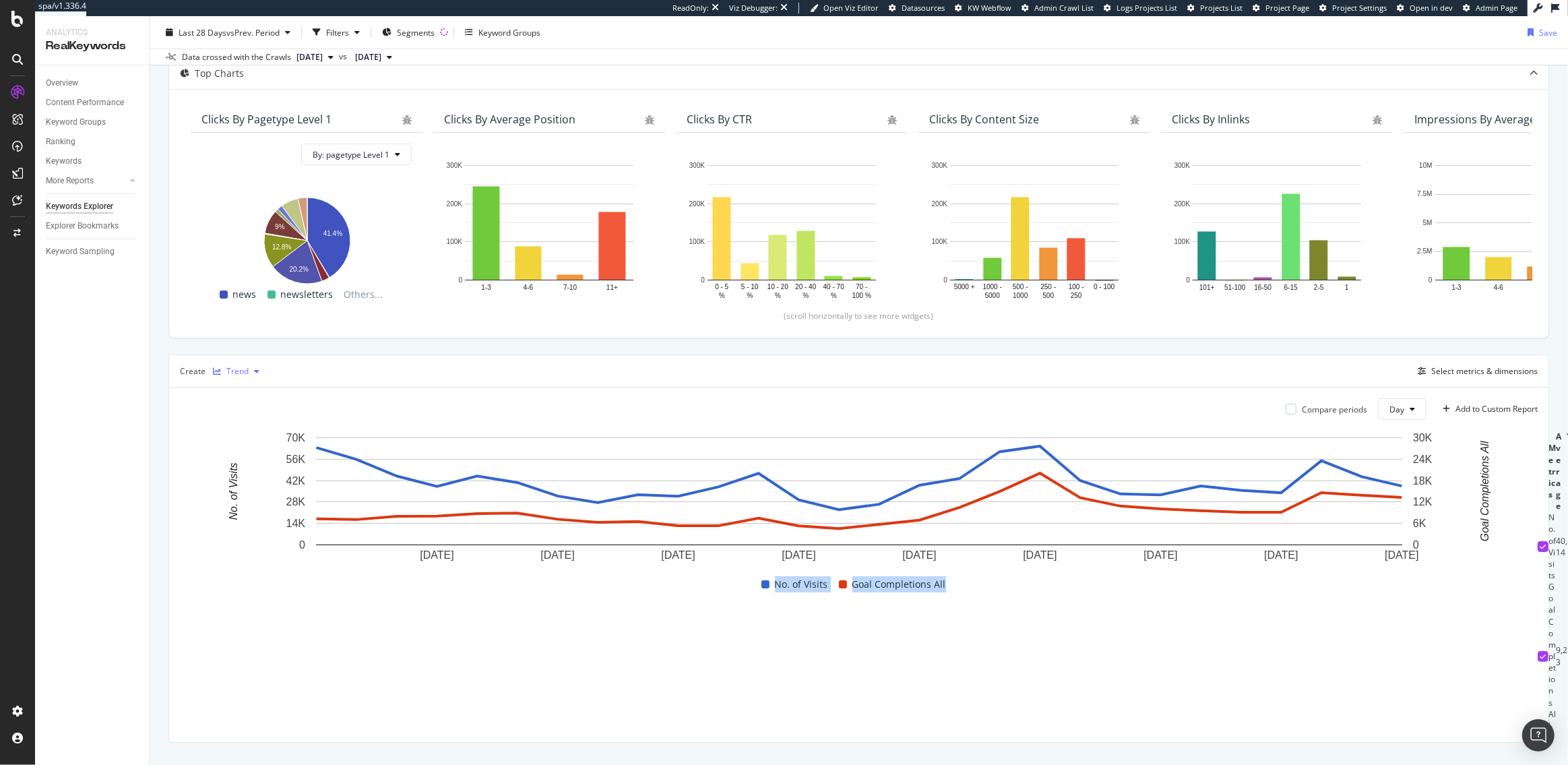
click at [244, 368] on div "Trend" at bounding box center [237, 372] width 22 height 8
click at [247, 393] on div "Table" at bounding box center [249, 393] width 21 height 12
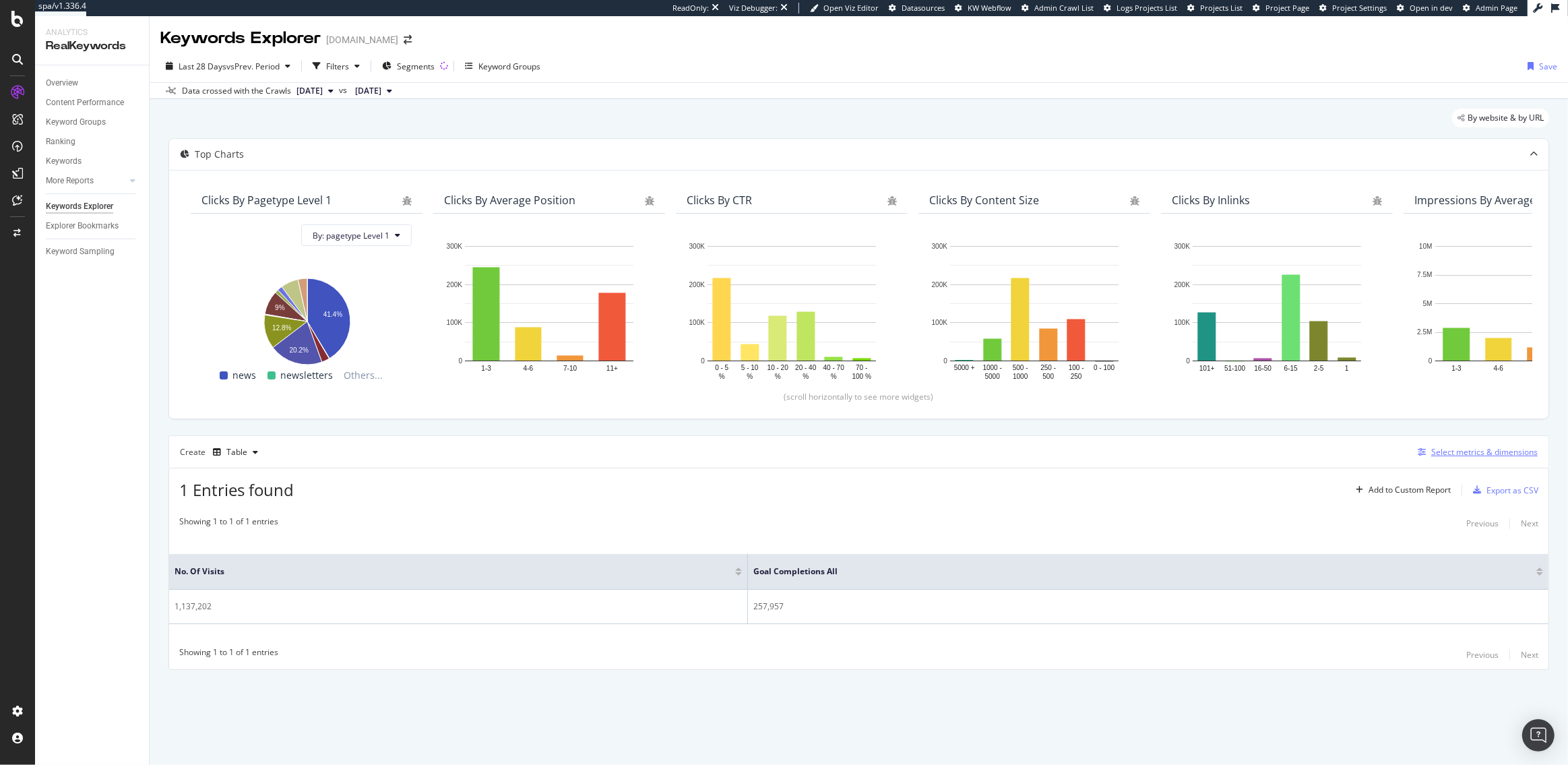
click at [1455, 448] on div "Select metrics & dimensions" at bounding box center [1484, 452] width 107 height 12
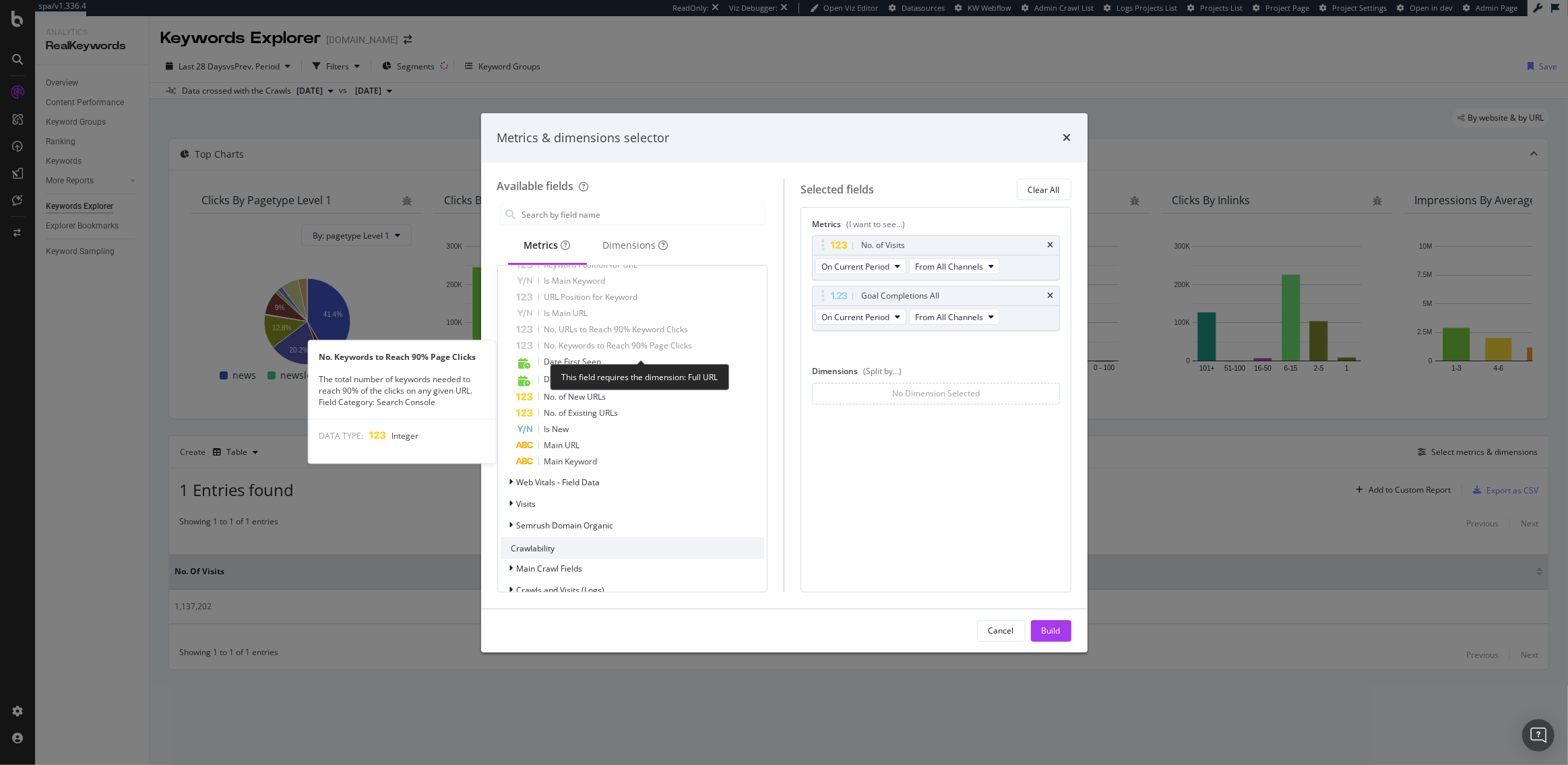
scroll to position [599, 0]
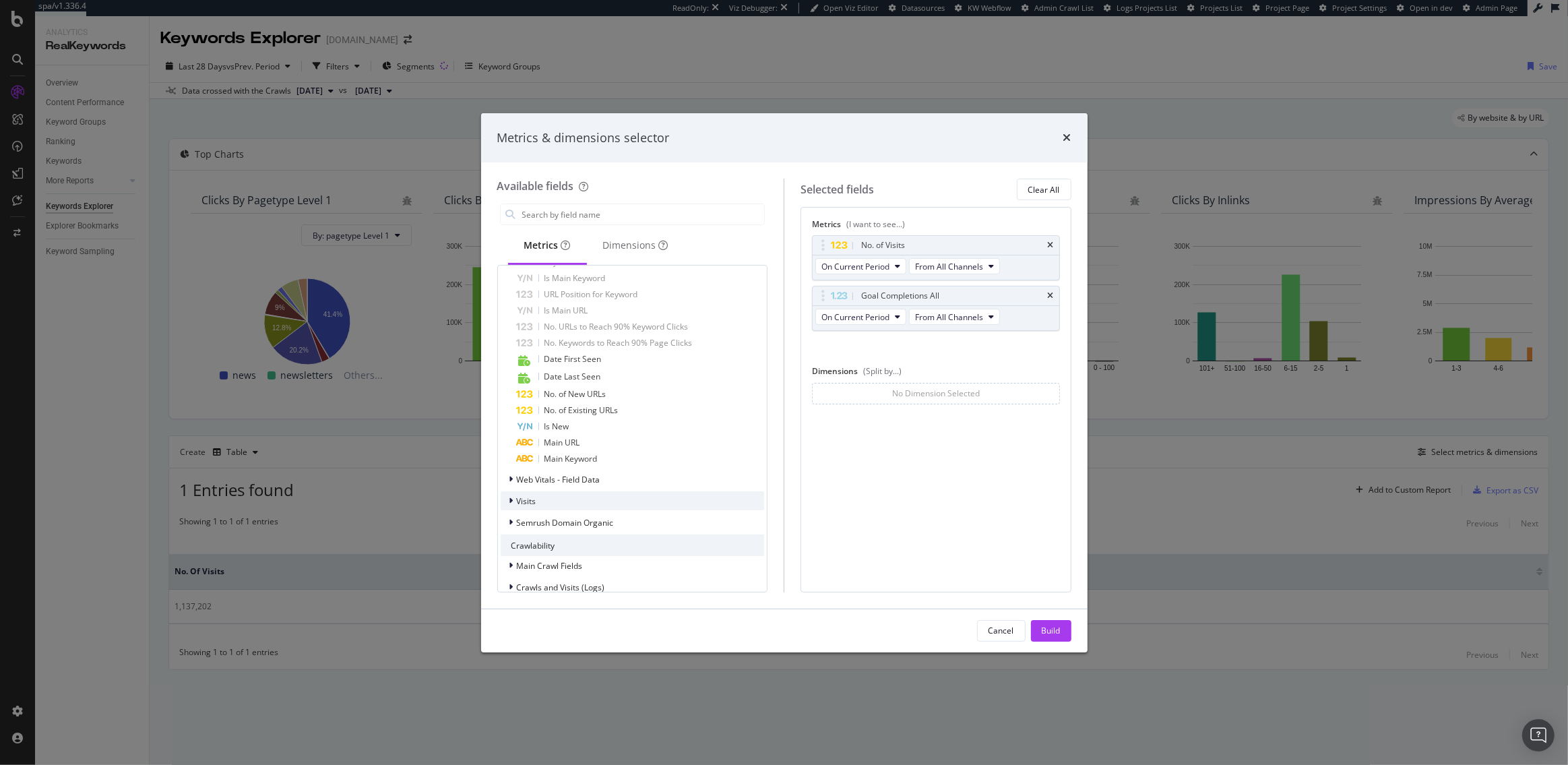
click at [522, 501] on span "Visits" at bounding box center [527, 501] width 20 height 12
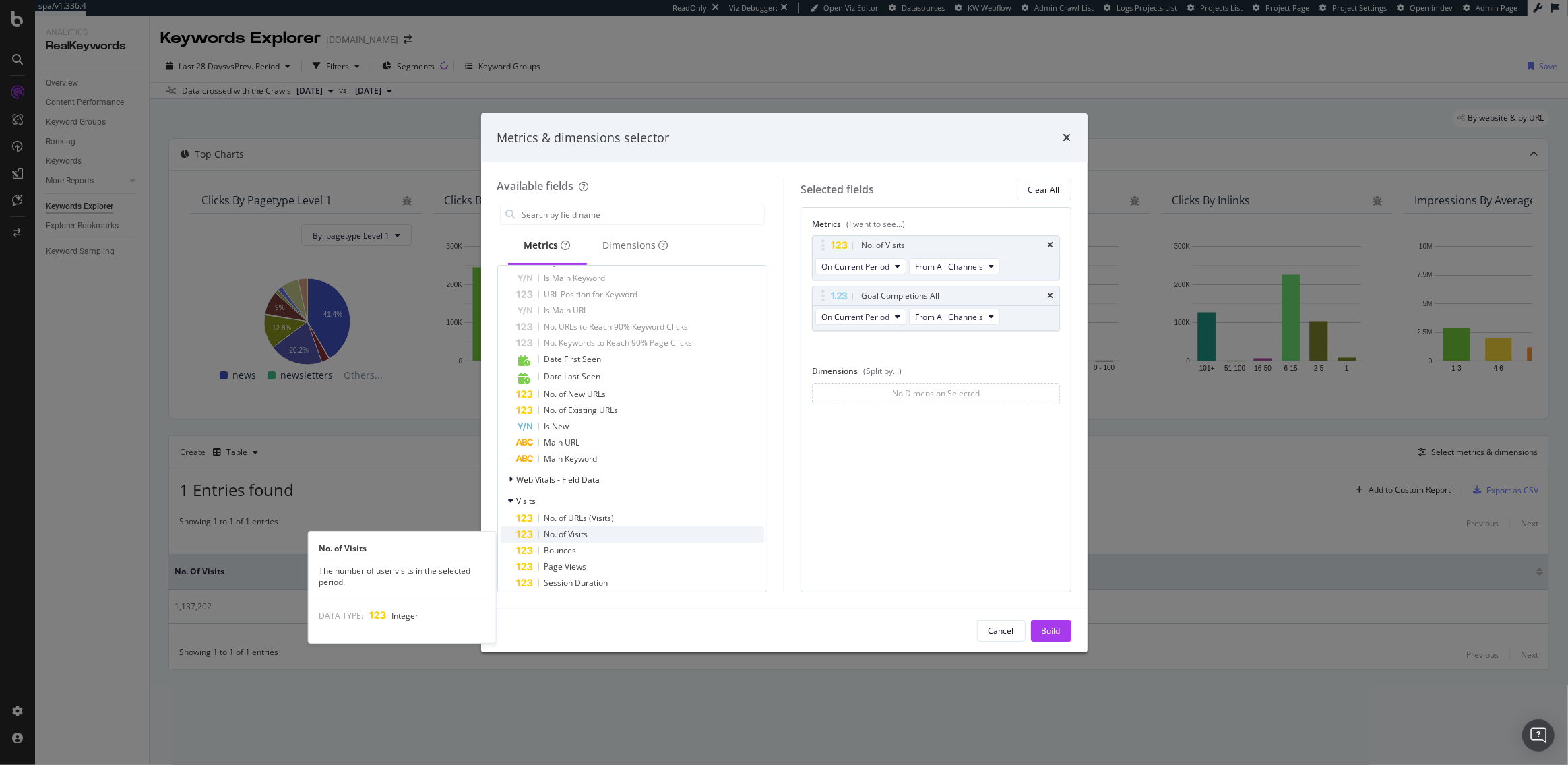
scroll to position [652, 0]
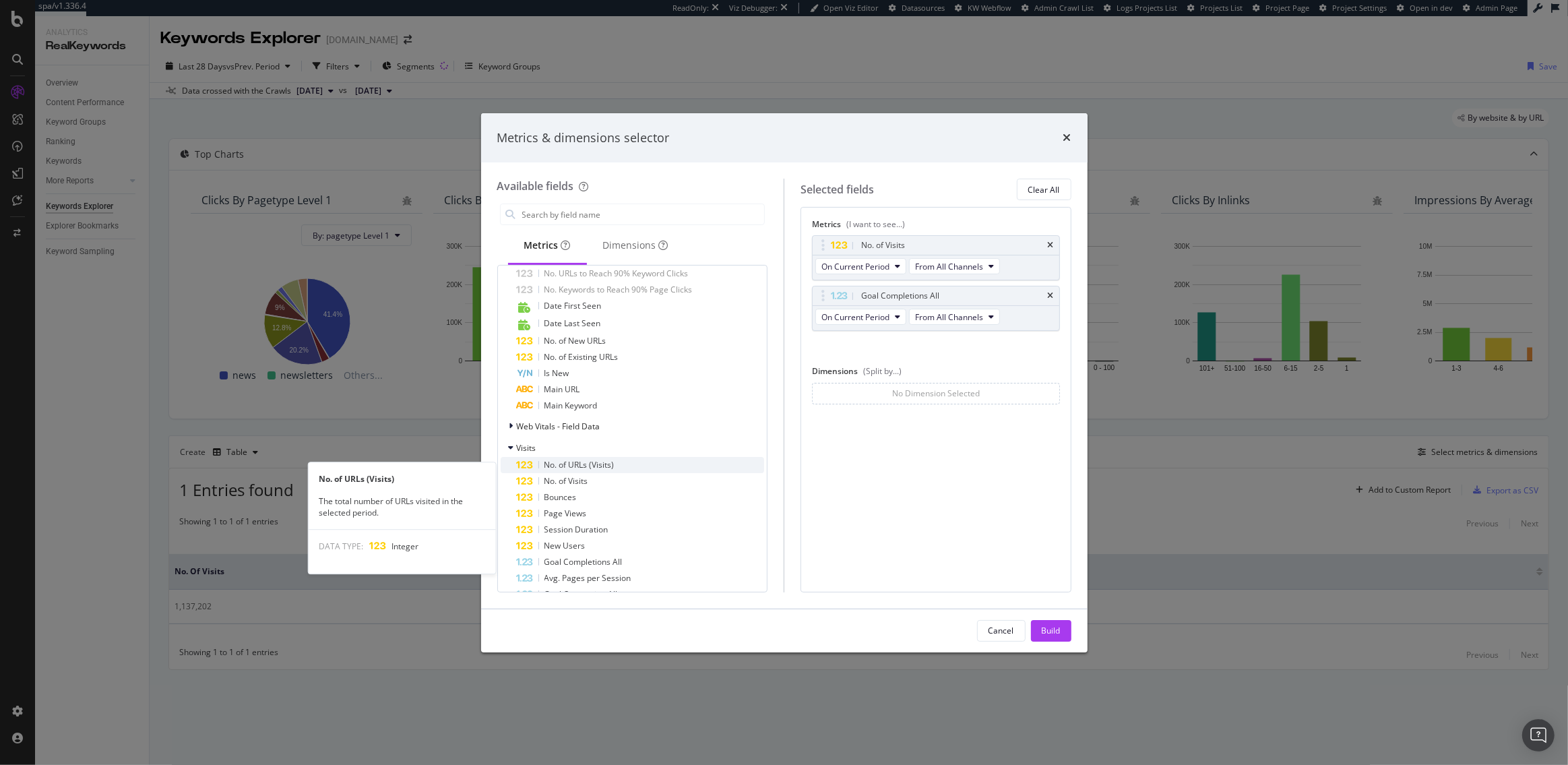
click at [613, 470] on span "No. of URLs (Visits)" at bounding box center [579, 465] width 70 height 12
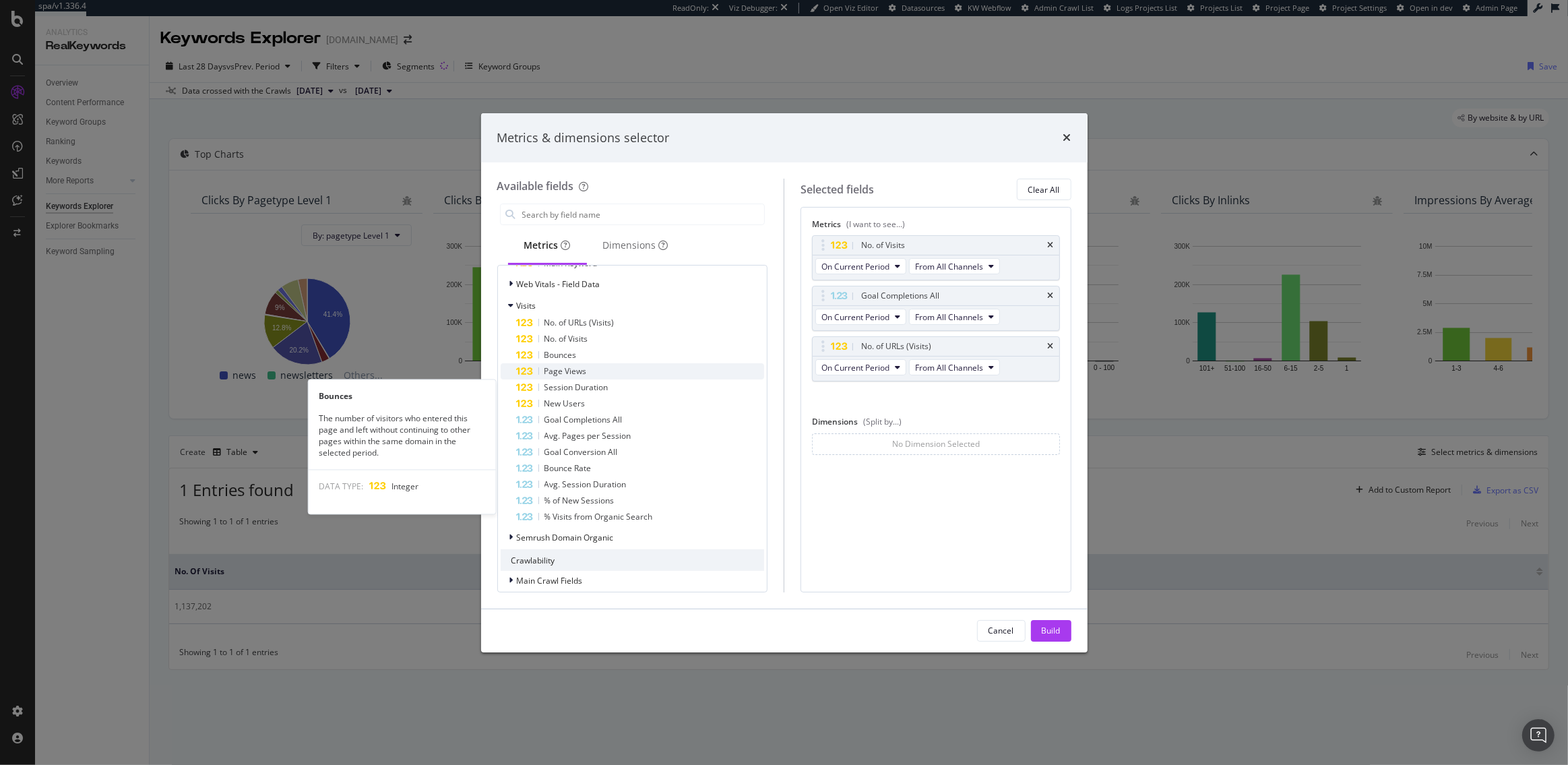
scroll to position [812, 0]
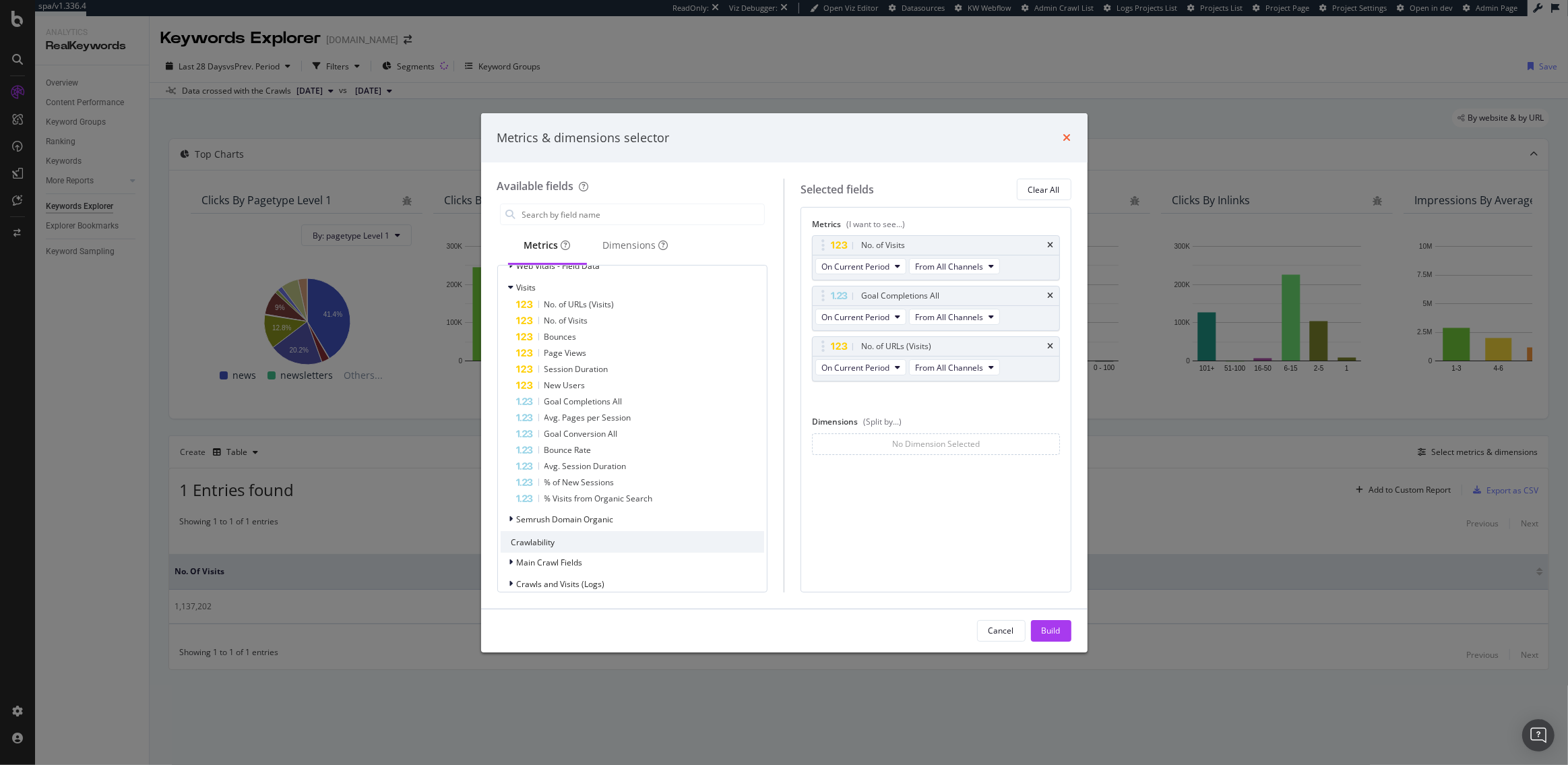
click at [1066, 137] on icon "times" at bounding box center [1068, 137] width 8 height 11
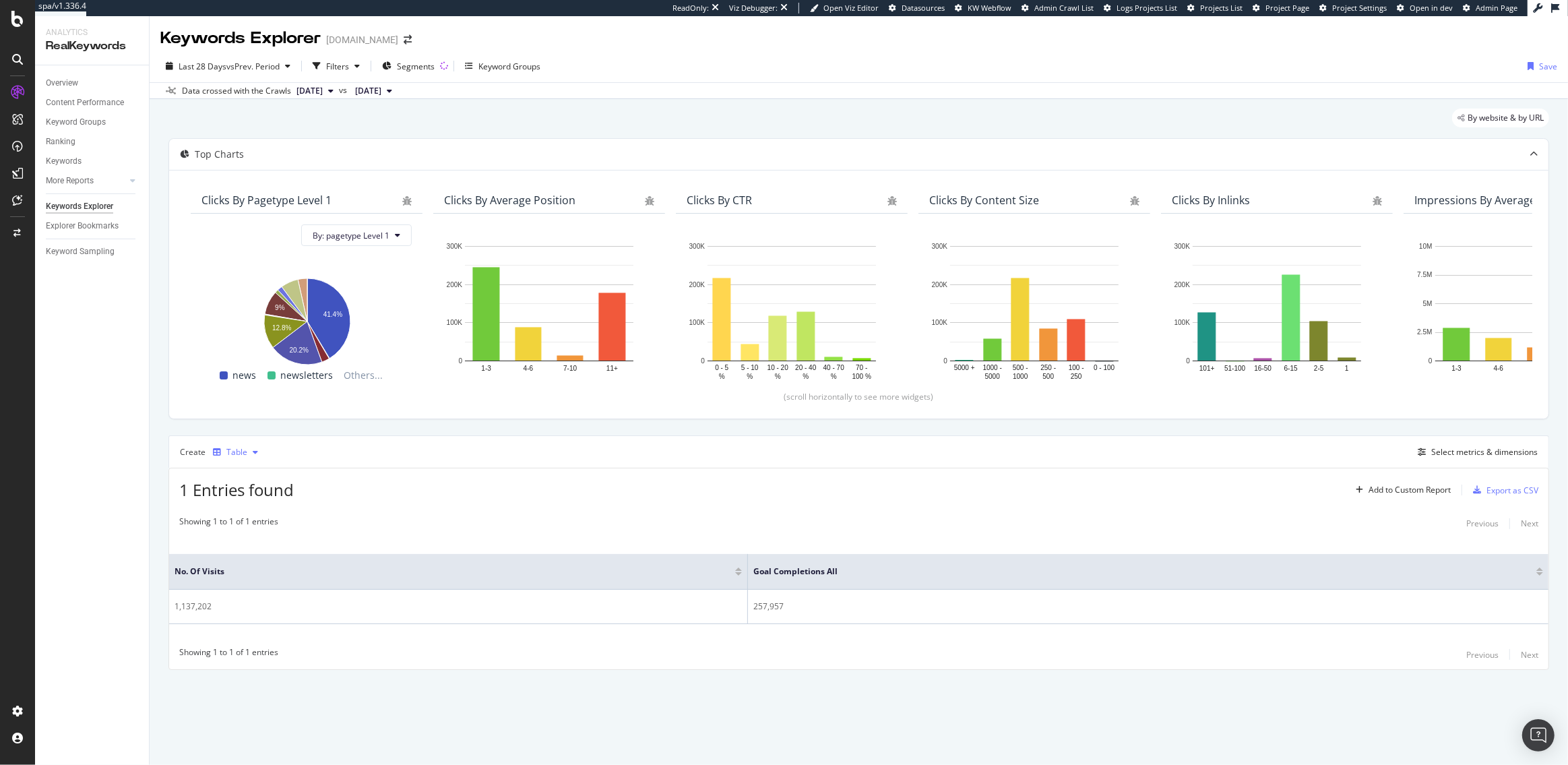
click at [244, 449] on div "Table" at bounding box center [236, 453] width 21 height 8
click at [1456, 451] on div "Select metrics & dimensions" at bounding box center [1484, 452] width 107 height 12
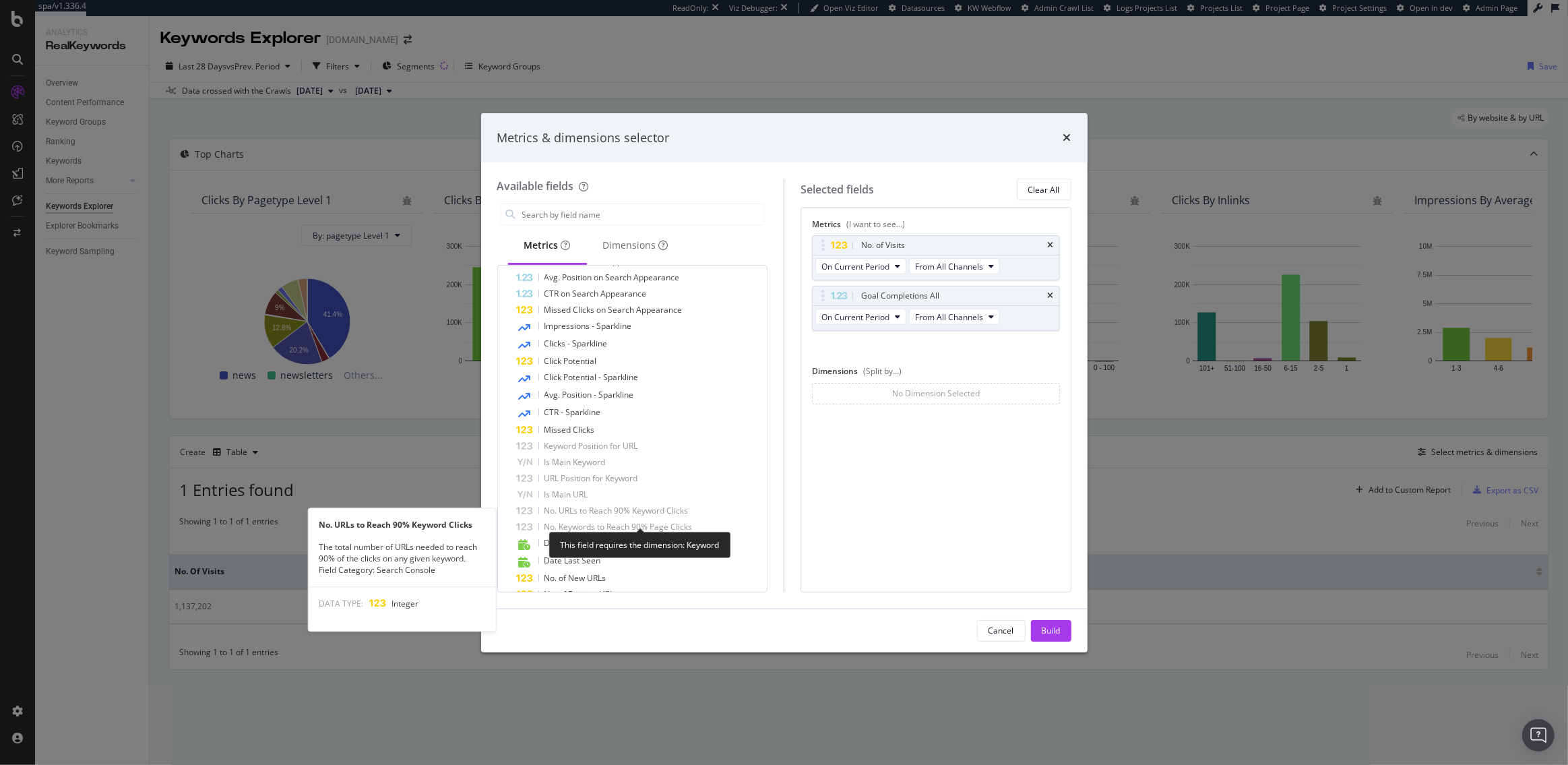
scroll to position [695, 0]
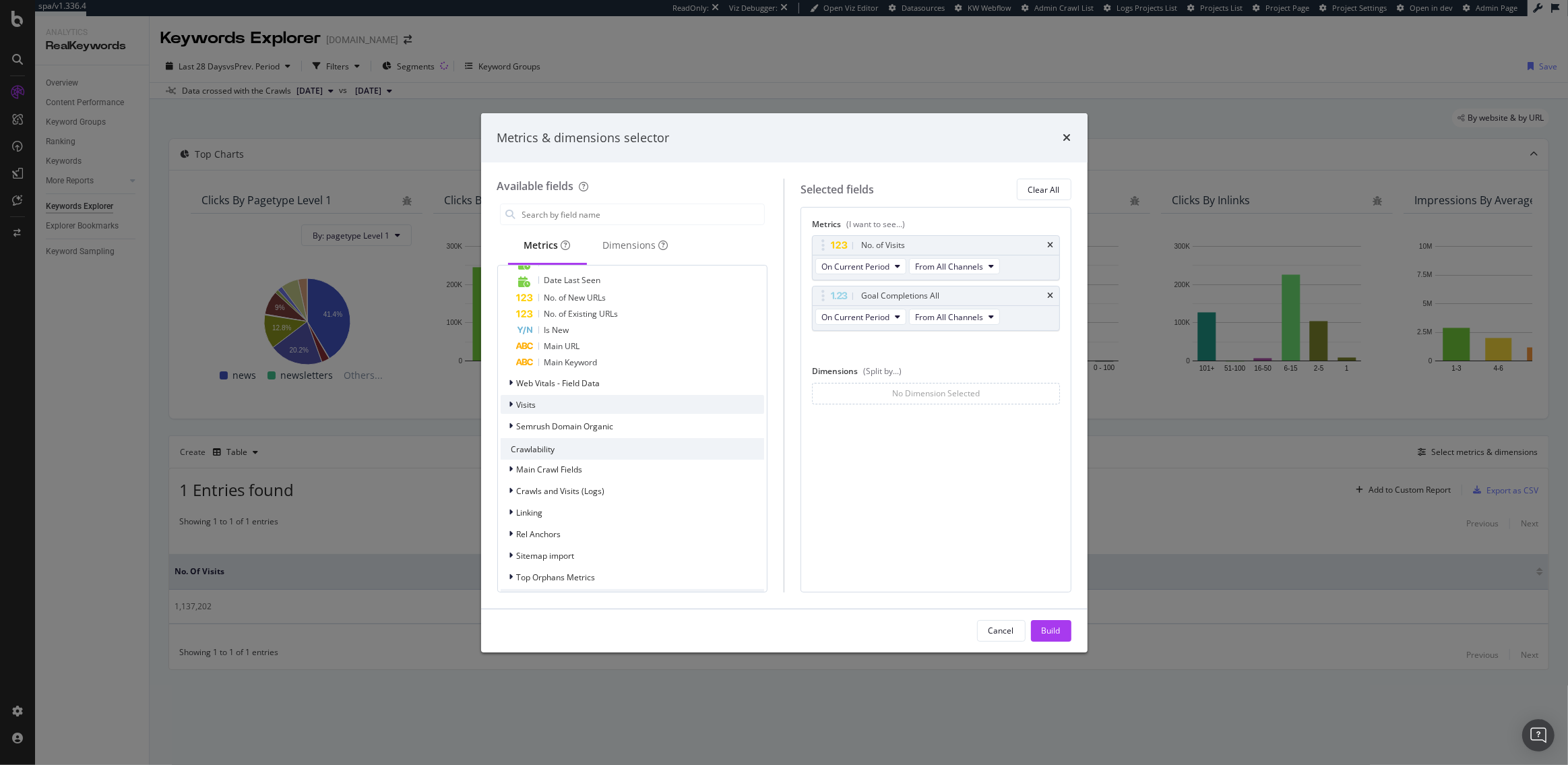
click at [572, 406] on div "Visits" at bounding box center [632, 404] width 264 height 19
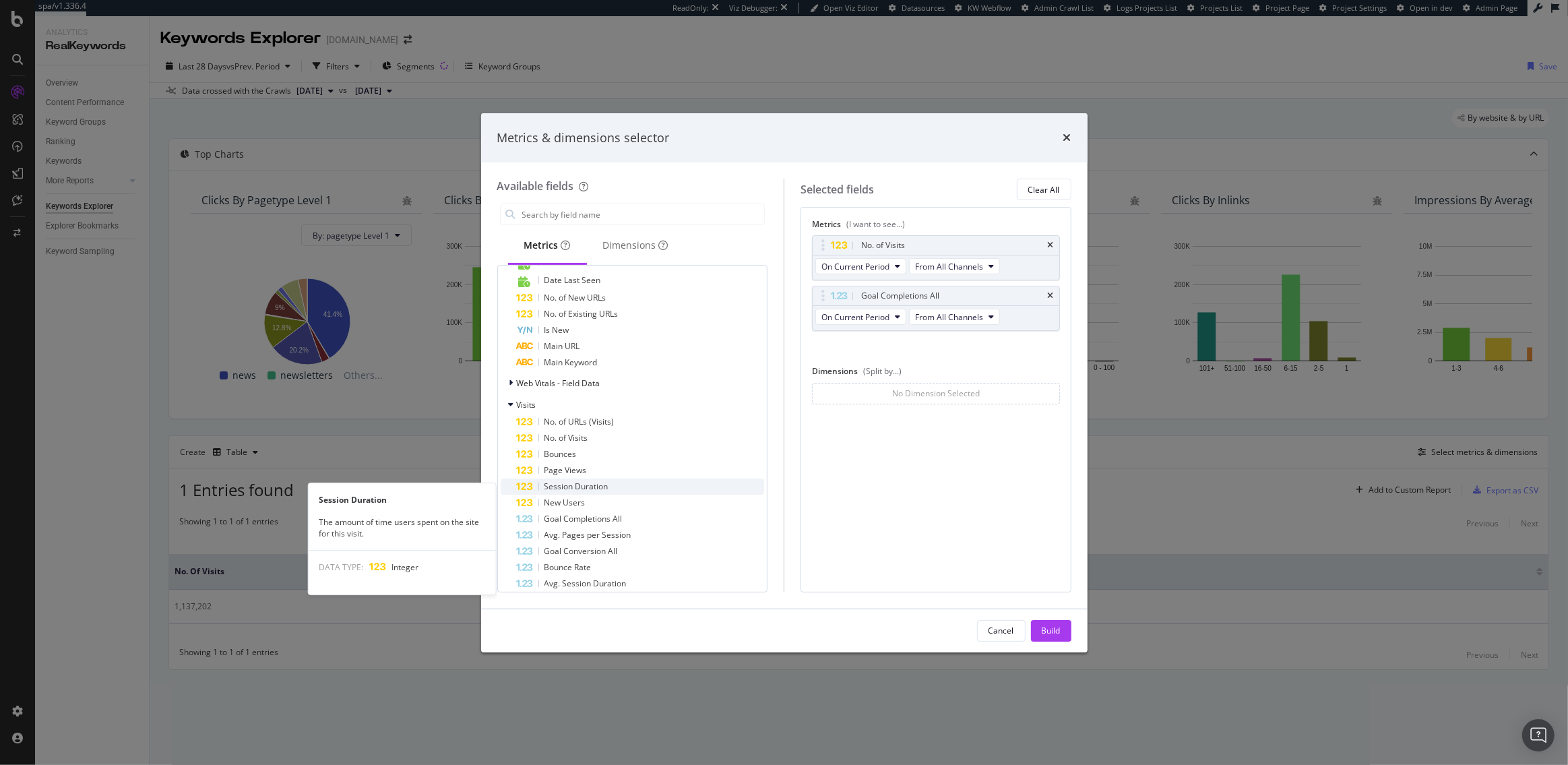
scroll to position [744, 0]
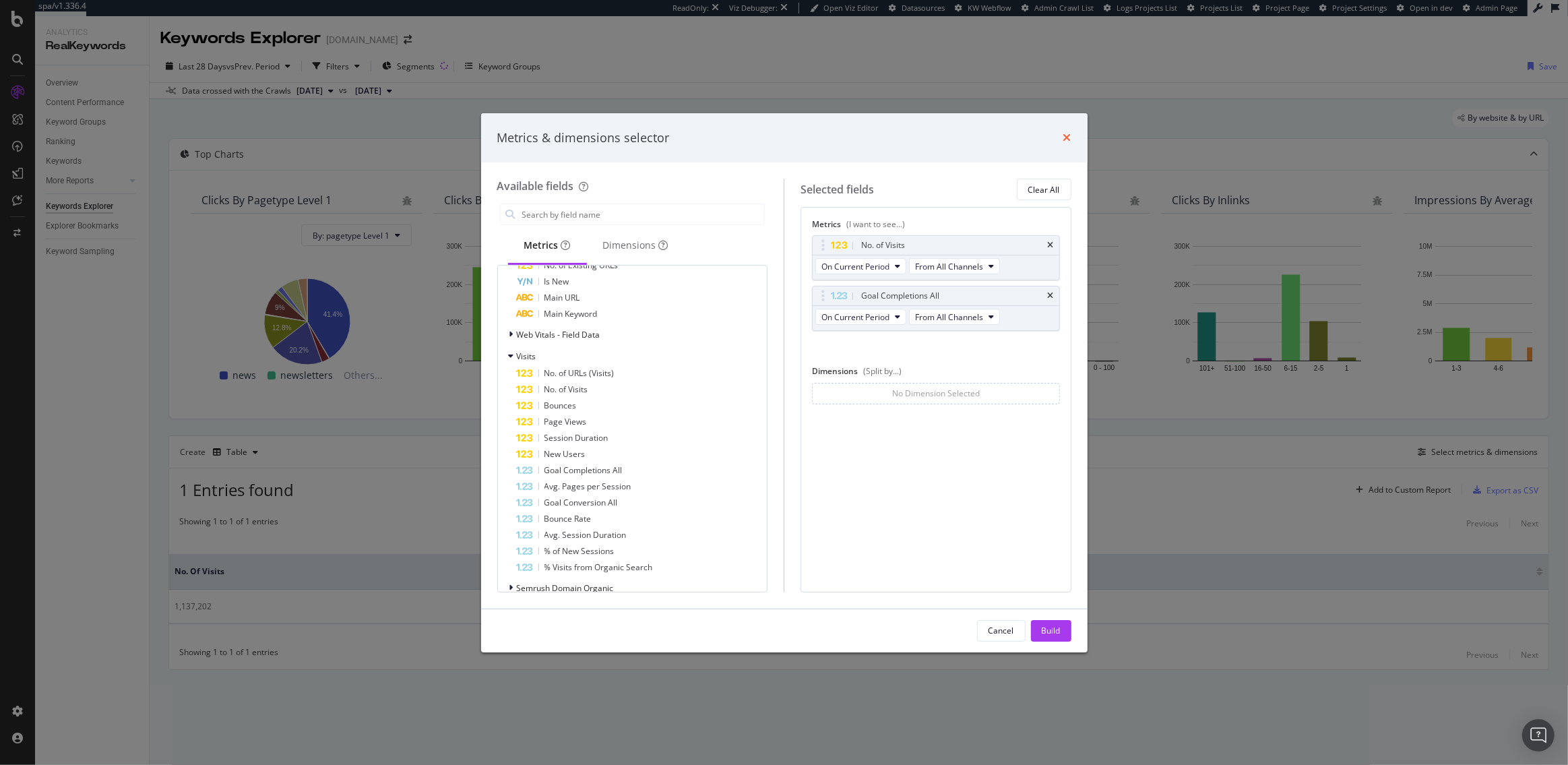
click at [1067, 140] on icon "times" at bounding box center [1068, 137] width 8 height 11
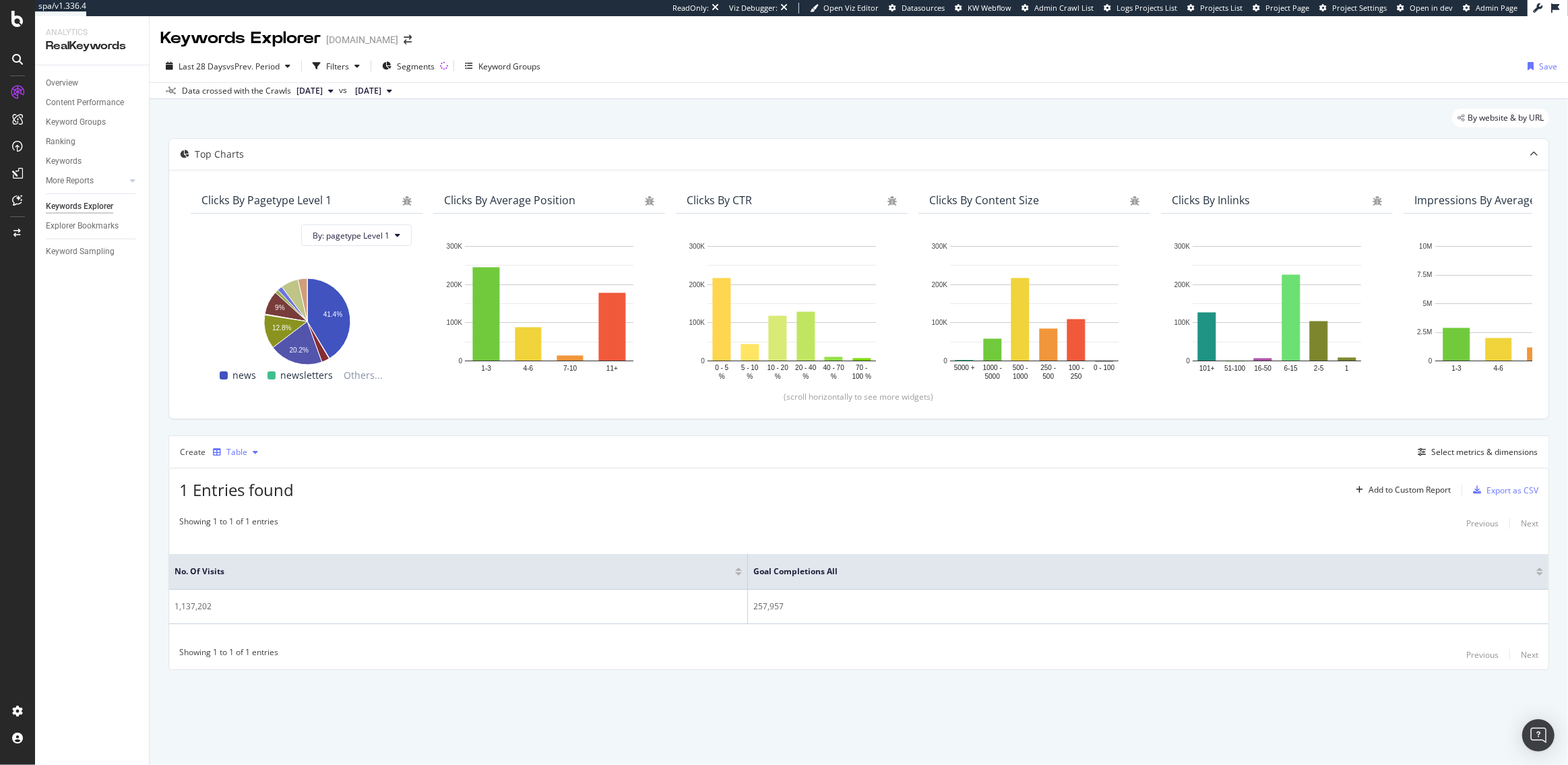
click at [258, 450] on div "button" at bounding box center [255, 453] width 17 height 8
click at [1116, 548] on div "No. of Visits Goal Completions All 1,137,202 257,957" at bounding box center [859, 589] width 1379 height 102
click at [1528, 570] on icon at bounding box center [1524, 571] width 10 height 10
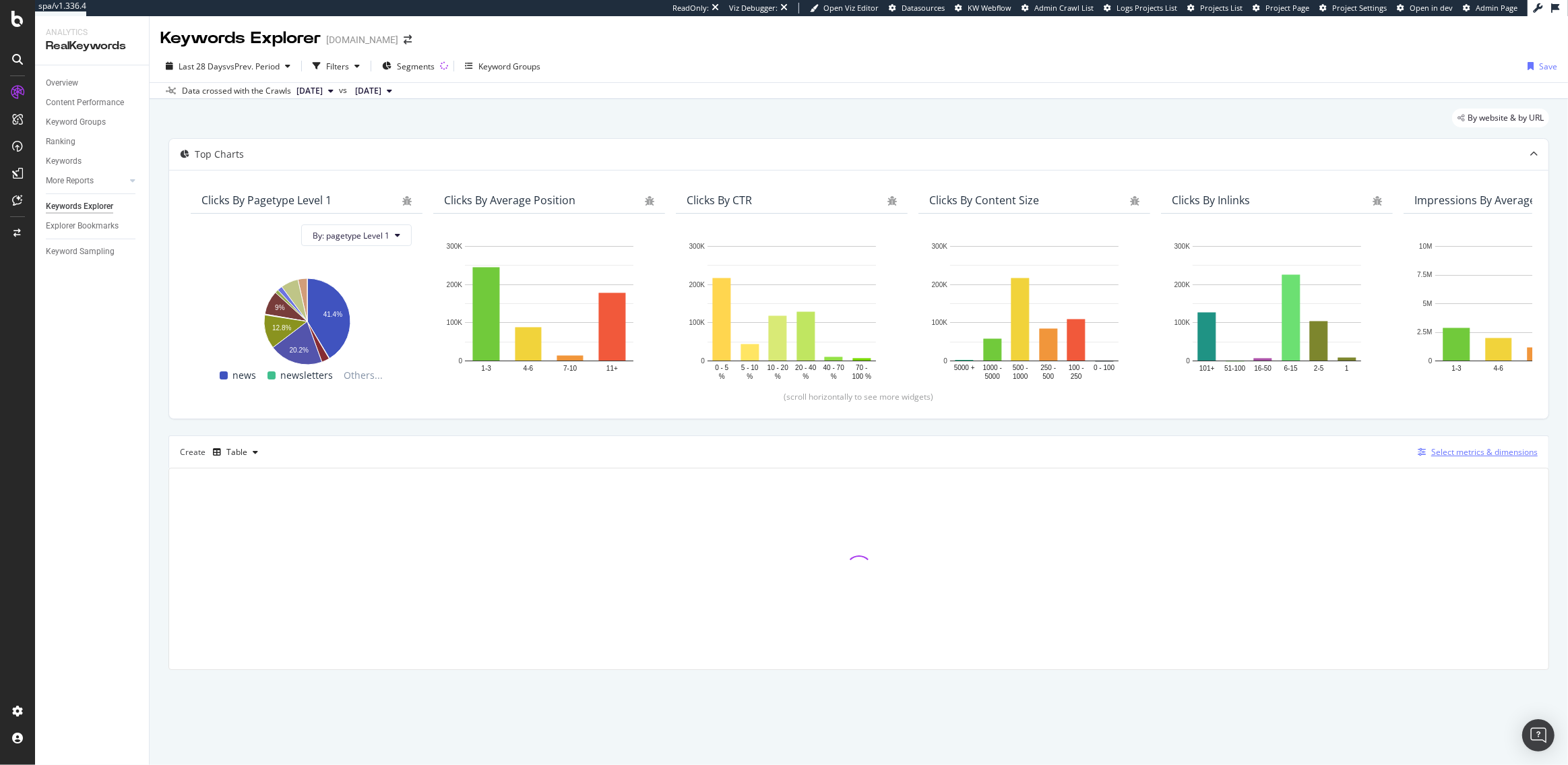
click at [1470, 450] on div "Select metrics & dimensions" at bounding box center [1484, 452] width 107 height 12
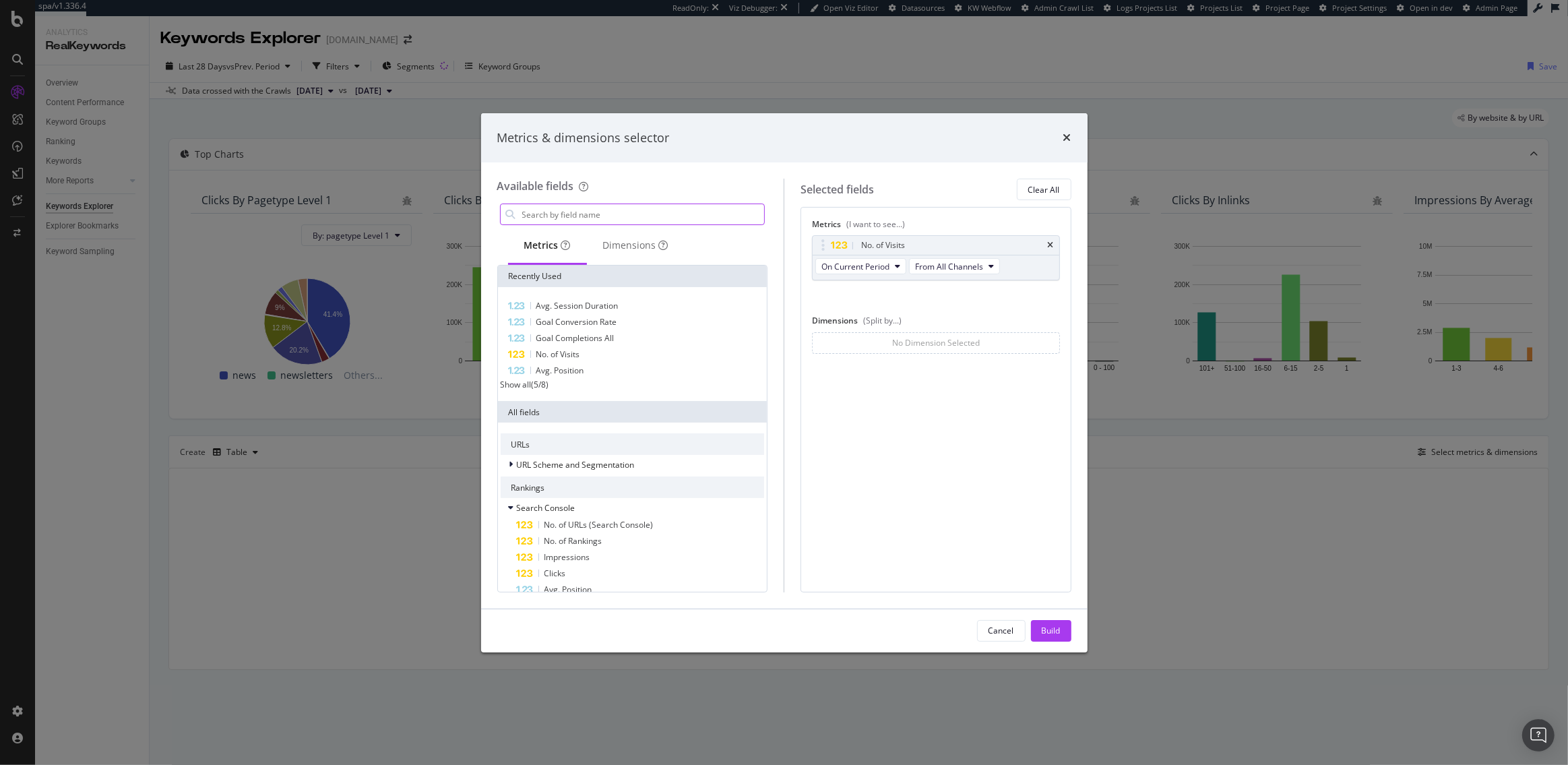
click at [595, 218] on input "modal" at bounding box center [642, 214] width 244 height 20
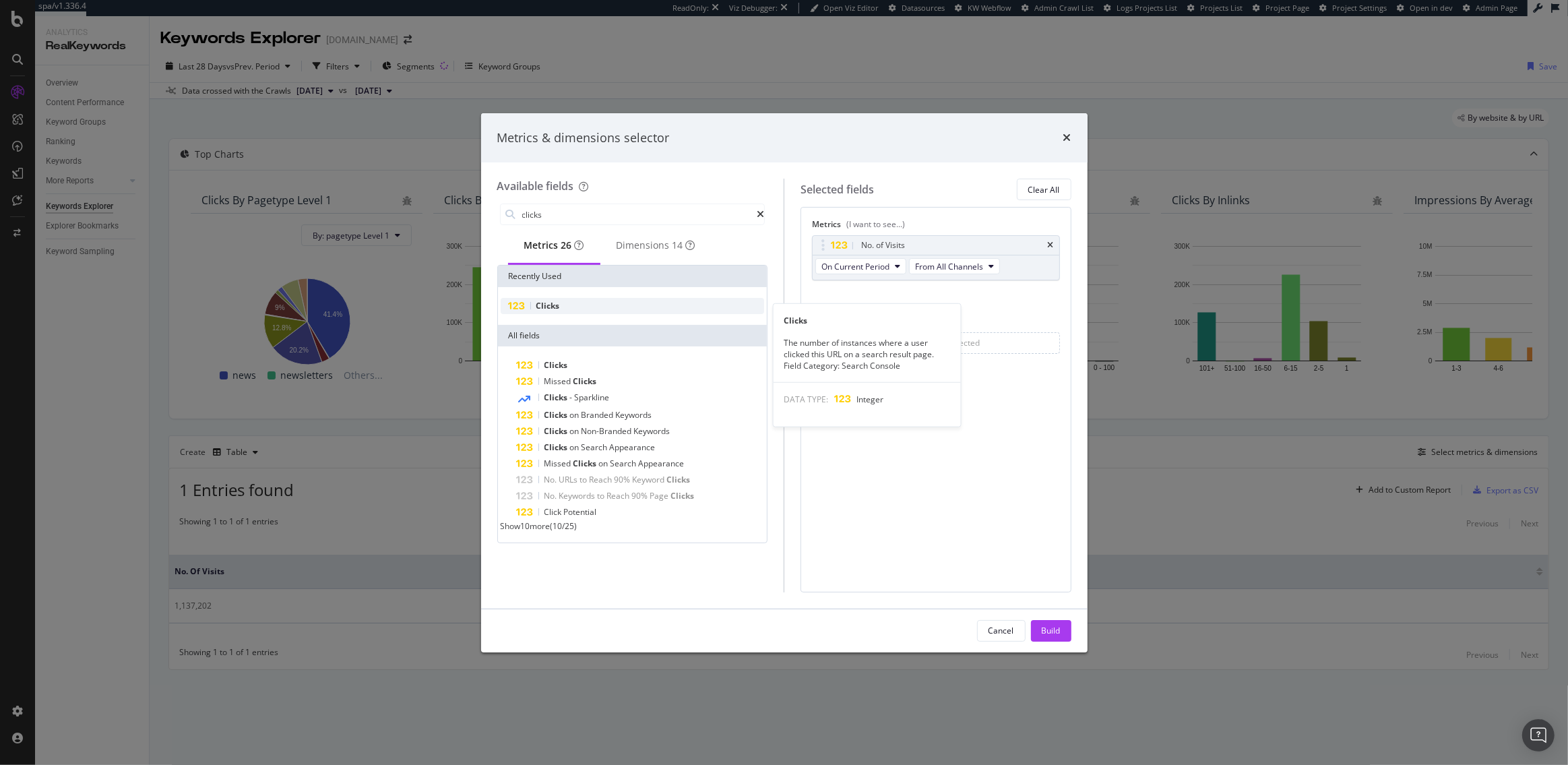
type input "clicks"
click at [663, 311] on div "Clicks" at bounding box center [632, 306] width 264 height 17
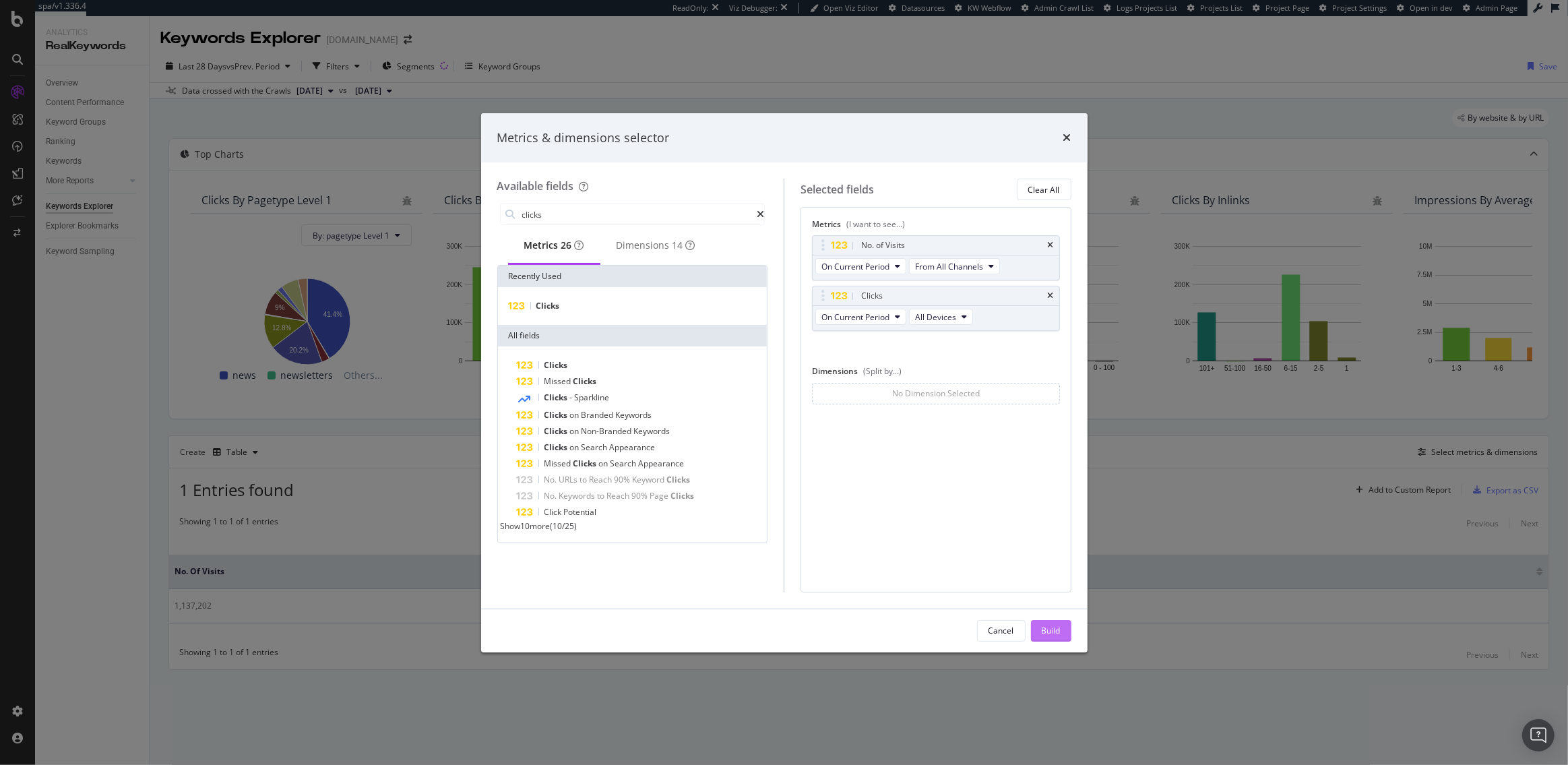
click at [1060, 629] on div "Build" at bounding box center [1050, 630] width 19 height 12
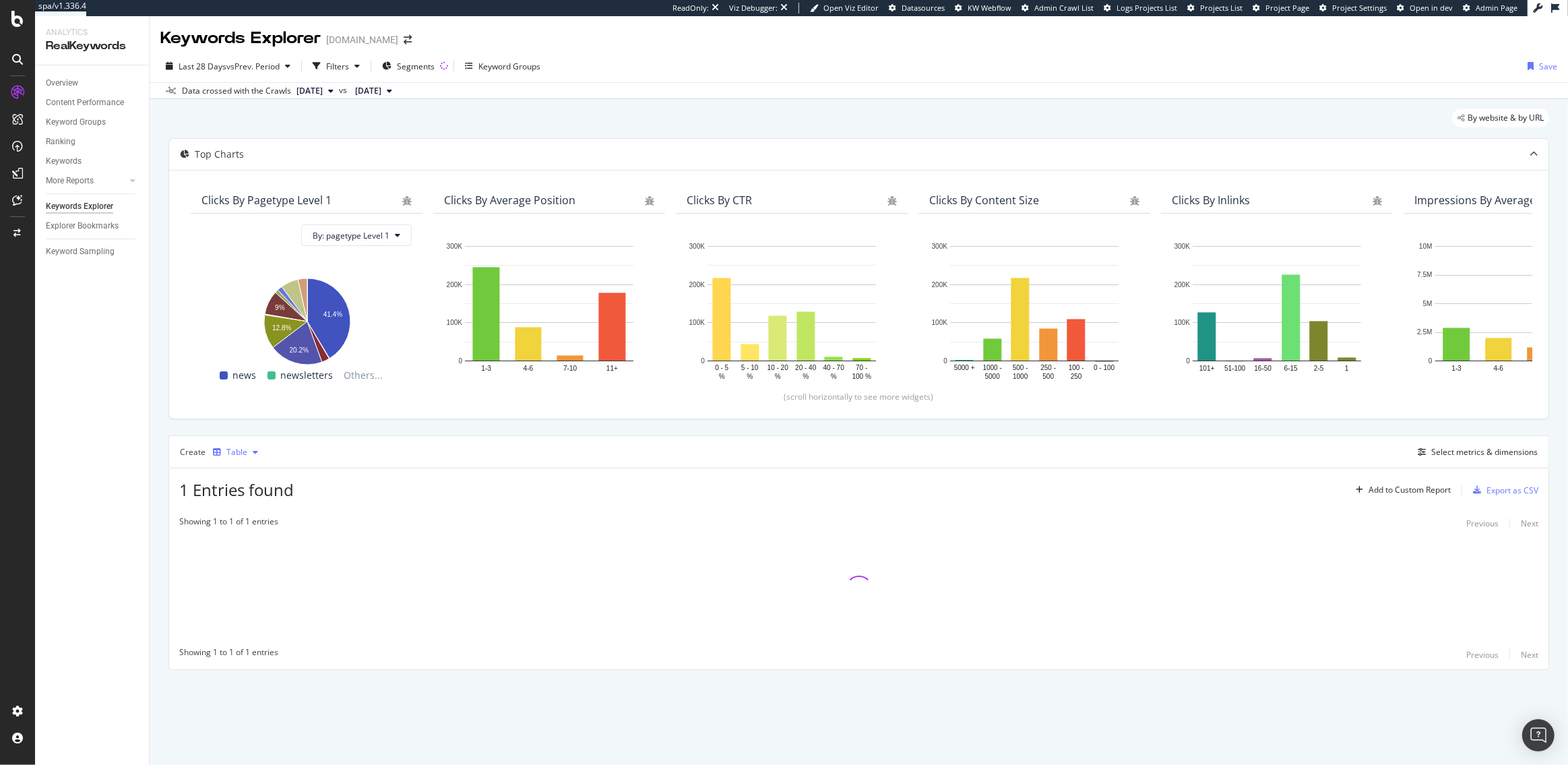
click at [236, 456] on div "Table" at bounding box center [235, 452] width 56 height 20
click at [243, 497] on div "Trend" at bounding box center [250, 497] width 22 height 12
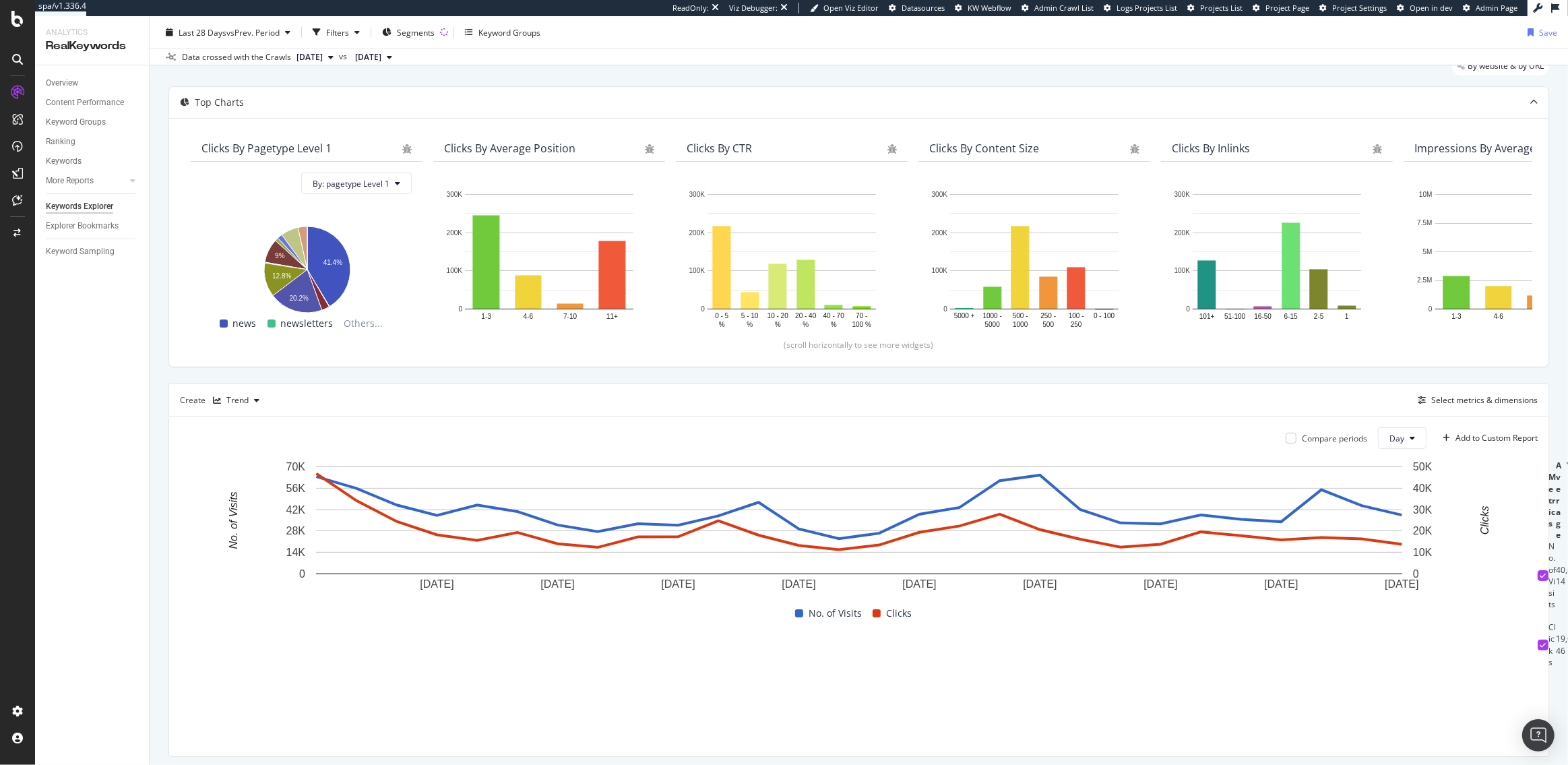
scroll to position [54, 0]
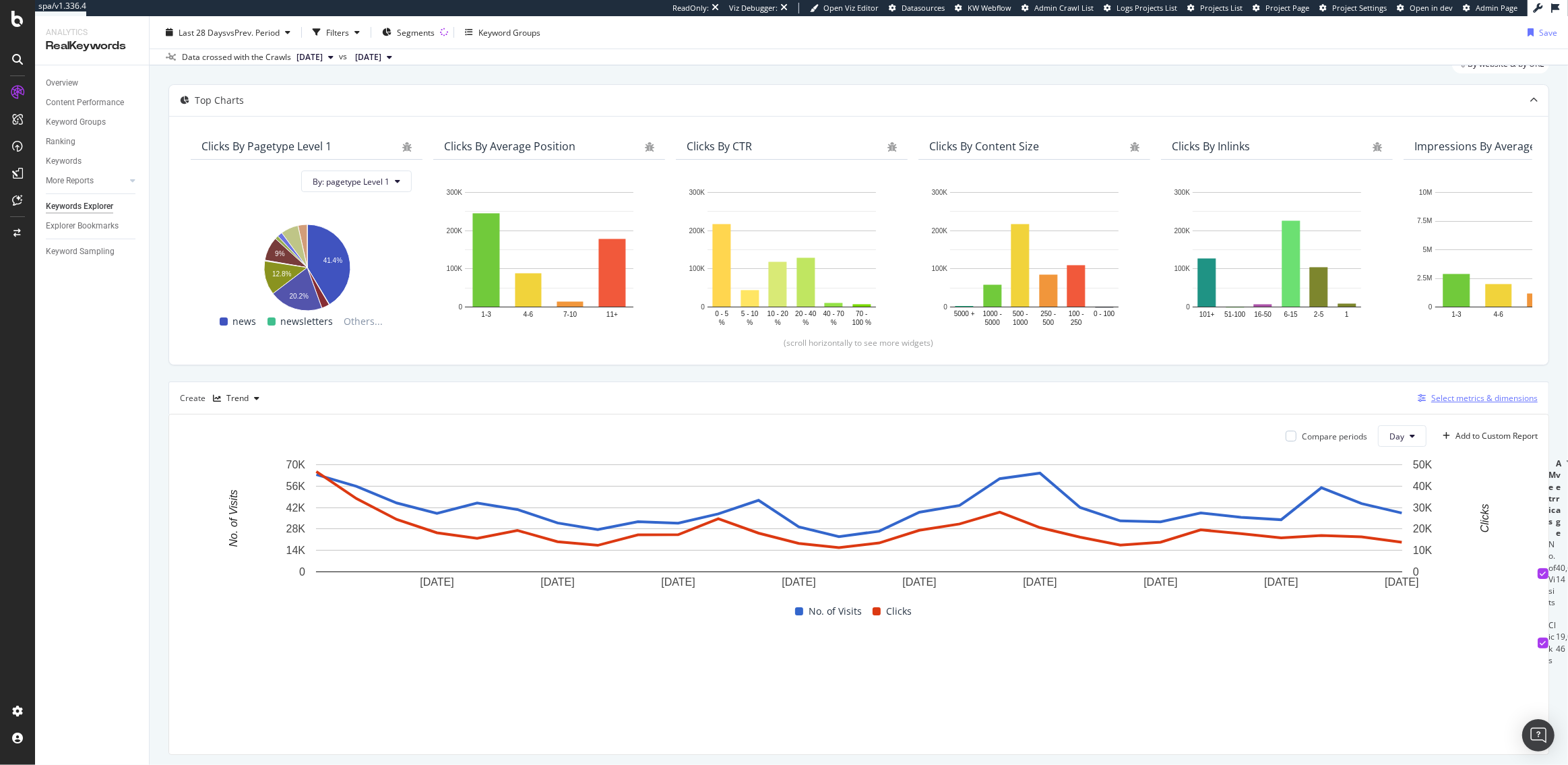
click at [1454, 404] on div "Select metrics & dimensions" at bounding box center [1475, 398] width 126 height 15
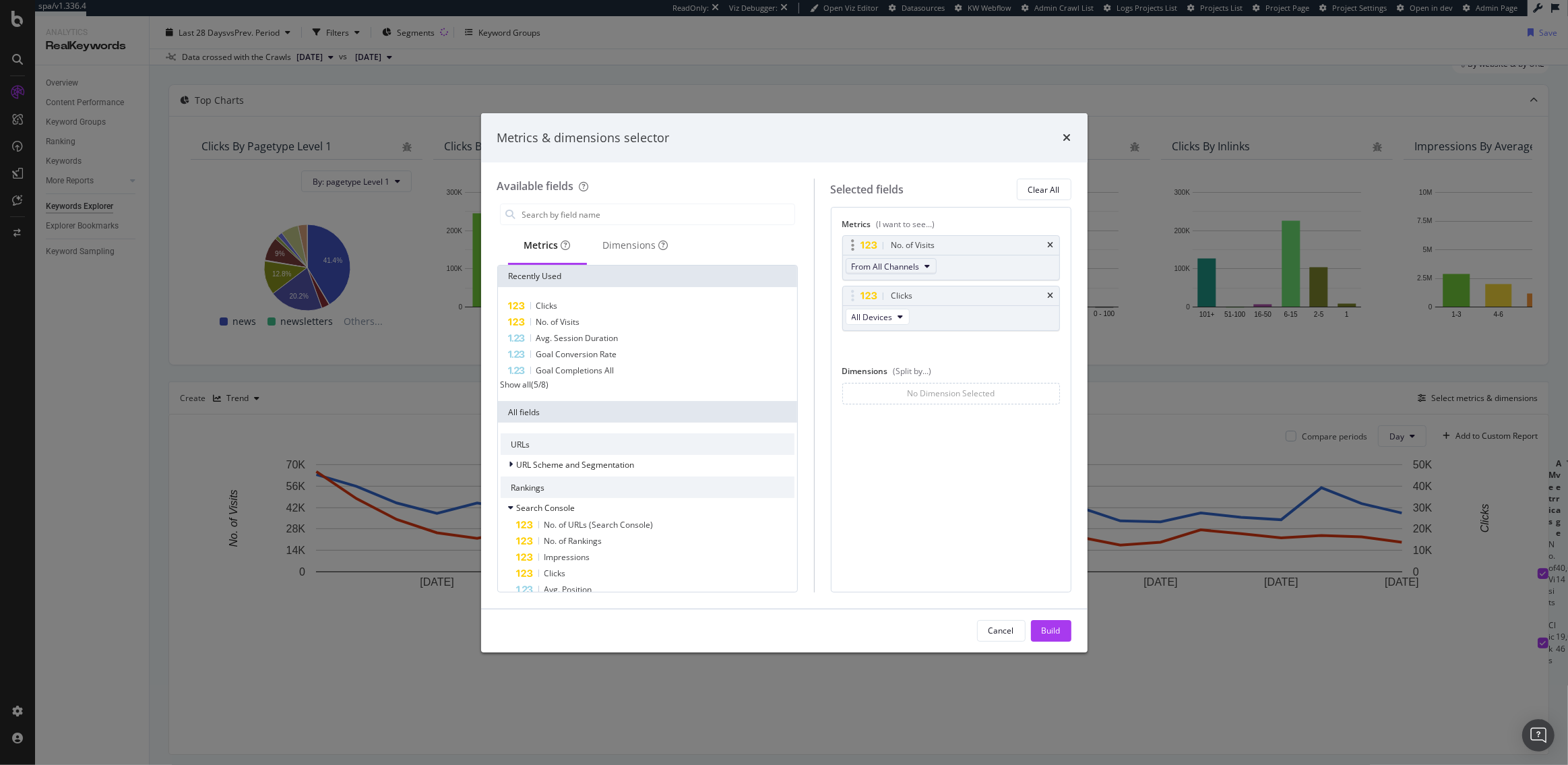
click at [883, 266] on span "From All Channels" at bounding box center [885, 267] width 68 height 12
click at [883, 314] on span "Organic" at bounding box center [893, 316] width 70 height 12
click at [1054, 632] on div "Build" at bounding box center [1050, 630] width 19 height 12
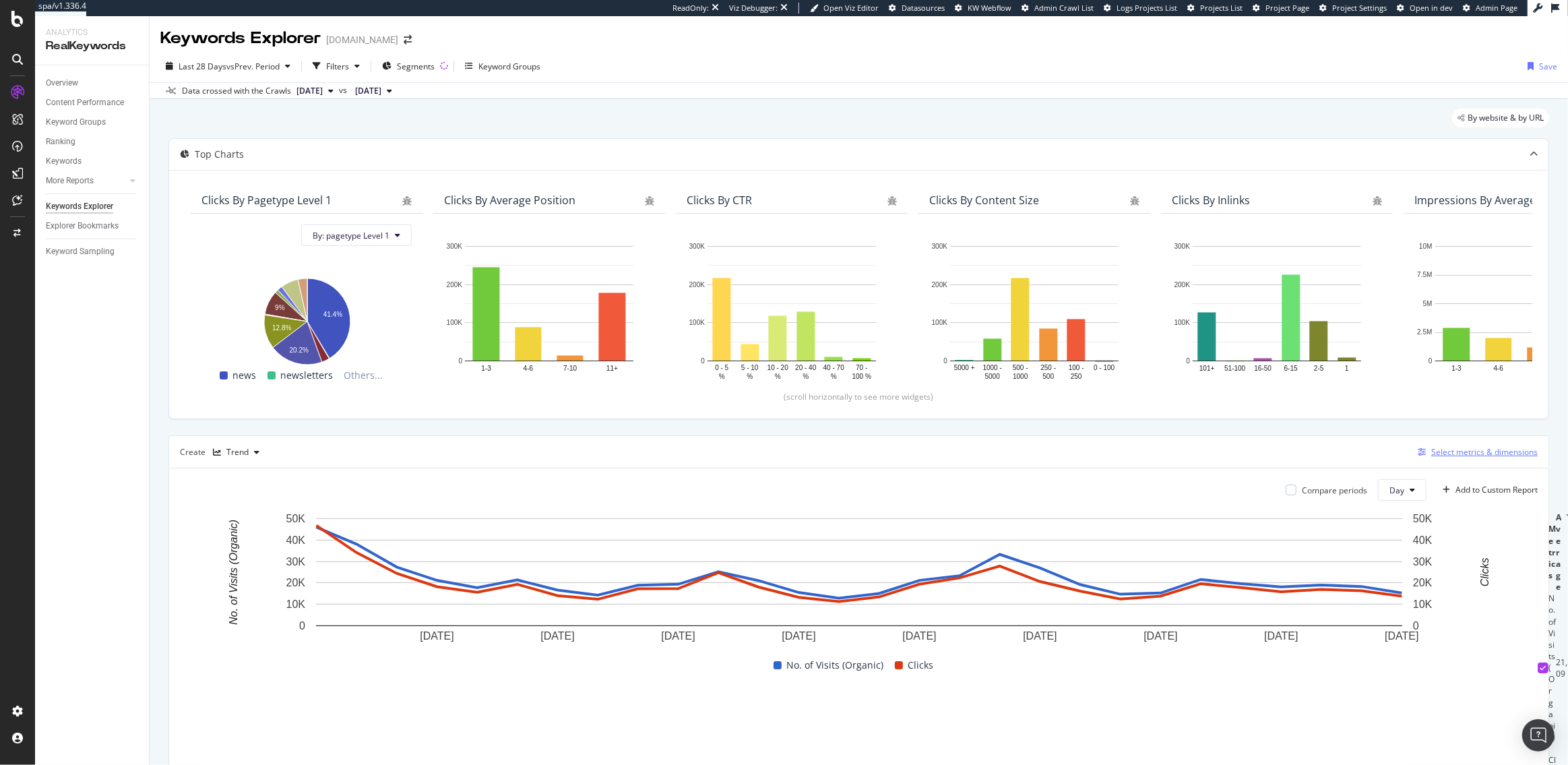
click at [1462, 454] on div "Select metrics & dimensions" at bounding box center [1484, 452] width 107 height 12
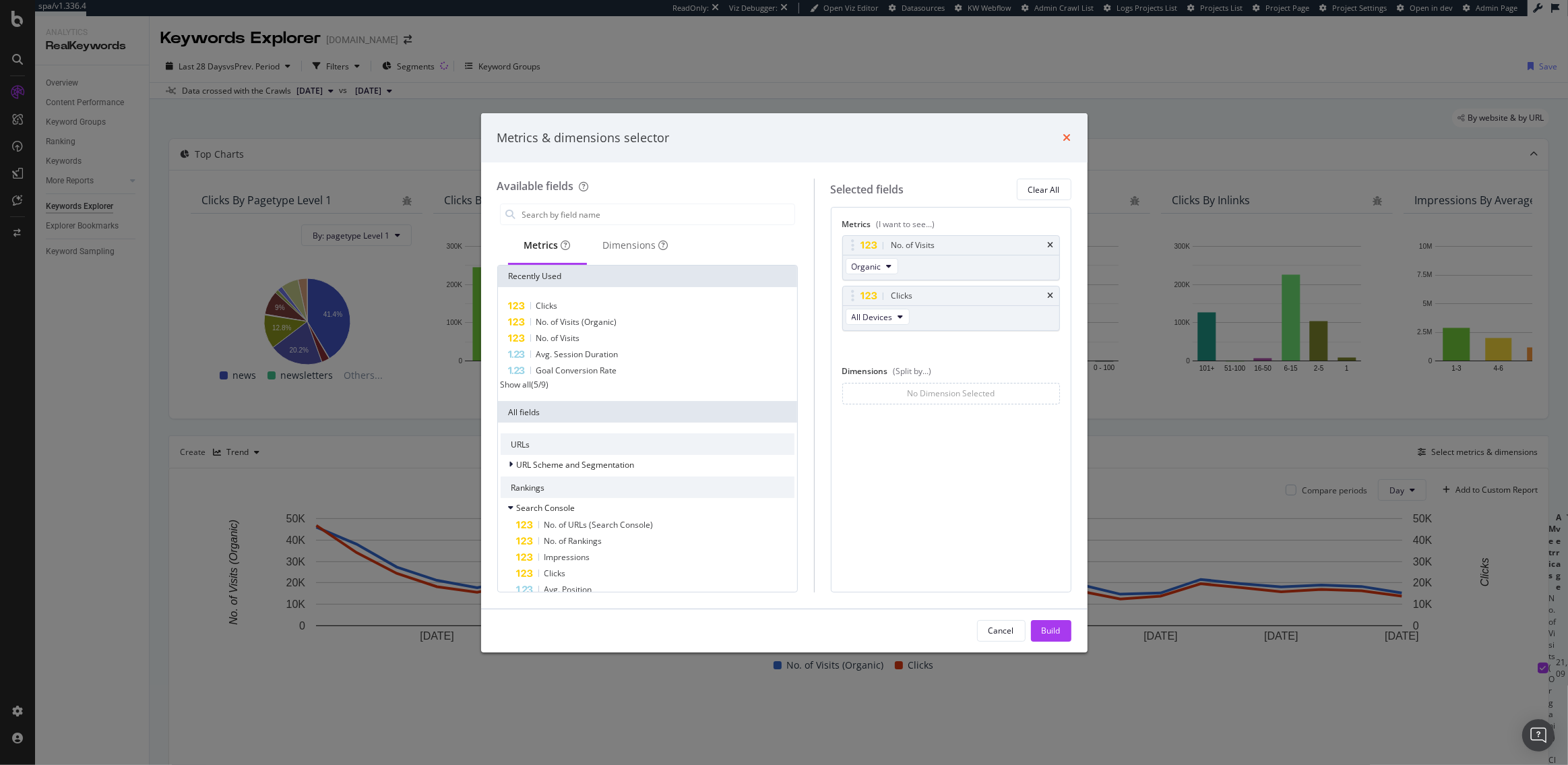
click at [1063, 135] on icon "times" at bounding box center [1068, 137] width 8 height 11
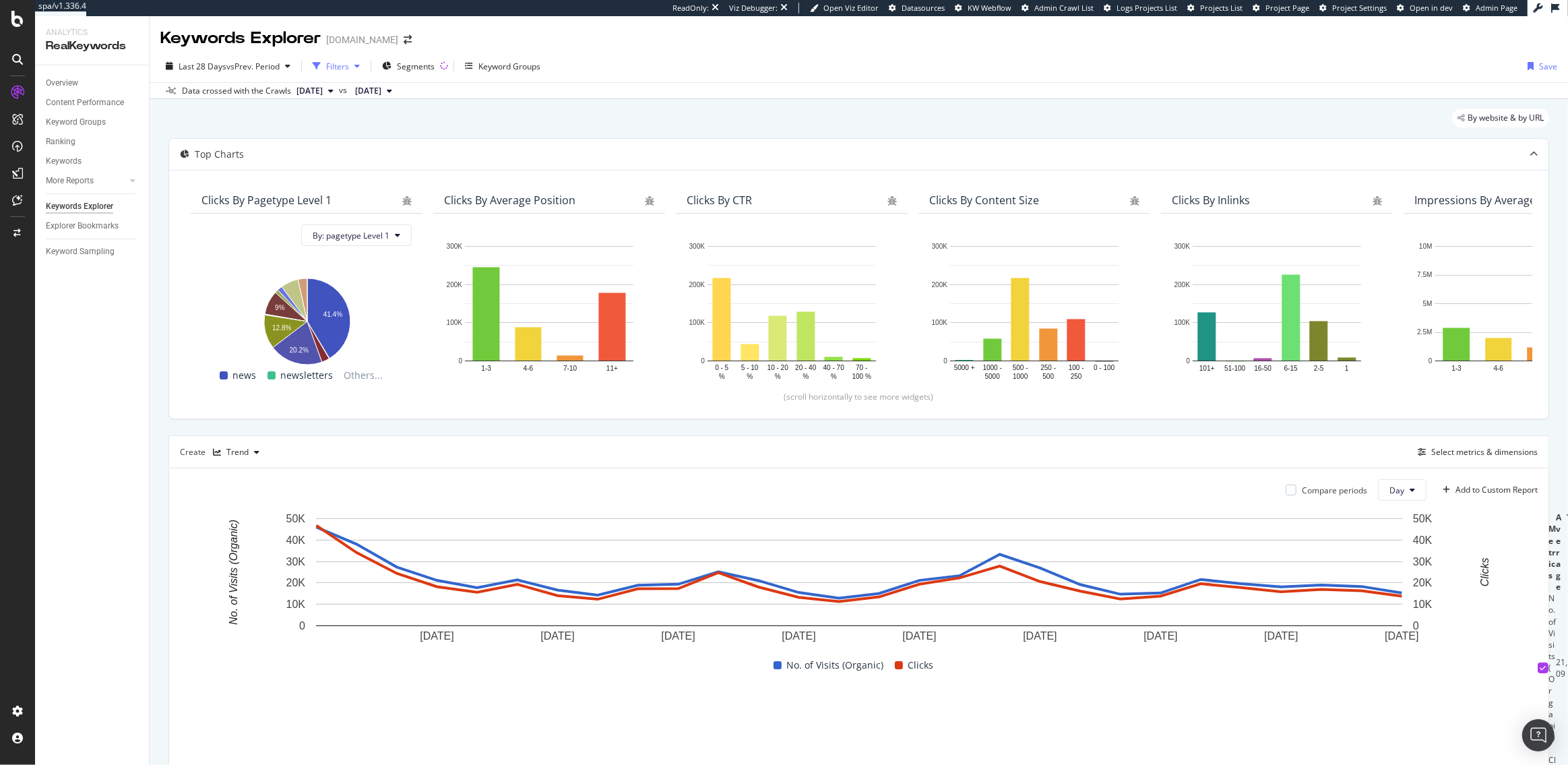
click at [333, 71] on div "Filters" at bounding box center [338, 66] width 23 height 12
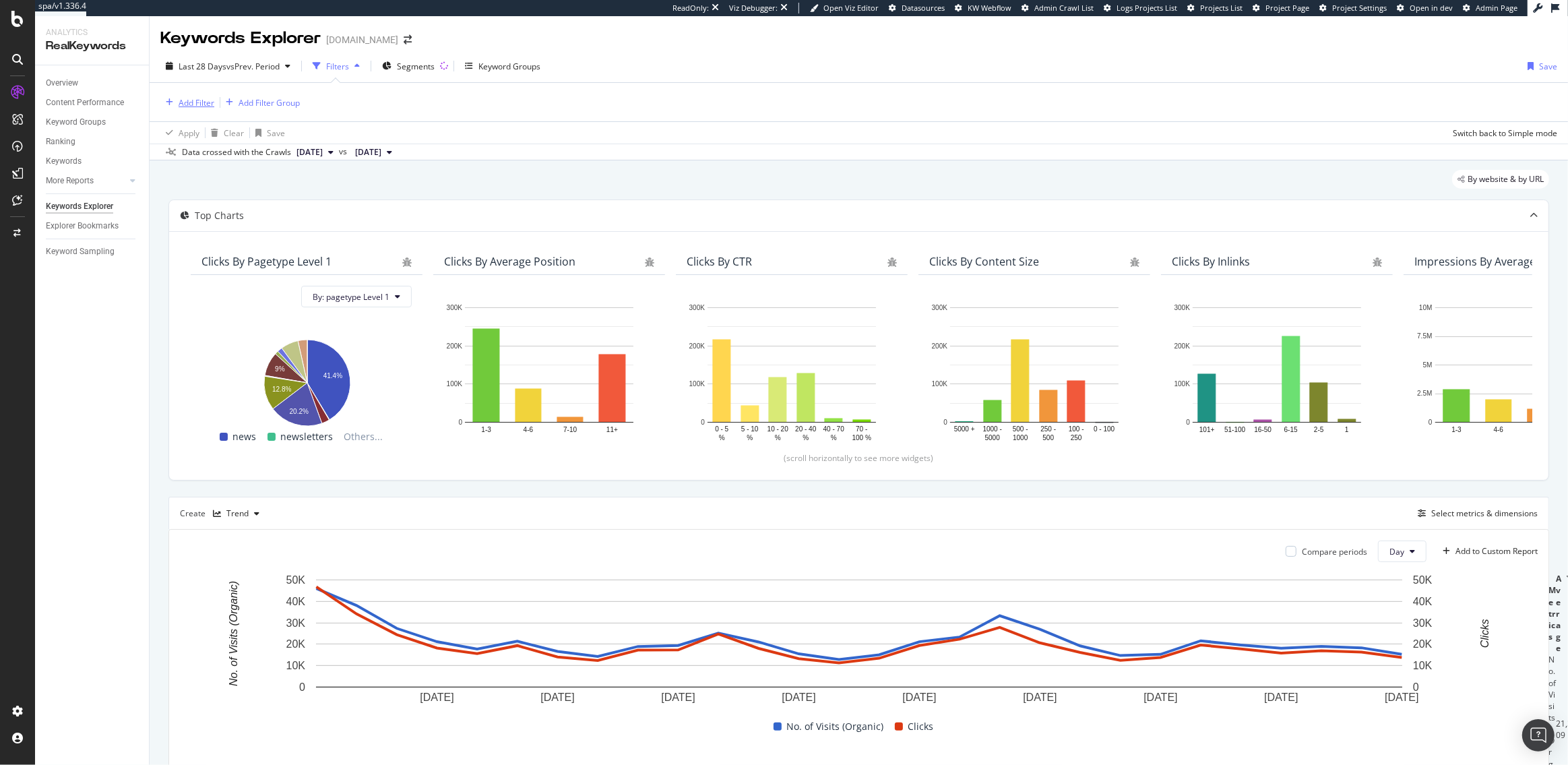
click at [187, 101] on div "Add Filter" at bounding box center [196, 103] width 36 height 12
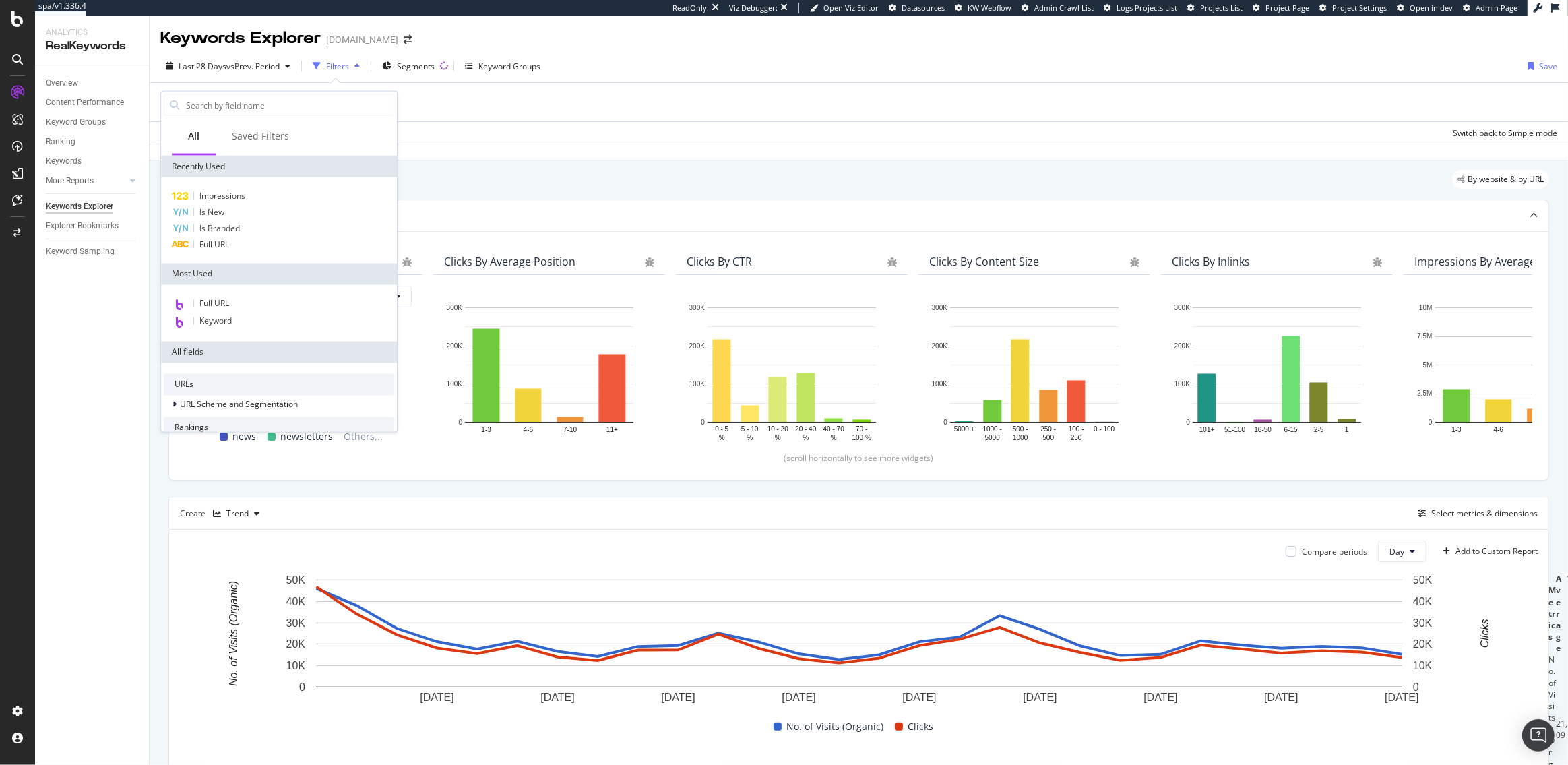
click at [187, 101] on input "text" at bounding box center [289, 105] width 209 height 20
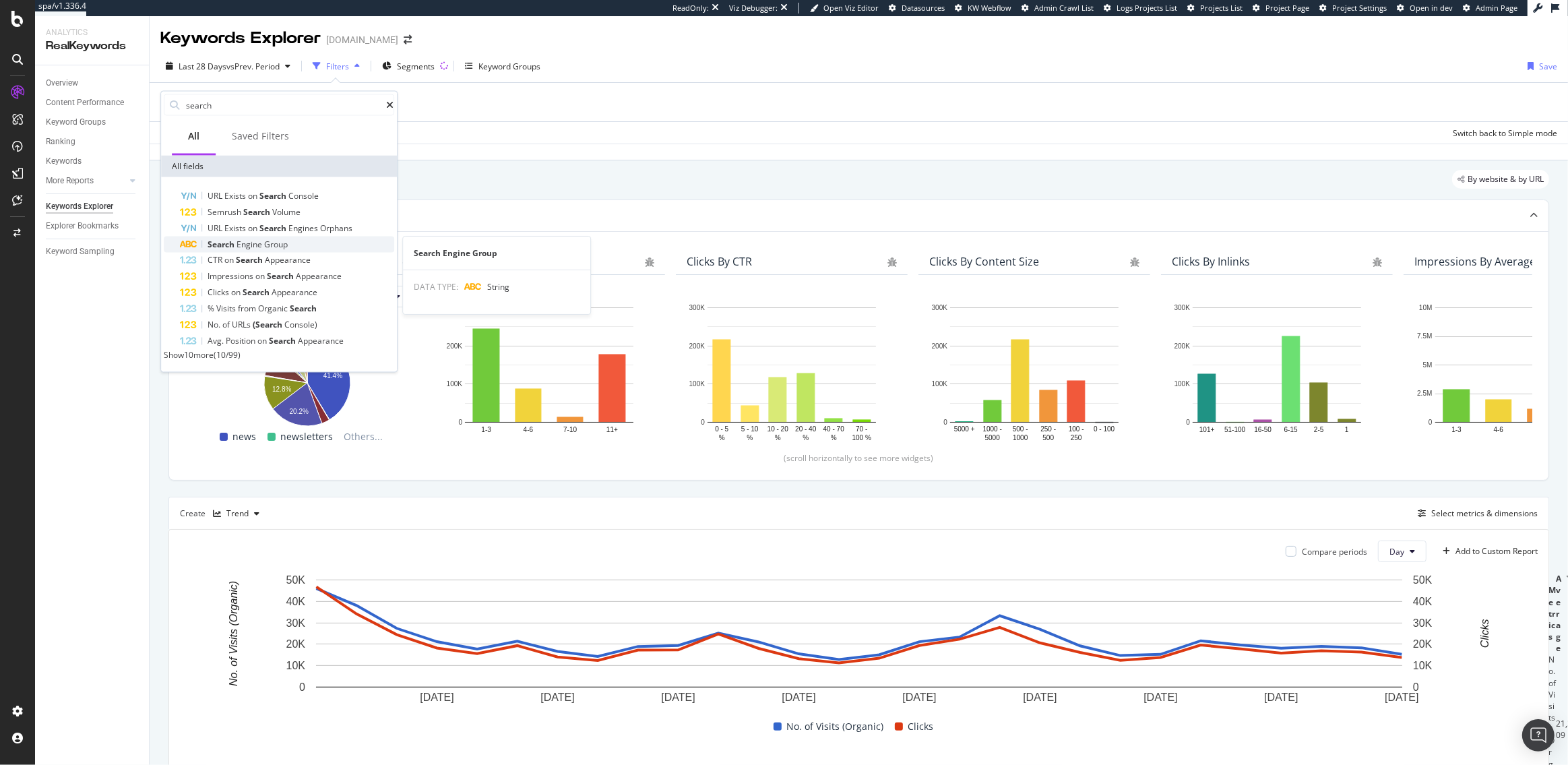
type input "search"
click at [263, 239] on span "Engine" at bounding box center [249, 245] width 27 height 12
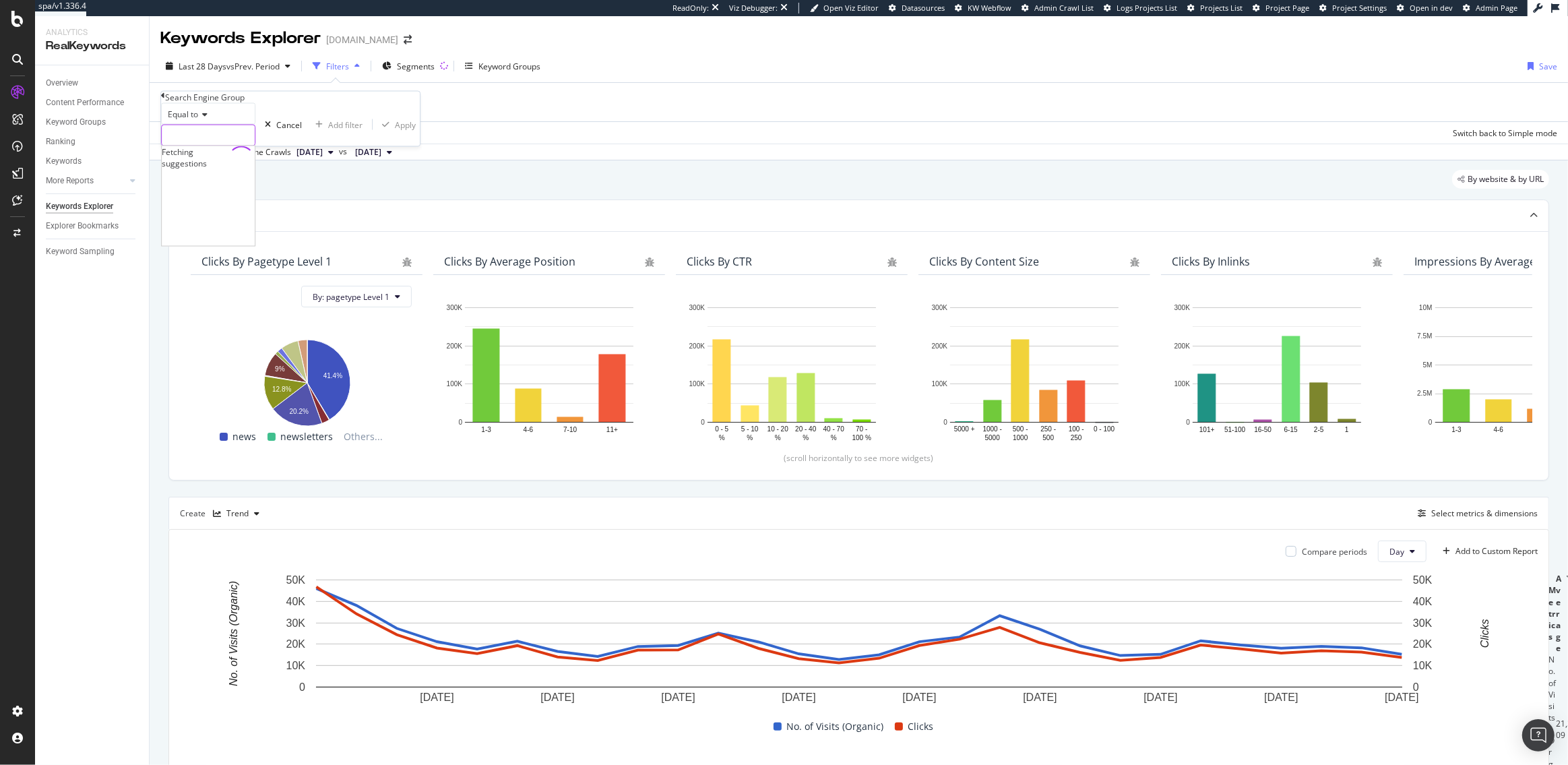
click at [206, 146] on div "Fetching suggestions" at bounding box center [208, 135] width 94 height 21
click at [207, 173] on span "Bing" at bounding box center [186, 168] width 42 height 12
type input "Bing"
click at [402, 130] on div "Apply" at bounding box center [412, 125] width 21 height 12
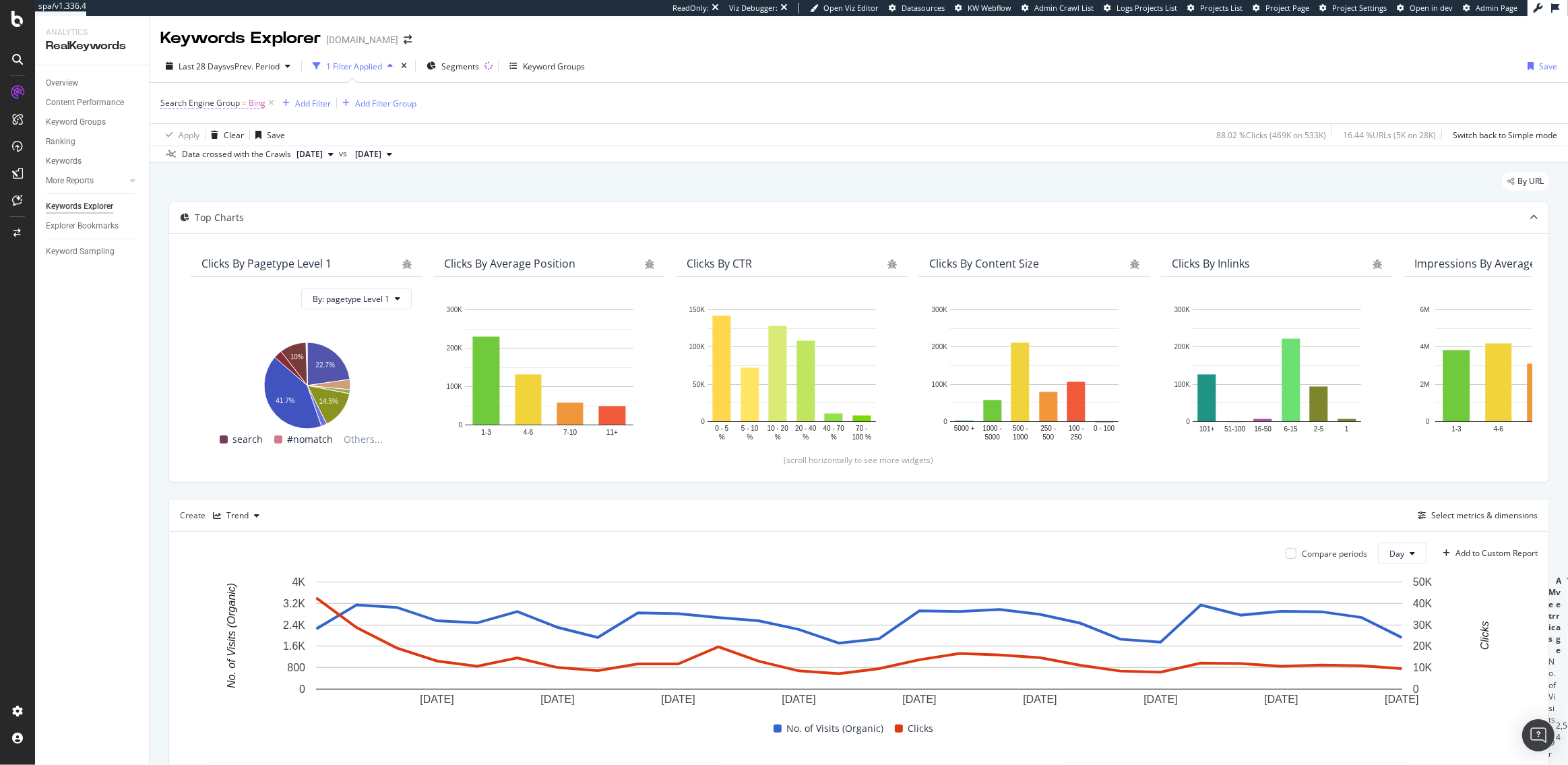
click at [221, 104] on span "Search Engine Group" at bounding box center [200, 103] width 79 height 12
click at [214, 145] on input "Bing" at bounding box center [208, 134] width 93 height 20
click at [384, 186] on div "By URL" at bounding box center [859, 187] width 1381 height 30
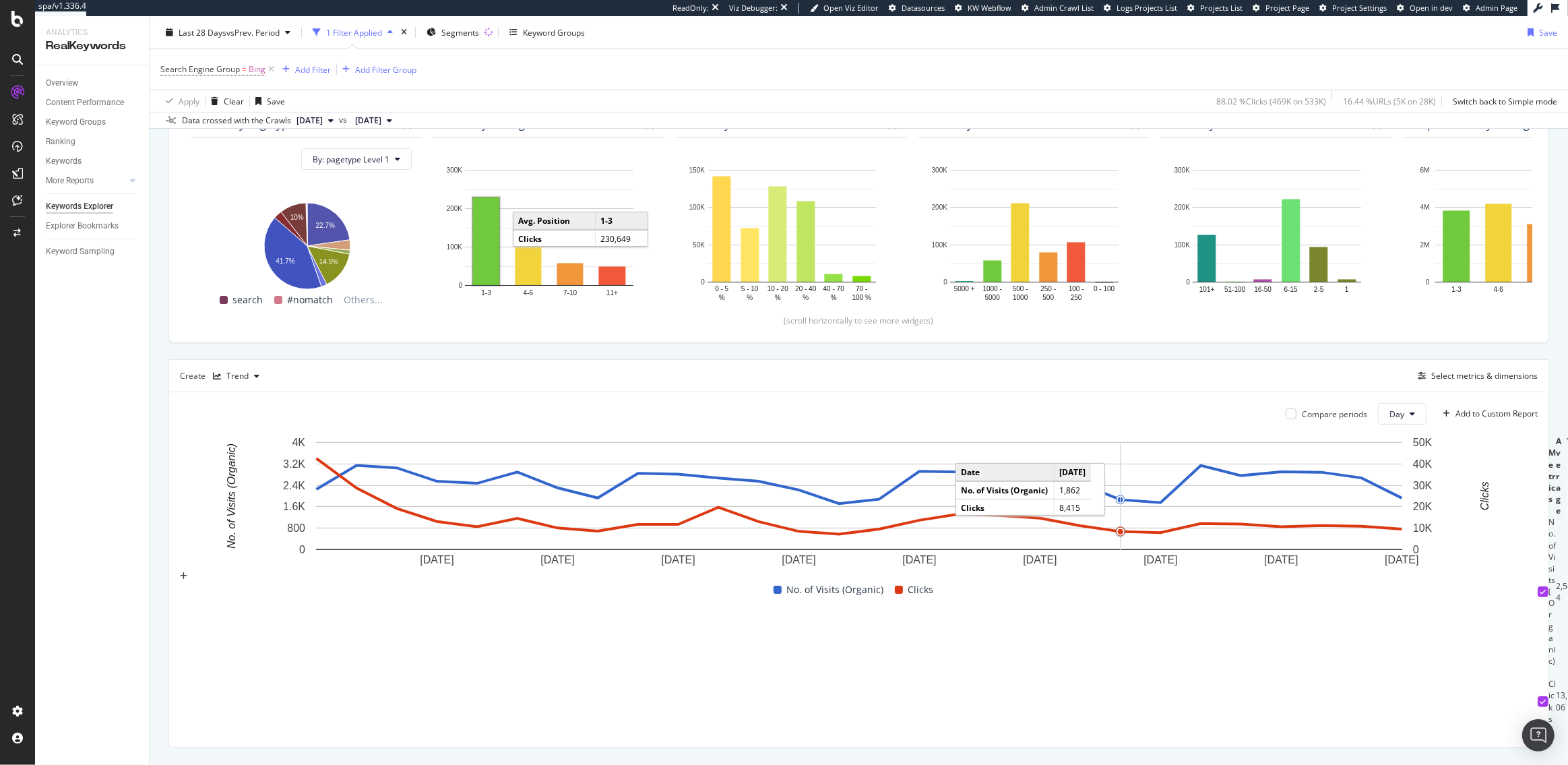
scroll to position [141, 0]
click at [1470, 376] on div "Select metrics & dimensions" at bounding box center [1484, 374] width 107 height 12
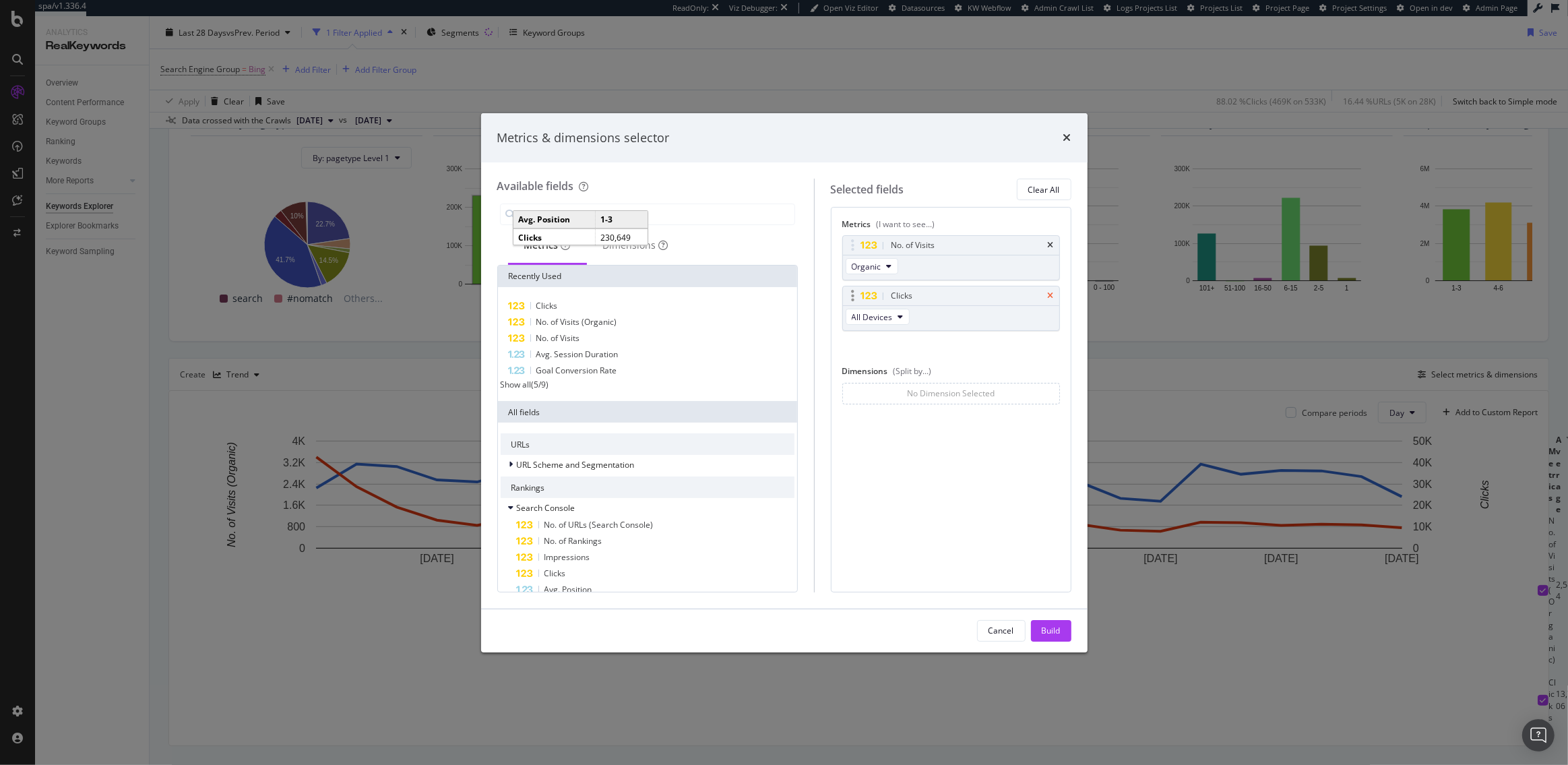
click at [1049, 295] on icon "times" at bounding box center [1050, 296] width 6 height 8
click at [1061, 625] on button "Build" at bounding box center [1050, 631] width 40 height 21
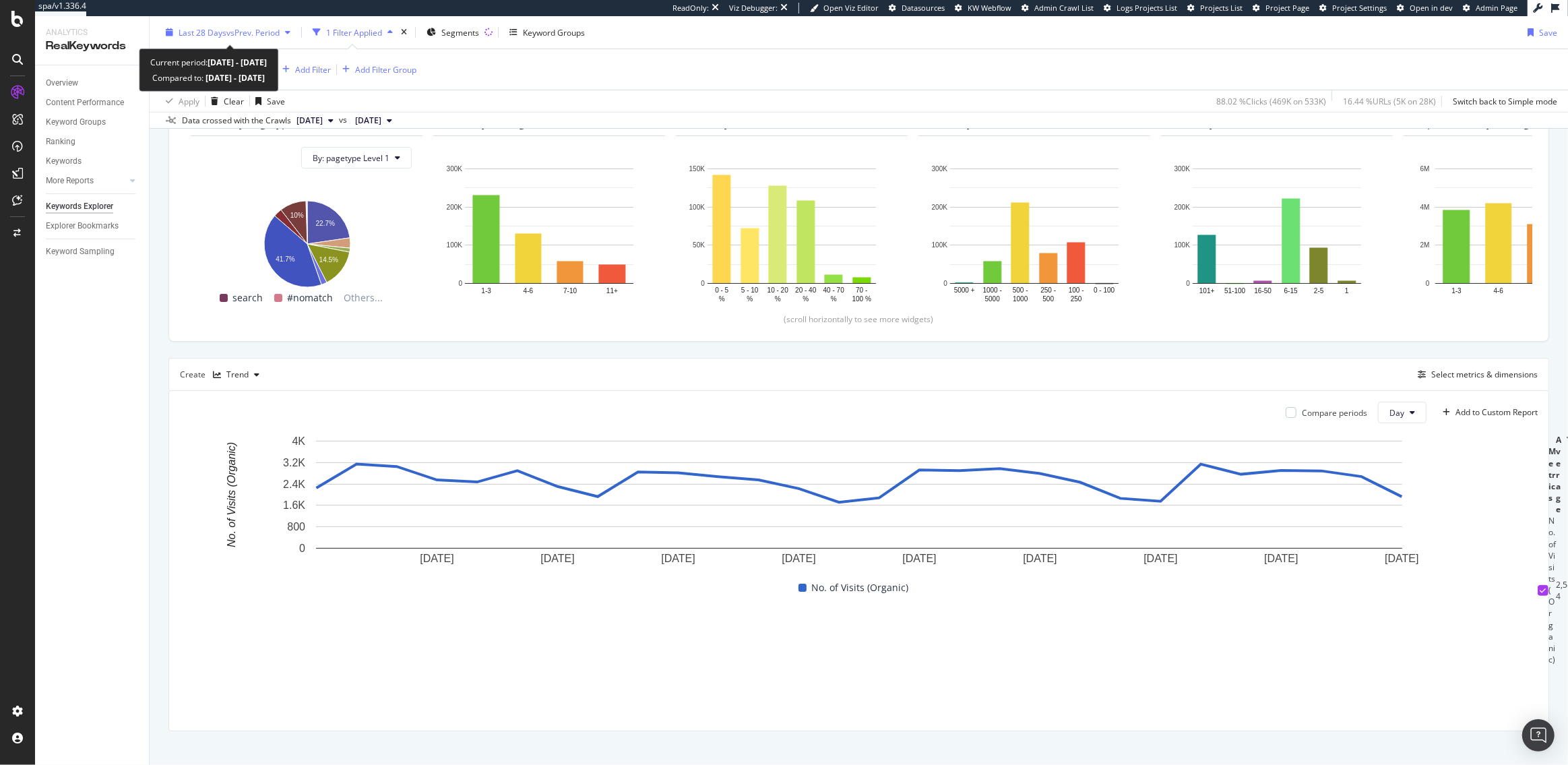
click at [227, 35] on span "vs Prev. Period" at bounding box center [253, 32] width 53 height 12
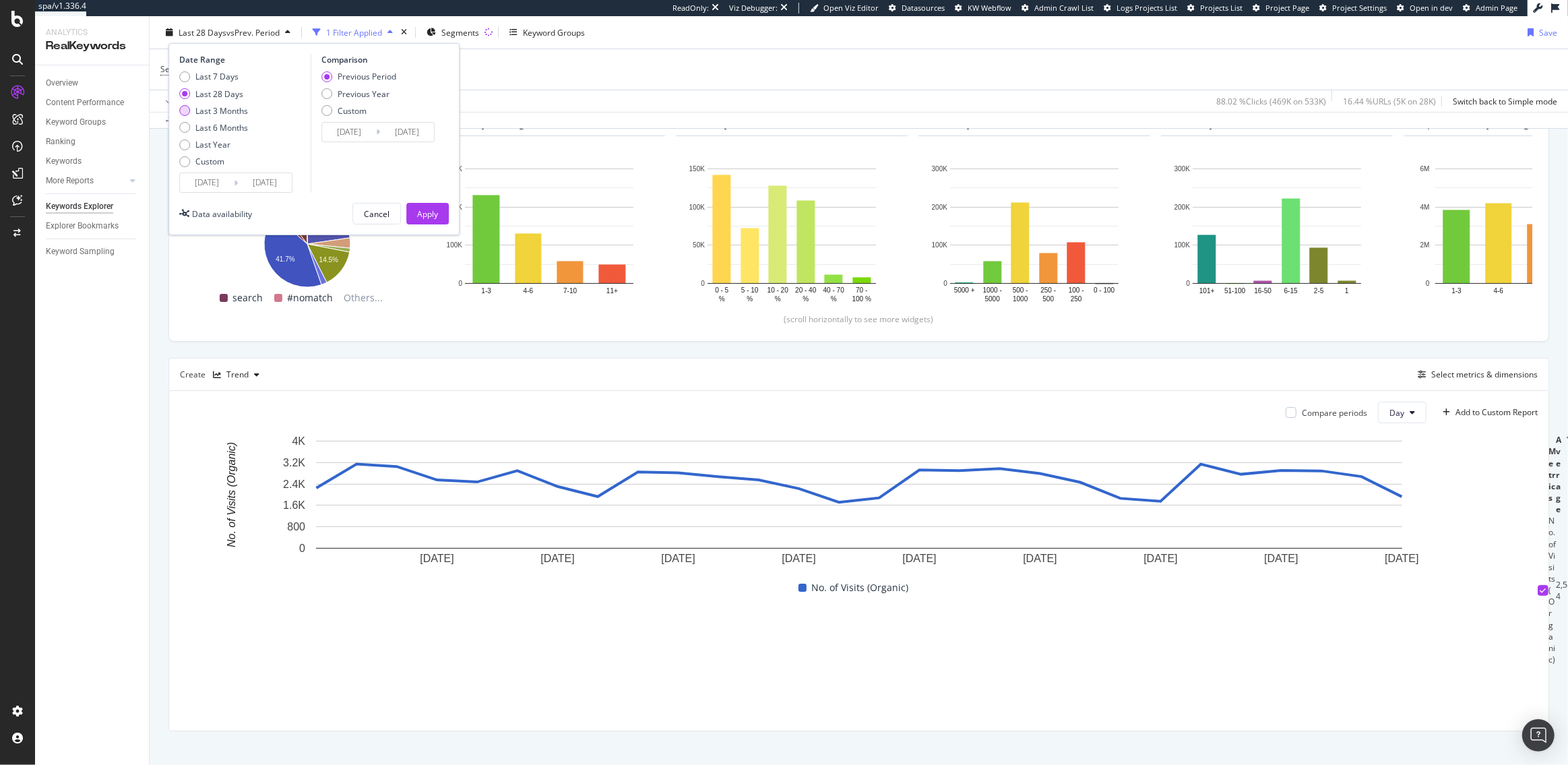
click at [220, 109] on div "Last 3 Months" at bounding box center [222, 110] width 53 height 12
type input "2025/05/17"
type input "2025/02/14"
type input "2025/05/16"
click at [424, 214] on div "Apply" at bounding box center [427, 213] width 21 height 12
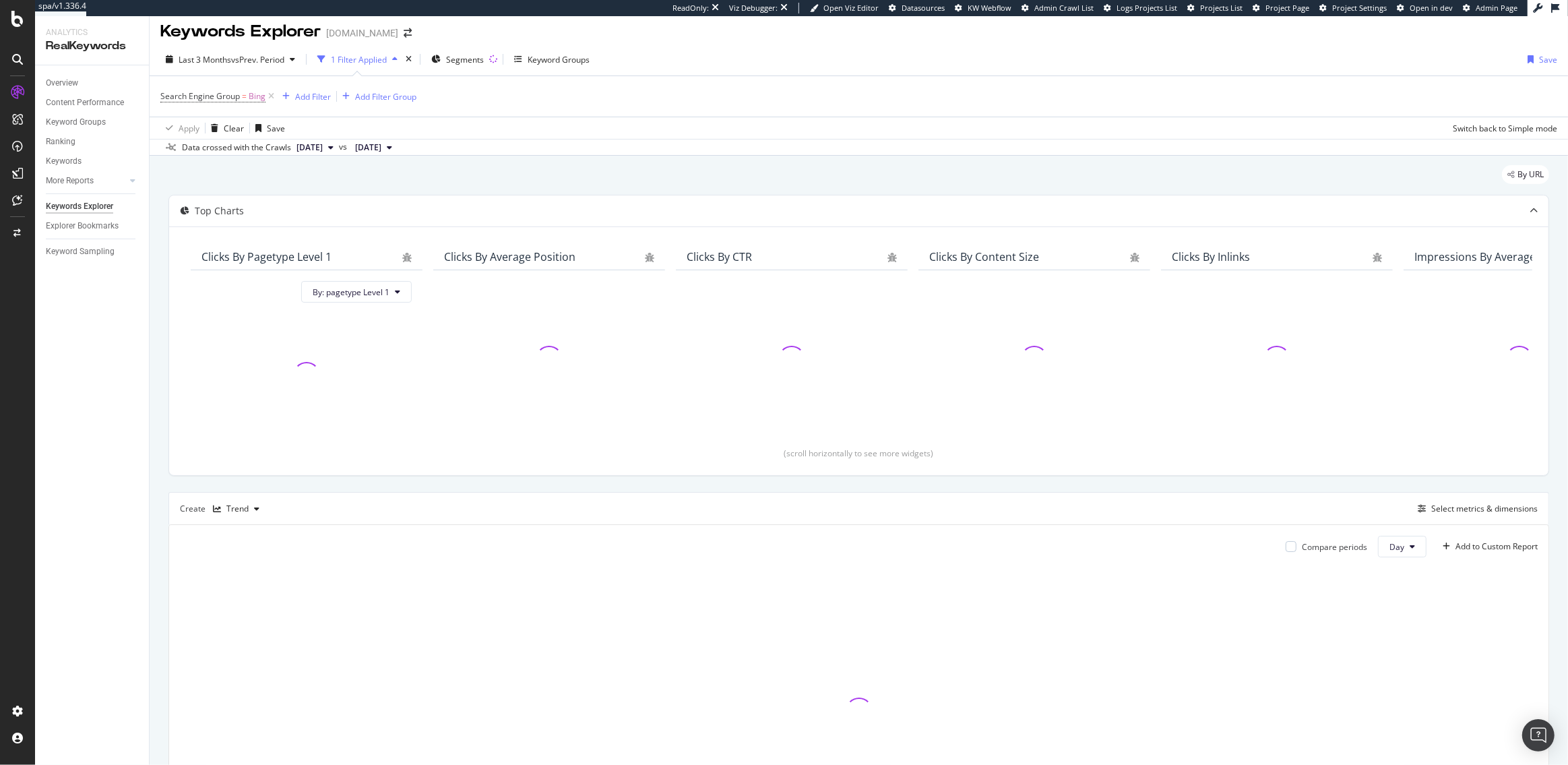
scroll to position [154, 0]
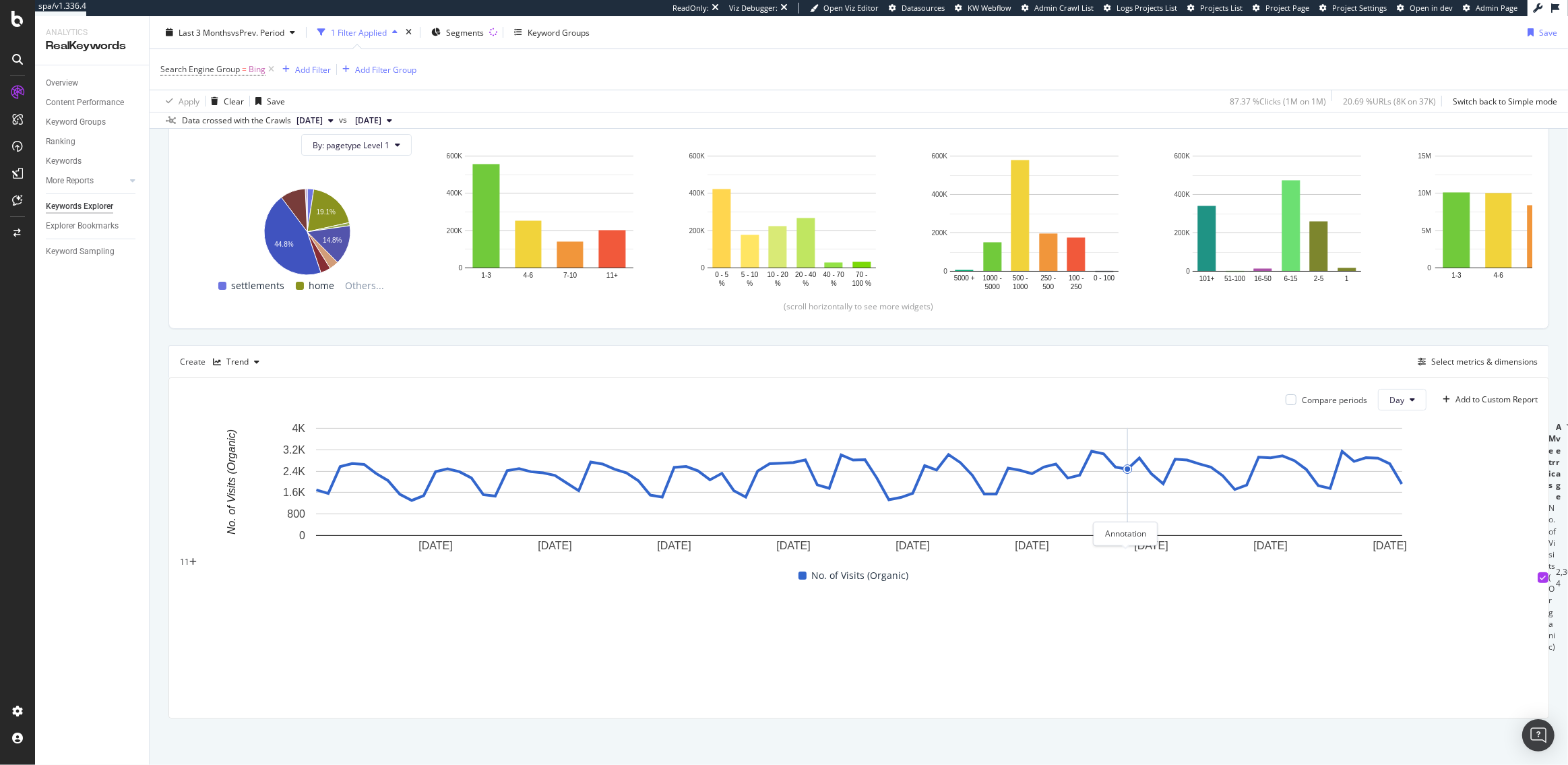
click at [197, 558] on icon "plus" at bounding box center [192, 563] width 7 height 8
click at [388, 523] on textarea at bounding box center [340, 535] width 97 height 23
type textarea "Enabled Push to Bing in SmartIndex"
click at [435, 528] on div "Save" at bounding box center [426, 534] width 18 height 12
click at [228, 35] on span "Last 3 Months" at bounding box center [205, 32] width 53 height 12
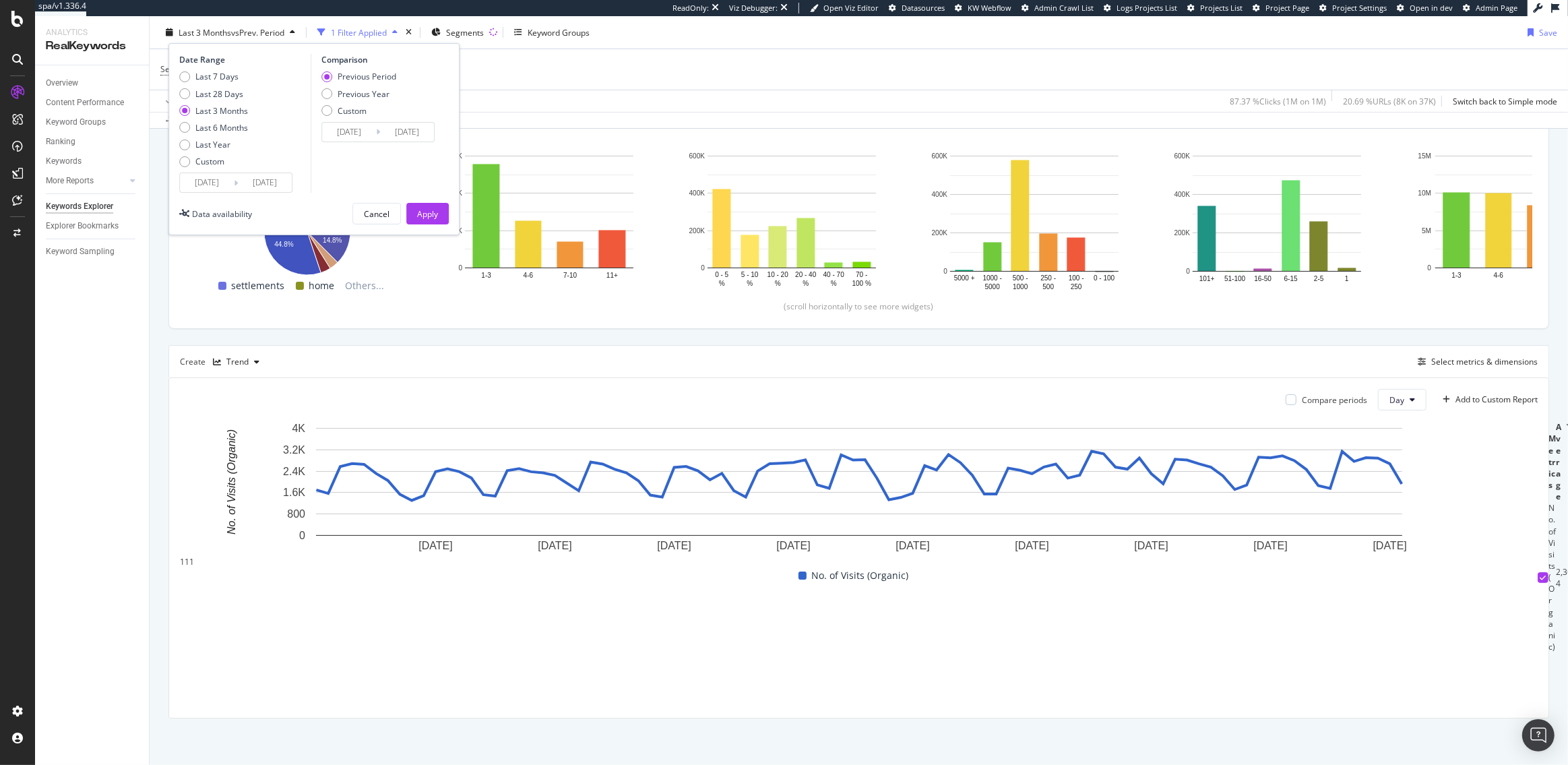
click at [214, 188] on input "2025/05/17" at bounding box center [206, 183] width 54 height 19
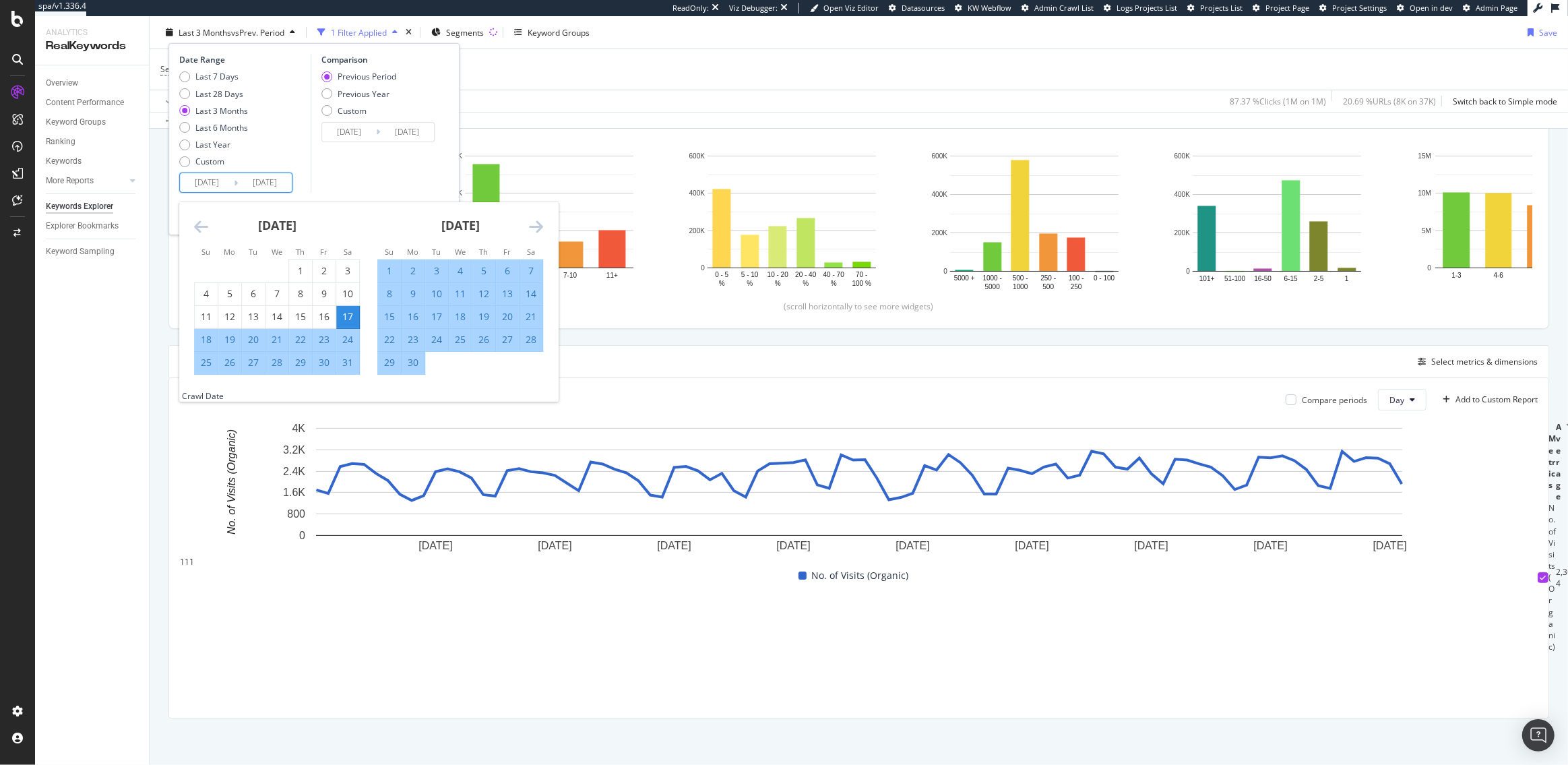
click at [538, 226] on icon "Move forward to switch to the next month." at bounding box center [536, 226] width 14 height 17
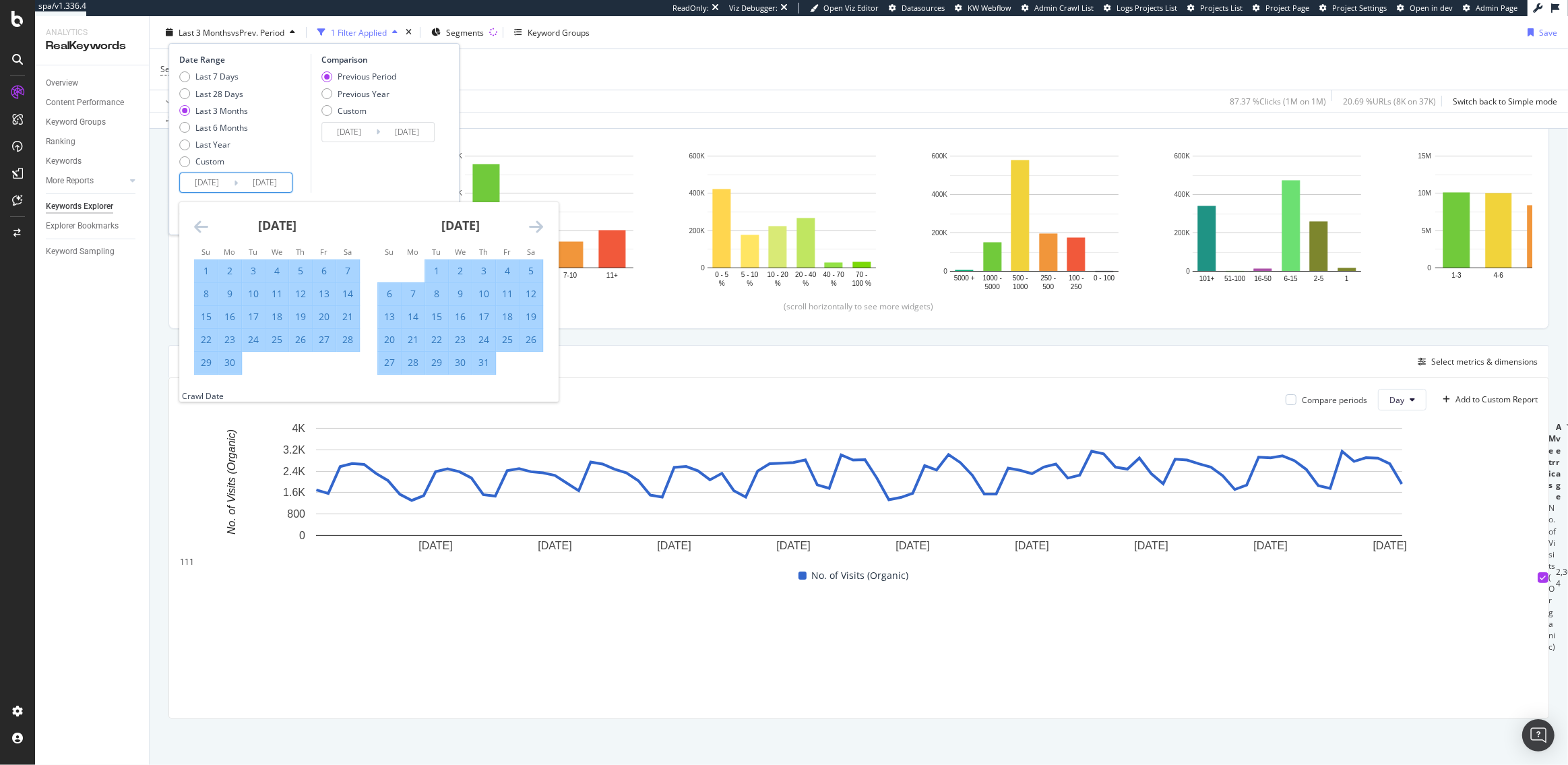
click at [489, 337] on div "24" at bounding box center [484, 340] width 23 height 13
type input "2025/07/24"
type input "2025/06/30"
type input "2025/07/23"
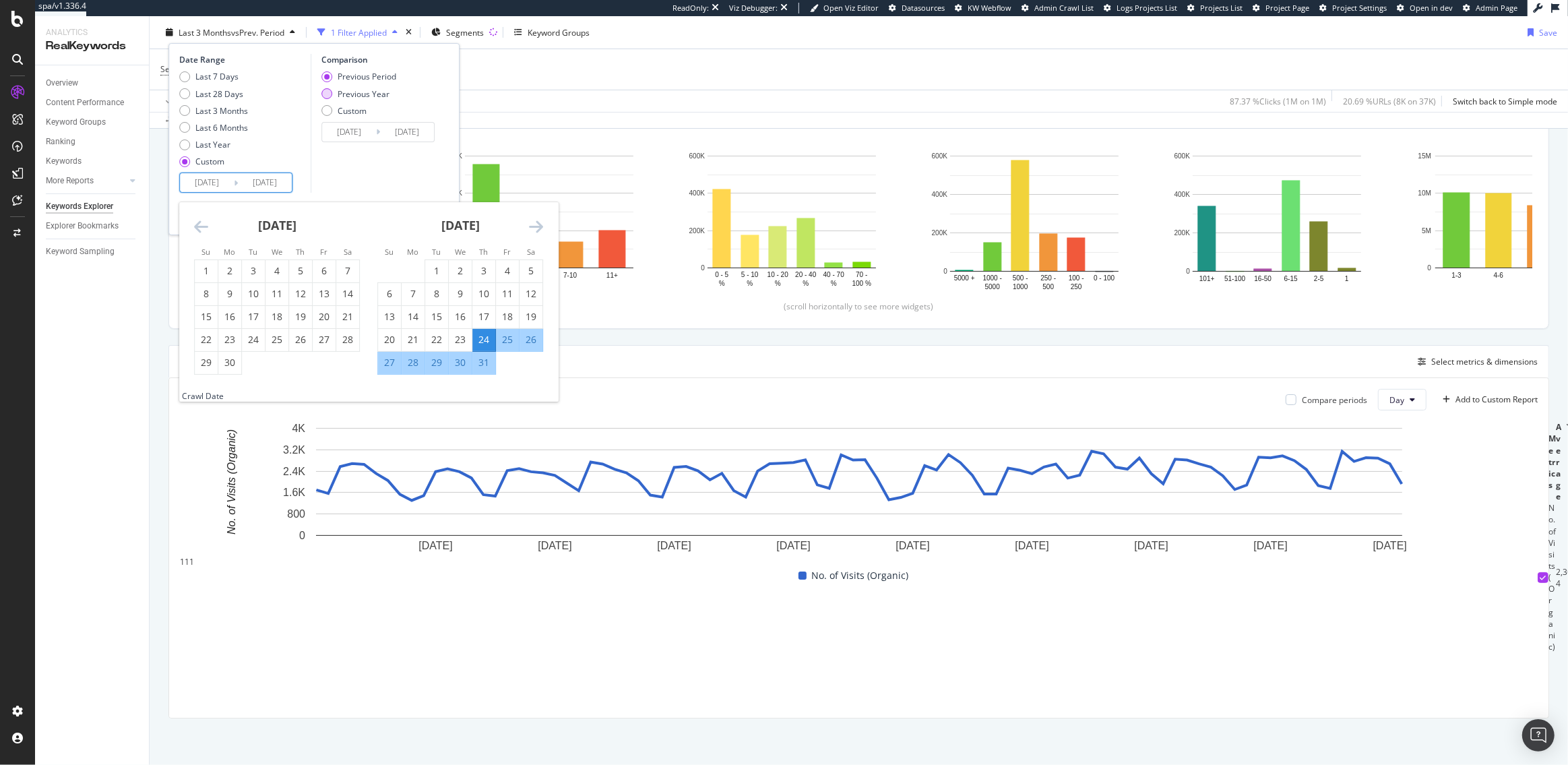
click at [336, 95] on div "Previous Year" at bounding box center [358, 93] width 75 height 12
type input "2024/07/25"
type input "2024/08/17"
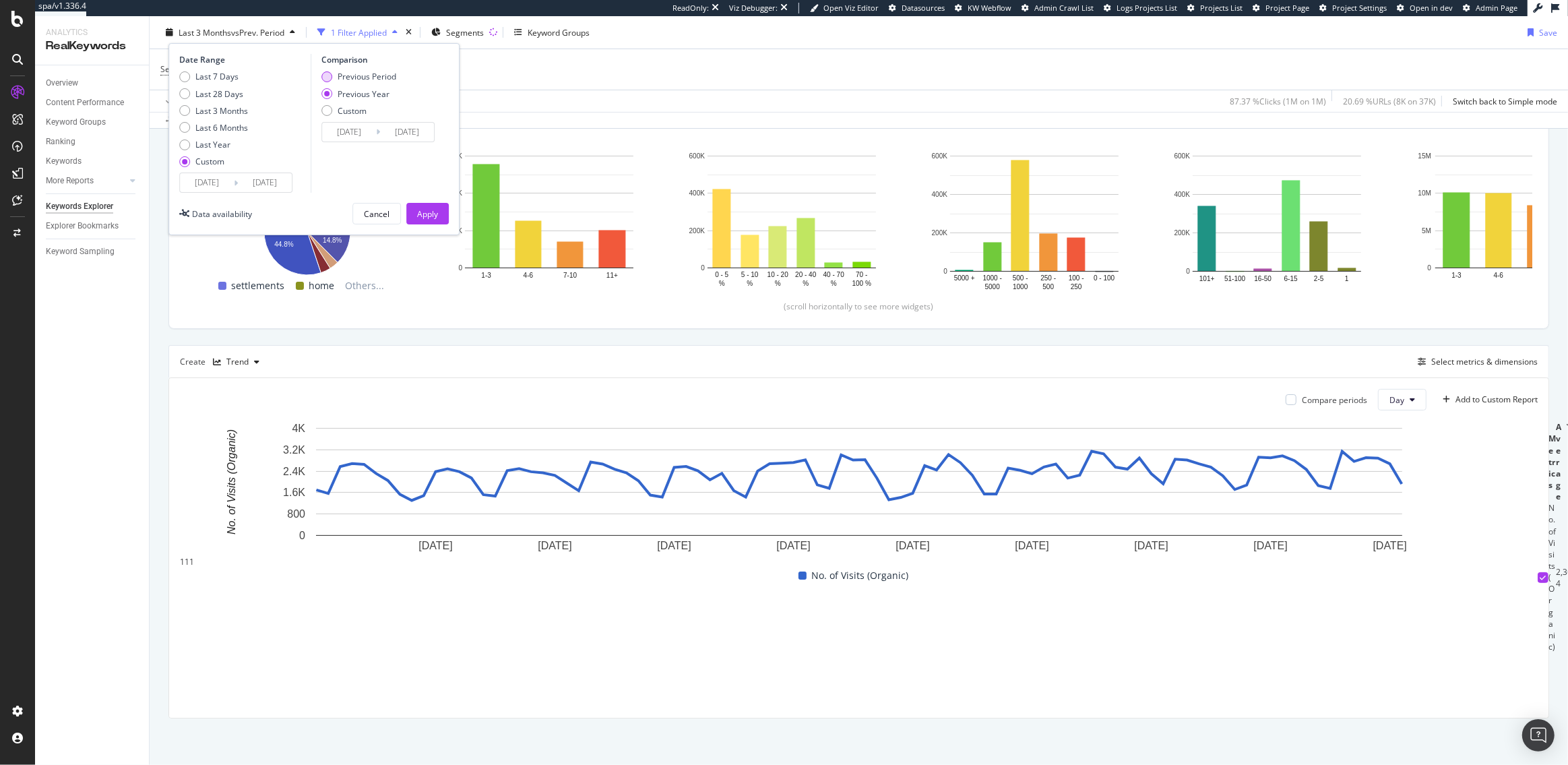
click at [330, 71] on div "Previous Period" at bounding box center [358, 77] width 75 height 12
type input "2025/06/30"
type input "2025/07/23"
click at [430, 220] on div "Apply" at bounding box center [427, 213] width 21 height 20
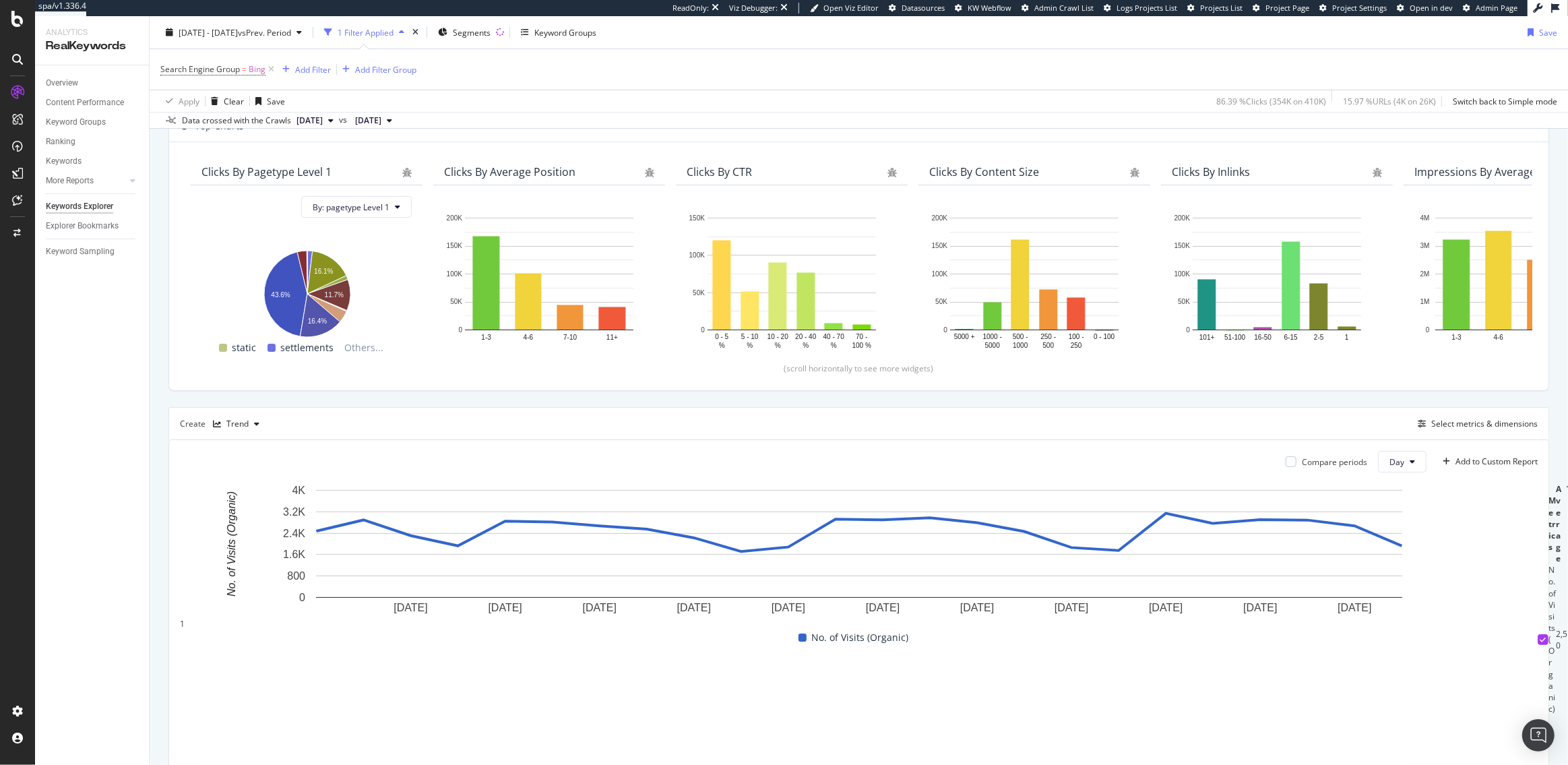
scroll to position [145, 0]
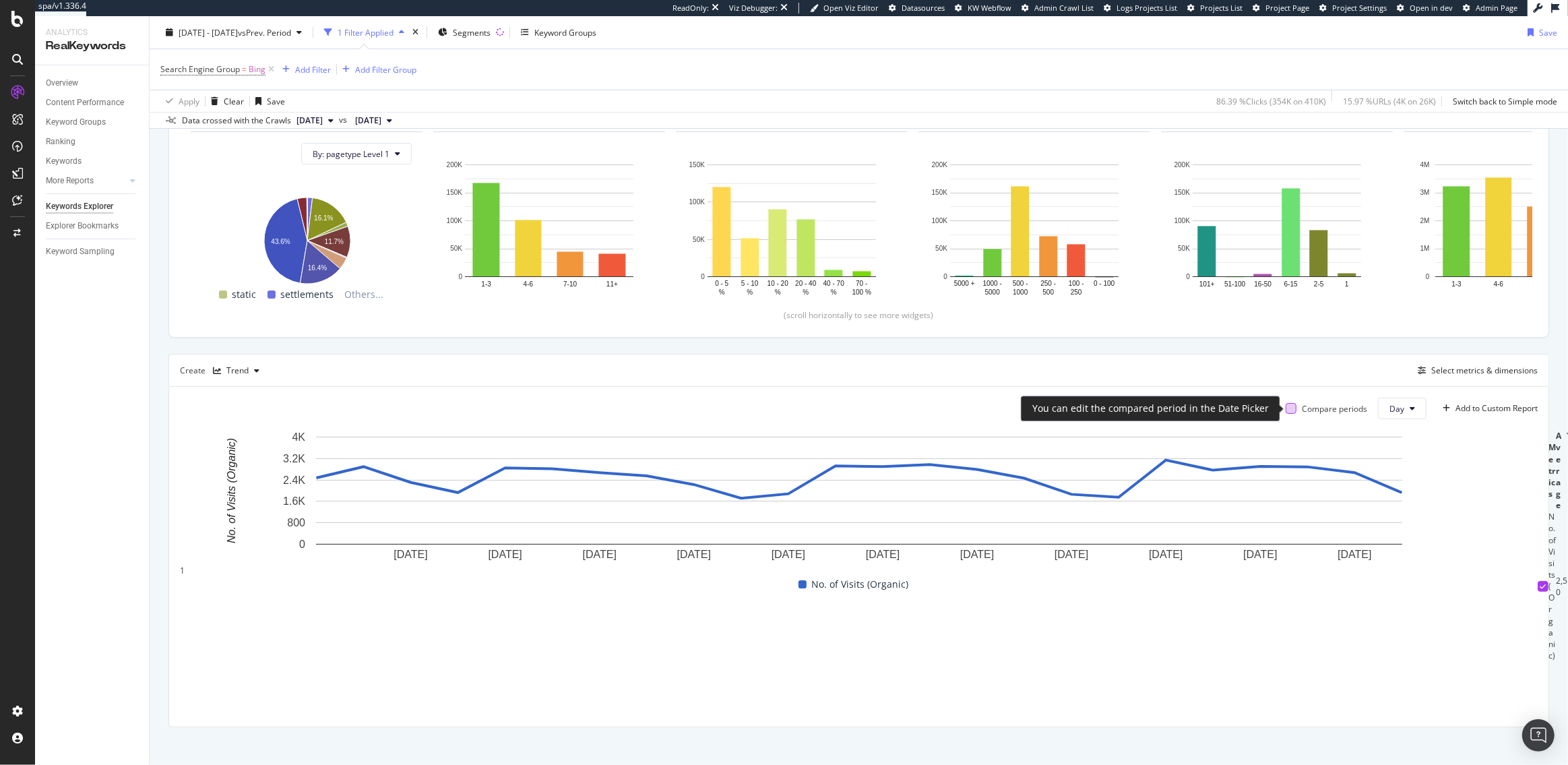
click at [1291, 408] on div at bounding box center [1291, 408] width 11 height 11
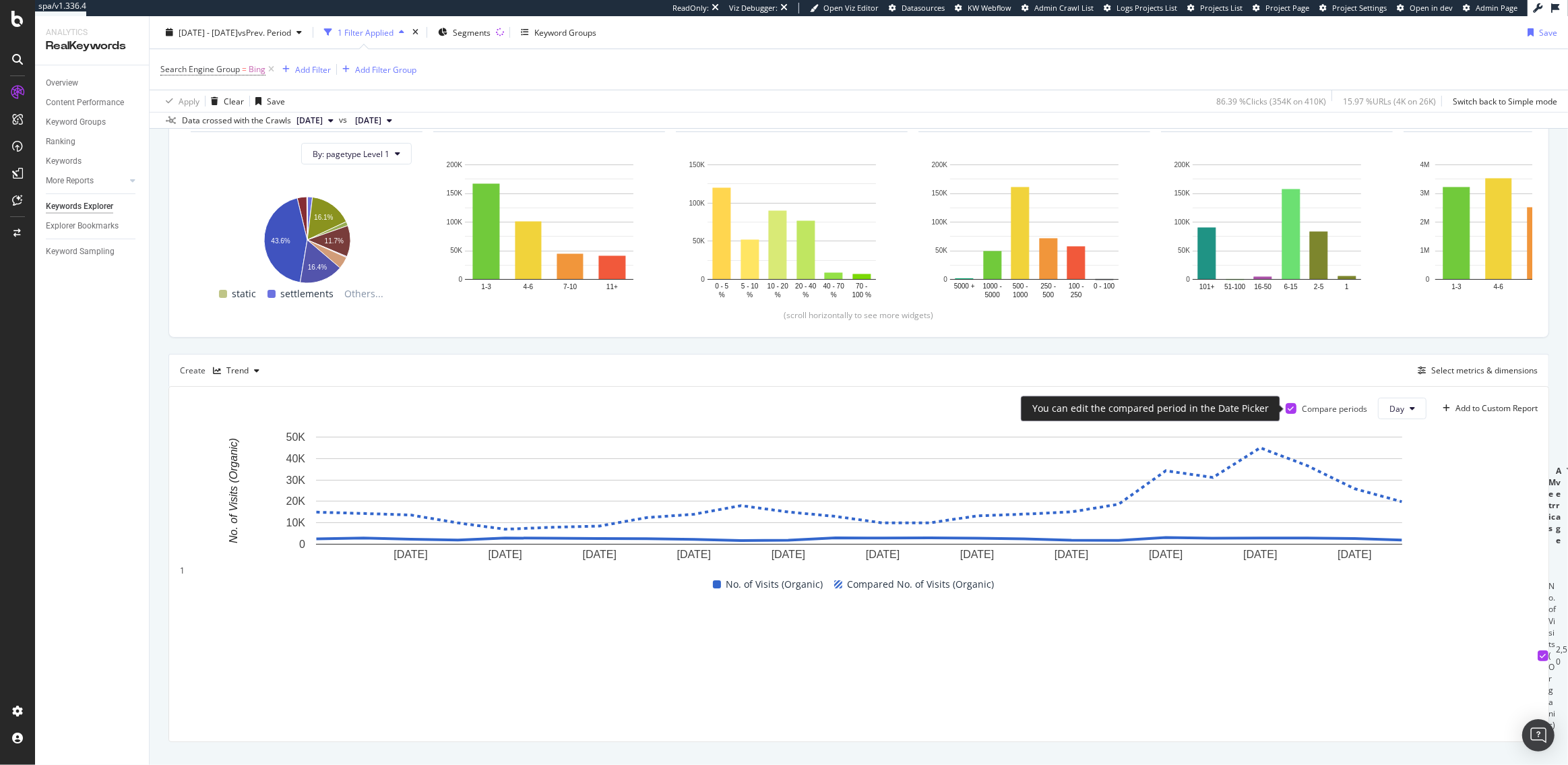
click at [1289, 408] on icon at bounding box center [1291, 408] width 6 height 7
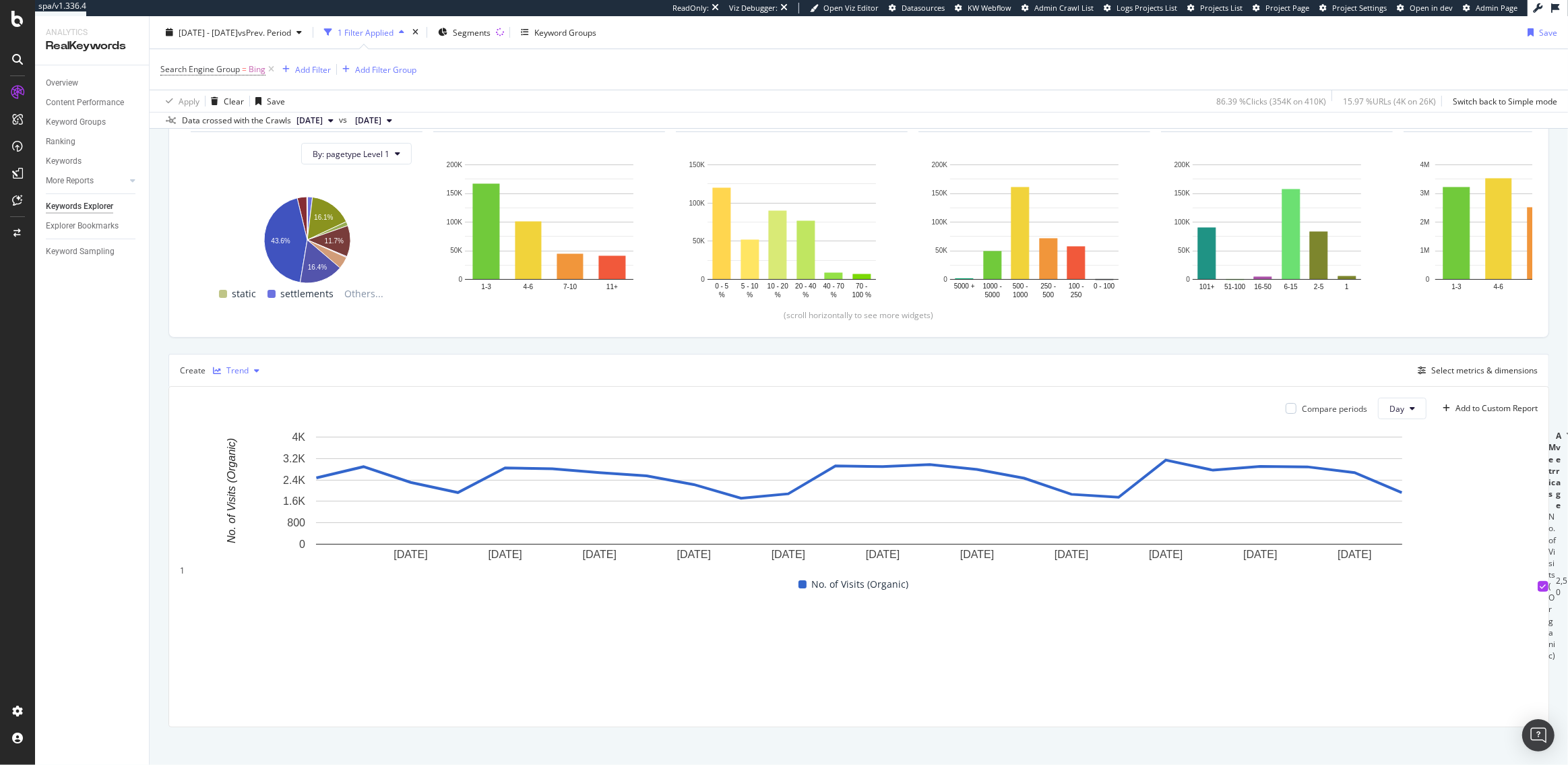
click at [240, 372] on div "Trend" at bounding box center [237, 371] width 22 height 8
click at [250, 401] on div "Table" at bounding box center [254, 392] width 83 height 17
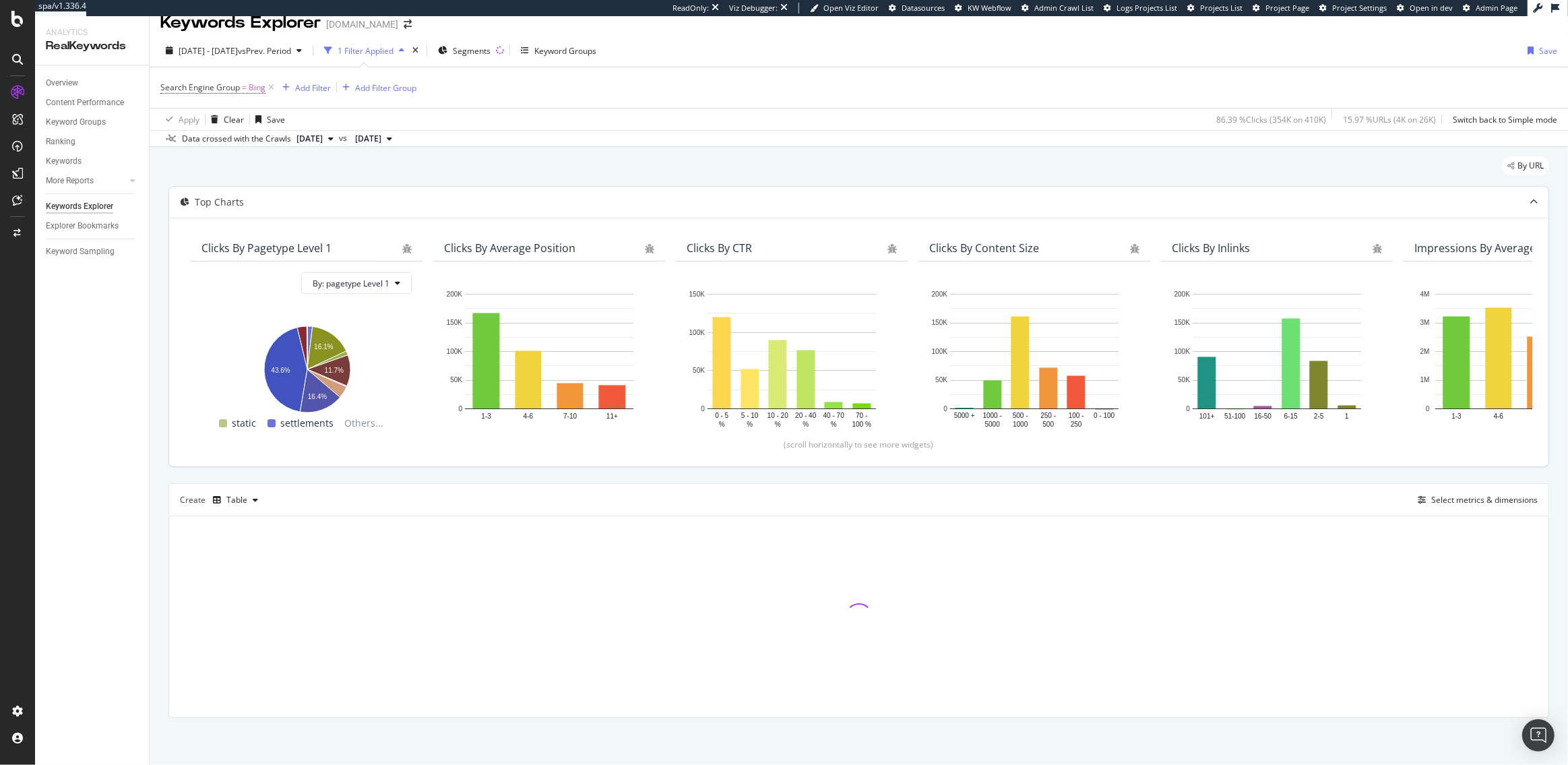
scroll to position [15, 0]
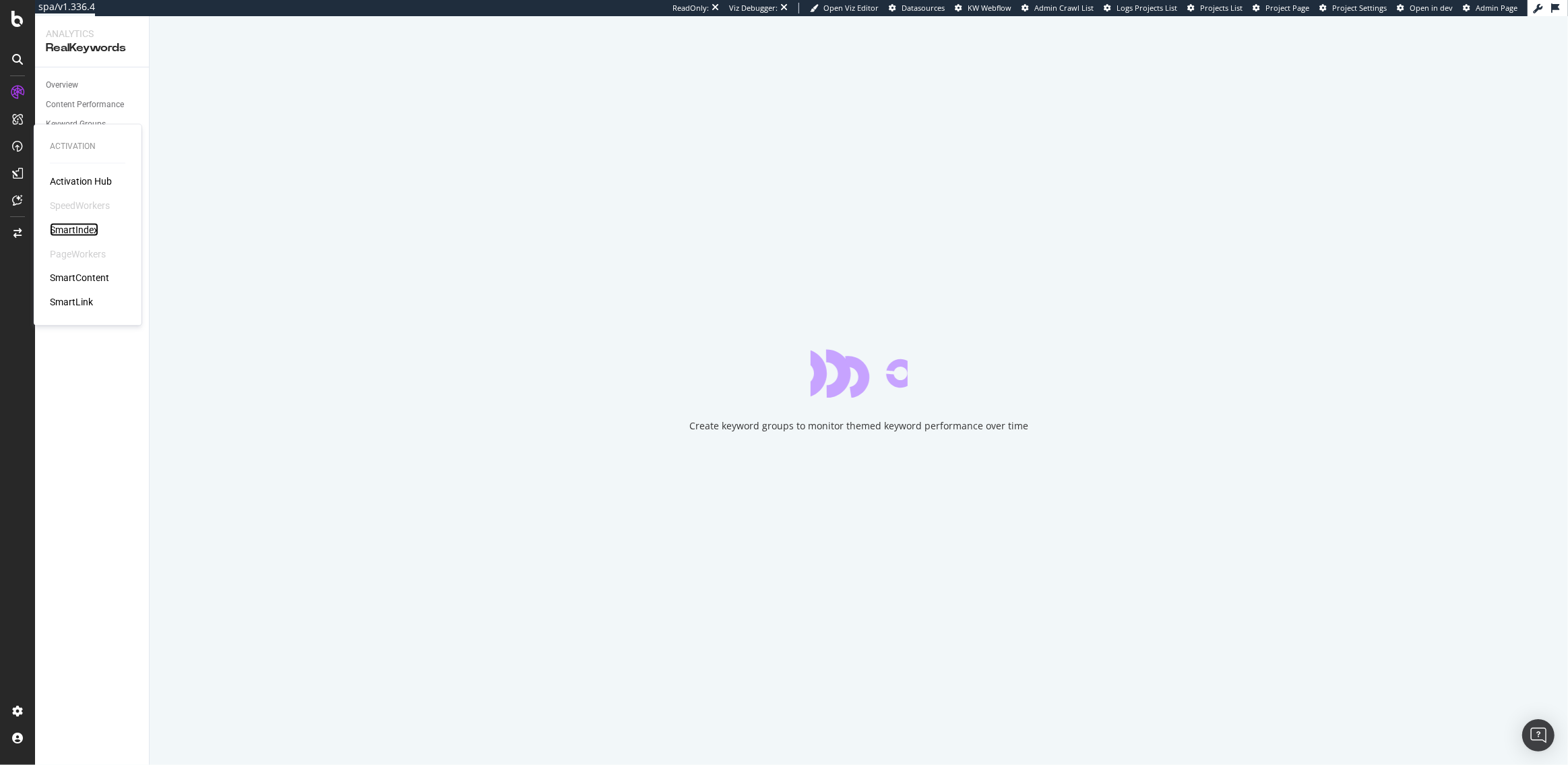
click at [63, 226] on div "SmartIndex" at bounding box center [73, 230] width 49 height 13
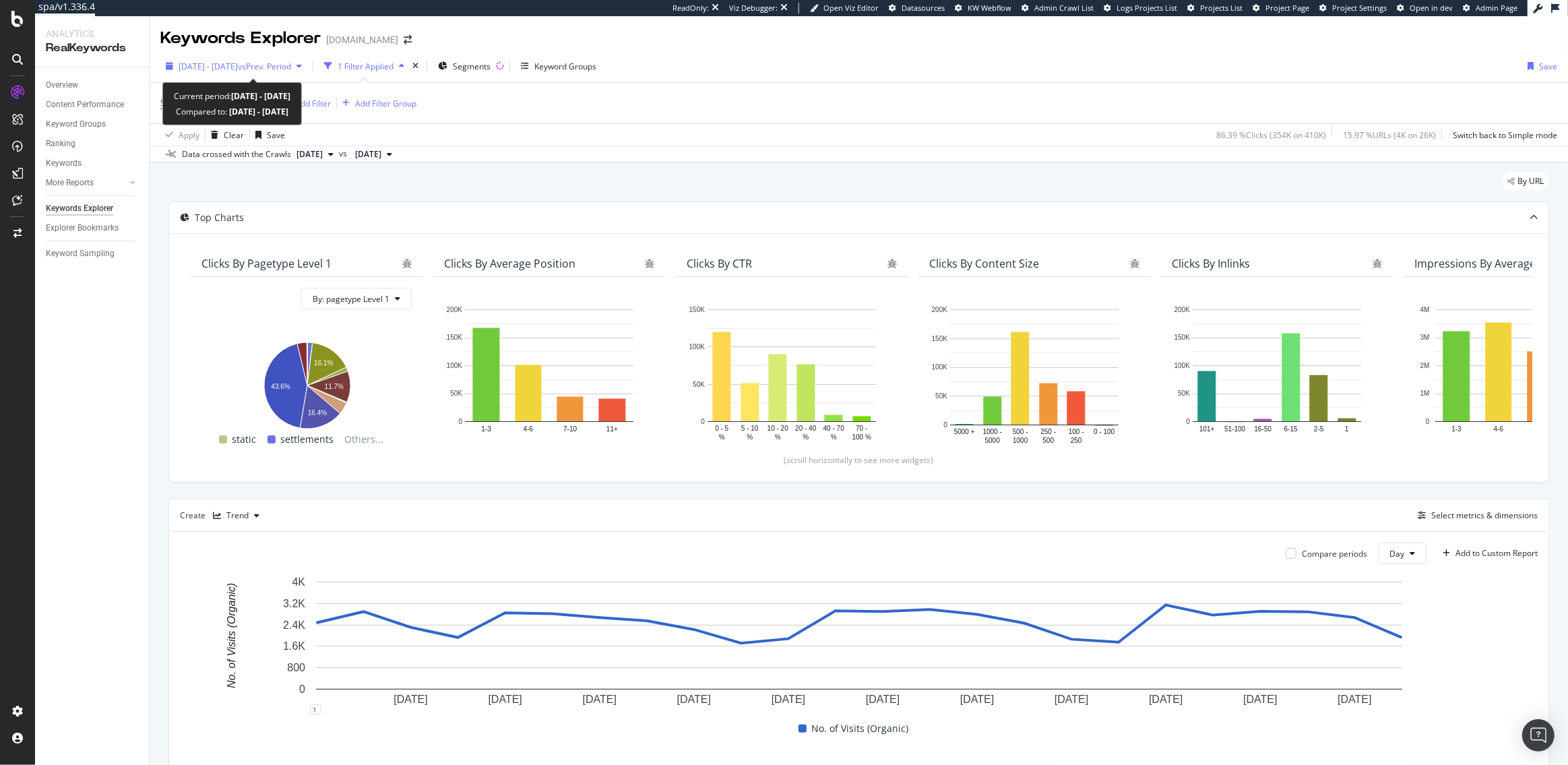
click at [291, 67] on span "vs Prev. Period" at bounding box center [264, 66] width 53 height 12
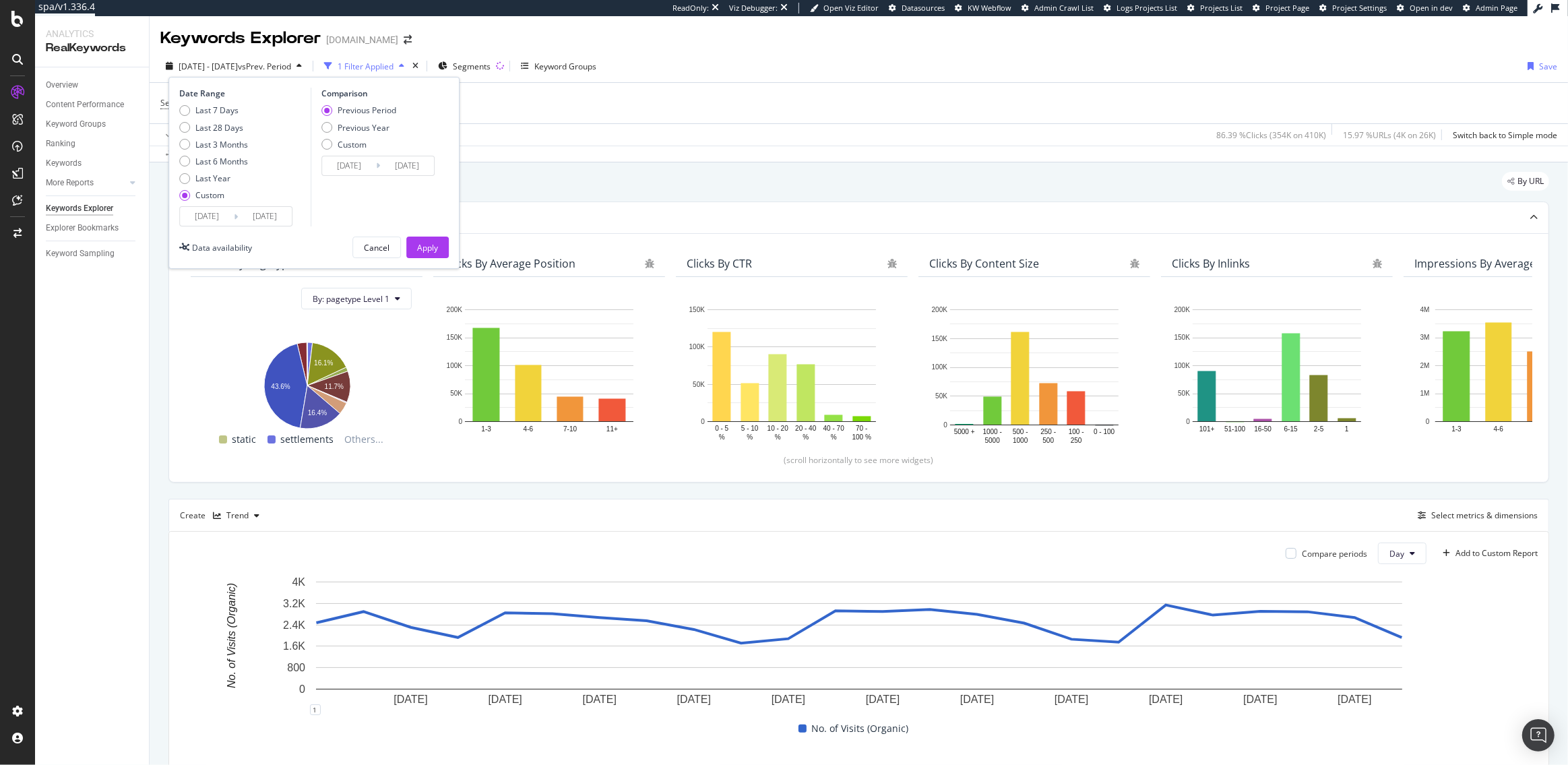
click at [214, 218] on input "[DATE]" at bounding box center [206, 216] width 54 height 19
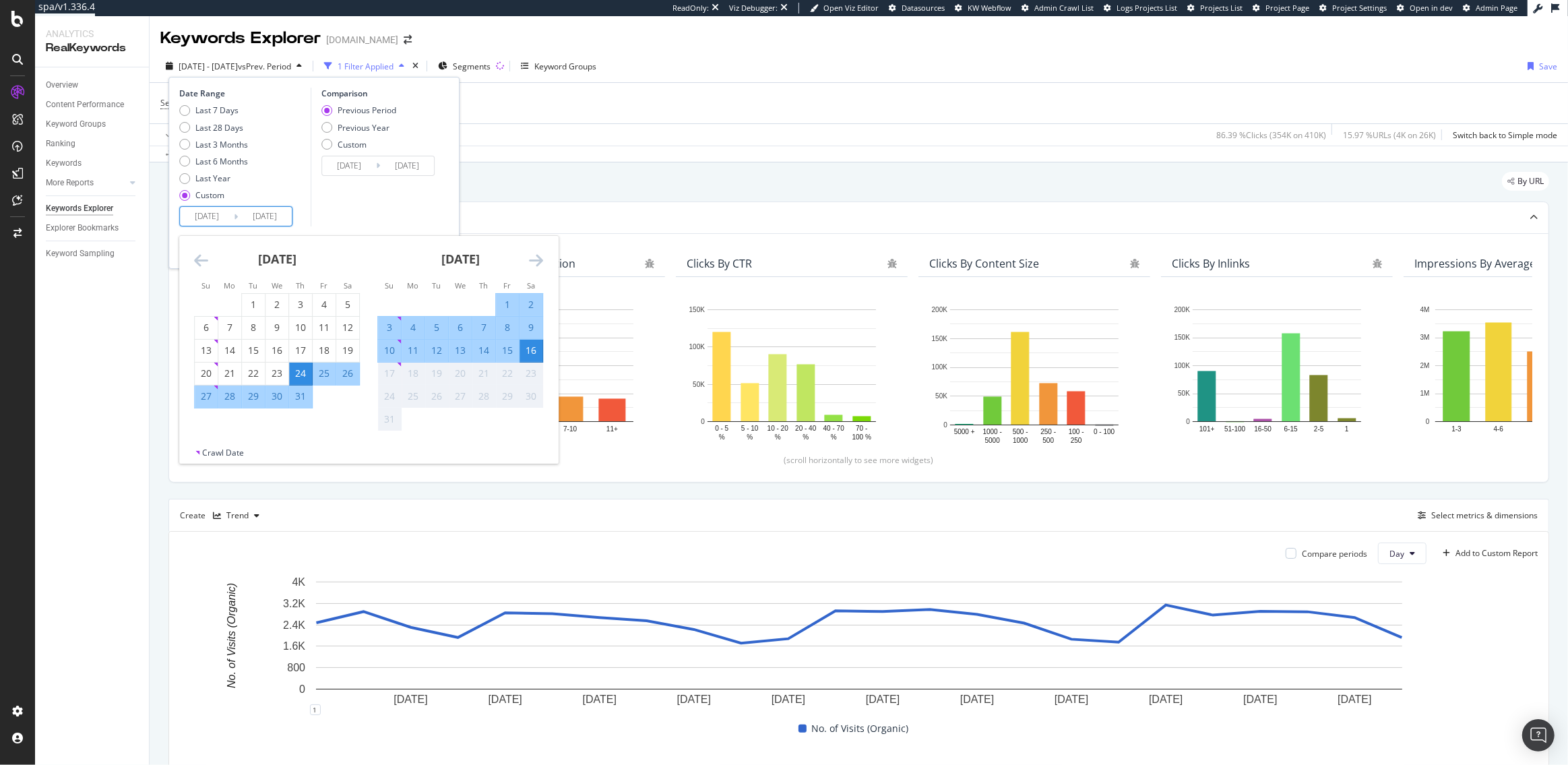
click at [204, 259] on icon "Move backward to switch to the previous month." at bounding box center [201, 260] width 14 height 17
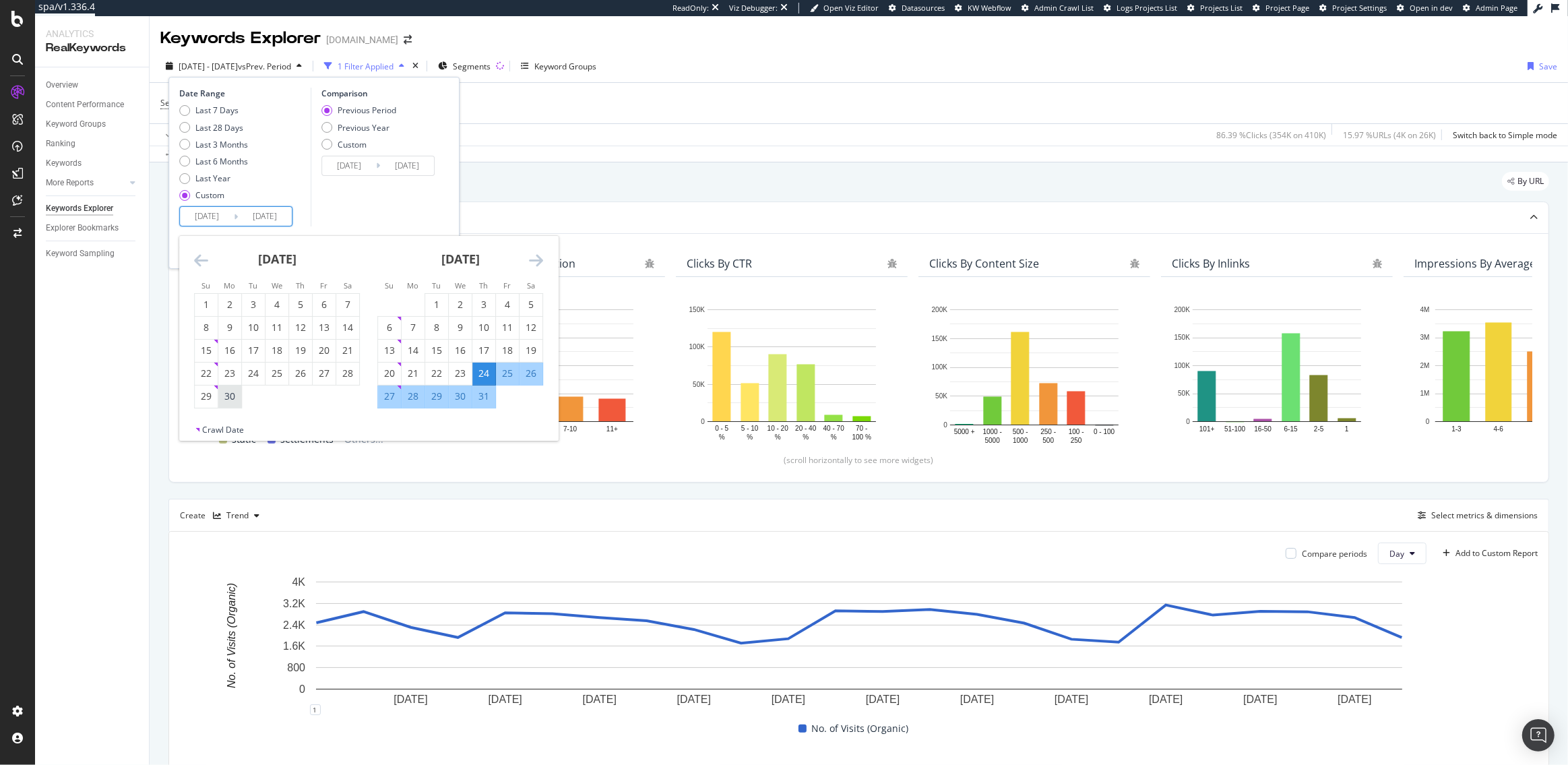
click at [233, 398] on div "30" at bounding box center [230, 397] width 23 height 13
type input "[DATE]"
type input "2025/05/13"
type input "2025/06/29"
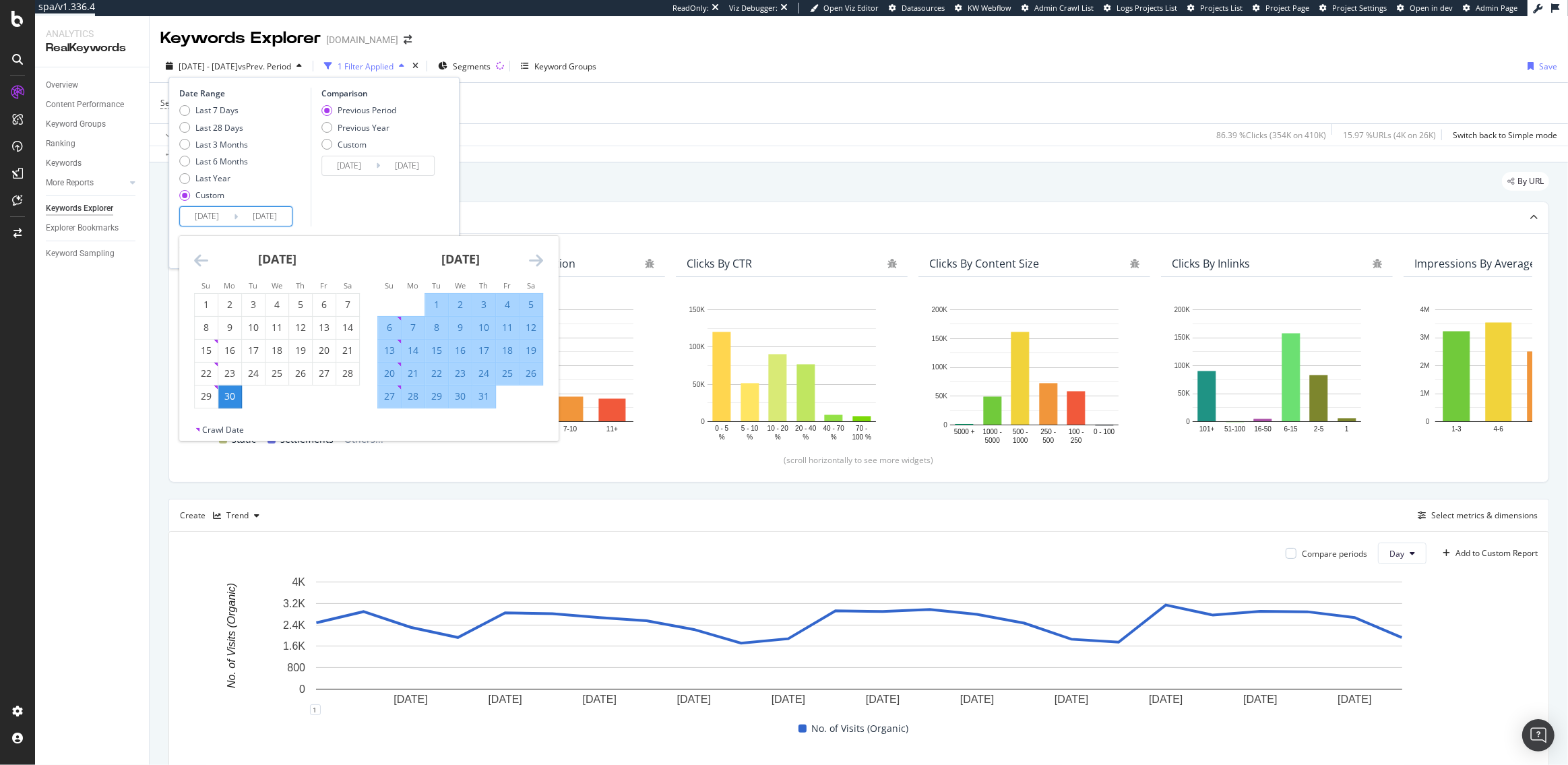
click at [458, 373] on div "23" at bounding box center [460, 373] width 23 height 13
type input "[DATE]"
type input "2025/06/06"
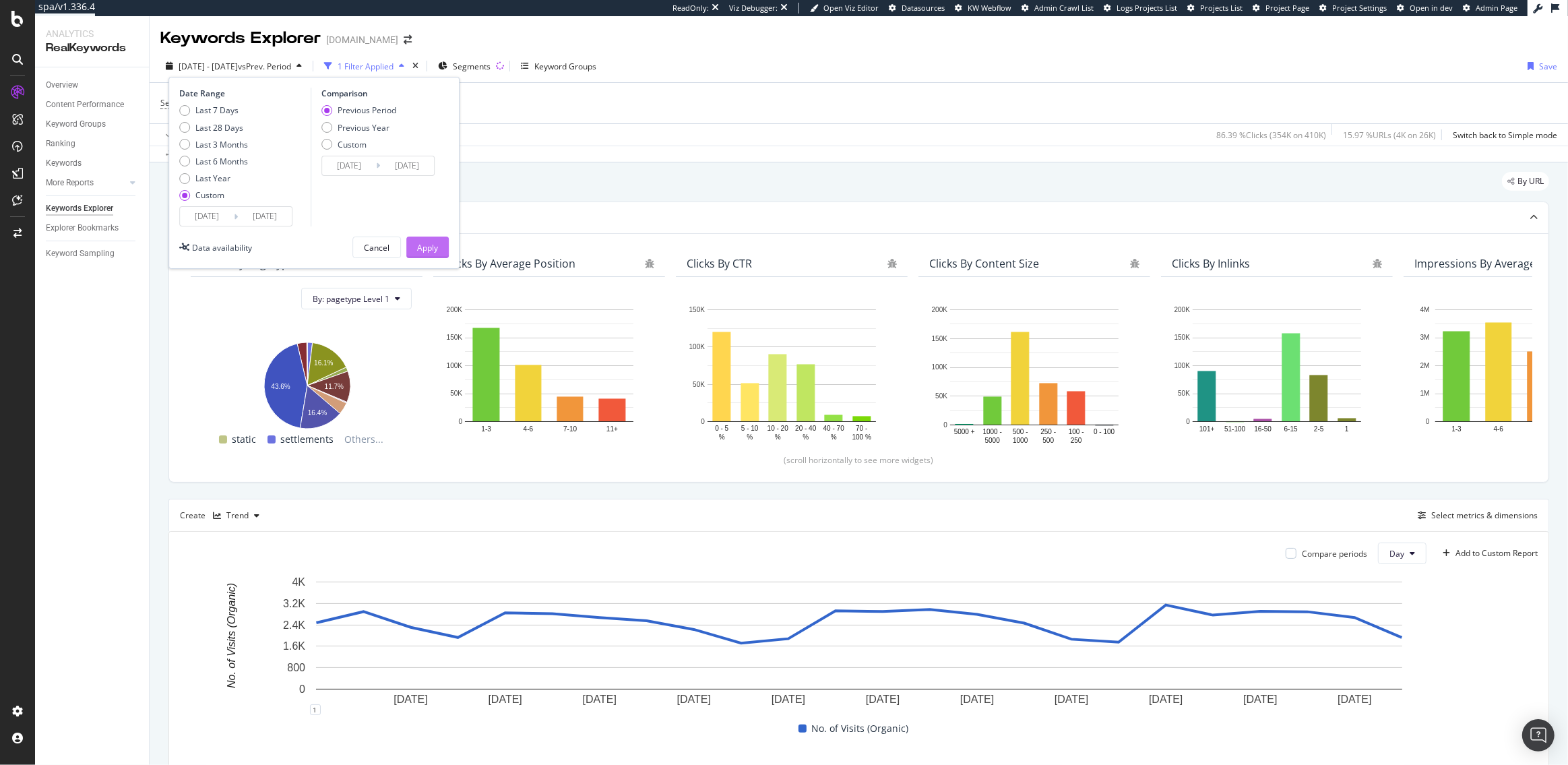
click at [431, 245] on div "Apply" at bounding box center [427, 248] width 21 height 12
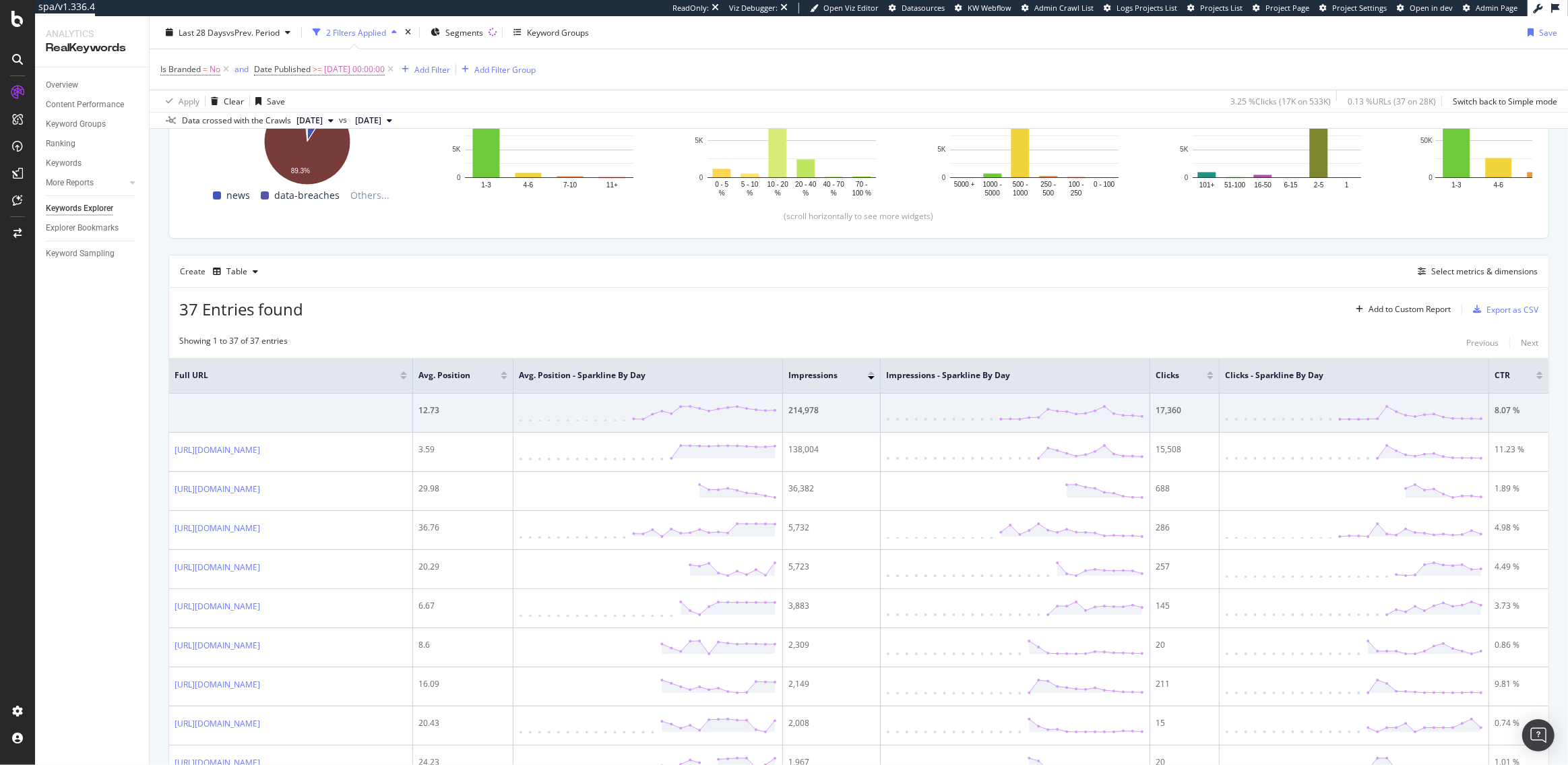
scroll to position [257, 0]
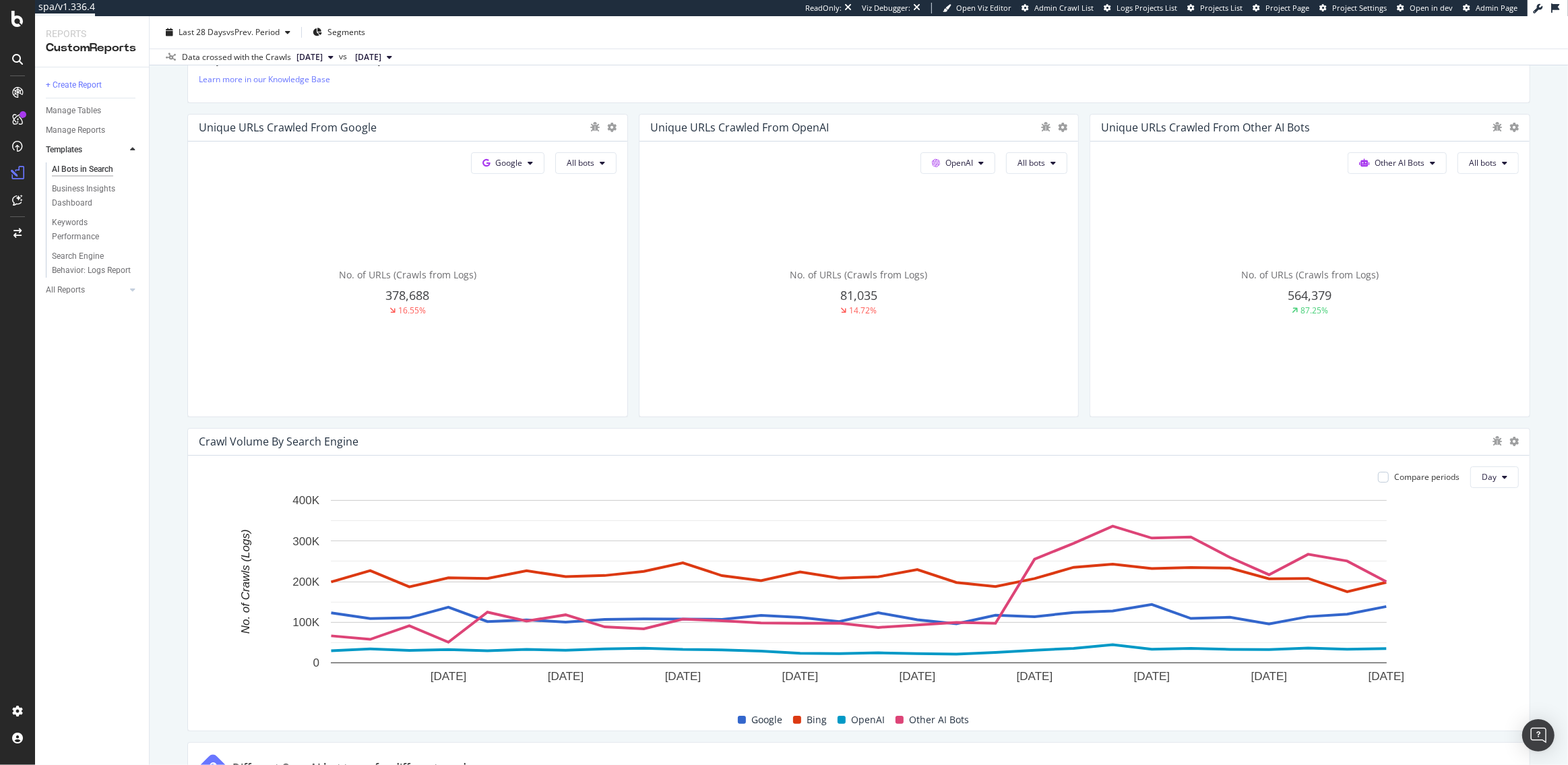
scroll to position [304, 0]
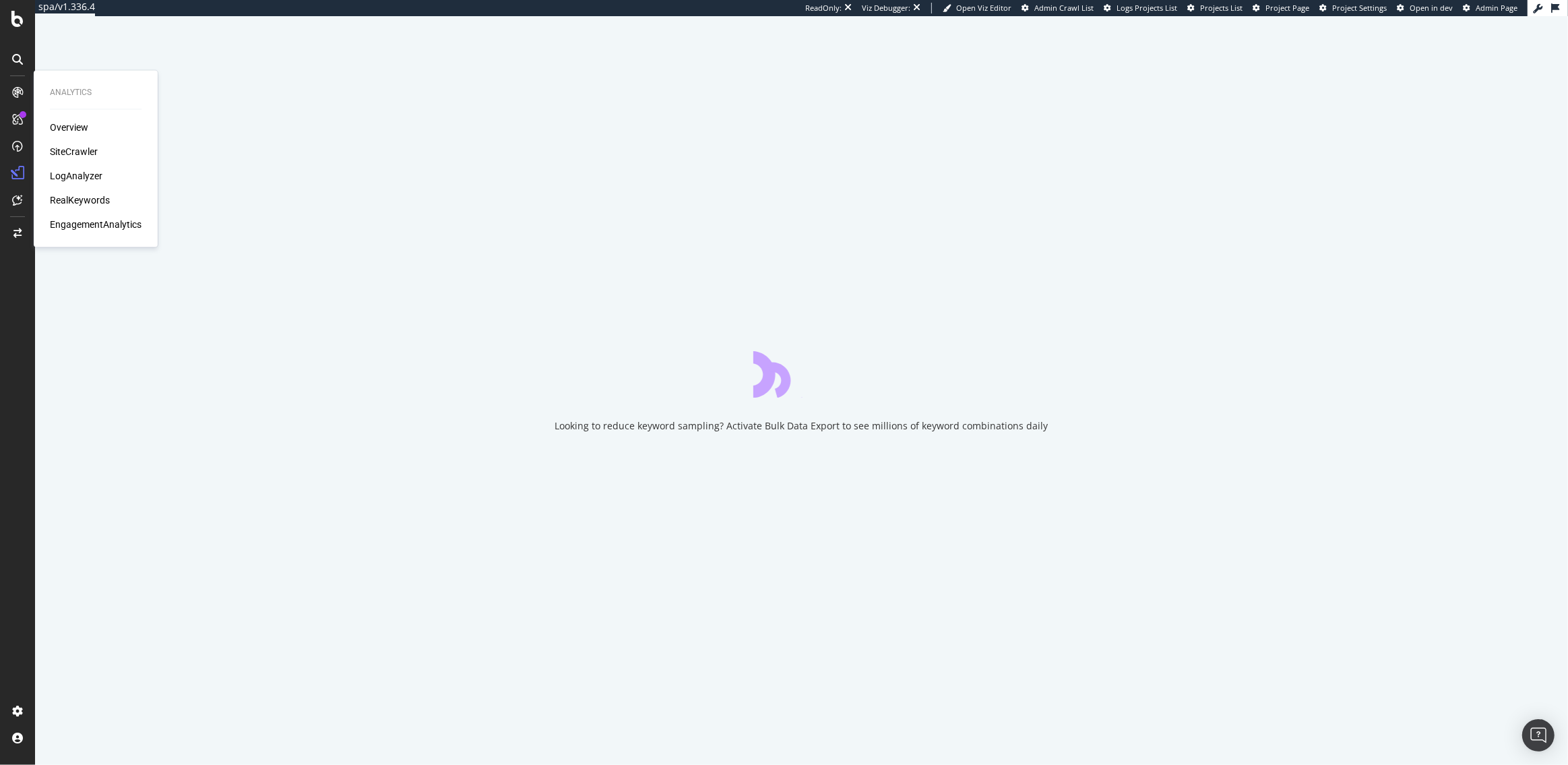
click at [74, 183] on div "Overview SiteCrawler LogAnalyzer RealKeywords EngagementAnalytics" at bounding box center [95, 176] width 92 height 111
click at [75, 177] on div "LogAnalyzer" at bounding box center [76, 176] width 53 height 13
click at [112, 226] on div "EngagementAnalytics" at bounding box center [95, 225] width 92 height 13
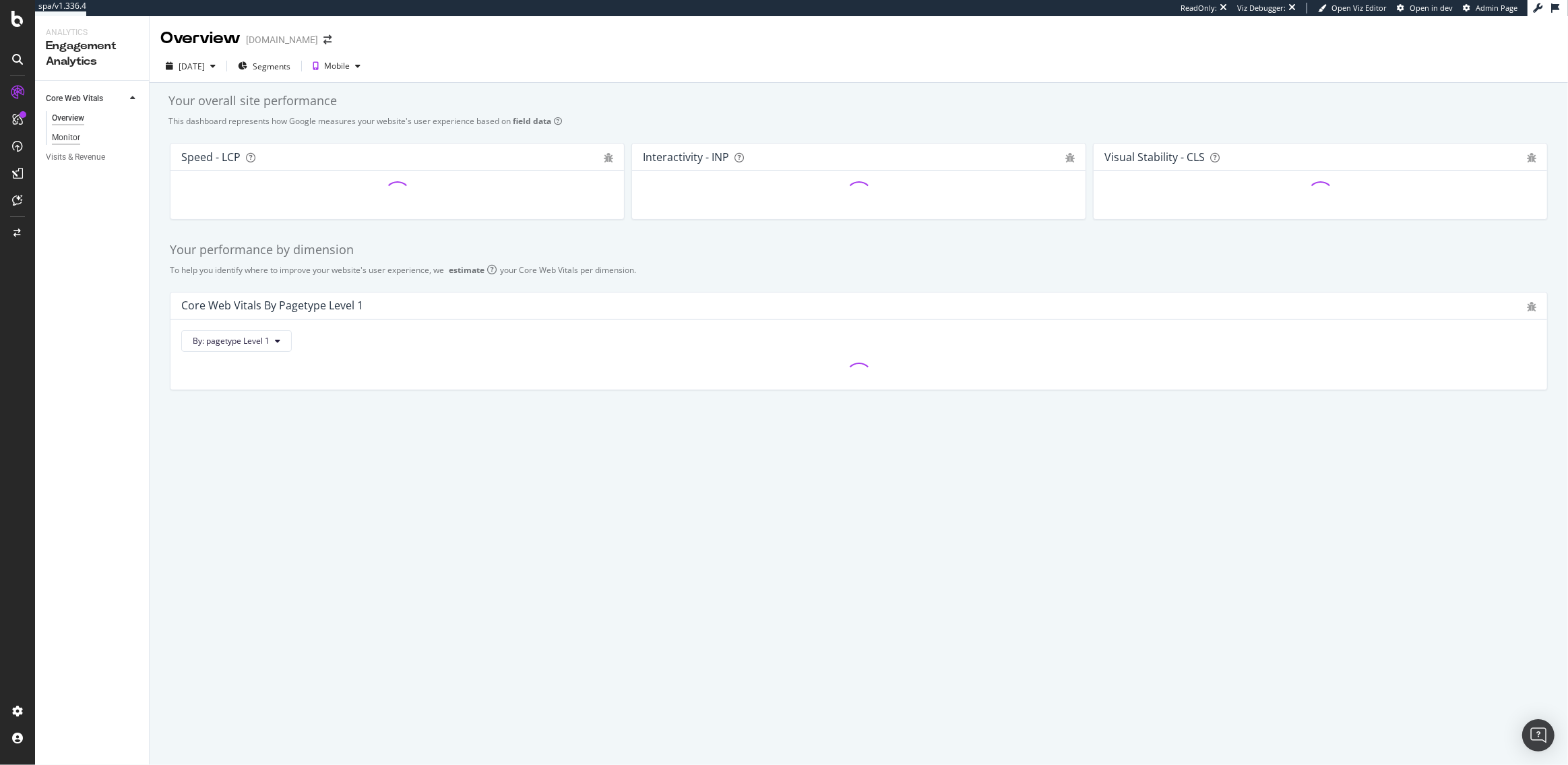
click at [66, 140] on div "Monitor" at bounding box center [66, 137] width 28 height 14
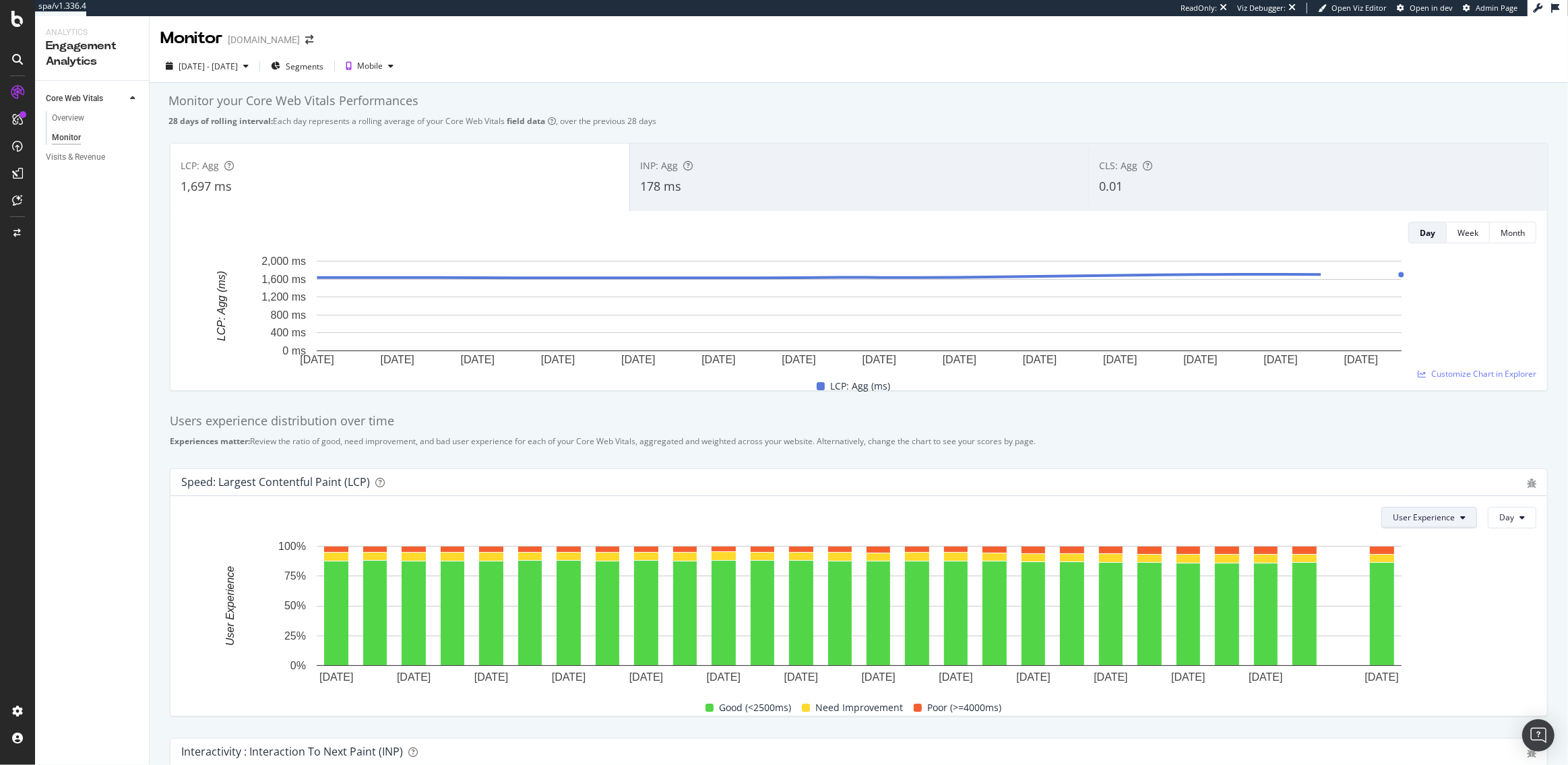
click at [1423, 511] on button "User Experience" at bounding box center [1429, 518] width 96 height 21
click at [1411, 569] on span "Pages" at bounding box center [1427, 568] width 64 height 12
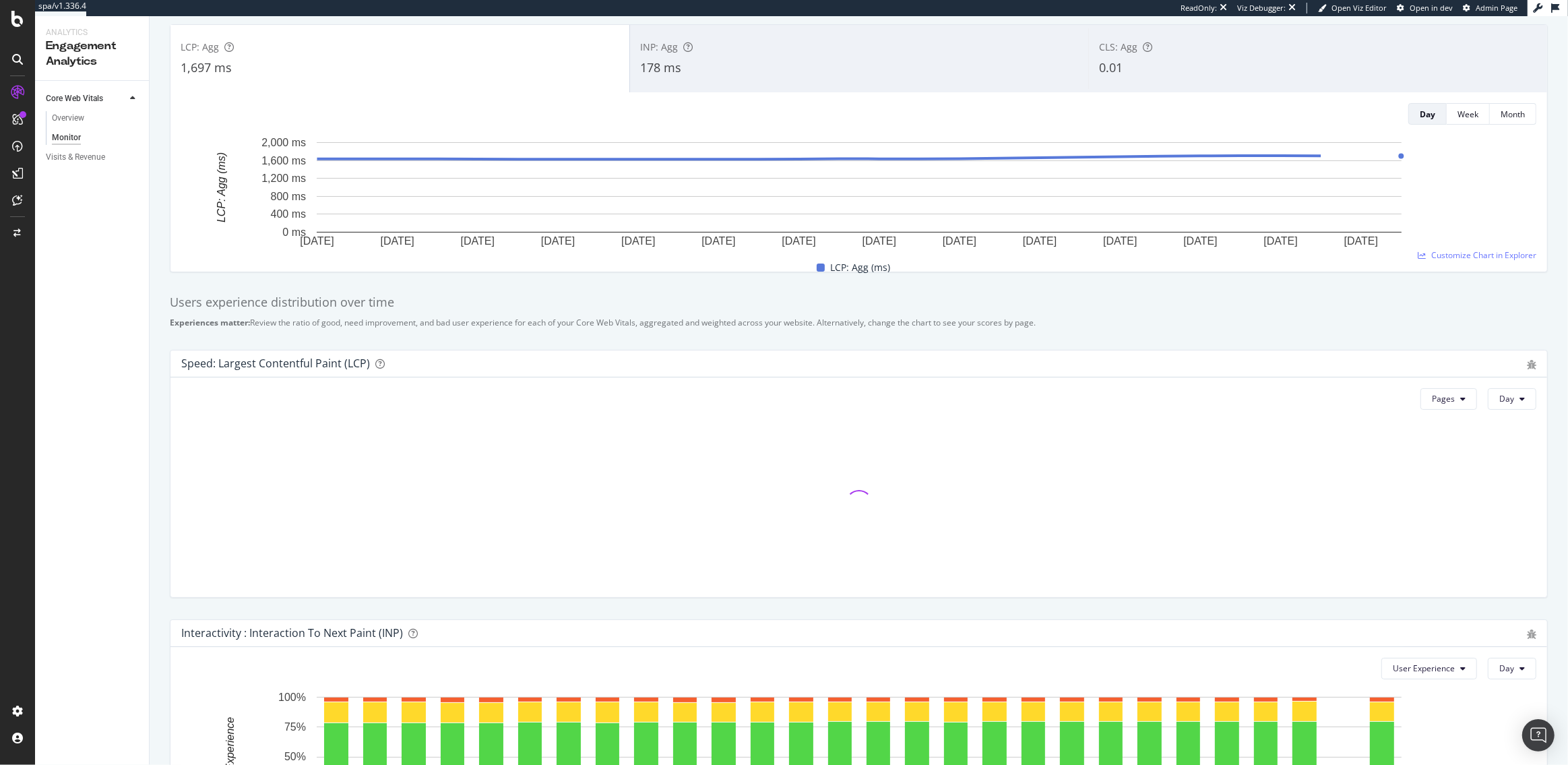
scroll to position [333, 0]
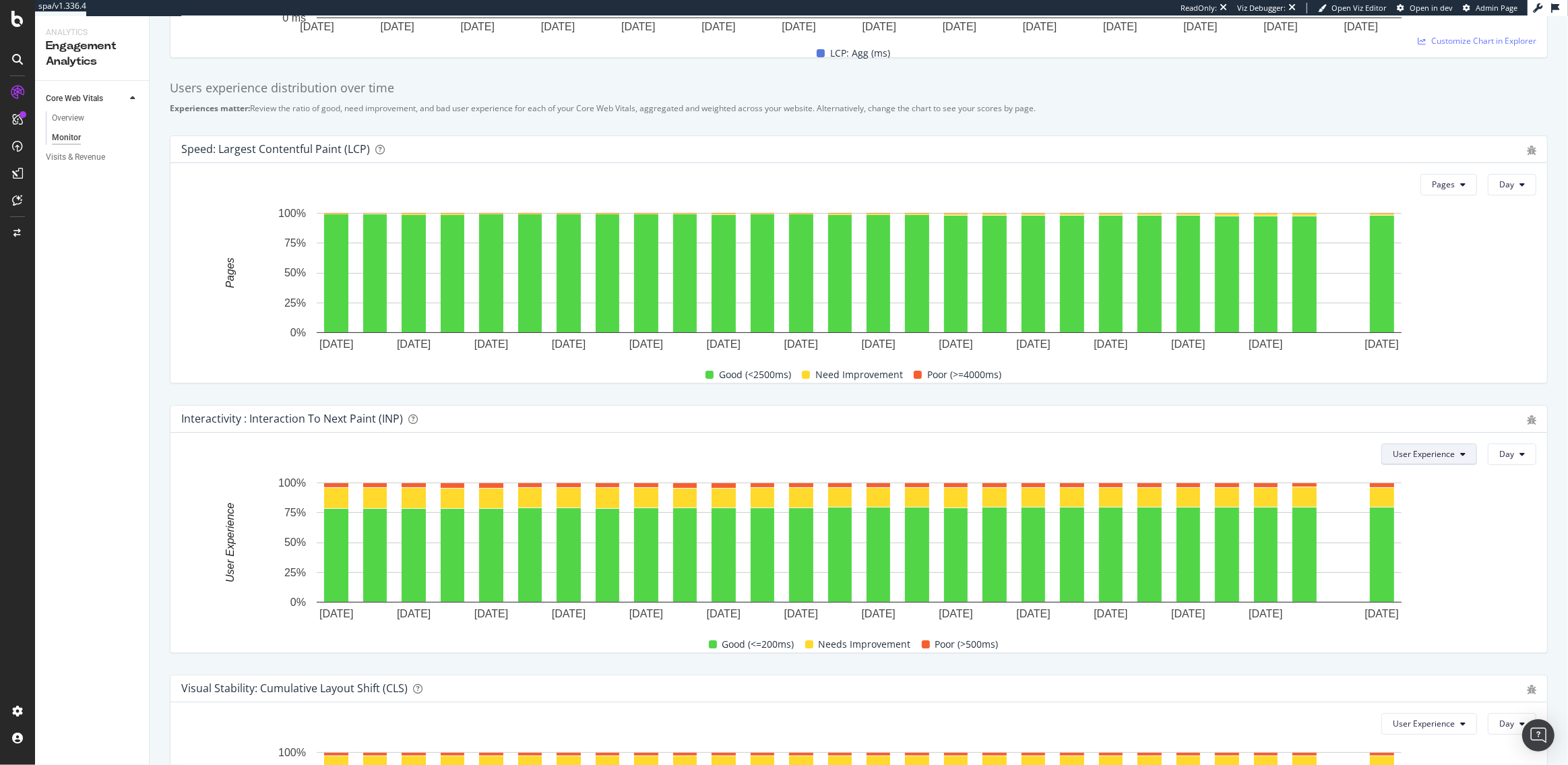
click at [1425, 459] on span "User Experience" at bounding box center [1424, 454] width 62 height 12
click at [1405, 511] on div "Pages" at bounding box center [1427, 506] width 85 height 20
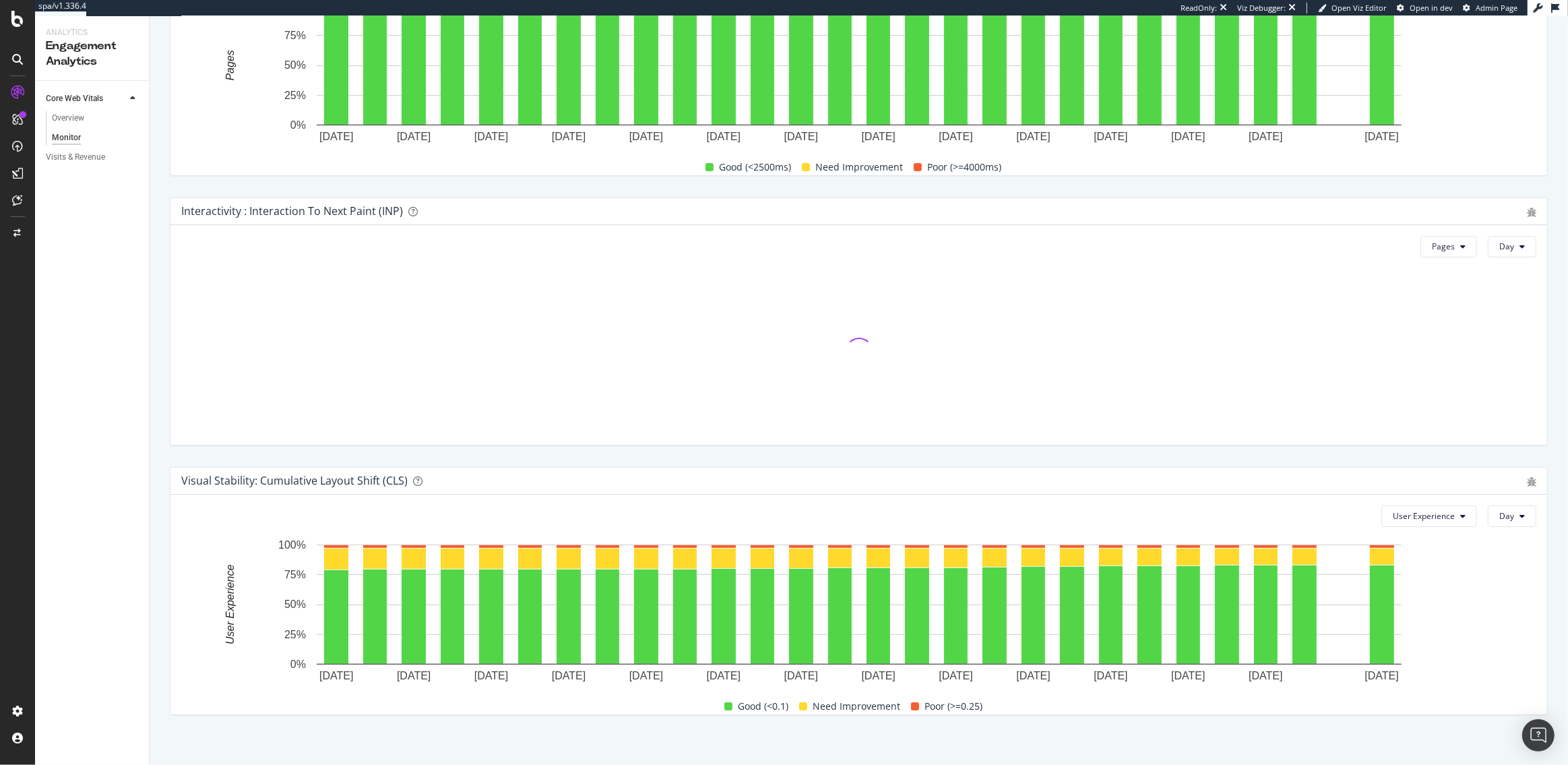
scroll to position [548, 0]
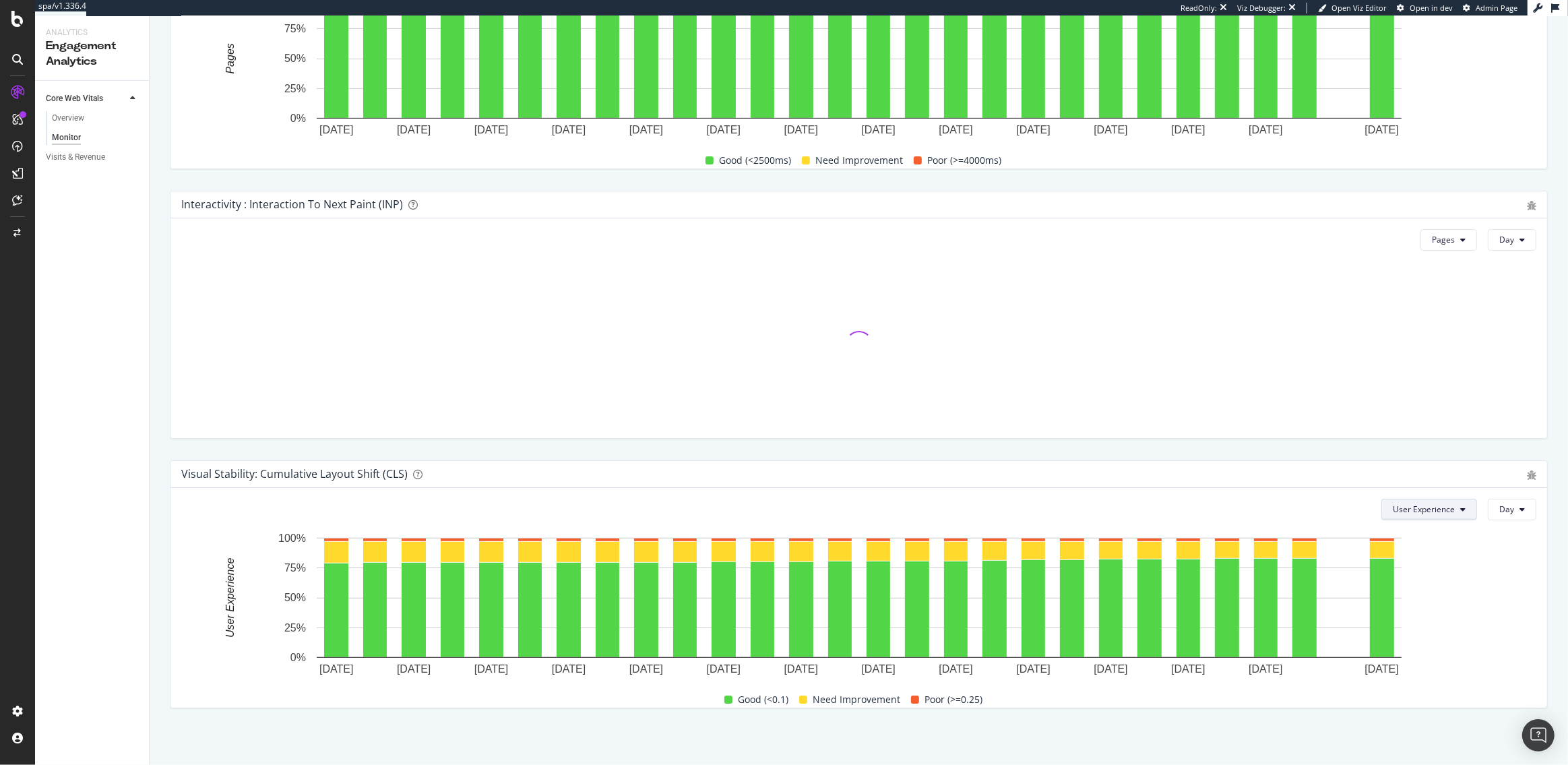
click at [1436, 514] on span "User Experience" at bounding box center [1424, 510] width 62 height 12
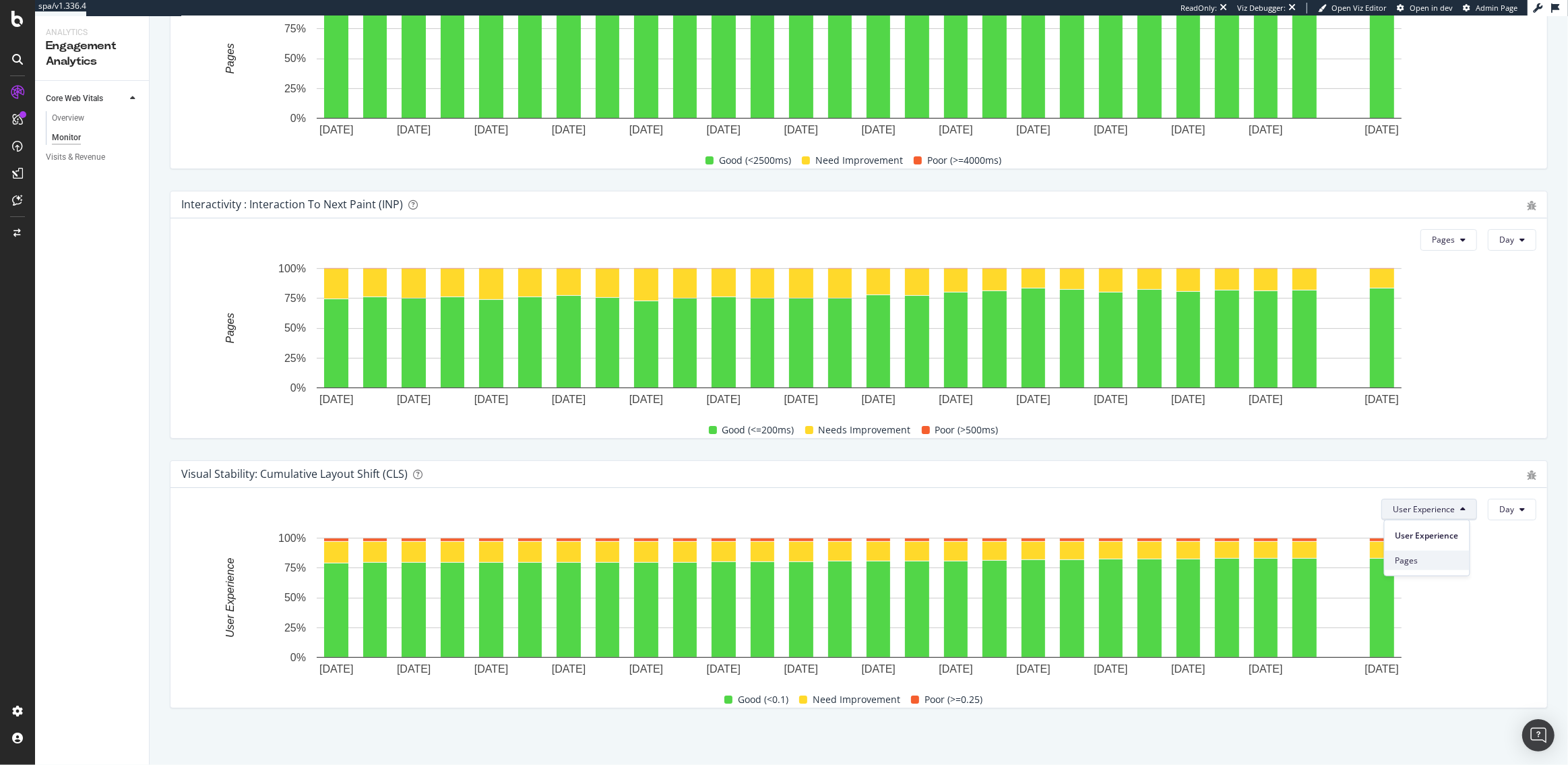
click at [1429, 562] on span "Pages" at bounding box center [1427, 560] width 64 height 12
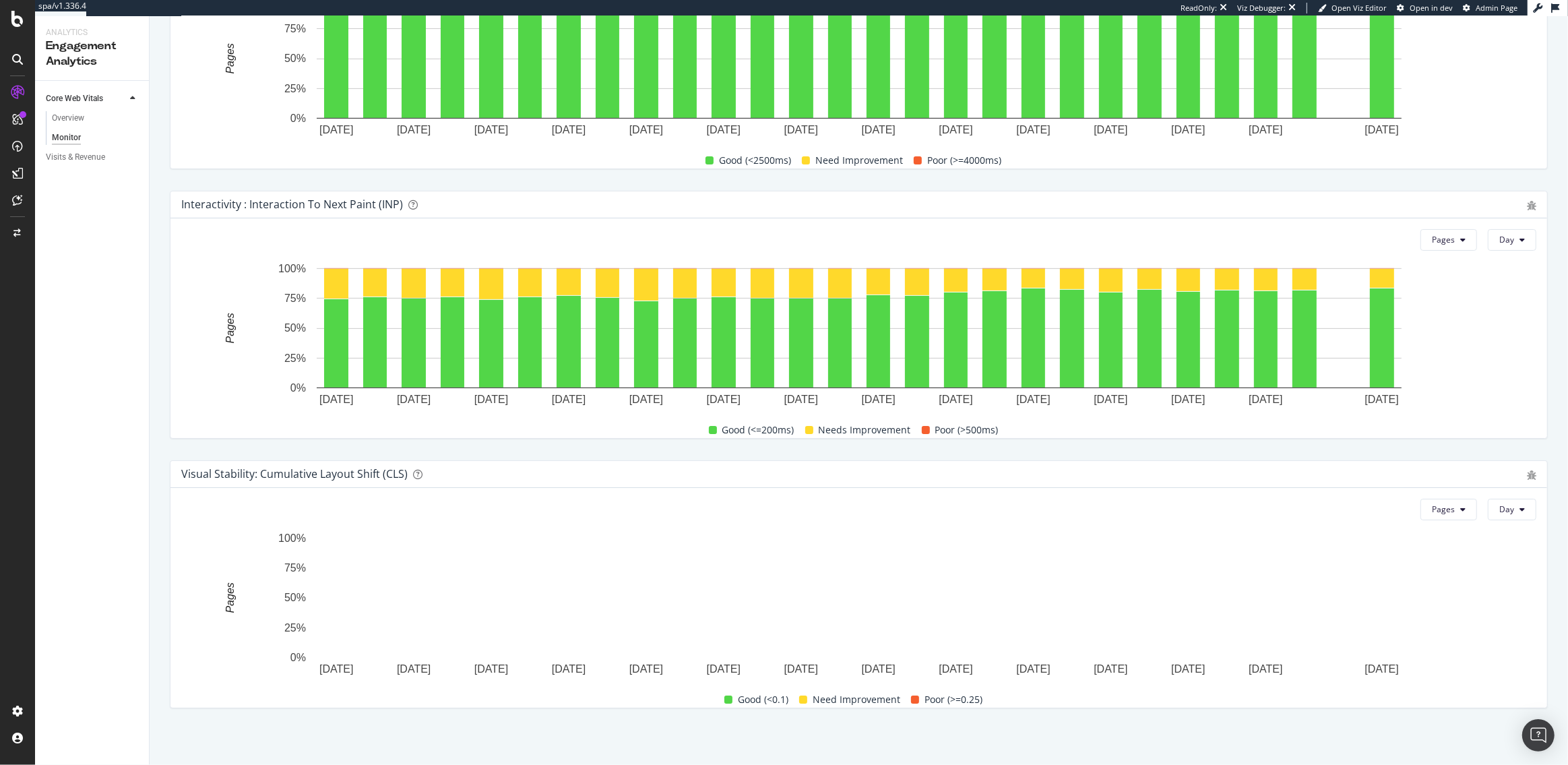
scroll to position [0, 0]
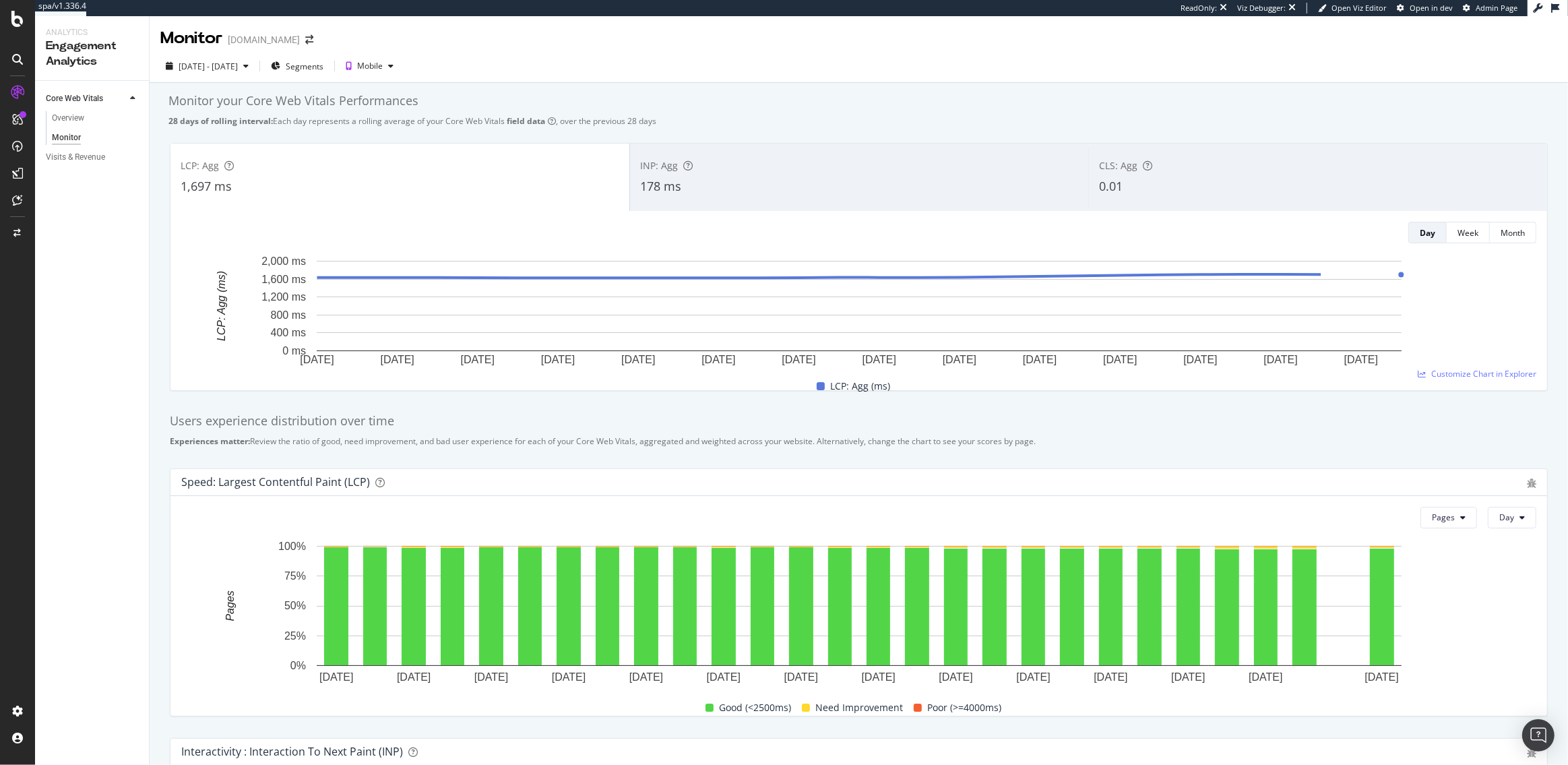
click at [752, 178] on div "178 ms" at bounding box center [859, 186] width 438 height 17
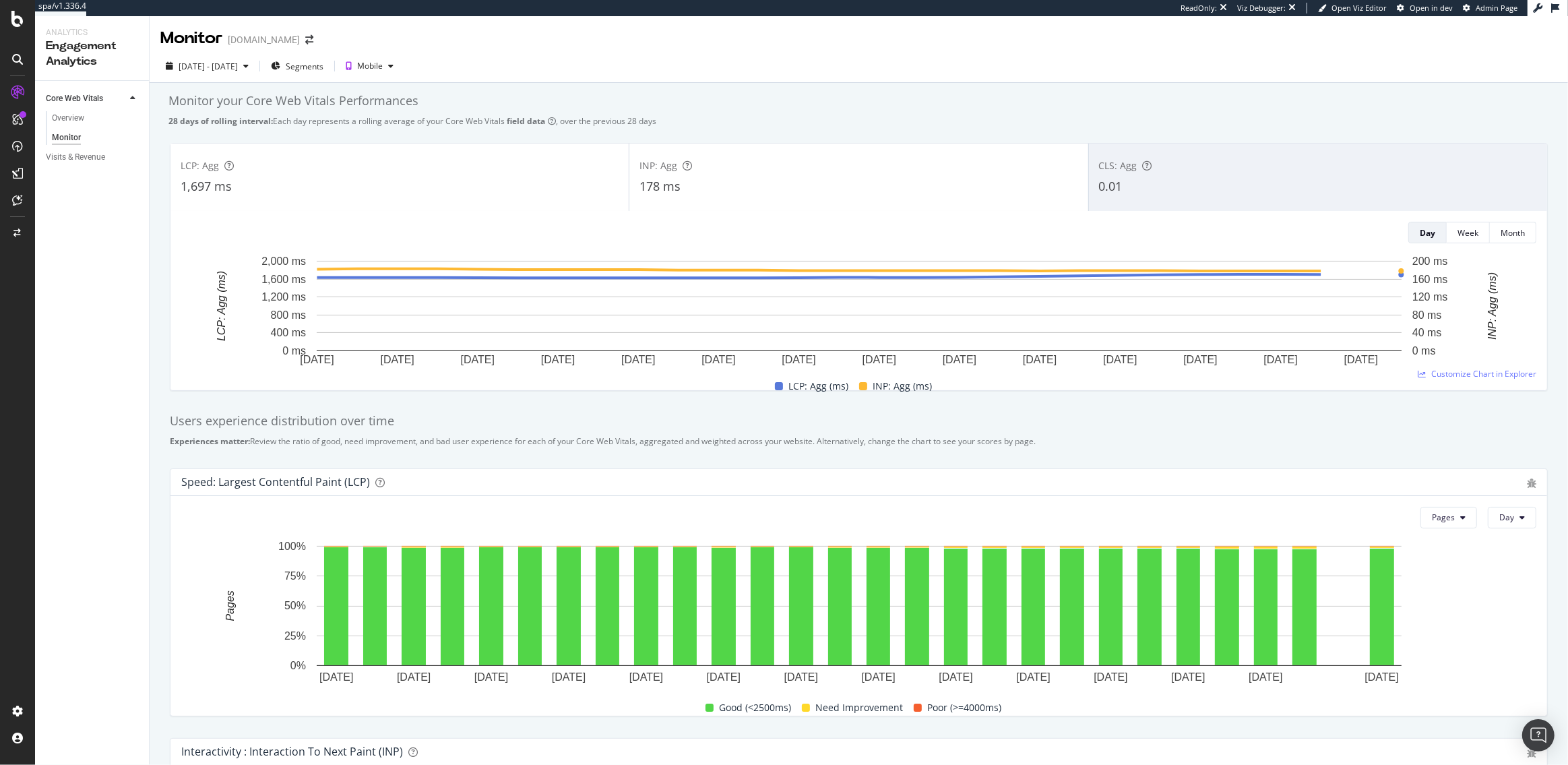
click at [1233, 172] on div "CLS: Agg" at bounding box center [1318, 166] width 438 height 13
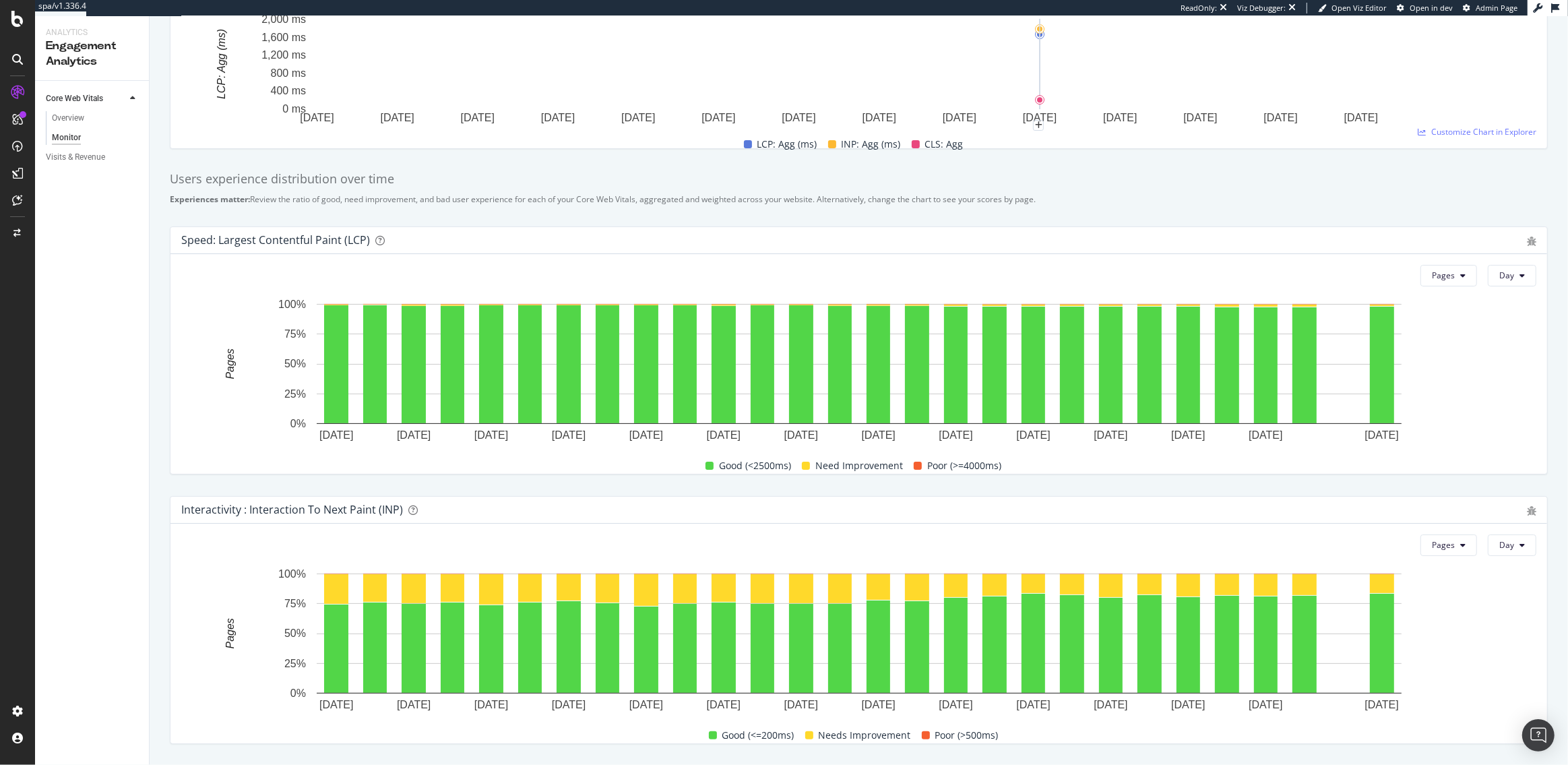
scroll to position [548, 0]
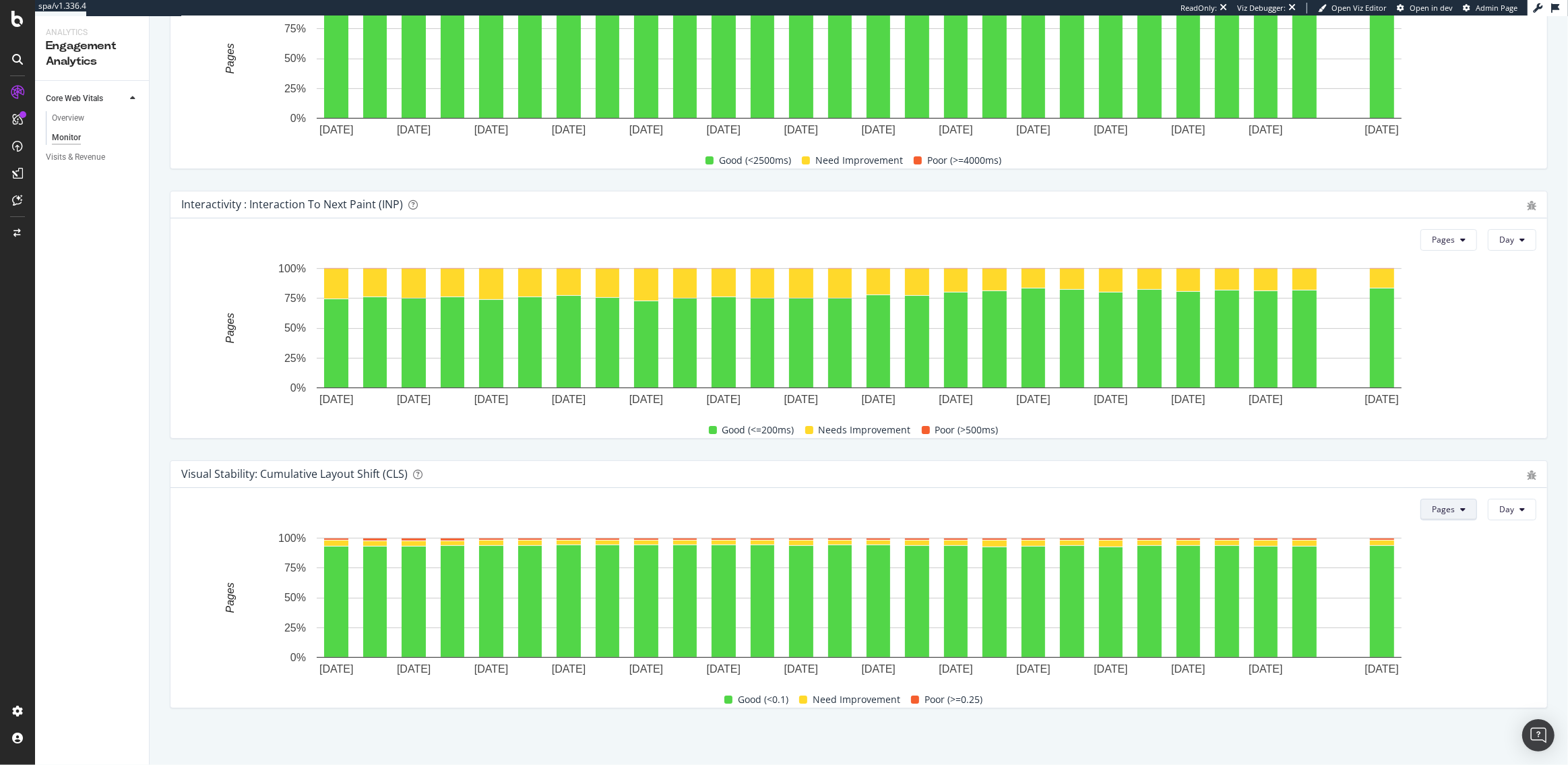
click at [1456, 507] on button "Pages" at bounding box center [1448, 510] width 57 height 21
click at [1447, 538] on span "User Experience" at bounding box center [1465, 535] width 62 height 12
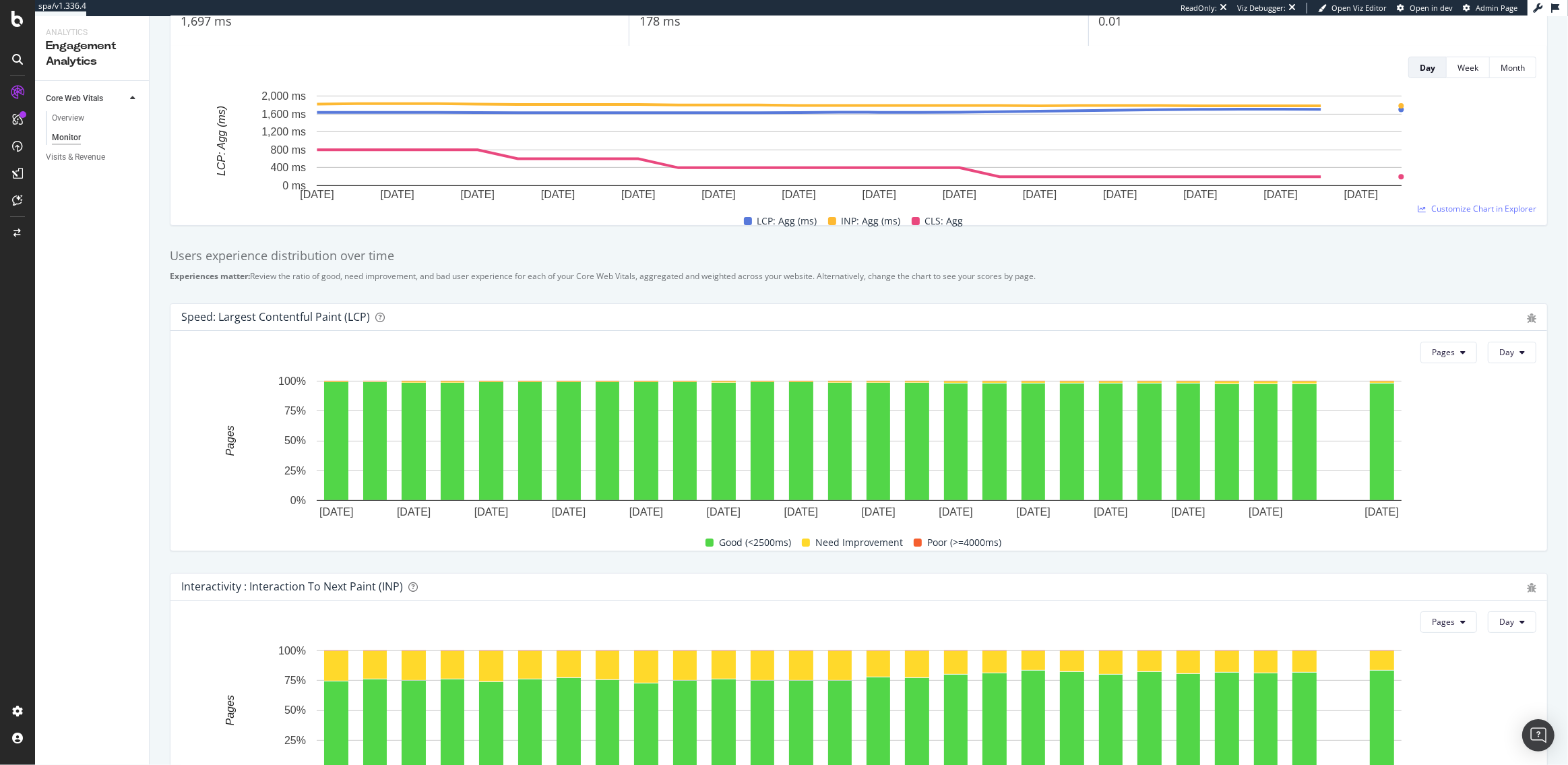
scroll to position [0, 0]
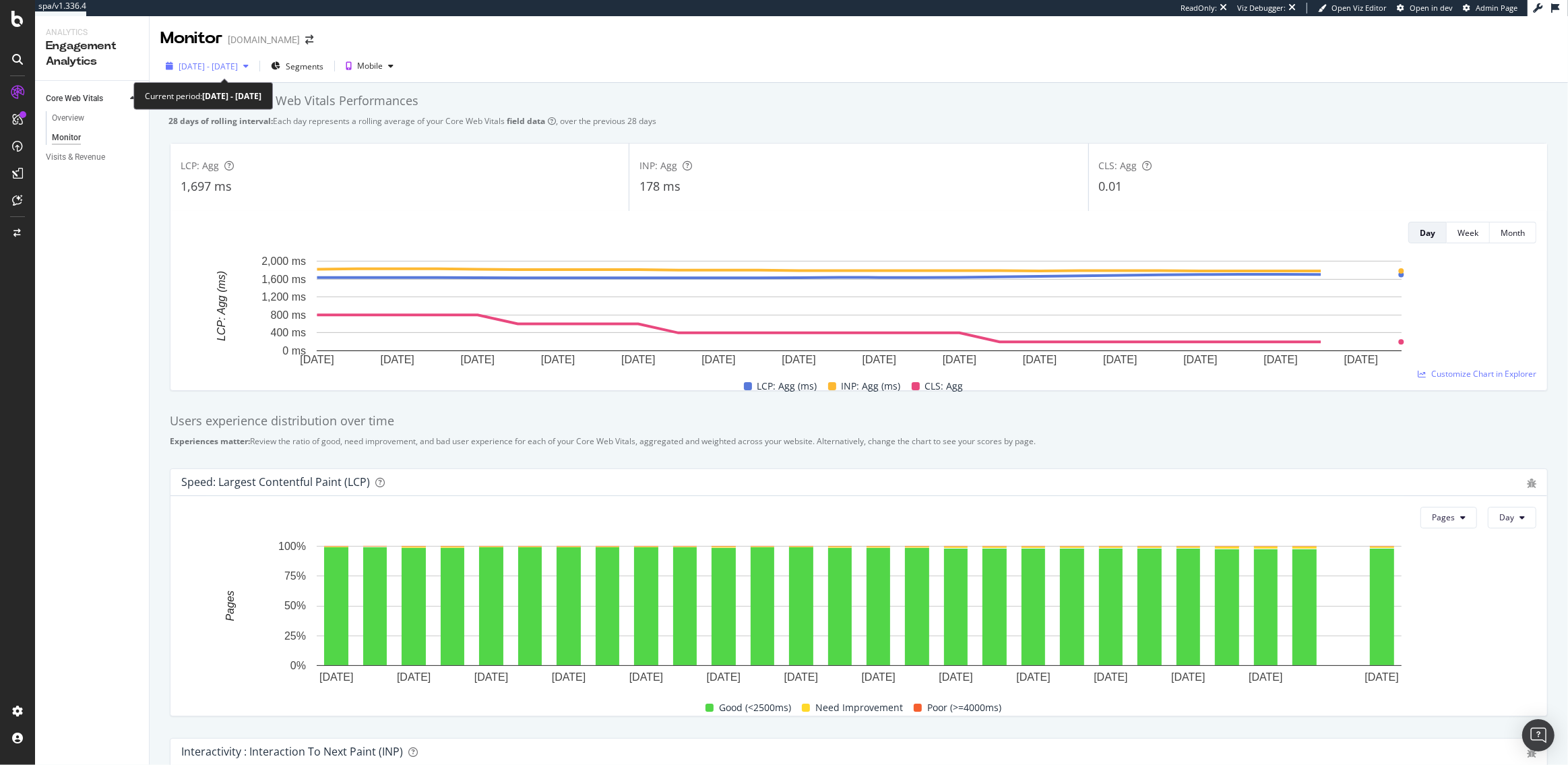
click at [238, 64] on span "2025 Jul. 20th - Aug. 16th" at bounding box center [208, 66] width 59 height 12
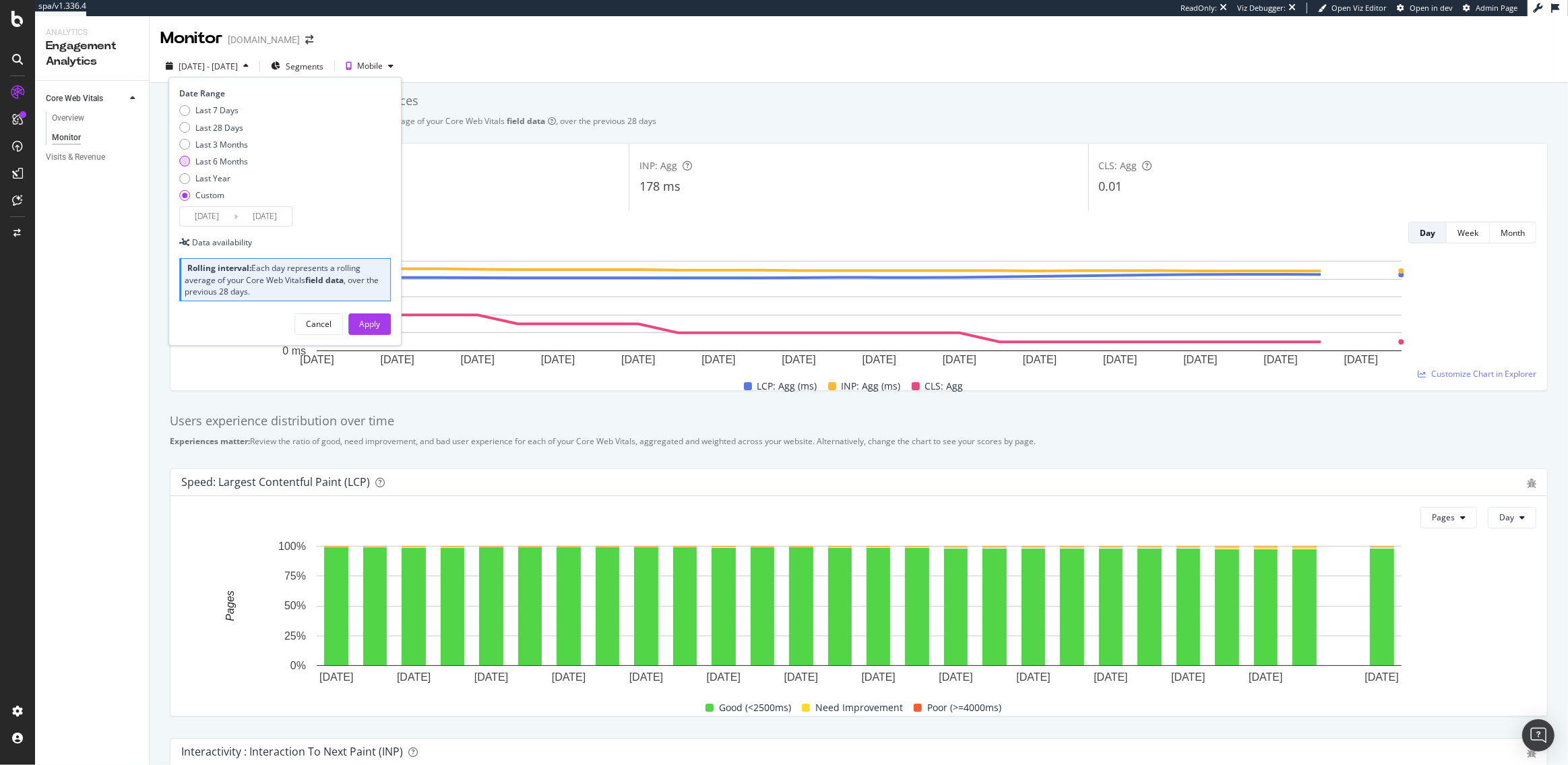
click at [222, 159] on div "Last 6 Months" at bounding box center [222, 161] width 53 height 12
type input "2025/02/19"
type input "2025/08/18"
click at [372, 326] on div "Apply" at bounding box center [369, 324] width 21 height 12
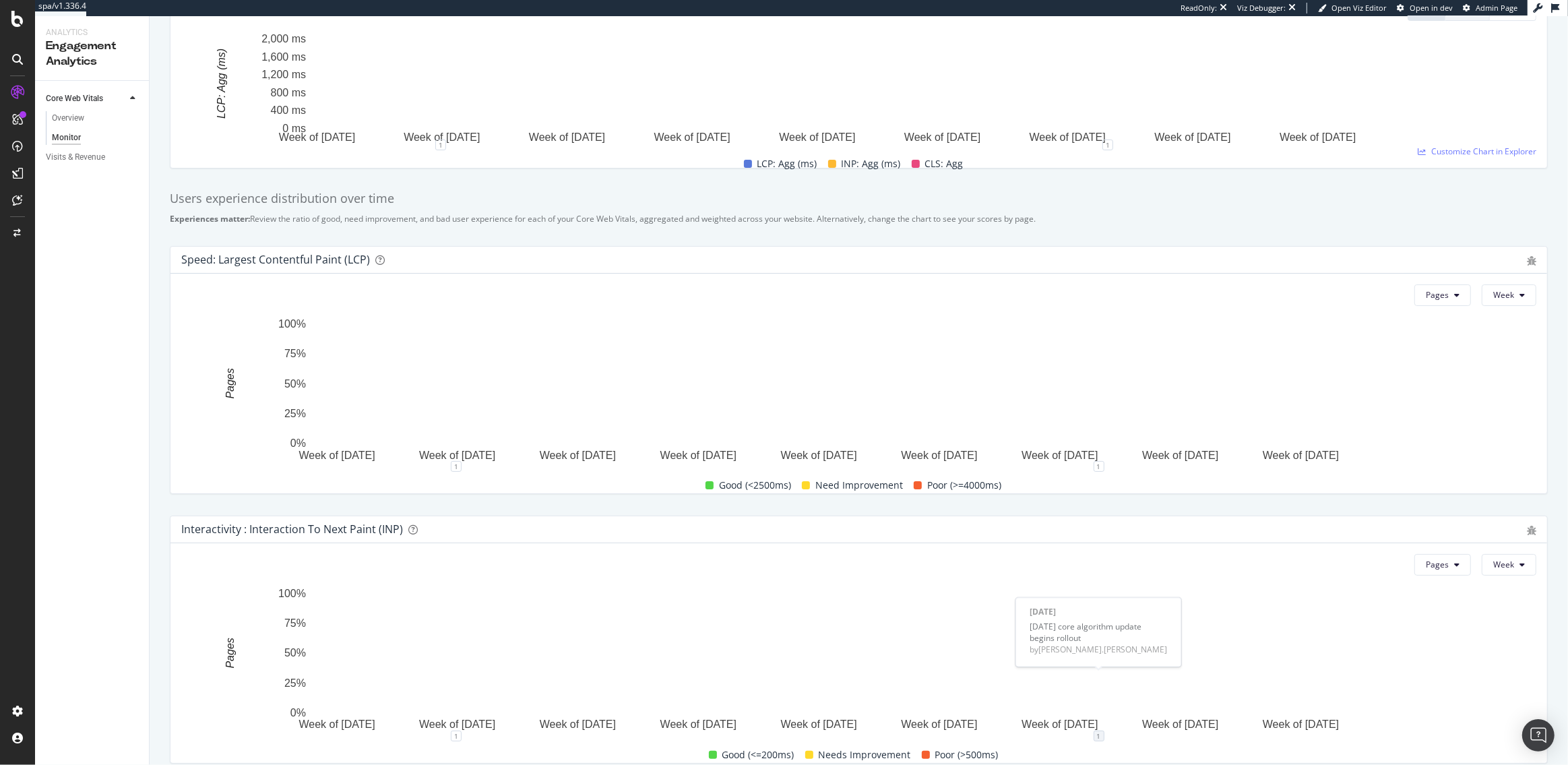
scroll to position [134, 0]
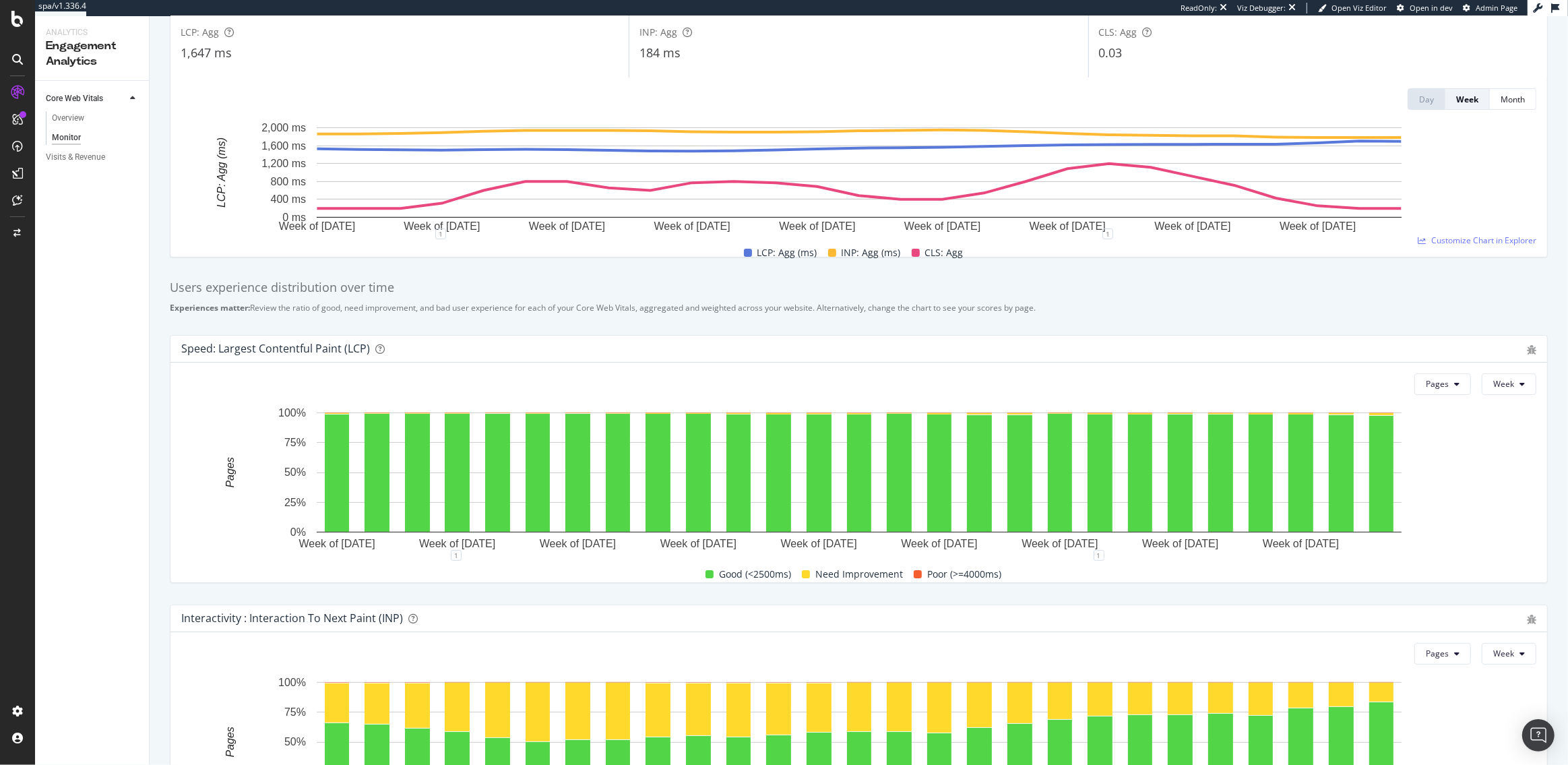
drag, startPoint x: 1051, startPoint y: 304, endPoint x: 192, endPoint y: 278, distance: 859.4
click at [192, 278] on div "Users experience distribution over time Experiences matter: Review the ratio of…" at bounding box center [859, 297] width 1394 height 56
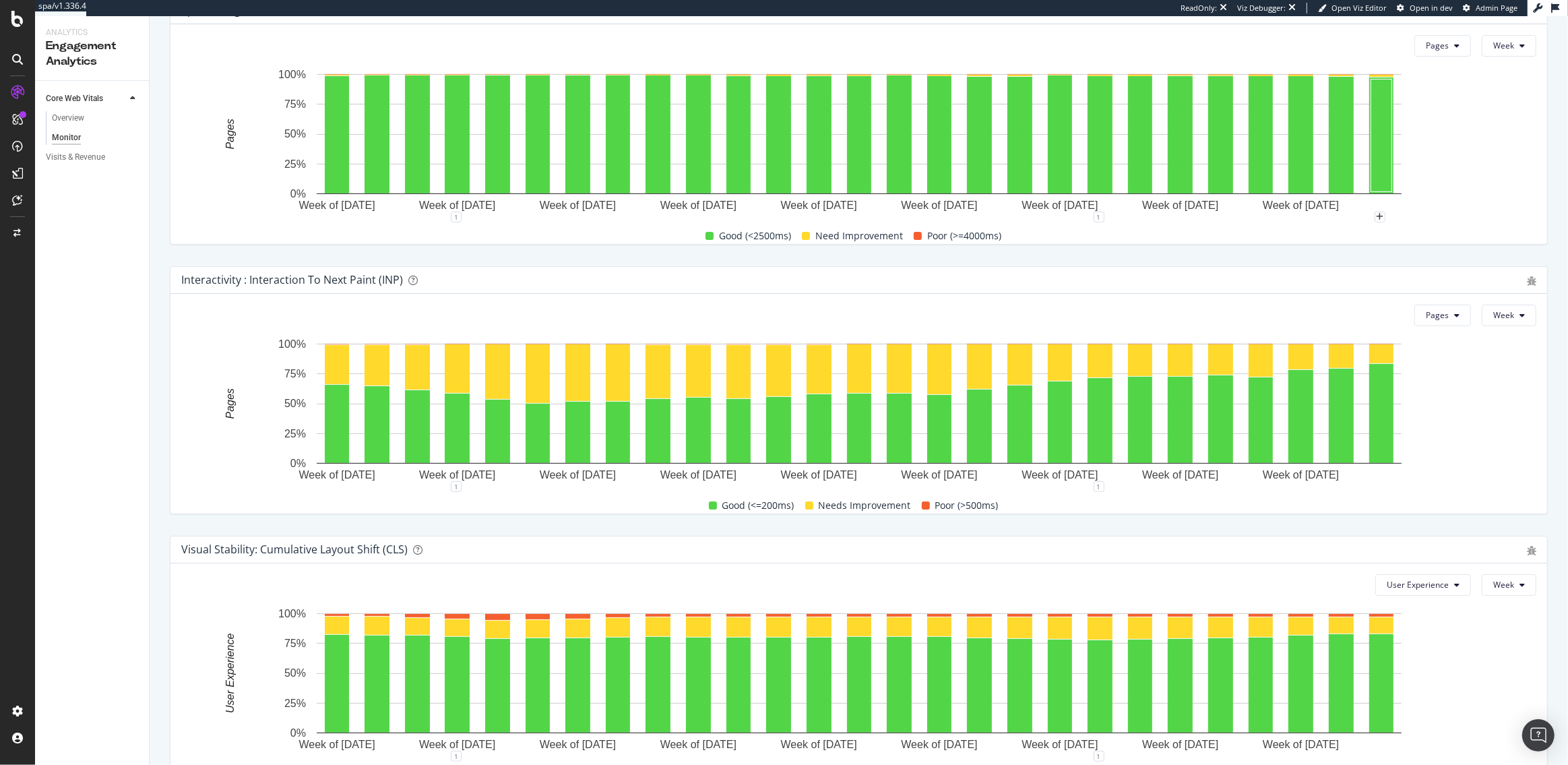
scroll to position [548, 0]
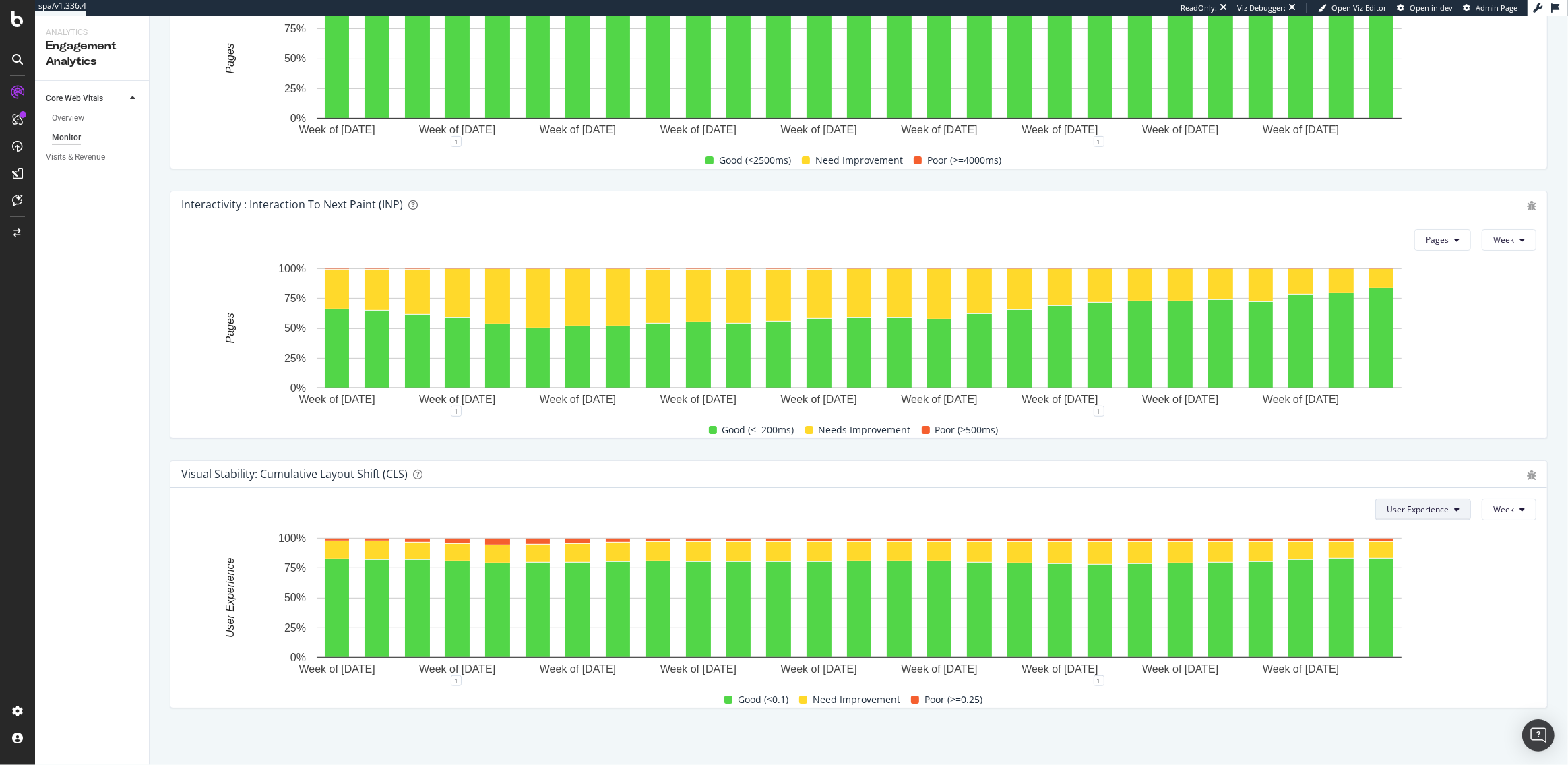
click at [1438, 513] on span "User Experience" at bounding box center [1417, 510] width 62 height 12
click at [1411, 561] on span "Pages" at bounding box center [1421, 560] width 64 height 12
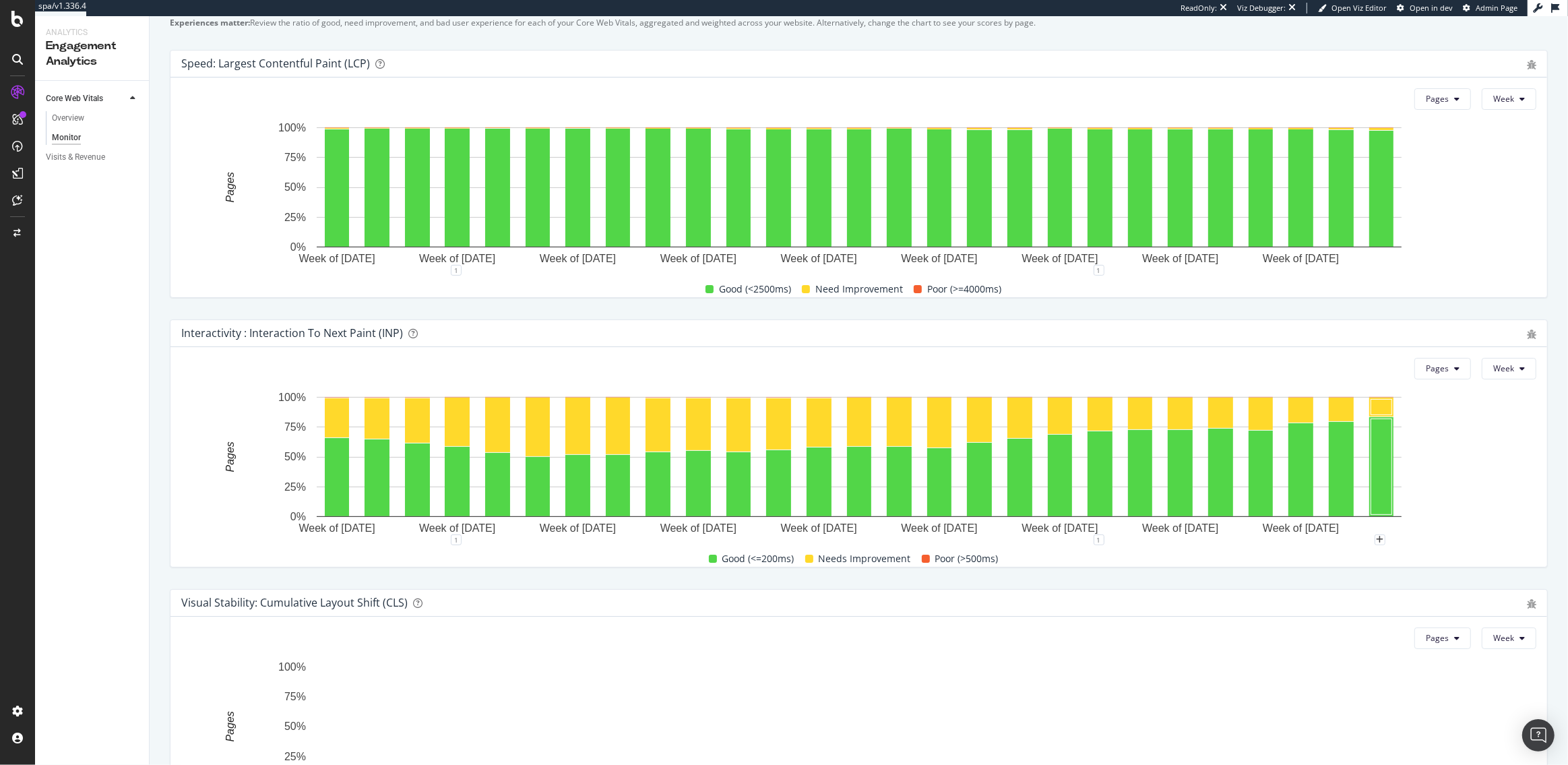
scroll to position [273, 0]
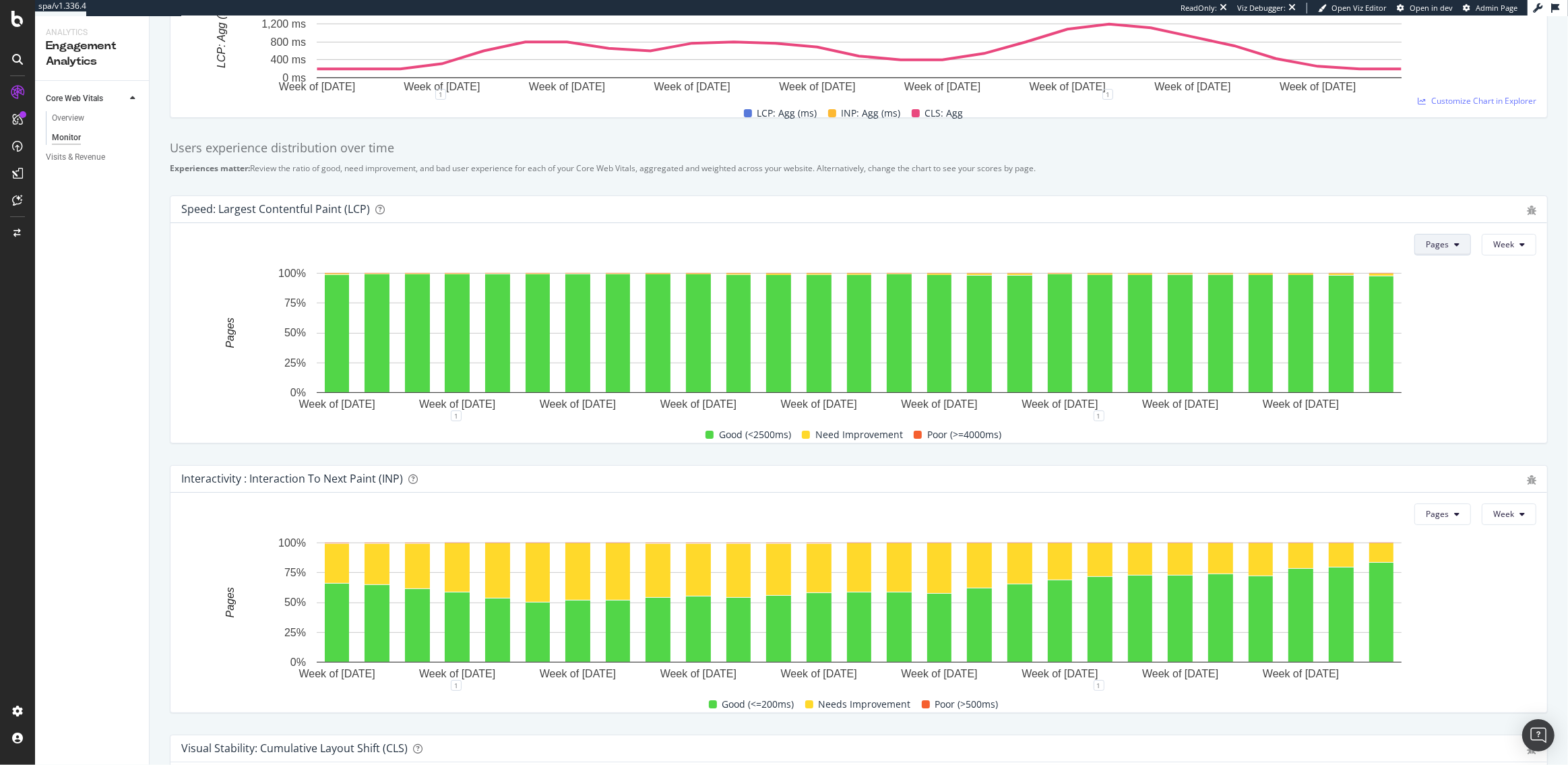
click at [1457, 245] on icon at bounding box center [1457, 245] width 6 height 8
click at [1442, 269] on span "User Experience" at bounding box center [1458, 271] width 62 height 12
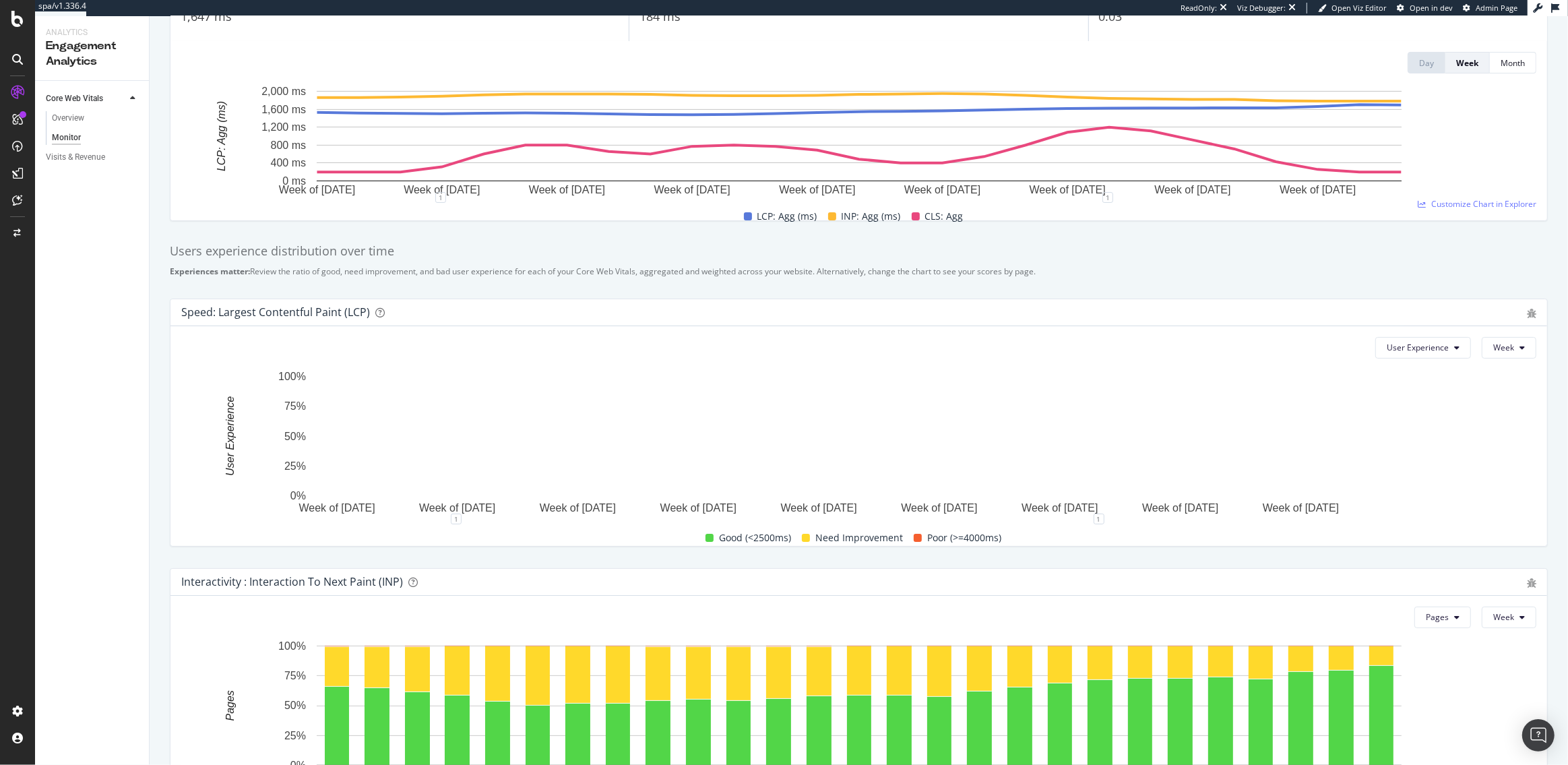
scroll to position [3, 0]
